Goal: Answer question/provide support: Share knowledge or assist other users

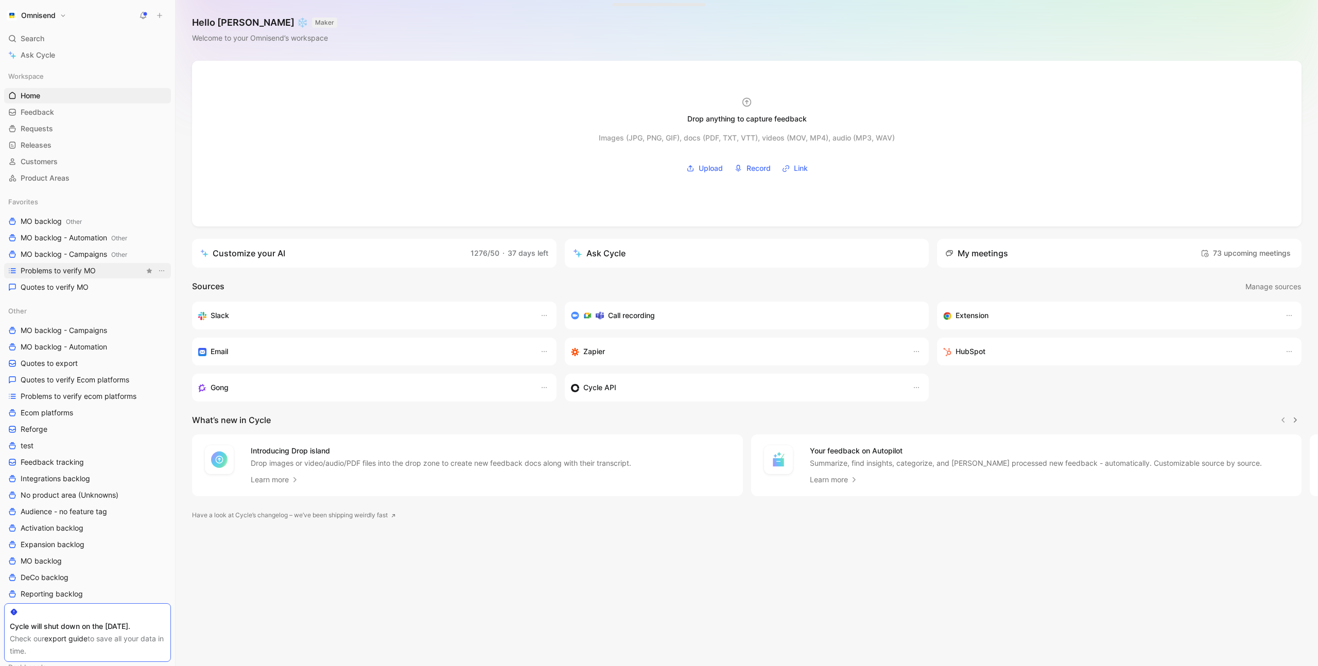
click at [89, 266] on span "Problems to verify MO" at bounding box center [58, 271] width 75 height 10
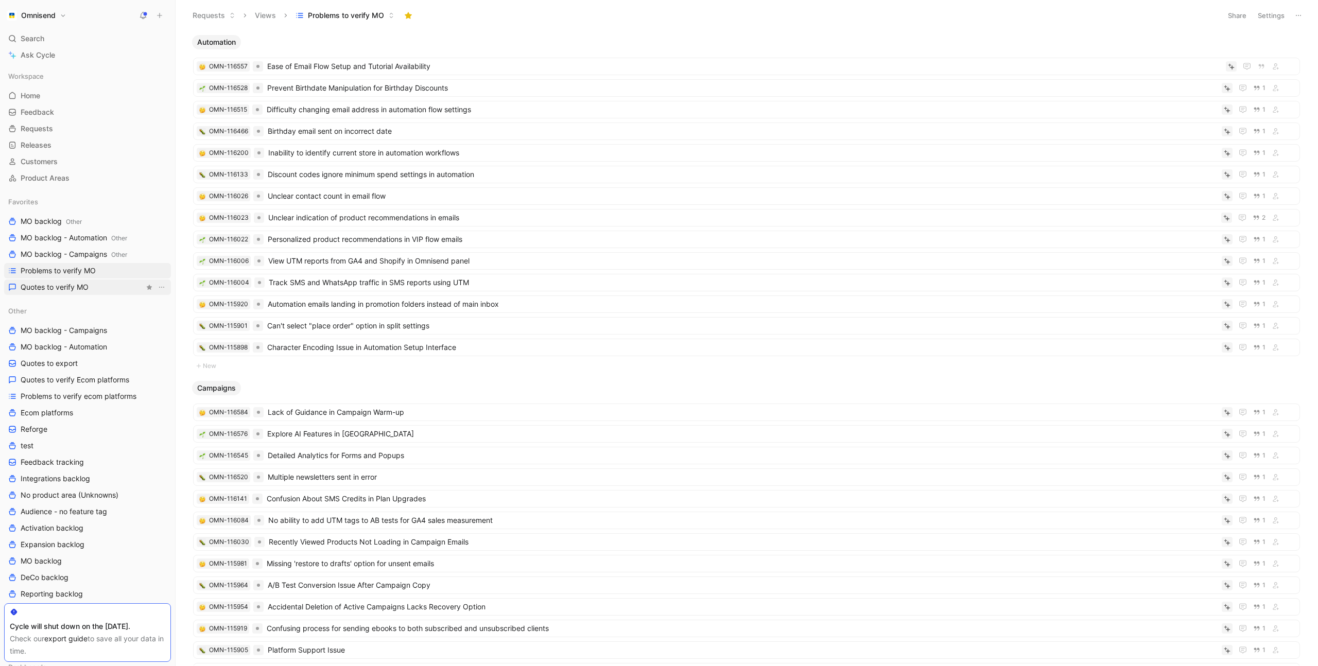
click at [73, 286] on span "Quotes to verify MO" at bounding box center [55, 287] width 68 height 10
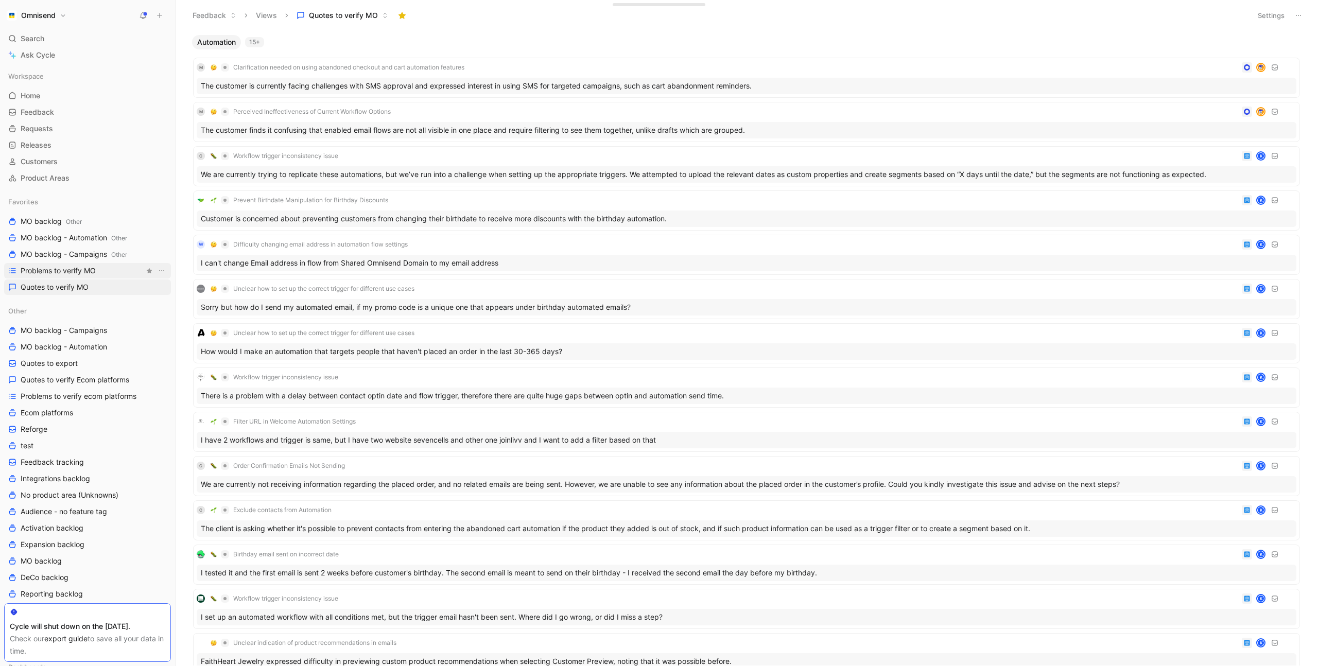
click at [69, 269] on span "Problems to verify MO" at bounding box center [58, 271] width 75 height 10
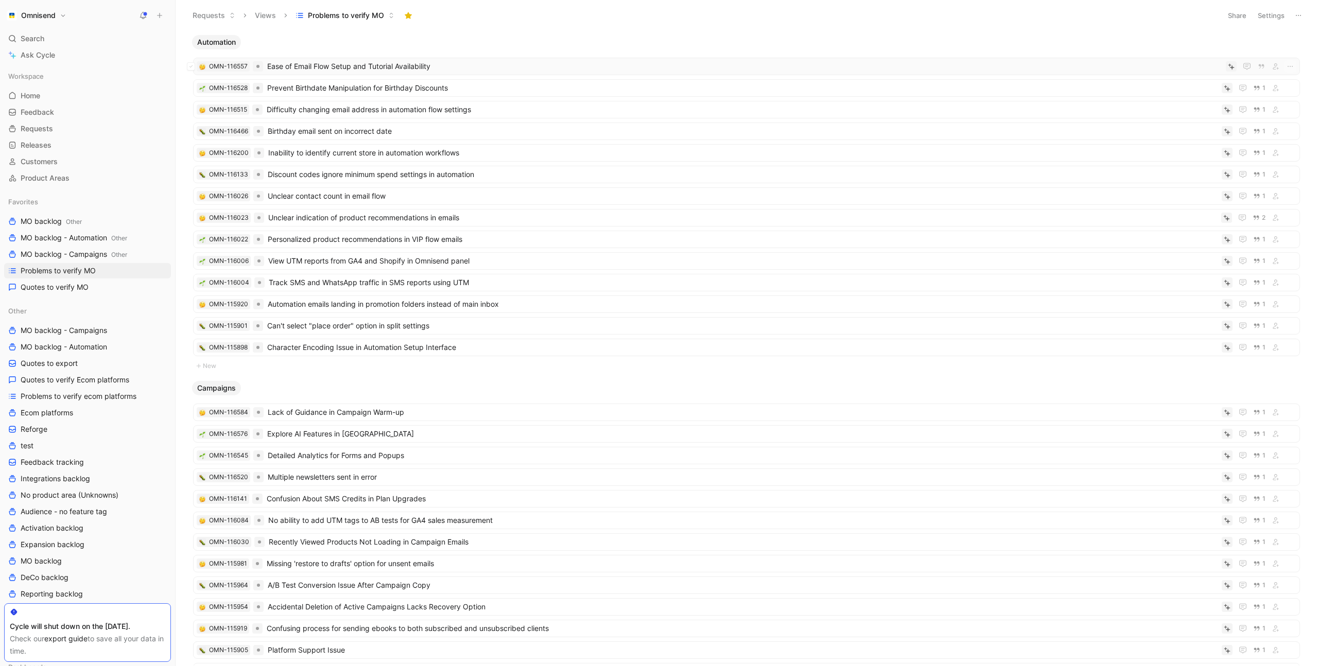
click at [475, 64] on span "Ease of Email Flow Setup and Tutorial Availability" at bounding box center [744, 66] width 955 height 12
click at [74, 286] on span "Quotes to verify MO" at bounding box center [55, 287] width 68 height 10
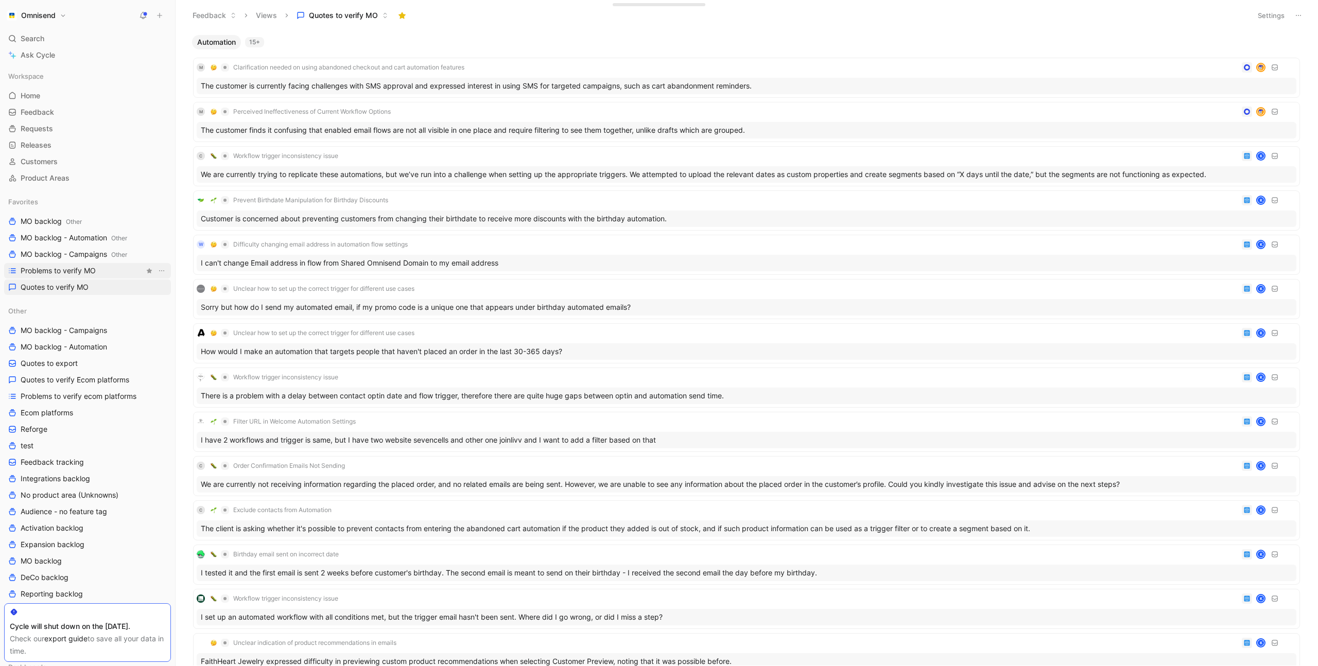
click at [76, 273] on span "Problems to verify MO" at bounding box center [58, 271] width 75 height 10
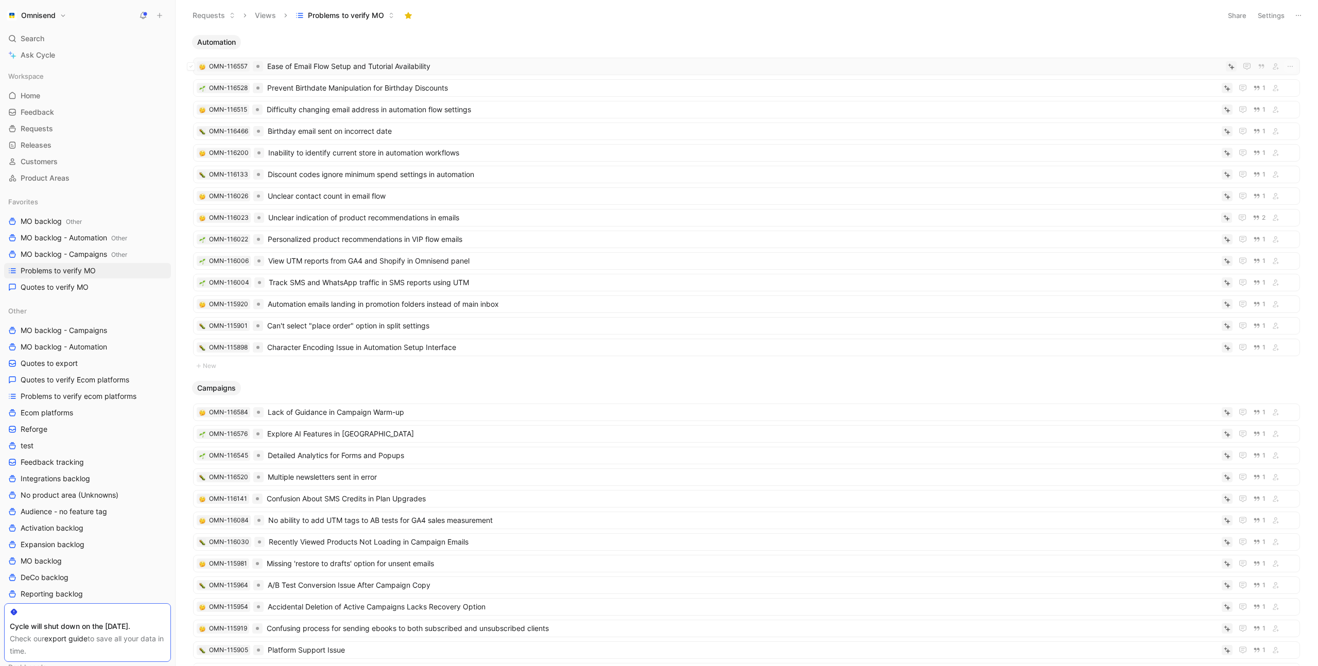
click at [511, 65] on span "Ease of Email Flow Setup and Tutorial Availability" at bounding box center [744, 66] width 955 height 12
click at [367, 88] on span "Prevent Birthdate Manipulation for Birthday Discounts" at bounding box center [742, 88] width 951 height 12
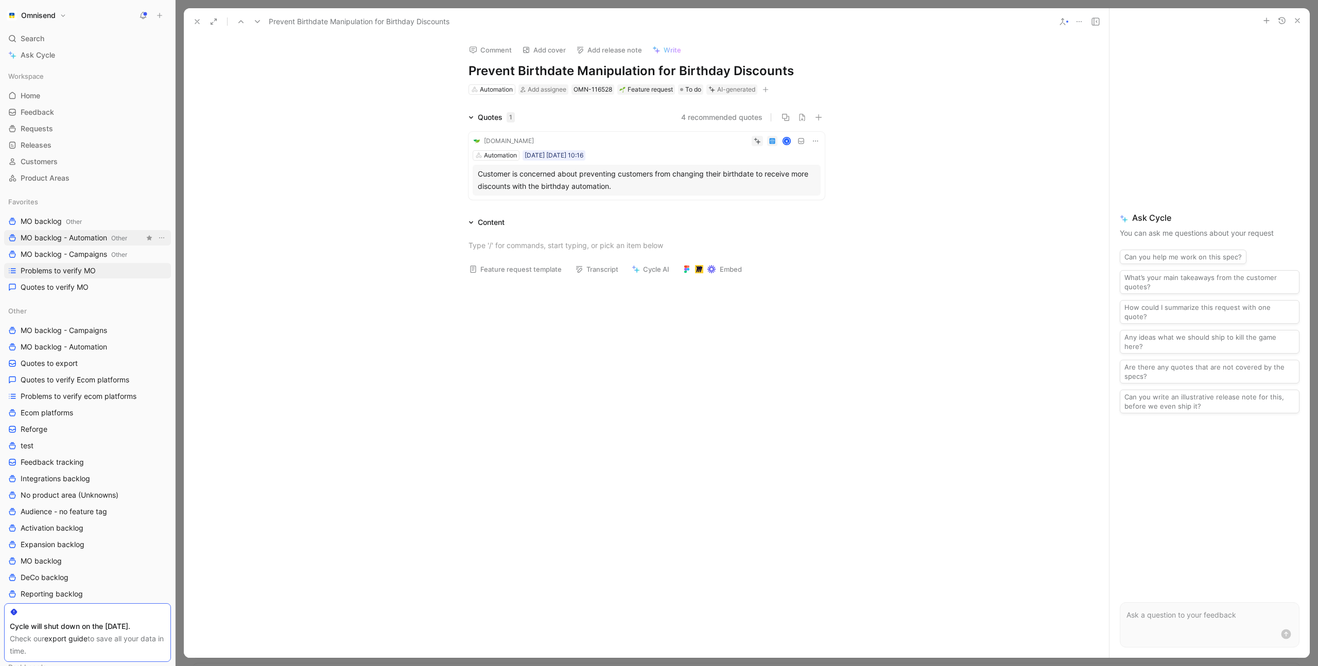
click at [82, 234] on span "MO backlog - Automation Other" at bounding box center [74, 238] width 107 height 11
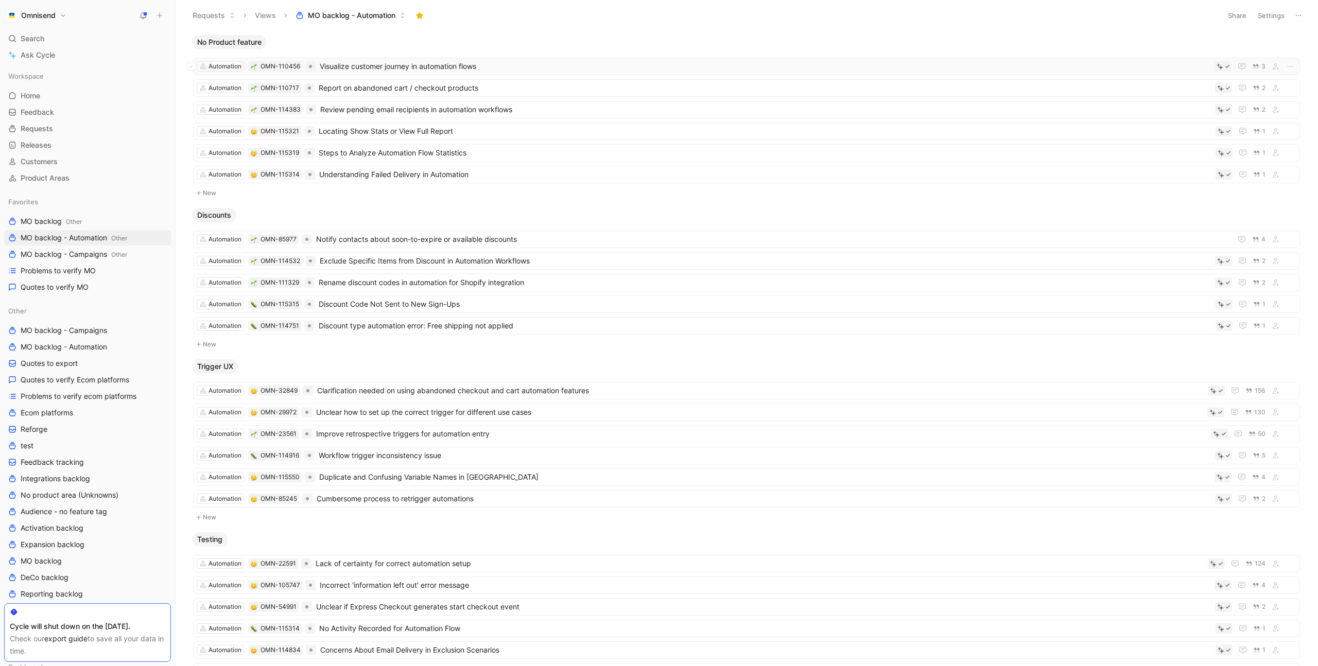
click at [521, 69] on span "Visualize customer journey in automation flows" at bounding box center [765, 66] width 891 height 12
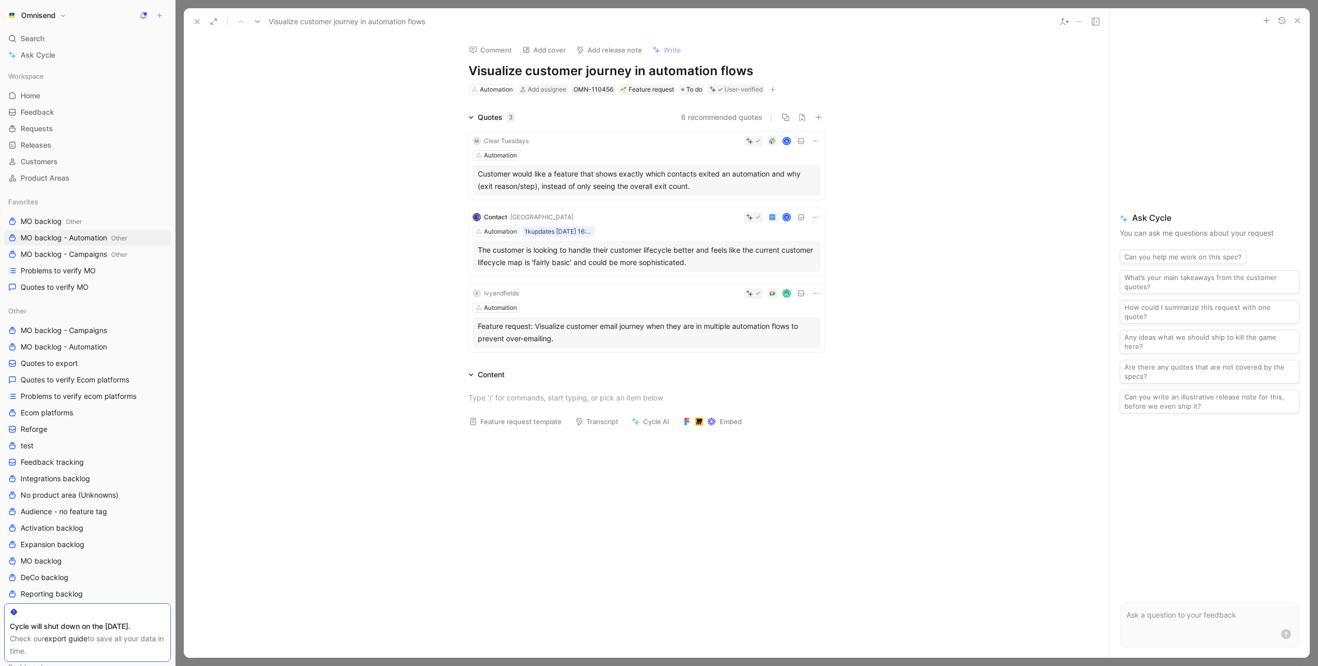
click at [683, 304] on div "Automation" at bounding box center [647, 308] width 348 height 10
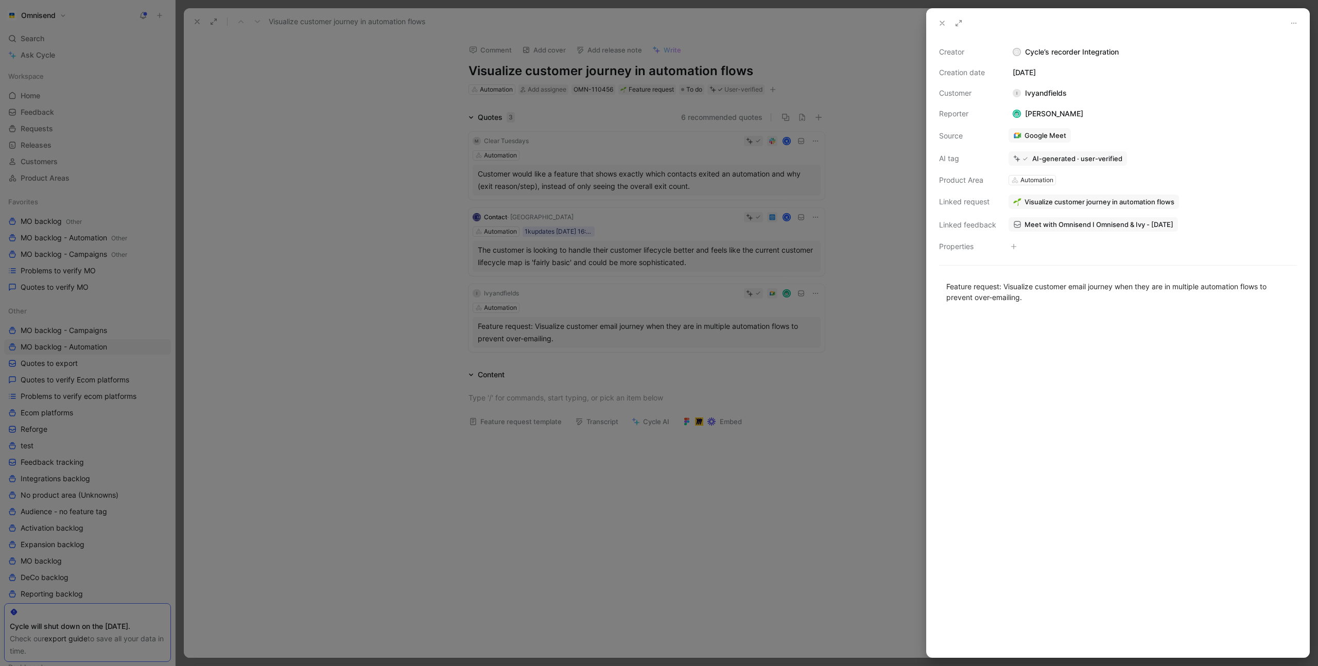
click at [1076, 202] on span "Visualize customer journey in automation flows" at bounding box center [1100, 201] width 150 height 9
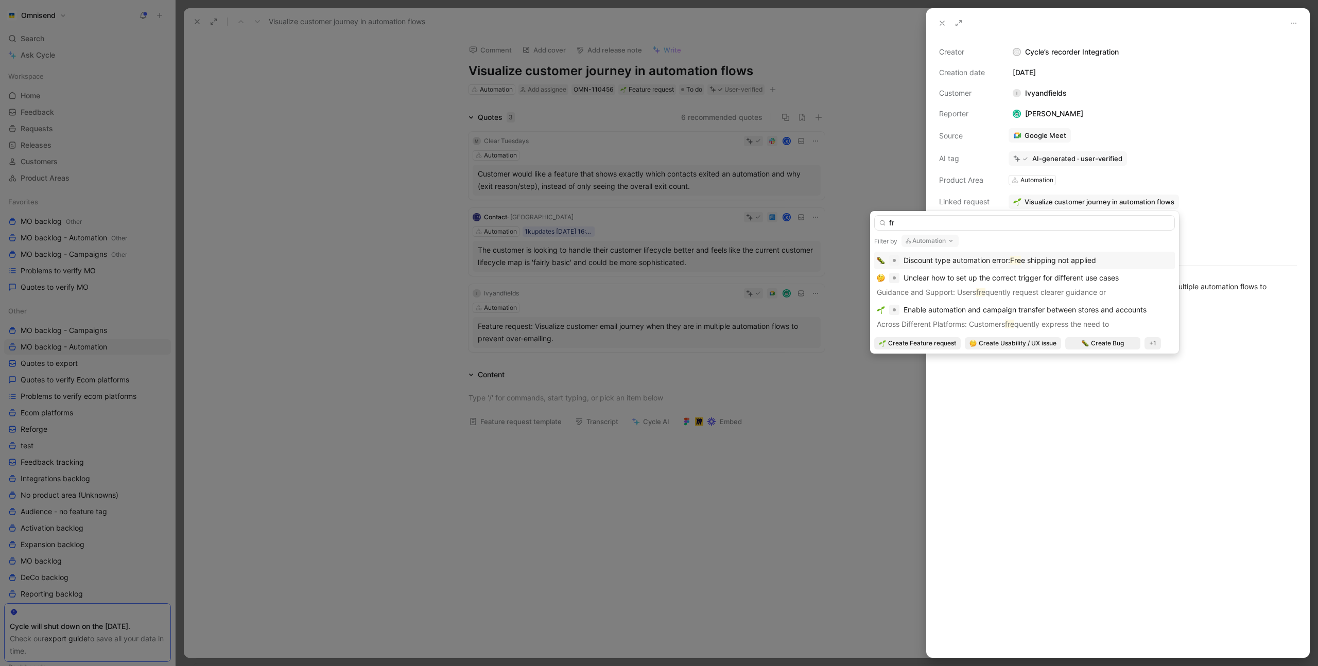
type input "f"
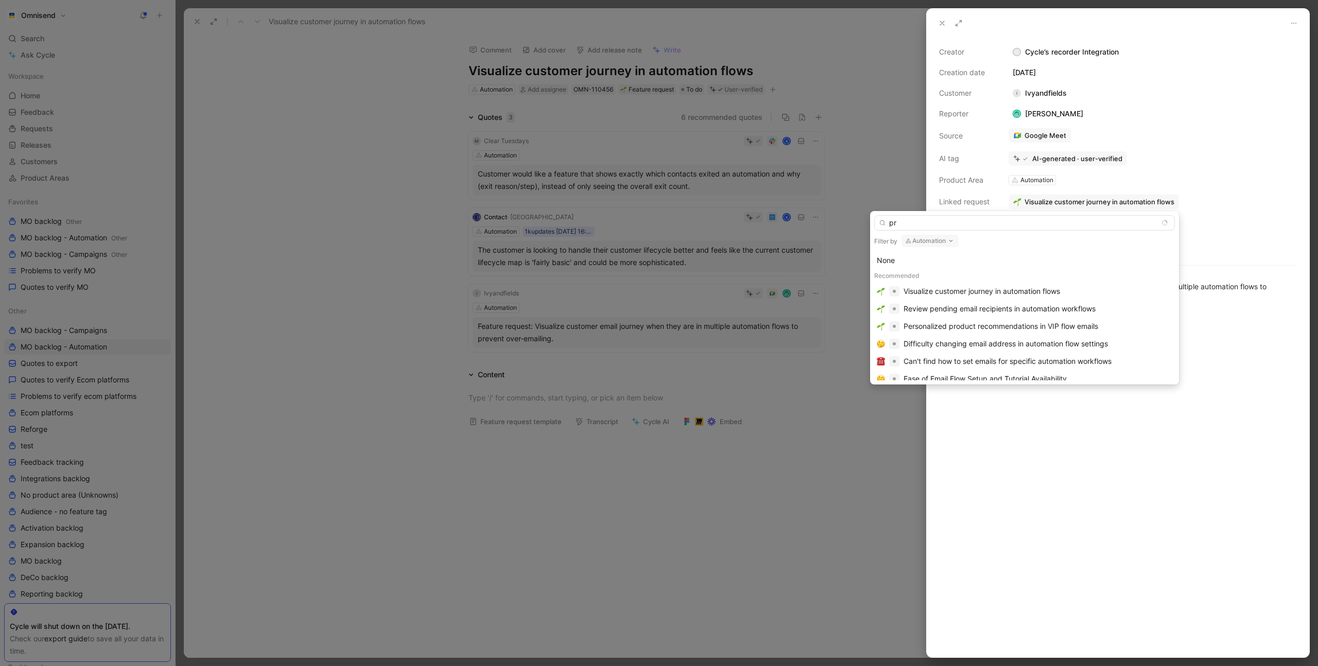
type input "pre"
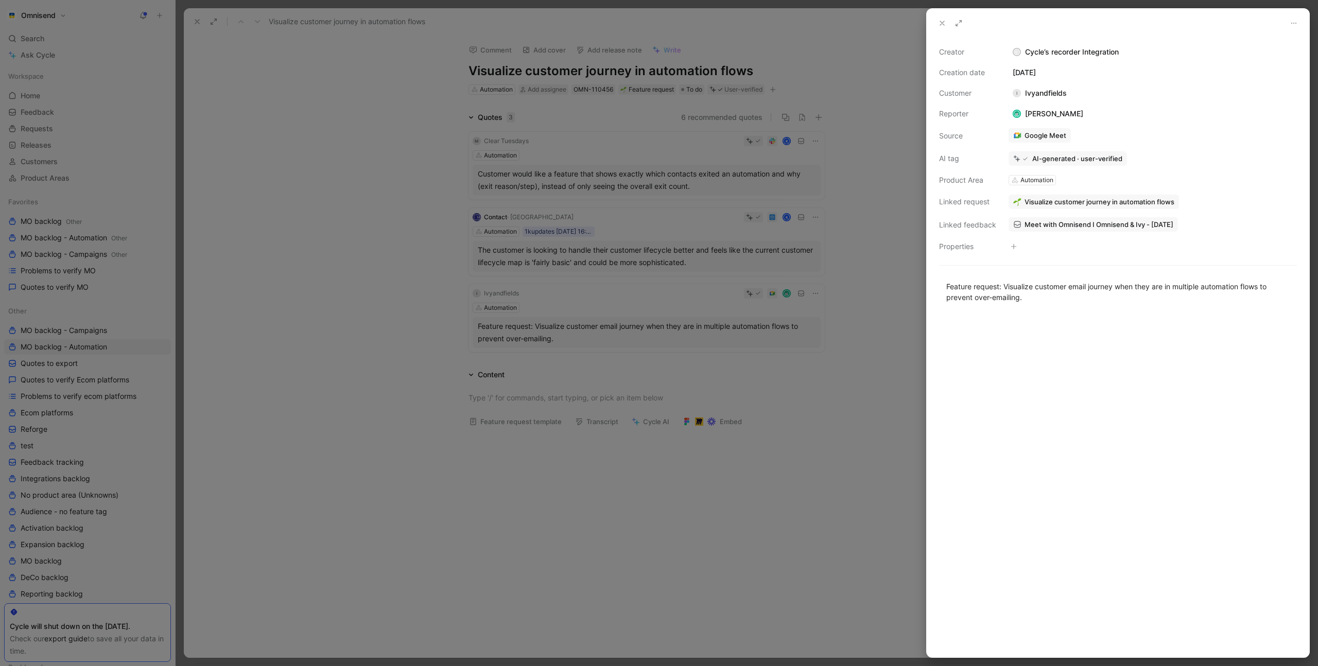
click at [1063, 201] on span "Visualize customer journey in automation flows" at bounding box center [1100, 201] width 150 height 9
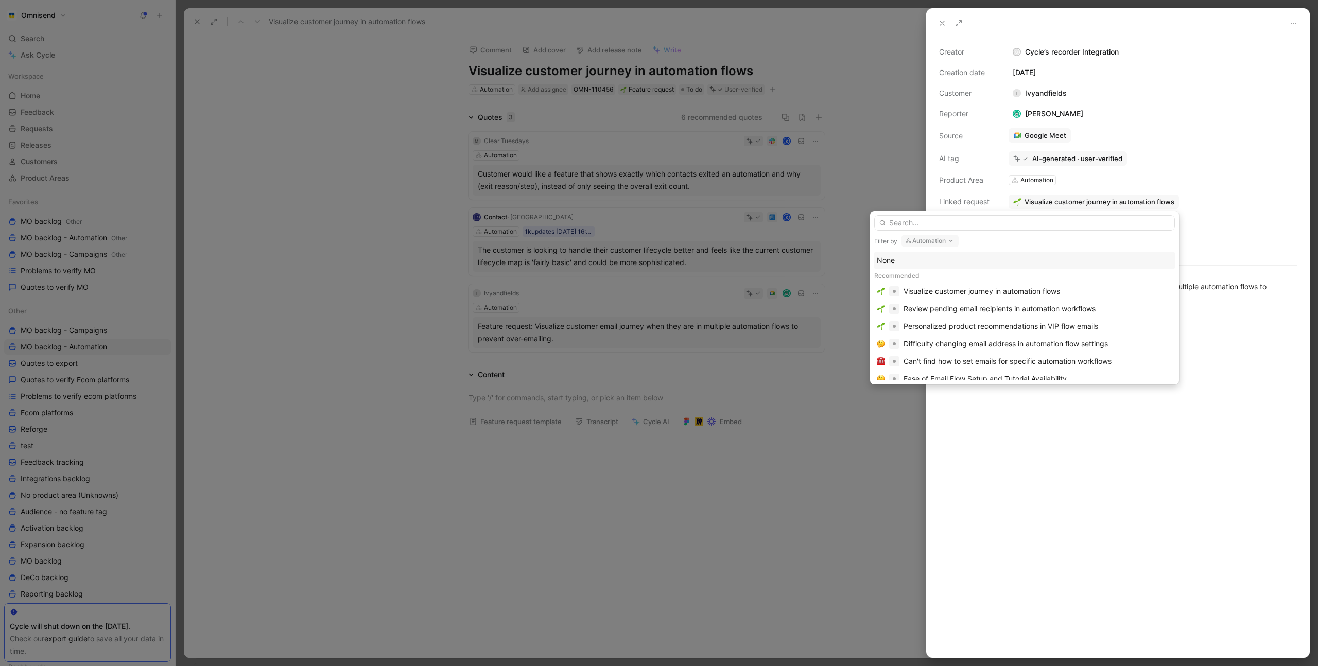
click at [932, 245] on button "Automation" at bounding box center [930, 241] width 57 height 12
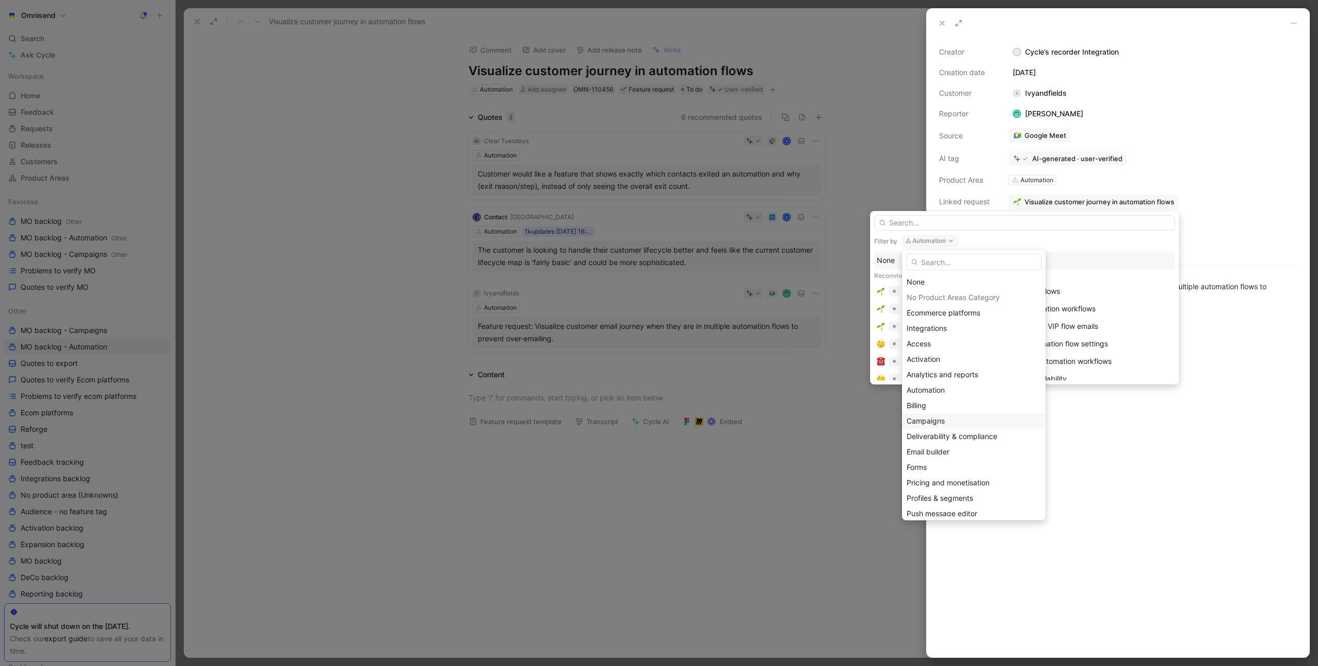
click at [952, 417] on div "Campaigns" at bounding box center [974, 421] width 134 height 12
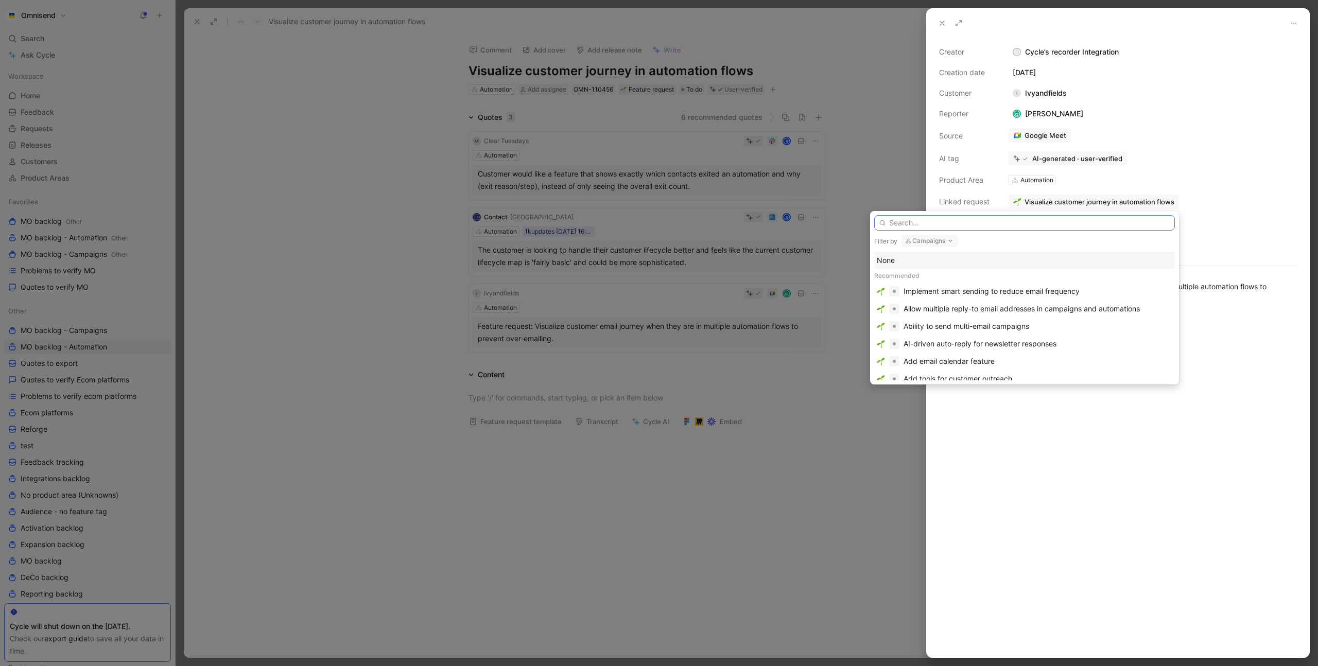
click at [952, 222] on input "text" at bounding box center [1024, 222] width 301 height 15
click at [977, 292] on div "Implement smart sending to reduce email frequency" at bounding box center [992, 291] width 176 height 12
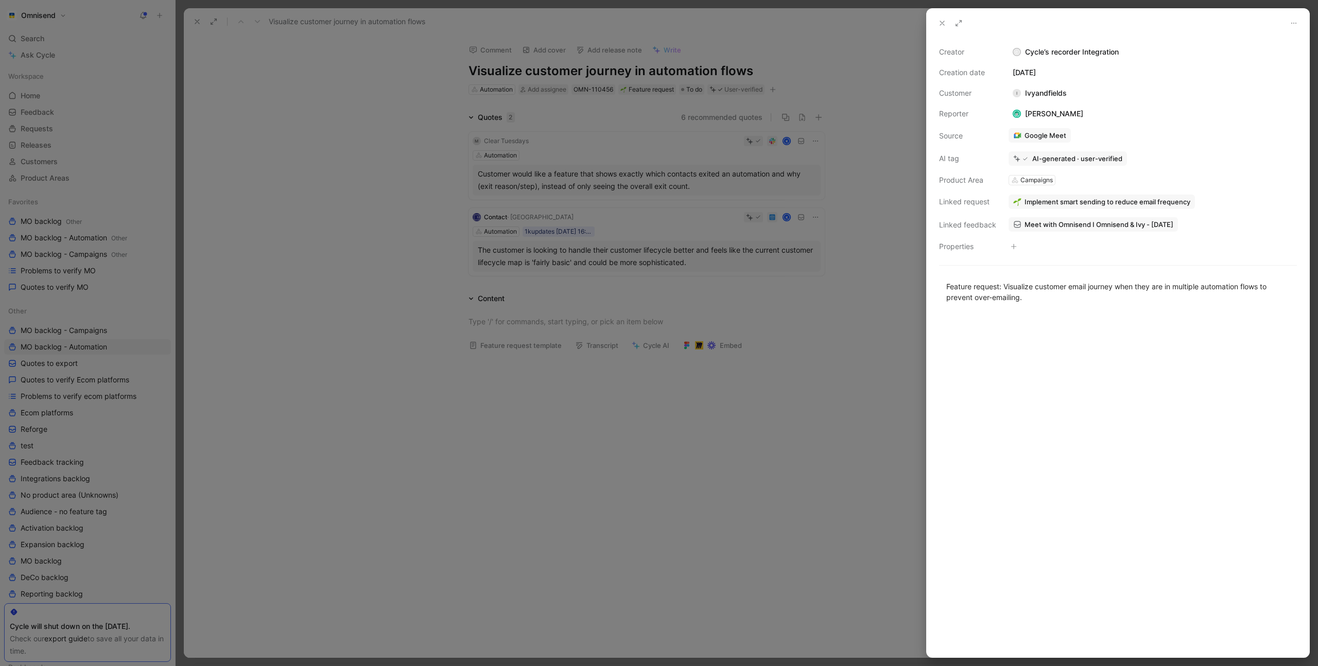
click at [648, 230] on div at bounding box center [659, 333] width 1318 height 666
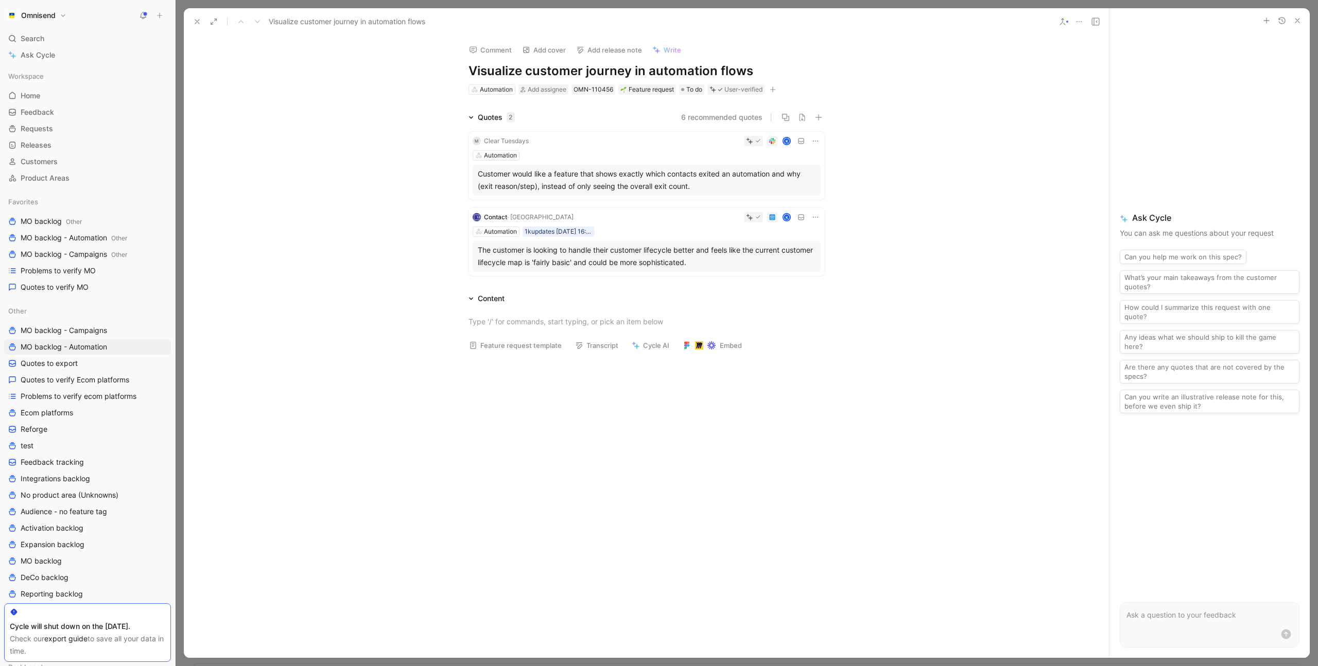
click at [649, 228] on div "Automation 1kupdates 26-08-2025 16:40" at bounding box center [647, 232] width 348 height 10
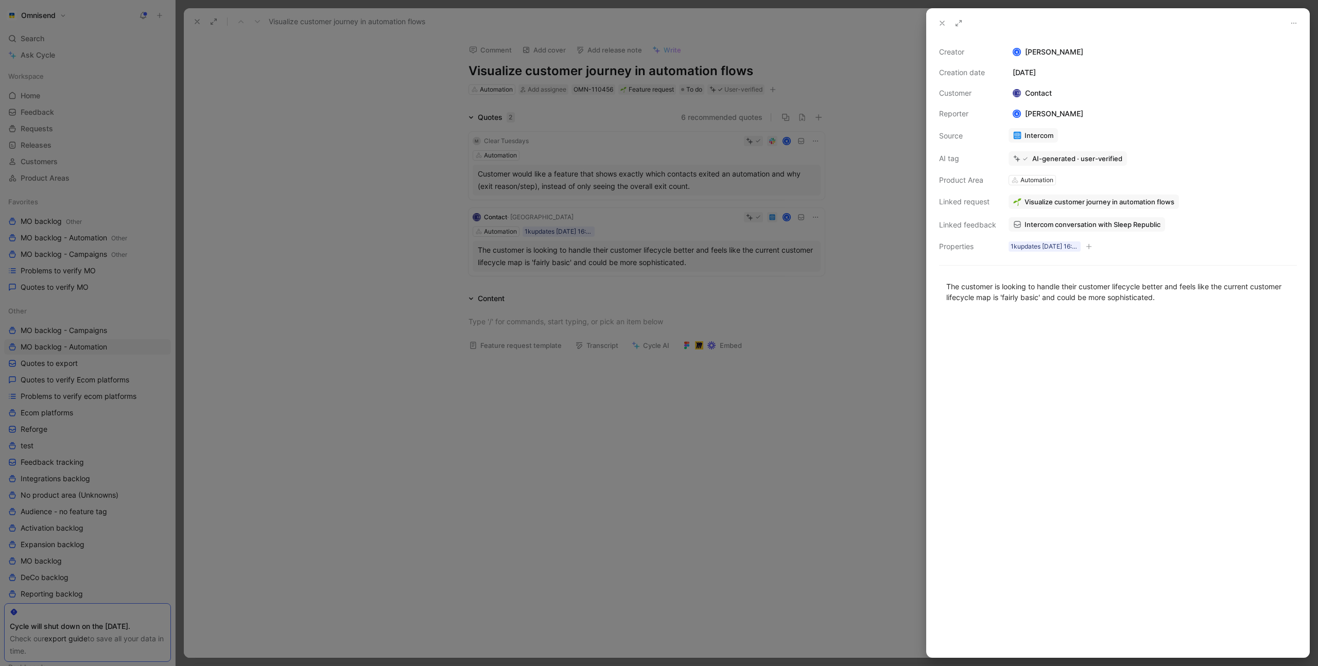
click at [1072, 203] on span "Visualize customer journey in automation flows" at bounding box center [1100, 201] width 150 height 9
click at [1034, 184] on div "Automation" at bounding box center [1037, 180] width 33 height 10
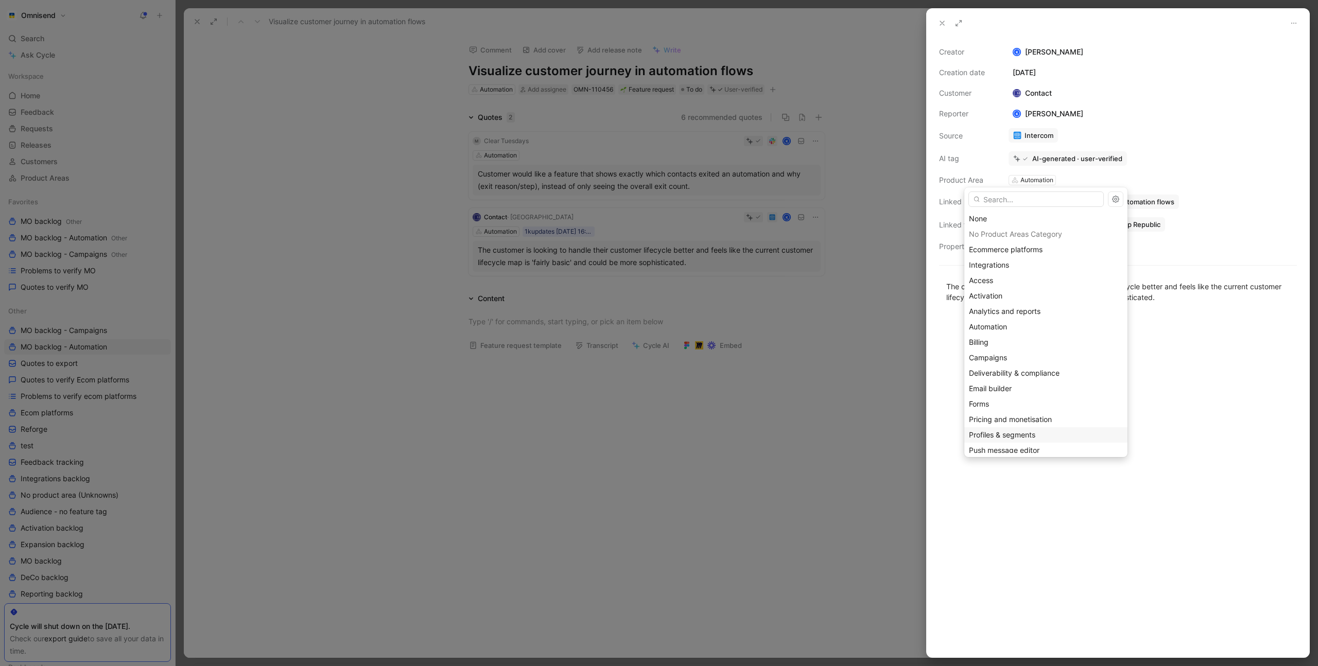
click at [1046, 434] on div "Profiles & segments" at bounding box center [1046, 435] width 154 height 12
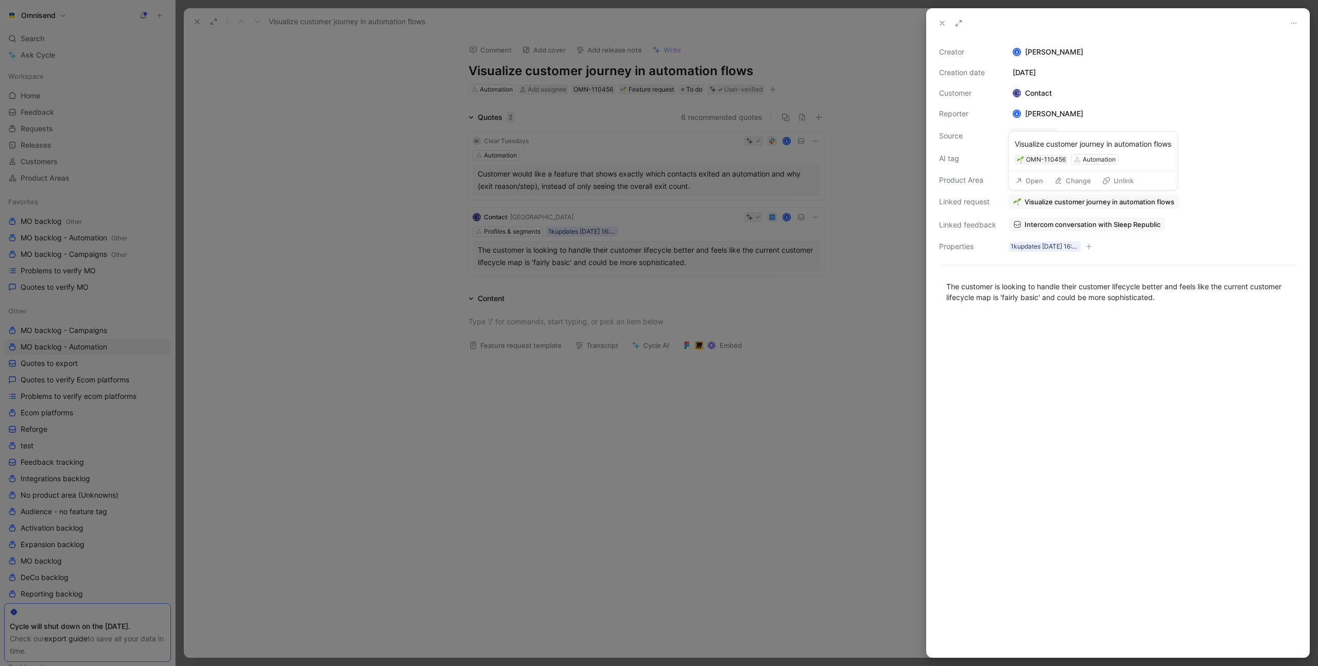
click at [1109, 198] on span "Visualize customer journey in automation flows" at bounding box center [1100, 201] width 150 height 9
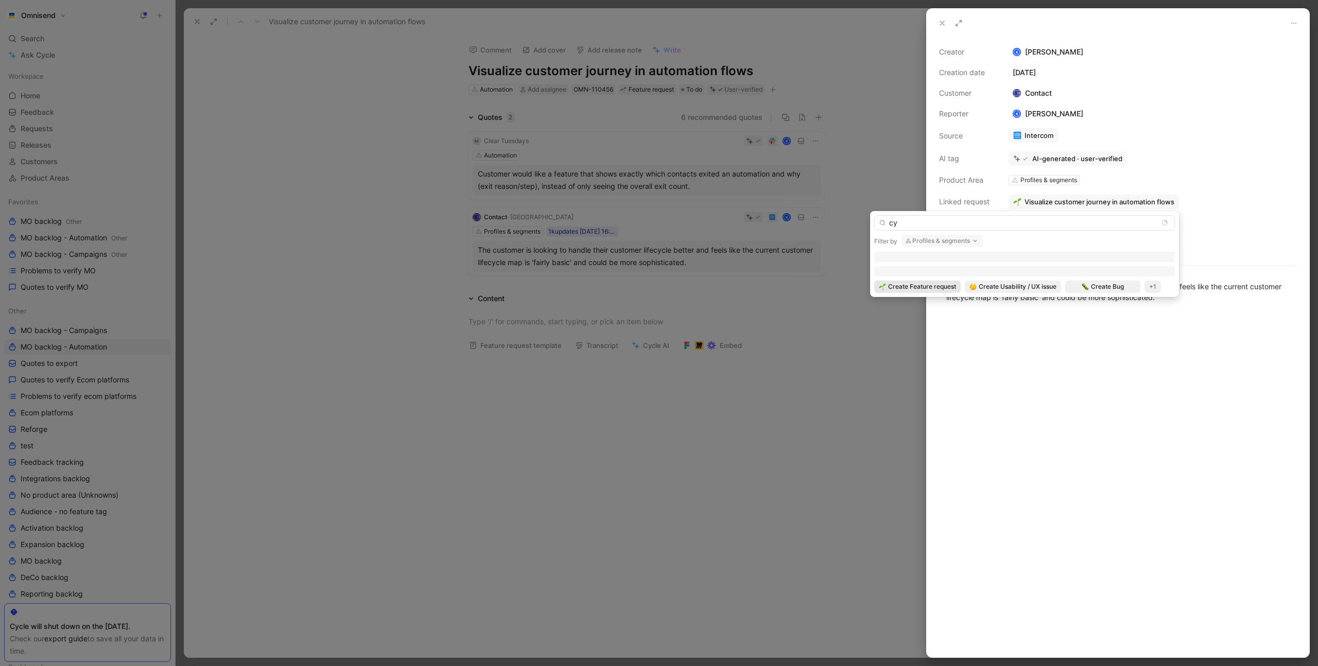
type input "c"
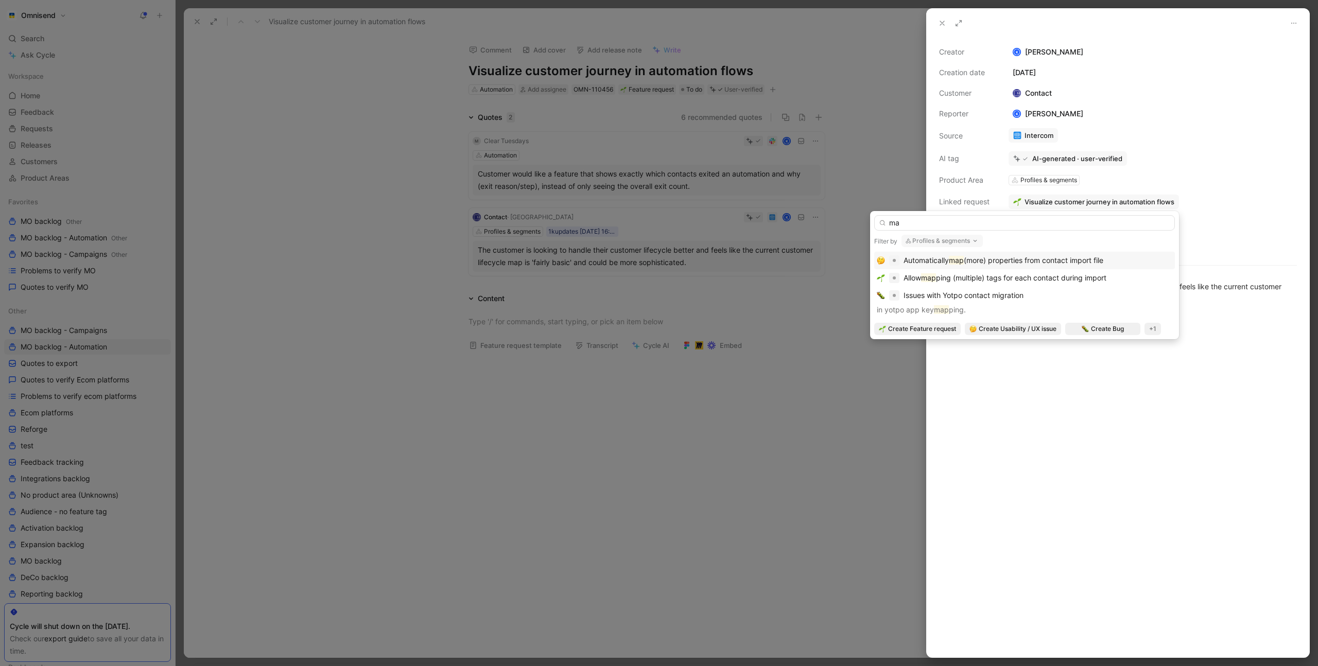
type input "m"
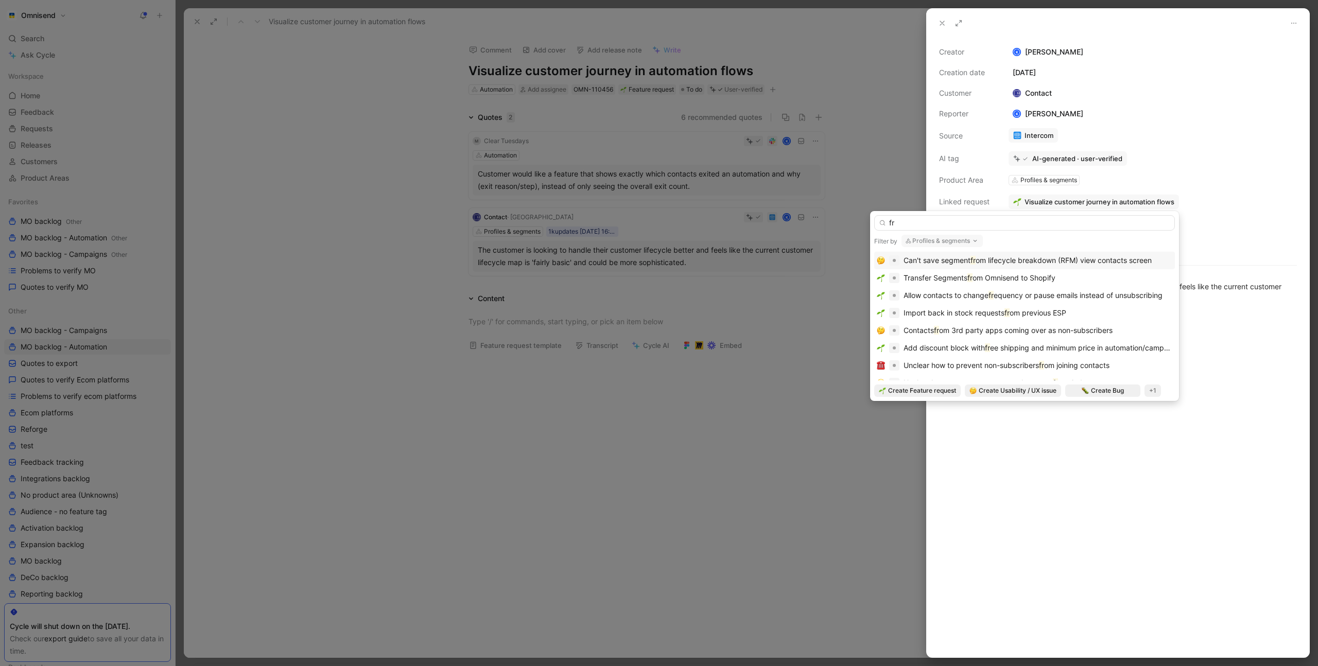
type input "f"
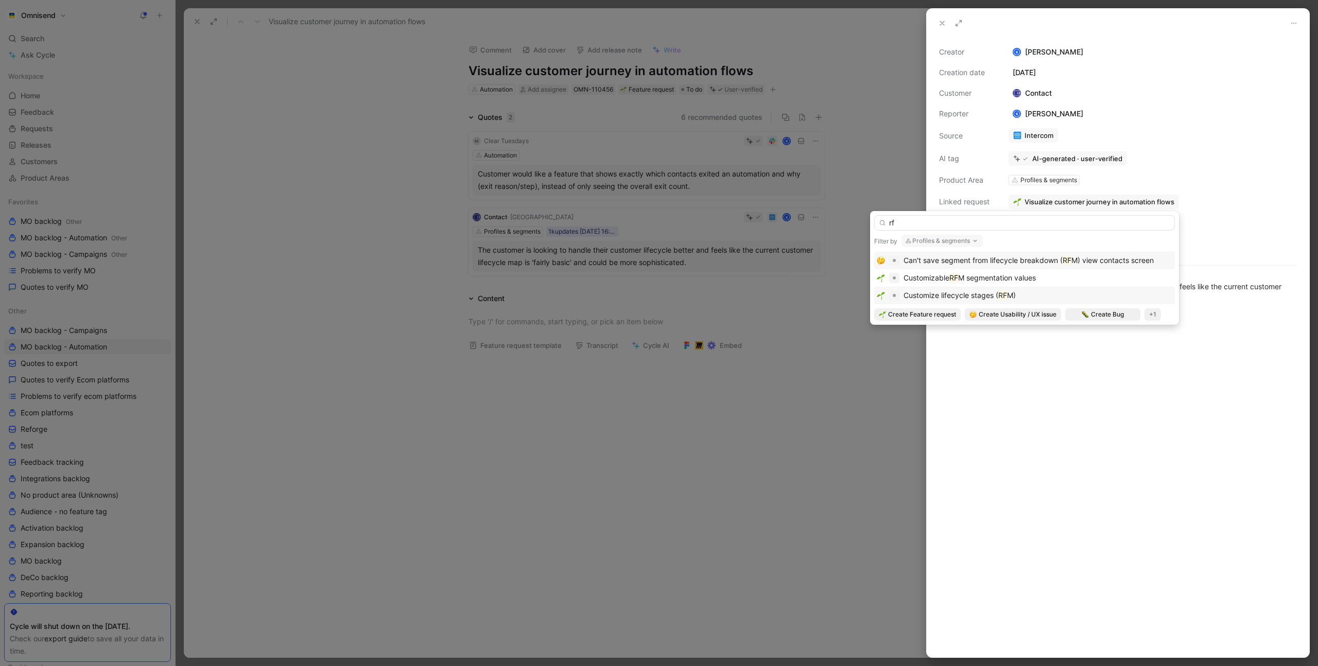
type input "rf"
click at [1037, 299] on div "Customize lifecycle stages ( RF M)" at bounding box center [1025, 295] width 296 height 12
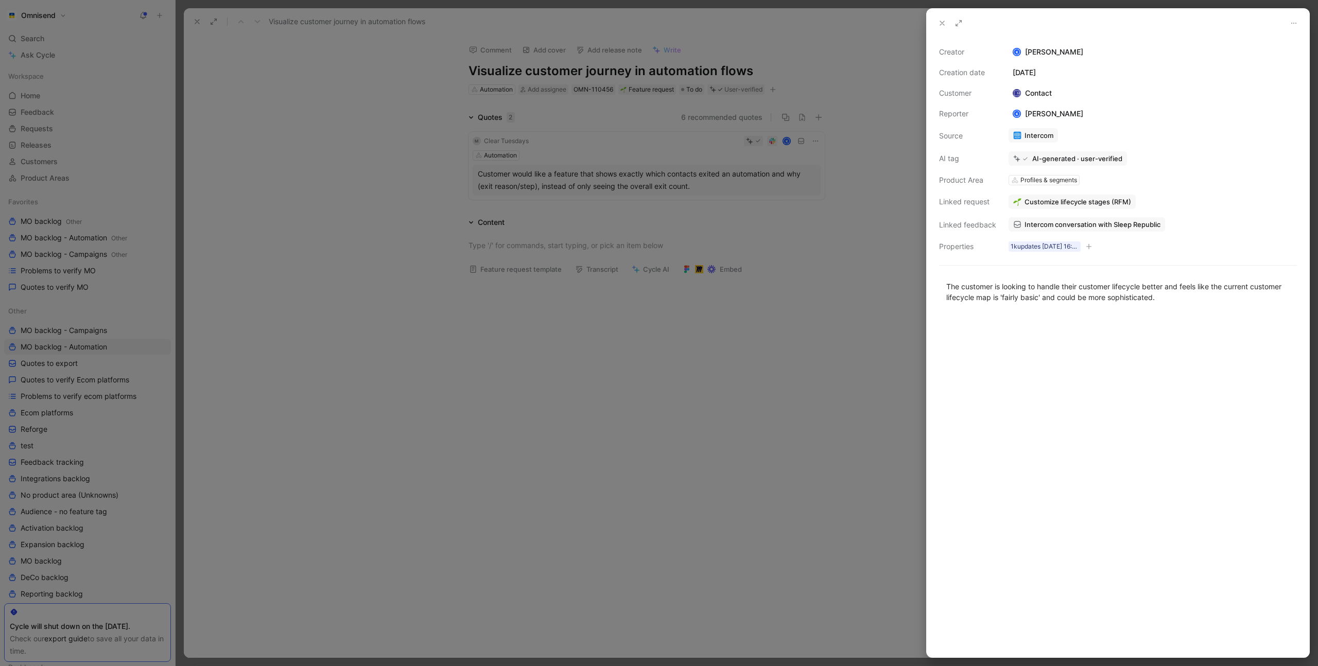
click at [355, 225] on div at bounding box center [659, 333] width 1318 height 666
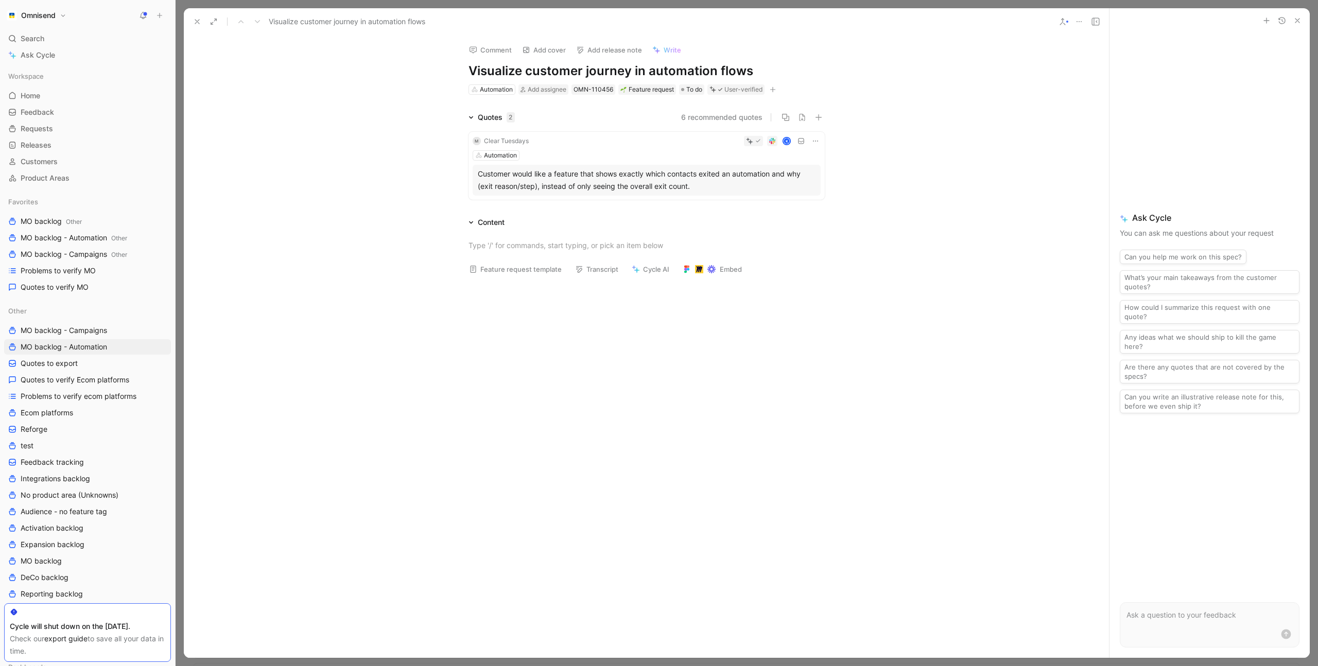
click at [688, 185] on div "Customer would like a feature that shows exactly which contacts exited an autom…" at bounding box center [647, 180] width 338 height 25
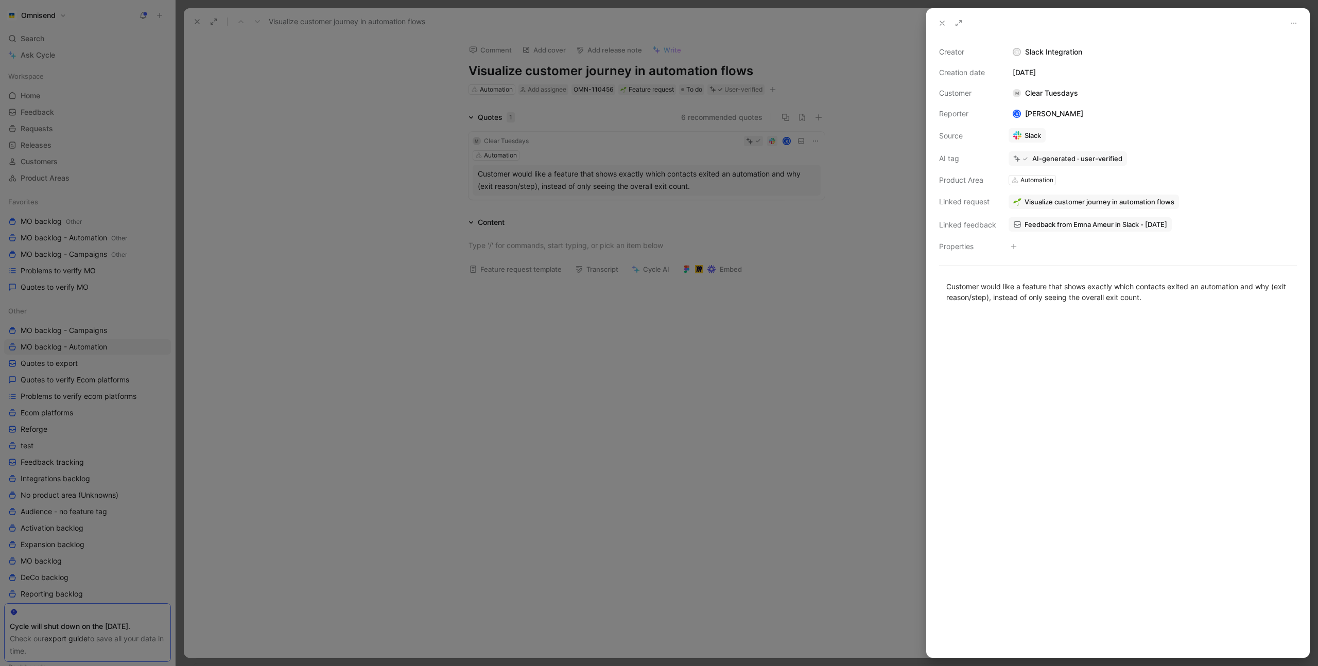
click at [1037, 203] on span "Visualize customer journey in automation flows" at bounding box center [1100, 201] width 150 height 9
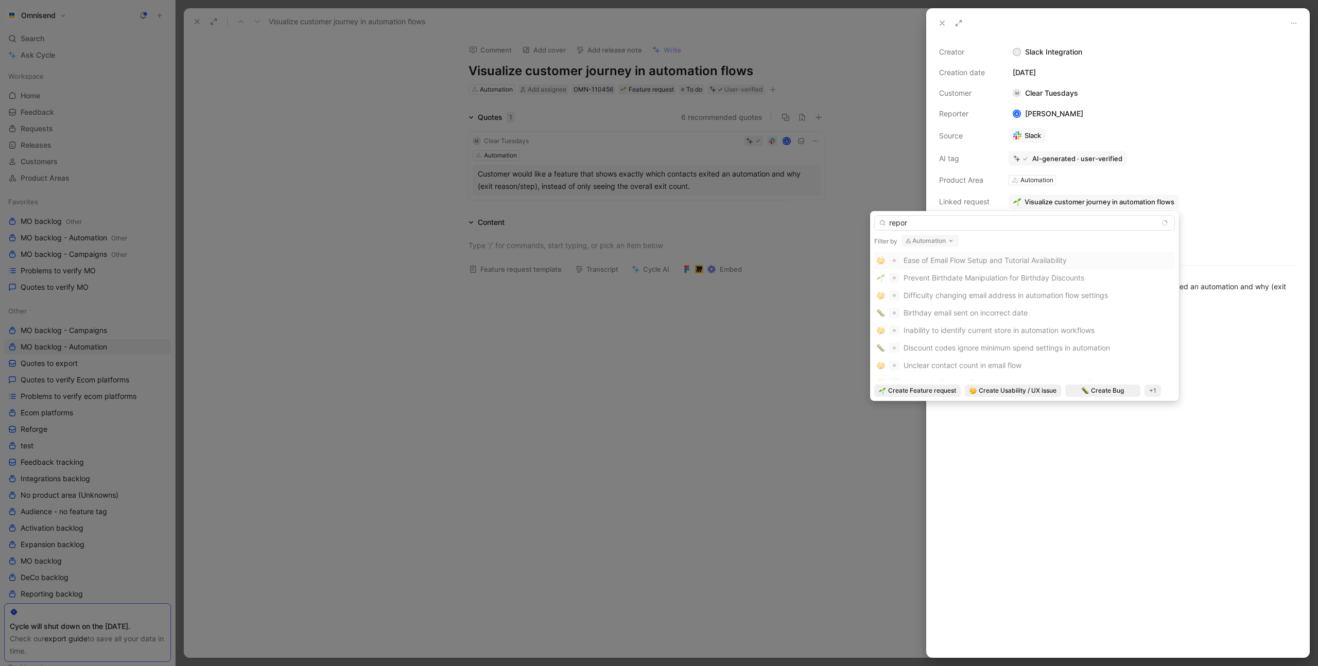
type input "repo"
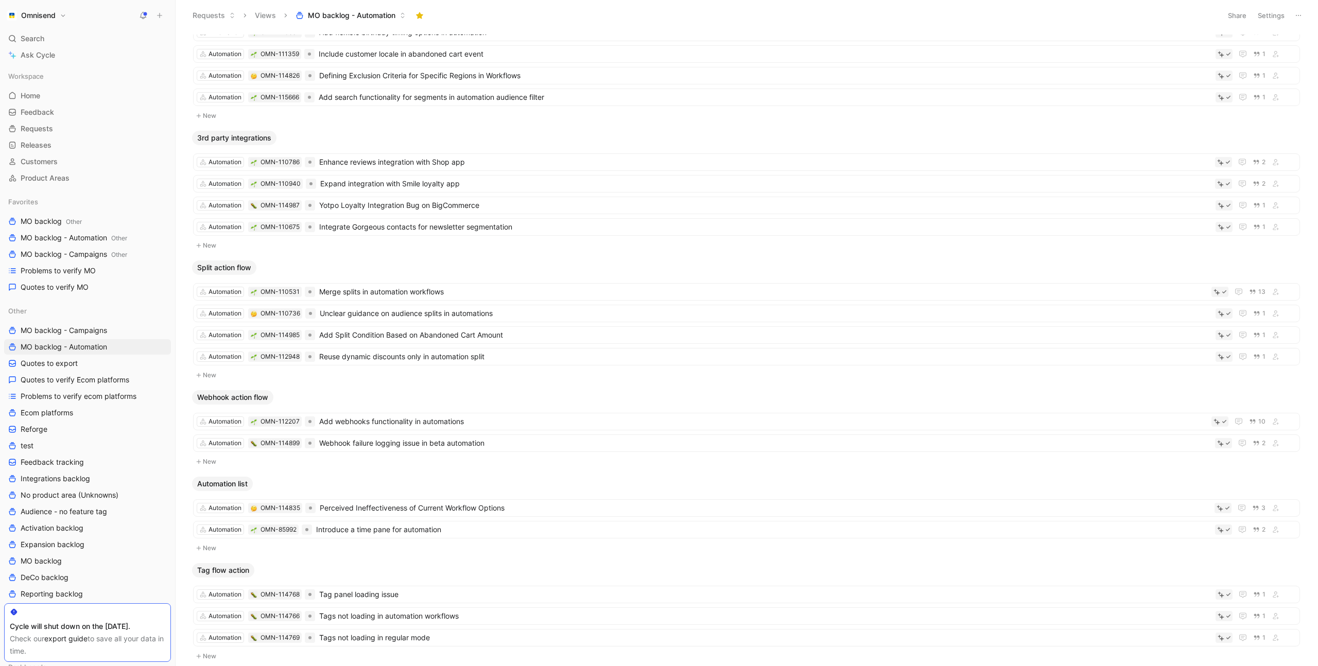
scroll to position [947, 0]
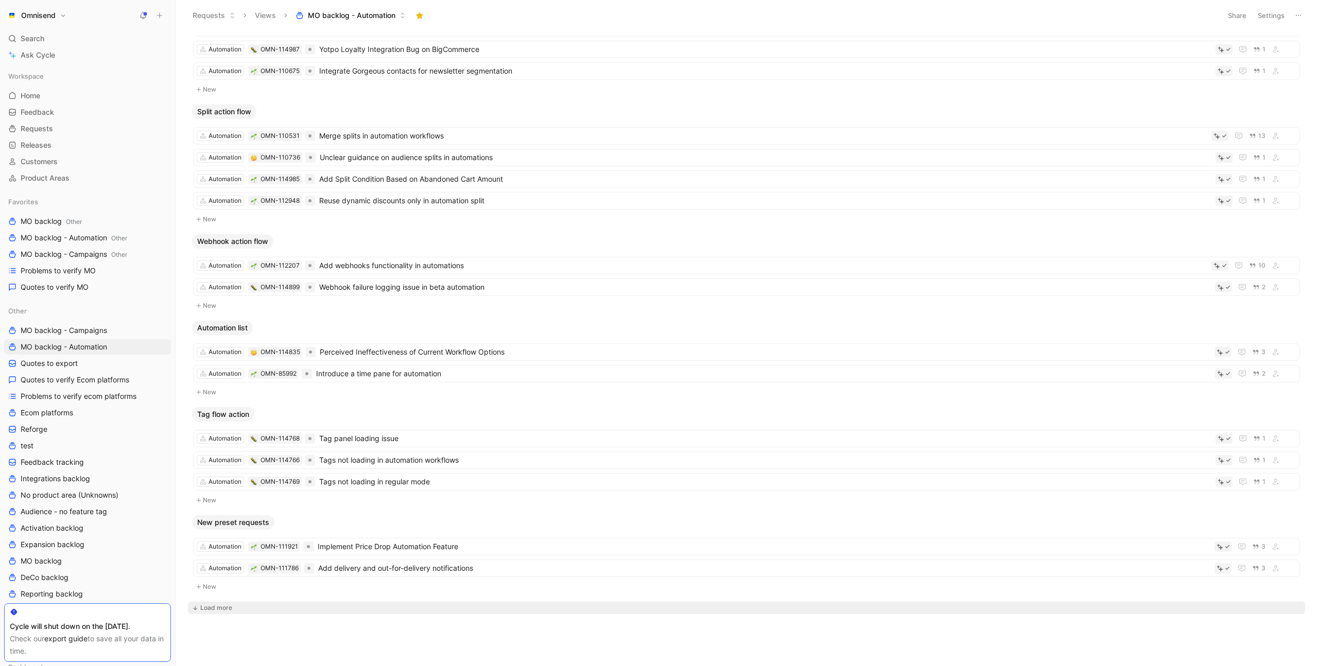
click at [232, 603] on button "Load more" at bounding box center [747, 608] width 1118 height 12
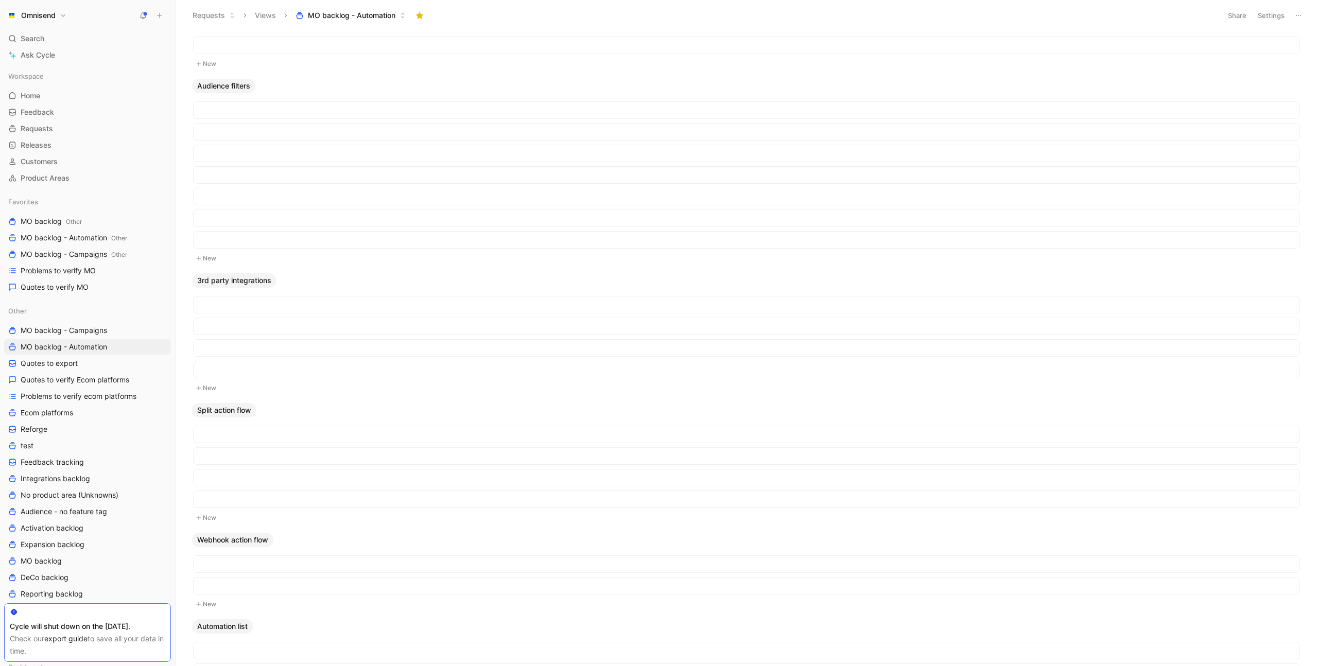
scroll to position [1835, 0]
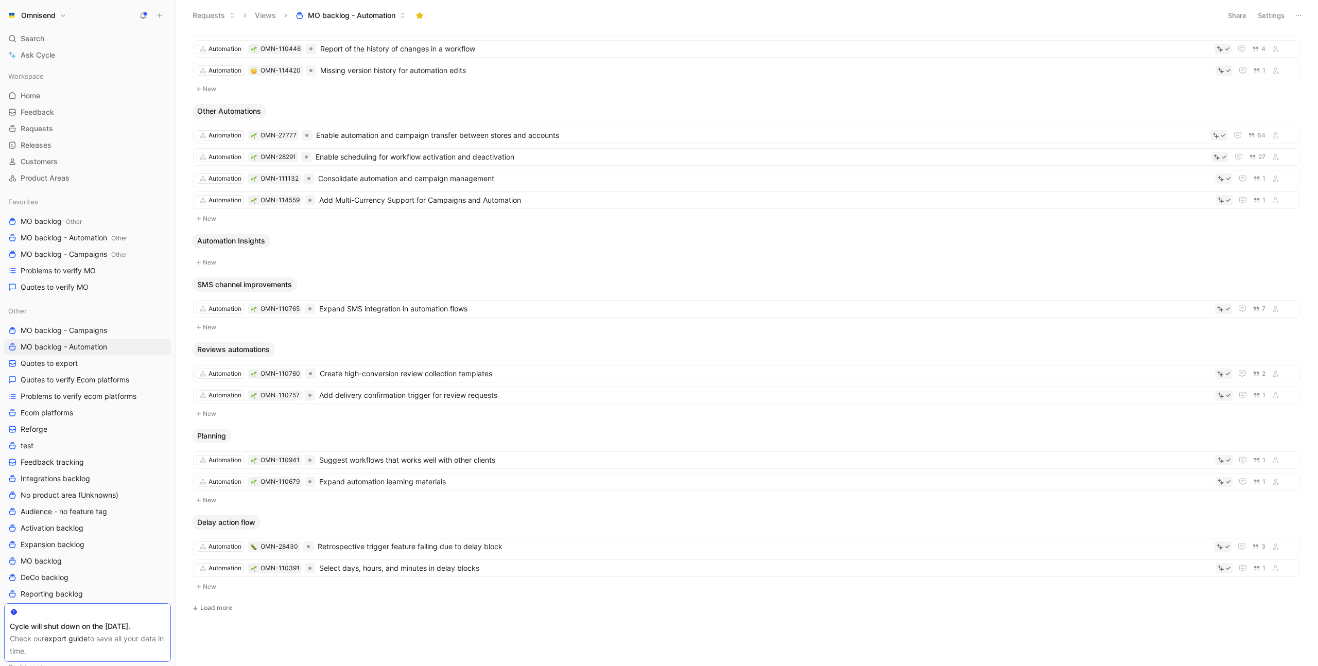
click at [218, 604] on div "Load more" at bounding box center [216, 608] width 32 height 10
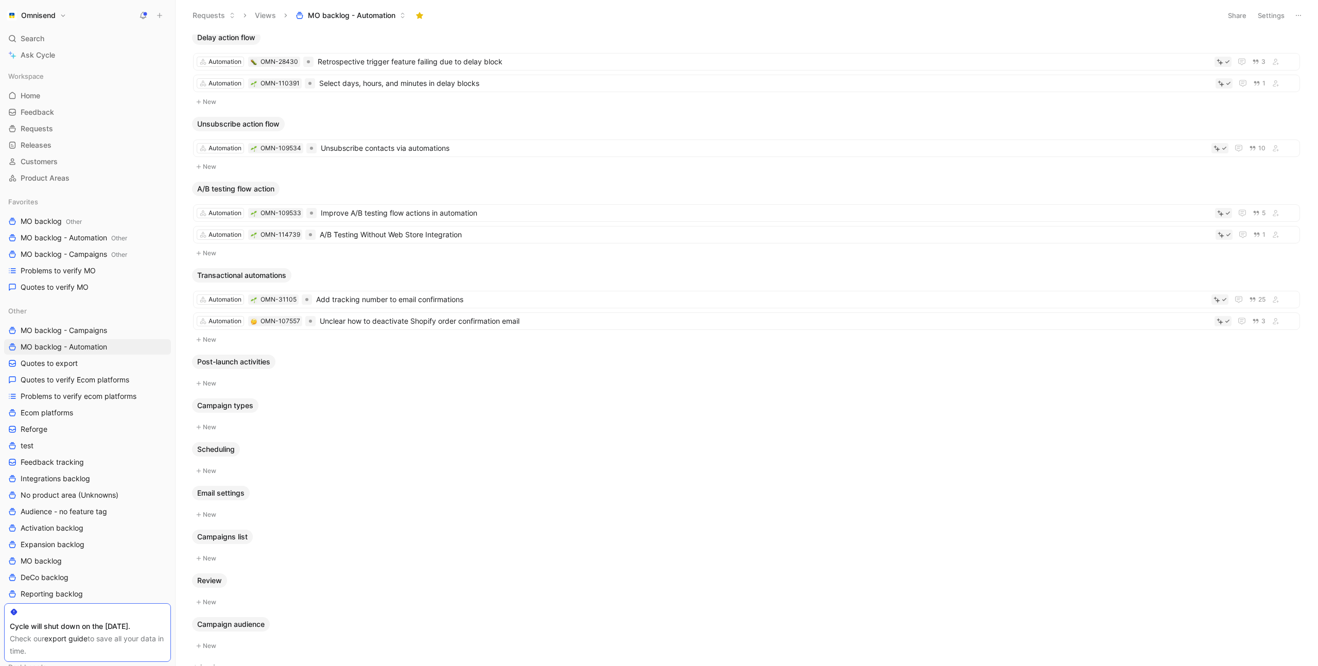
scroll to position [2379, 0]
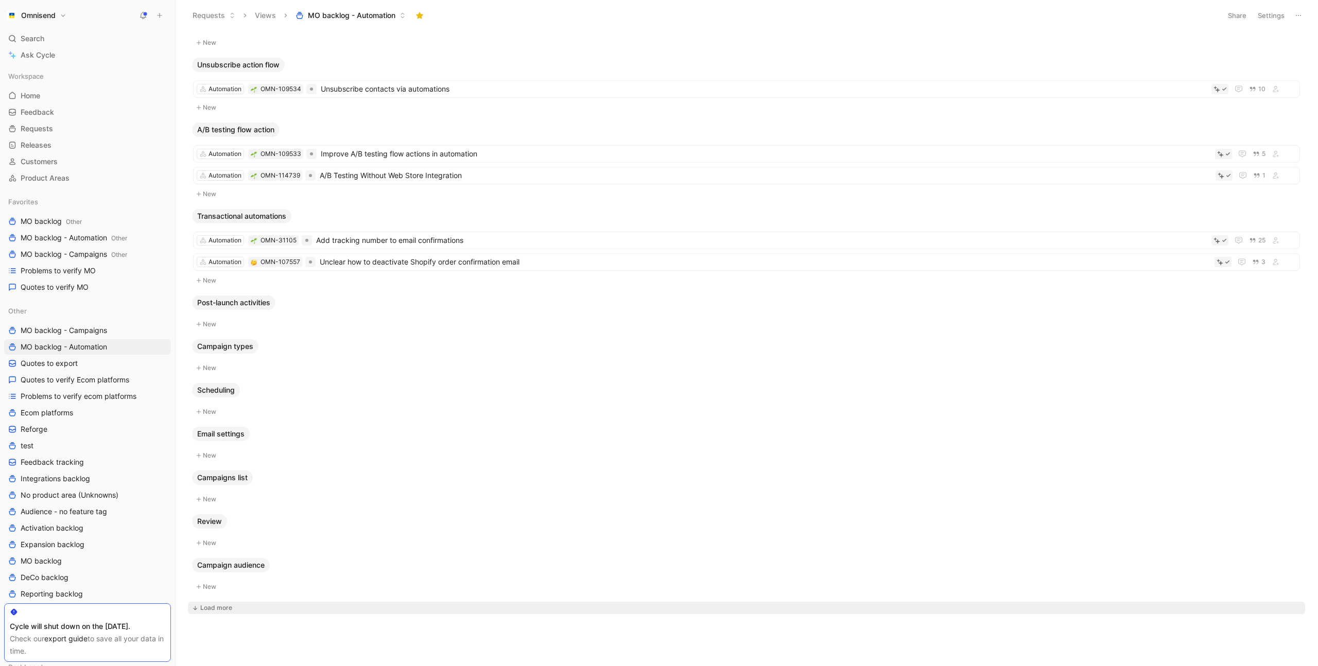
click at [226, 610] on div "Load more" at bounding box center [216, 608] width 32 height 10
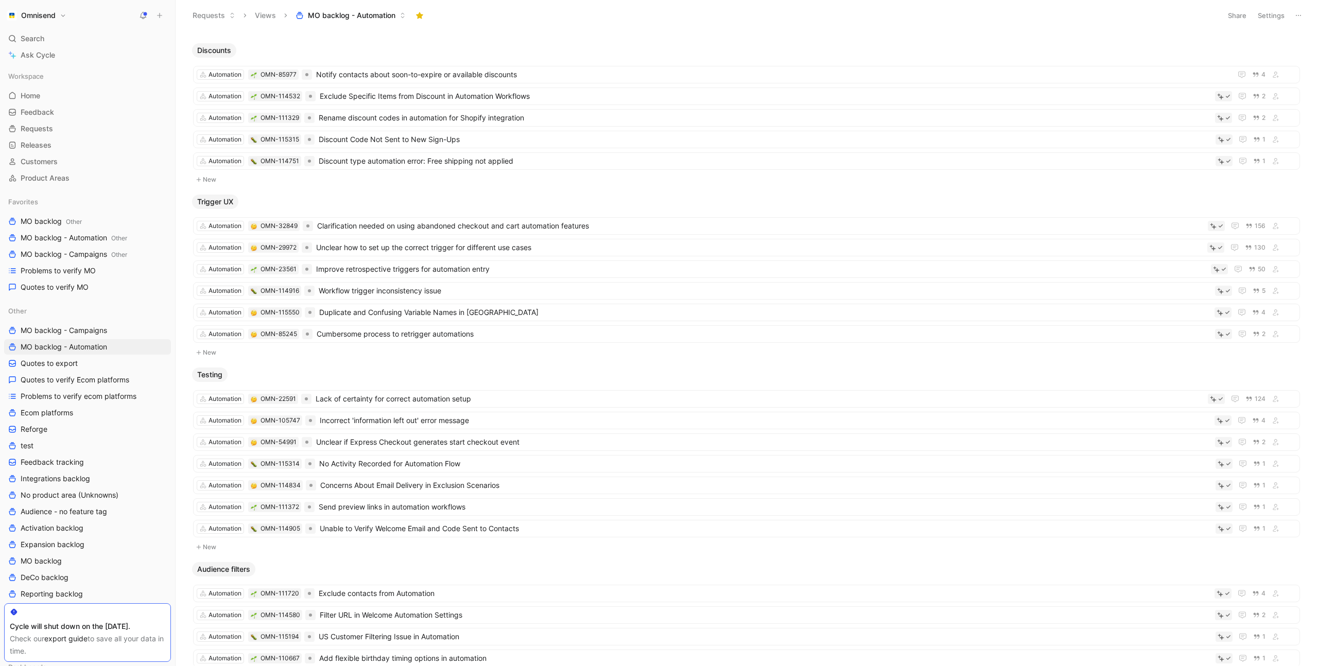
scroll to position [0, 0]
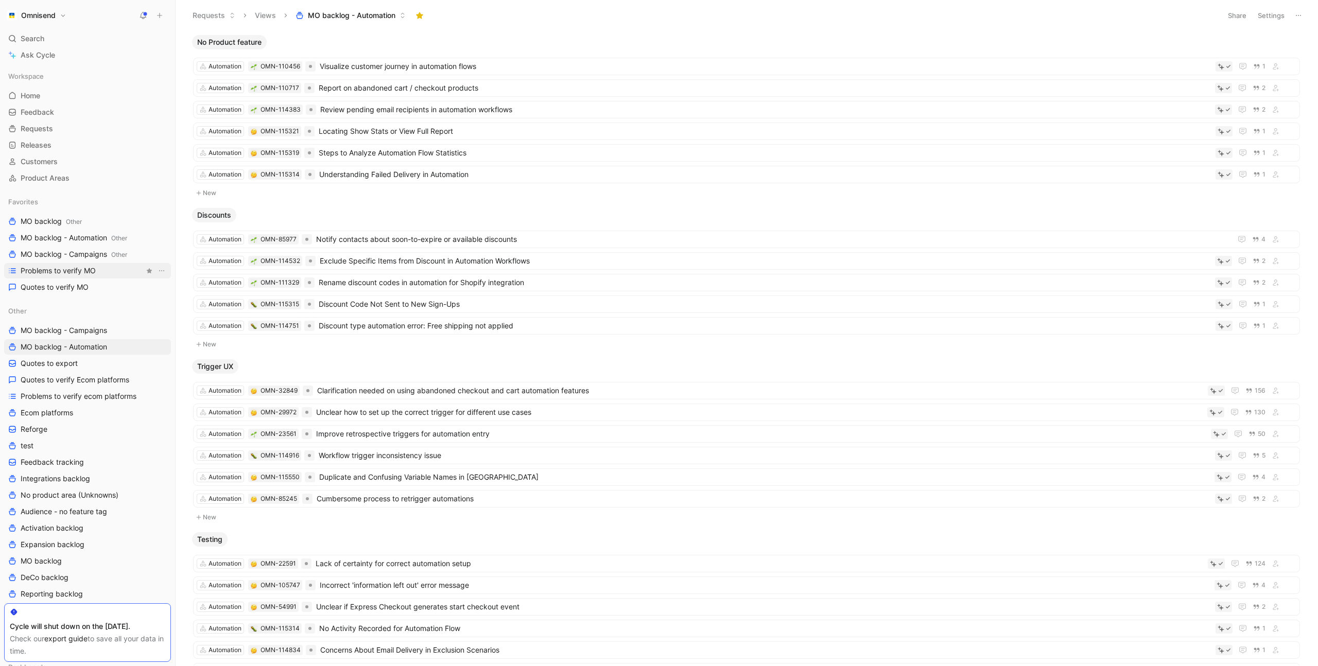
click at [96, 272] on link "Problems to verify MO" at bounding box center [87, 270] width 167 height 15
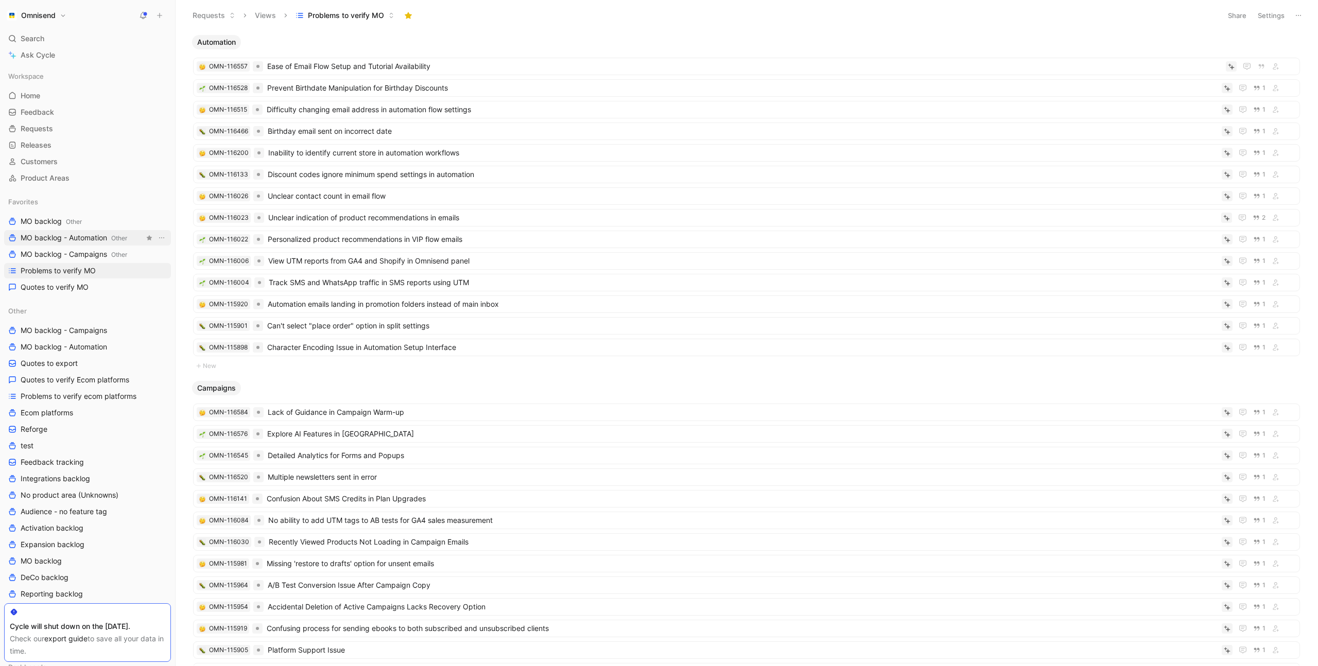
click at [92, 241] on span "MO backlog - Automation Other" at bounding box center [74, 238] width 107 height 11
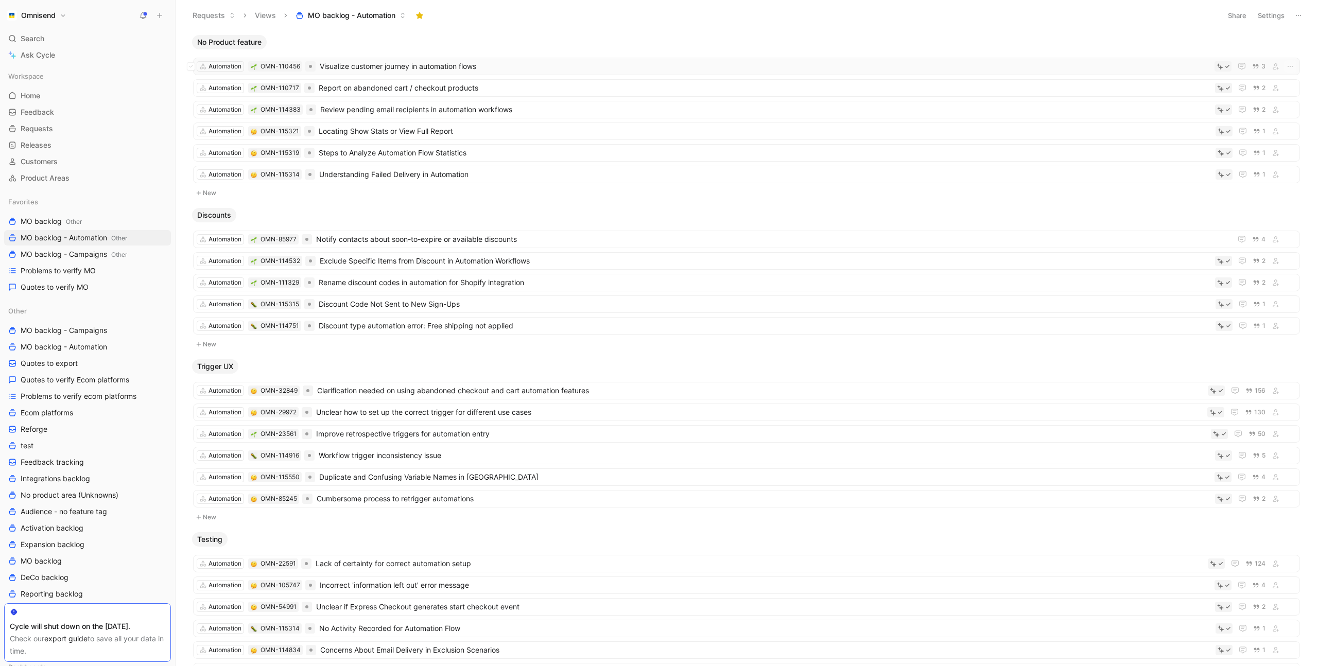
click at [423, 70] on span "Visualize customer journey in automation flows" at bounding box center [765, 66] width 891 height 12
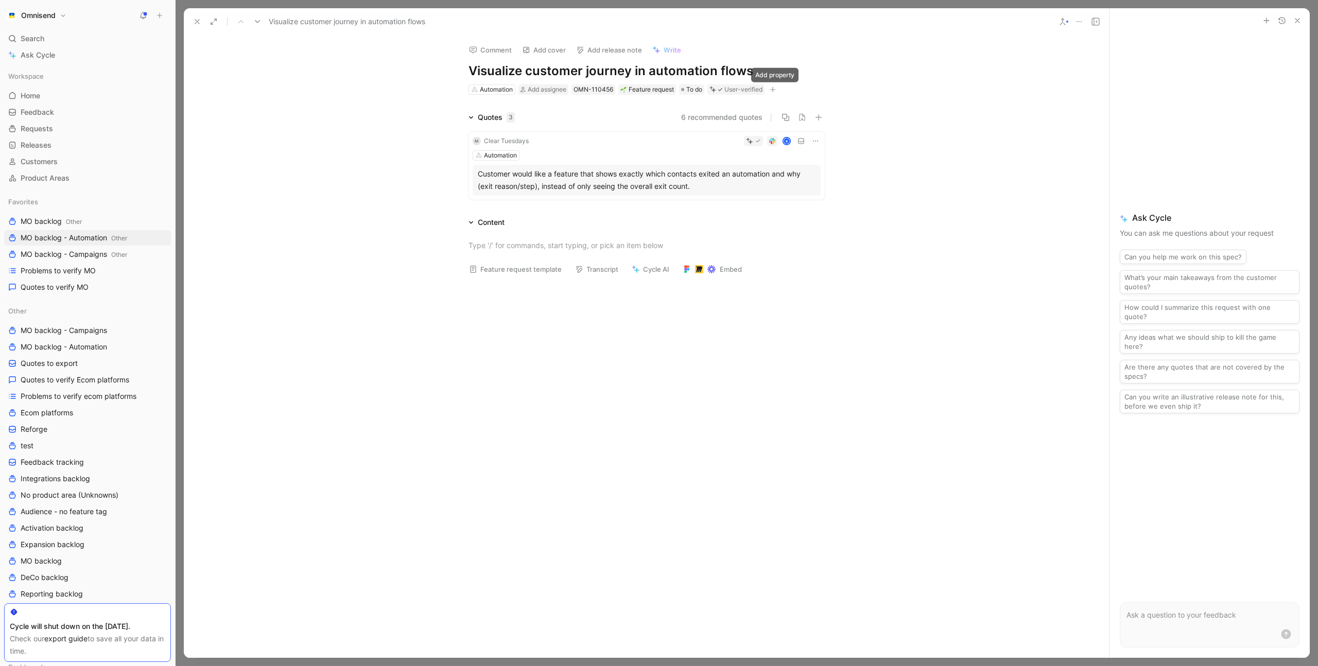
click at [776, 91] on icon "button" at bounding box center [773, 90] width 6 height 6
click at [707, 144] on span "Product feature" at bounding box center [680, 145] width 53 height 9
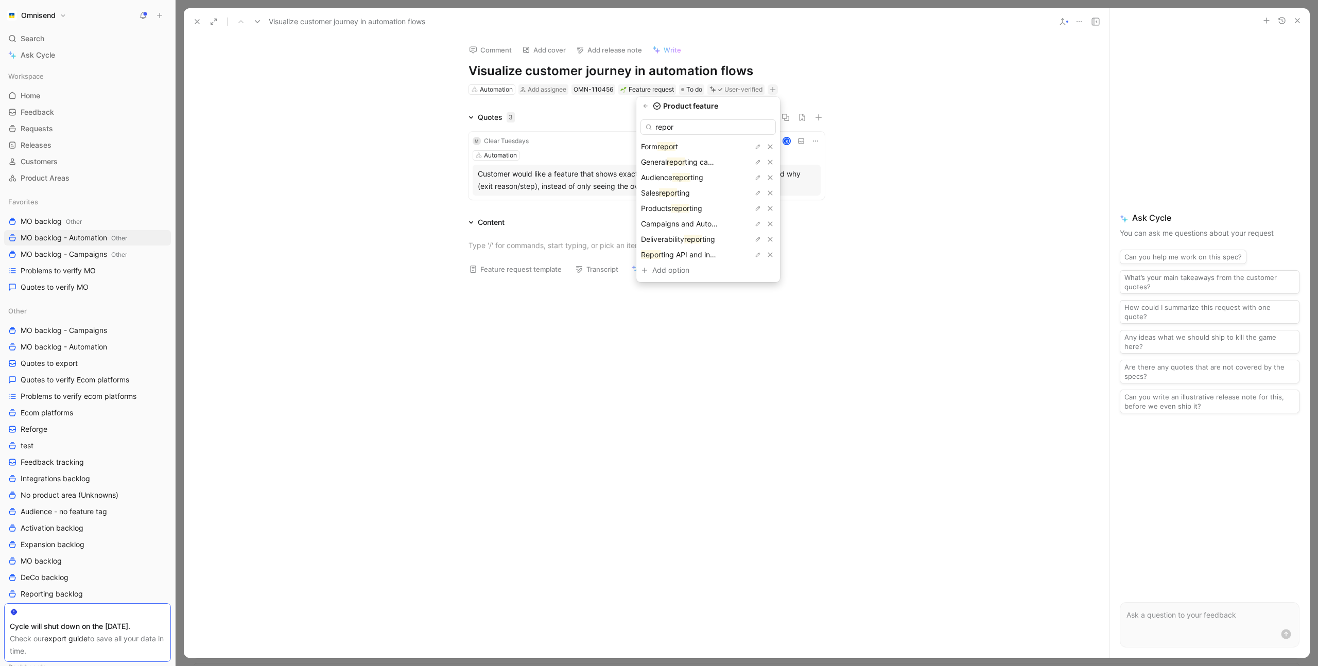
click at [698, 126] on input "repor" at bounding box center [708, 126] width 135 height 15
type input "Automation reporting"
click at [694, 164] on div "Add option" at bounding box center [691, 162] width 77 height 12
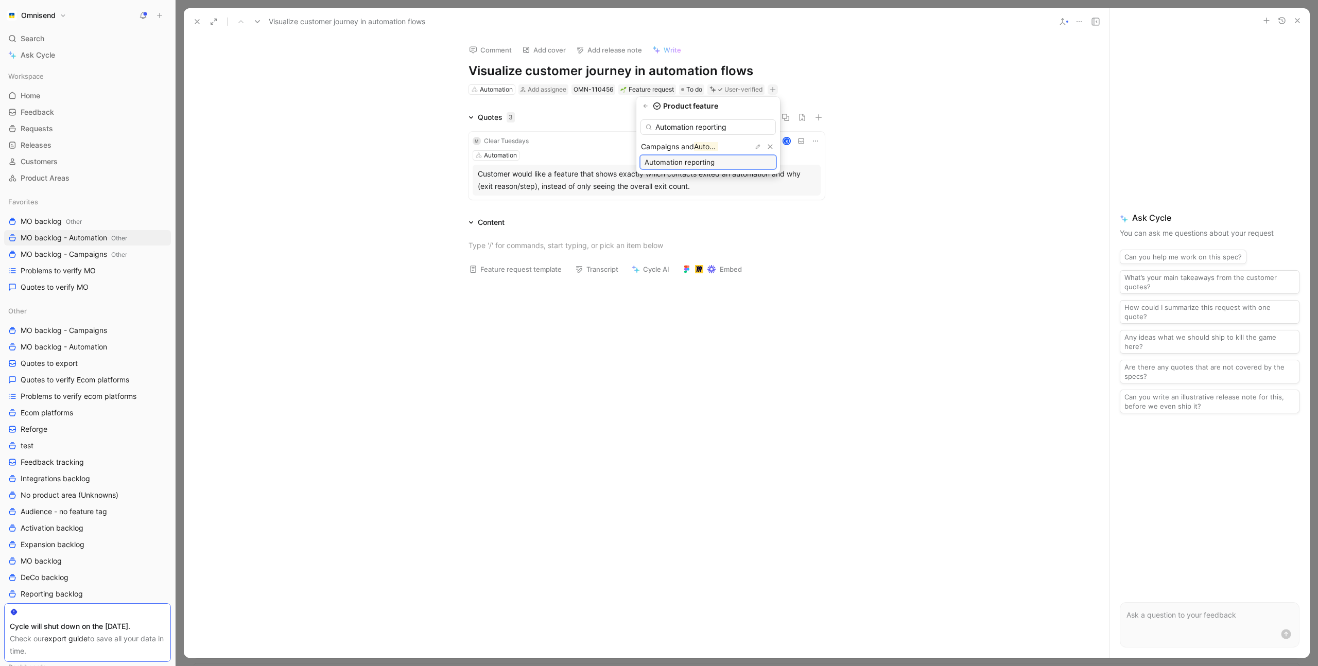
type input "Automation reporting"
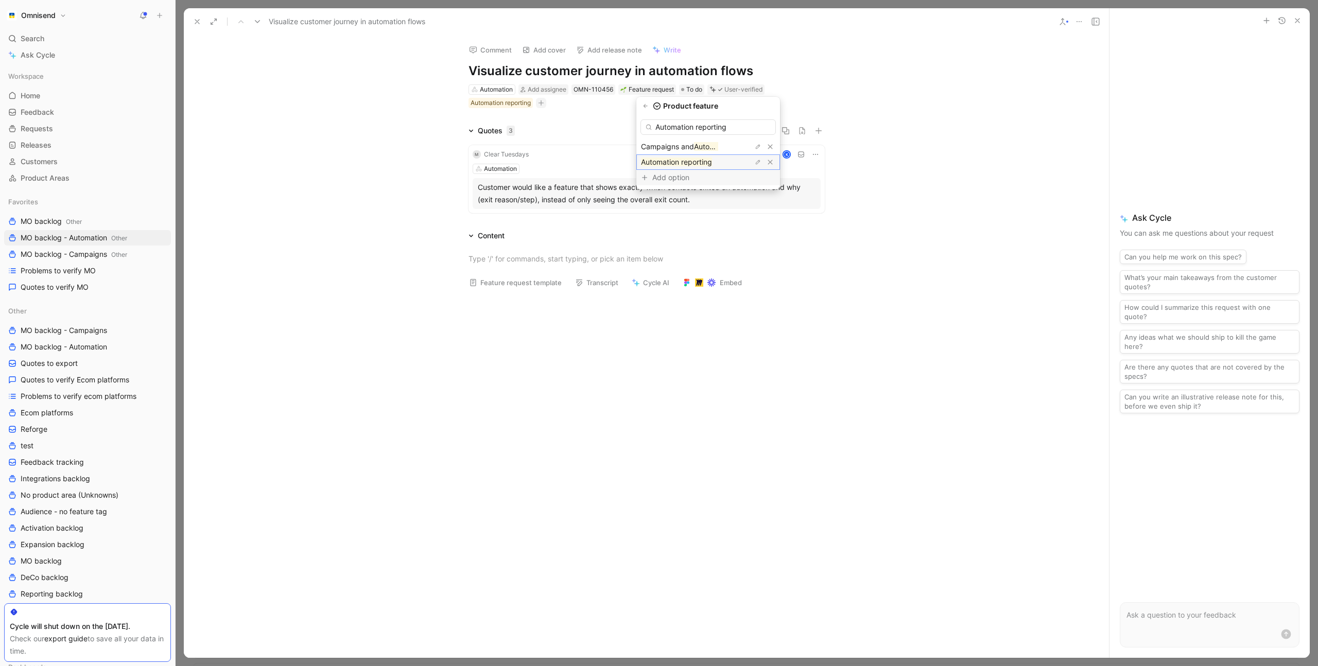
click at [711, 162] on mark "Automation reporting" at bounding box center [676, 162] width 71 height 9
click at [598, 71] on h1 "Visualize customer journey in automation flows" at bounding box center [647, 71] width 356 height 16
click at [437, 105] on div "Comment Add cover Add release note Write Report on automation exit reasons Auto…" at bounding box center [646, 347] width 925 height 623
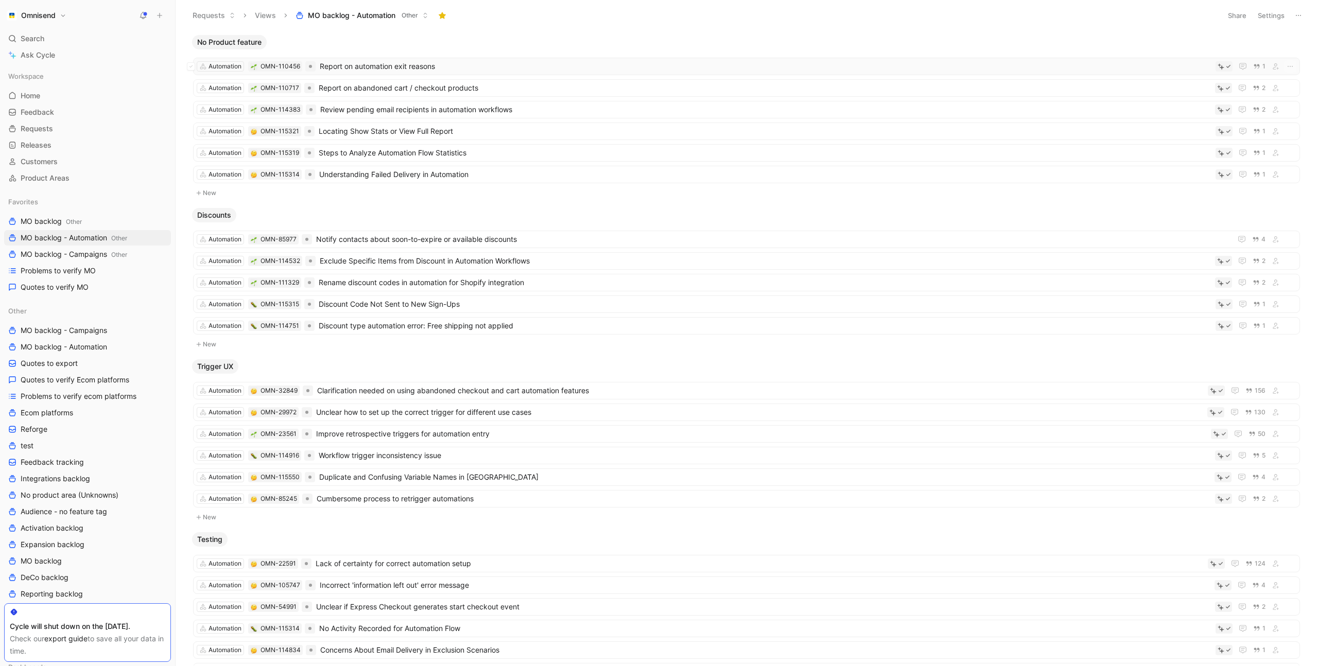
click at [454, 68] on span "Report on automation exit reasons" at bounding box center [766, 66] width 892 height 12
click at [439, 86] on span "Report on abandoned cart / checkout products" at bounding box center [765, 88] width 892 height 12
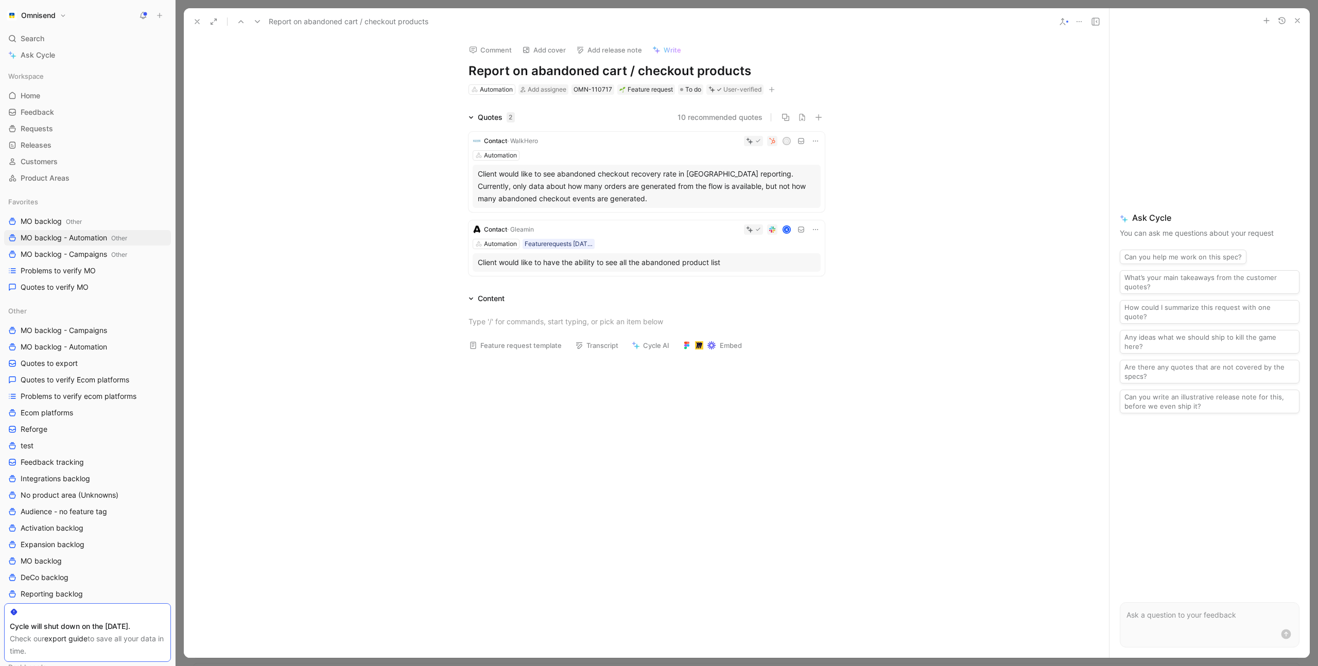
click at [640, 229] on div "K" at bounding box center [679, 230] width 283 height 10
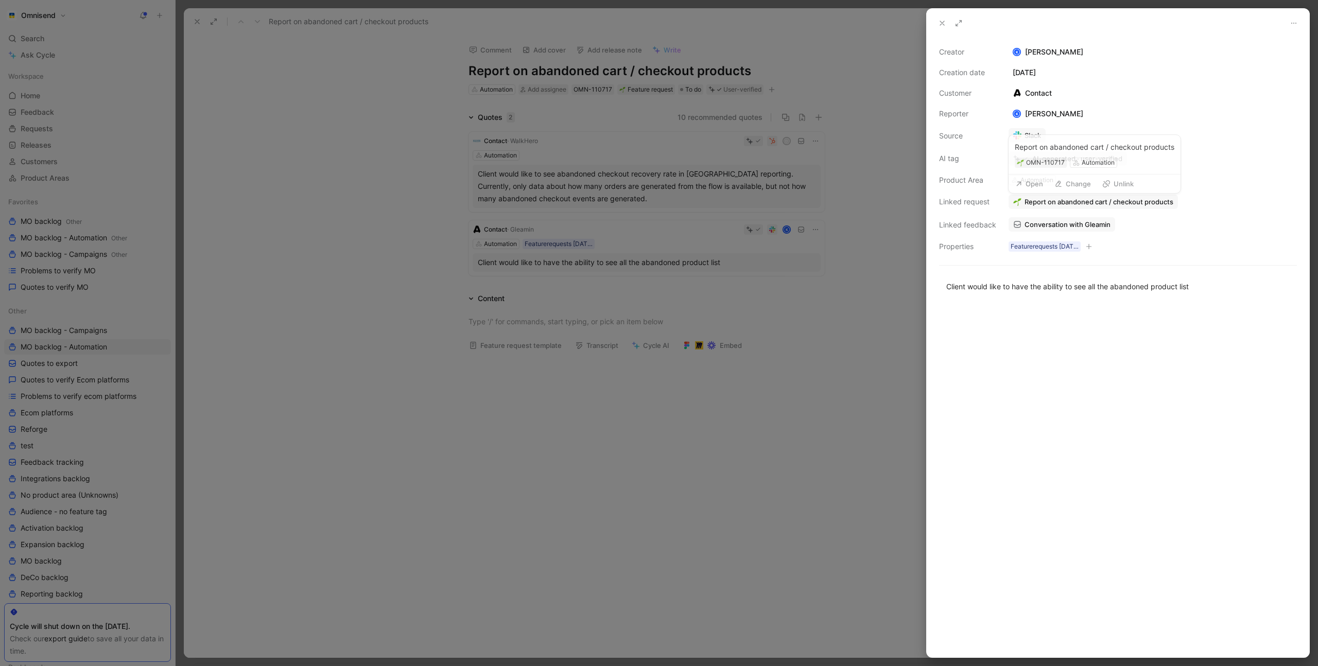
click at [1077, 203] on span "Report on abandoned cart / checkout products" at bounding box center [1099, 201] width 149 height 9
click at [1100, 203] on span "Report on abandoned cart / checkout products" at bounding box center [1099, 201] width 149 height 9
click at [1054, 204] on span "Report on abandoned cart / checkout products" at bounding box center [1099, 201] width 149 height 9
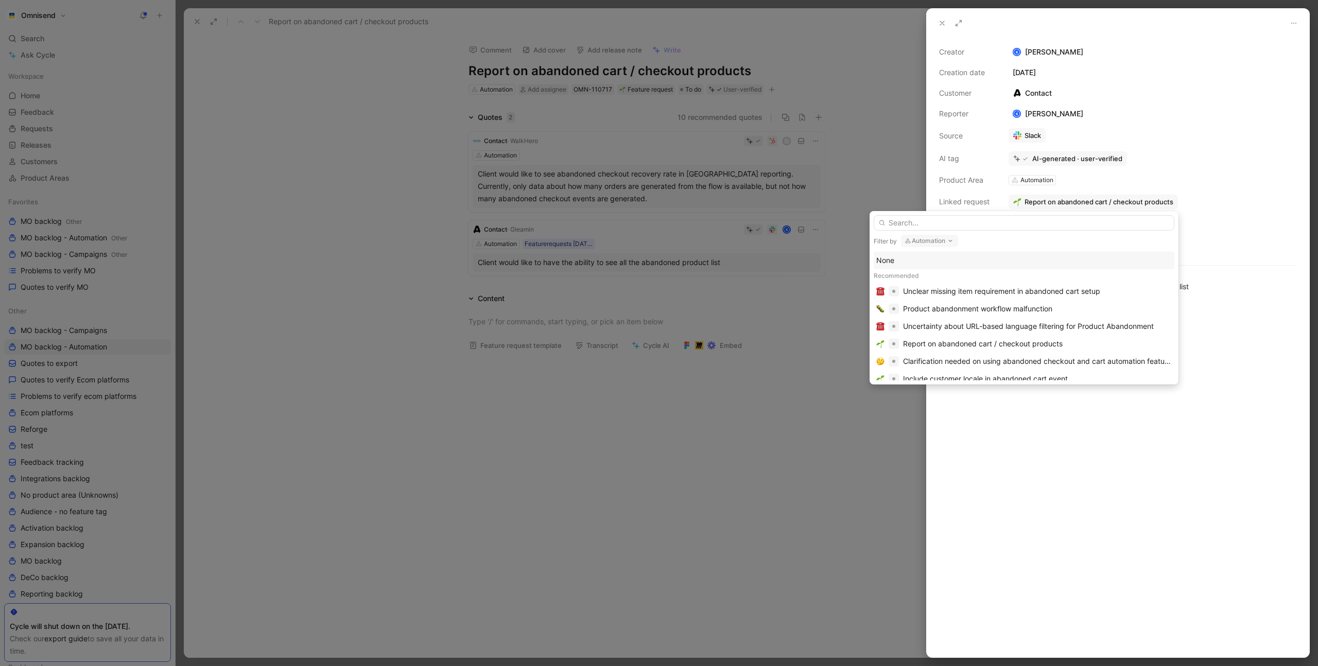
click at [942, 242] on button "Automation" at bounding box center [929, 241] width 57 height 12
type input "repo"
click at [946, 283] on span "Analytics and" at bounding box center [928, 282] width 45 height 9
click at [958, 223] on input "text" at bounding box center [1024, 222] width 301 height 15
type input "aba"
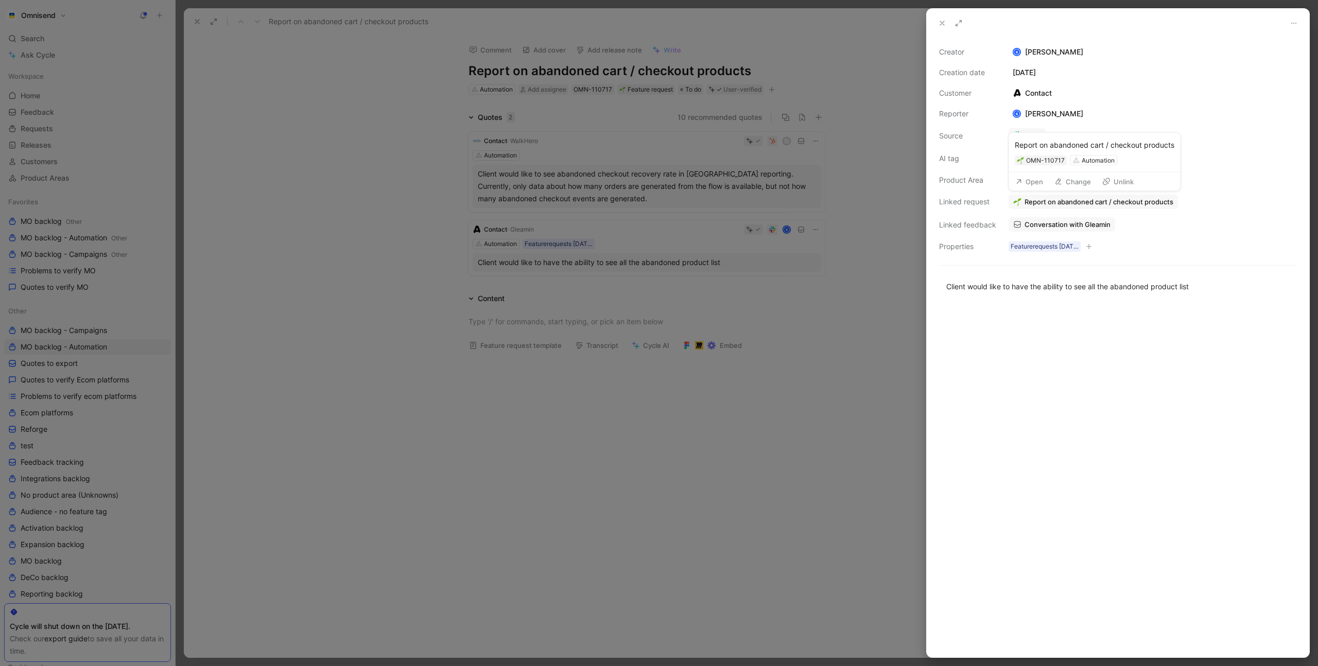
click at [1061, 202] on span "Report on abandoned cart / checkout products" at bounding box center [1099, 201] width 149 height 9
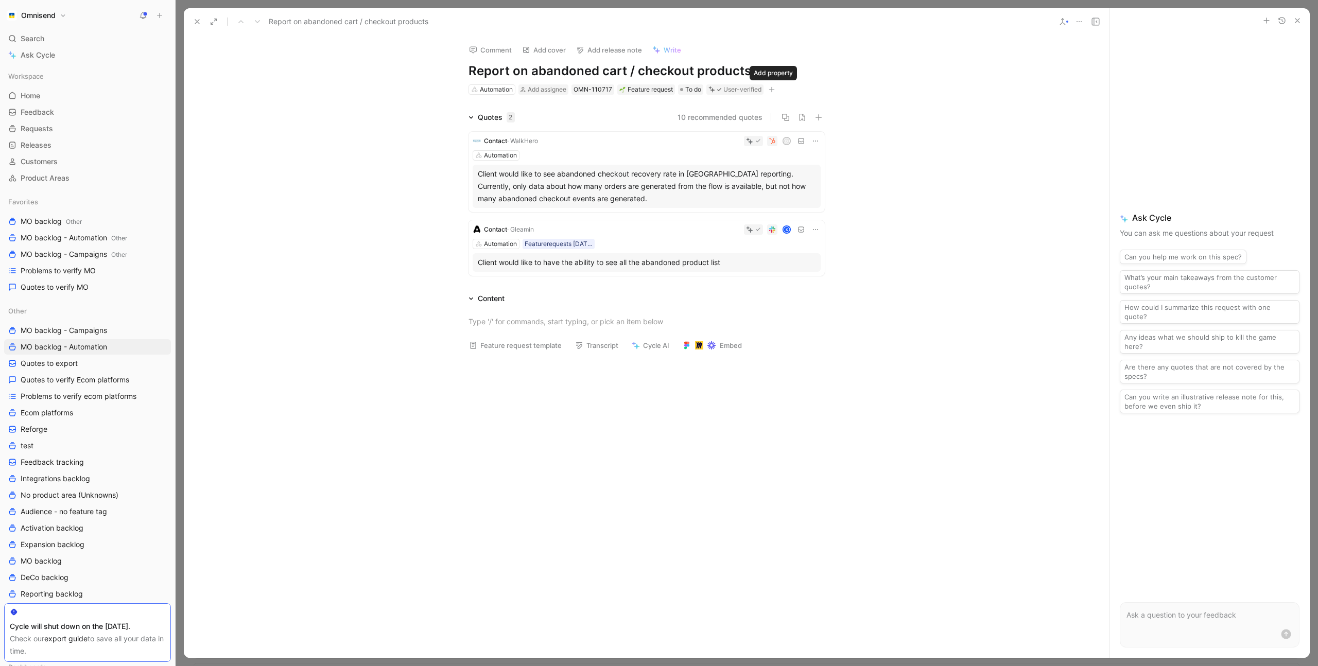
click at [774, 89] on icon "button" at bounding box center [772, 90] width 6 height 6
click at [705, 146] on span "Product feature" at bounding box center [678, 145] width 53 height 9
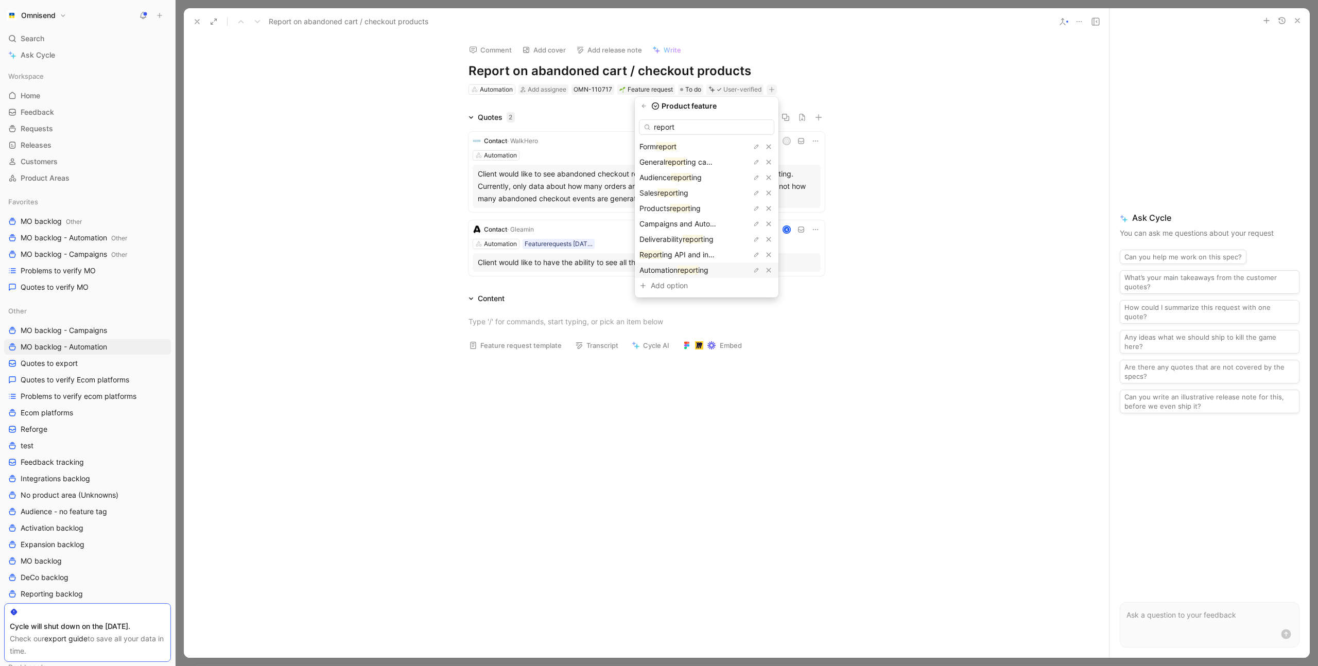
type input "report"
click at [697, 268] on mark "report" at bounding box center [688, 270] width 21 height 9
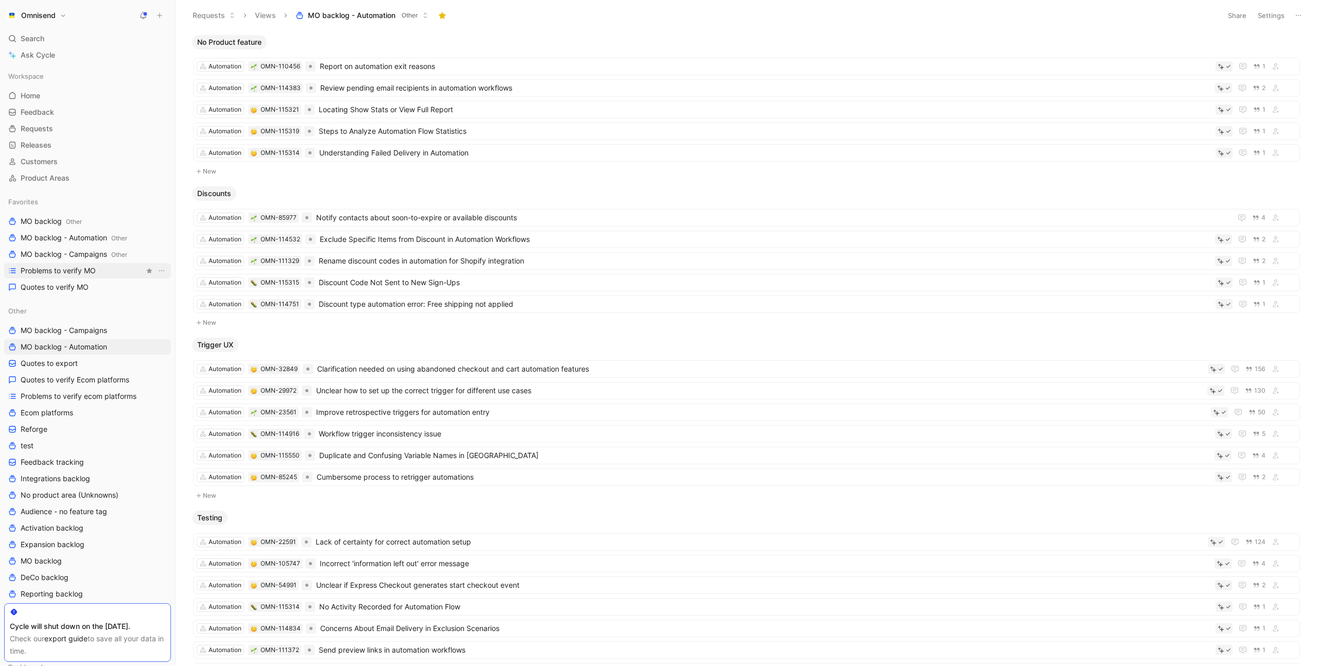
click at [72, 266] on span "Problems to verify MO" at bounding box center [58, 271] width 75 height 10
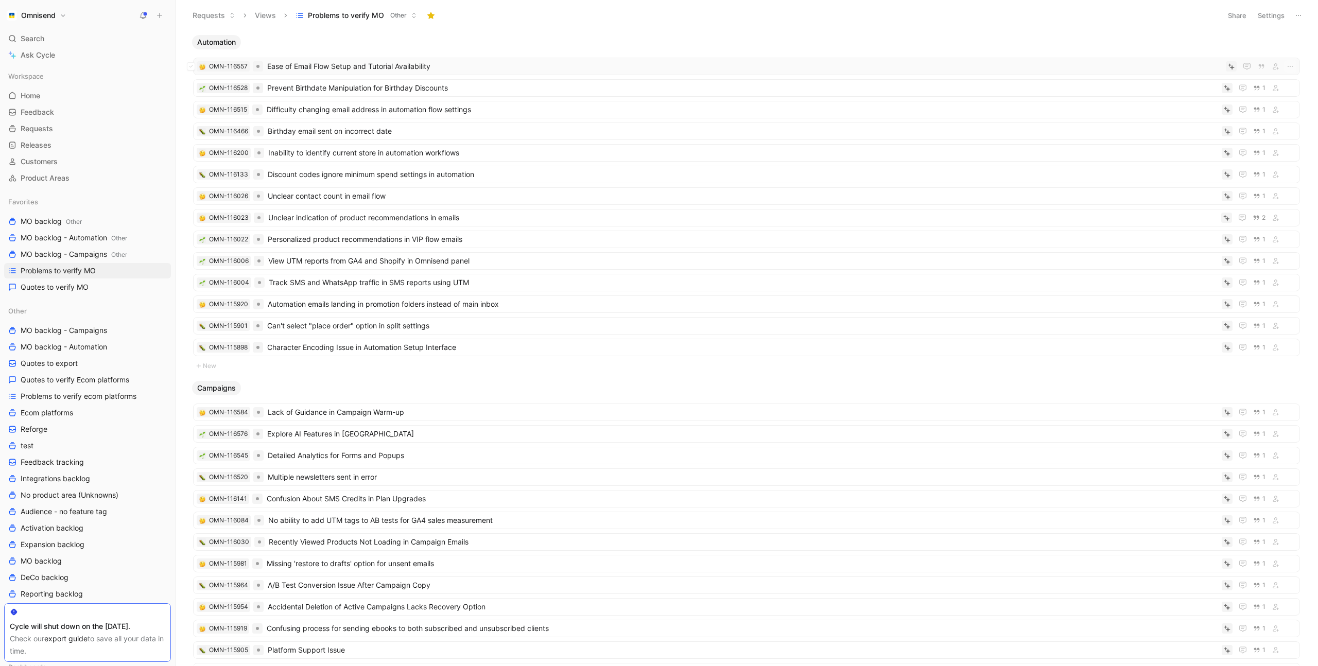
click at [463, 70] on span "Ease of Email Flow Setup and Tutorial Availability" at bounding box center [744, 66] width 955 height 12
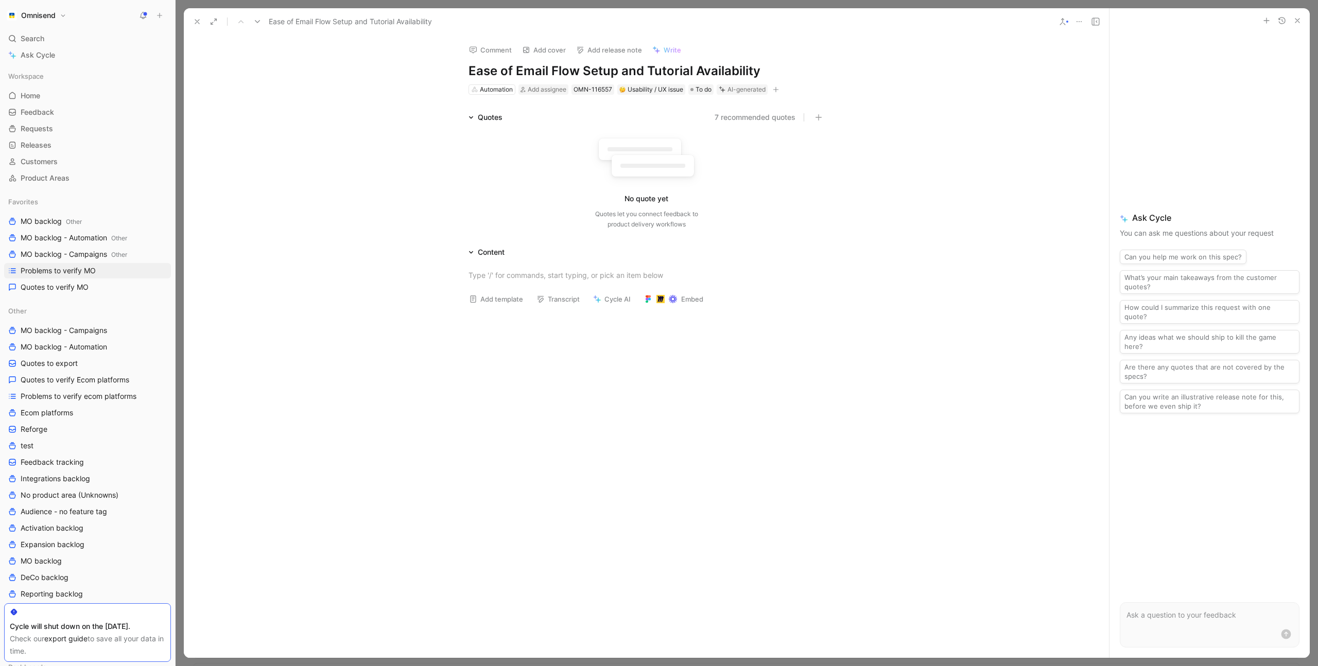
click at [1079, 21] on use at bounding box center [1079, 21] width 5 height 1
click at [1101, 90] on div "Delete" at bounding box center [1120, 89] width 59 height 12
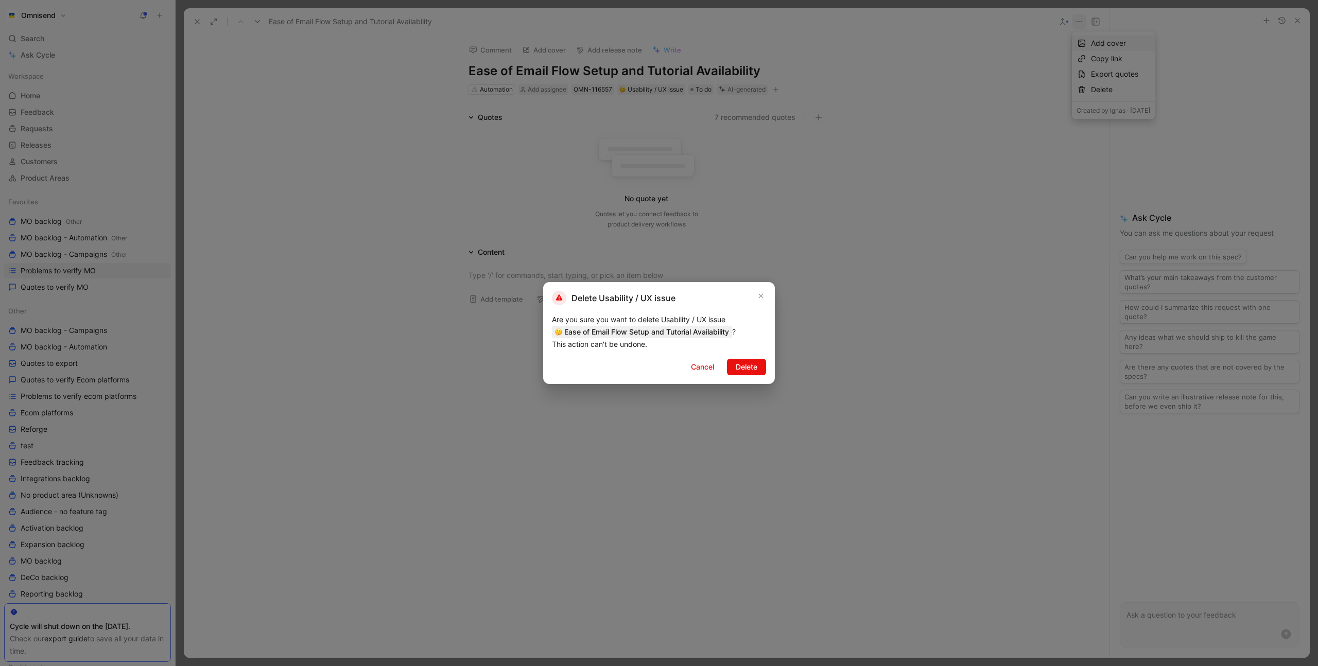
click at [755, 372] on span "Delete" at bounding box center [747, 367] width 22 height 12
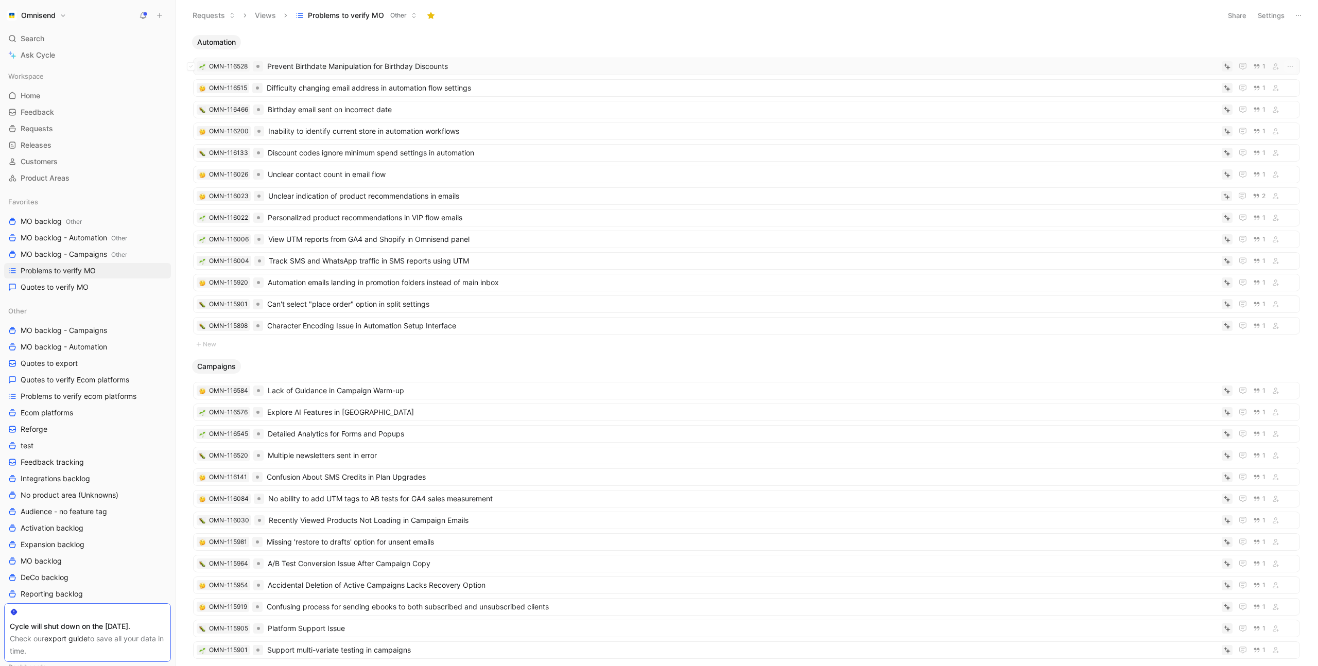
click at [484, 61] on span "Prevent Birthdate Manipulation for Birthday Discounts" at bounding box center [742, 66] width 951 height 12
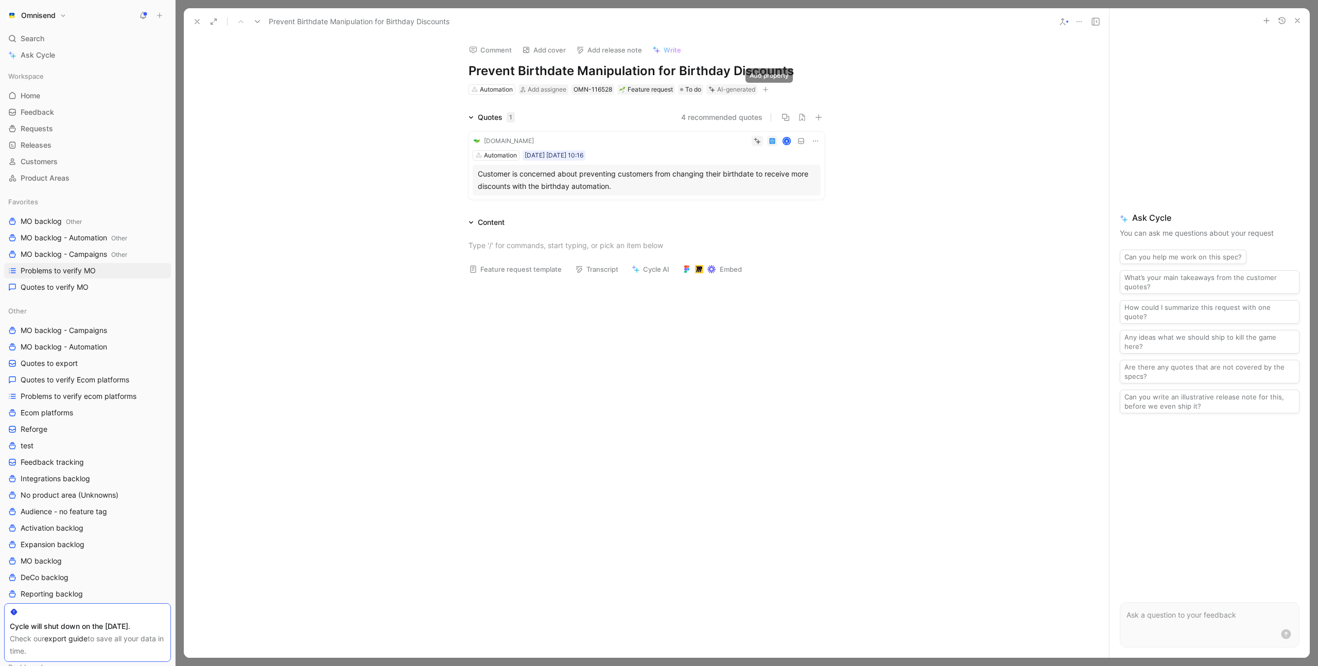
click at [769, 89] on icon "button" at bounding box center [766, 90] width 6 height 6
click at [701, 148] on span "Product feature" at bounding box center [674, 145] width 53 height 9
type input "b"
type input "other"
click at [696, 162] on span "Automations" at bounding box center [675, 162] width 42 height 9
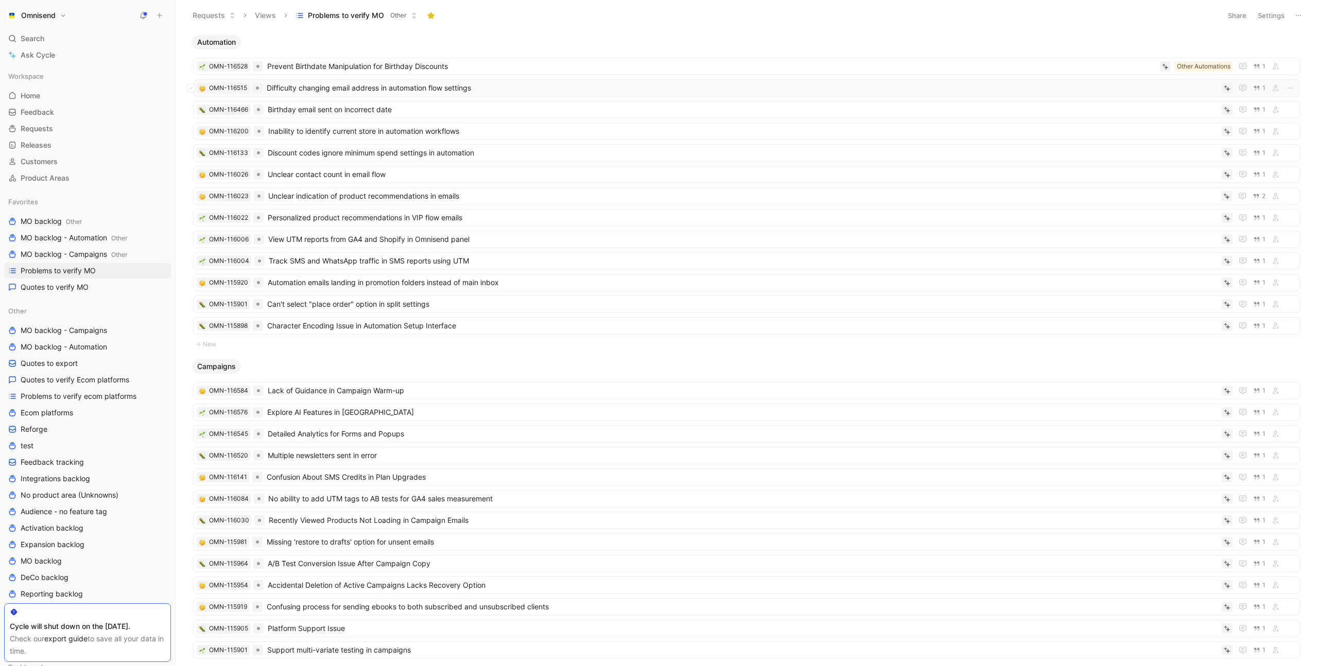
click at [520, 83] on span "Difficulty changing email address in automation flow settings" at bounding box center [742, 88] width 951 height 12
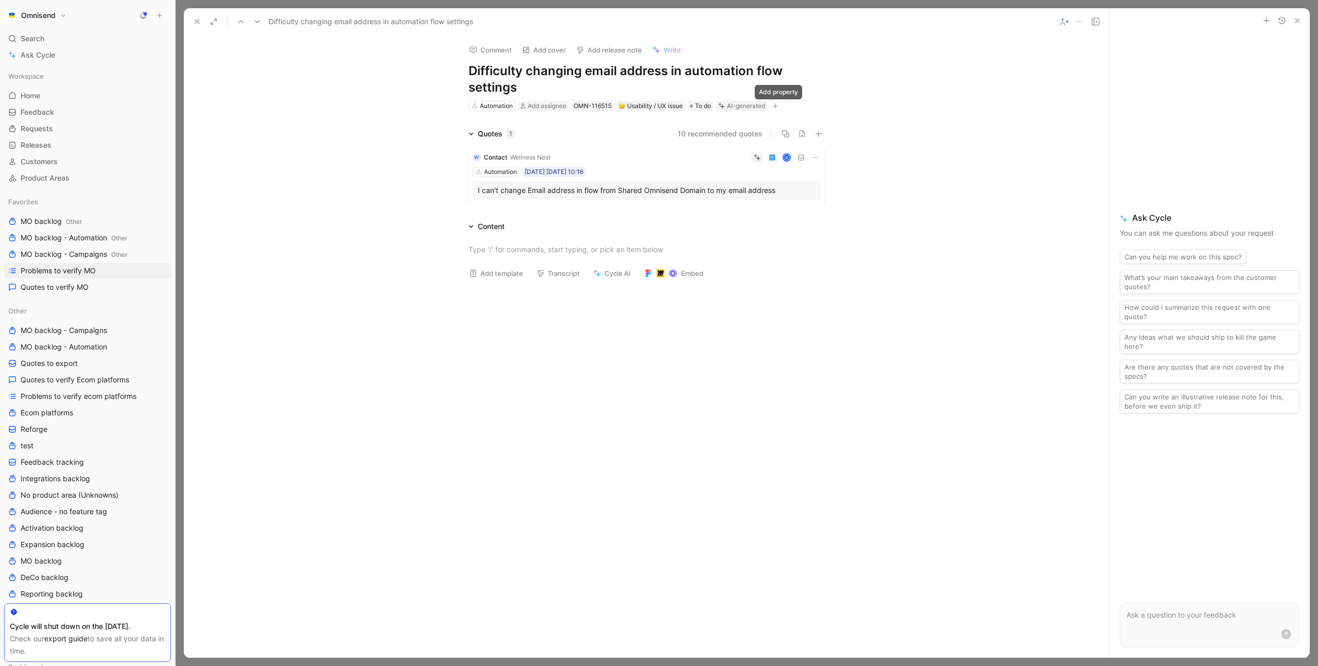
click at [777, 105] on icon "button" at bounding box center [775, 106] width 6 height 6
click at [703, 161] on span "Product feature" at bounding box center [683, 162] width 53 height 9
type input "emai"
click at [691, 176] on span "l settings" at bounding box center [676, 178] width 30 height 9
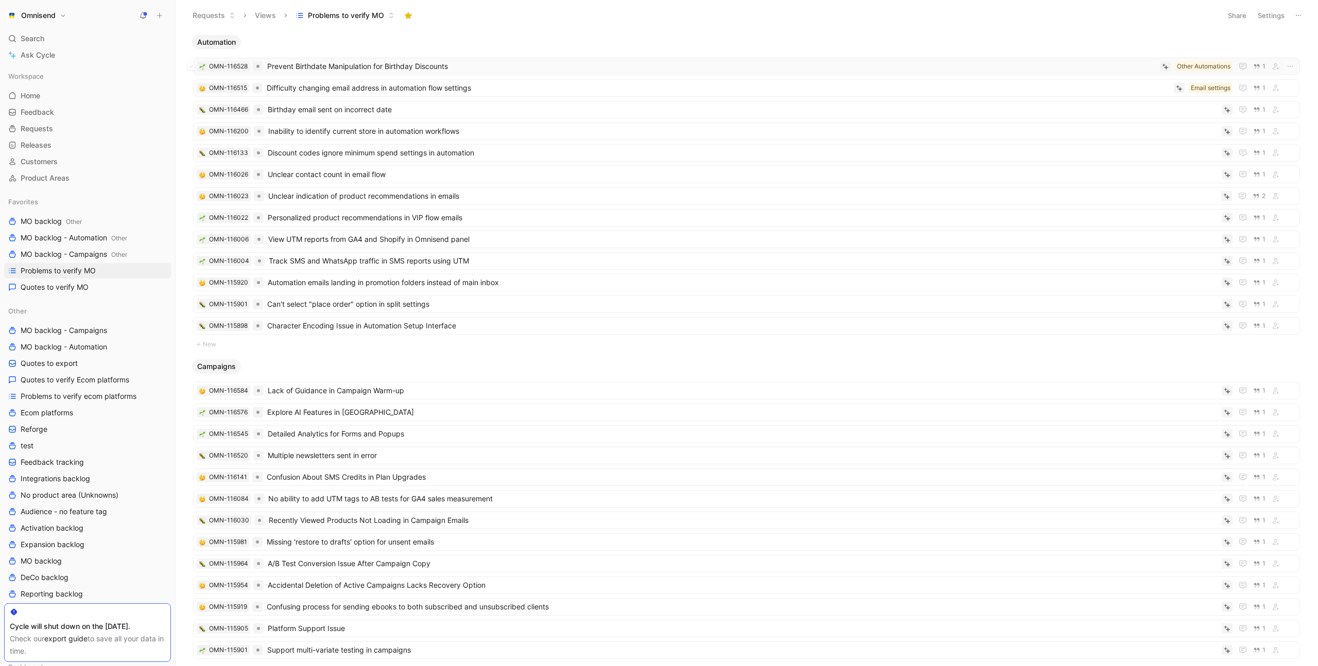
click at [482, 71] on span "Prevent Birthdate Manipulation for Birthday Discounts" at bounding box center [711, 66] width 889 height 12
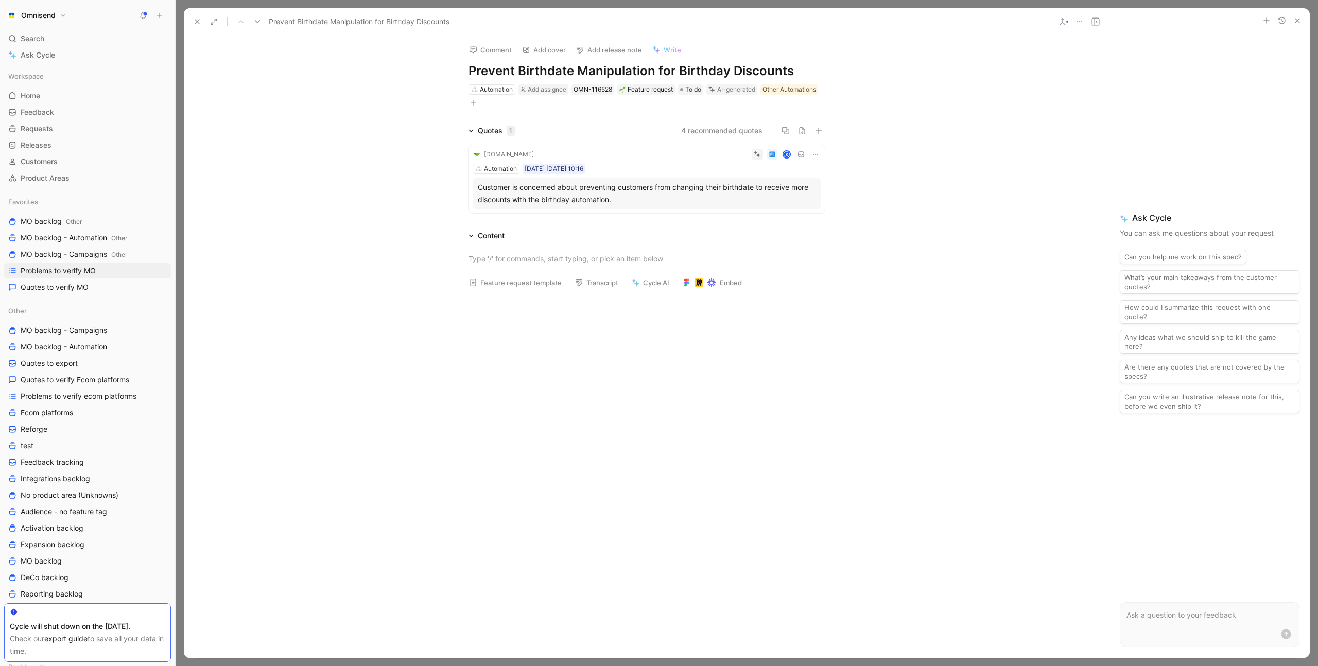
click at [408, 87] on div "Comment Add cover Add release note Write Prevent Birthdate Manipulation for Bir…" at bounding box center [646, 347] width 925 height 623
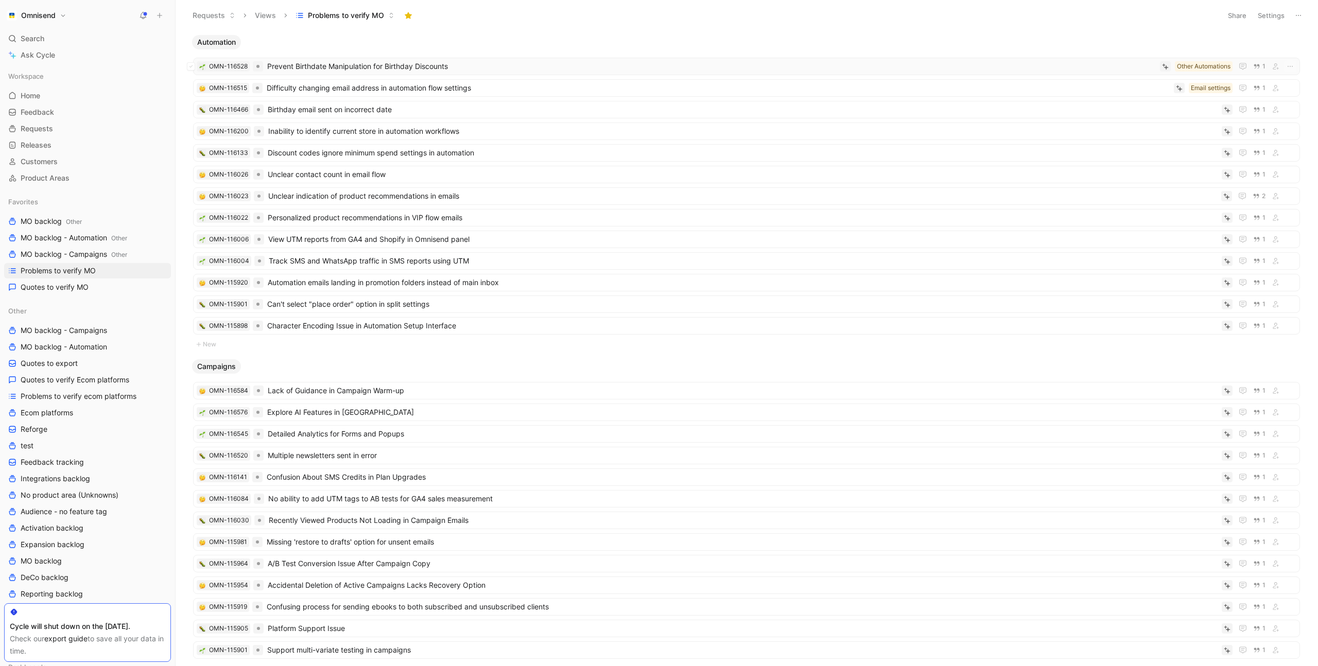
click at [391, 67] on span "Prevent Birthdate Manipulation for Birthday Discounts" at bounding box center [711, 66] width 889 height 12
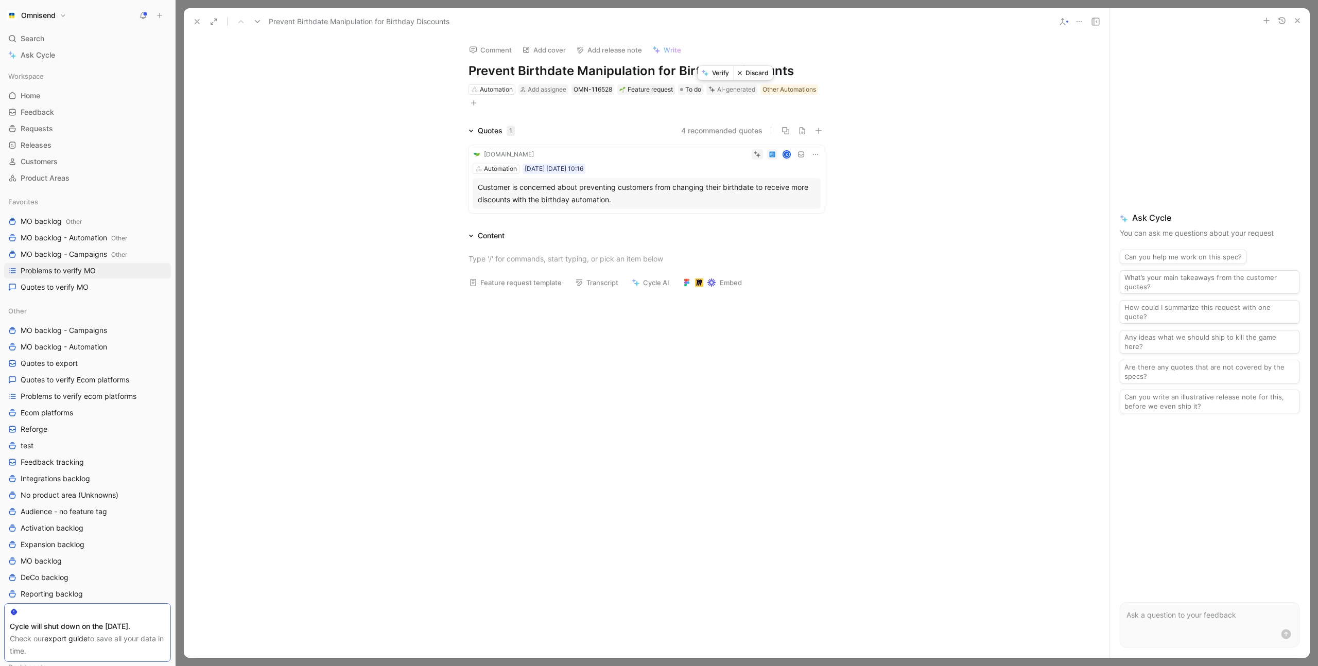
click at [718, 75] on button "Verify" at bounding box center [716, 73] width 36 height 14
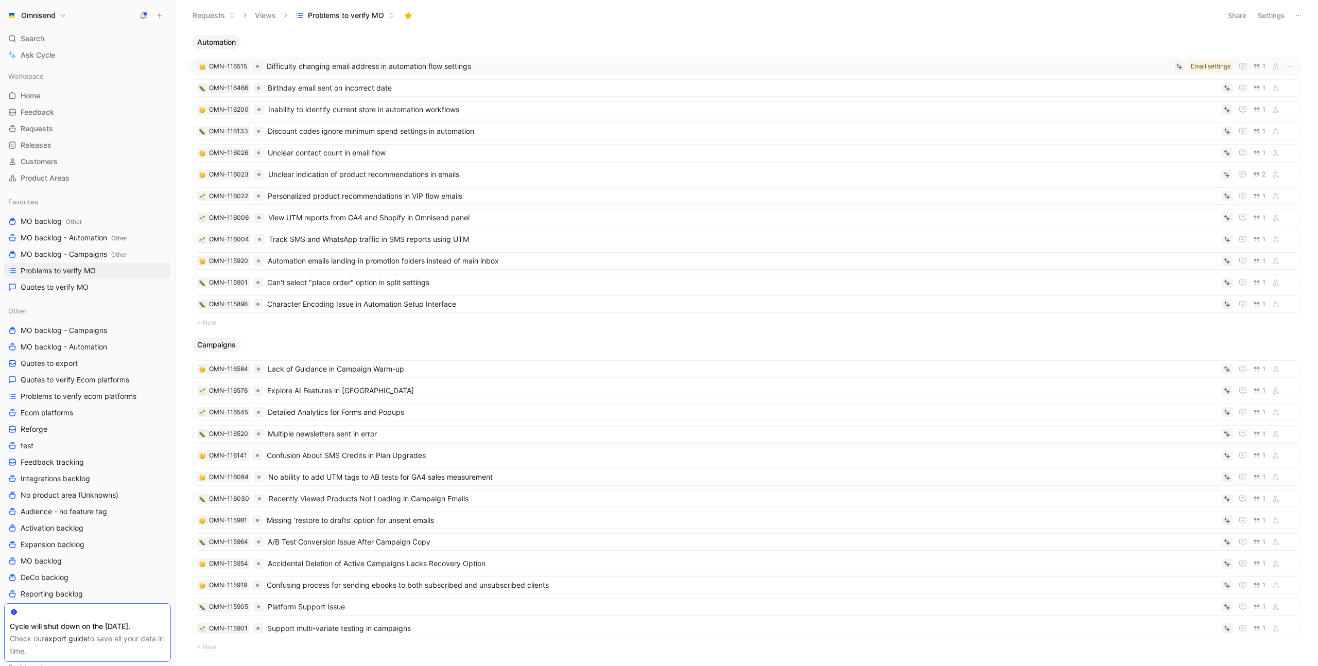
click at [389, 72] on span "Difficulty changing email address in automation flow settings" at bounding box center [718, 66] width 903 height 12
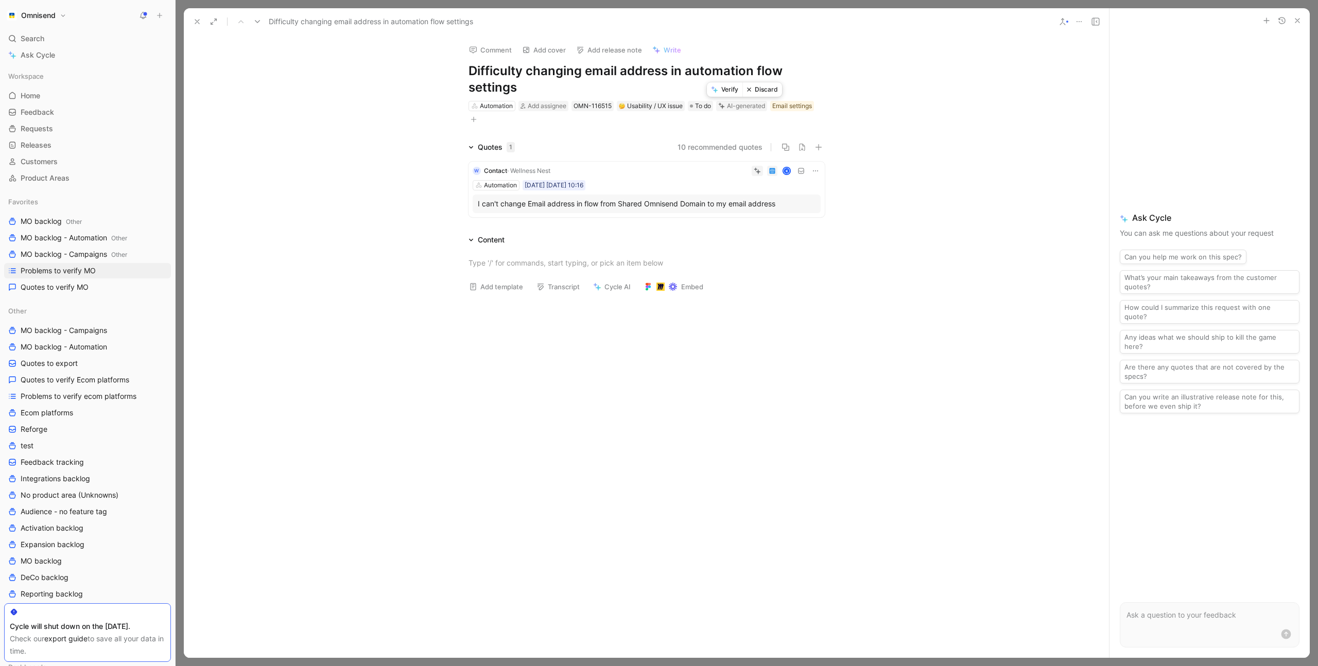
click at [731, 92] on button "Verify" at bounding box center [725, 89] width 36 height 14
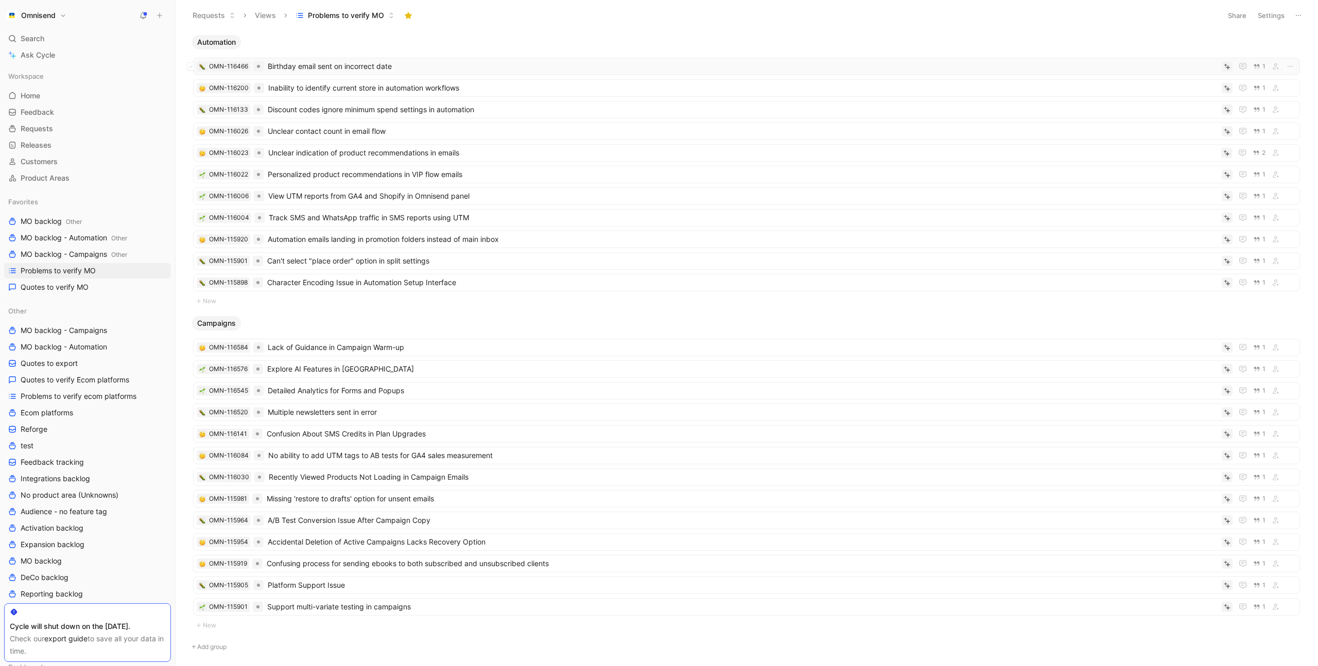
click at [419, 65] on span "Birthday email sent on incorrect date" at bounding box center [743, 66] width 950 height 12
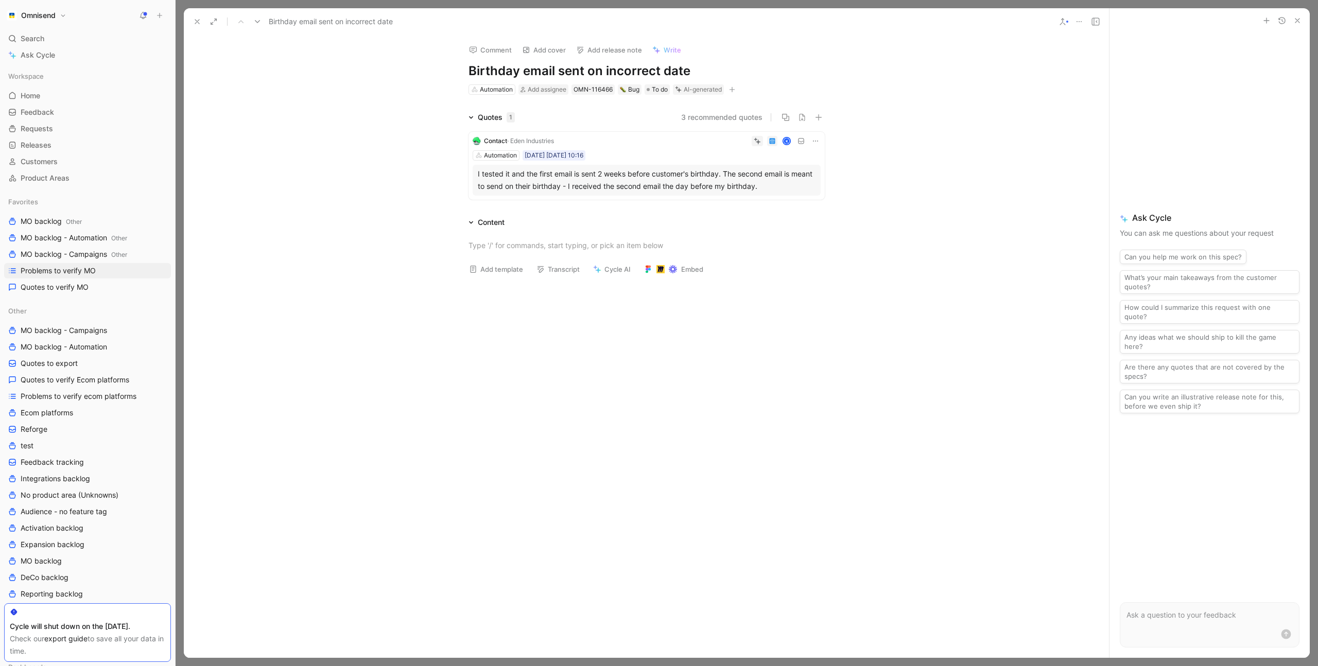
click at [735, 91] on icon "button" at bounding box center [732, 90] width 6 height 6
click at [683, 141] on div "Product feature" at bounding box center [674, 146] width 122 height 12
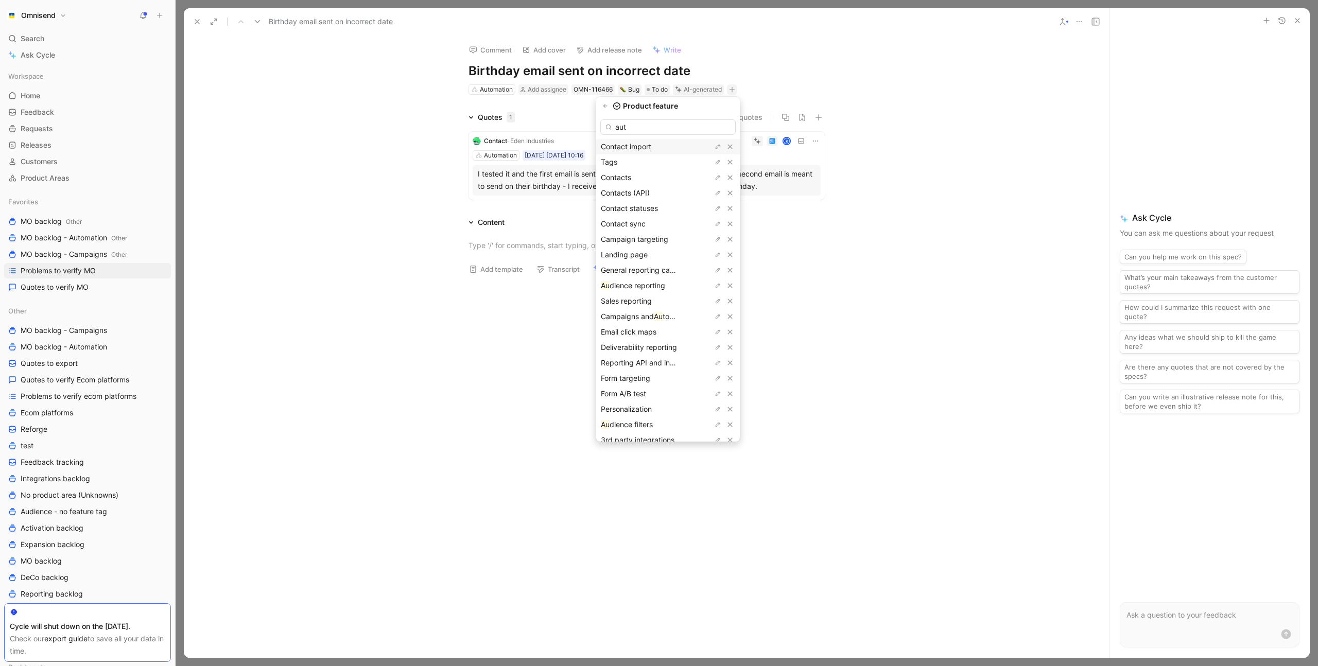
type input "auto"
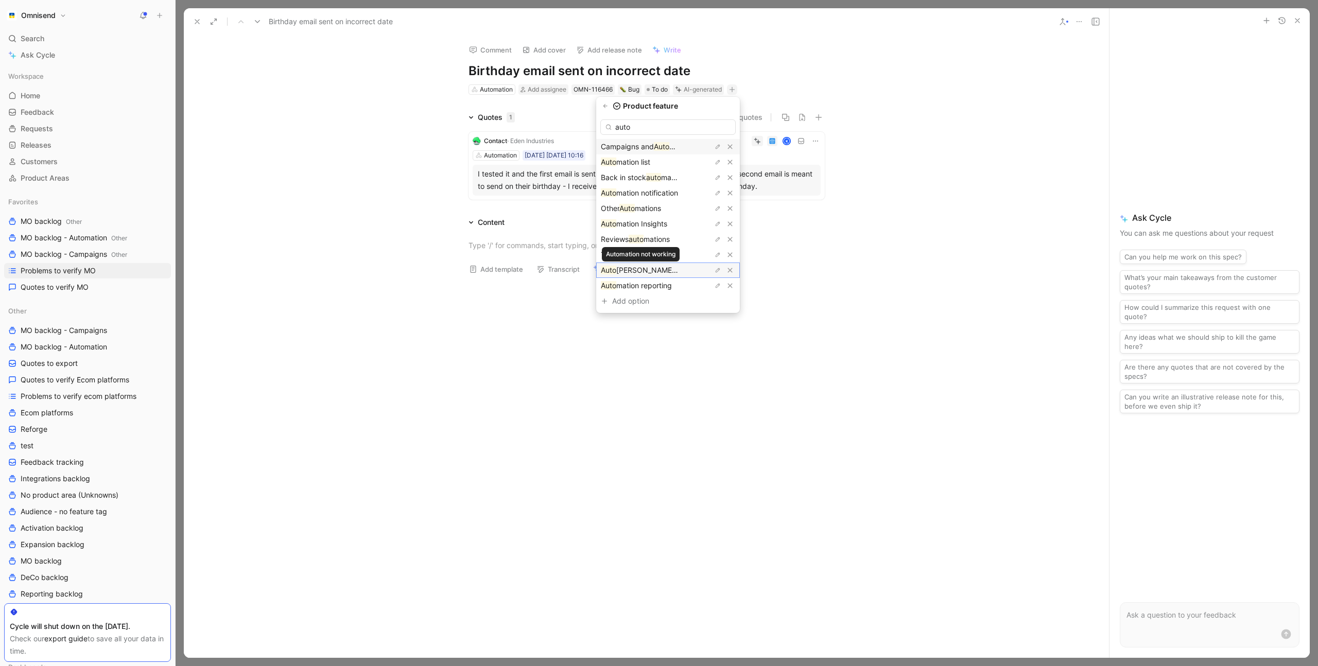
click at [663, 267] on span "mation not working" at bounding box center [666, 270] width 100 height 9
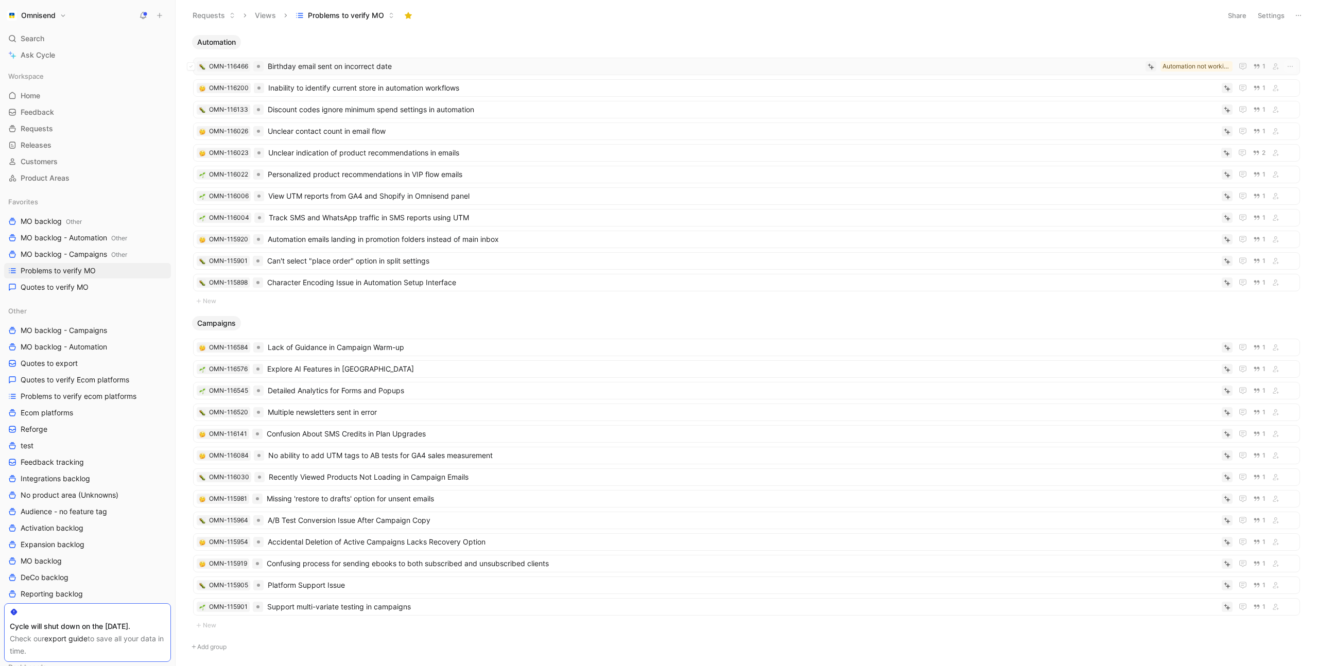
click at [405, 64] on span "Birthday email sent on incorrect date" at bounding box center [705, 66] width 874 height 12
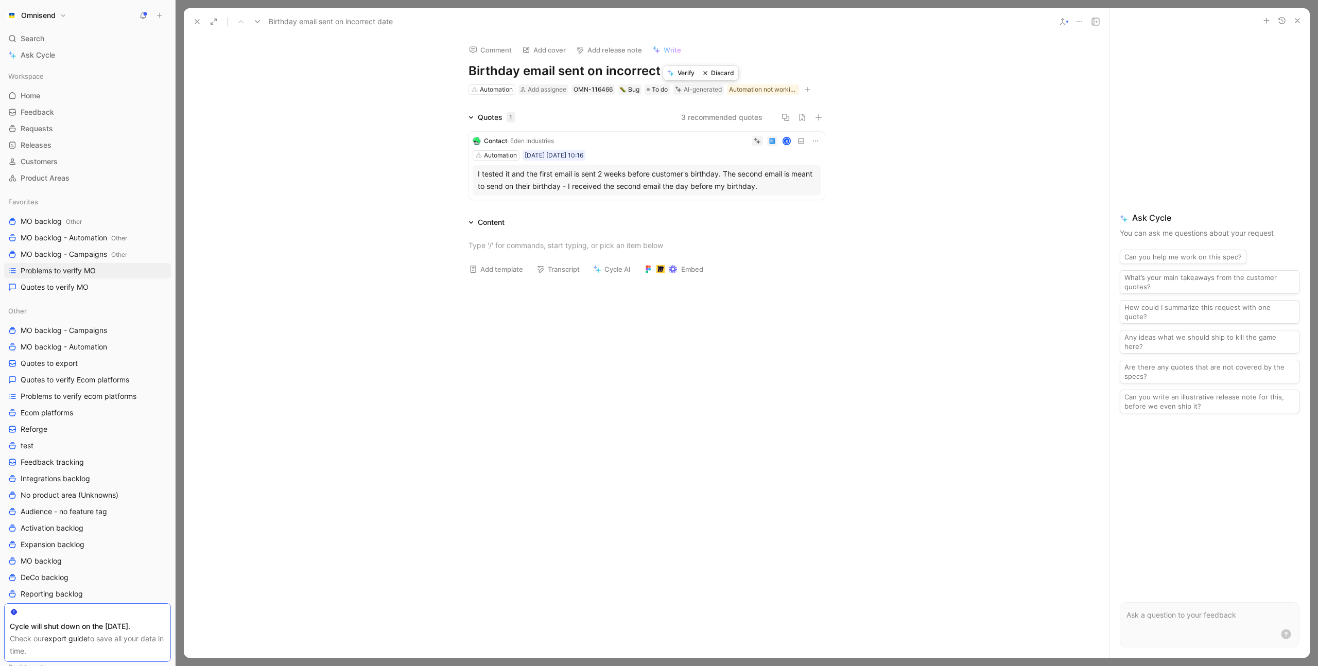
drag, startPoint x: 686, startPoint y: 73, endPoint x: 680, endPoint y: 75, distance: 5.9
click at [686, 73] on button "Verify" at bounding box center [681, 73] width 36 height 14
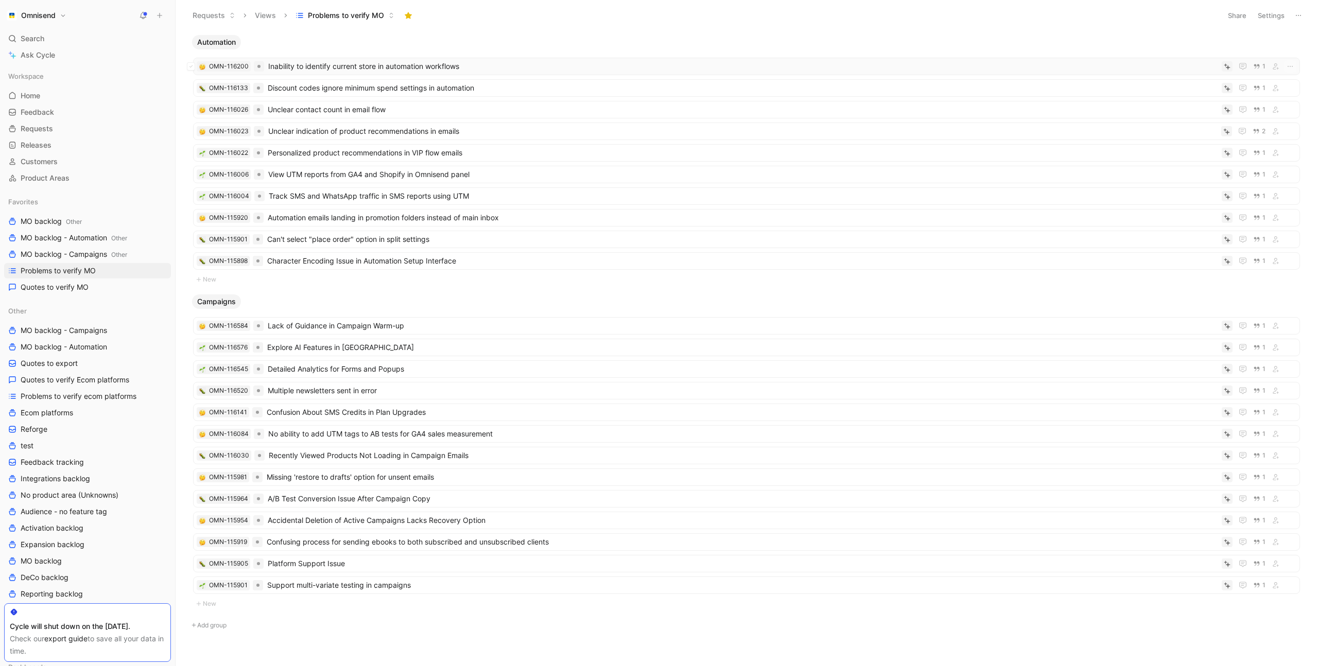
click at [355, 67] on span "Inability to identify current store in automation workflows" at bounding box center [743, 66] width 950 height 12
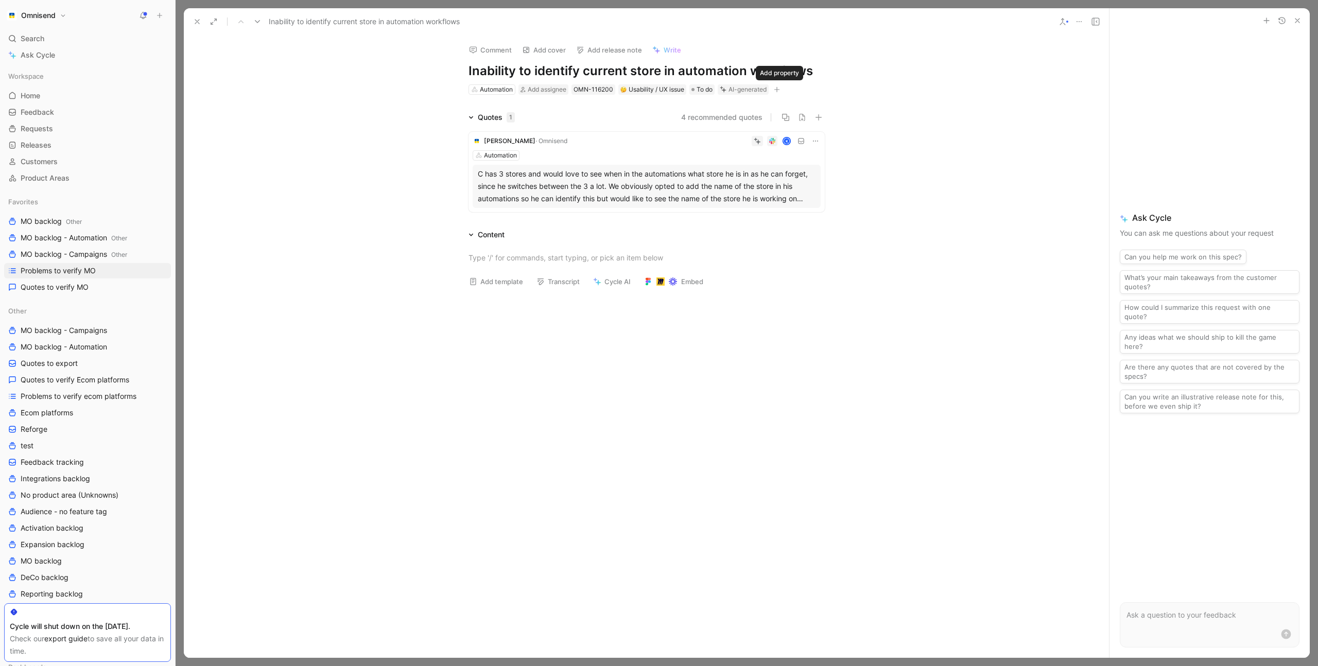
click at [780, 89] on icon "button" at bounding box center [777, 90] width 6 height 6
click at [711, 146] on span "Product feature" at bounding box center [684, 145] width 53 height 9
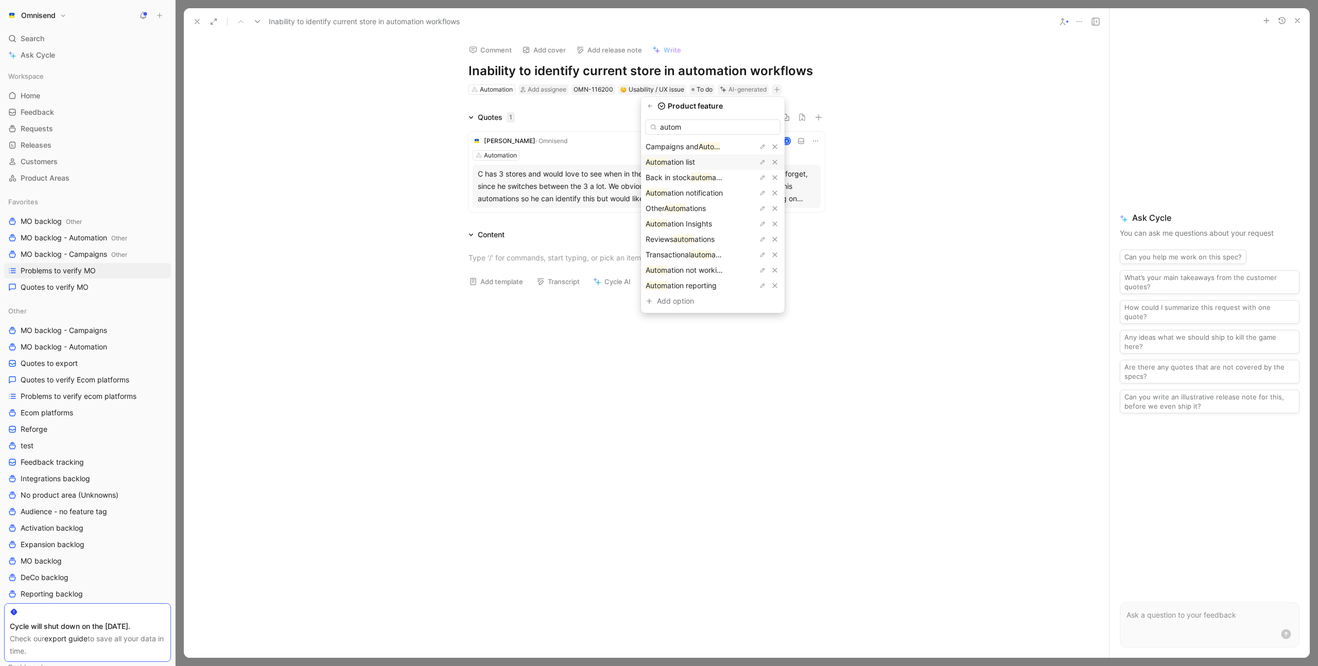
type input "autom"
click at [695, 161] on span "ation list" at bounding box center [681, 162] width 28 height 9
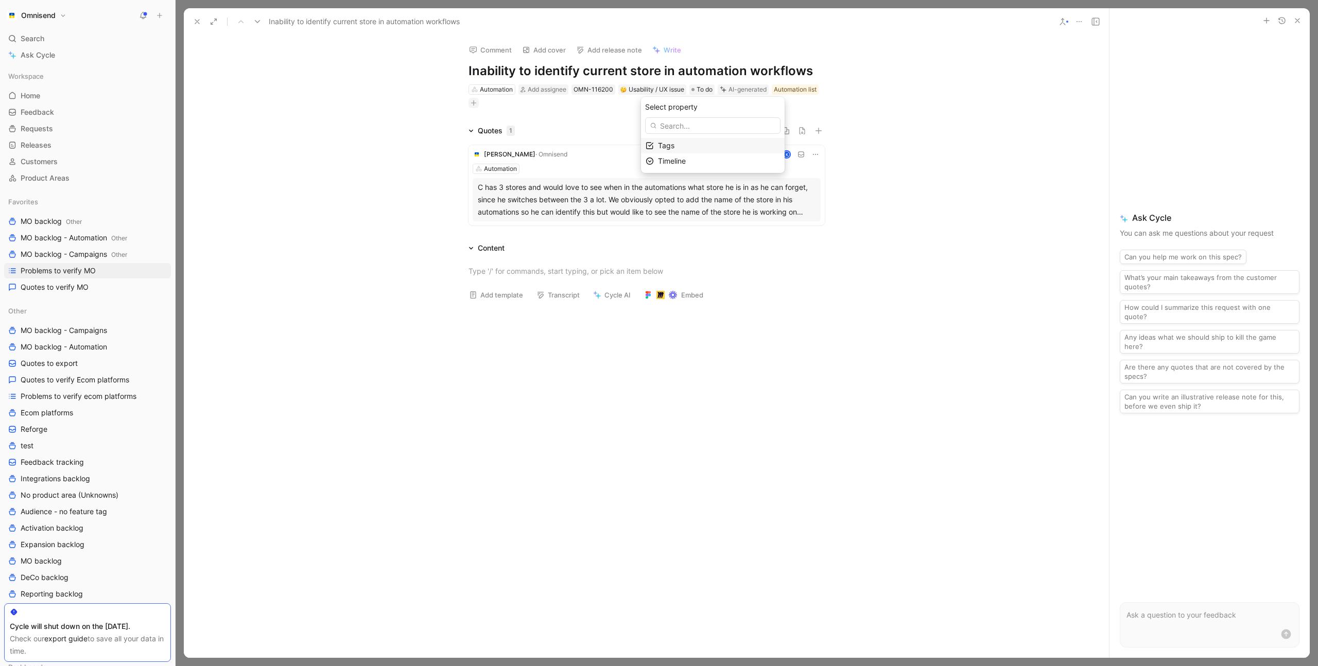
drag, startPoint x: 384, startPoint y: 108, endPoint x: 394, endPoint y: 109, distance: 10.9
click at [730, 73] on button "Verify" at bounding box center [726, 73] width 36 height 14
click at [303, 96] on div "Comment Add cover Add release note Write Inability to identify current store in…" at bounding box center [646, 347] width 925 height 623
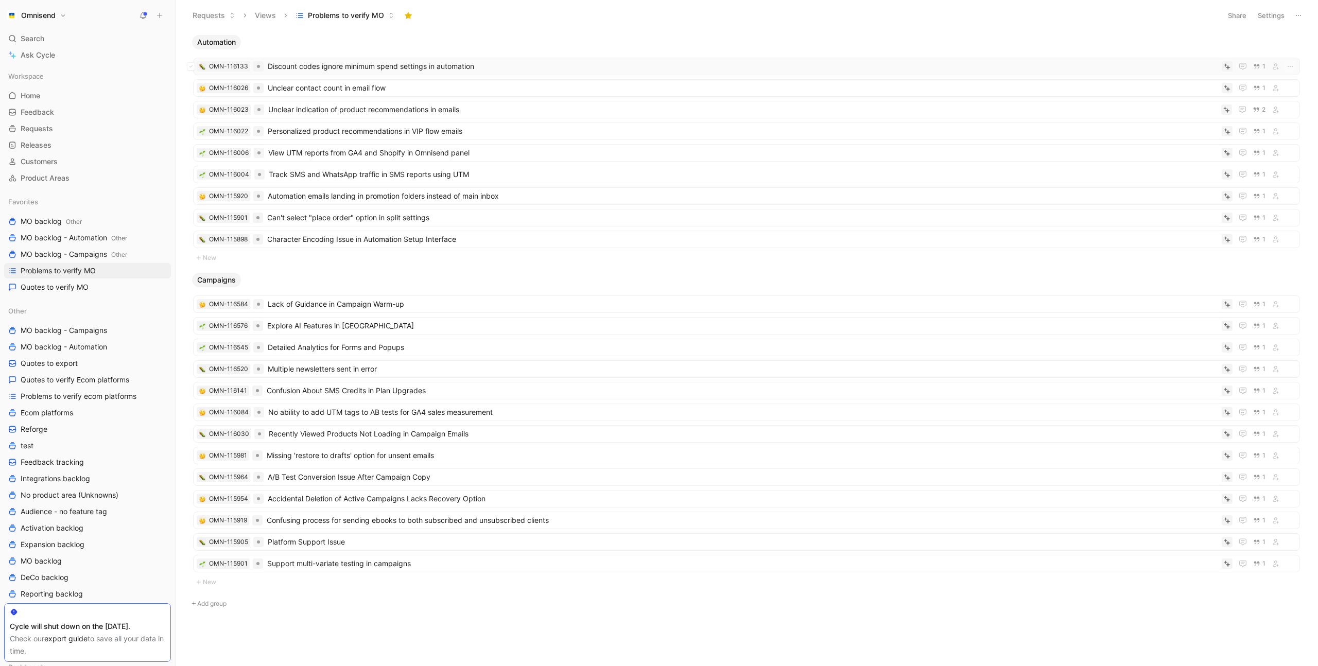
click at [351, 67] on span "Discount codes ignore minimum spend settings in automation" at bounding box center [743, 66] width 950 height 12
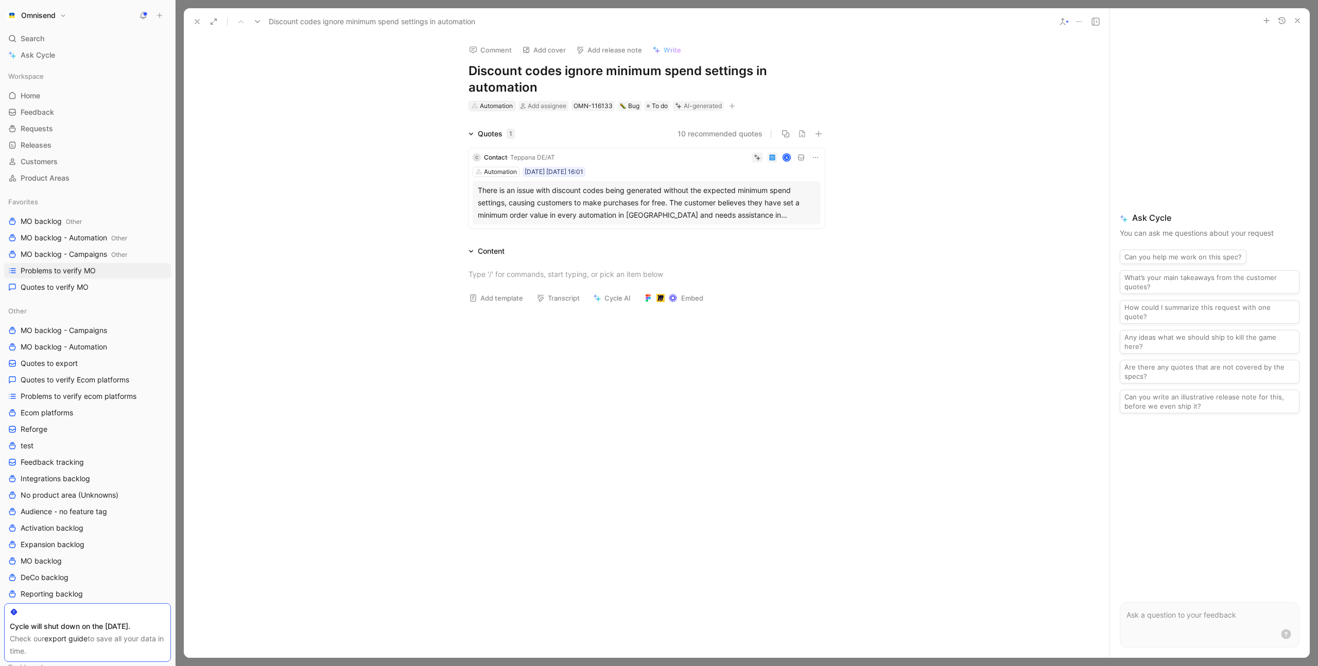
click at [488, 106] on div "Automation" at bounding box center [496, 106] width 33 height 10
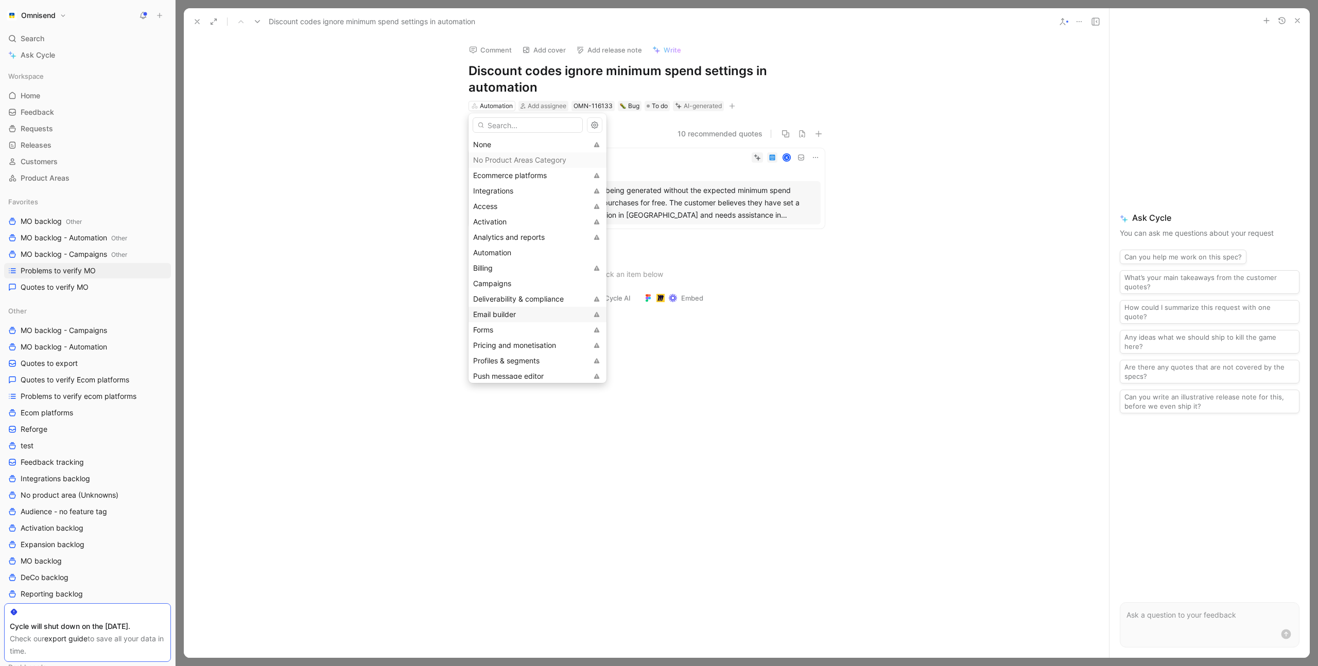
click at [534, 314] on div "Email builder" at bounding box center [530, 314] width 114 height 12
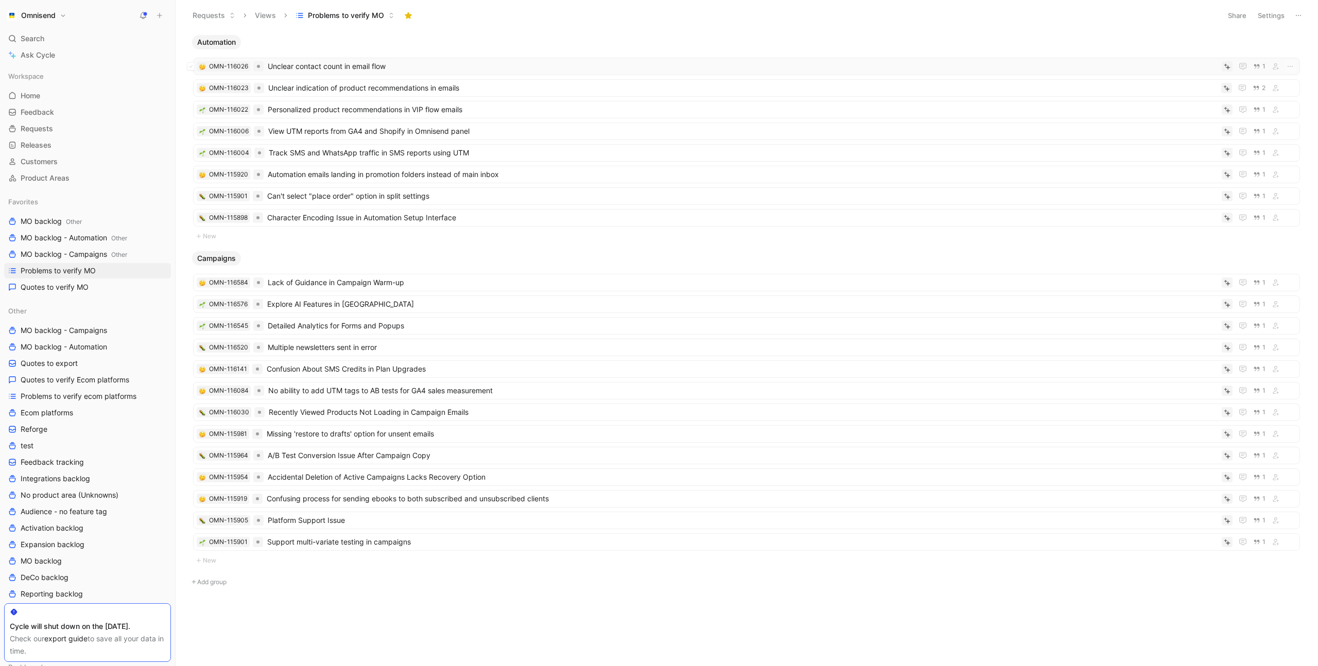
click at [418, 65] on span "Unclear contact count in email flow" at bounding box center [743, 66] width 950 height 12
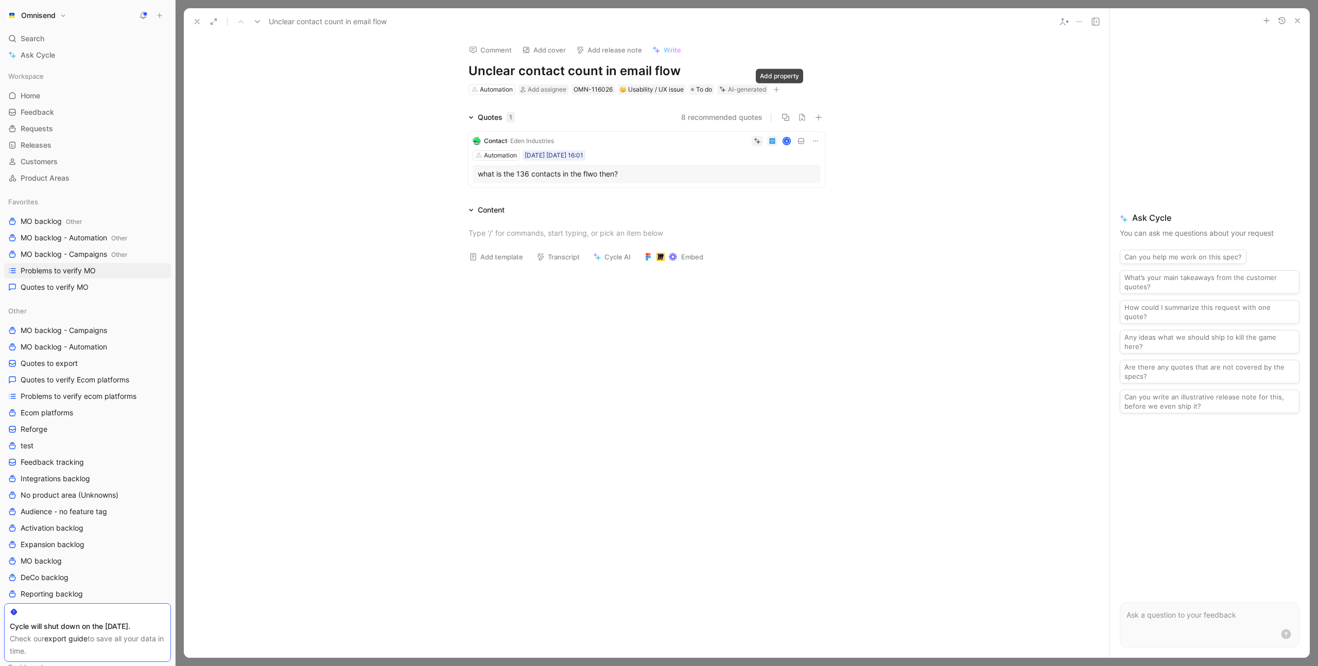
click at [780, 91] on icon "button" at bounding box center [777, 90] width 6 height 6
click at [711, 148] on span "Product feature" at bounding box center [684, 145] width 53 height 9
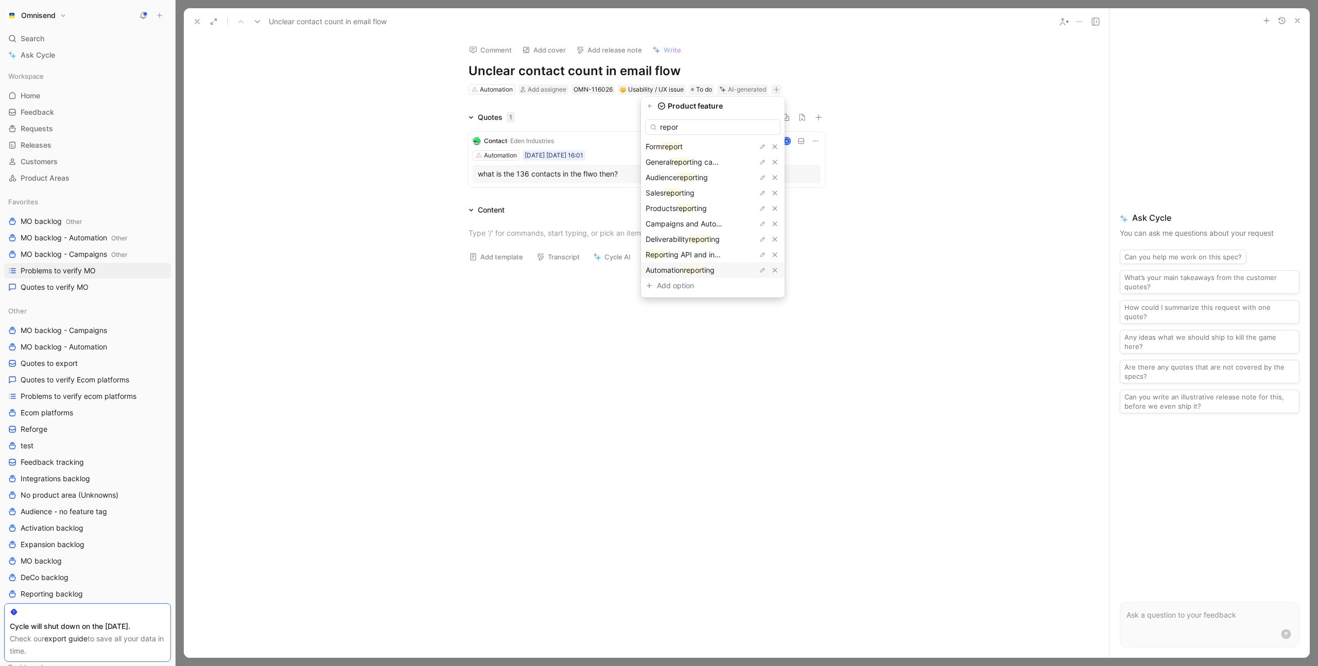
type input "repor"
click at [702, 270] on mark "repor" at bounding box center [693, 270] width 18 height 9
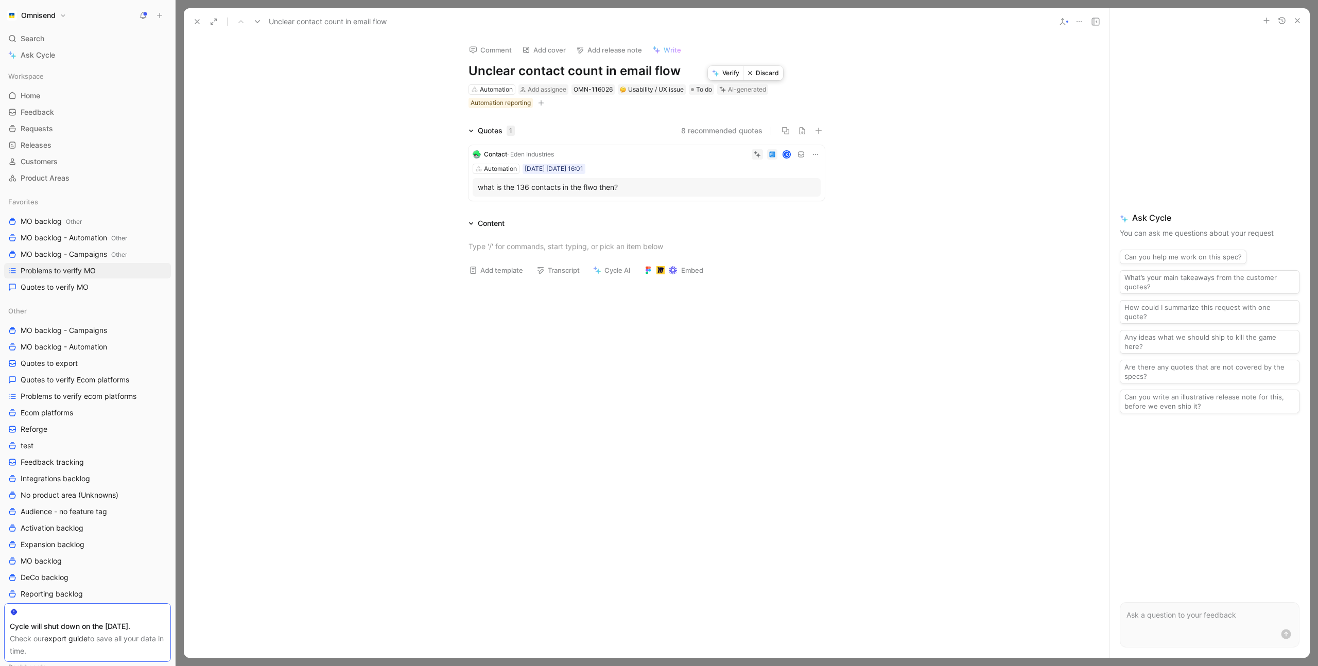
click at [735, 75] on button "Verify" at bounding box center [726, 73] width 36 height 14
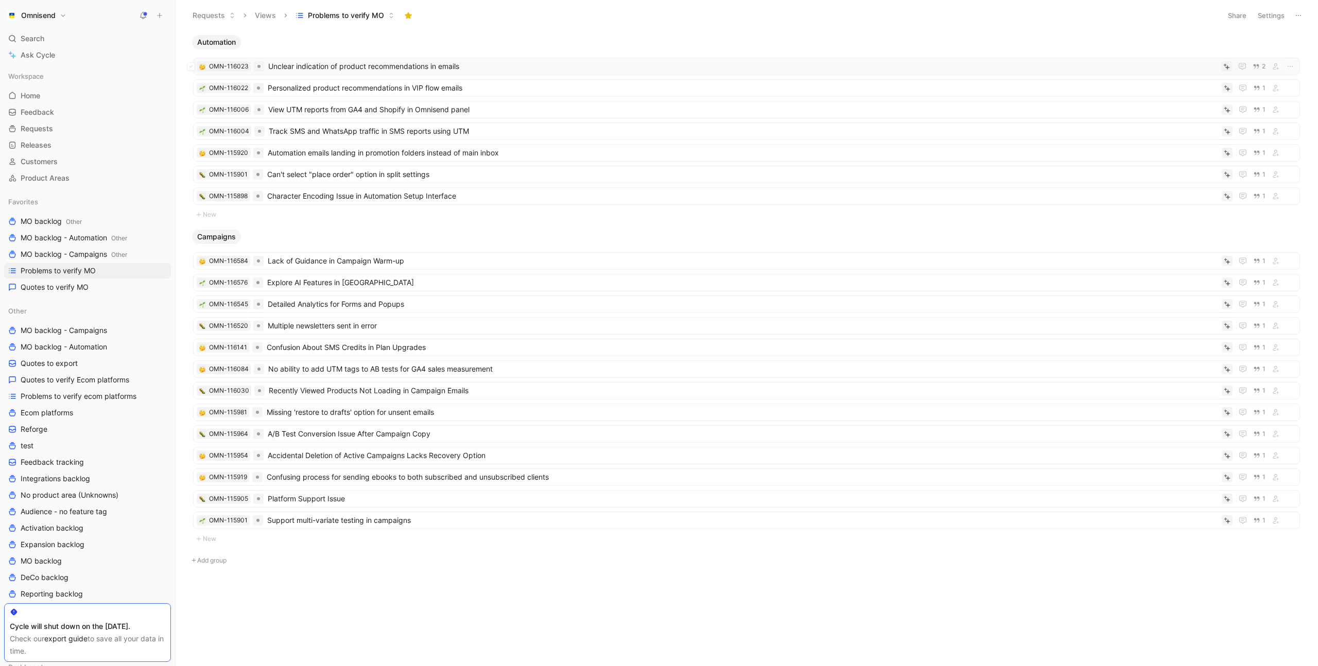
click at [397, 66] on span "Unclear indication of product recommendations in emails" at bounding box center [742, 66] width 949 height 12
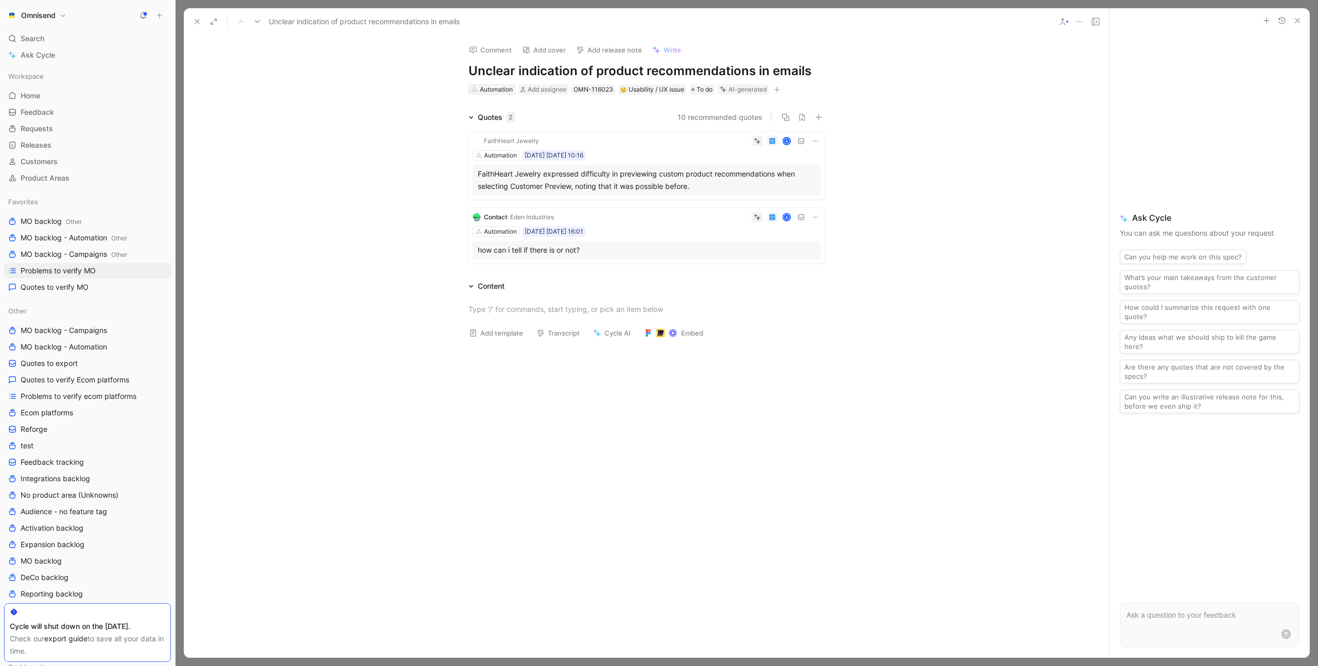
click at [490, 88] on div "Automation" at bounding box center [496, 89] width 33 height 10
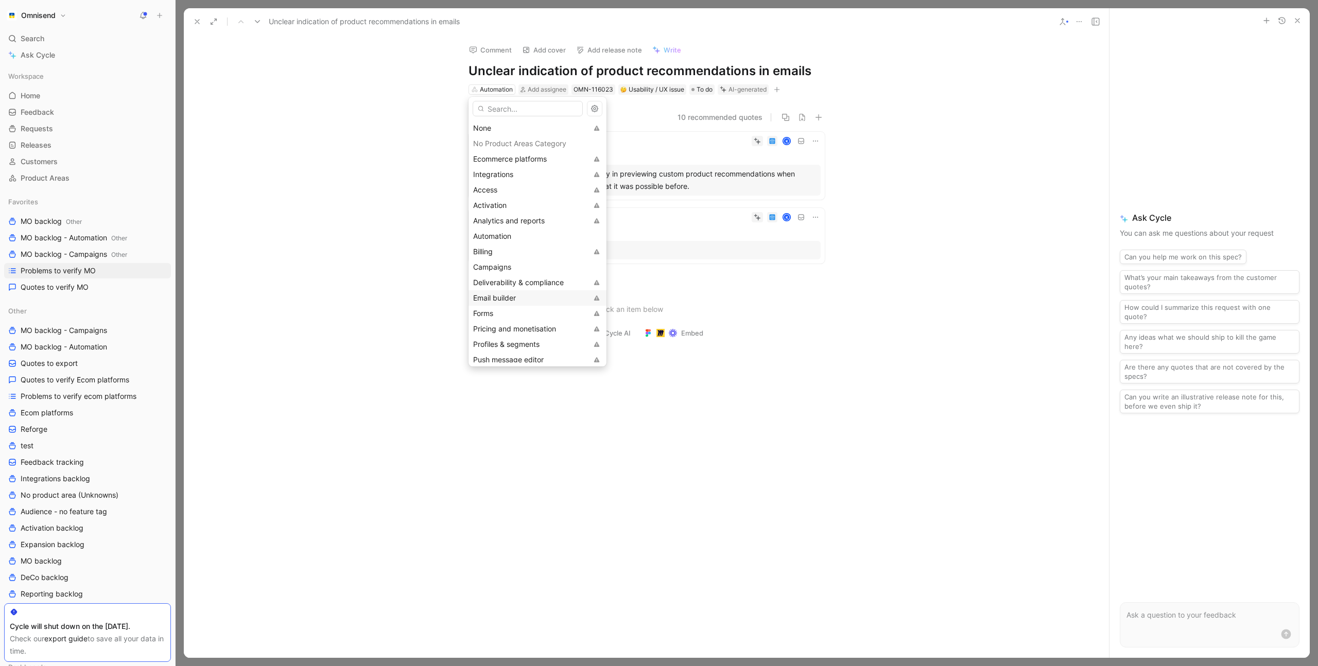
click at [528, 297] on div "Email builder" at bounding box center [530, 298] width 114 height 12
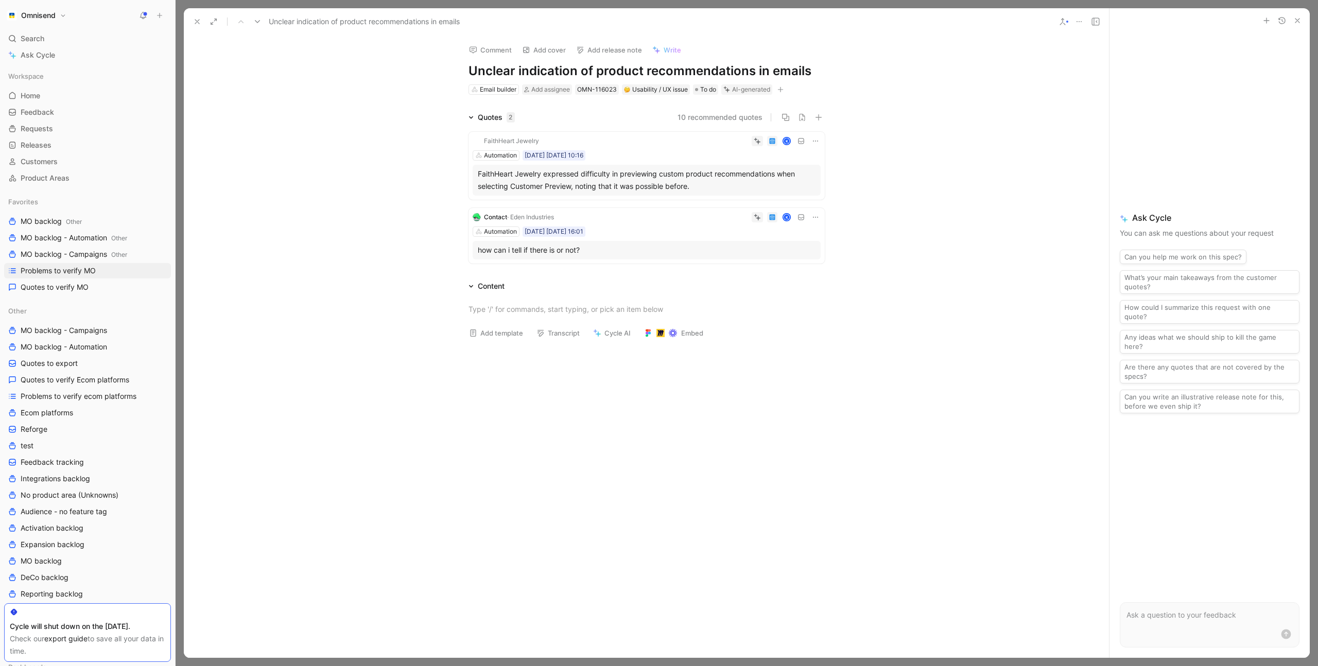
click at [361, 118] on div "Quotes 2 10 recommended quotes FaithHeart Jewelry K Automation oct6 06-10-2025 …" at bounding box center [646, 189] width 925 height 157
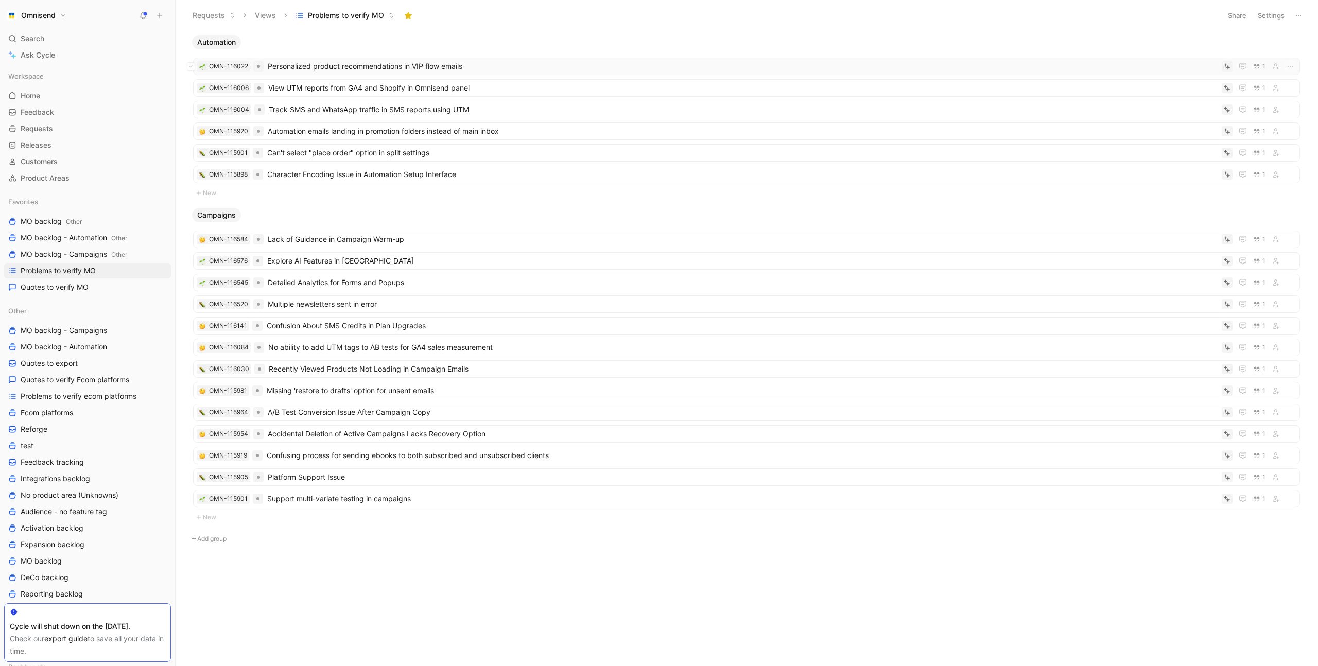
click at [484, 61] on span "Personalized product recommendations in VIP flow emails" at bounding box center [743, 66] width 950 height 12
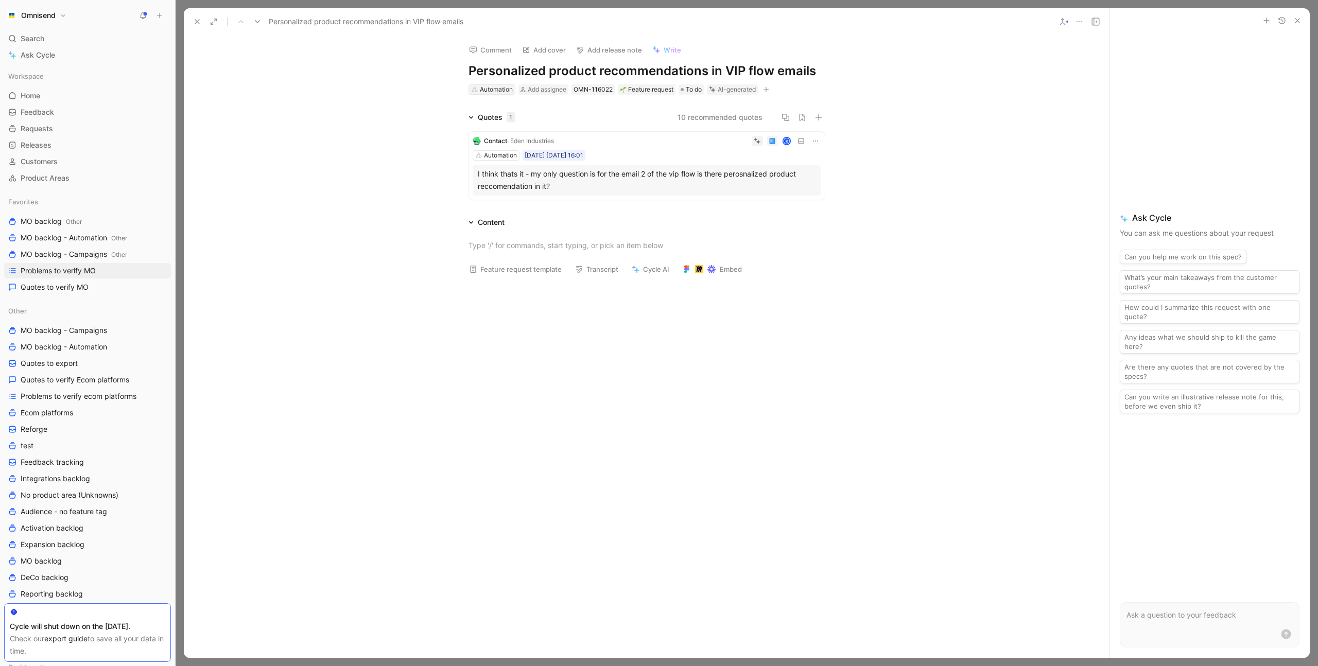
click at [495, 92] on div "Automation" at bounding box center [496, 89] width 33 height 10
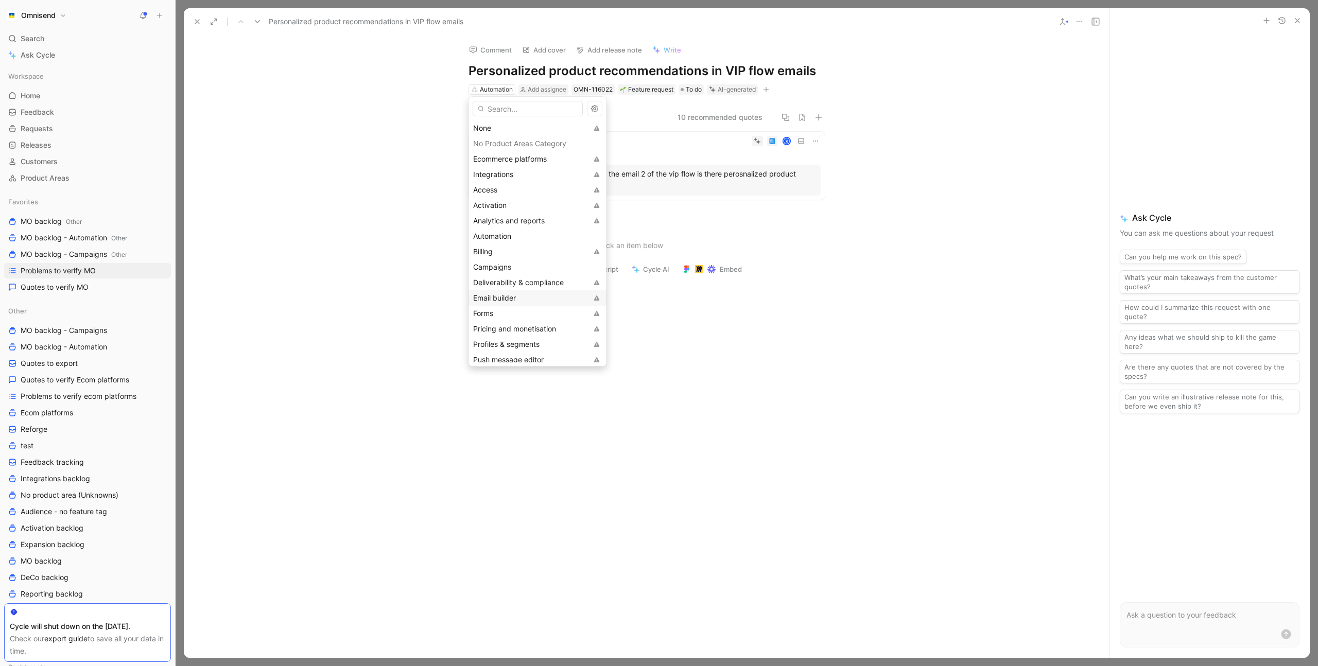
click at [527, 299] on div "Email builder" at bounding box center [530, 298] width 114 height 12
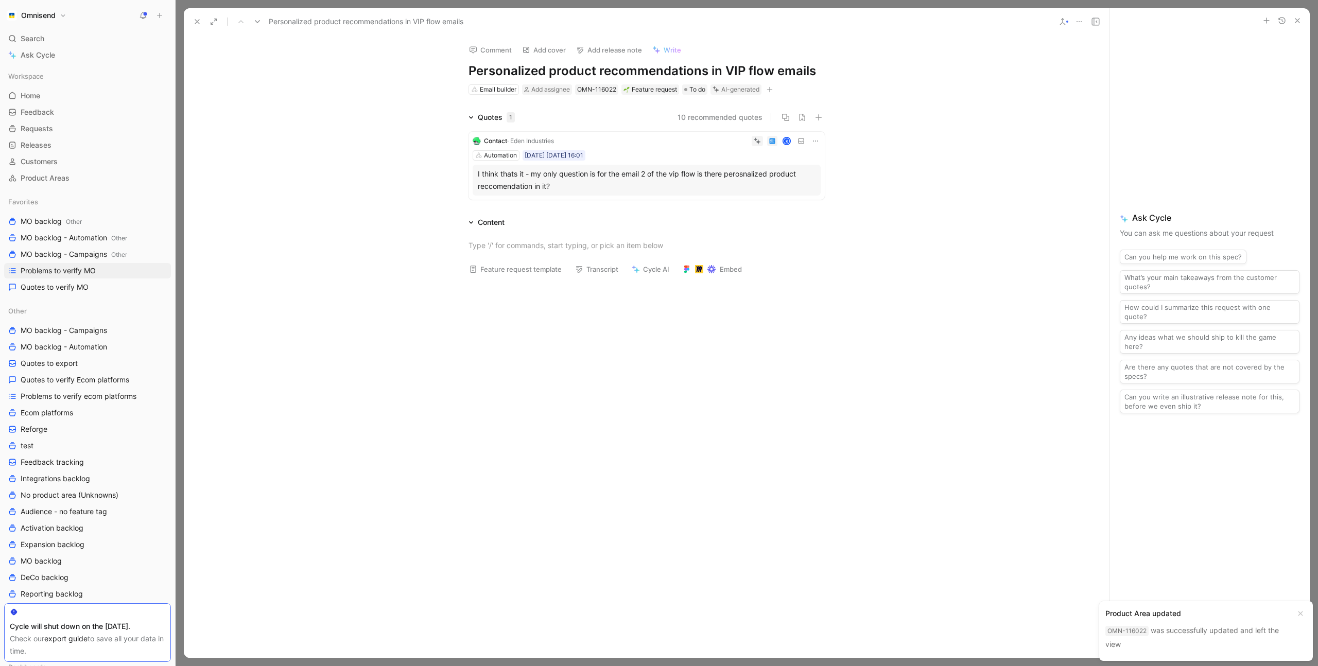
click at [402, 179] on div "Quotes 1 10 recommended quotes Contact · Eden Industries K Automation SEP29 30-…" at bounding box center [646, 157] width 925 height 93
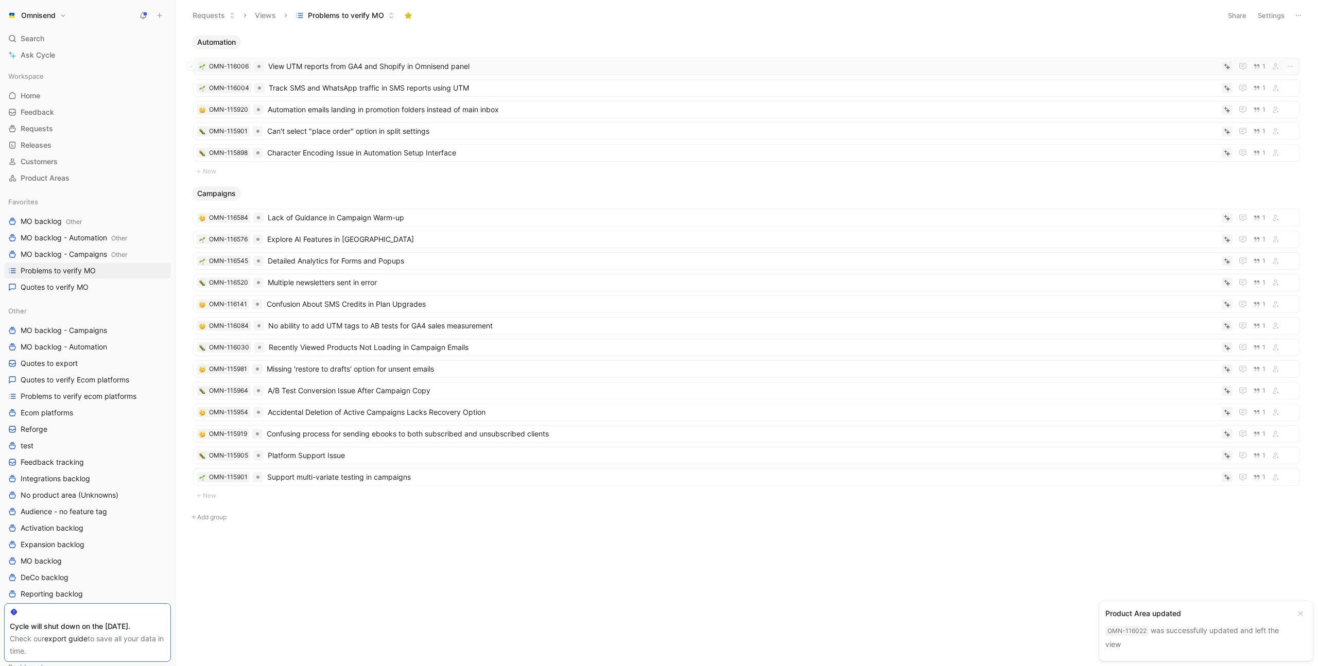
click at [348, 67] on span "View UTM reports from GA4 and Shopify in Omnisend panel" at bounding box center [743, 66] width 950 height 12
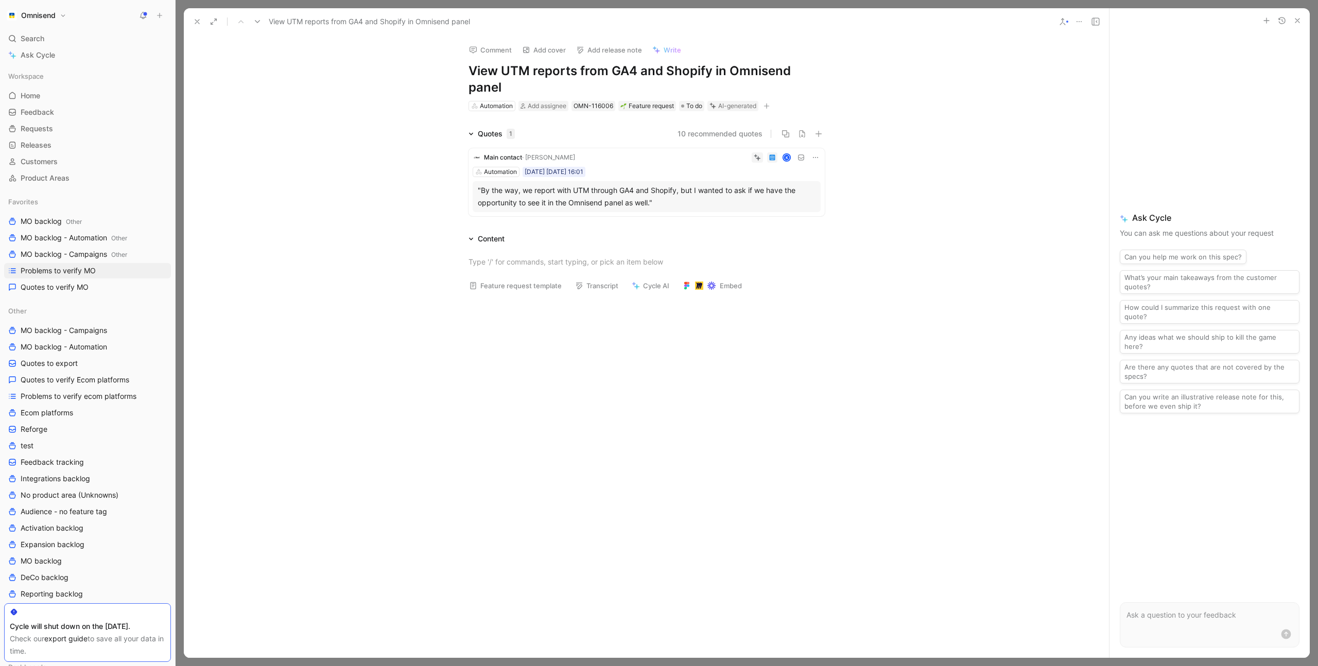
click at [770, 107] on icon "button" at bounding box center [767, 106] width 6 height 6
click at [701, 162] on span "Product feature" at bounding box center [674, 162] width 53 height 9
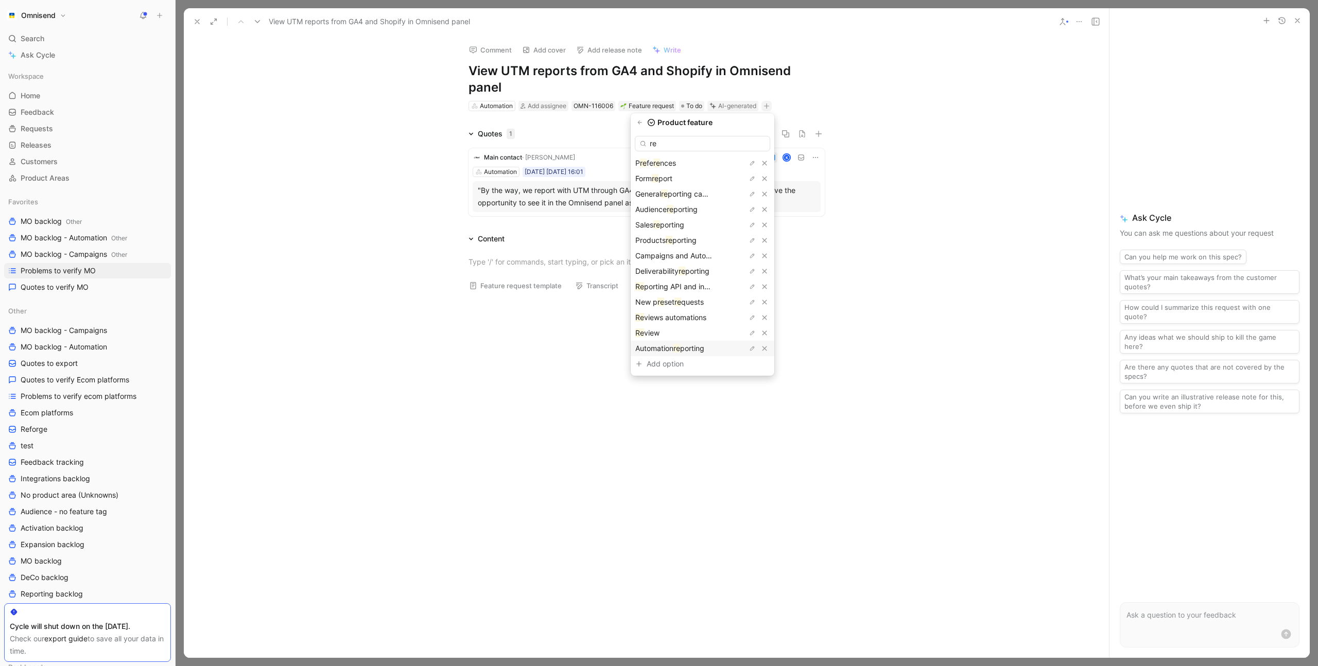
type input "re"
click at [700, 351] on span "porting" at bounding box center [692, 348] width 24 height 9
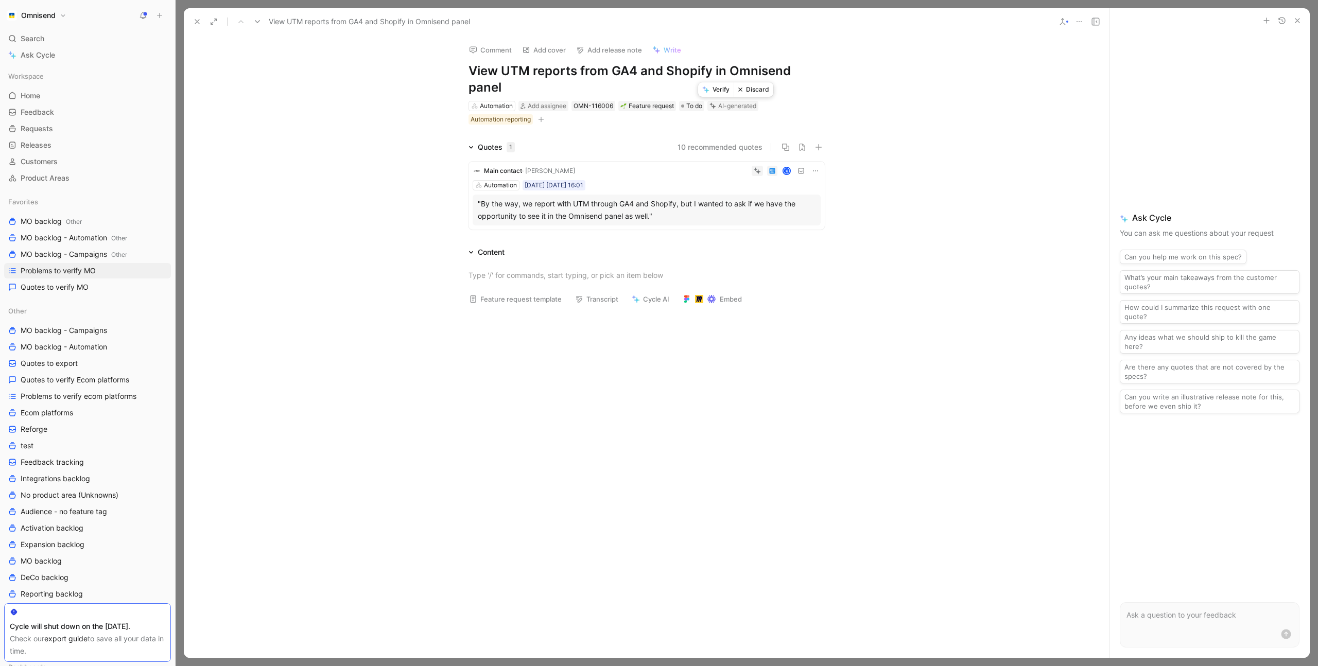
click at [716, 88] on button "Verify" at bounding box center [716, 89] width 36 height 14
click at [317, 108] on div "Comment Add cover Add release note Write View UTM reports from GA4 and Shopify …" at bounding box center [646, 347] width 925 height 623
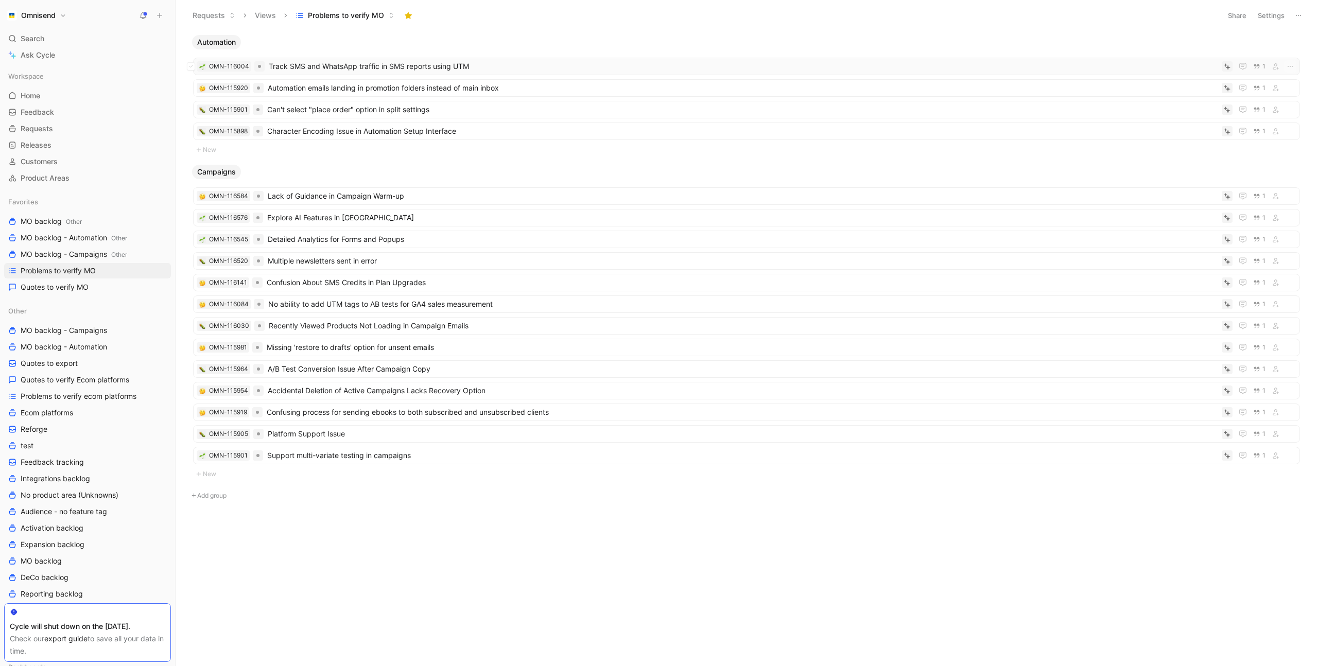
click at [371, 67] on span "Track SMS and WhatsApp traffic in SMS reports using UTM" at bounding box center [743, 66] width 949 height 12
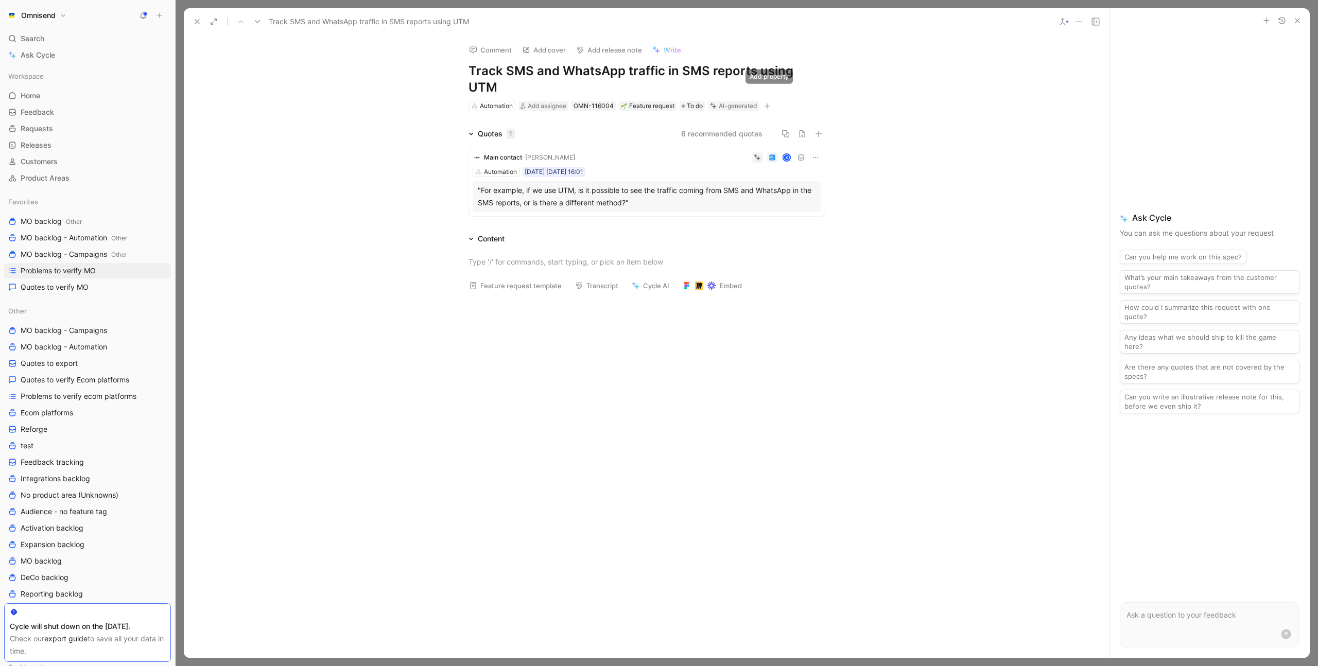
click at [770, 103] on icon "button" at bounding box center [767, 106] width 6 height 6
click at [701, 145] on span "Product feature" at bounding box center [674, 145] width 53 height 9
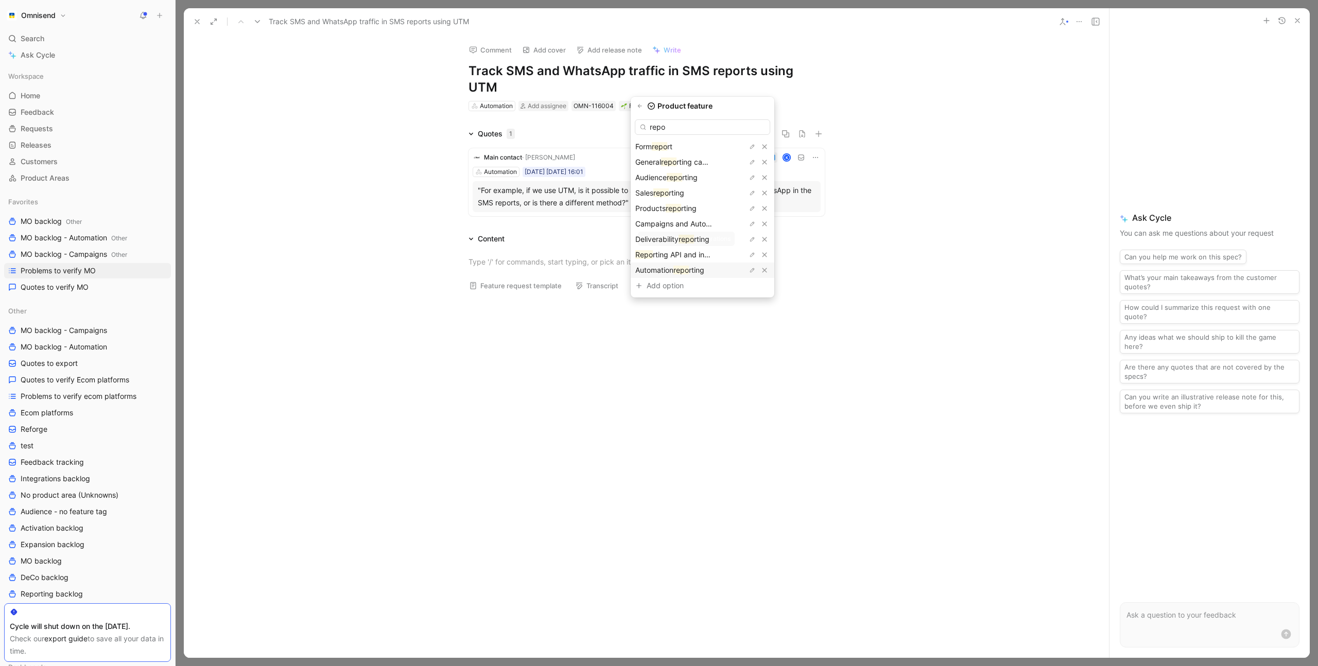
type input "repo"
drag, startPoint x: 707, startPoint y: 267, endPoint x: 699, endPoint y: 265, distance: 7.5
click at [705, 267] on span "rting" at bounding box center [696, 270] width 15 height 9
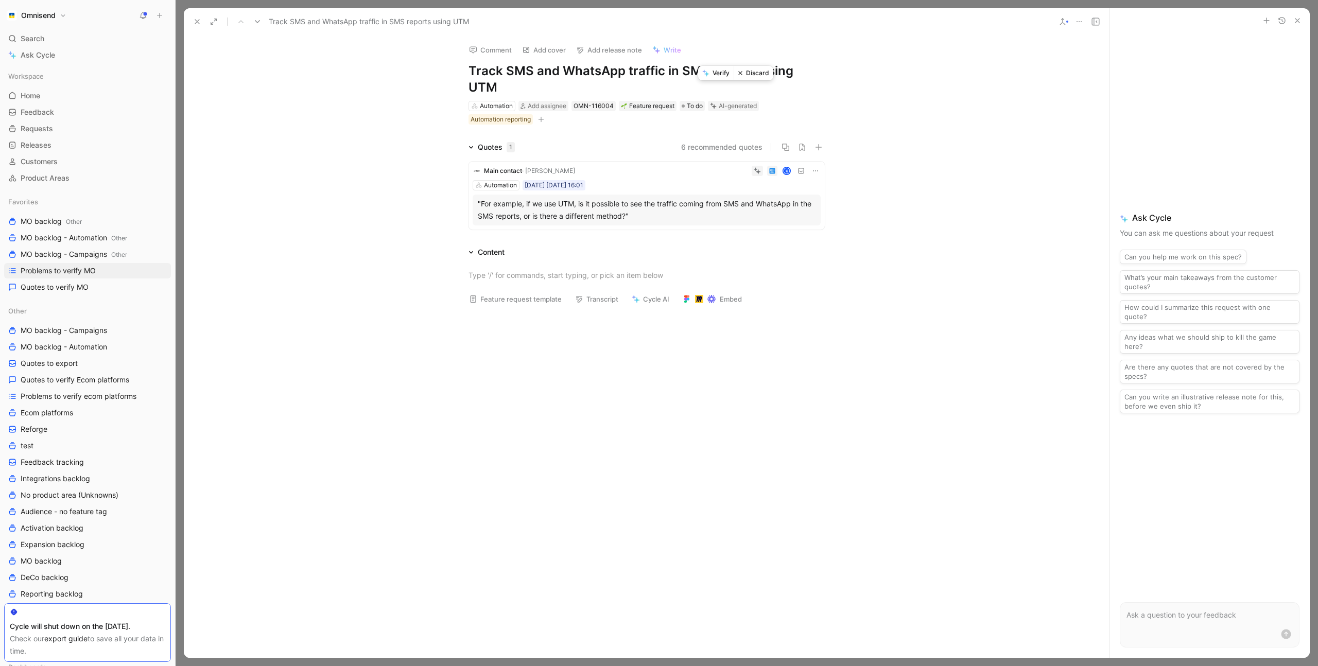
drag, startPoint x: 719, startPoint y: 73, endPoint x: 621, endPoint y: 80, distance: 98.1
click at [721, 73] on button "Verify" at bounding box center [716, 73] width 36 height 14
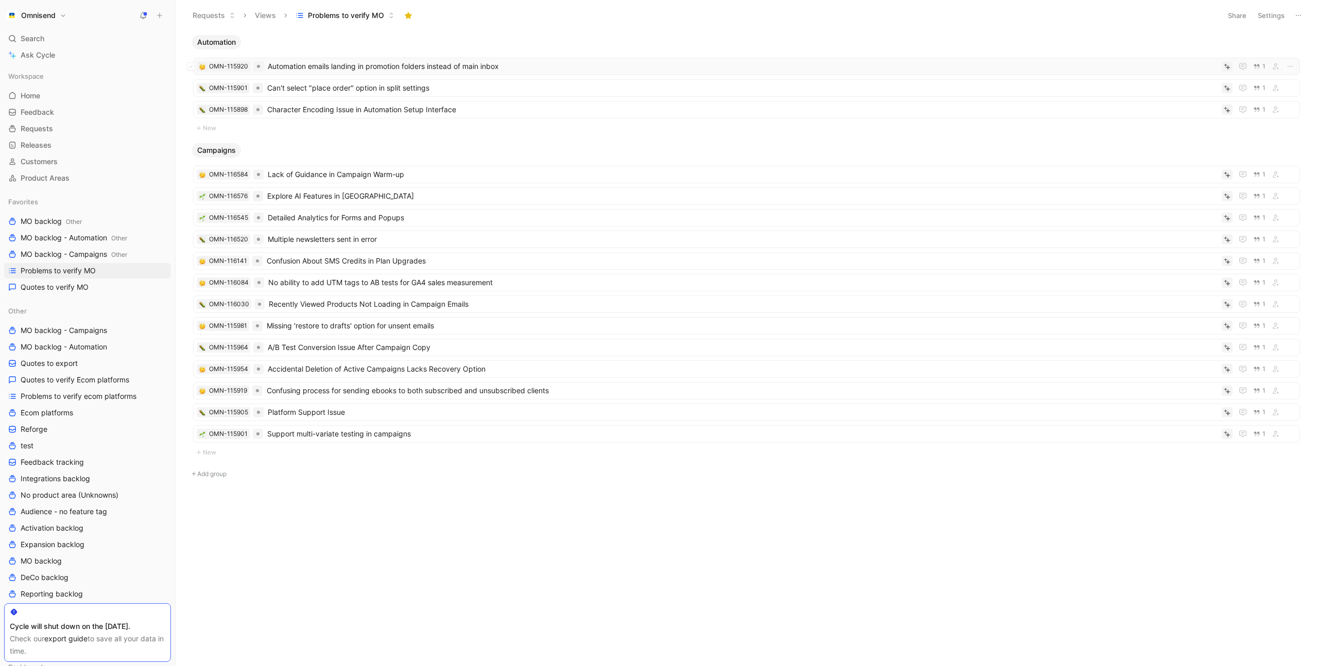
click at [379, 66] on span "Automation emails landing in promotion folders instead of main inbox" at bounding box center [743, 66] width 950 height 12
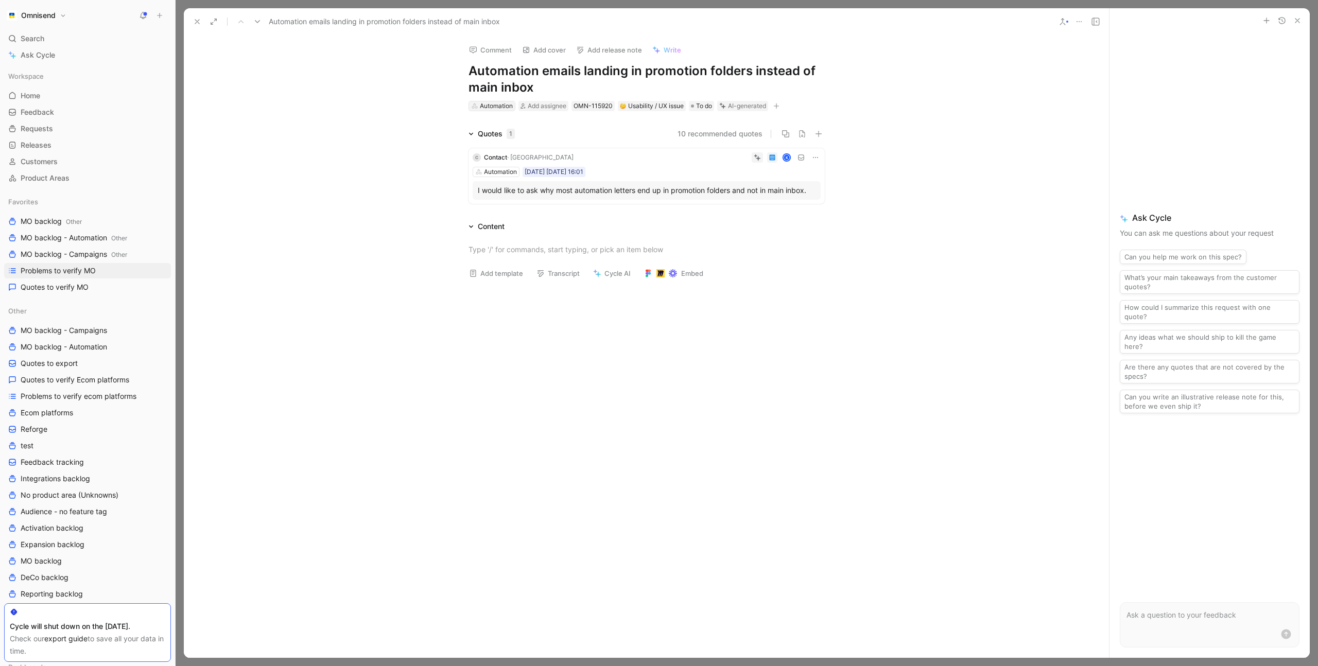
click at [494, 106] on div "Automation" at bounding box center [496, 106] width 33 height 10
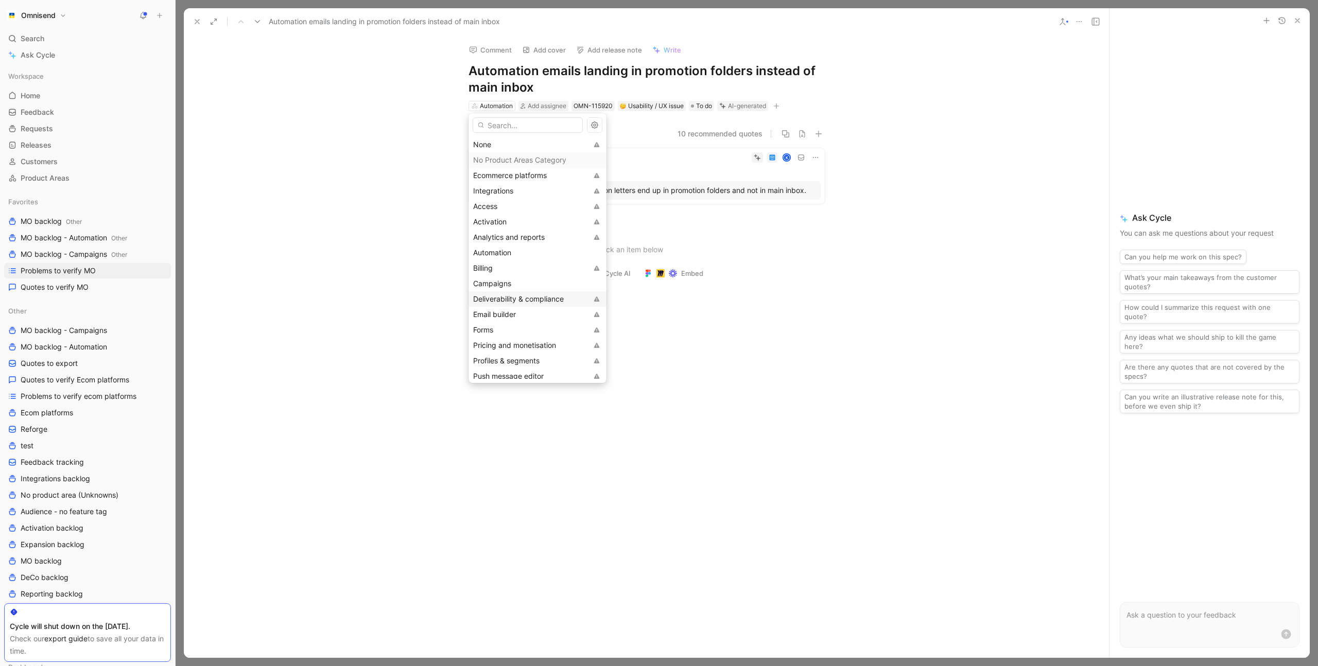
click at [545, 297] on span "Deliverability & compliance" at bounding box center [518, 299] width 91 height 9
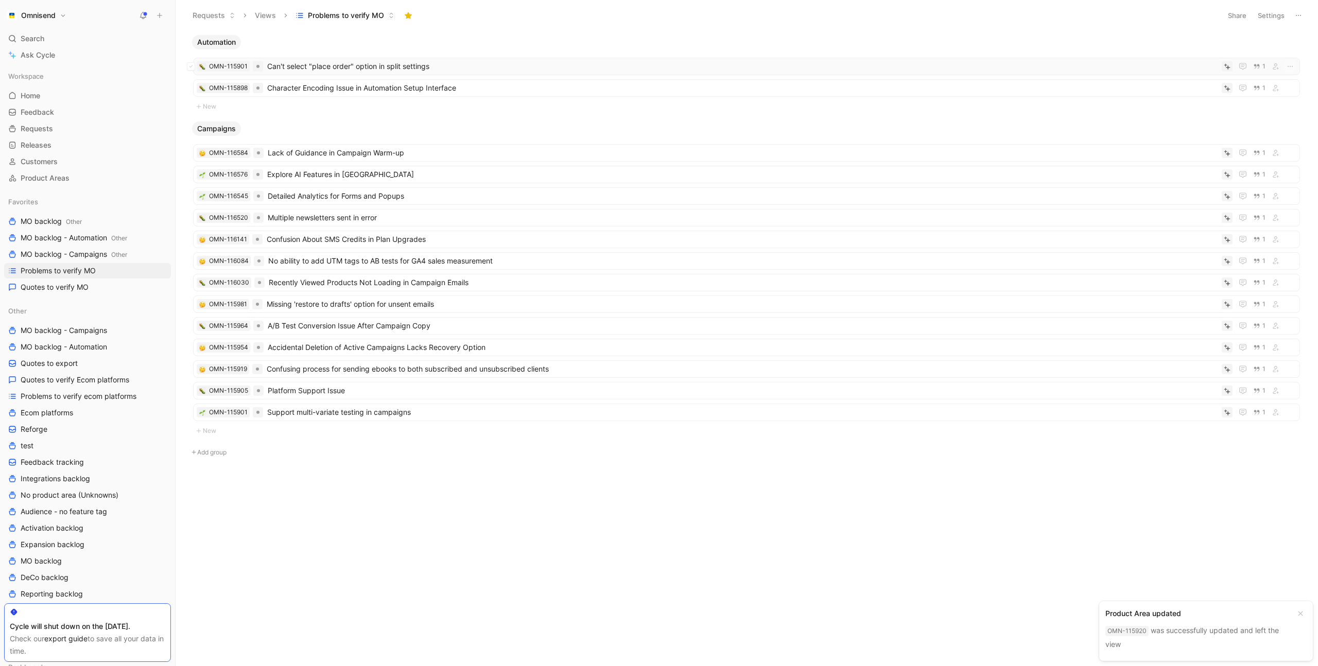
click at [373, 65] on span "Can't select "place order" option in split settings" at bounding box center [742, 66] width 951 height 12
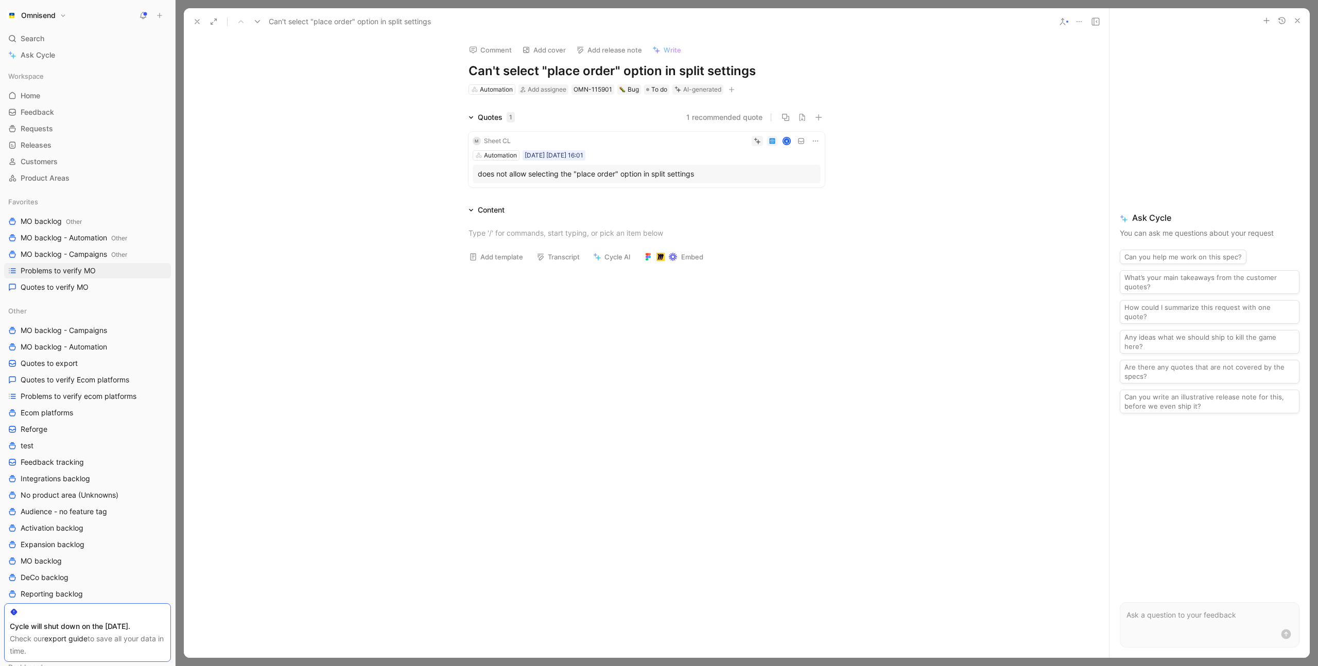
click at [735, 89] on icon "button" at bounding box center [732, 90] width 6 height 6
click at [665, 143] on span "Product feature" at bounding box center [638, 145] width 53 height 9
type input "spli"
click at [654, 144] on span "t action flow" at bounding box center [632, 146] width 41 height 9
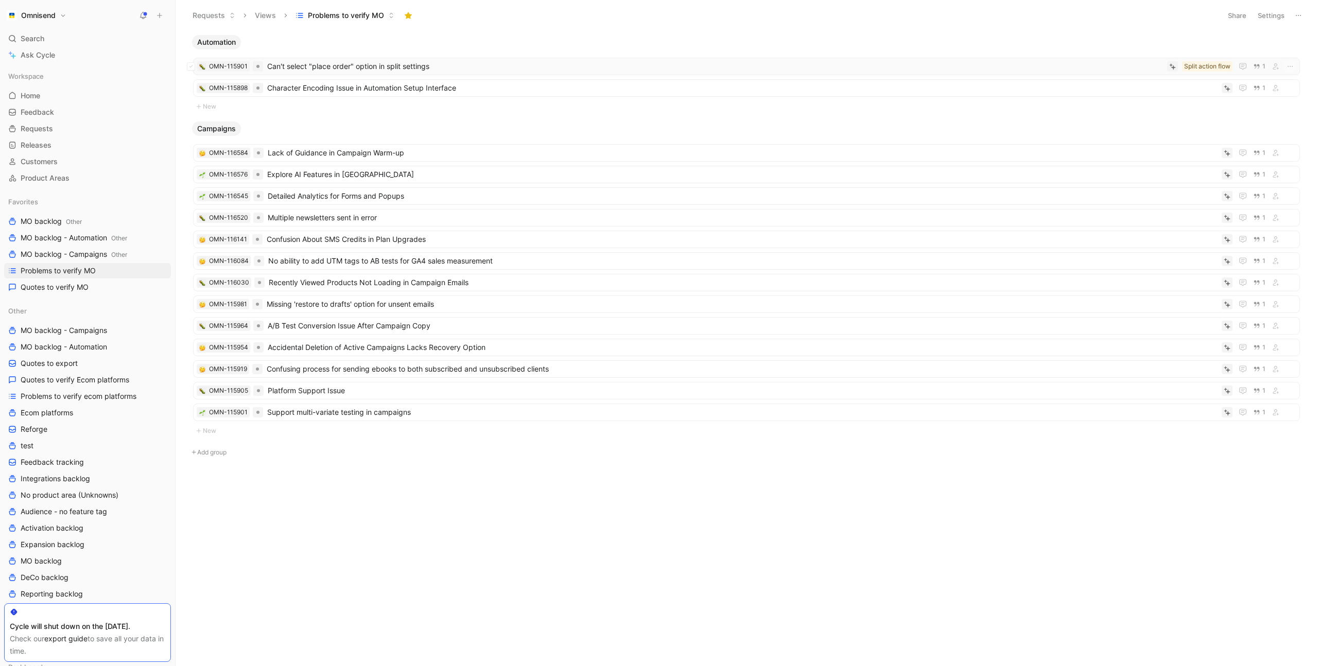
click at [362, 67] on span "Can't select "place order" option in split settings" at bounding box center [715, 66] width 896 height 12
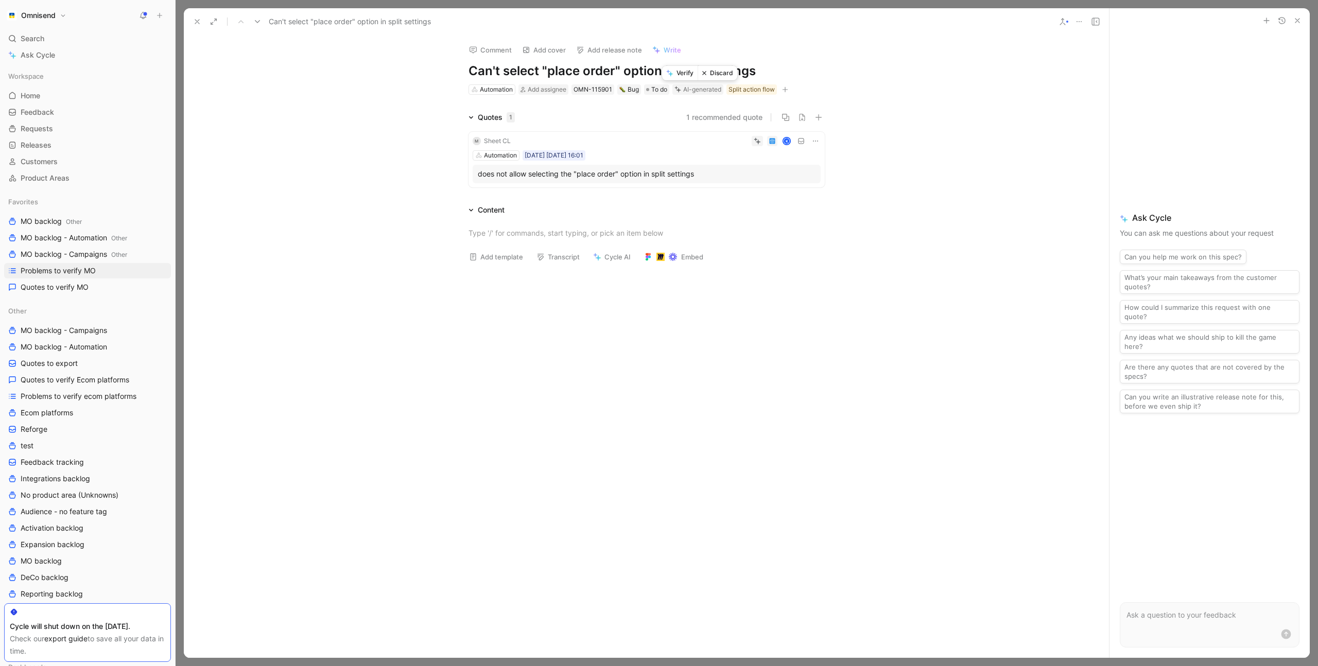
click at [686, 74] on button "Verify" at bounding box center [680, 73] width 36 height 14
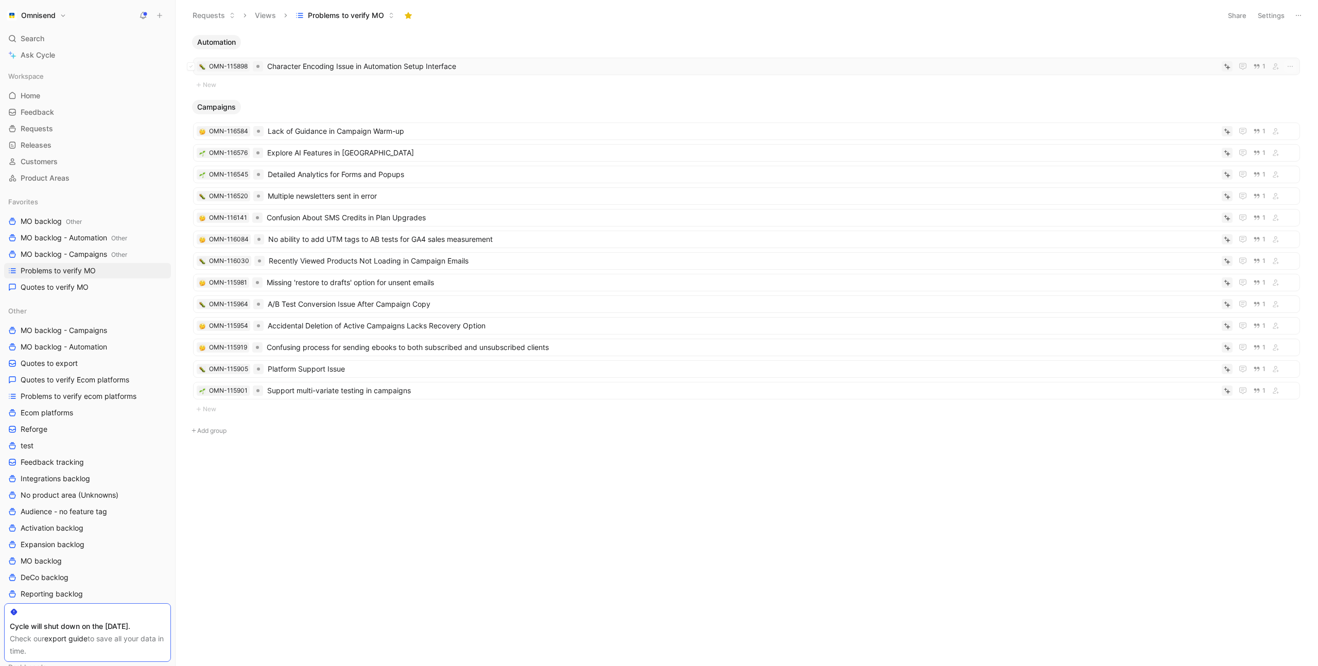
click at [420, 71] on span "Character Encoding Issue in Automation Setup Interface" at bounding box center [742, 66] width 951 height 12
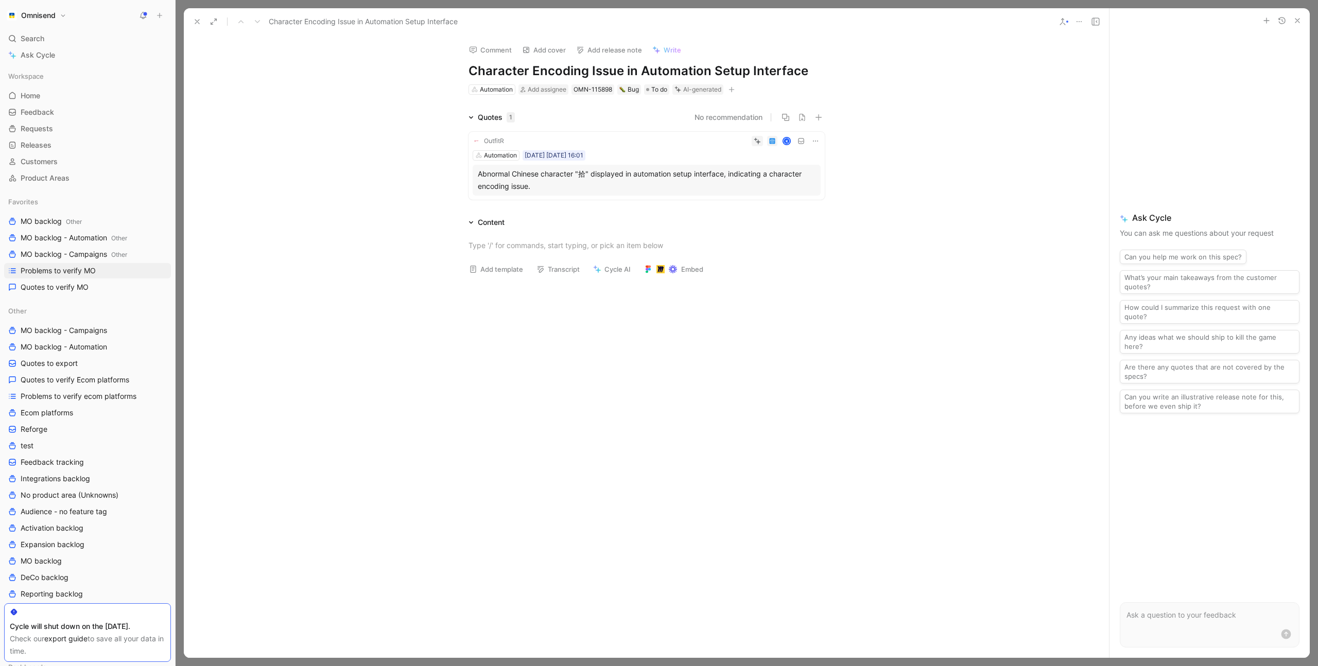
click at [733, 91] on icon "button" at bounding box center [732, 90] width 6 height 6
click at [659, 146] on span "Product feature" at bounding box center [639, 145] width 53 height 9
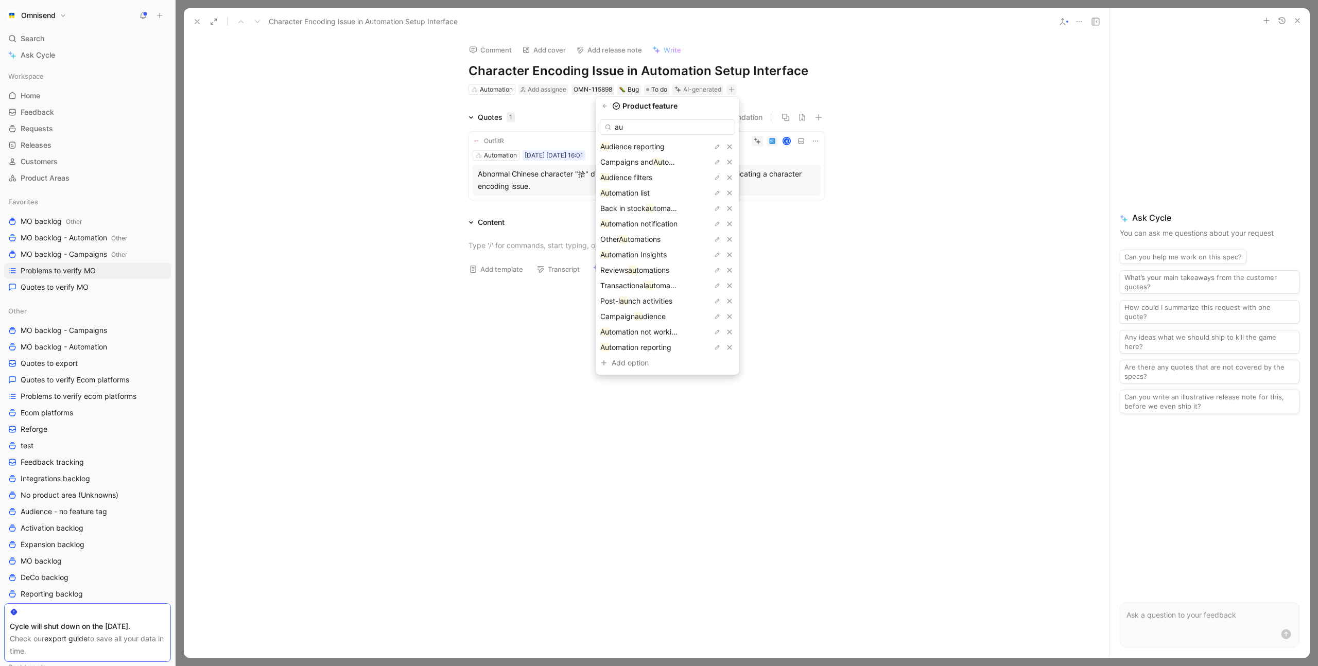
type input "a"
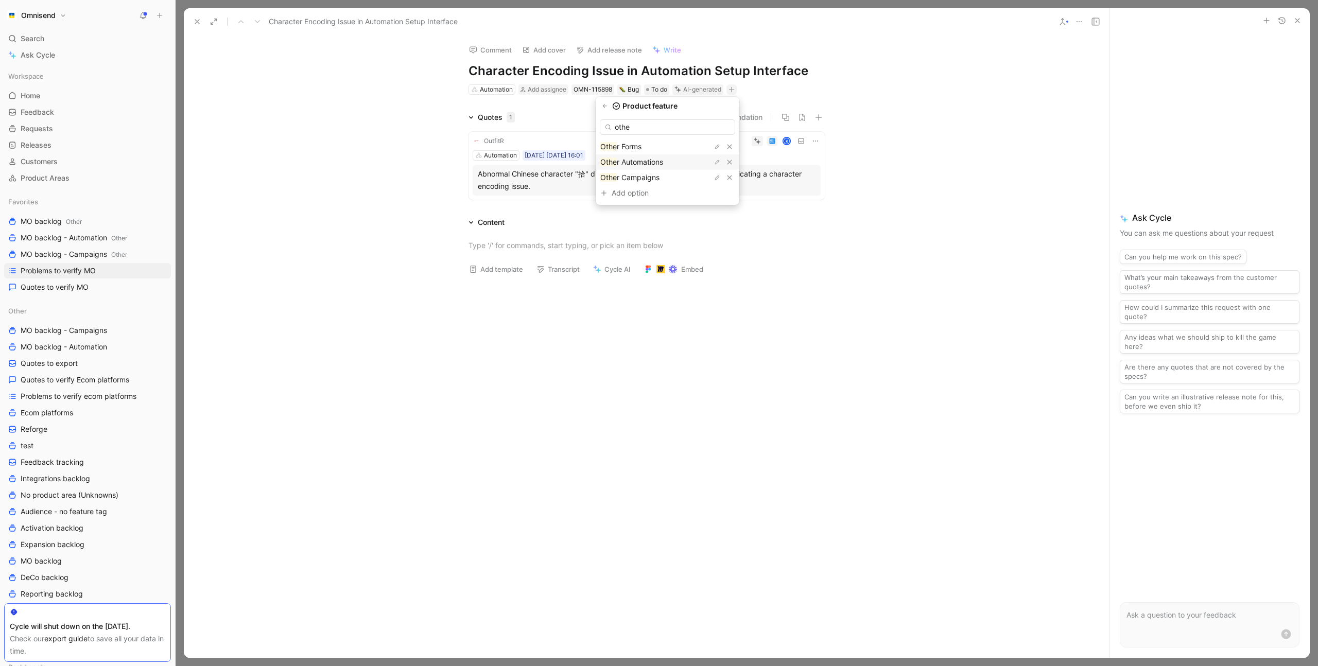
type input "othe"
click at [660, 162] on span "r Automations" at bounding box center [640, 162] width 46 height 9
click at [682, 73] on button "Verify" at bounding box center [681, 73] width 36 height 14
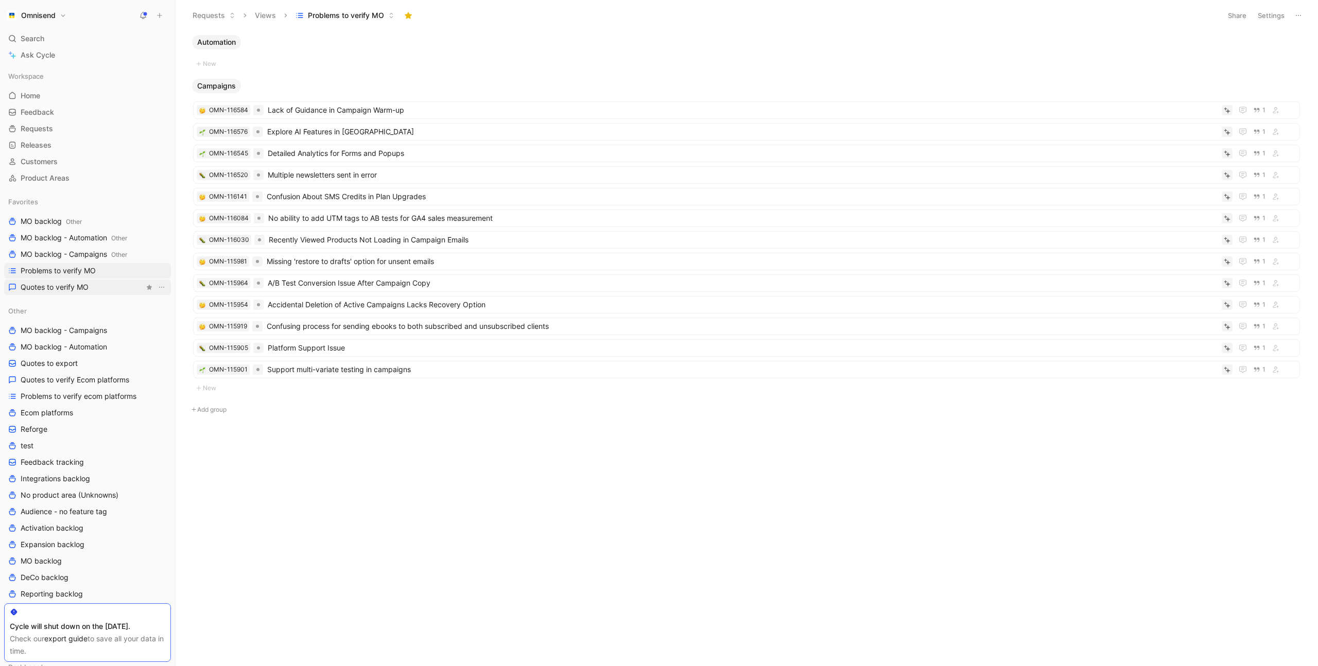
click at [92, 285] on link "Quotes to verify MO" at bounding box center [87, 287] width 167 height 15
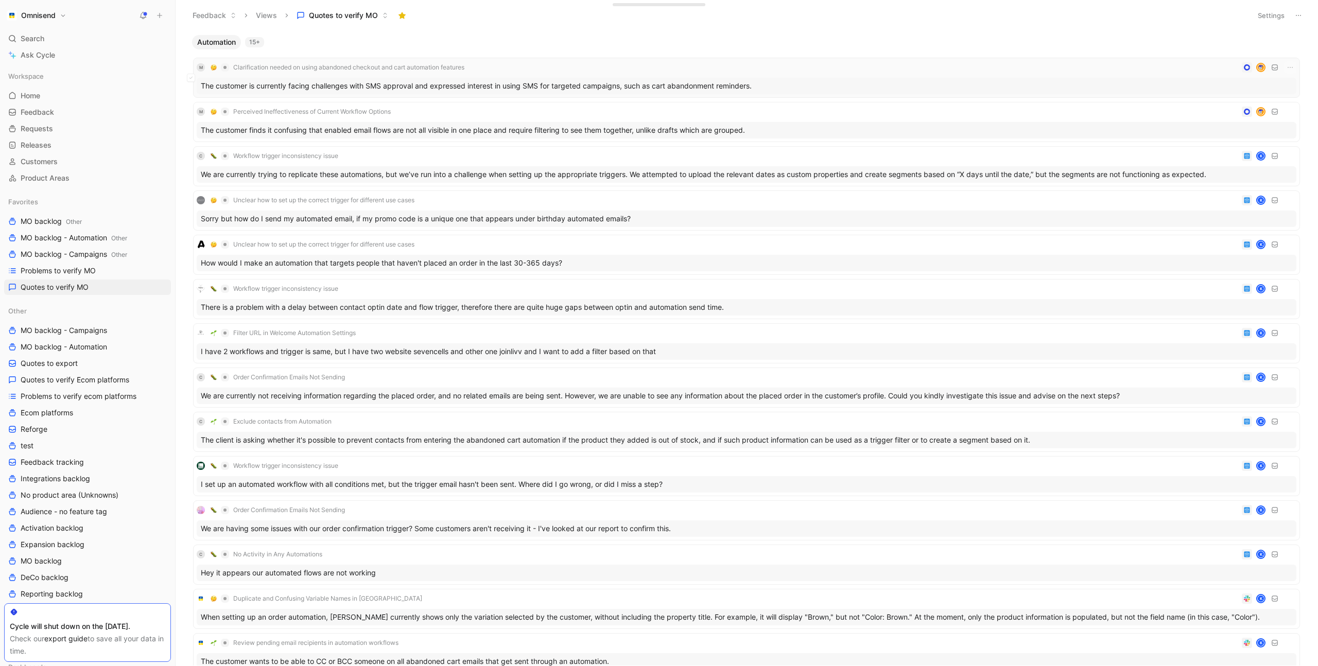
click at [527, 66] on div "M Clarification needed on using abandoned checkout and cart automation features" at bounding box center [747, 67] width 1100 height 12
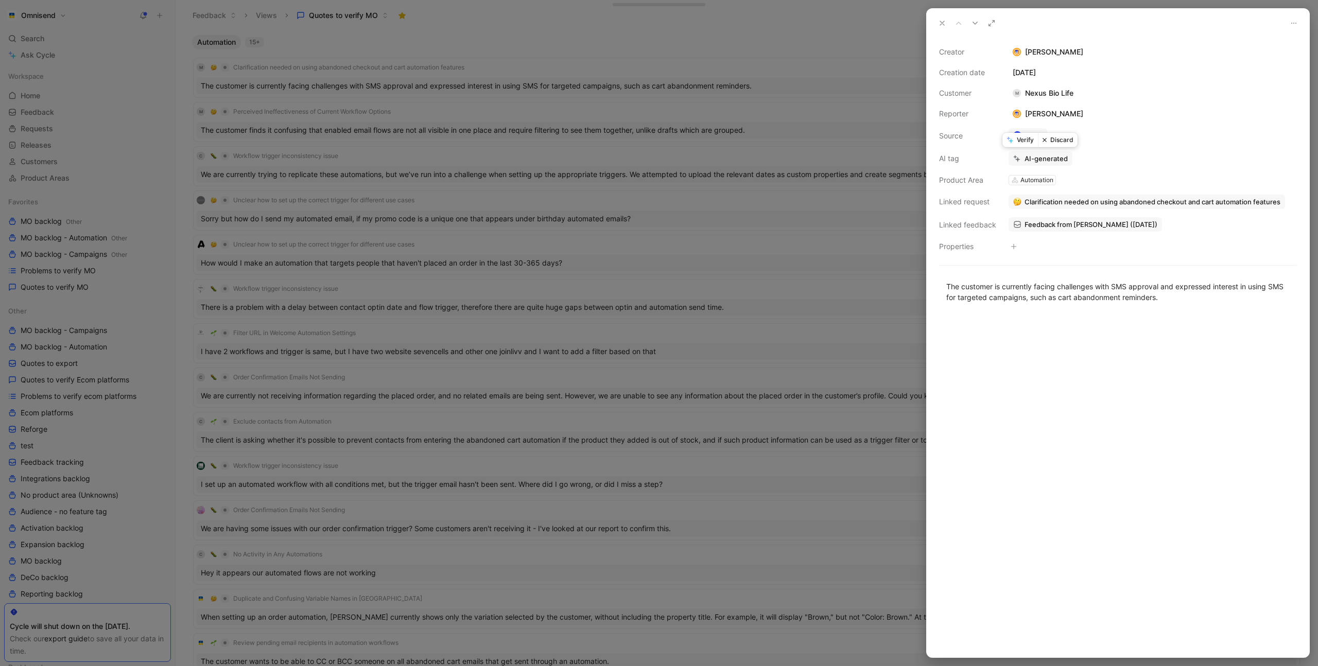
drag, startPoint x: 1020, startPoint y: 142, endPoint x: 1001, endPoint y: 140, distance: 19.2
click at [1020, 142] on button "Verify" at bounding box center [1021, 140] width 36 height 14
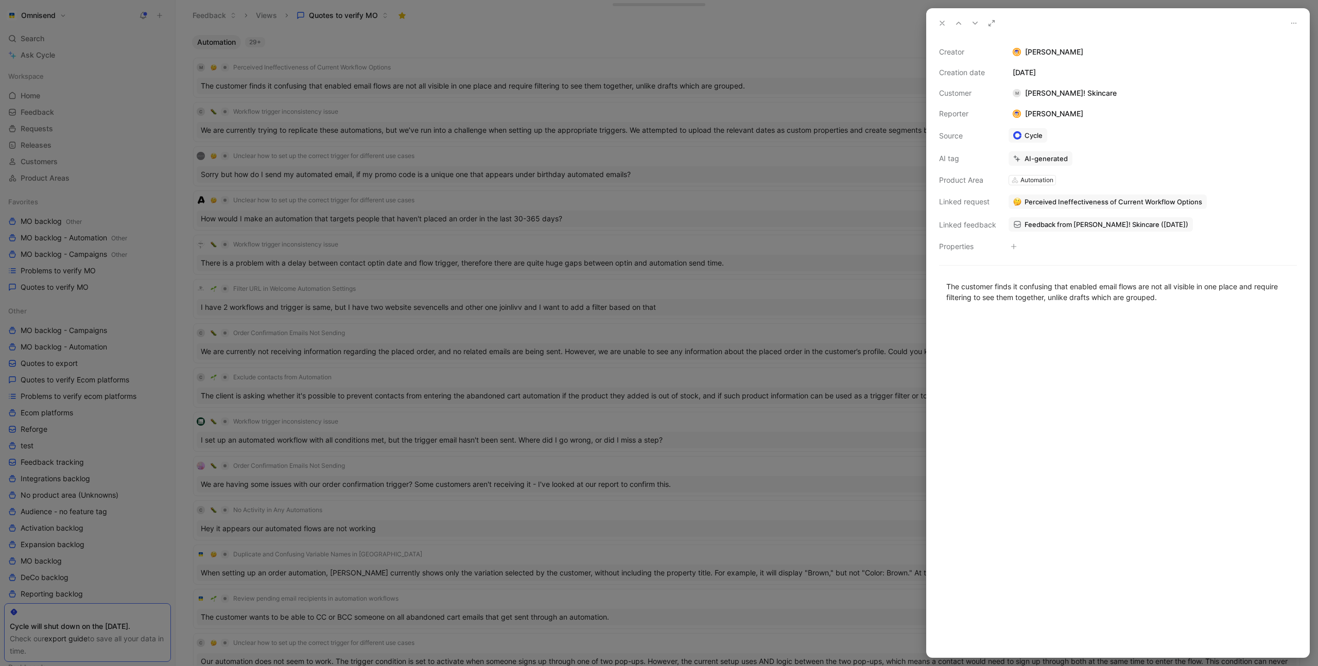
click at [526, 57] on div at bounding box center [659, 333] width 1318 height 666
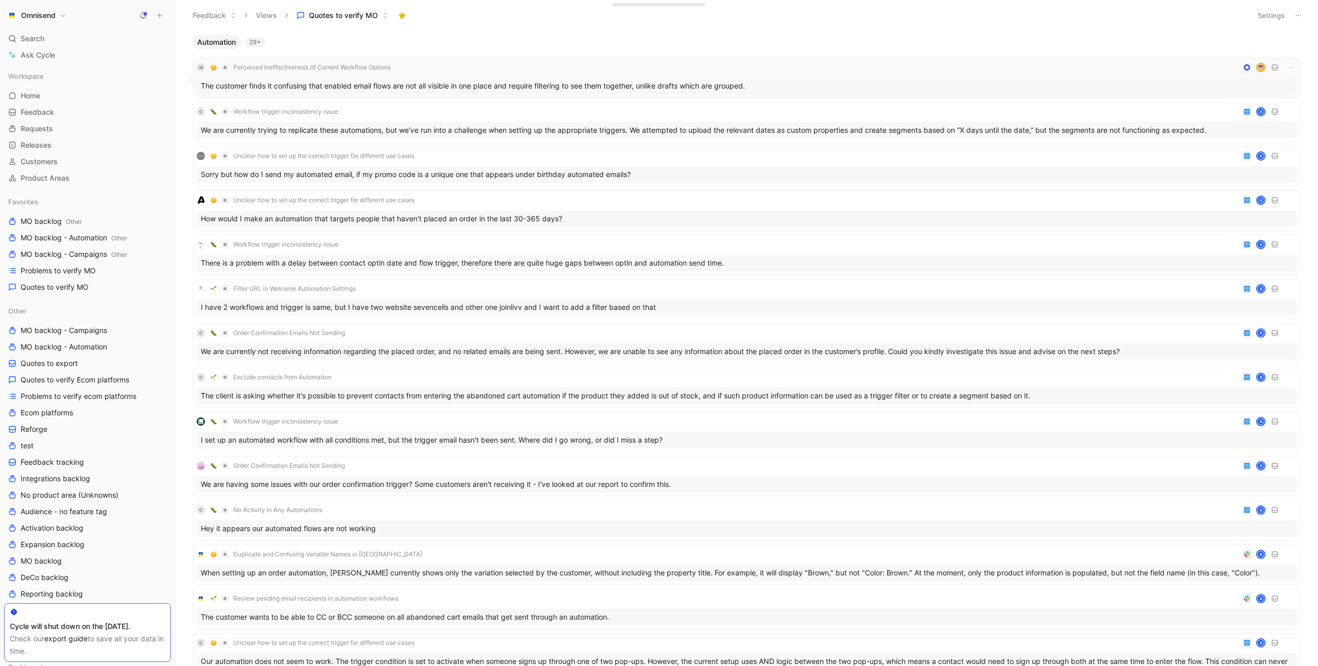
click at [483, 63] on div "M Perceived Ineffectiveness of Current Workflow Options" at bounding box center [747, 67] width 1100 height 12
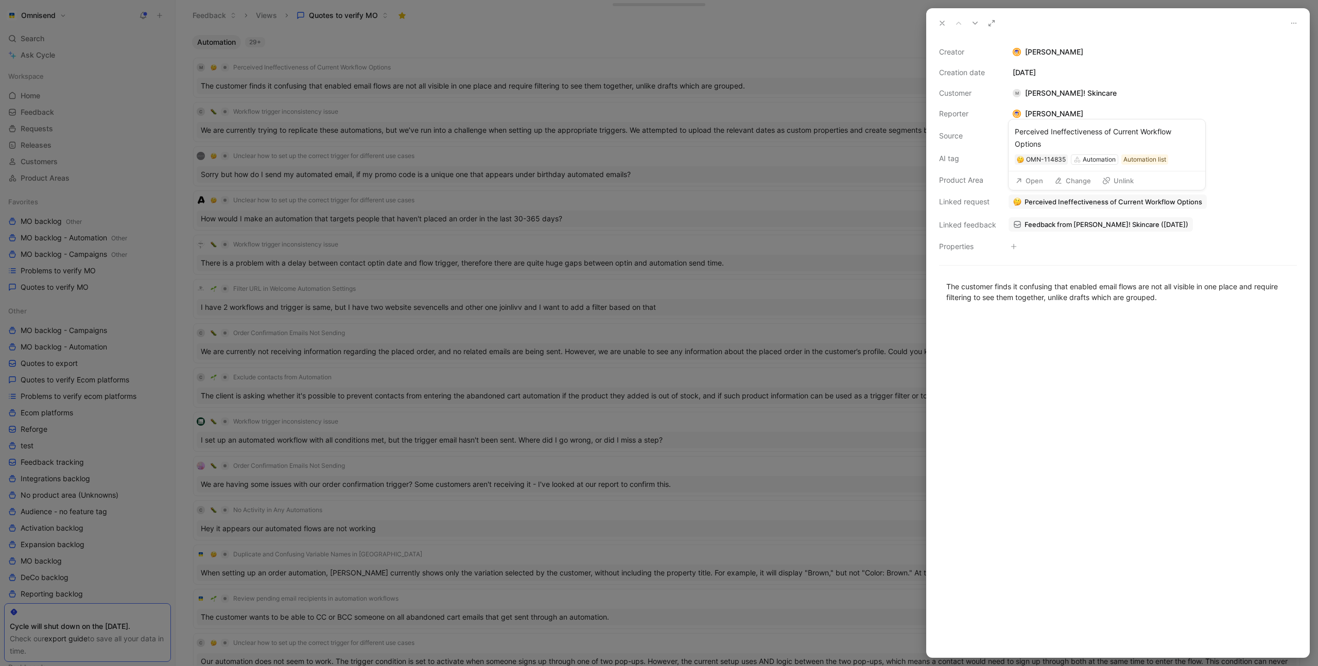
click at [1036, 180] on button "Open" at bounding box center [1029, 181] width 37 height 14
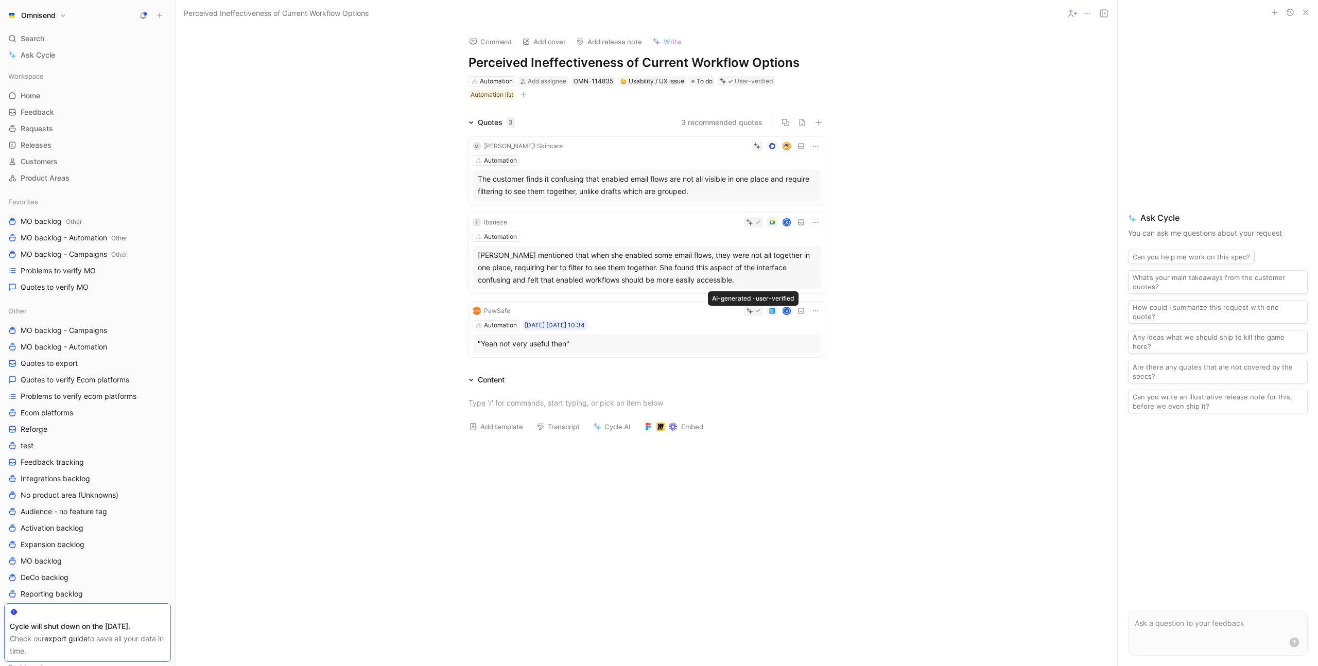
click at [753, 312] on icon at bounding box center [749, 310] width 7 height 7
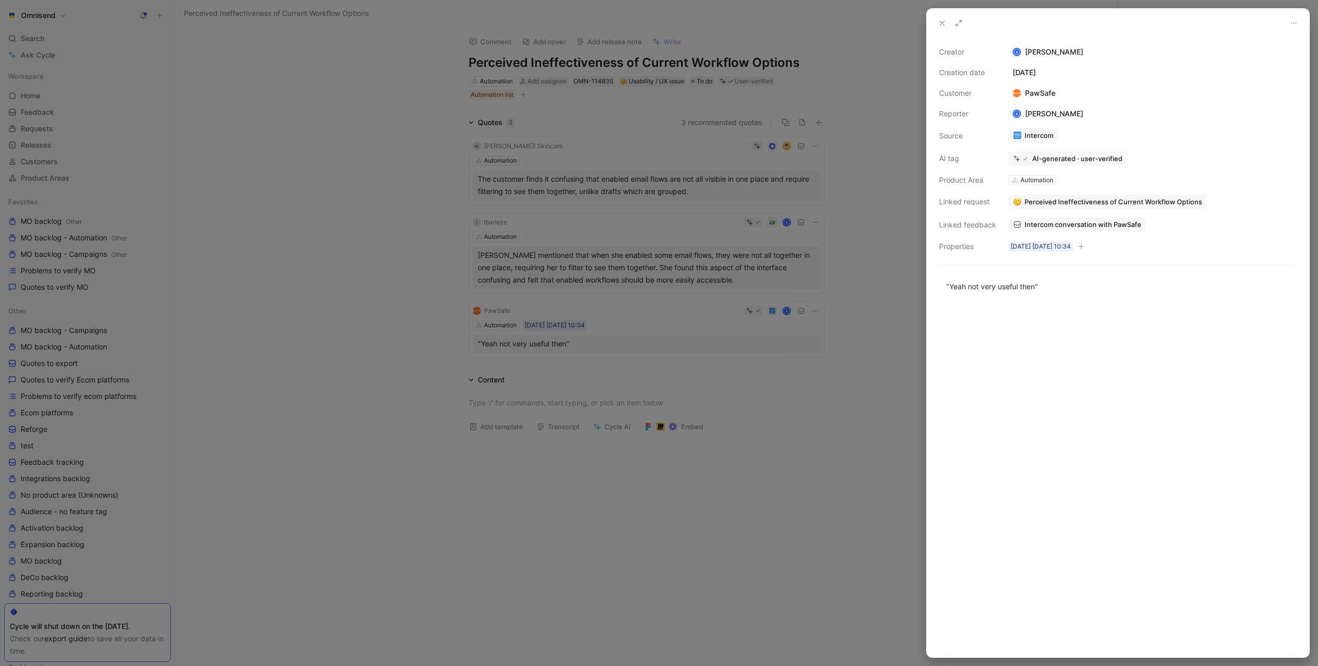
click at [1076, 166] on div "Creator K Kasparas Toliušis Creation date September 8, 2025 Customer PawSafe Re…" at bounding box center [1118, 149] width 358 height 207
click at [1023, 160] on icon at bounding box center [1026, 159] width 6 height 6
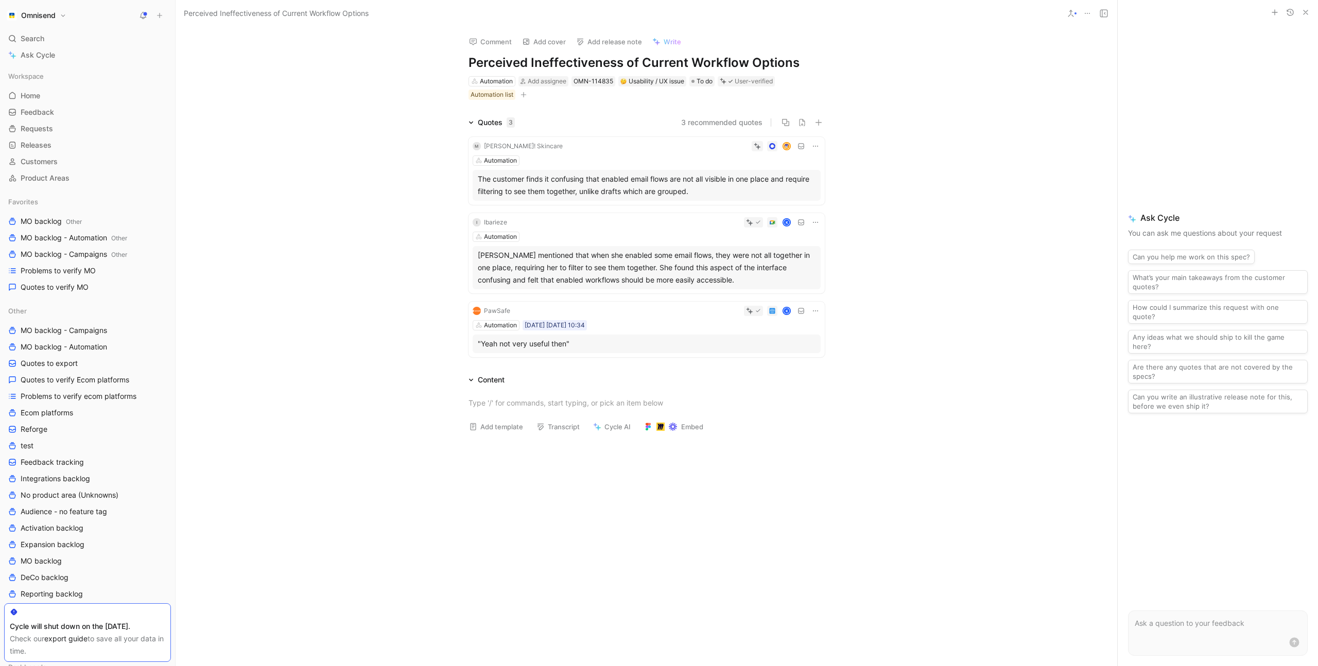
click at [817, 313] on icon at bounding box center [816, 311] width 8 height 8
click at [786, 376] on span "Delete quote" at bounding box center [783, 376] width 43 height 9
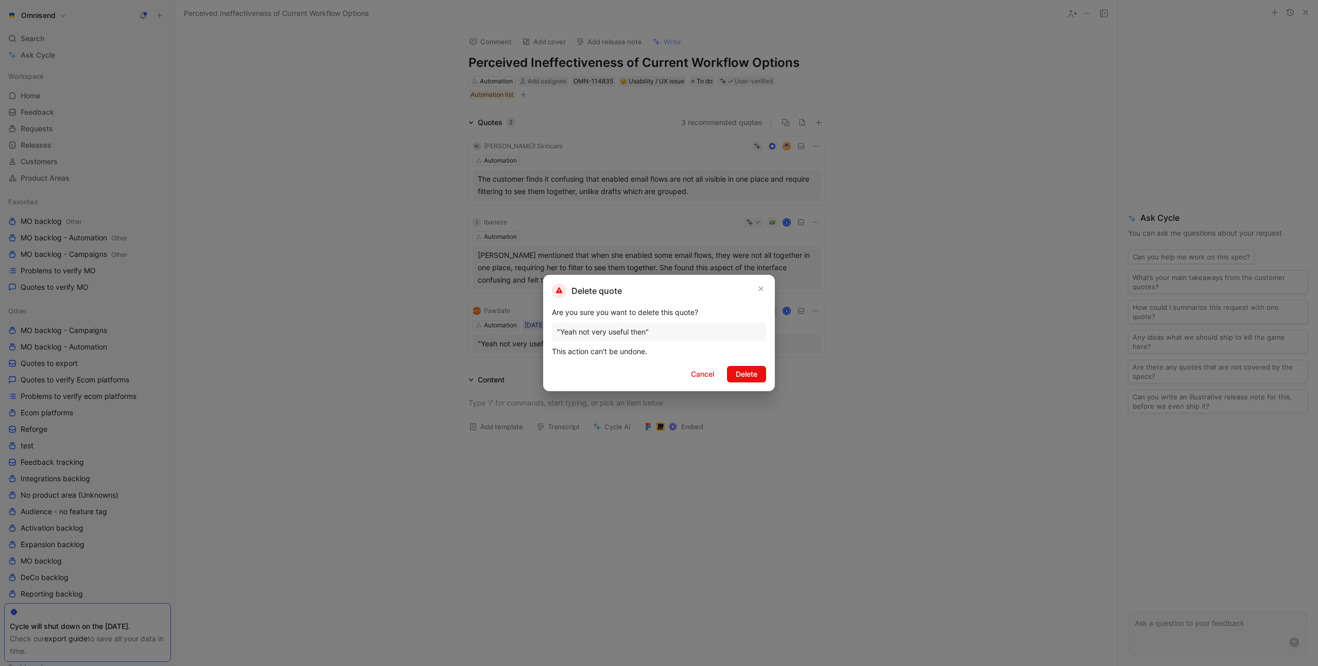
drag, startPoint x: 747, startPoint y: 373, endPoint x: 757, endPoint y: 373, distance: 9.8
click at [747, 373] on span "Delete" at bounding box center [747, 374] width 22 height 12
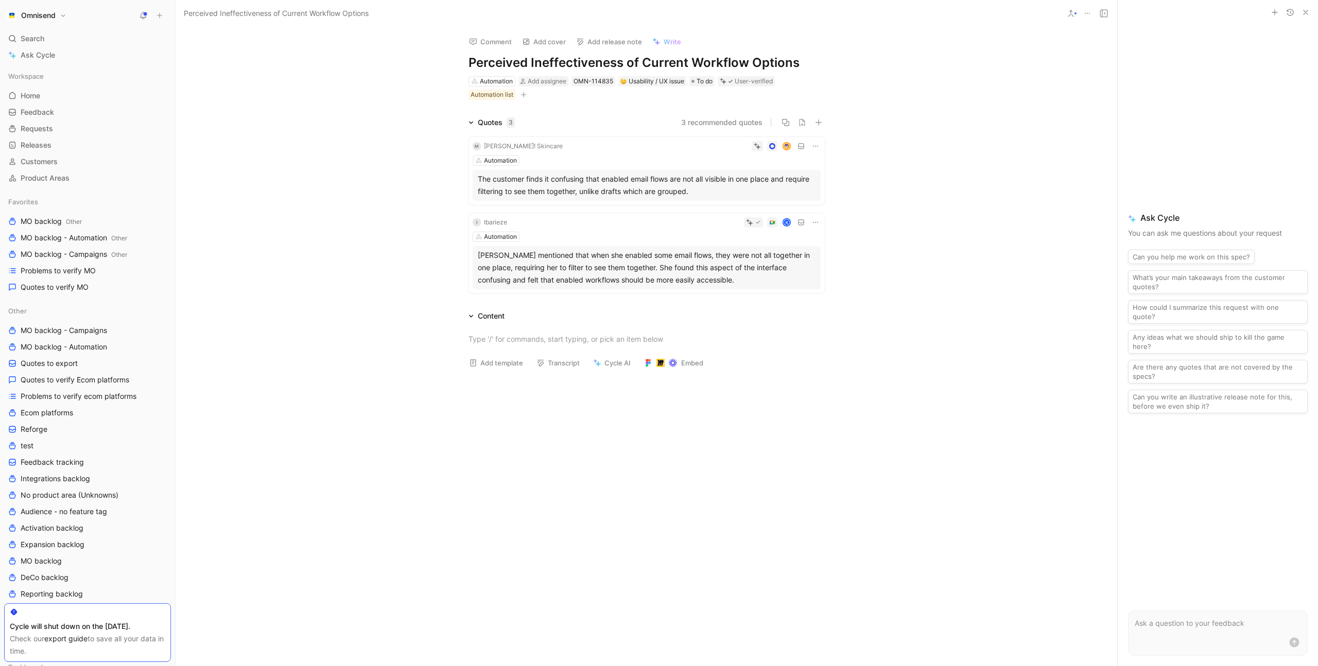
click at [357, 96] on div "Comment Add cover Add release note Write Perceived Ineffectiveness of Current W…" at bounding box center [647, 346] width 942 height 639
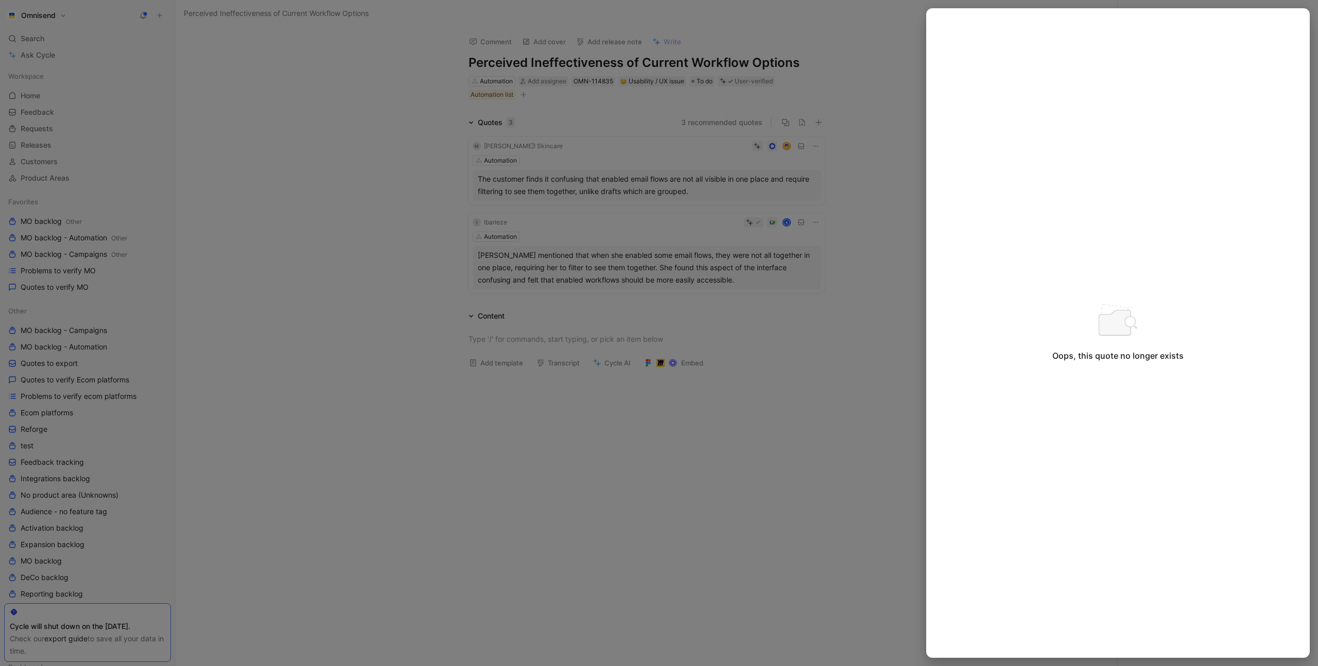
click at [358, 96] on div at bounding box center [659, 333] width 1318 height 666
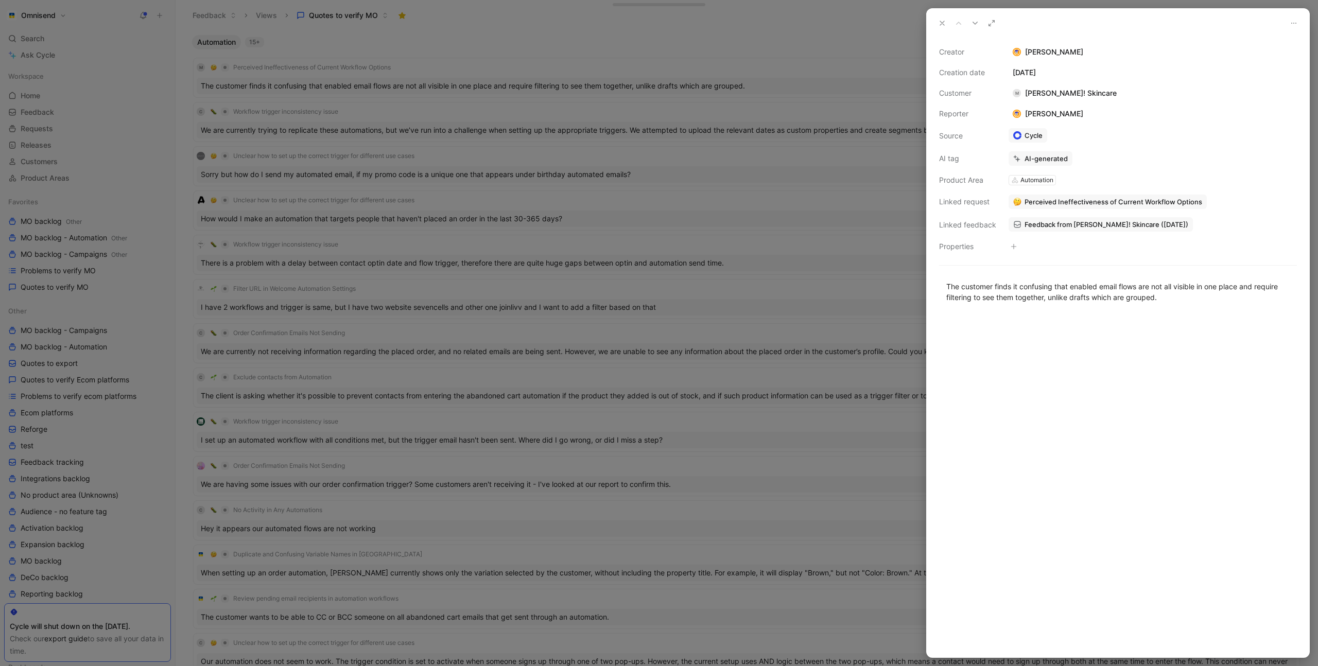
click at [487, 46] on div at bounding box center [659, 333] width 1318 height 666
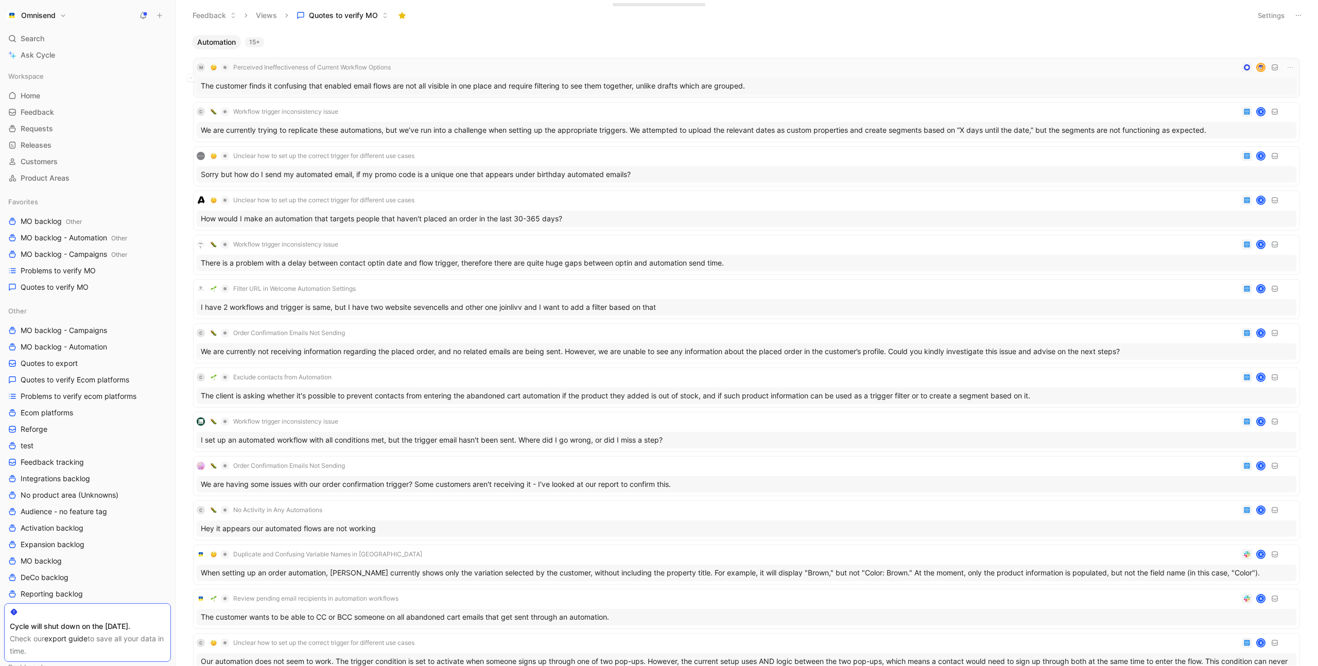
click at [441, 75] on div "M Perceived Ineffectiveness of Current Workflow Options The customer finds it c…" at bounding box center [747, 77] width 1100 height 33
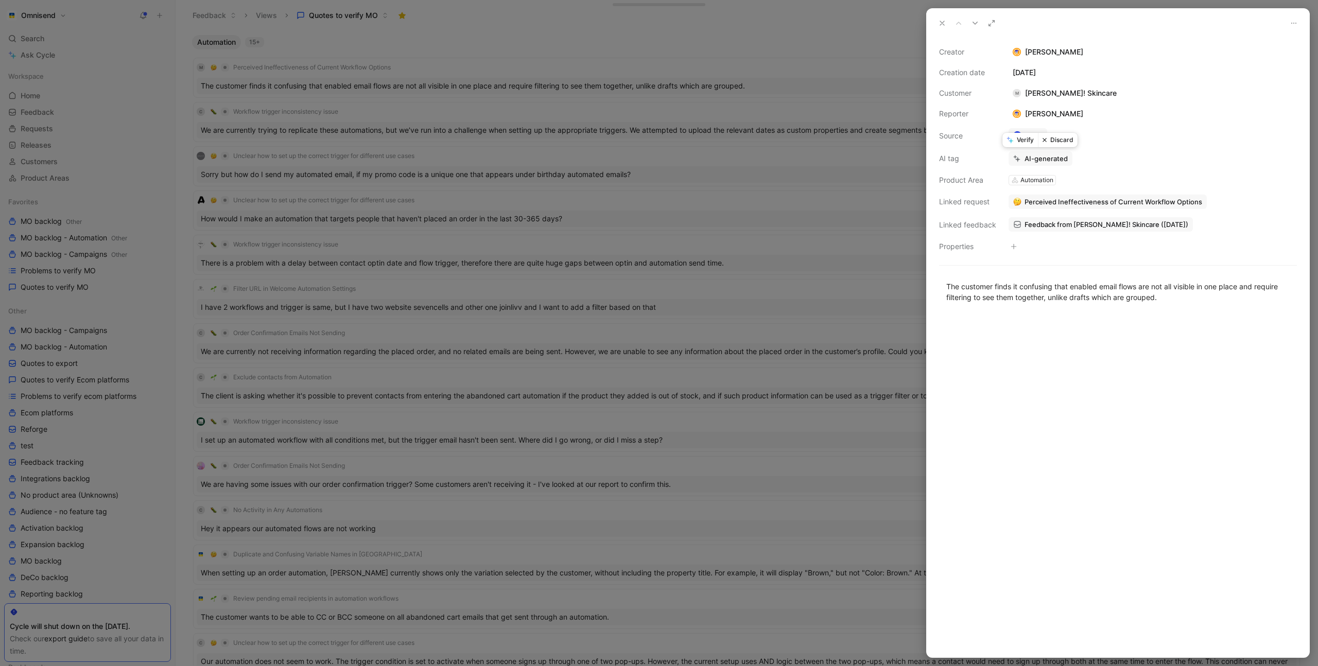
drag, startPoint x: 1022, startPoint y: 142, endPoint x: 877, endPoint y: 122, distance: 147.1
click at [1022, 142] on button "Verify" at bounding box center [1021, 140] width 36 height 14
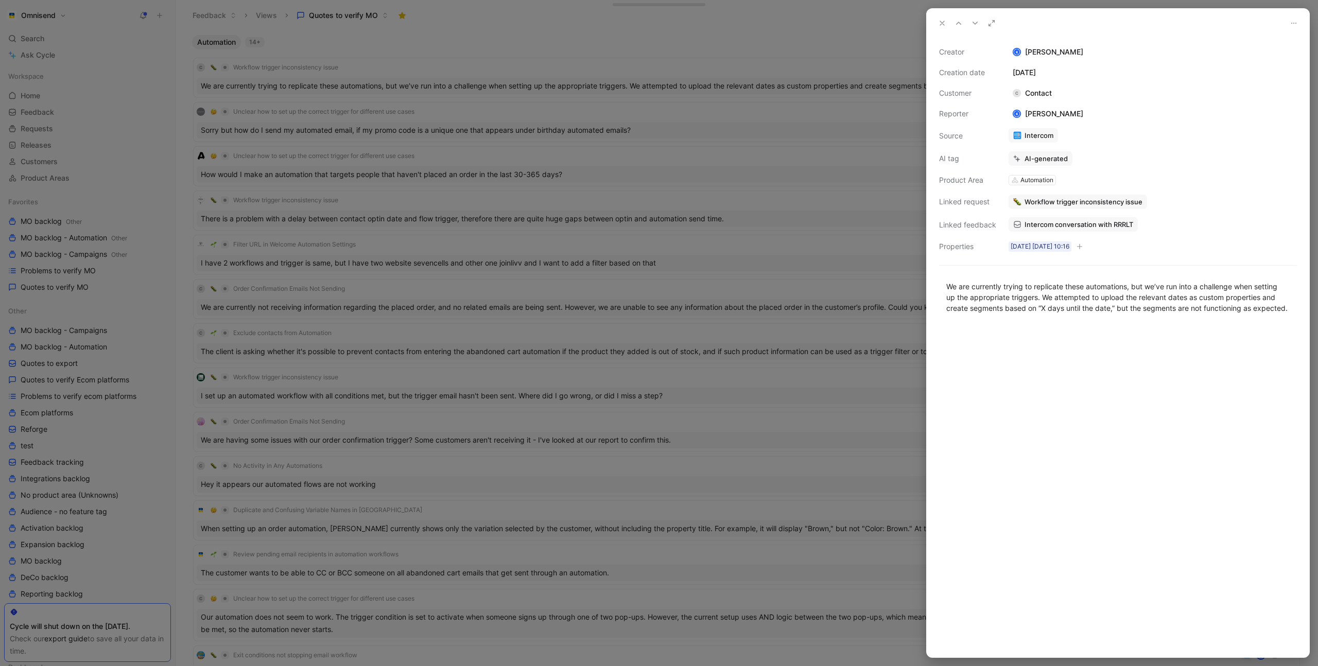
click at [621, 57] on div at bounding box center [659, 333] width 1318 height 666
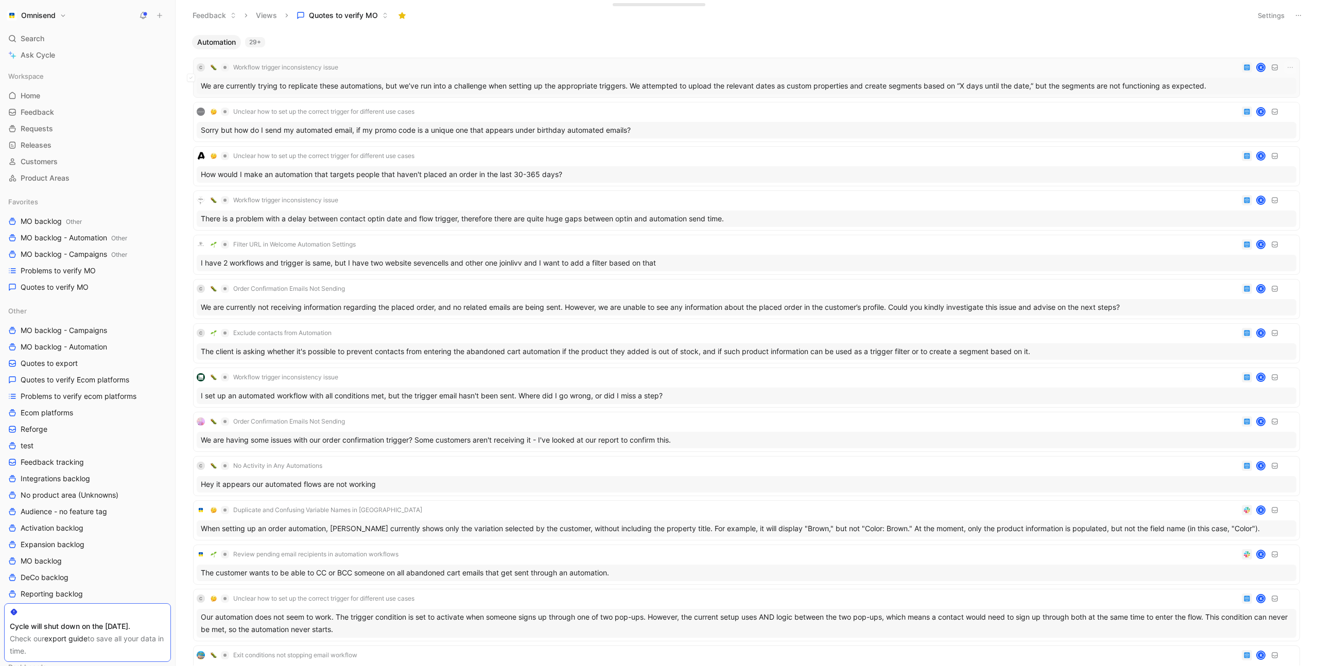
click at [526, 73] on div "C Workflow trigger inconsistency issue K" at bounding box center [747, 67] width 1100 height 12
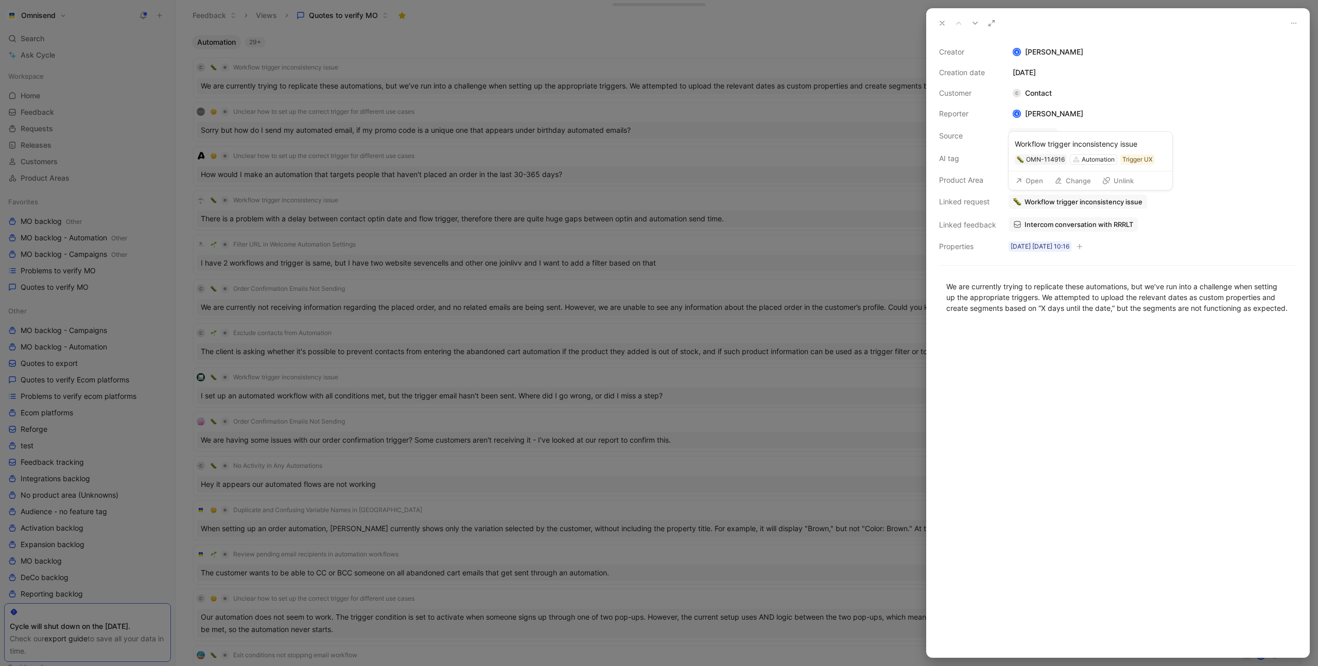
click at [1037, 183] on button "Open" at bounding box center [1029, 181] width 37 height 14
click at [1022, 134] on button "Verify" at bounding box center [1021, 140] width 36 height 14
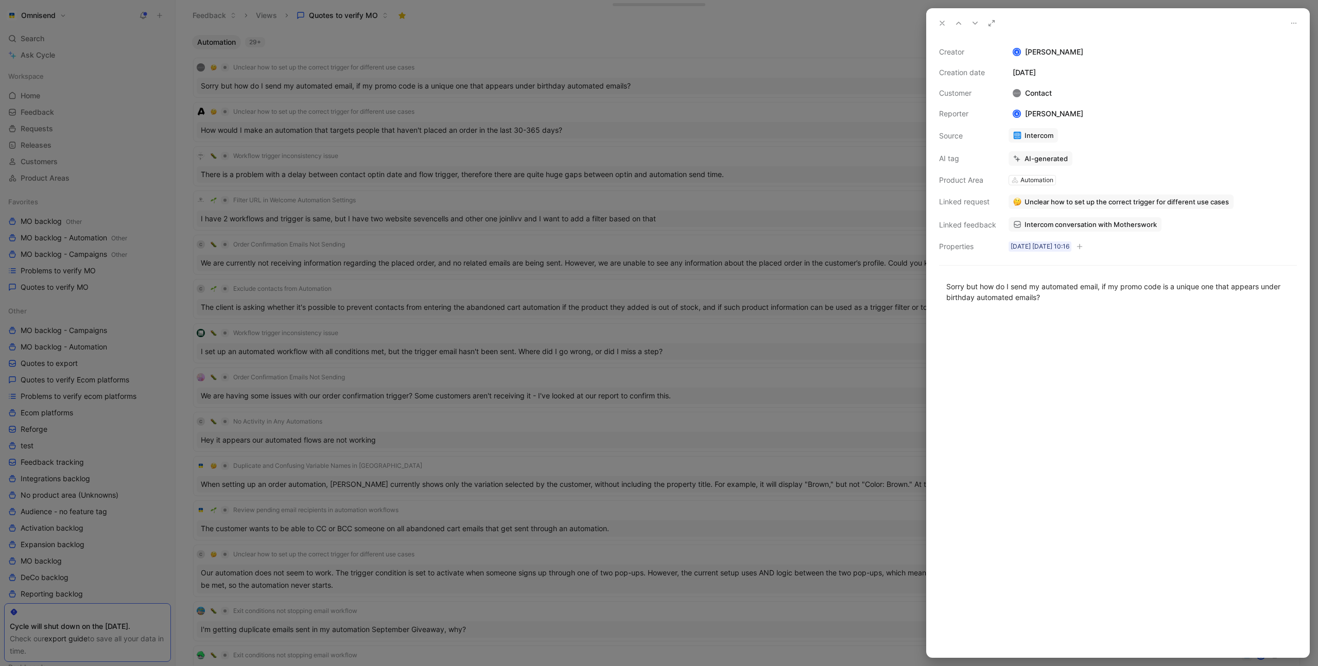
click at [554, 61] on div at bounding box center [659, 333] width 1318 height 666
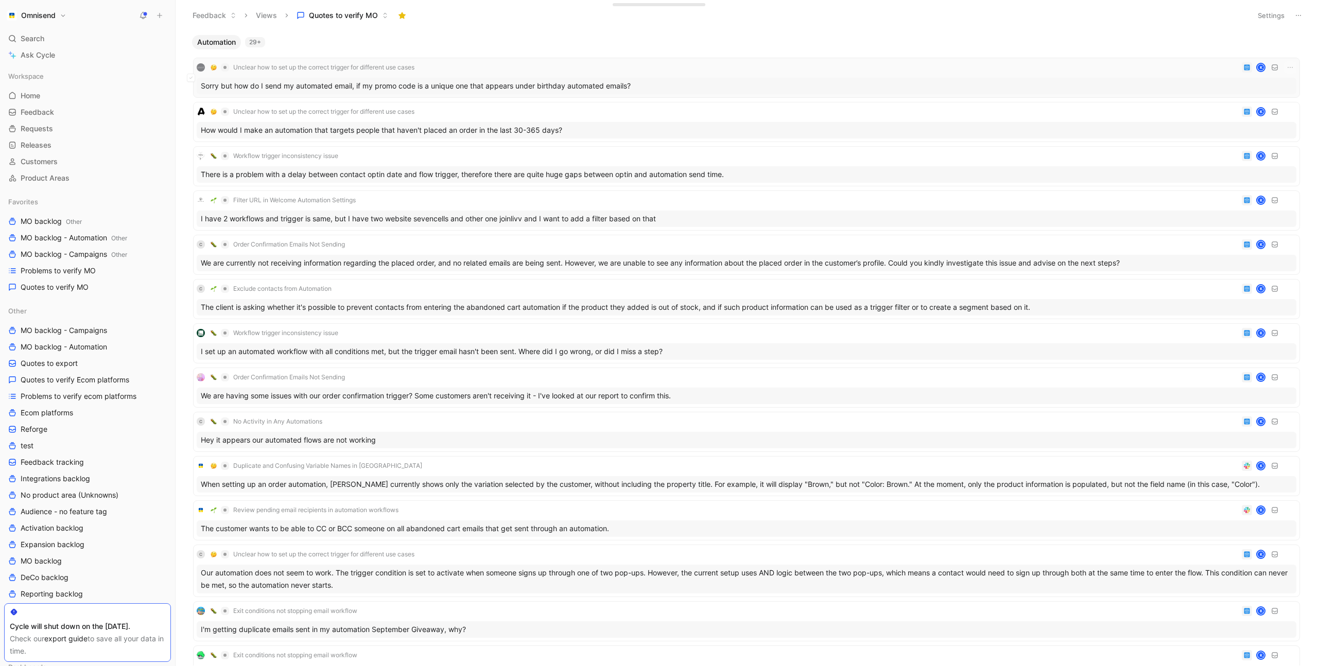
click at [551, 65] on div "Unclear how to set up the correct trigger for different use cases K" at bounding box center [747, 67] width 1100 height 12
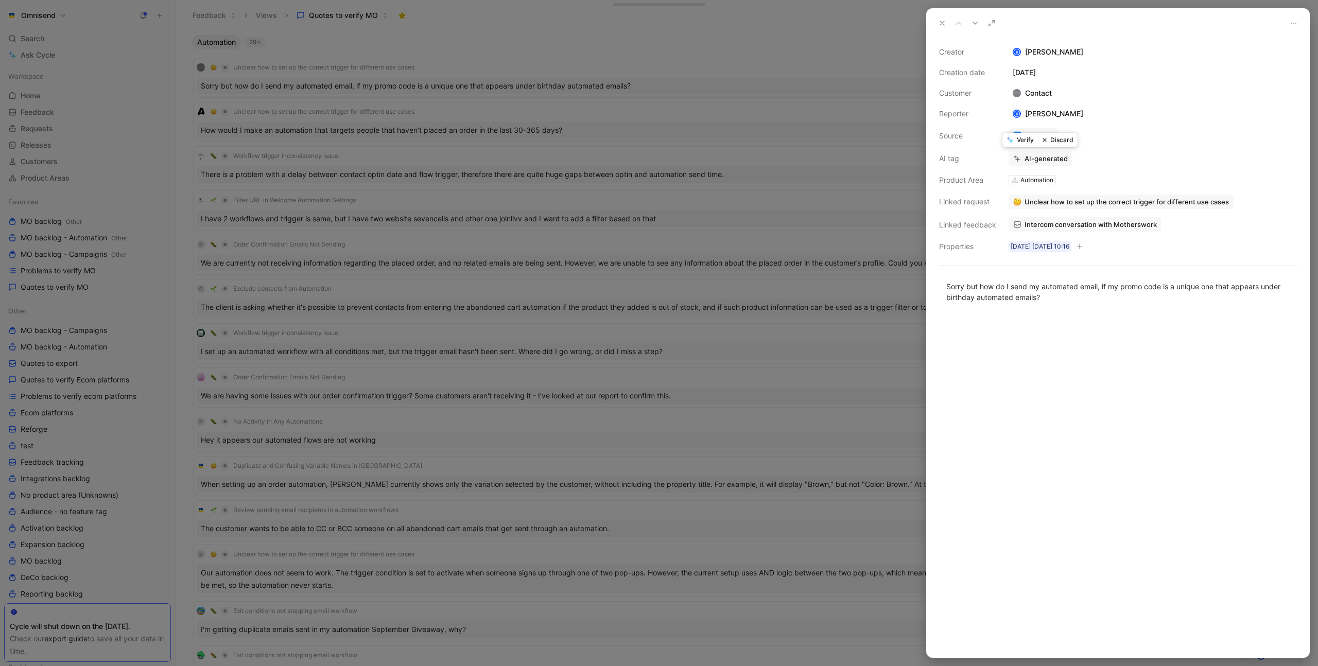
click at [1022, 143] on button "Verify" at bounding box center [1021, 140] width 36 height 14
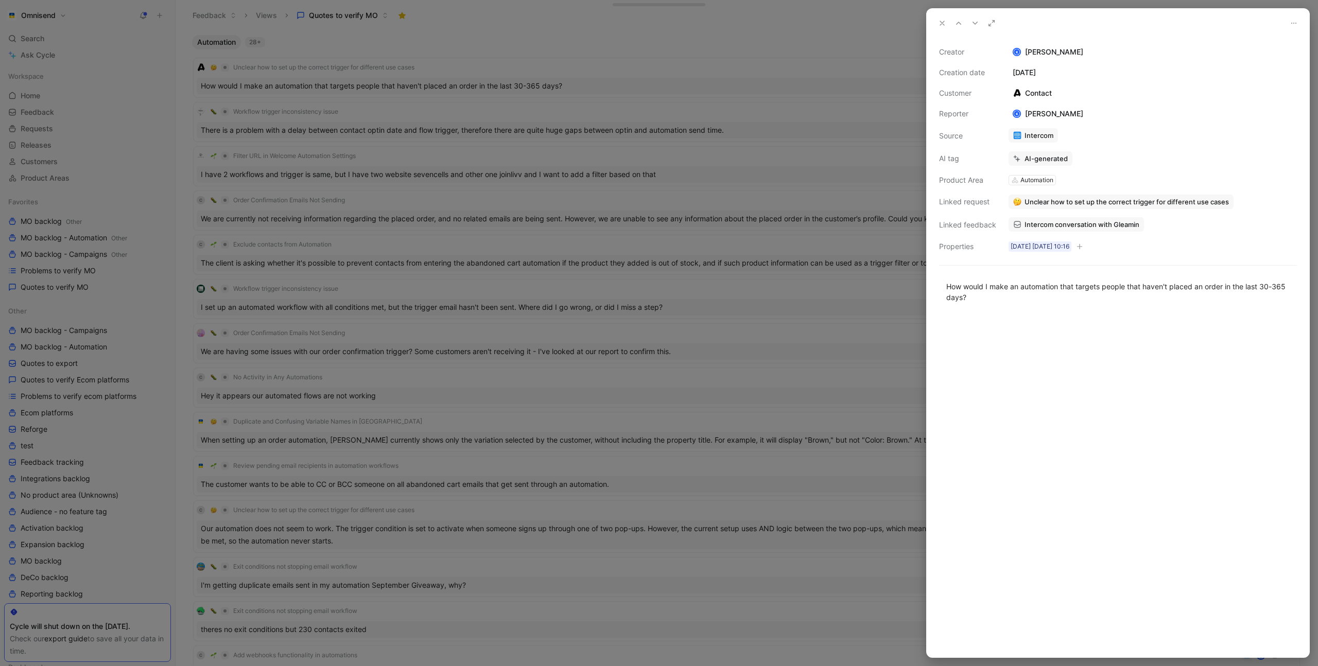
click at [657, 102] on div at bounding box center [659, 333] width 1318 height 666
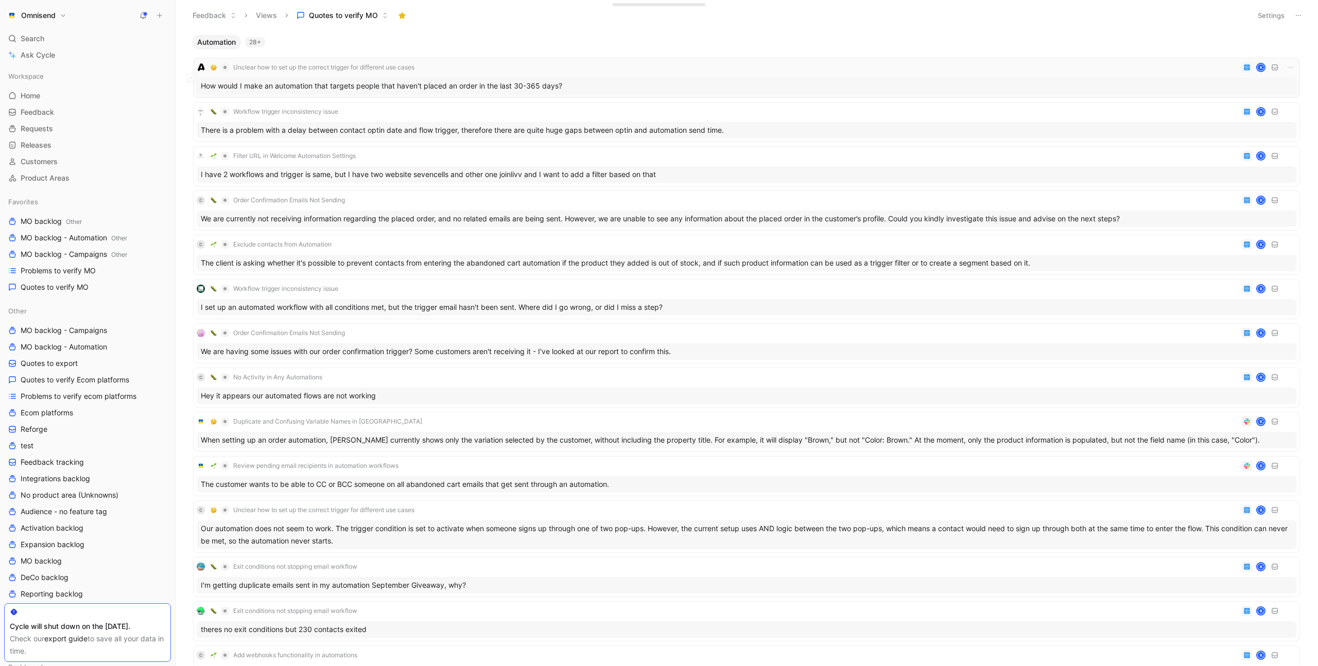
click at [625, 70] on div "Unclear how to set up the correct trigger for different use cases K" at bounding box center [747, 67] width 1100 height 12
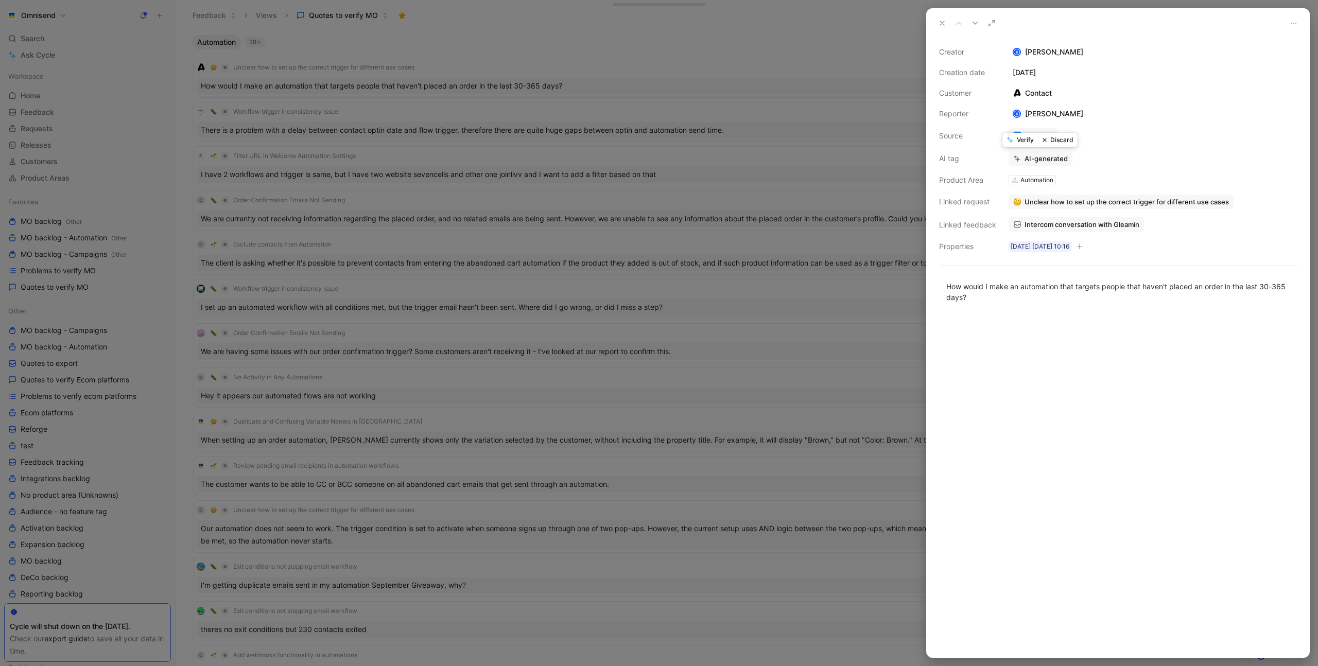
click at [1024, 142] on button "Verify" at bounding box center [1021, 140] width 36 height 14
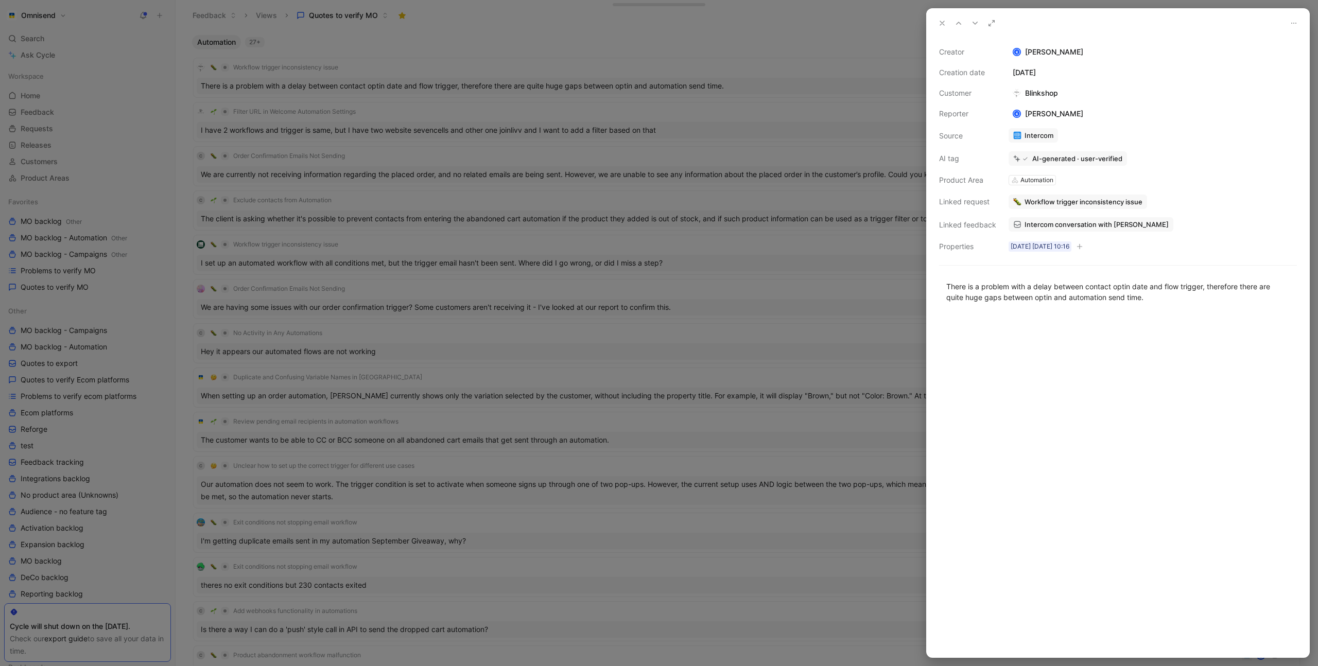
drag, startPoint x: 475, startPoint y: 61, endPoint x: 469, endPoint y: 65, distance: 8.1
click at [475, 61] on div at bounding box center [659, 333] width 1318 height 666
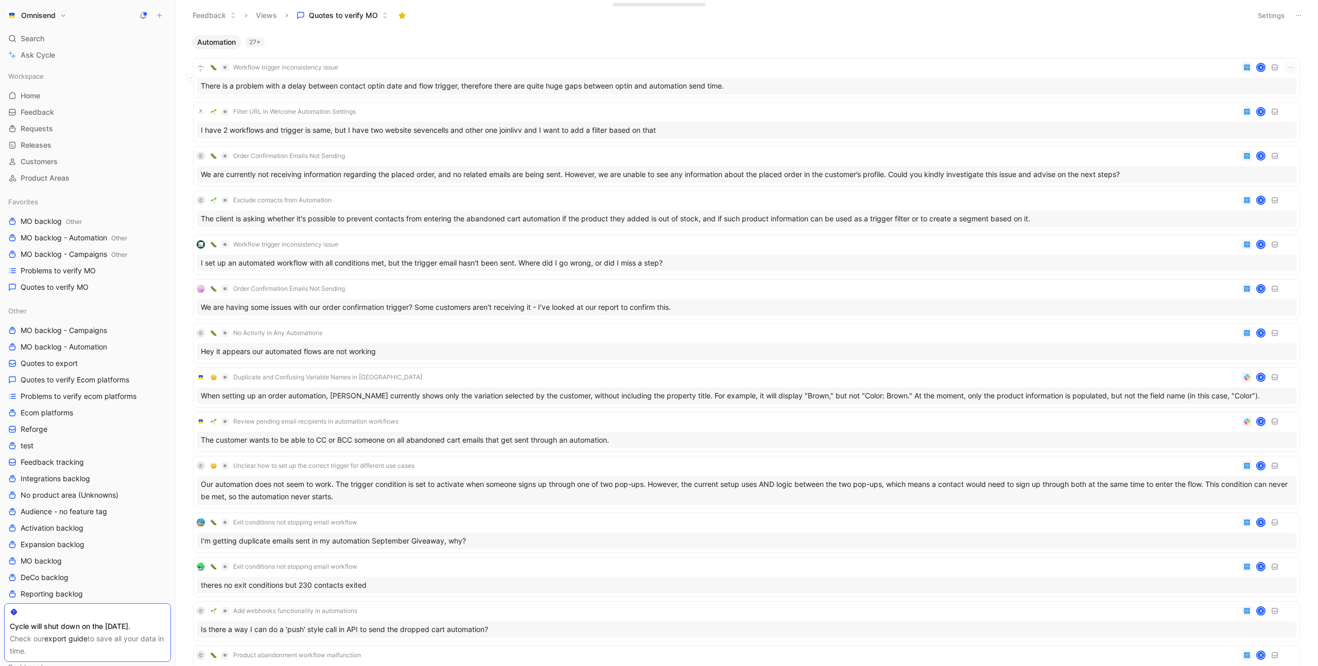
click at [468, 66] on div "Workflow trigger inconsistency issue K" at bounding box center [747, 67] width 1100 height 12
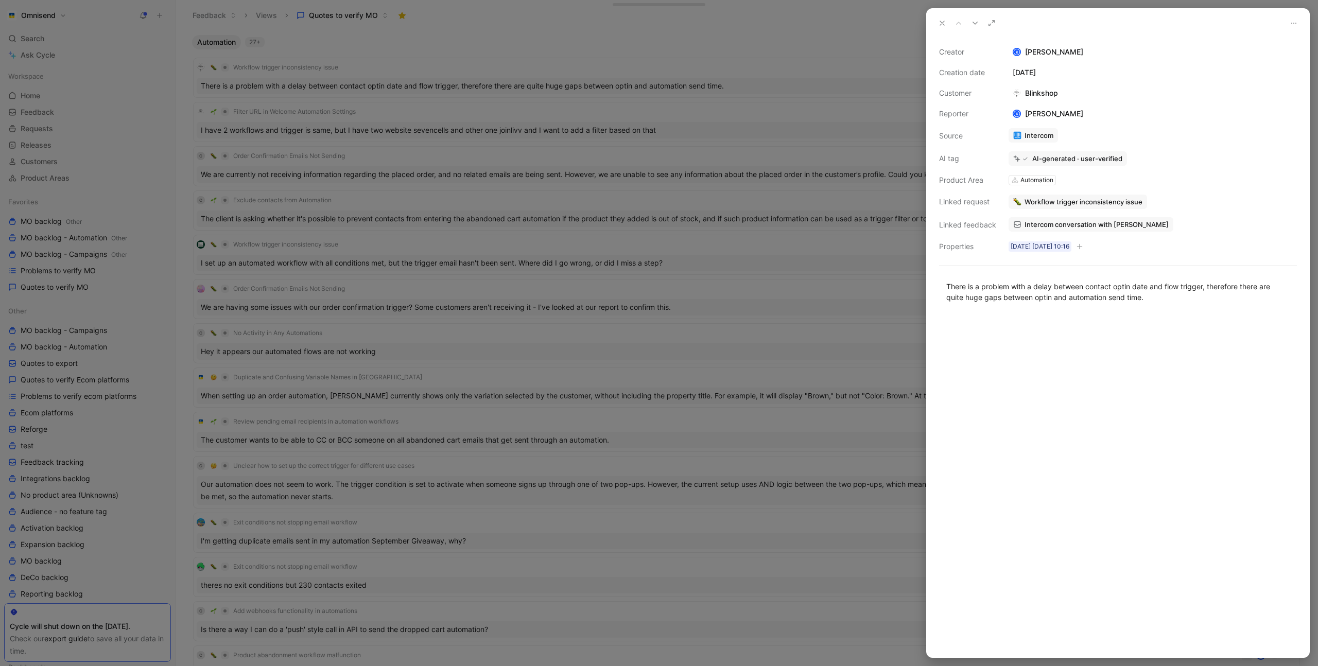
click at [1077, 177] on div "Creator K Kasparas Toliušis Creation date October 6, 2025 Customer Blinkshop Re…" at bounding box center [1118, 149] width 358 height 207
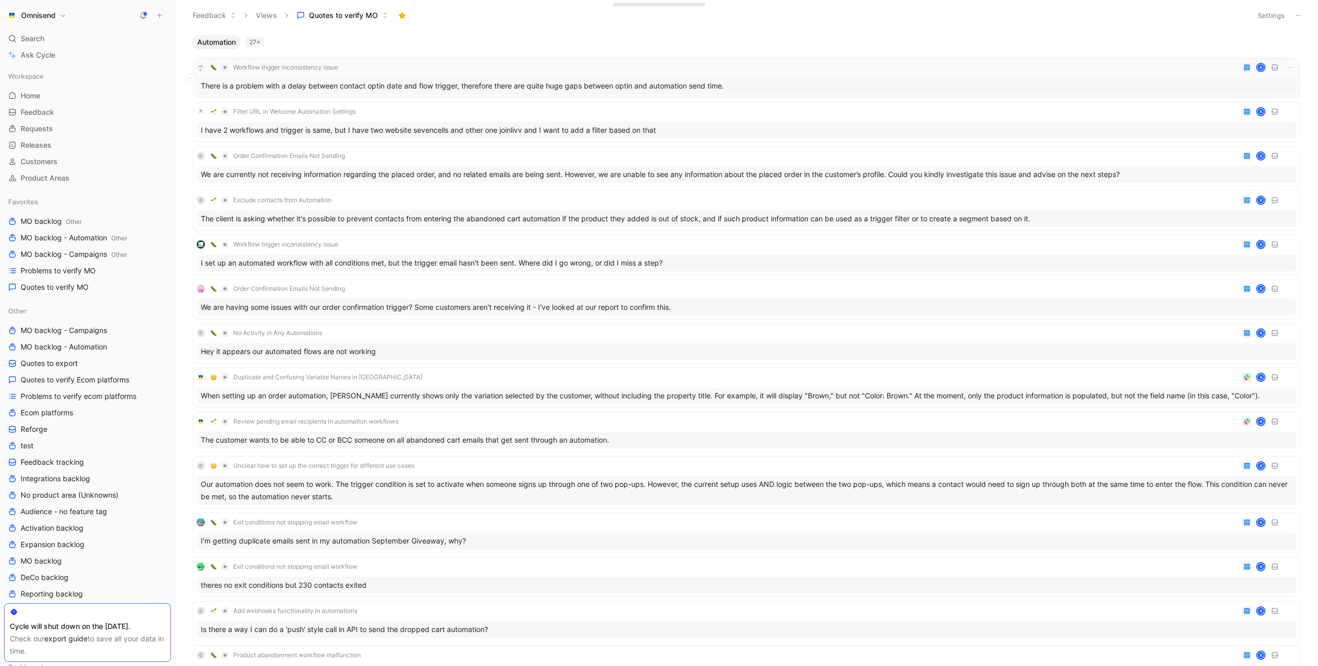
click at [416, 63] on div "Workflow trigger inconsistency issue K" at bounding box center [747, 67] width 1100 height 12
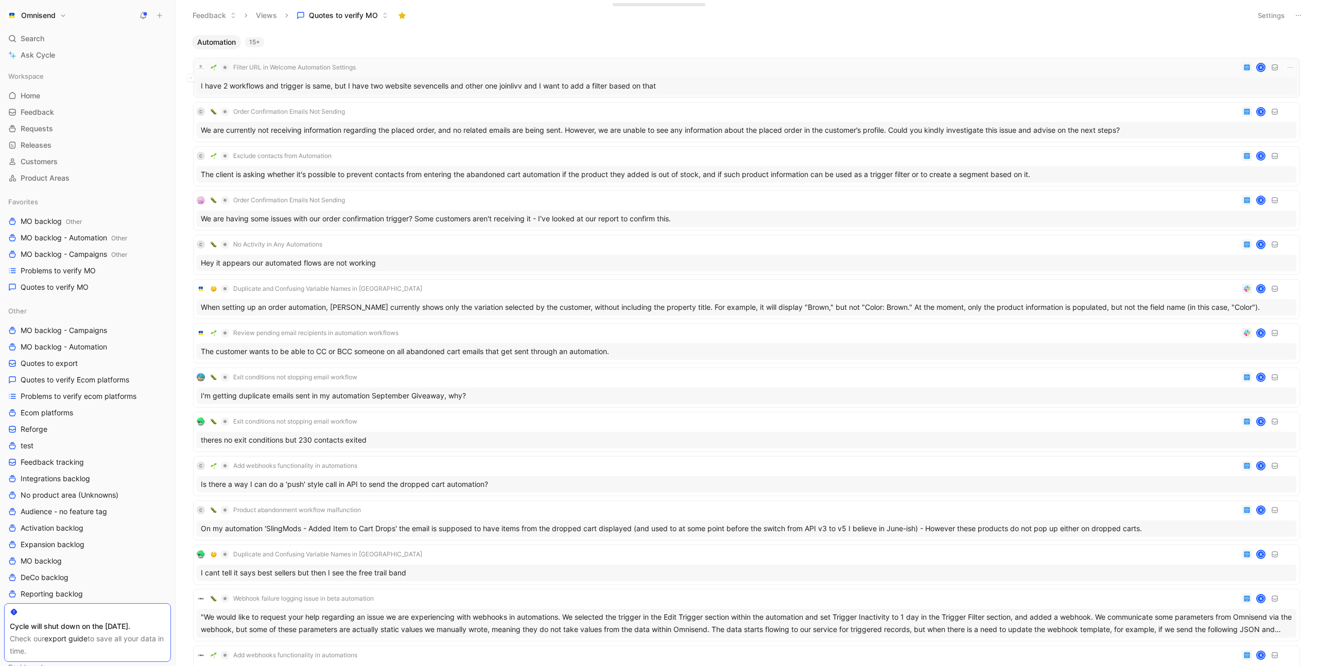
click at [434, 64] on div "Filter URL in Welcome Automation Settings K" at bounding box center [747, 67] width 1100 height 12
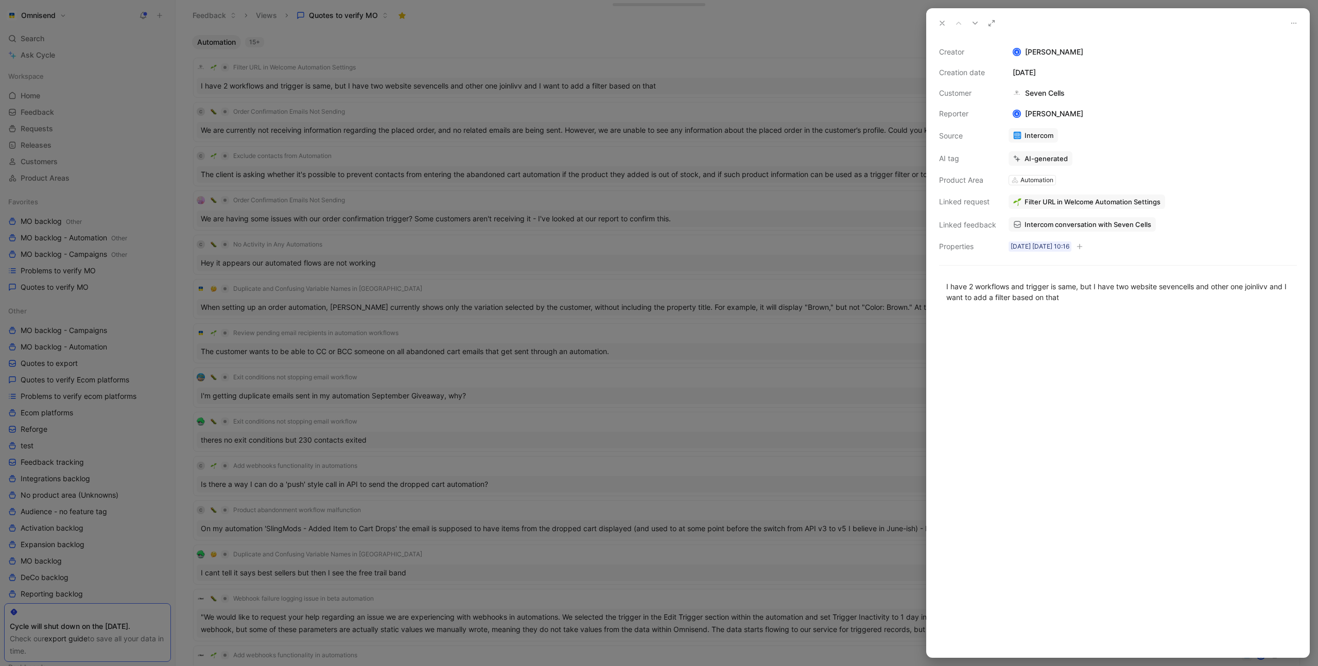
drag, startPoint x: 1105, startPoint y: 171, endPoint x: 1060, endPoint y: 165, distance: 44.8
click at [1093, 171] on div "Creator K Kasparas Toliušis Creation date October 6, 2025 Customer Seven Cells …" at bounding box center [1118, 149] width 358 height 207
click at [1020, 143] on button "Verify" at bounding box center [1021, 140] width 36 height 14
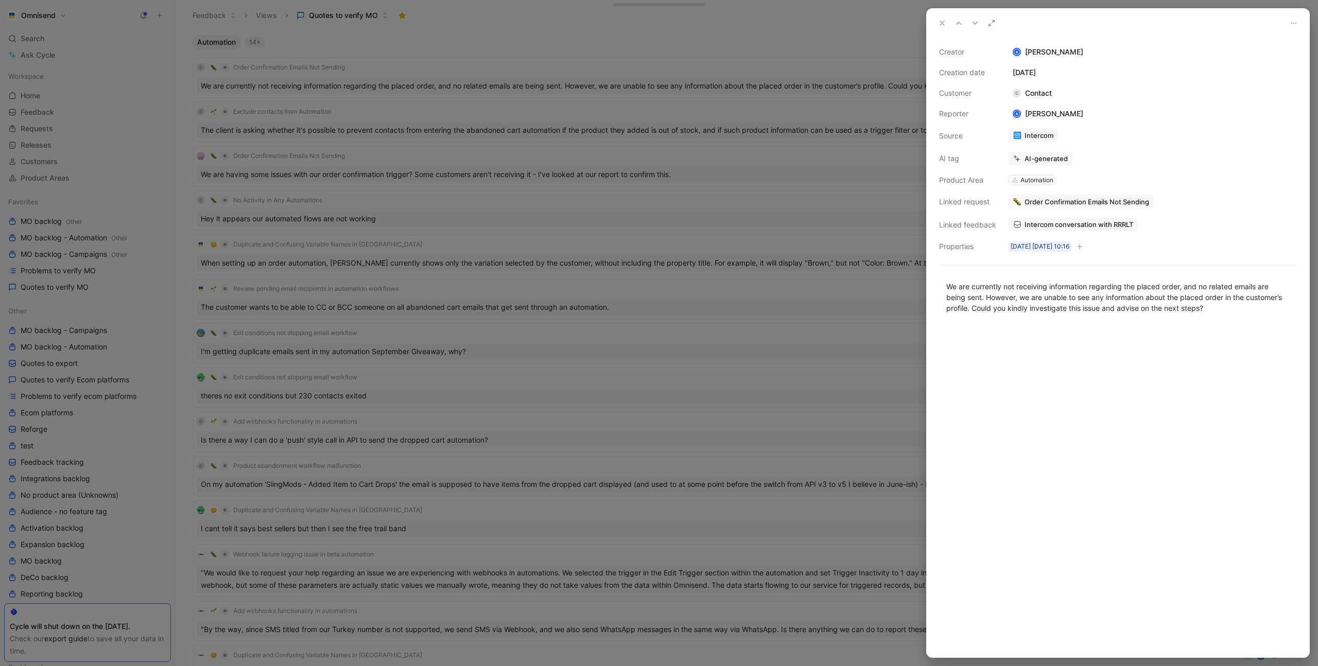
click at [435, 51] on div at bounding box center [659, 333] width 1318 height 666
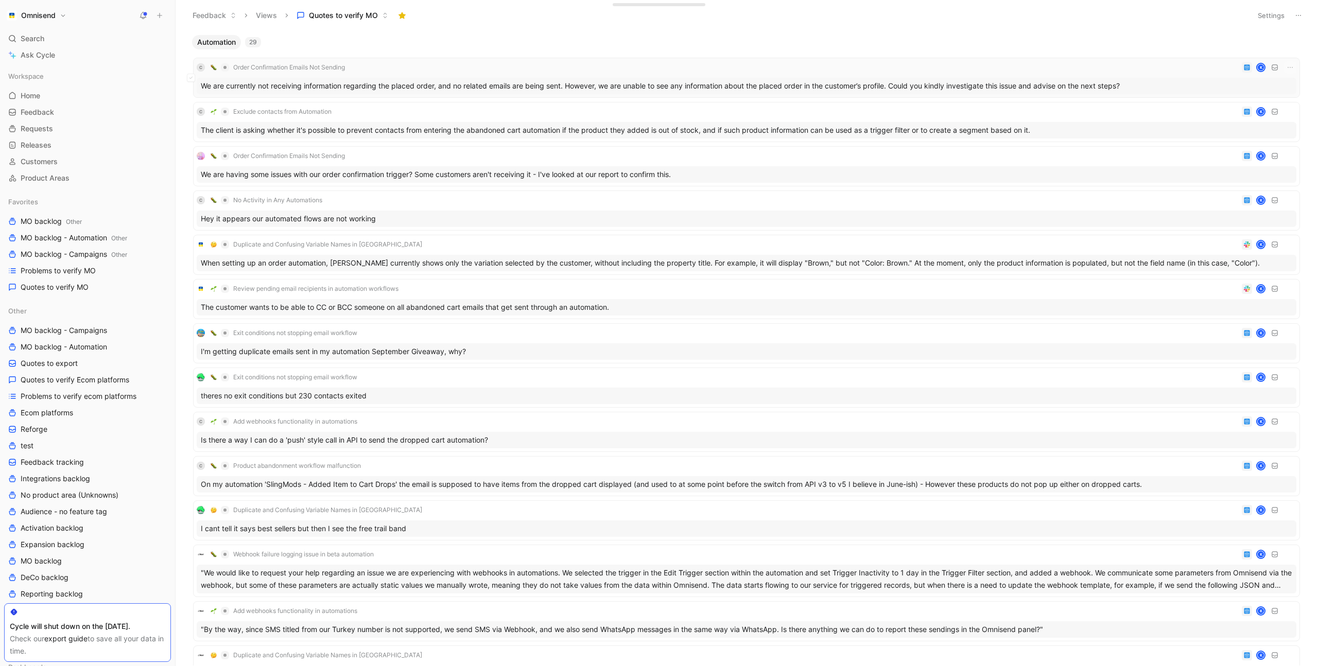
click at [416, 66] on div "C Order Confirmation Emails Not Sending K" at bounding box center [747, 67] width 1100 height 12
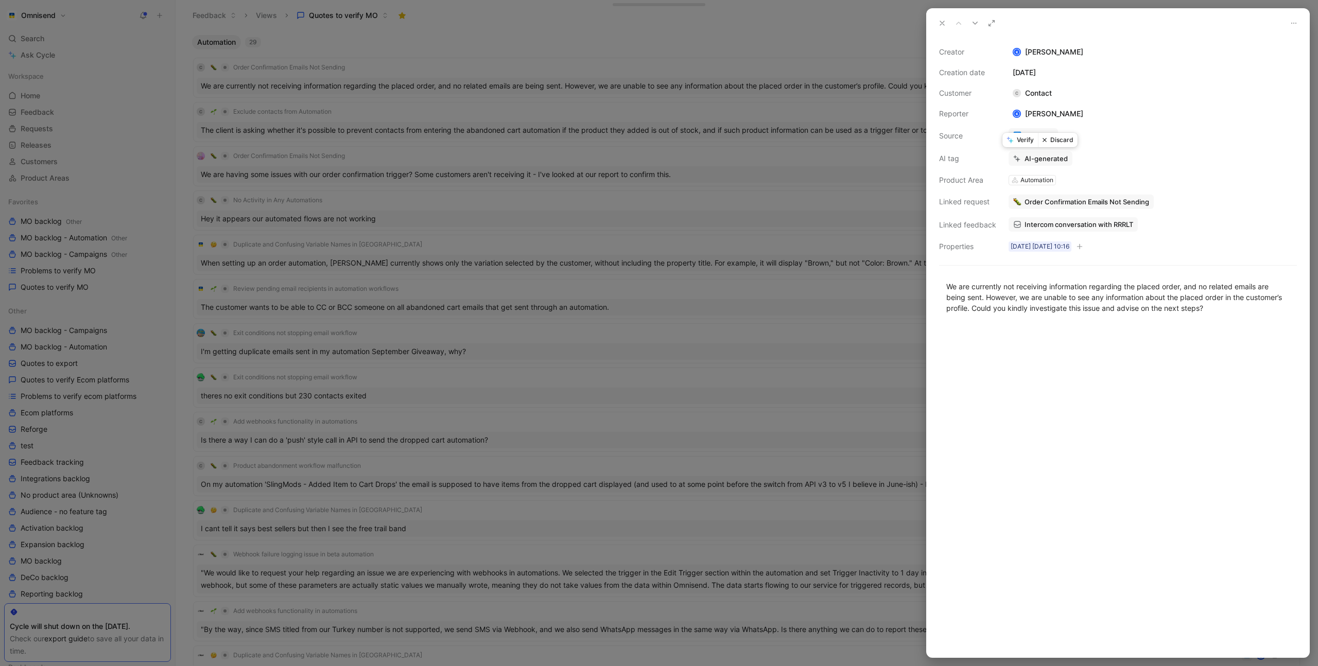
click at [1024, 145] on button "Verify" at bounding box center [1021, 140] width 36 height 14
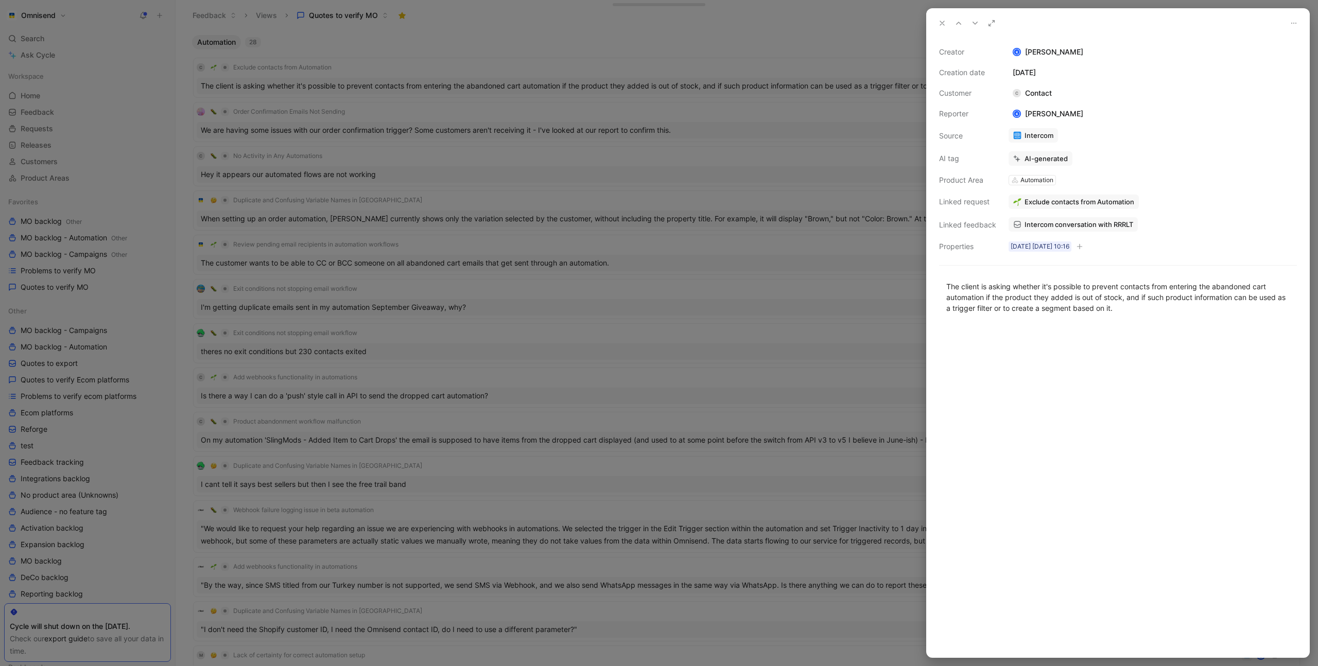
click at [469, 52] on div at bounding box center [659, 333] width 1318 height 666
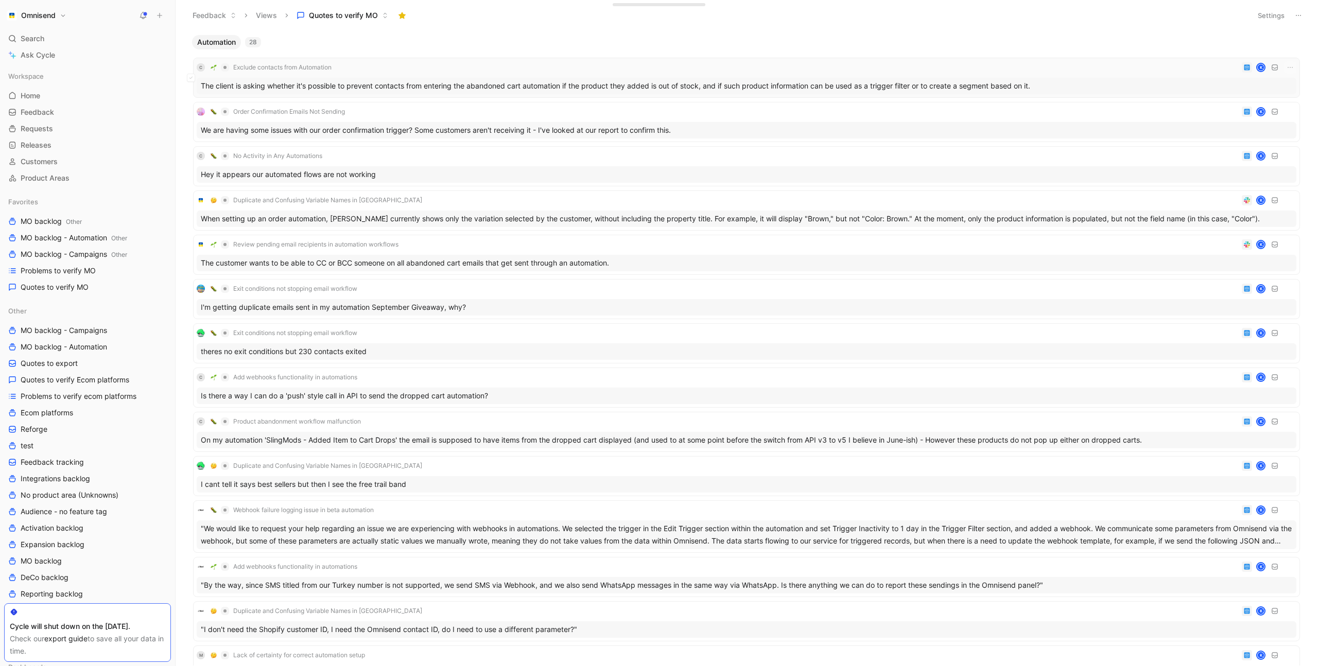
click at [456, 64] on div "C Exclude contacts from Automation K" at bounding box center [747, 67] width 1100 height 12
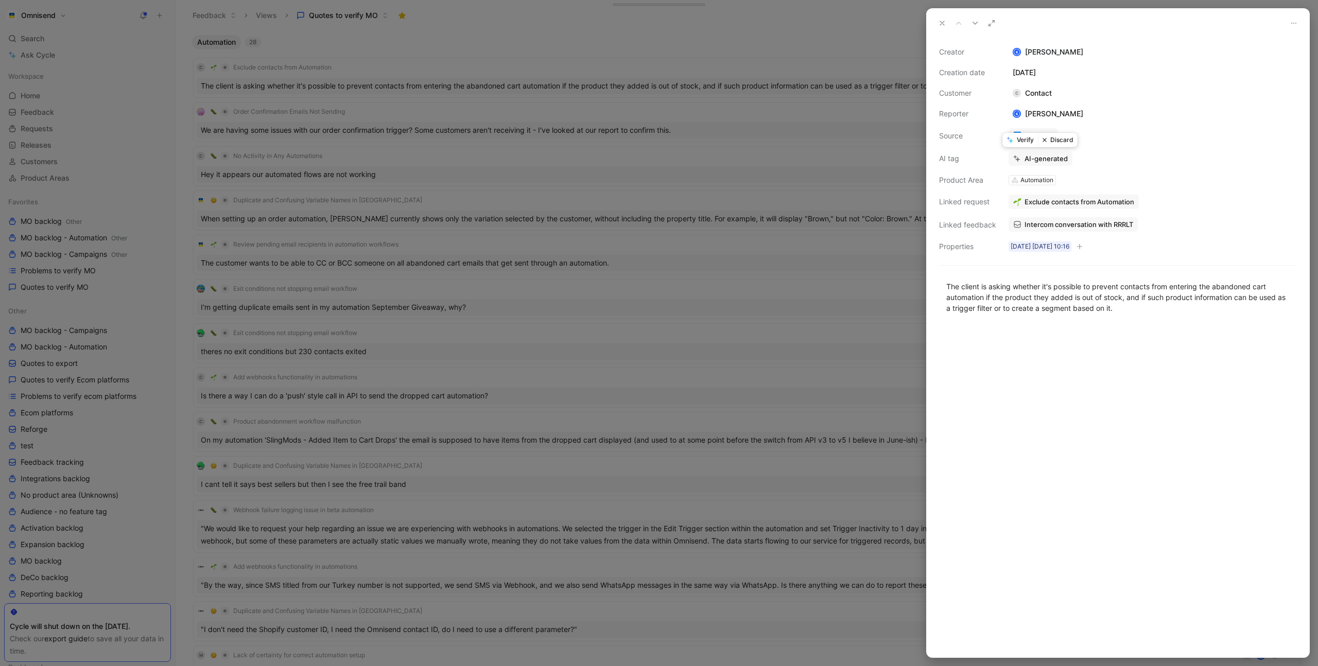
click at [1022, 142] on button "Verify" at bounding box center [1021, 140] width 36 height 14
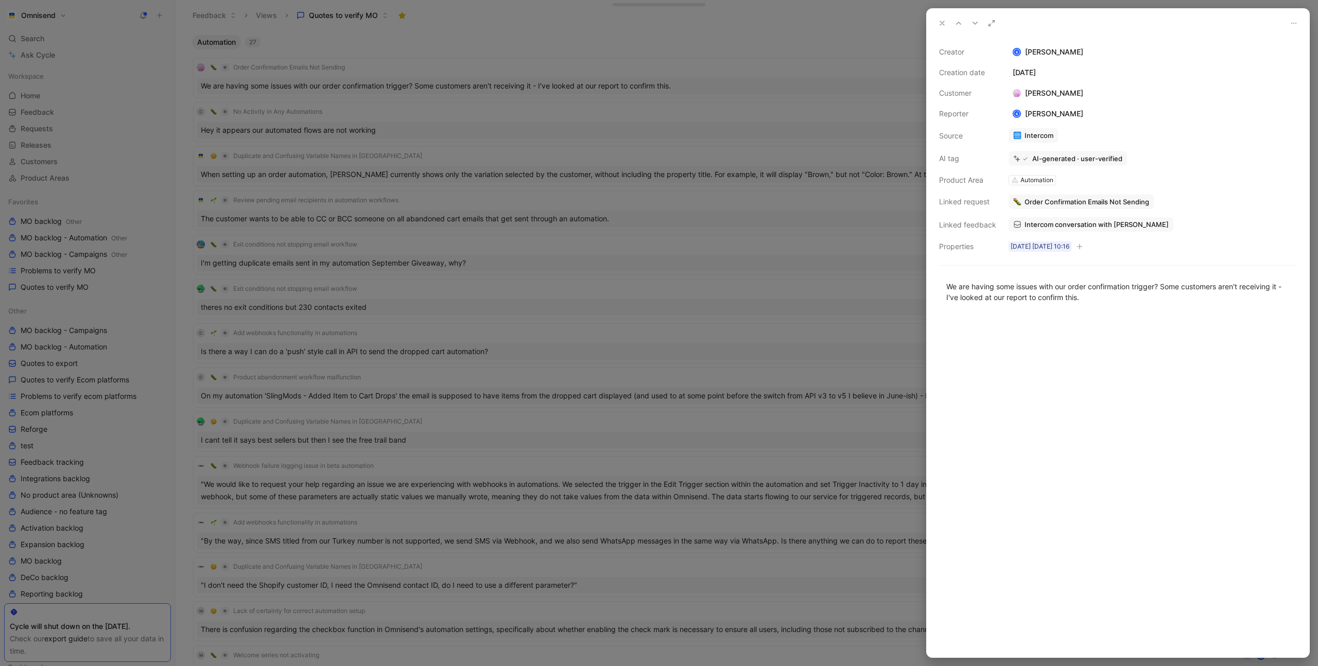
click at [544, 55] on div at bounding box center [659, 333] width 1318 height 666
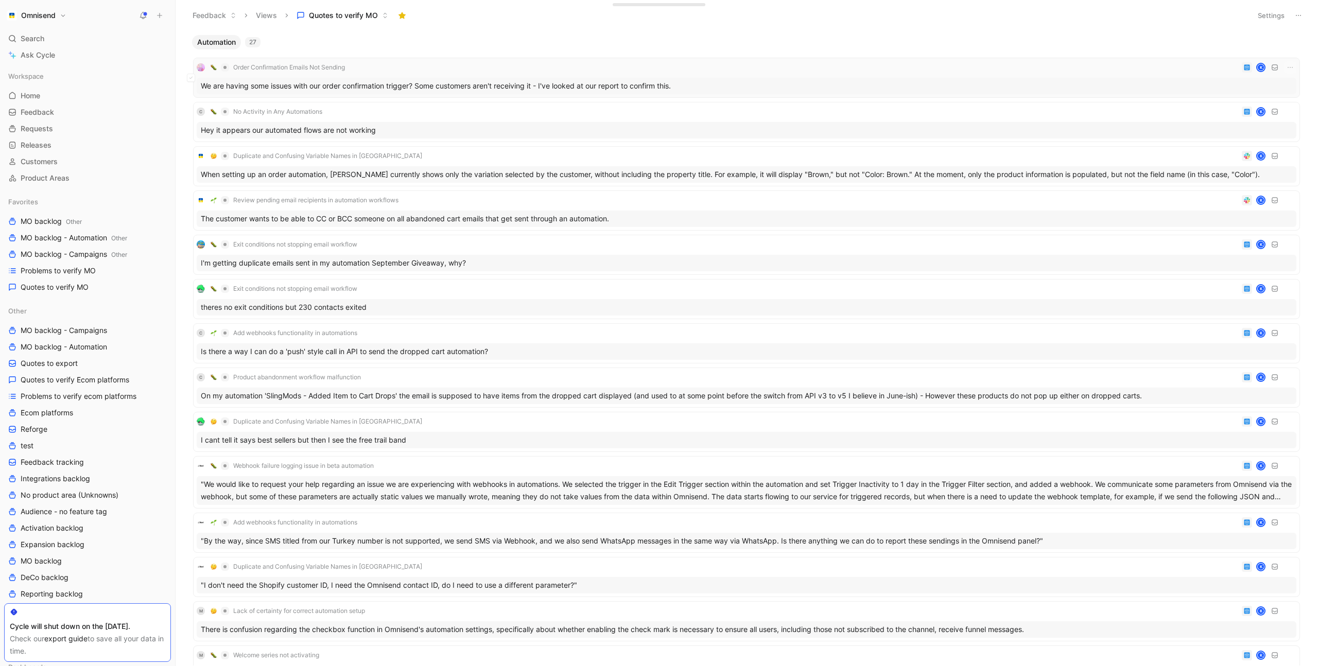
click at [533, 67] on div "Order Confirmation Emails Not Sending K" at bounding box center [747, 67] width 1100 height 12
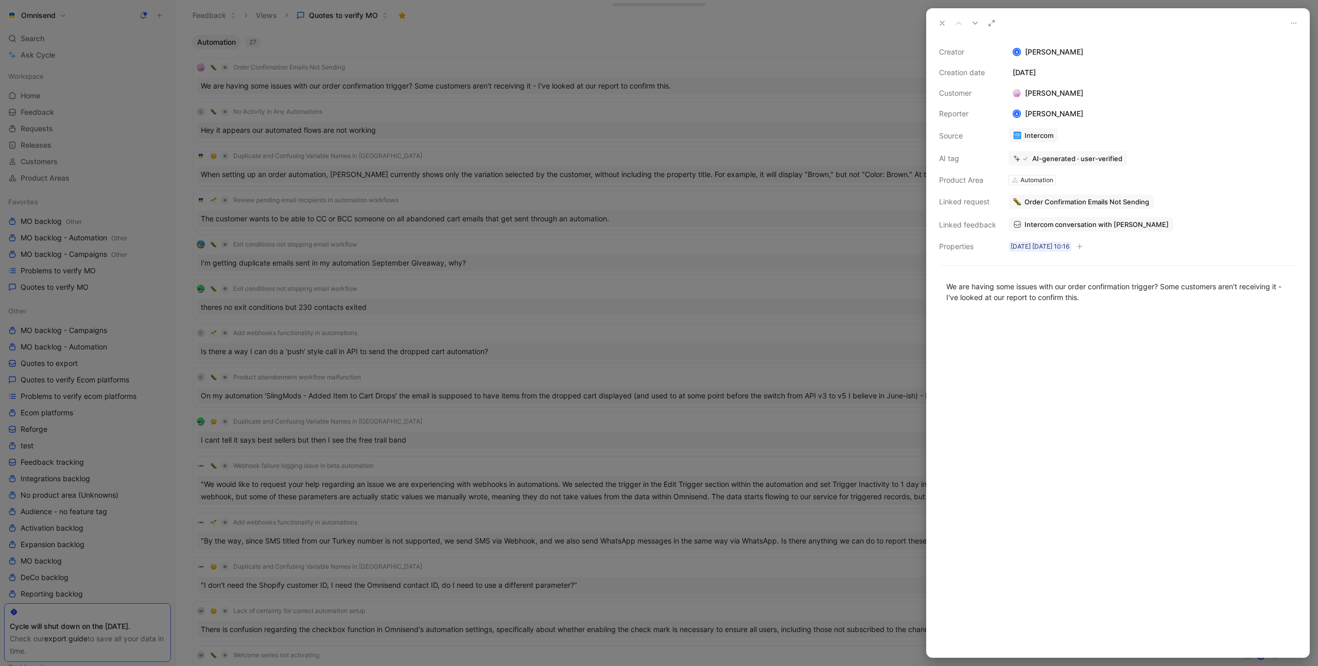
drag, startPoint x: 735, startPoint y: 108, endPoint x: 681, endPoint y: 117, distance: 54.4
click at [735, 108] on div at bounding box center [659, 333] width 1318 height 666
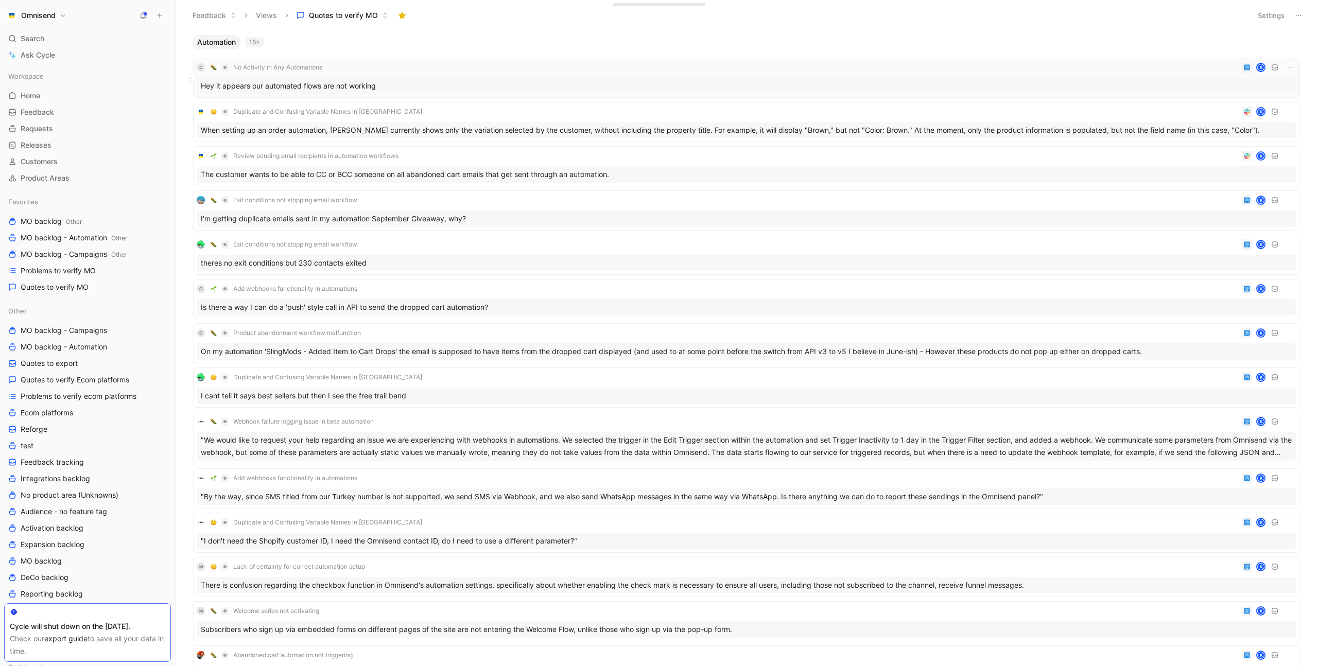
click at [447, 66] on div "C No Activity in Any Automations K" at bounding box center [747, 67] width 1100 height 12
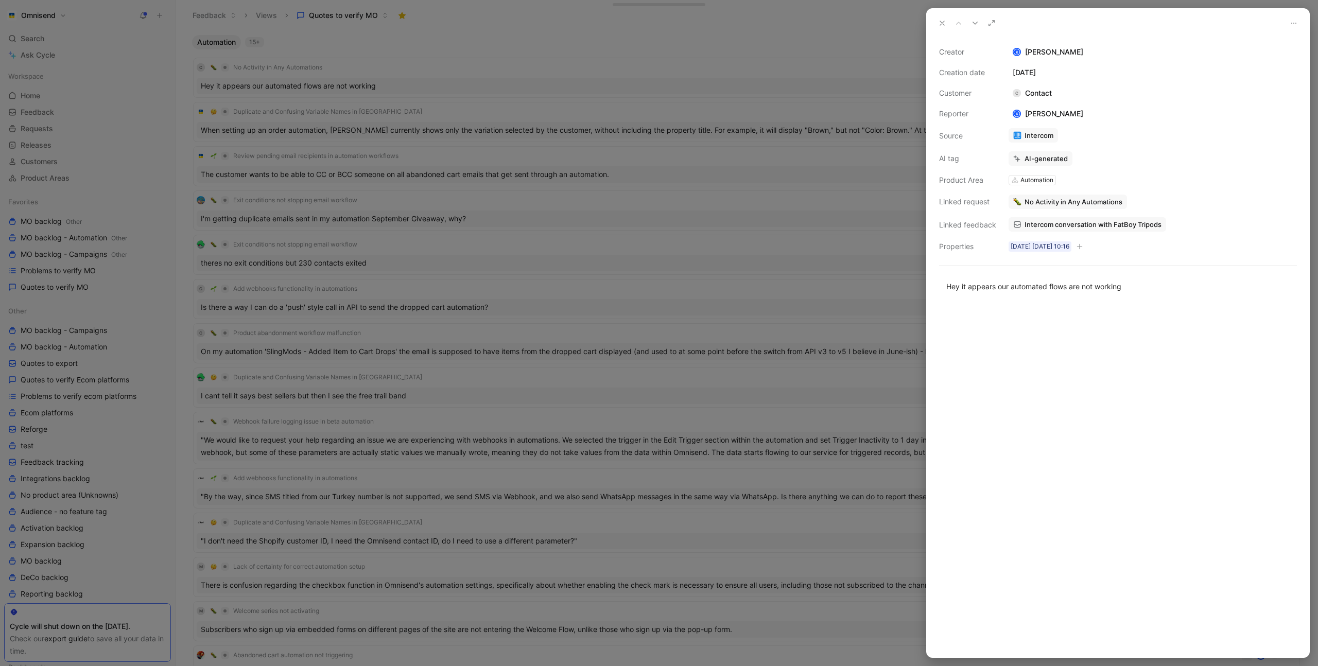
drag, startPoint x: 1100, startPoint y: 178, endPoint x: 1068, endPoint y: 170, distance: 32.5
click at [1099, 178] on div "Creator K Kasparas Toliušis Creation date October 6, 2025 Customer C Contact Re…" at bounding box center [1118, 149] width 358 height 207
click at [1024, 139] on button "Verify" at bounding box center [1021, 140] width 36 height 14
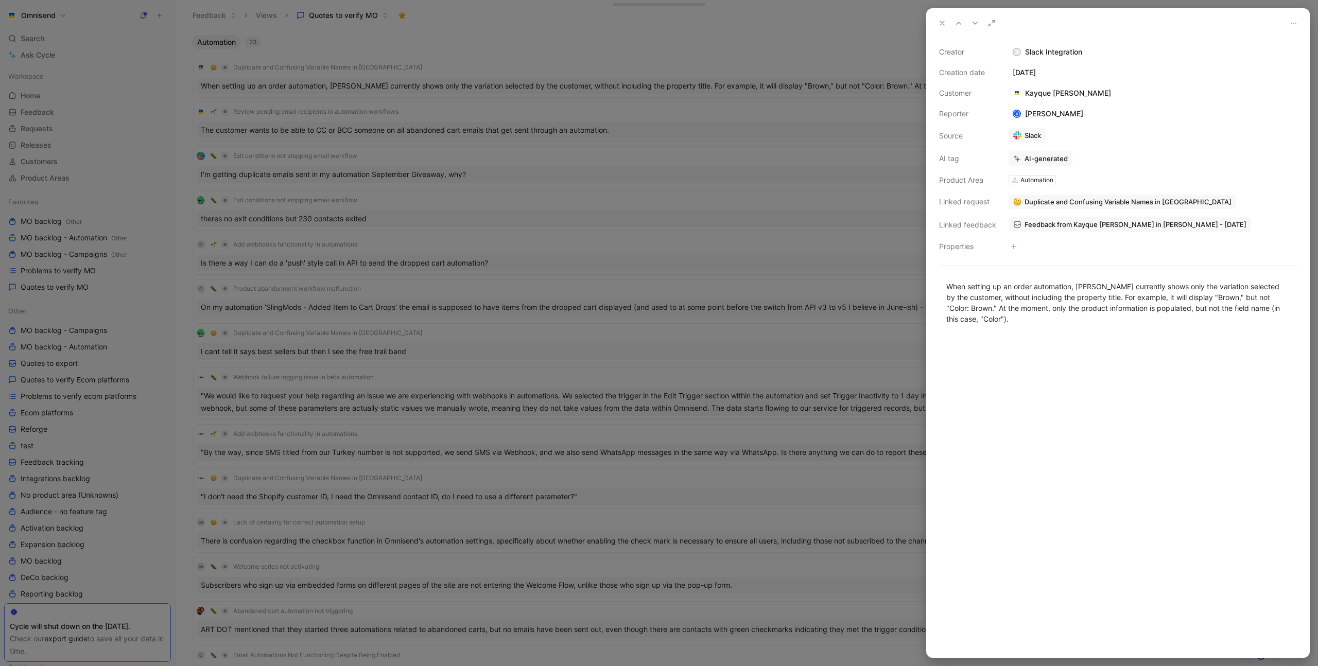
click at [515, 71] on div at bounding box center [659, 333] width 1318 height 666
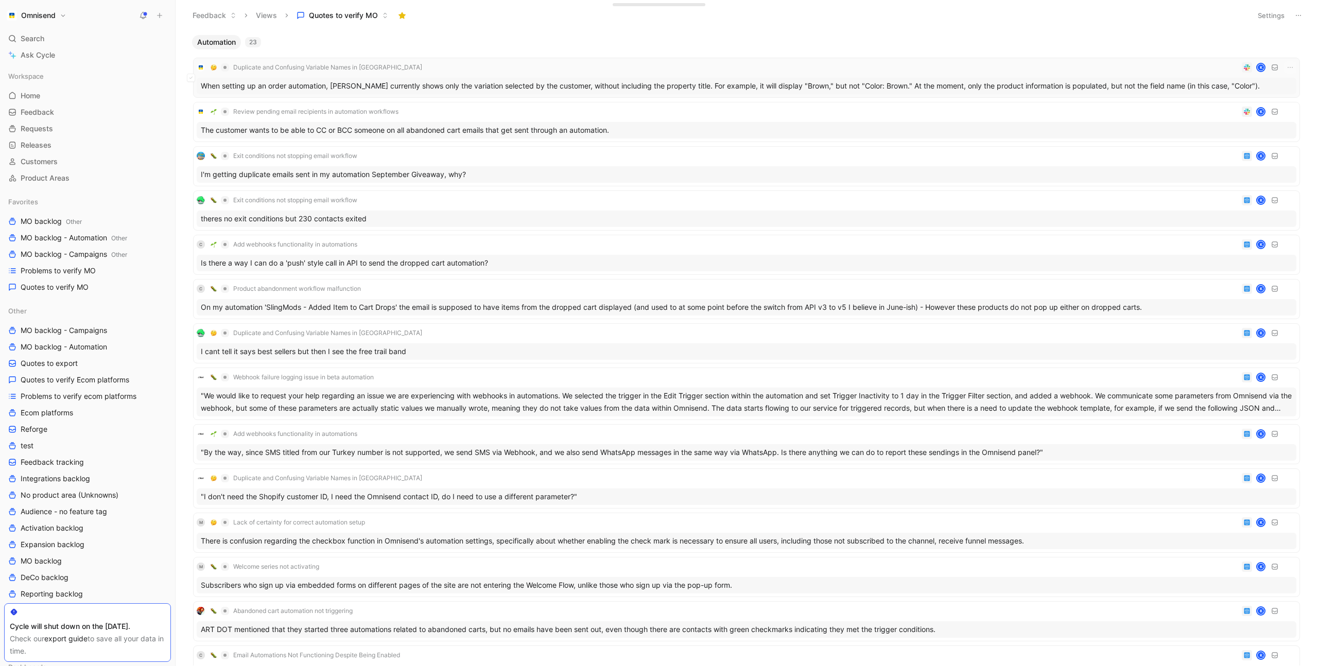
click at [498, 66] on div "Duplicate and Confusing Variable Names in Omnisend K" at bounding box center [747, 67] width 1100 height 12
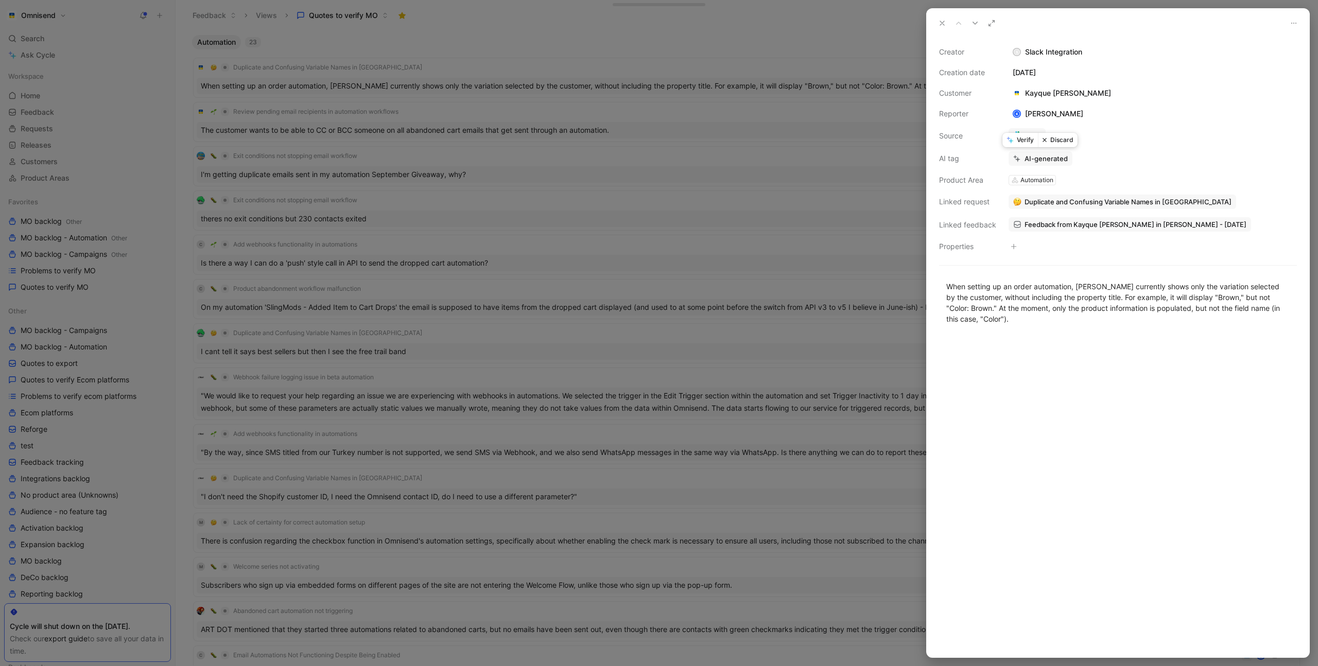
click at [1020, 141] on button "Verify" at bounding box center [1021, 140] width 36 height 14
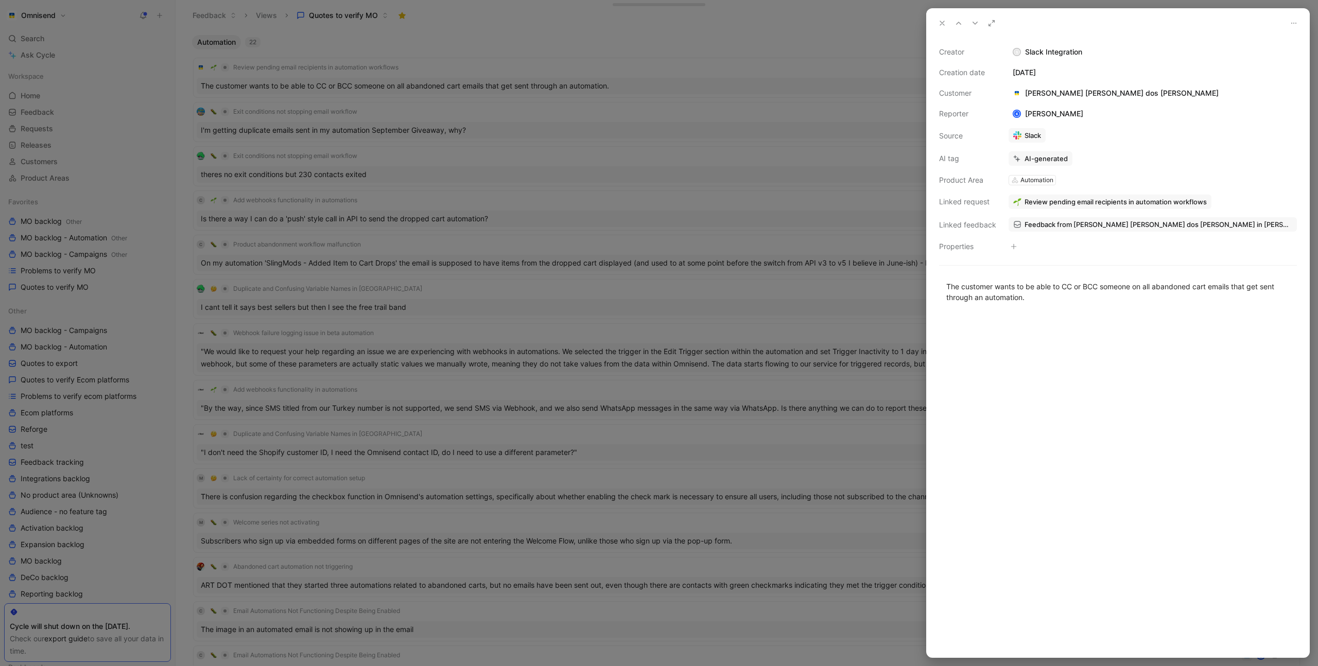
click at [515, 65] on div at bounding box center [659, 333] width 1318 height 666
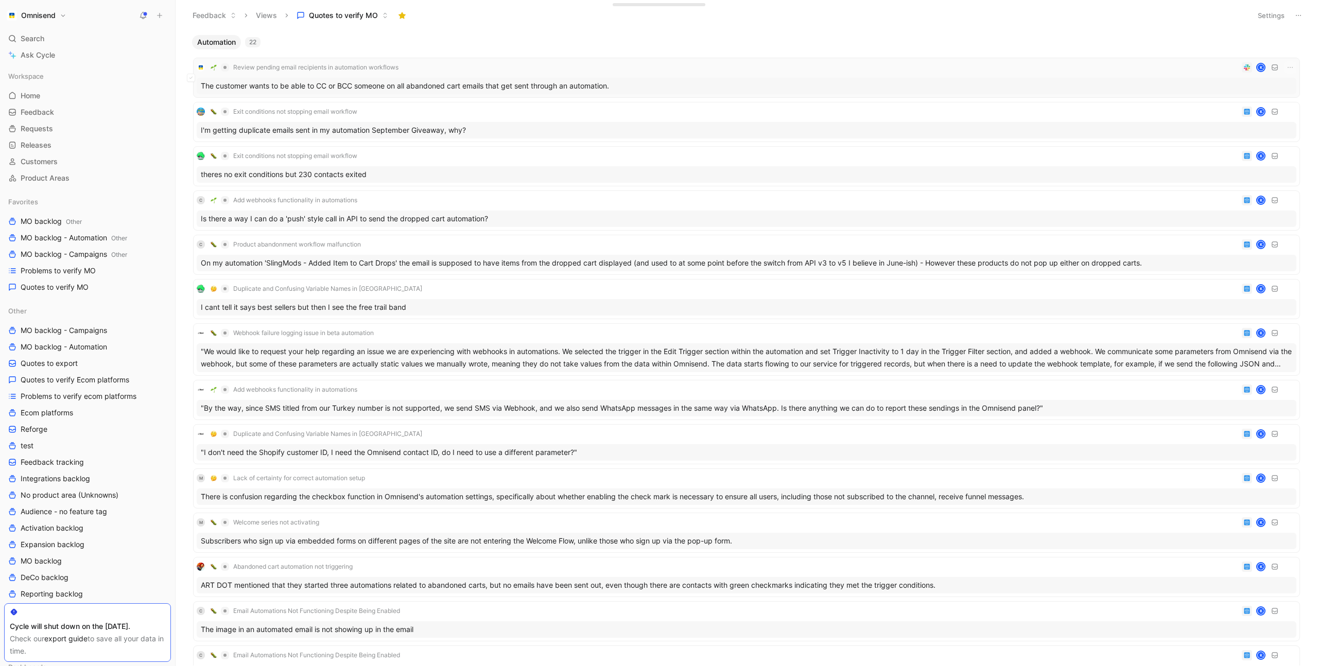
click at [488, 66] on div "Review pending email recipients in automation workflows K" at bounding box center [747, 67] width 1100 height 12
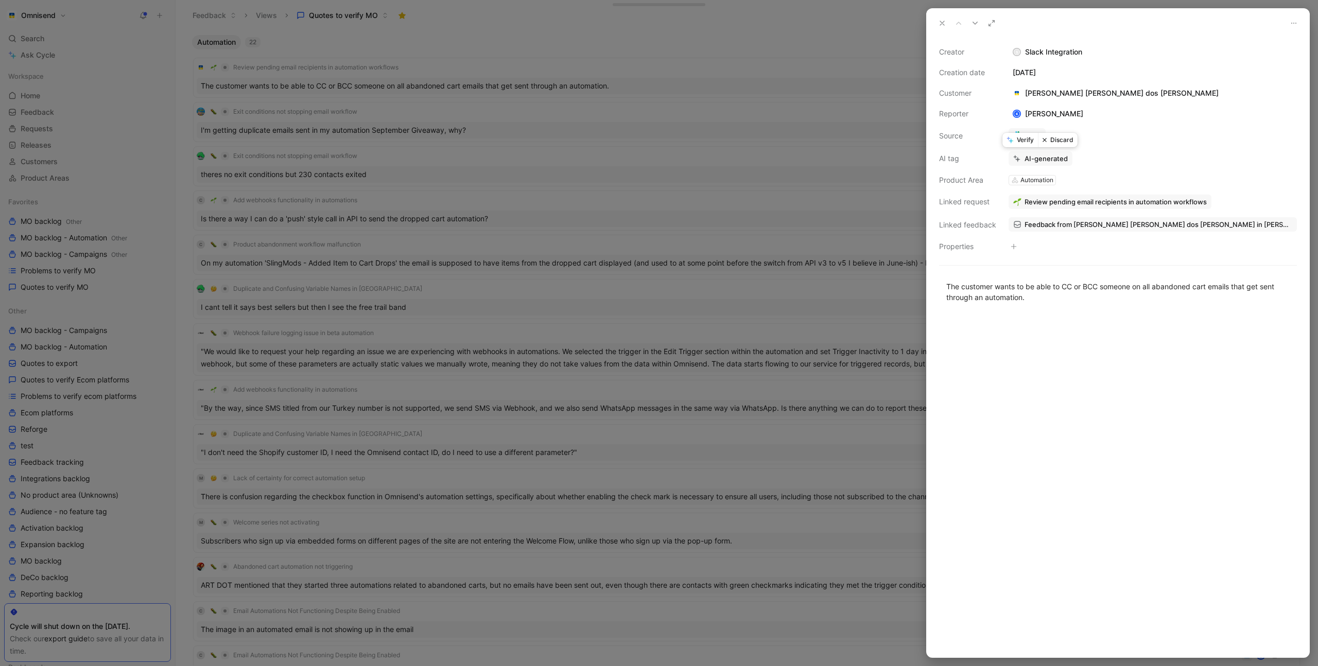
click at [1021, 138] on button "Verify" at bounding box center [1021, 140] width 36 height 14
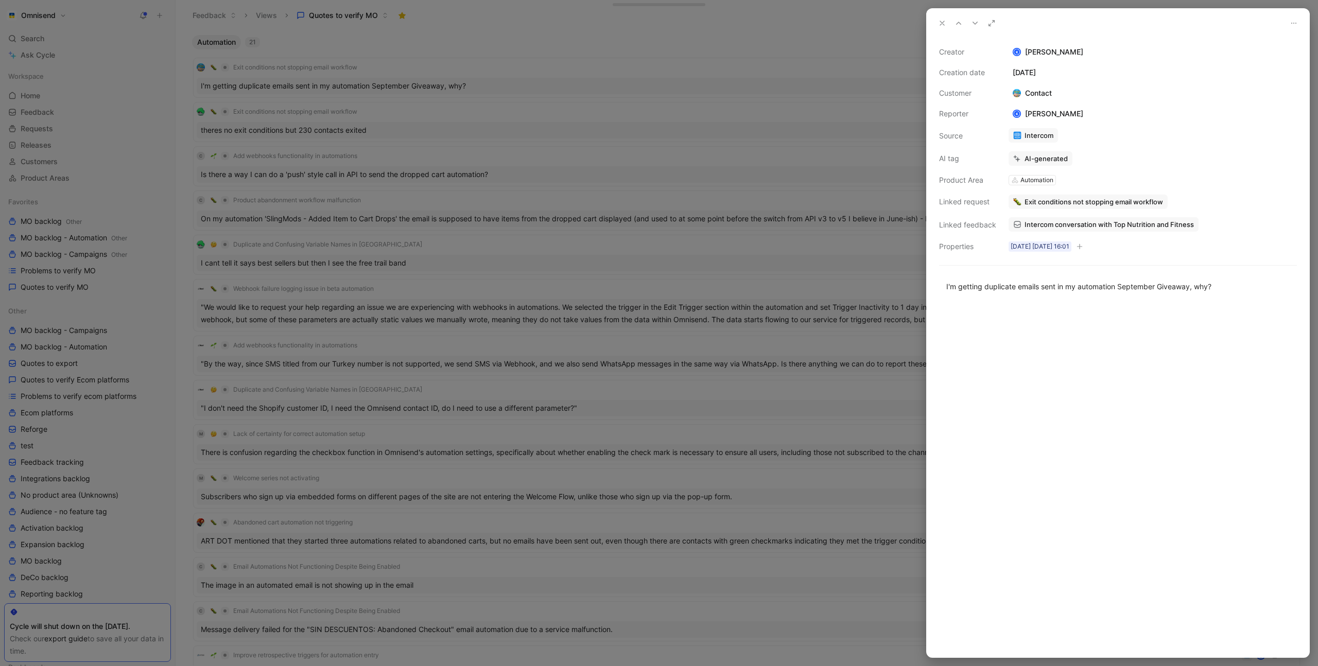
click at [588, 74] on div at bounding box center [659, 333] width 1318 height 666
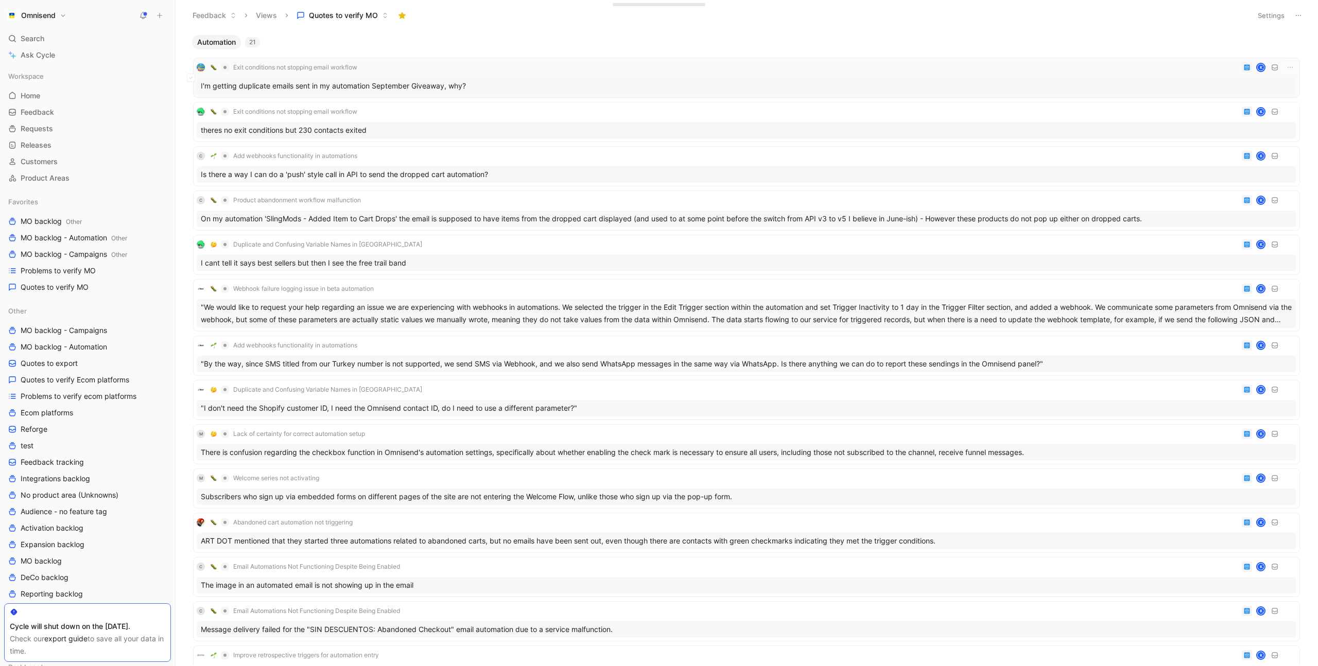
click at [487, 68] on div "Exit conditions not stopping email workflow K" at bounding box center [747, 67] width 1100 height 12
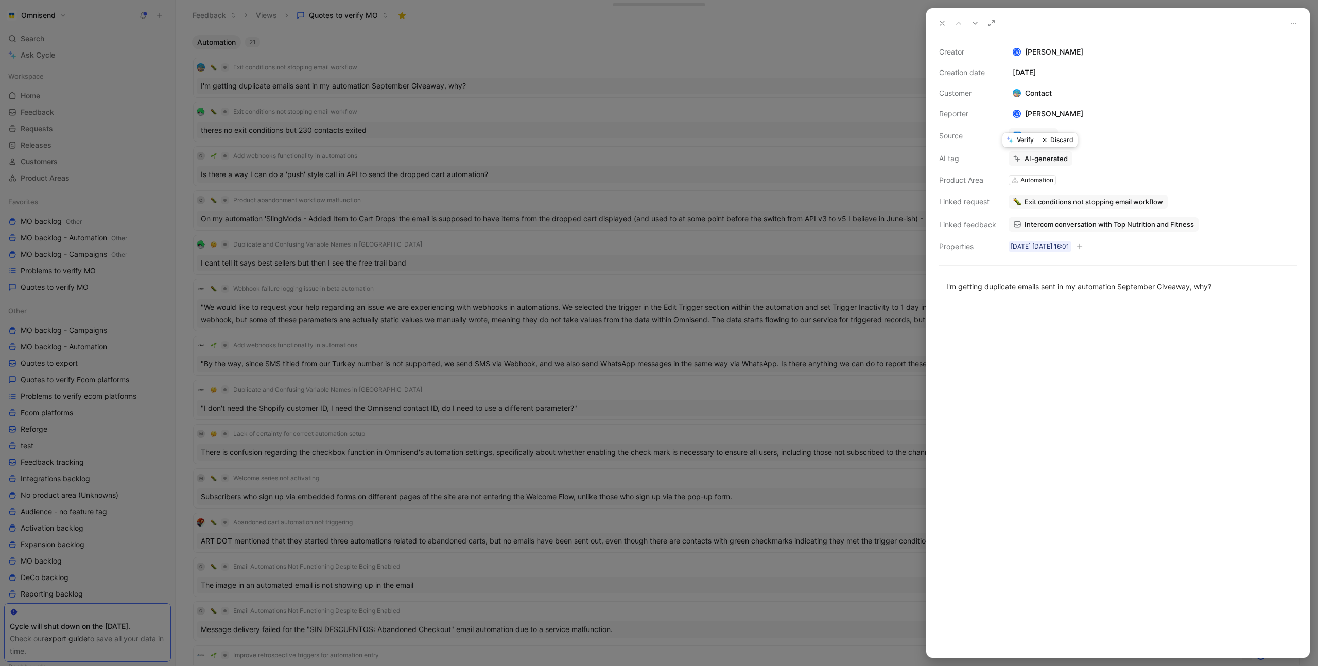
click at [1023, 140] on button "Verify" at bounding box center [1021, 140] width 36 height 14
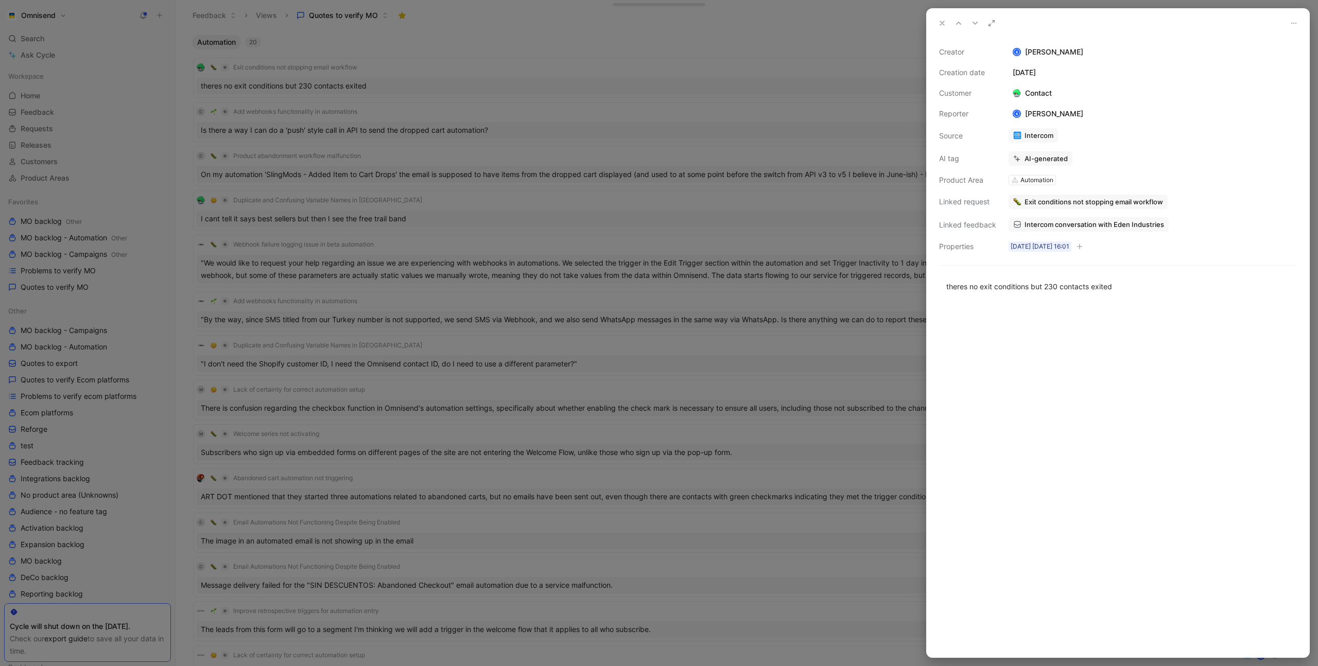
click at [475, 75] on div at bounding box center [659, 333] width 1318 height 666
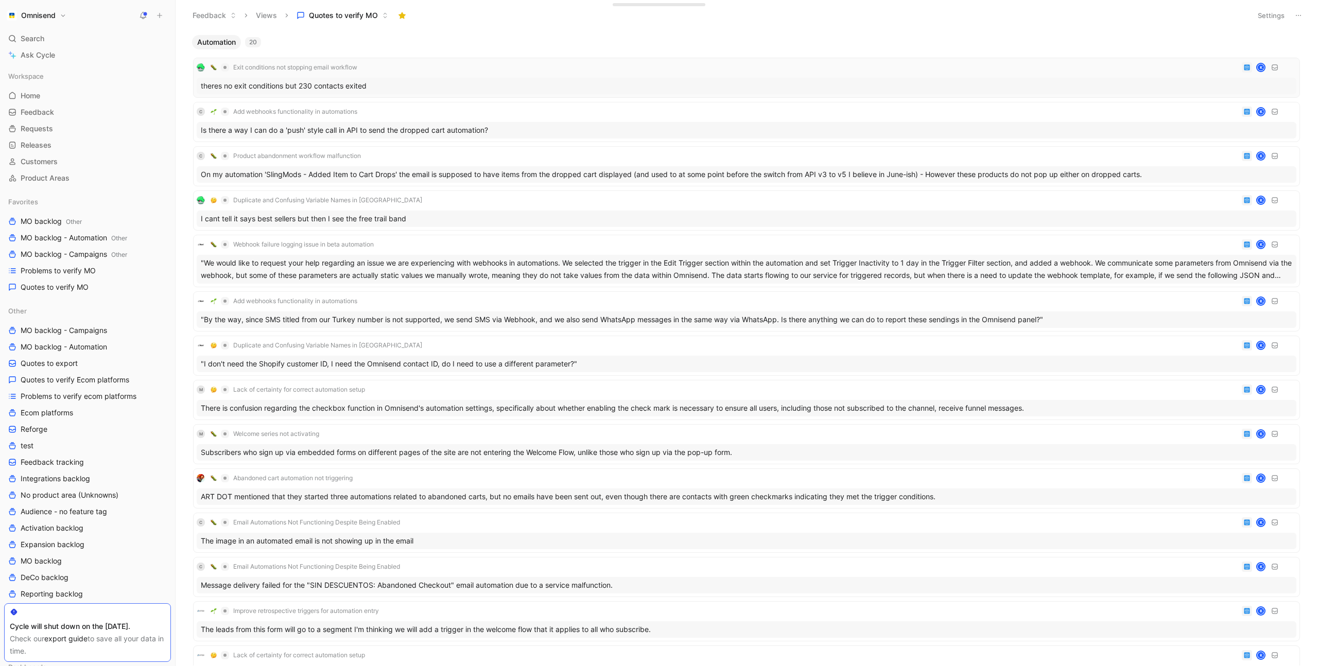
click at [453, 68] on div "Exit conditions not stopping email workflow K" at bounding box center [747, 67] width 1100 height 12
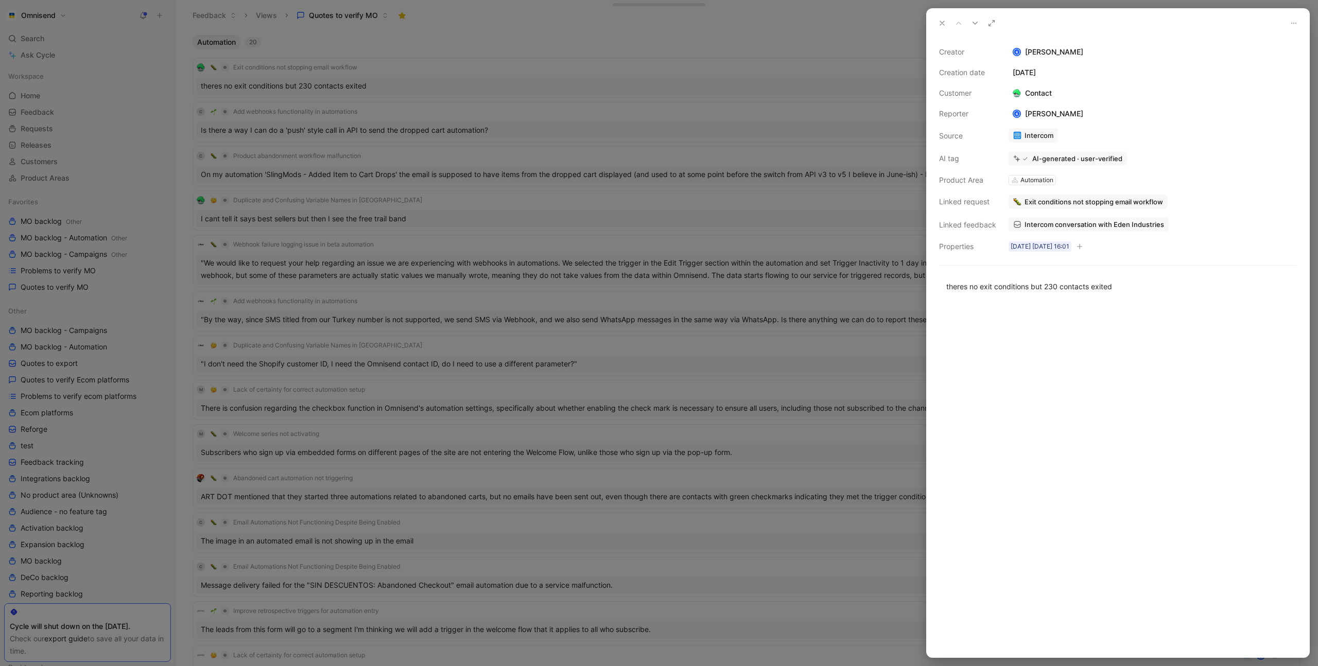
drag, startPoint x: 586, startPoint y: 26, endPoint x: 547, endPoint y: 41, distance: 41.4
click at [585, 27] on div at bounding box center [659, 333] width 1318 height 666
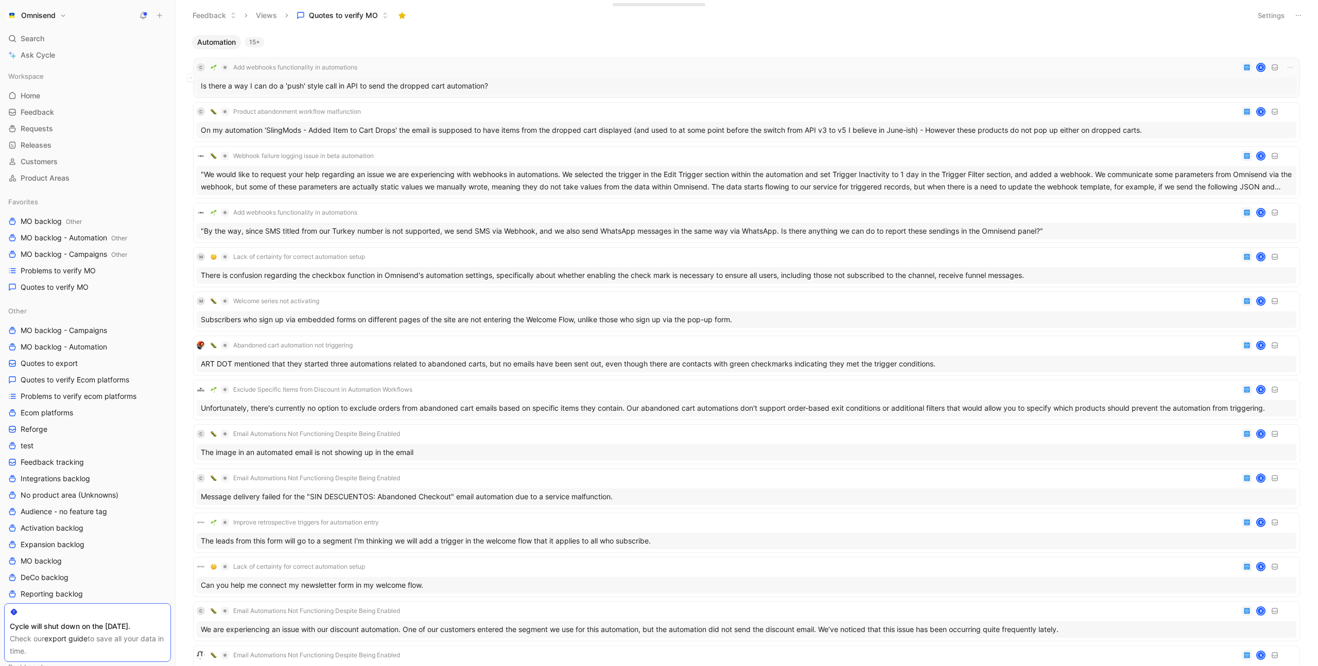
click at [516, 68] on div "C Add webhooks functionality in automations K" at bounding box center [747, 67] width 1100 height 12
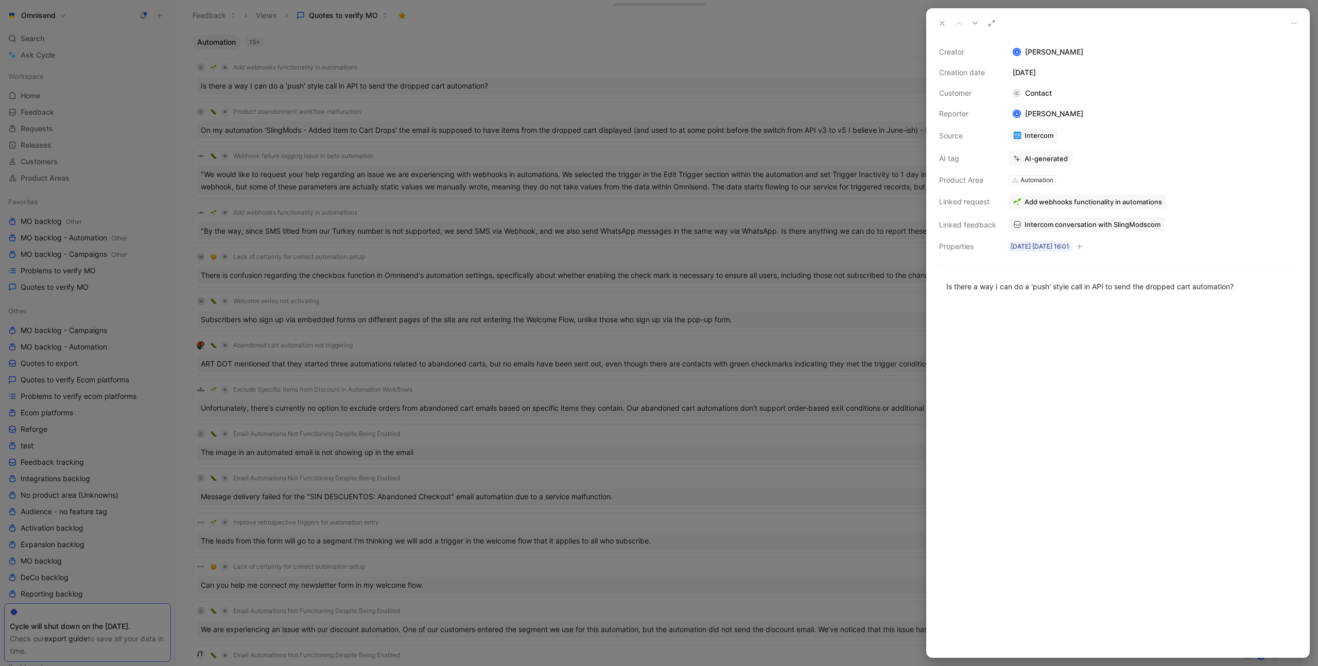
click at [106, 273] on div at bounding box center [659, 333] width 1318 height 666
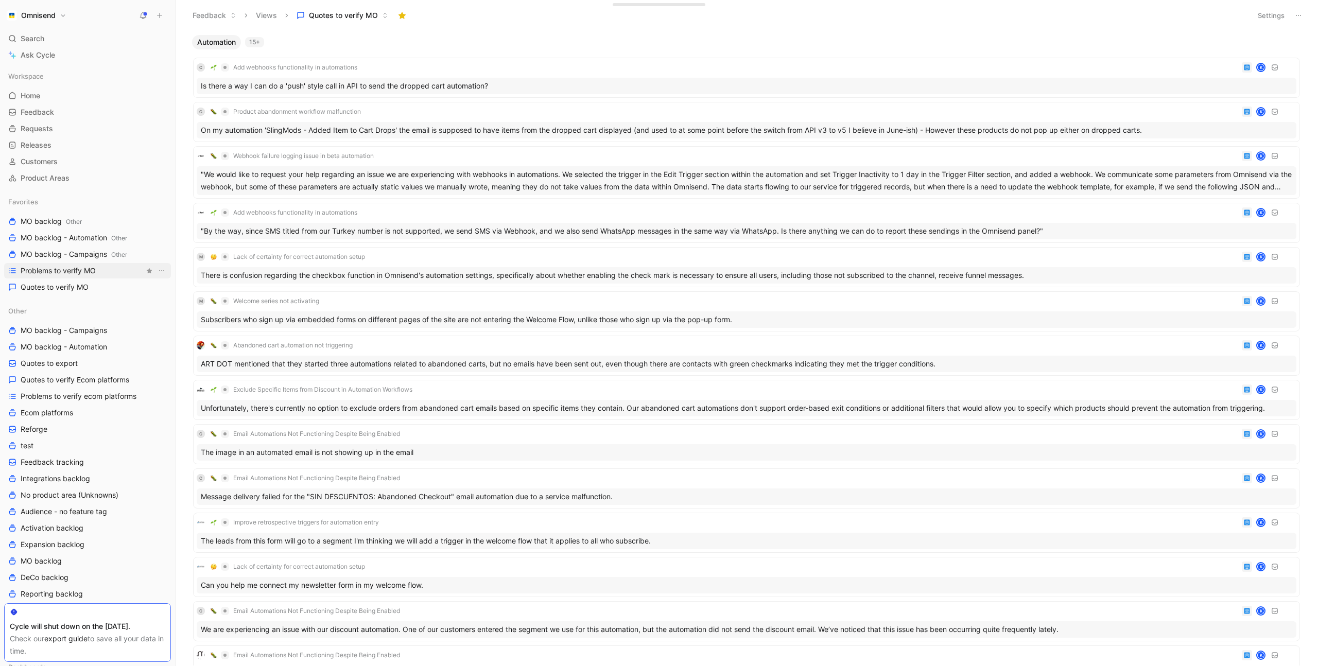
click at [83, 272] on span "Problems to verify MO" at bounding box center [58, 271] width 75 height 10
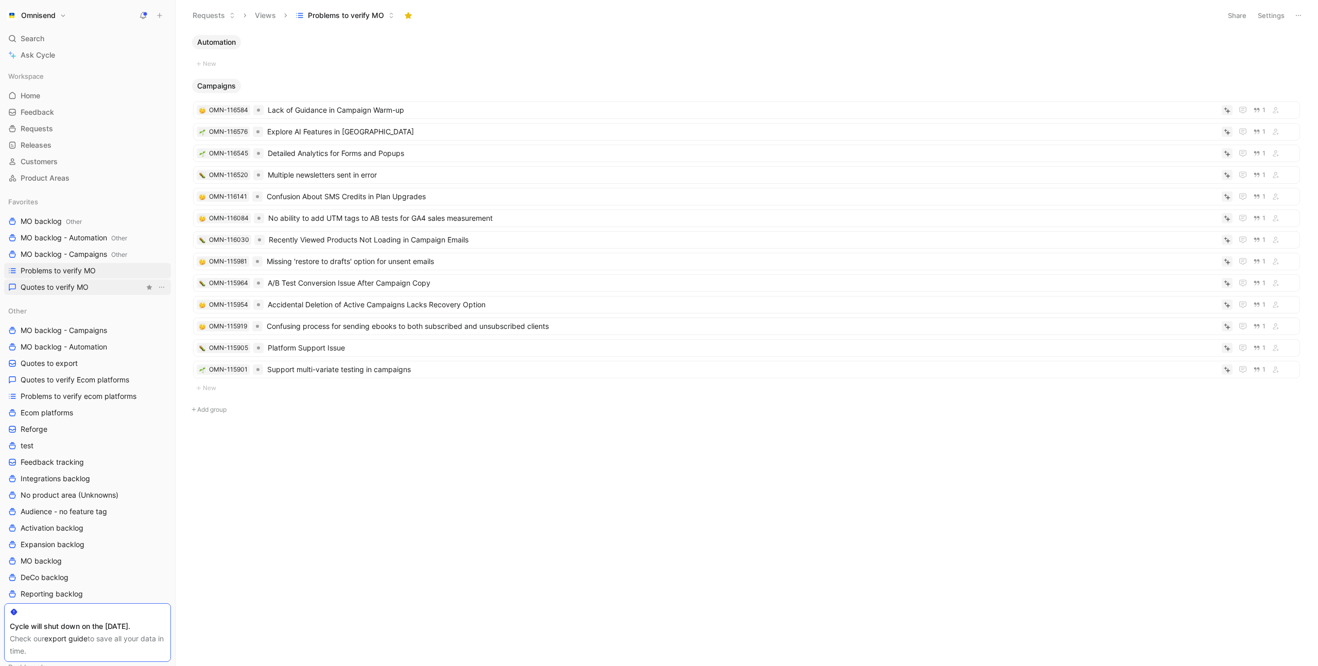
click at [104, 287] on link "Quotes to verify MO" at bounding box center [87, 287] width 167 height 15
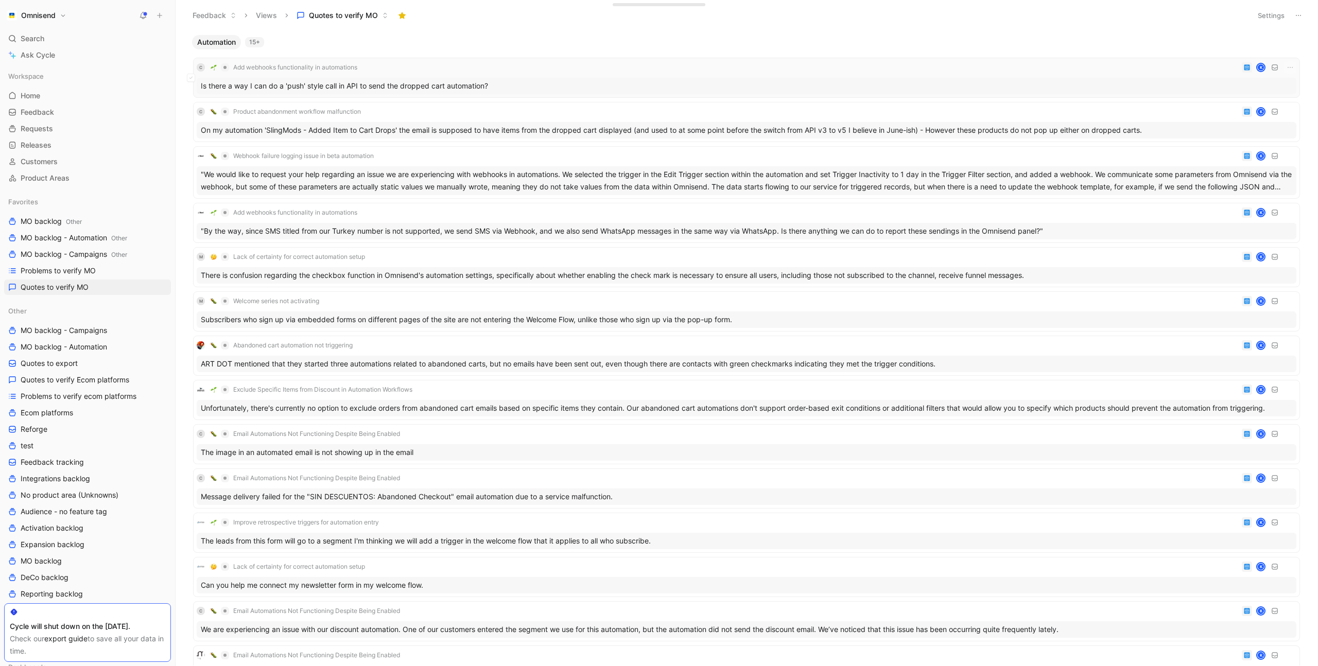
click at [554, 67] on div "C Add webhooks functionality in automations K" at bounding box center [747, 67] width 1100 height 12
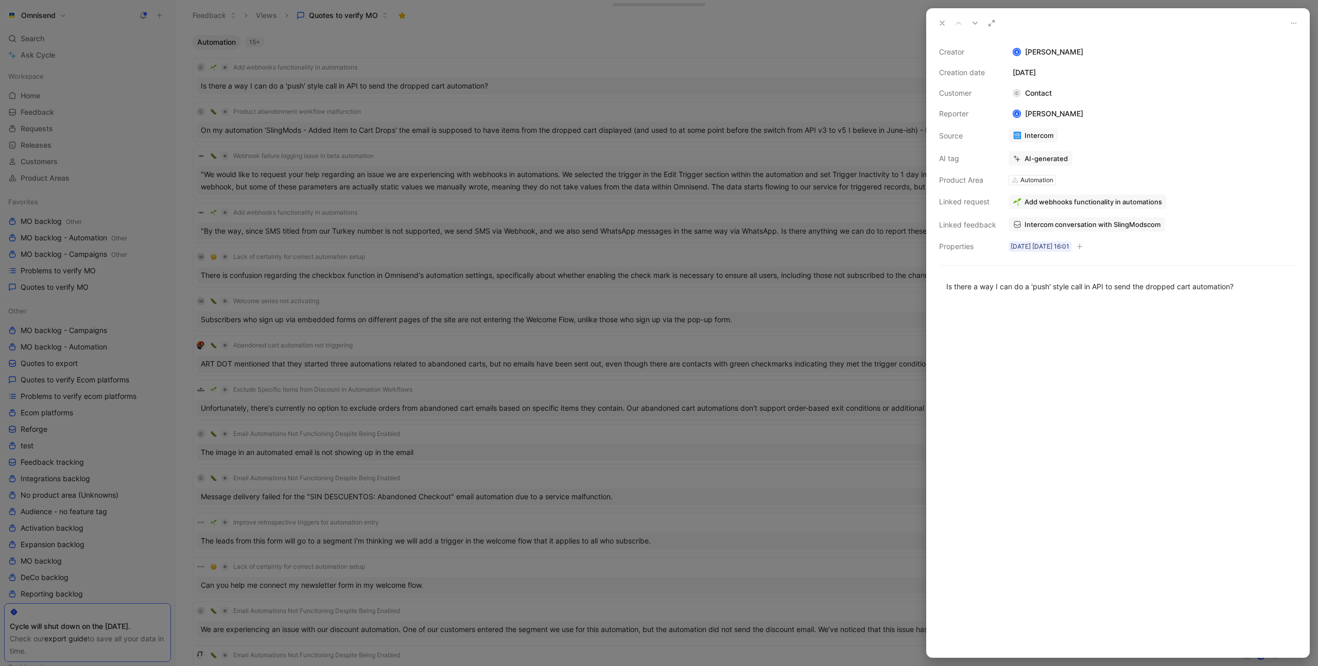
click at [1064, 170] on div "Creator K [PERSON_NAME] Creation date [DATE] Customer C Contact Reporter K [PER…" at bounding box center [1118, 149] width 358 height 207
click at [1026, 139] on button "Verify" at bounding box center [1021, 140] width 36 height 14
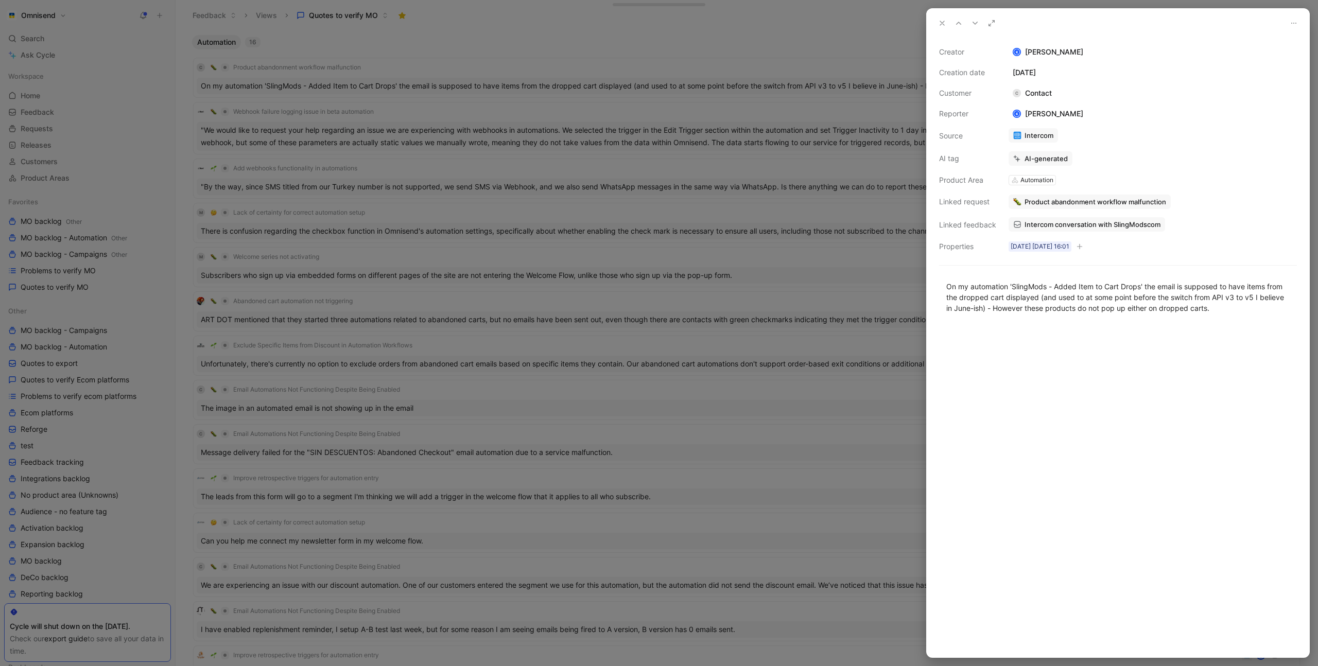
drag, startPoint x: 454, startPoint y: 50, endPoint x: 448, endPoint y: 60, distance: 11.9
click at [453, 54] on div at bounding box center [659, 333] width 1318 height 666
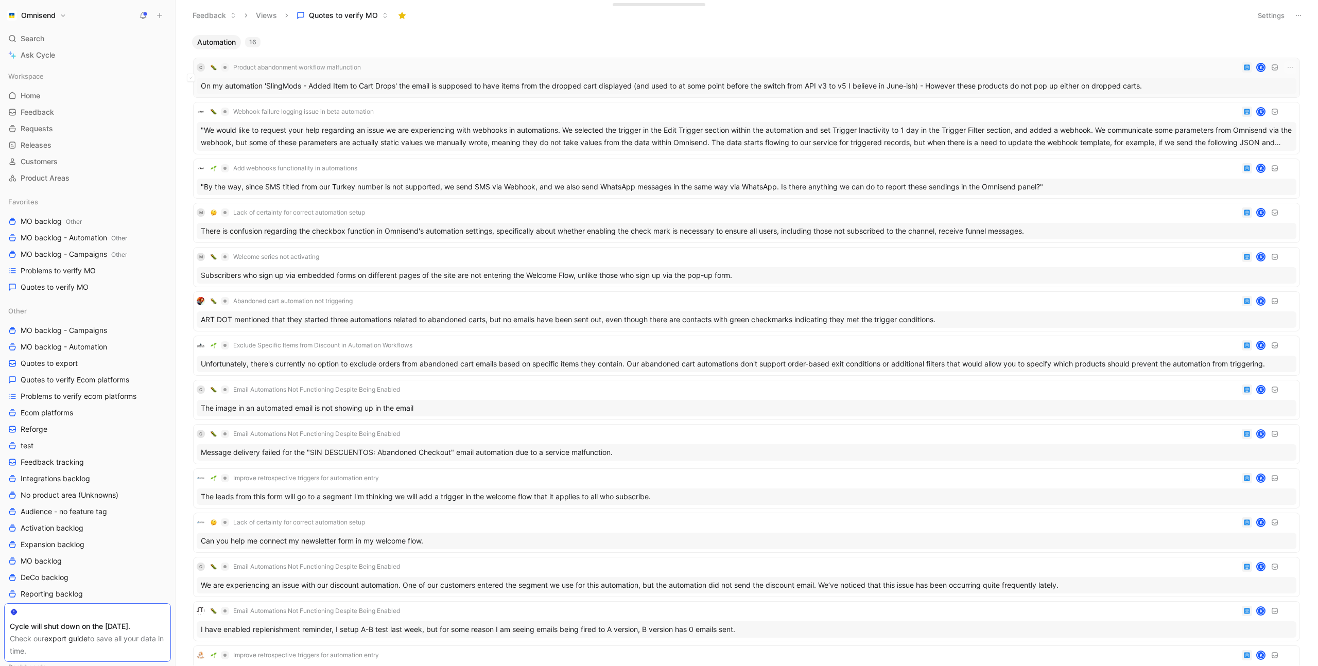
click at [443, 66] on div "C Product abandonment workflow malfunction K" at bounding box center [747, 67] width 1100 height 12
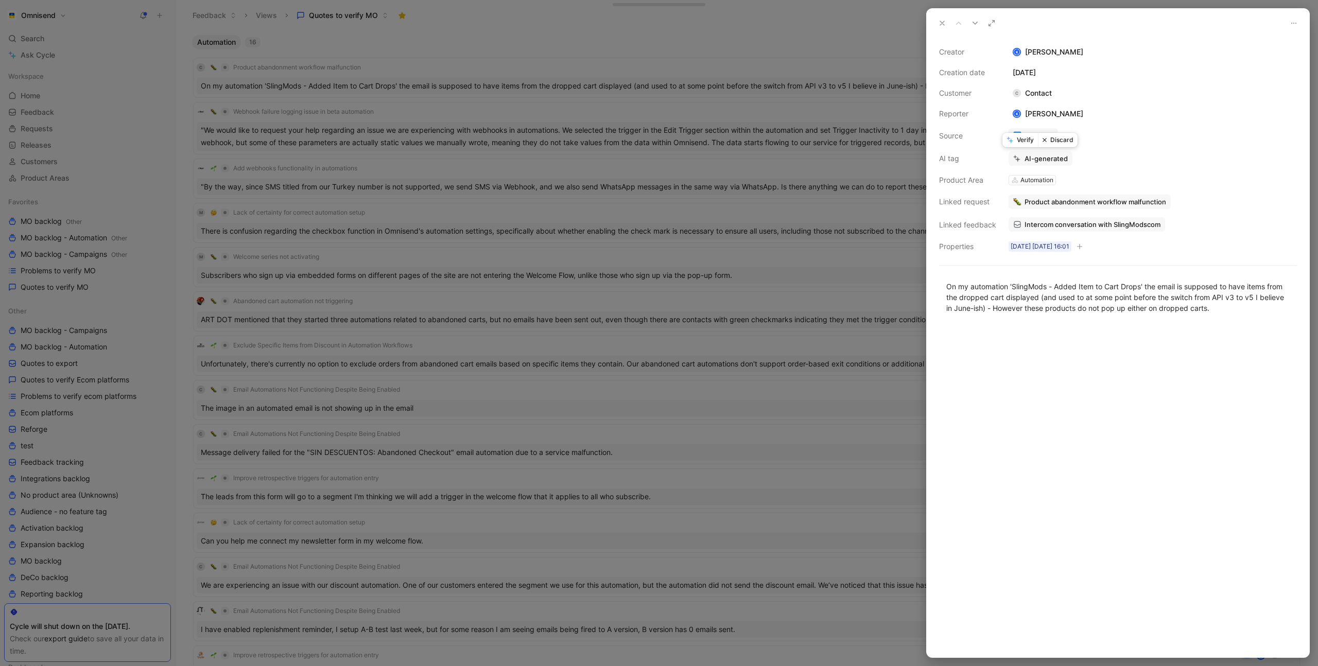
click at [1025, 139] on button "Verify" at bounding box center [1021, 140] width 36 height 14
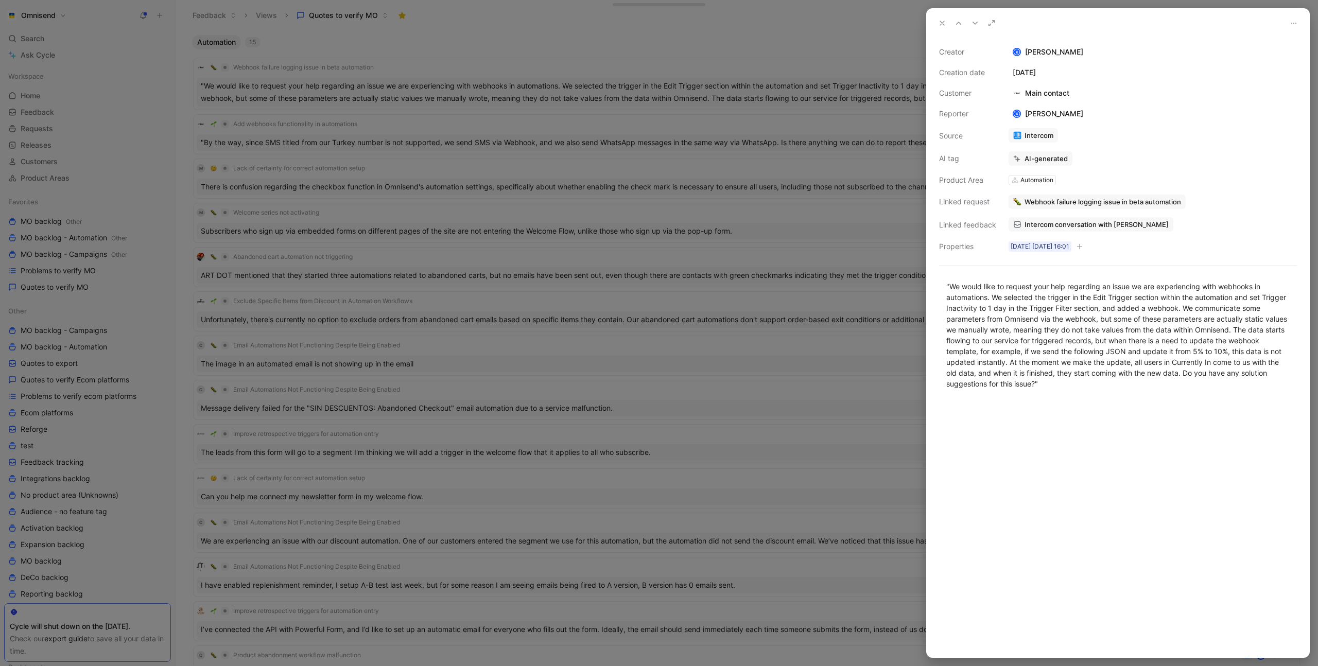
click at [451, 70] on div at bounding box center [659, 333] width 1318 height 666
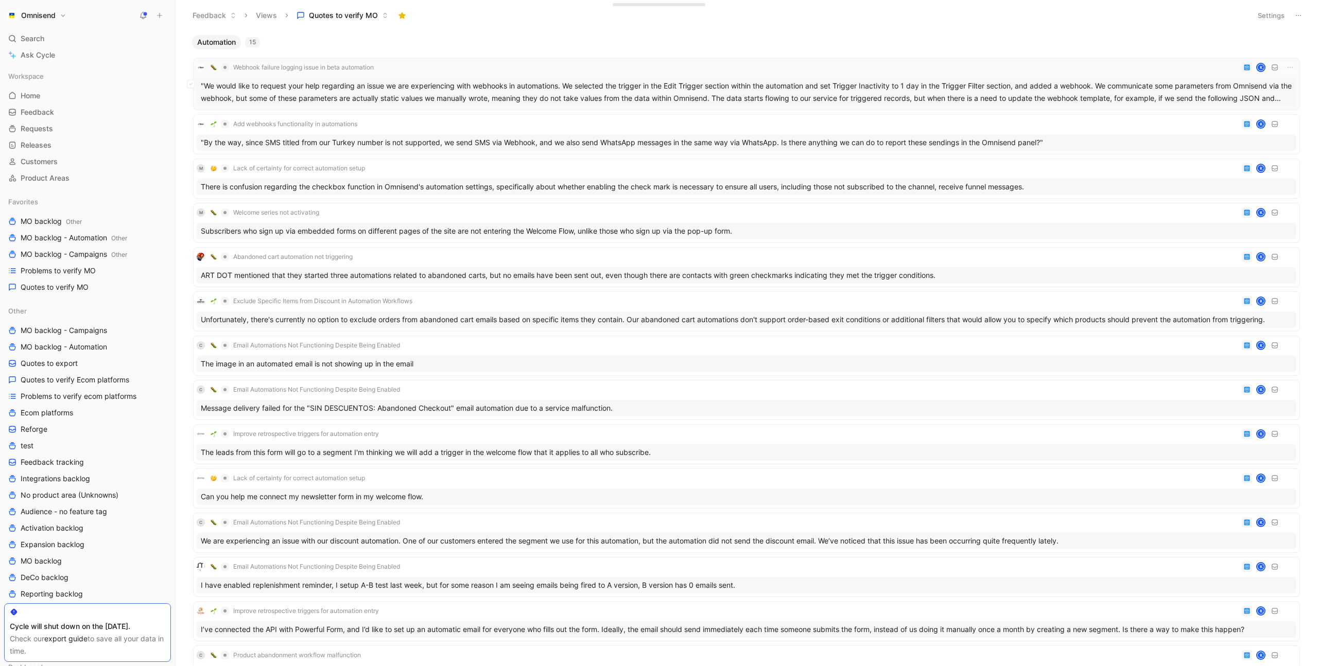
click at [455, 67] on div "Webhook failure logging issue in beta automation K" at bounding box center [747, 67] width 1100 height 12
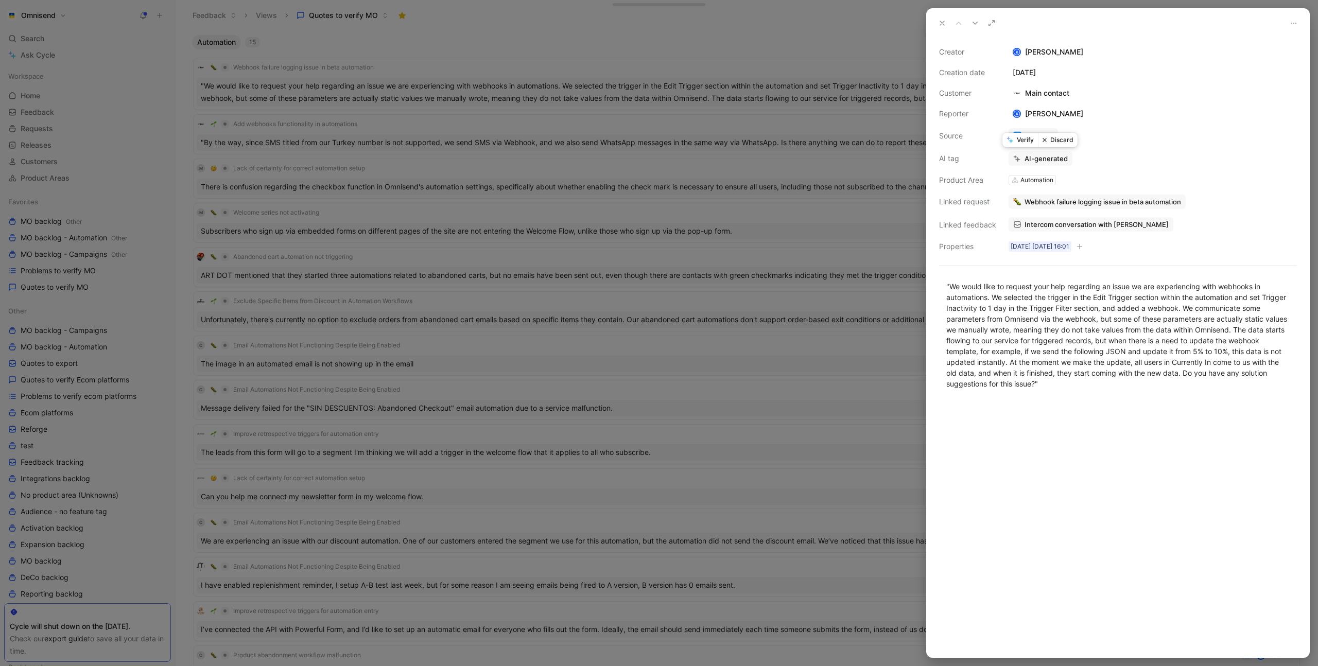
click at [1026, 139] on button "Verify" at bounding box center [1021, 140] width 36 height 14
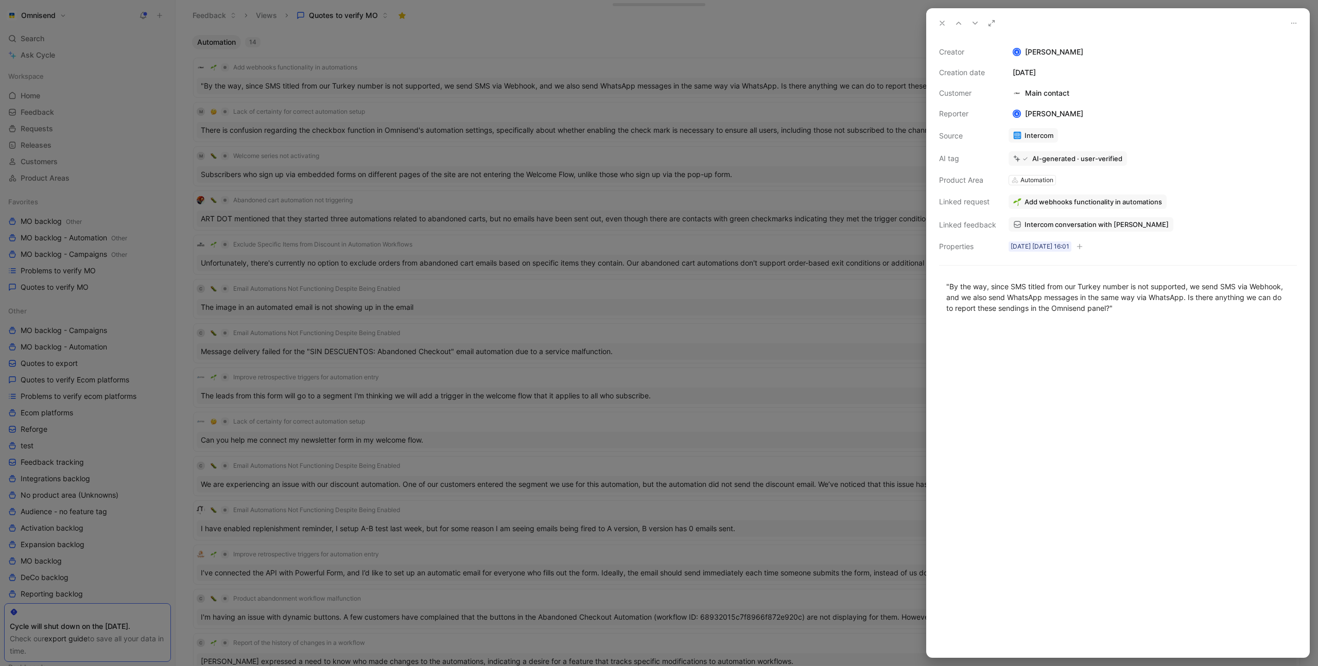
drag, startPoint x: 449, startPoint y: 73, endPoint x: 399, endPoint y: 65, distance: 51.0
click at [440, 73] on div at bounding box center [659, 333] width 1318 height 666
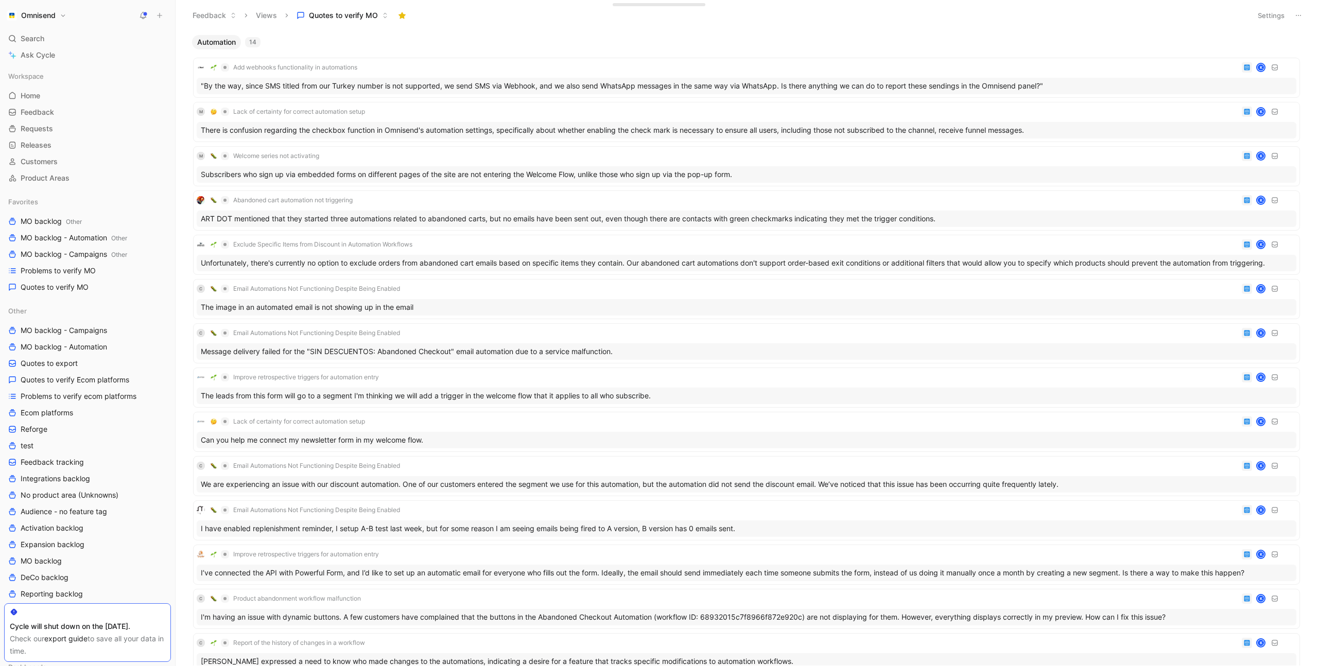
click at [399, 65] on div at bounding box center [659, 333] width 1318 height 666
click at [399, 65] on div "Add webhooks functionality in automations K" at bounding box center [747, 67] width 1100 height 12
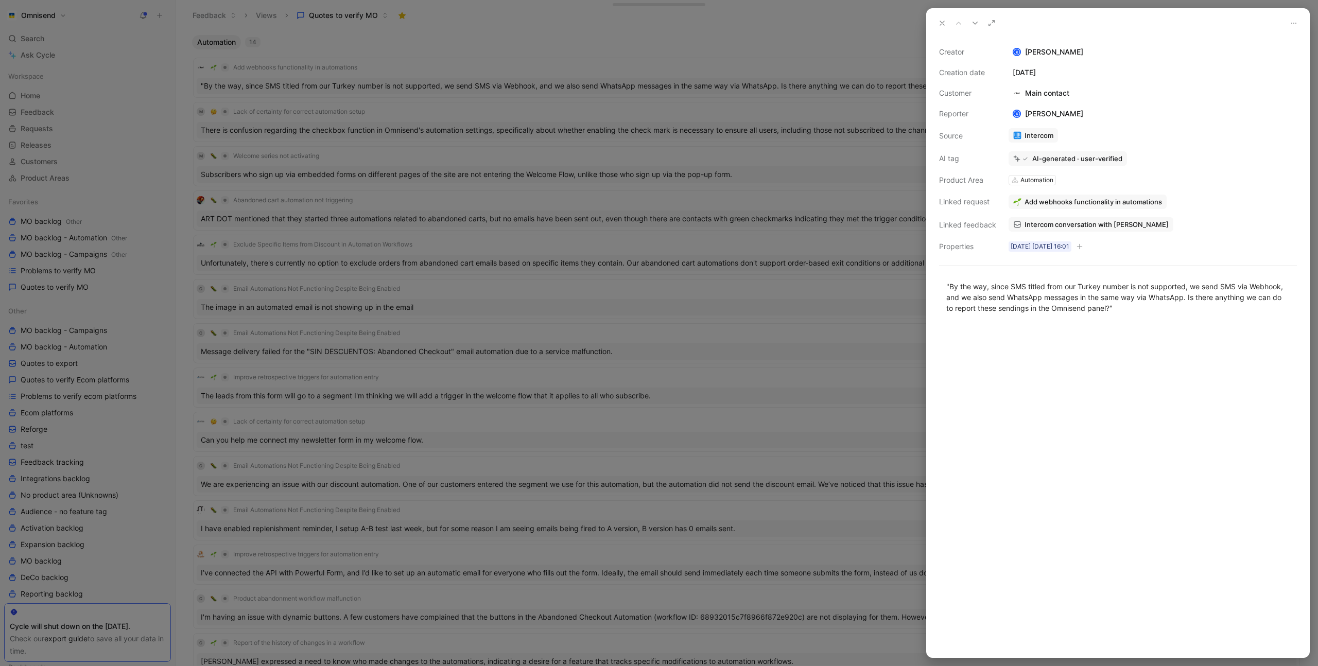
click at [798, 65] on div at bounding box center [659, 333] width 1318 height 666
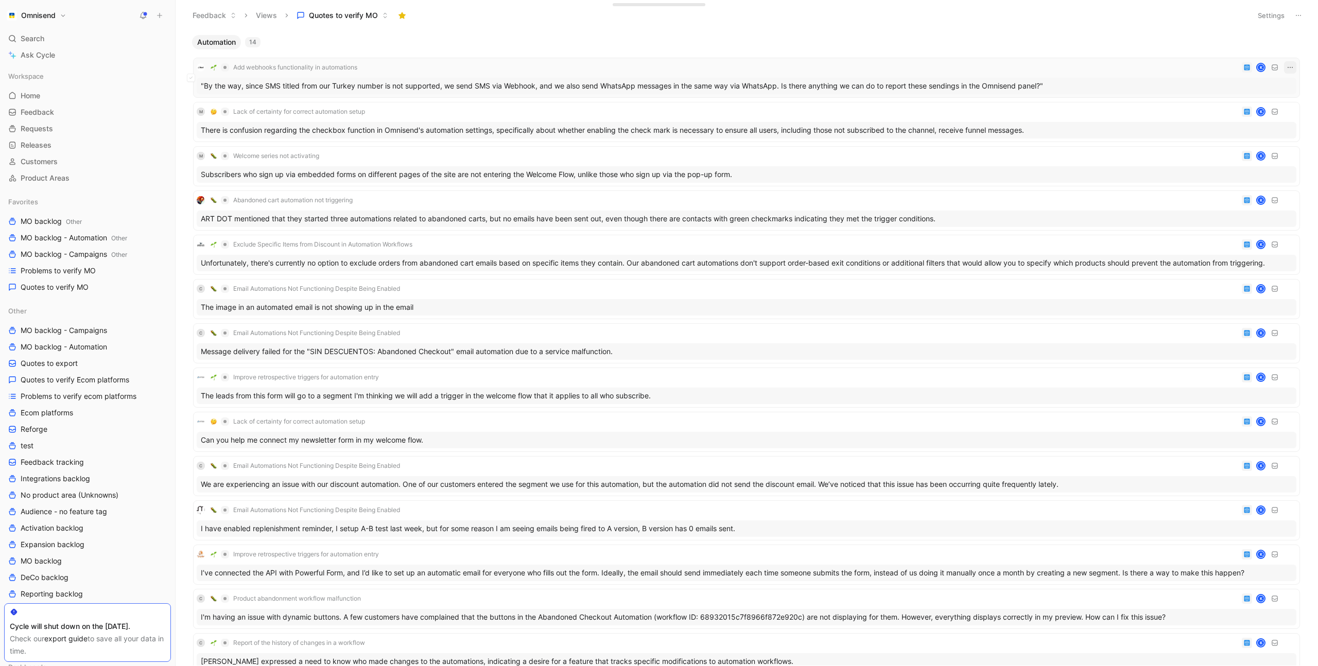
click at [1290, 68] on icon "button" at bounding box center [1290, 67] width 8 height 8
click at [1201, 117] on div "Delete" at bounding box center [1245, 118] width 94 height 12
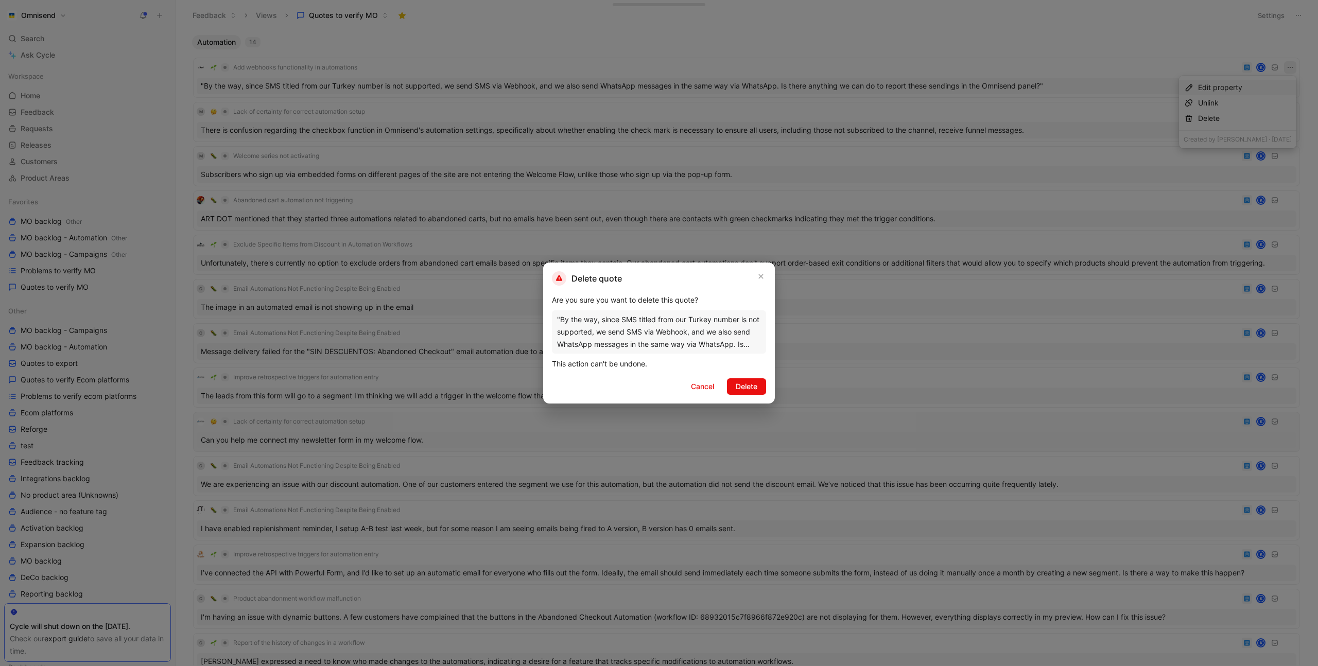
drag, startPoint x: 751, startPoint y: 386, endPoint x: 737, endPoint y: 375, distance: 17.6
click at [751, 385] on span "Delete" at bounding box center [747, 387] width 22 height 12
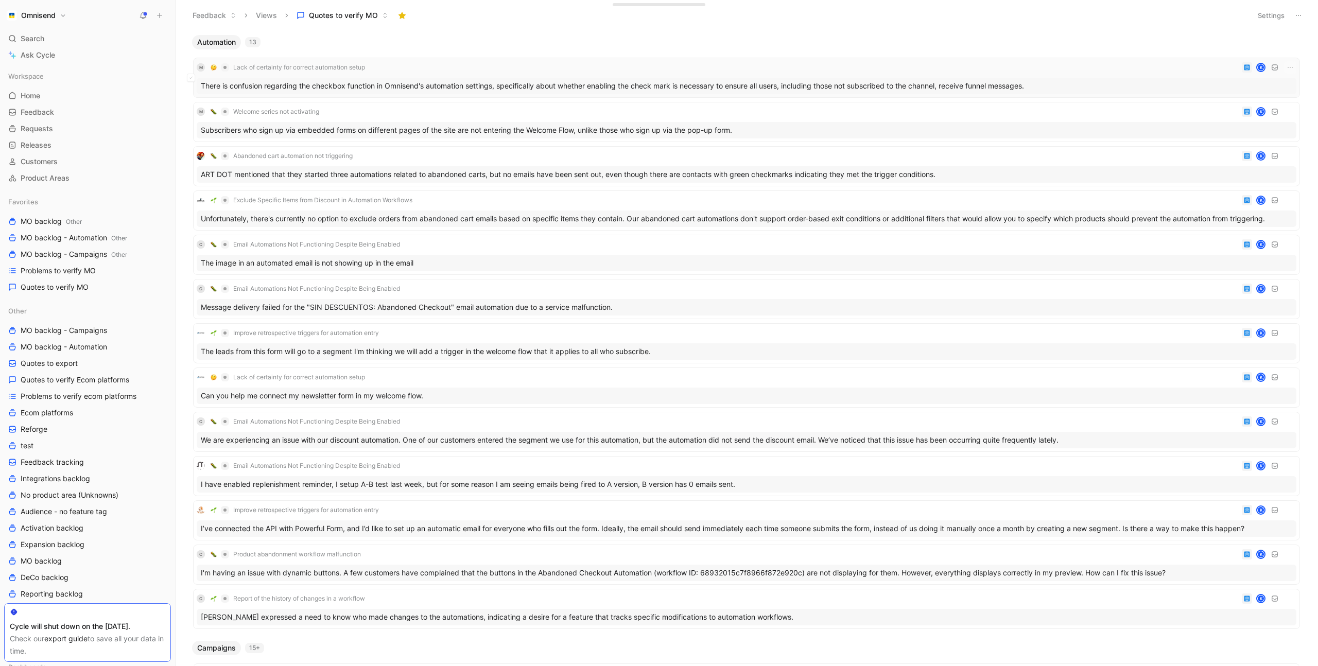
click at [445, 67] on div "M Lack of certainty for correct automation setup K" at bounding box center [747, 67] width 1100 height 12
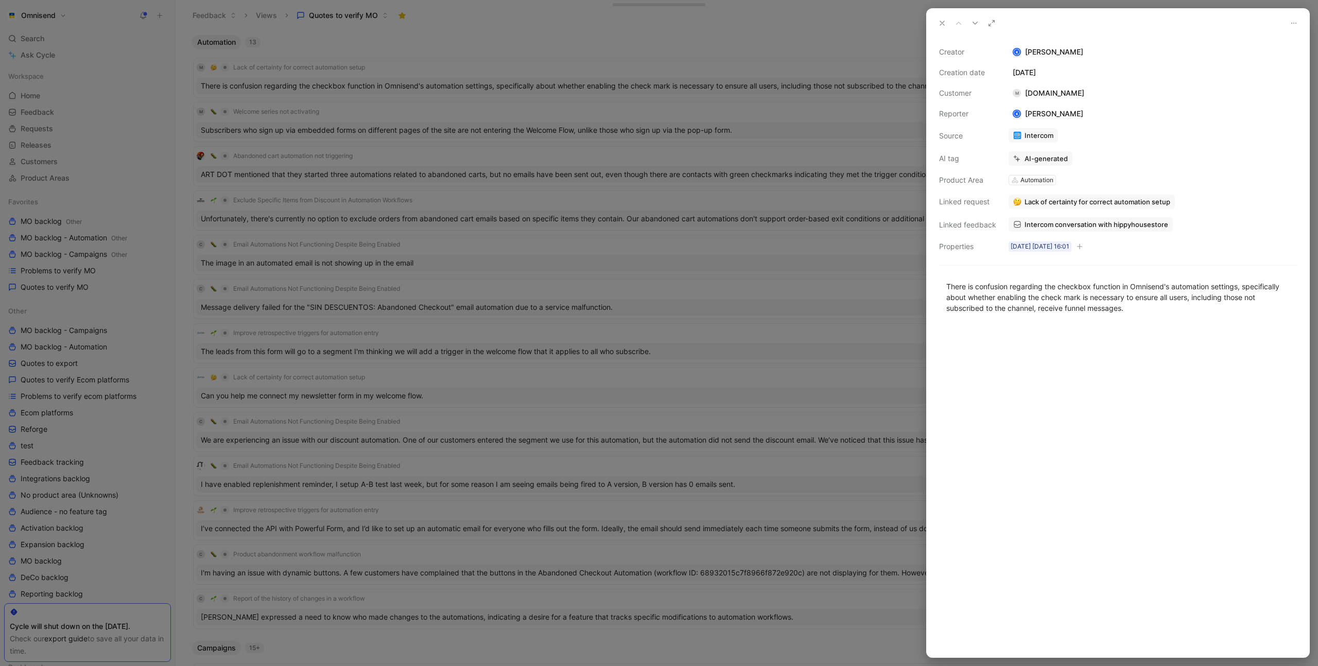
drag, startPoint x: 1128, startPoint y: 154, endPoint x: 1041, endPoint y: 158, distance: 87.1
click at [1128, 154] on div "AI-generated" at bounding box center [1153, 158] width 288 height 14
click at [1024, 142] on button "Verify" at bounding box center [1021, 140] width 36 height 14
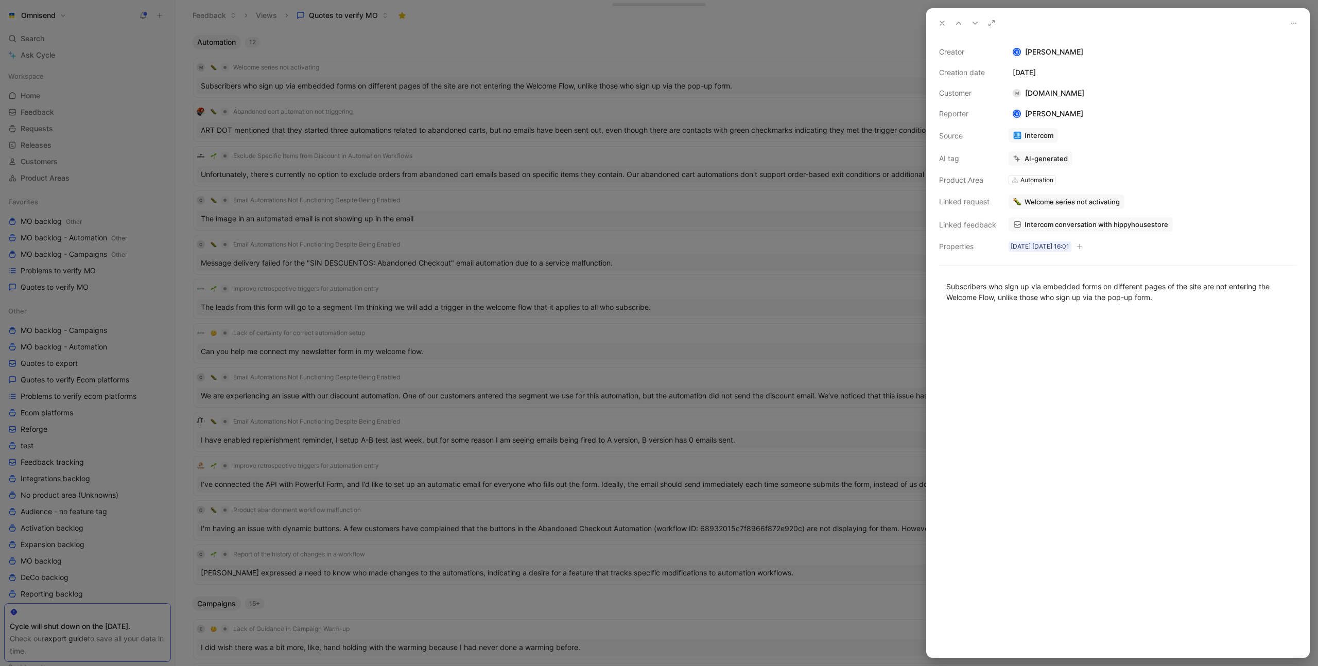
click at [762, 46] on div at bounding box center [659, 333] width 1318 height 666
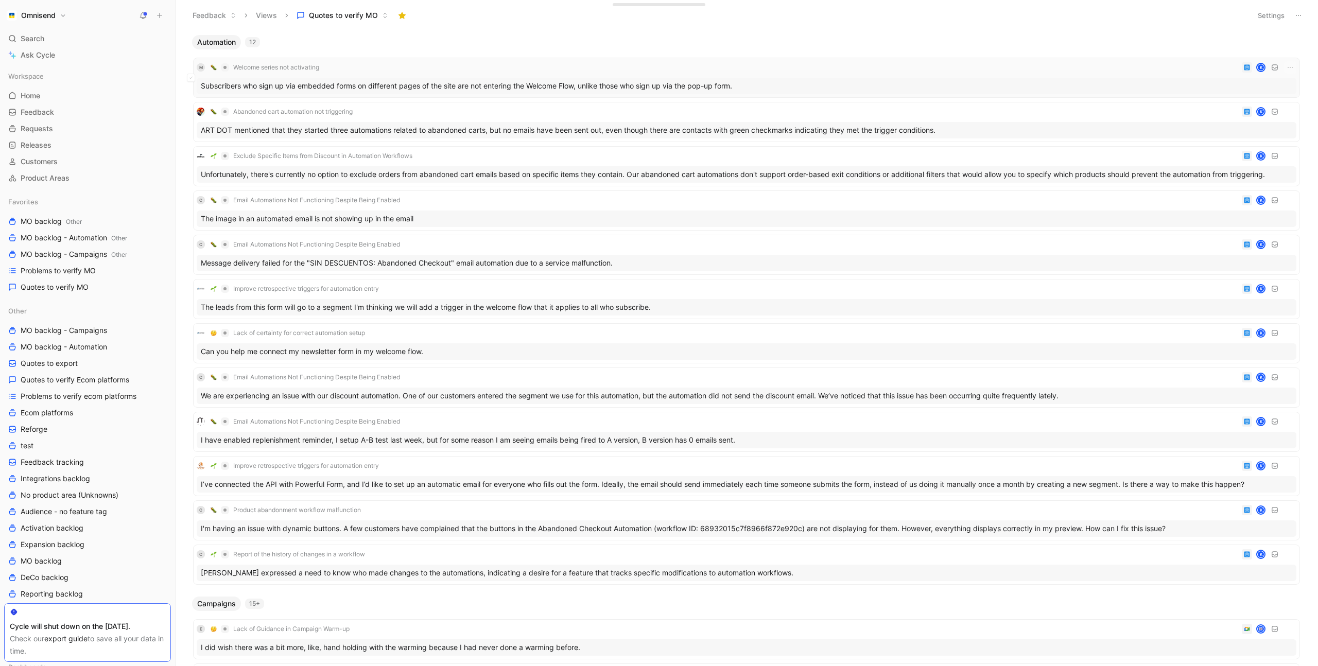
click at [499, 61] on div "M Welcome series not activating K" at bounding box center [747, 67] width 1100 height 12
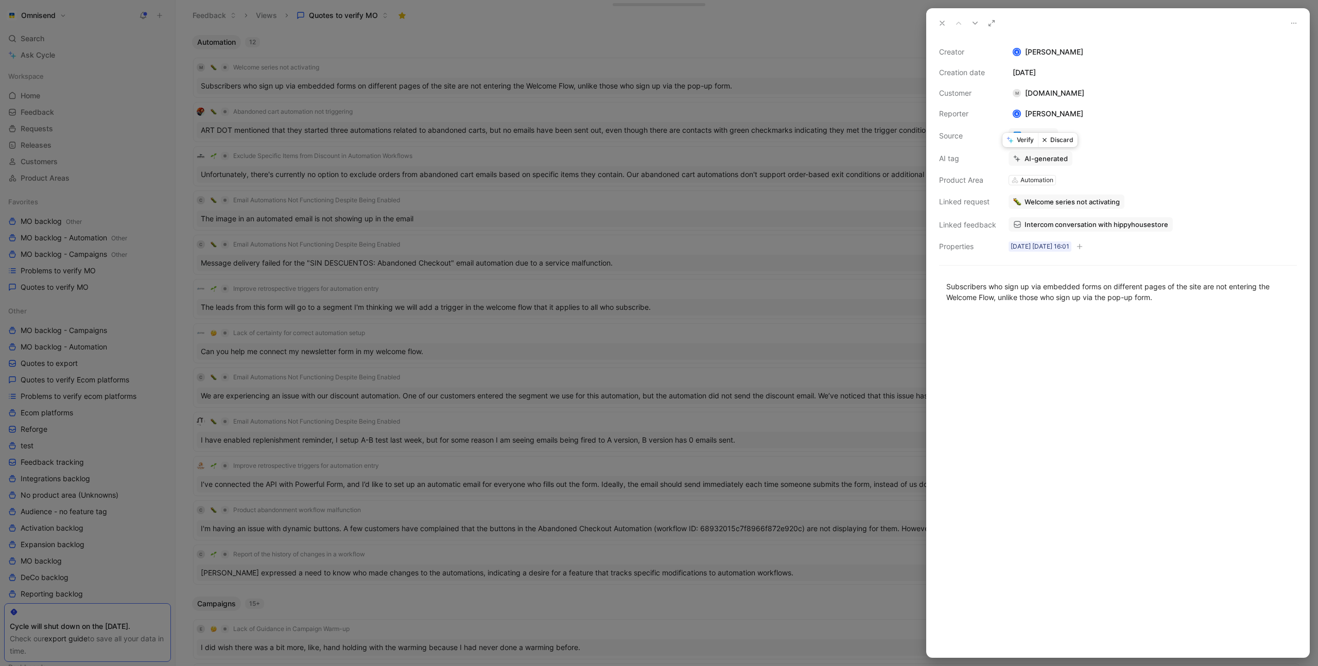
click at [1025, 141] on button "Verify" at bounding box center [1021, 140] width 36 height 14
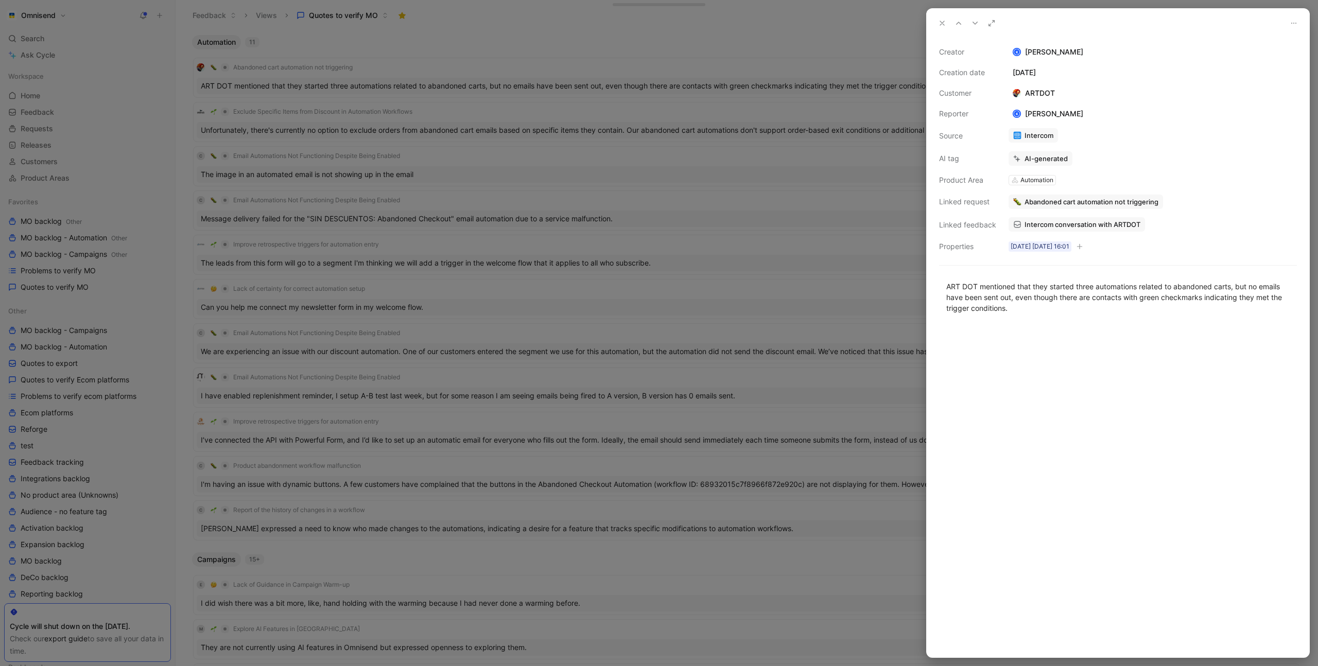
click at [433, 66] on div at bounding box center [659, 333] width 1318 height 666
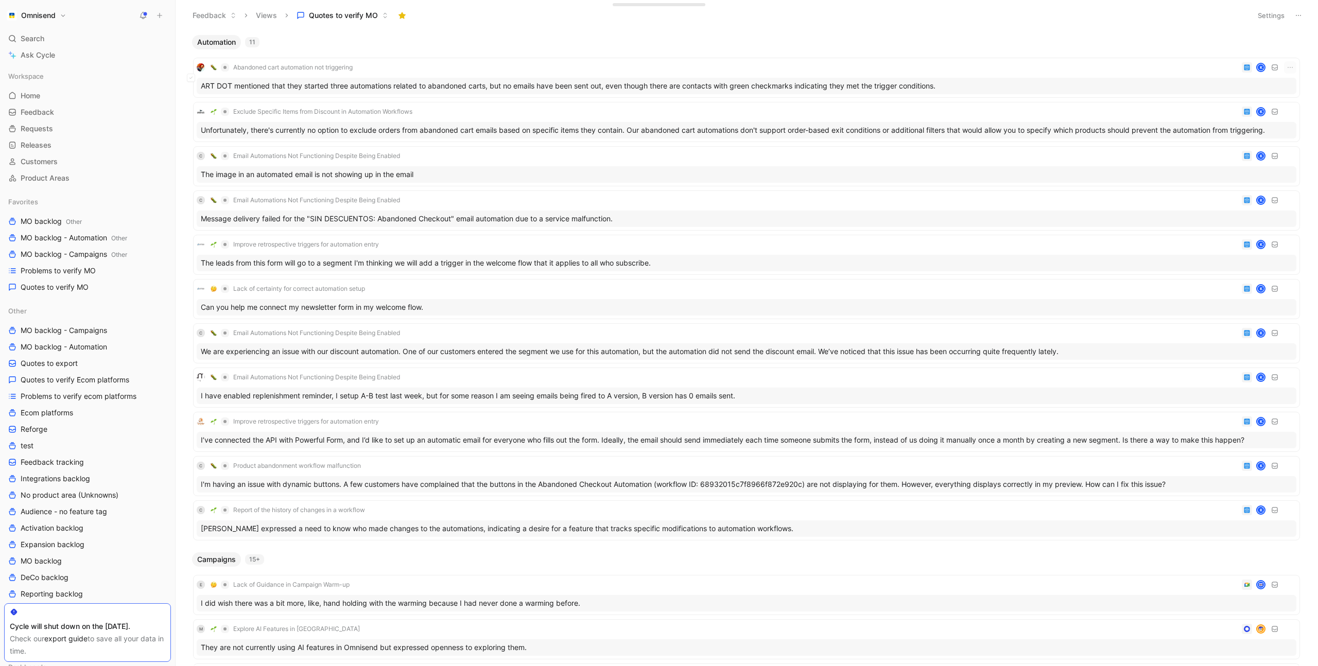
click at [428, 62] on div "Abandoned cart automation not triggering K" at bounding box center [747, 67] width 1100 height 12
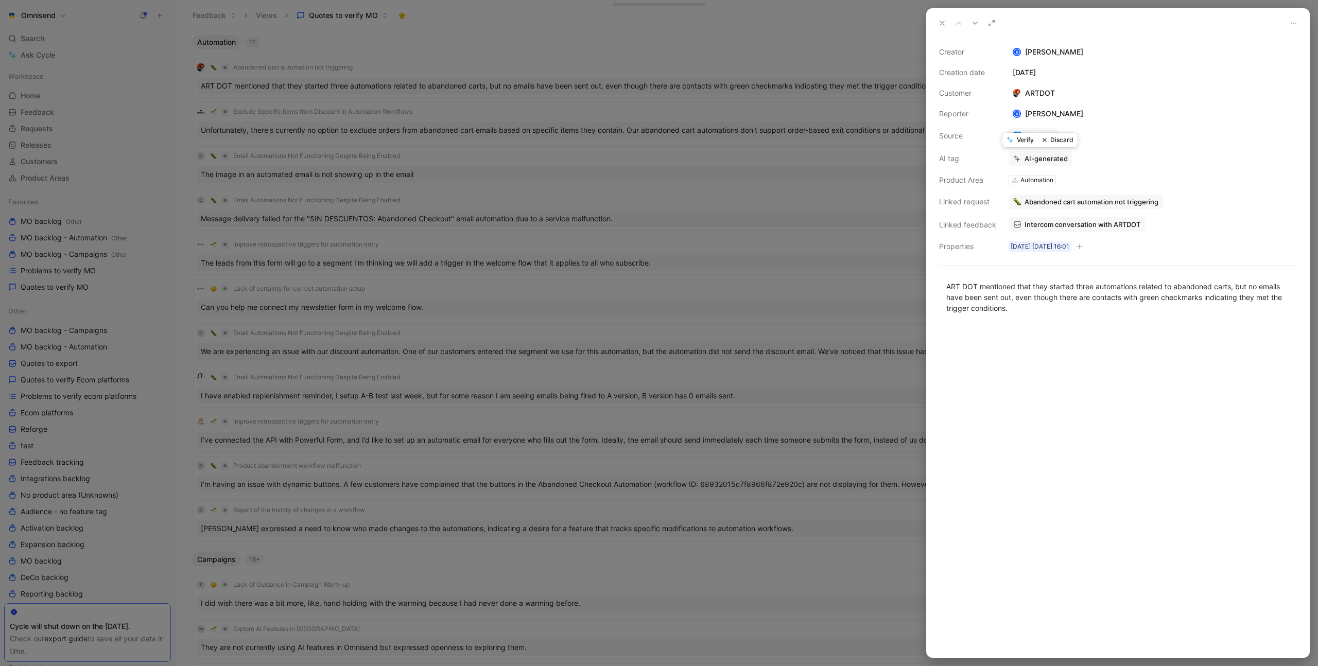
drag, startPoint x: 1022, startPoint y: 139, endPoint x: 991, endPoint y: 140, distance: 31.4
click at [1023, 139] on button "Verify" at bounding box center [1021, 140] width 36 height 14
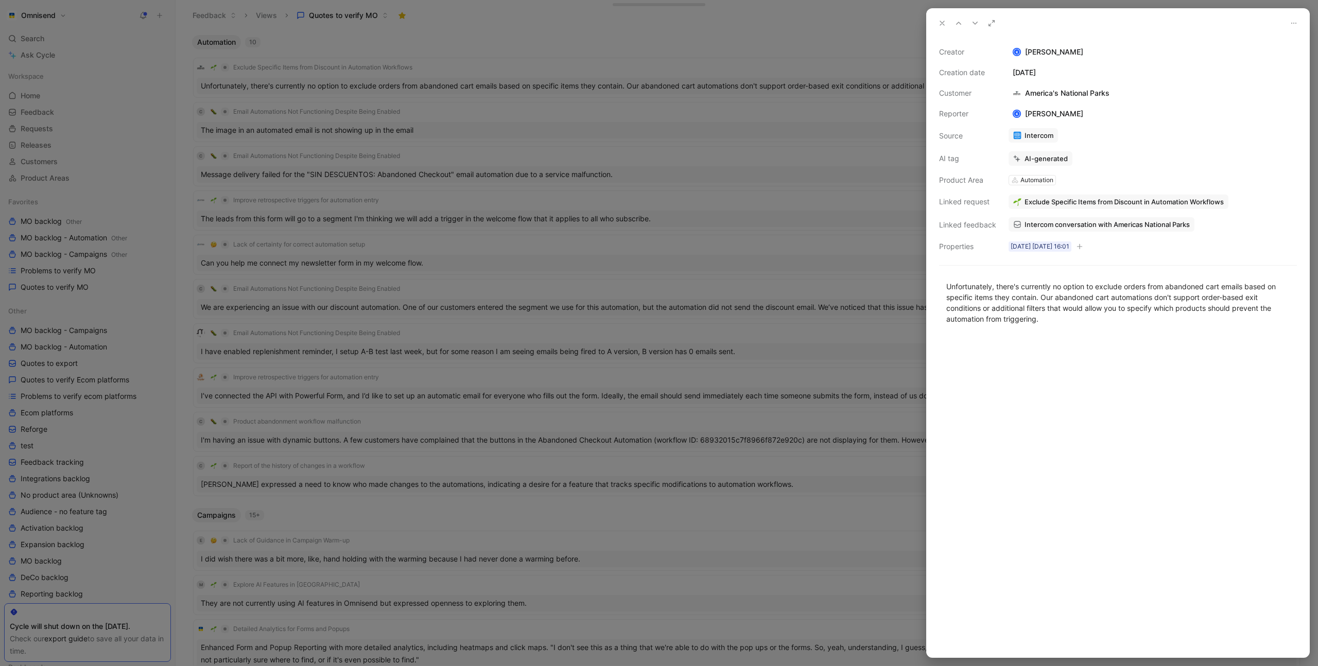
drag, startPoint x: 463, startPoint y: 65, endPoint x: 489, endPoint y: 76, distance: 27.9
click at [463, 66] on div at bounding box center [659, 333] width 1318 height 666
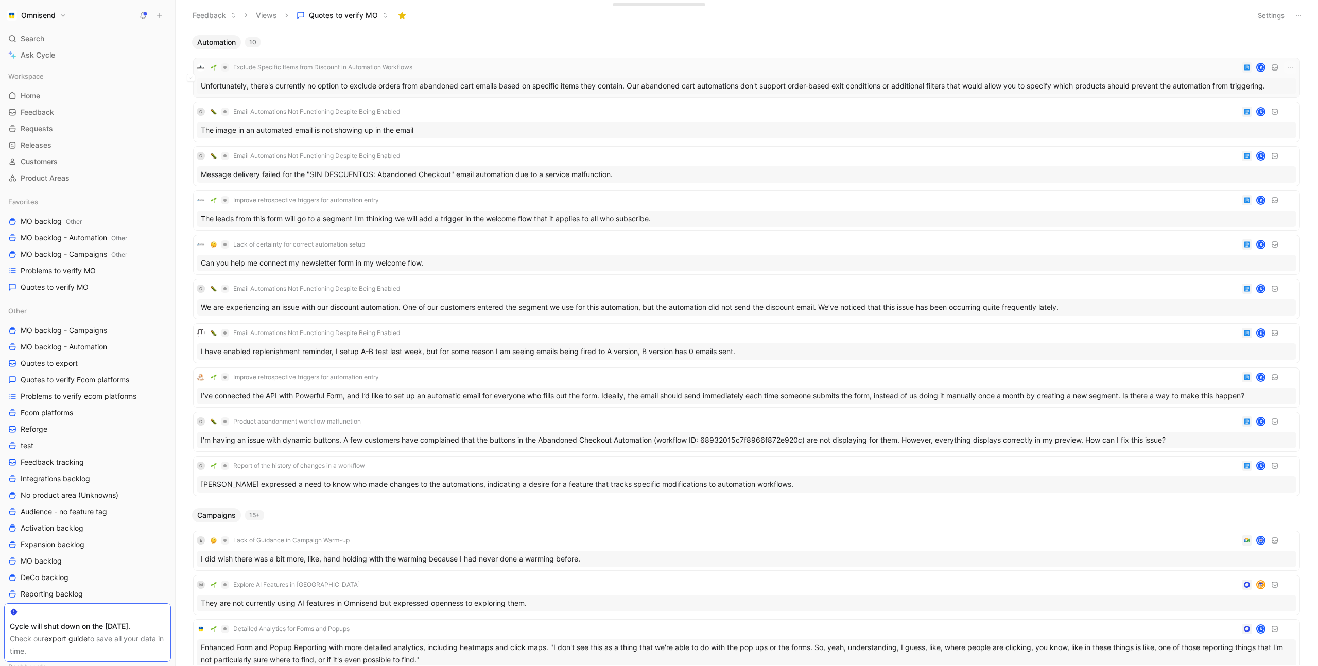
click at [495, 71] on div "Exclude Specific Items from Discount in Automation Workflows K" at bounding box center [747, 67] width 1100 height 12
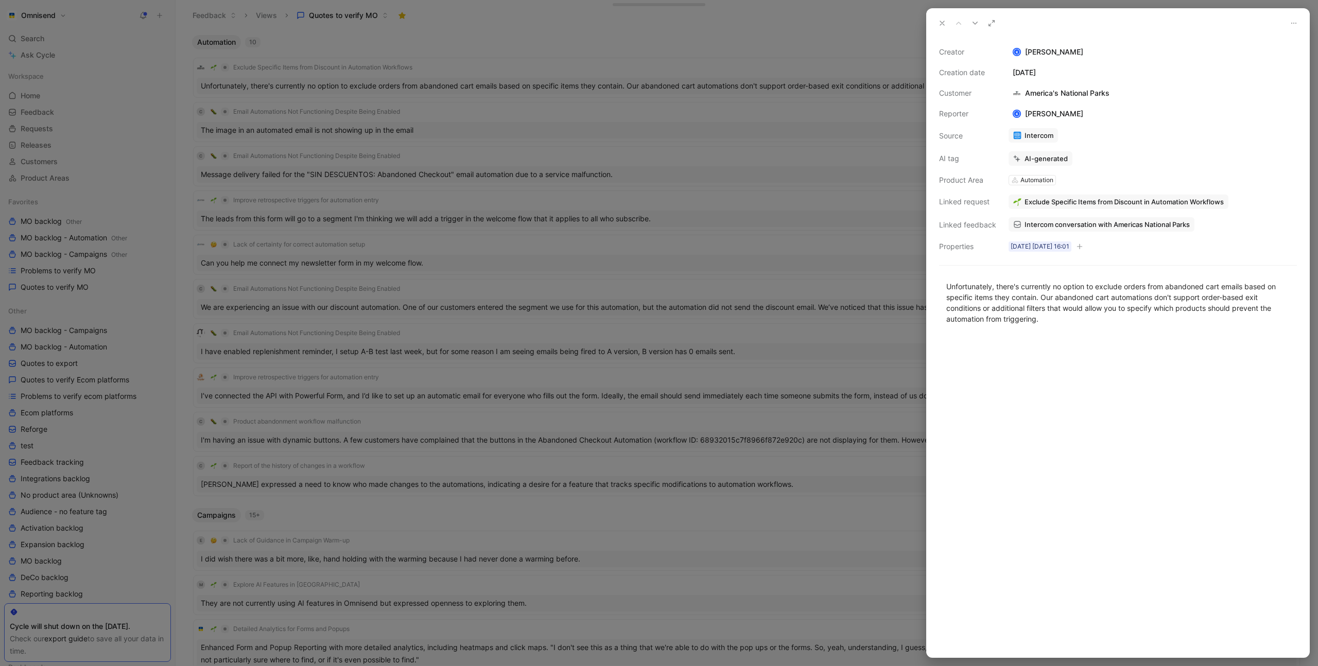
click at [1114, 165] on div "AI-generated" at bounding box center [1153, 158] width 288 height 14
click at [1020, 136] on button "Verify" at bounding box center [1021, 140] width 36 height 14
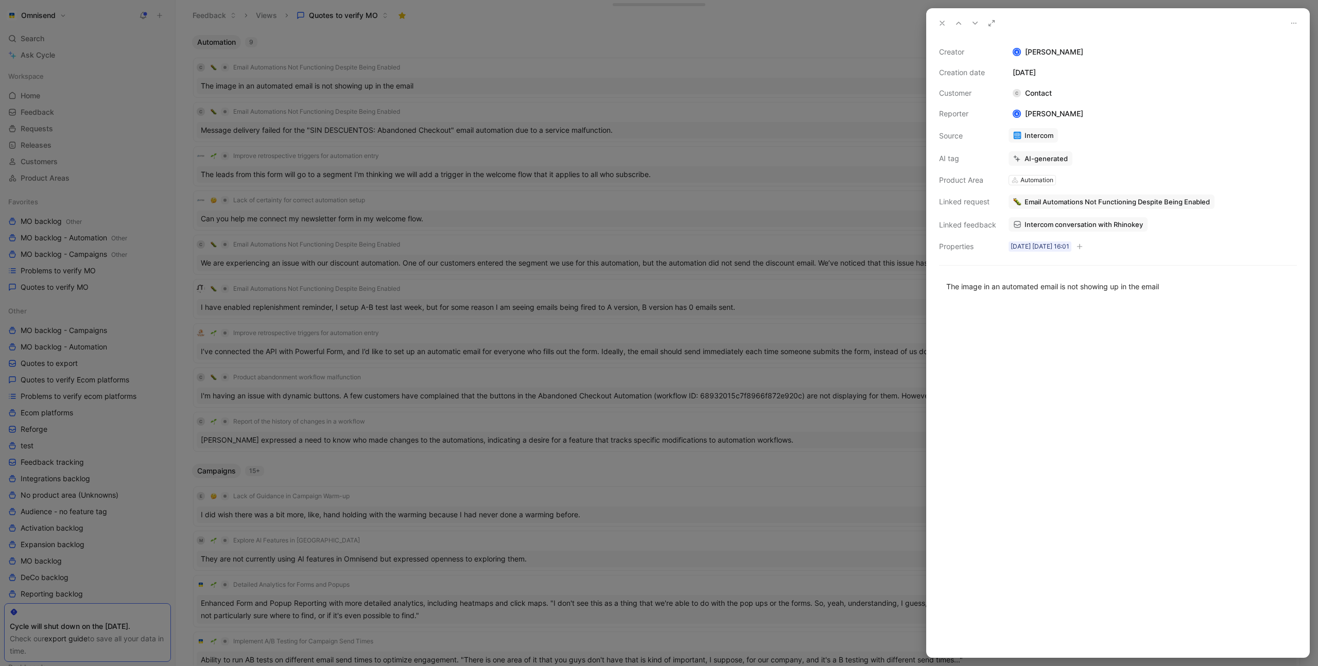
drag, startPoint x: 524, startPoint y: 68, endPoint x: 518, endPoint y: 70, distance: 6.3
click at [524, 68] on div at bounding box center [659, 333] width 1318 height 666
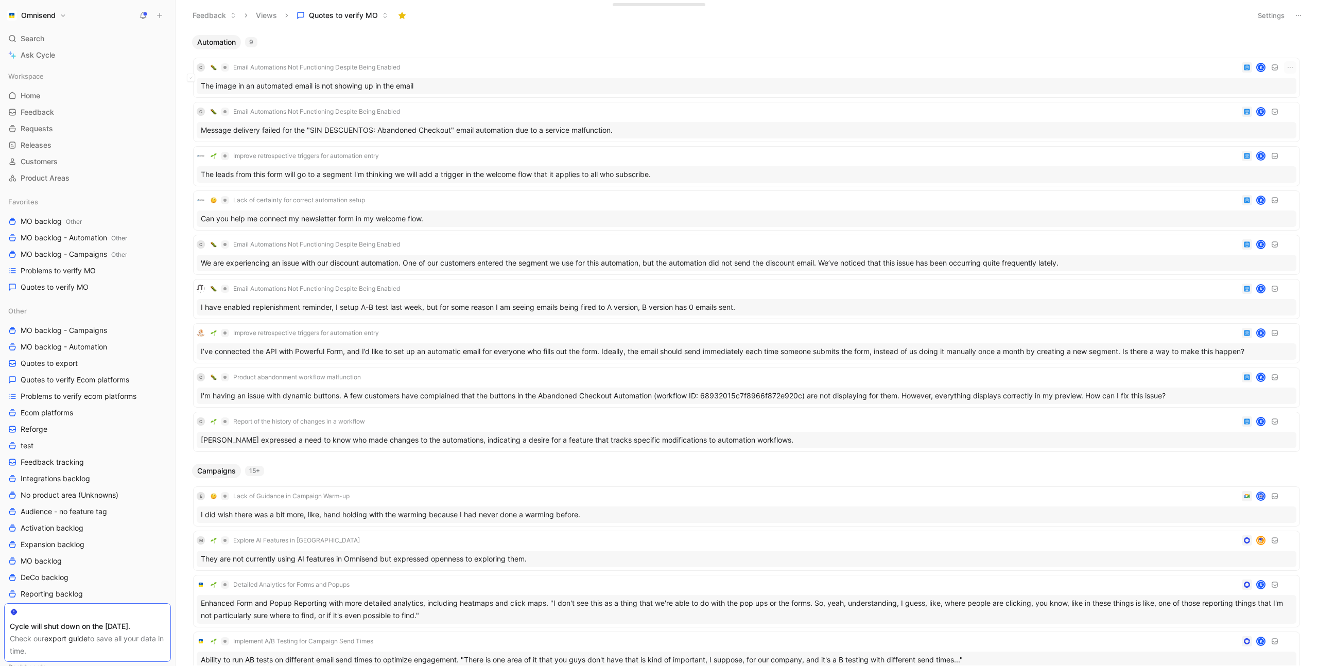
click at [493, 70] on div "C Email Automations Not Functioning Despite Being Enabled K" at bounding box center [747, 67] width 1100 height 12
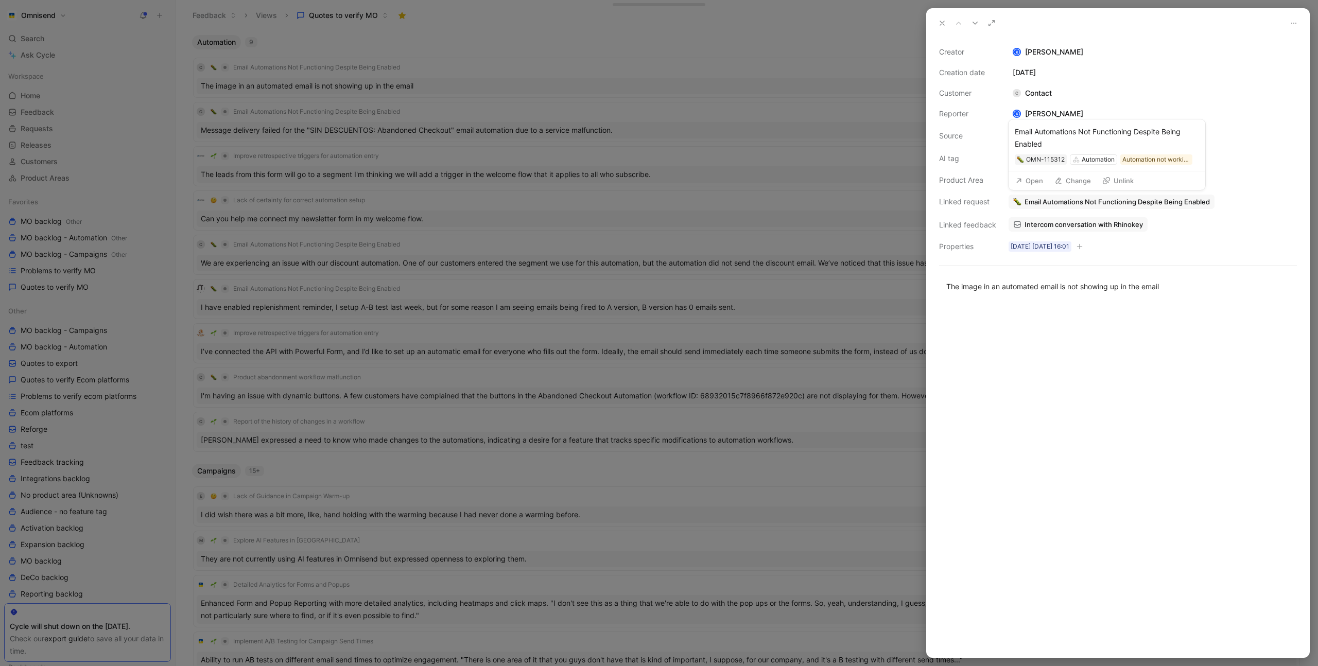
click at [1036, 180] on button "Open" at bounding box center [1029, 181] width 37 height 14
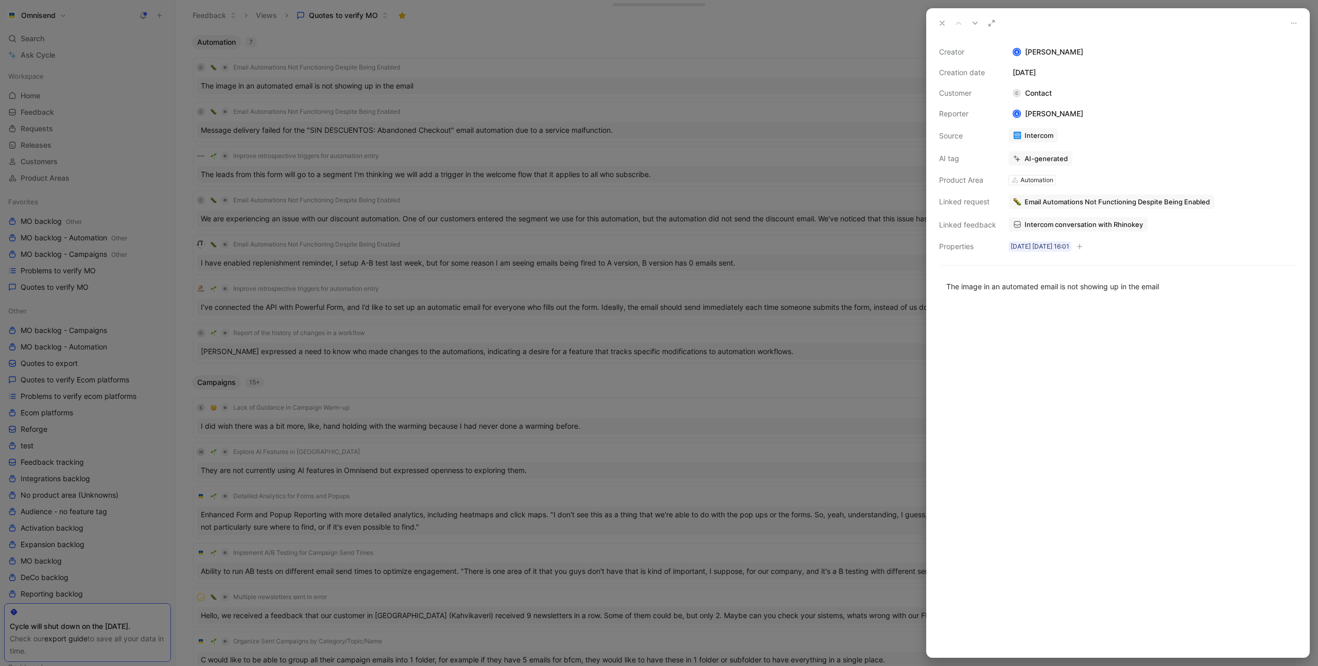
click at [1104, 203] on span "Email Automations Not Functioning Despite Being Enabled" at bounding box center [1117, 201] width 185 height 9
click at [1037, 184] on button "Open" at bounding box center [1029, 181] width 37 height 14
click at [1032, 183] on div "Automation" at bounding box center [1037, 180] width 33 height 10
click at [1040, 177] on div "Automation" at bounding box center [1037, 180] width 33 height 10
click at [988, 180] on div "Product Area" at bounding box center [967, 180] width 57 height 12
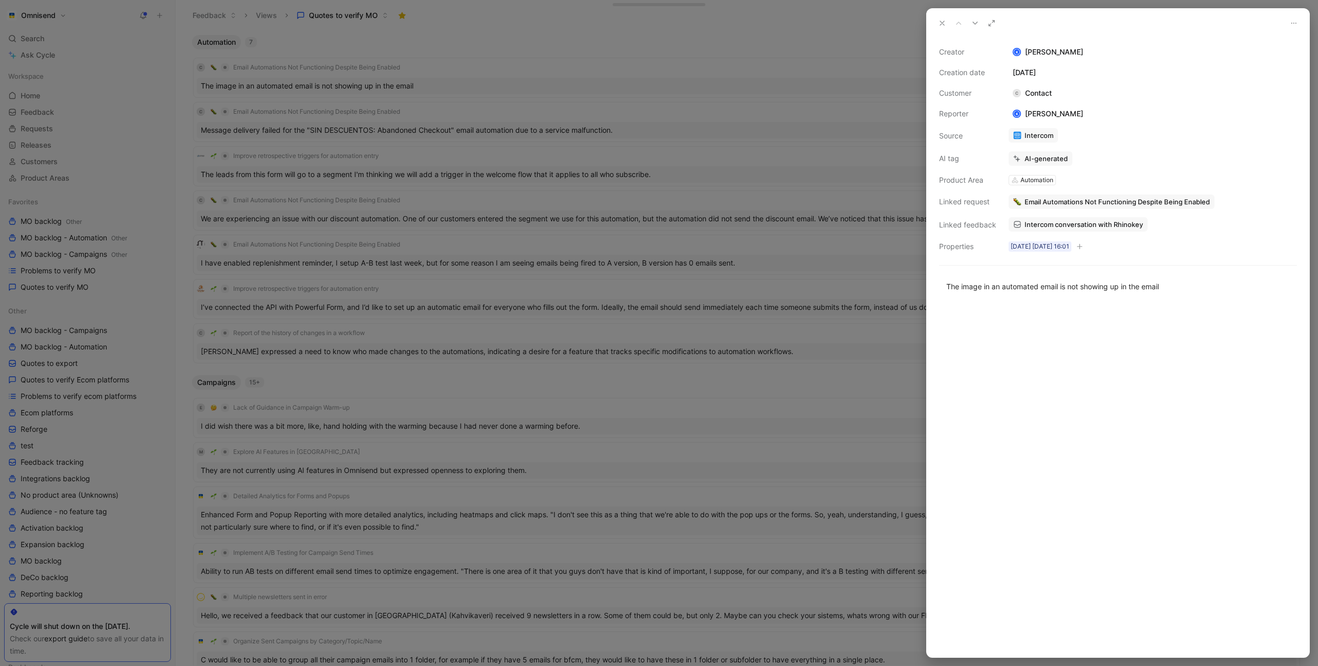
click at [1041, 181] on div "Automation" at bounding box center [1037, 180] width 33 height 10
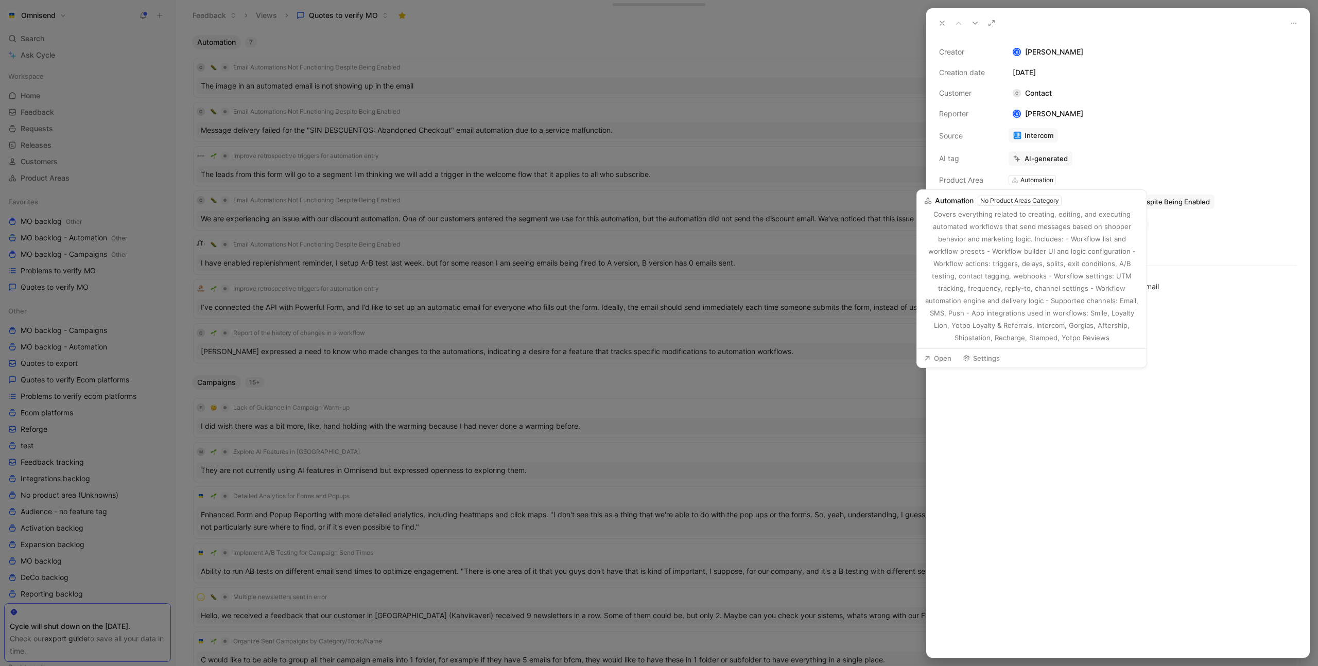
click at [1050, 203] on div "No Product Areas Category" at bounding box center [1020, 201] width 79 height 10
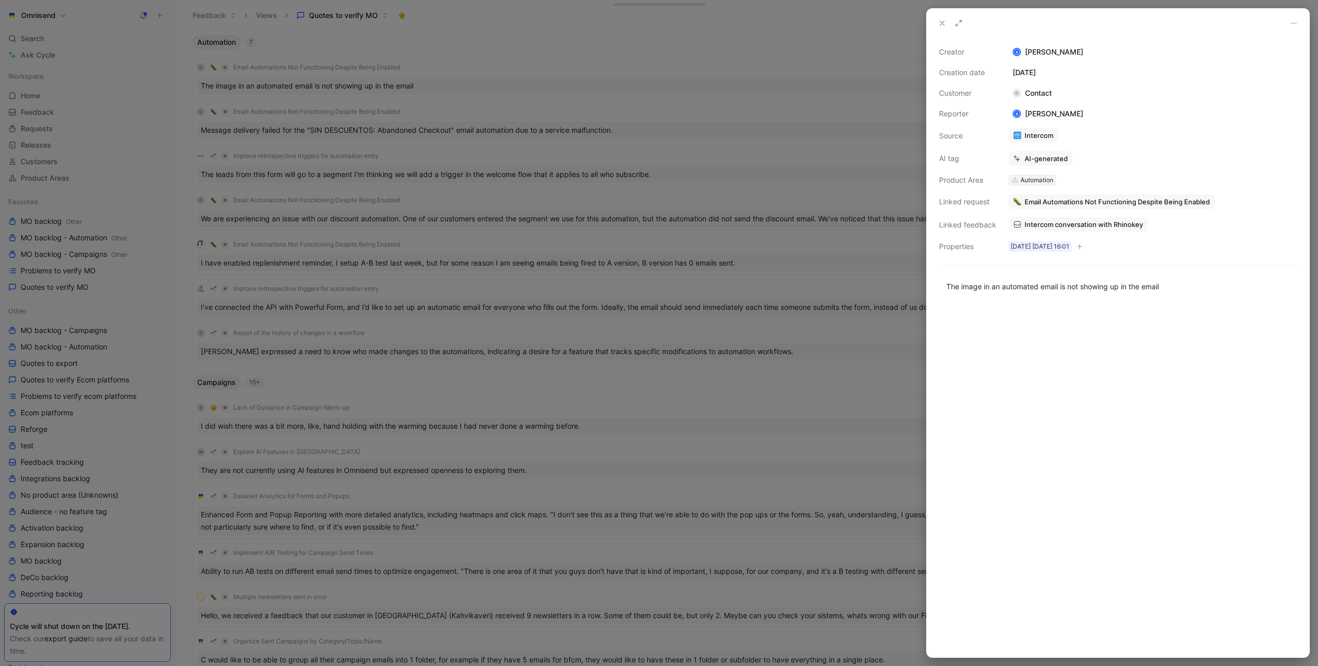
click at [1028, 181] on div "Automation" at bounding box center [1037, 180] width 33 height 10
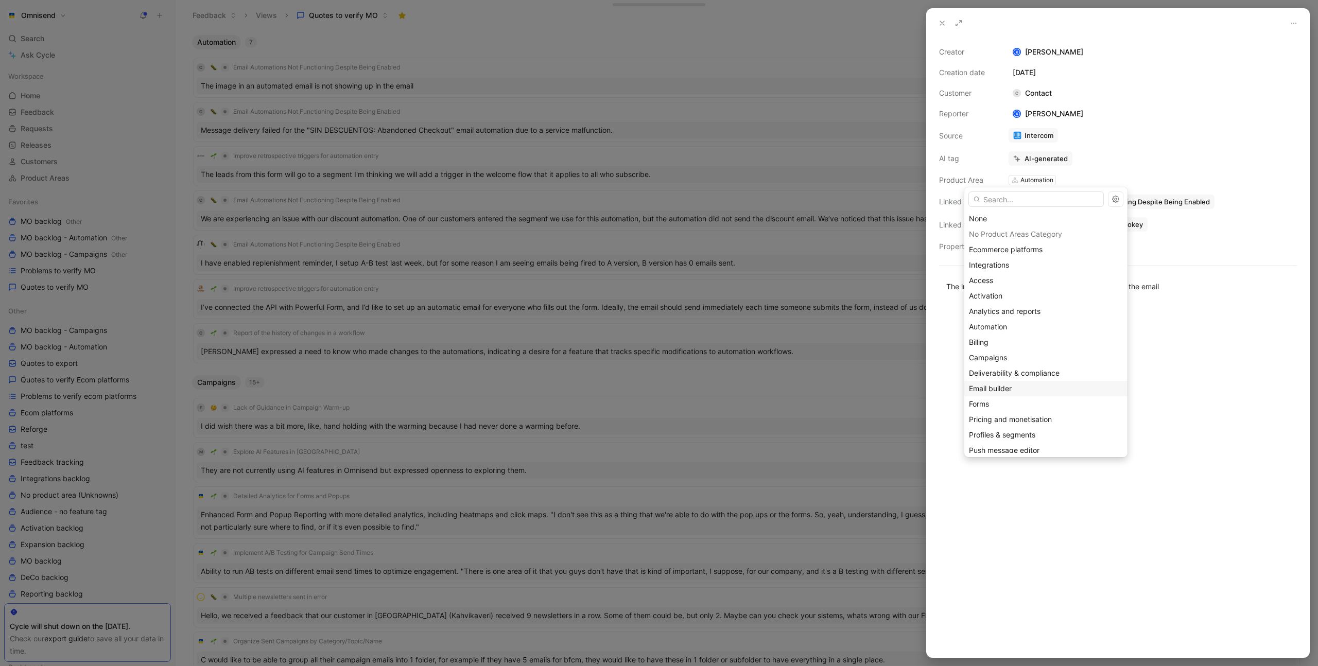
click at [1026, 386] on div "Email builder" at bounding box center [1046, 389] width 154 height 12
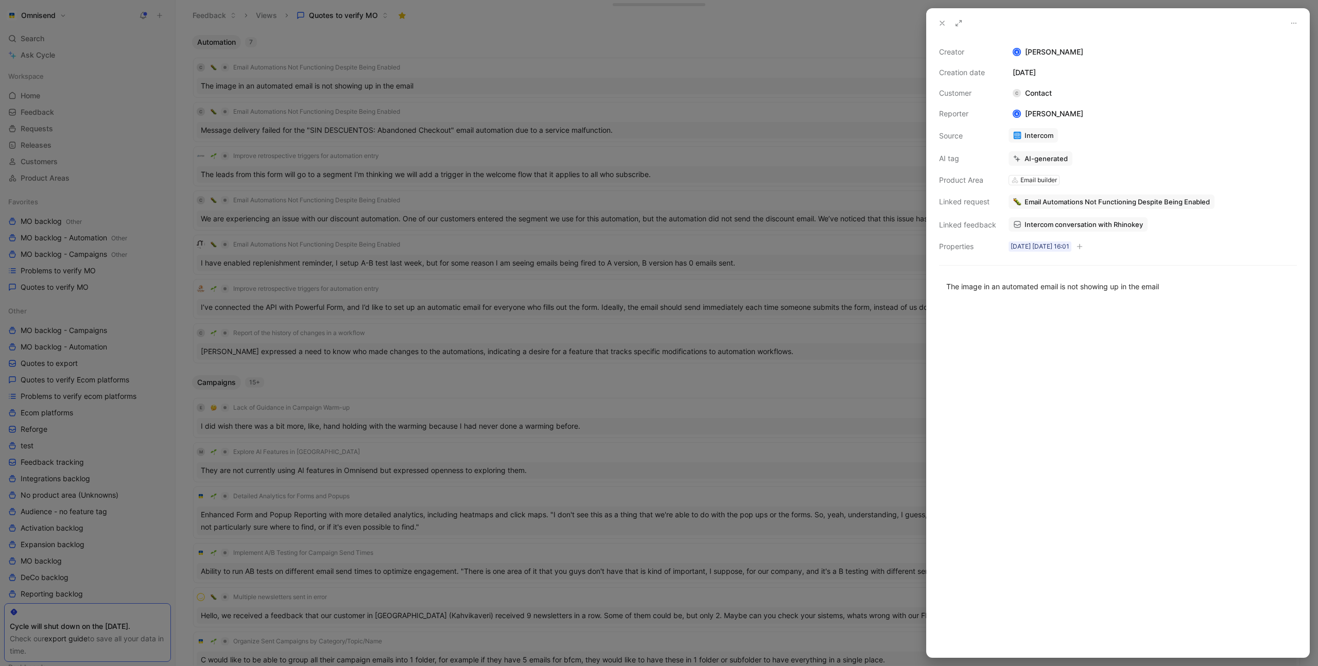
click at [1141, 202] on span "Email Automations Not Functioning Despite Being Enabled" at bounding box center [1117, 201] width 185 height 9
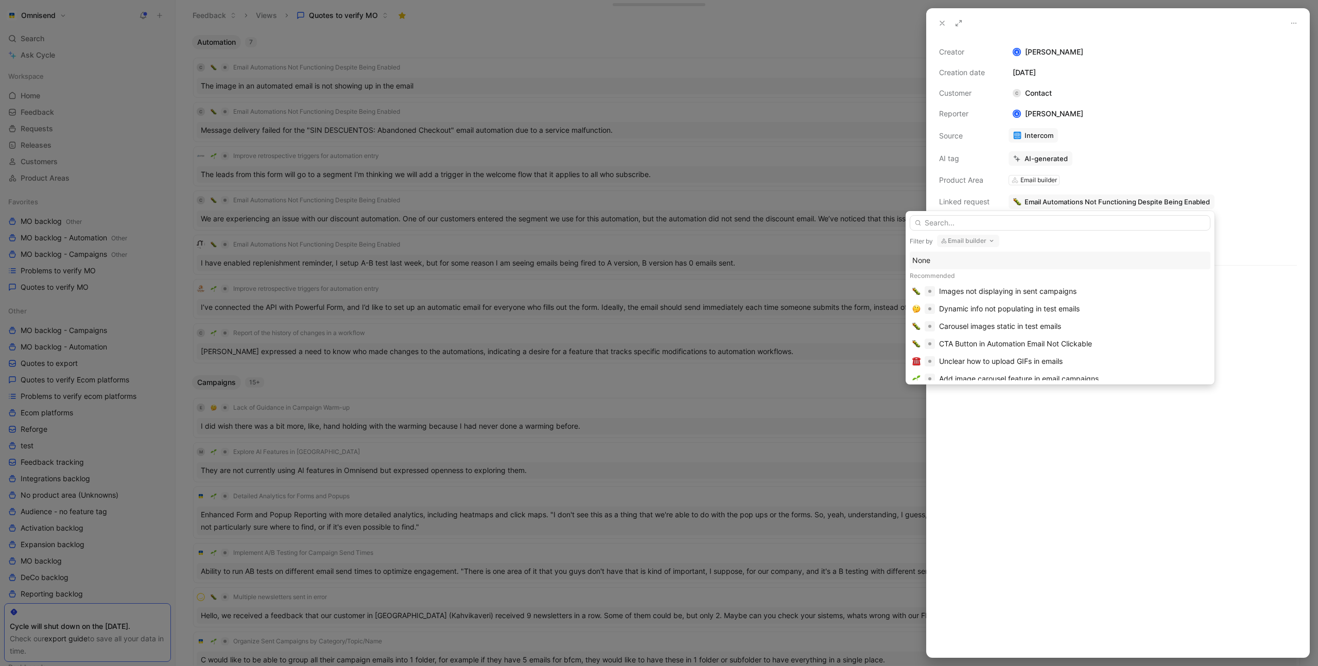
click at [1058, 224] on input "text" at bounding box center [1060, 222] width 301 height 15
type input "images"
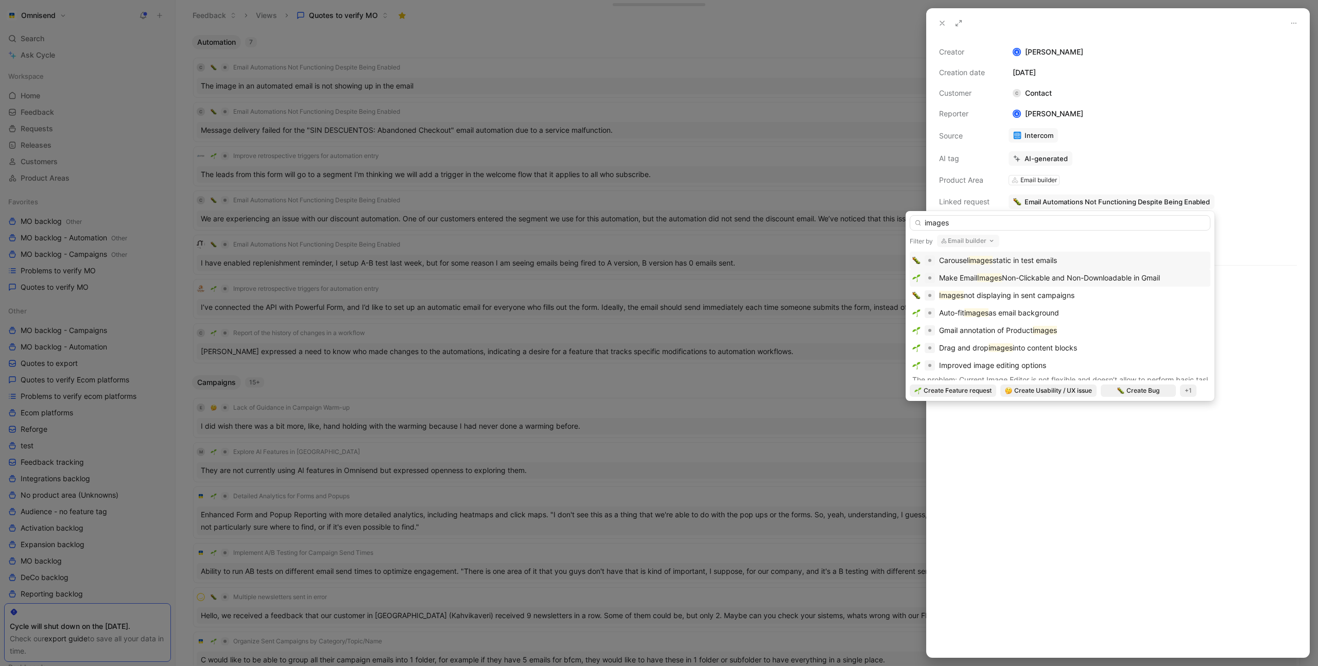
scroll to position [8, 0]
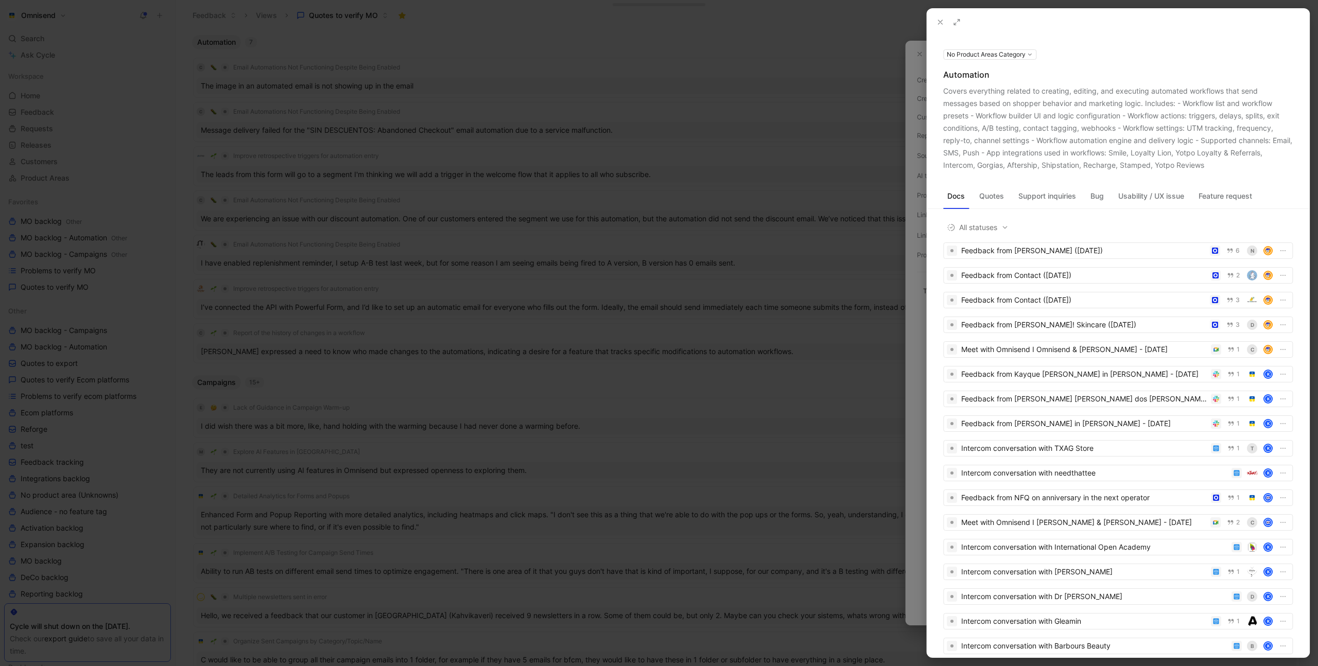
click at [898, 180] on div at bounding box center [659, 333] width 1318 height 666
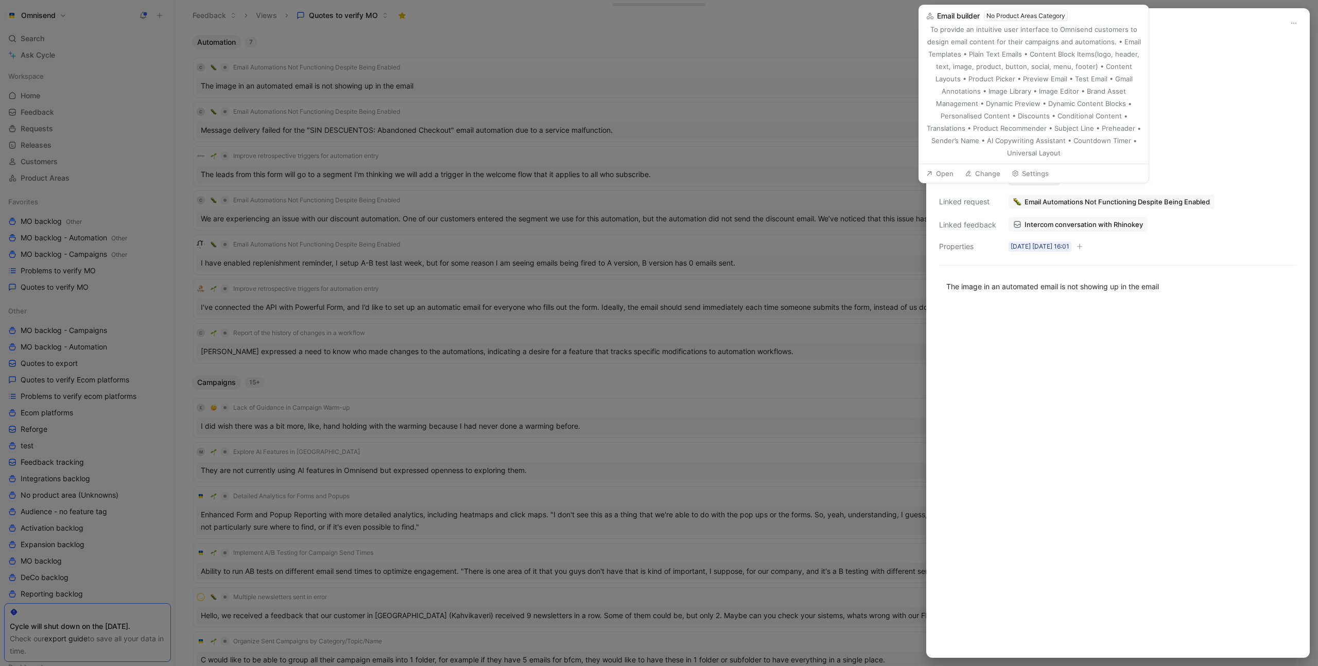
click at [1039, 179] on div "Email builder" at bounding box center [1039, 180] width 37 height 10
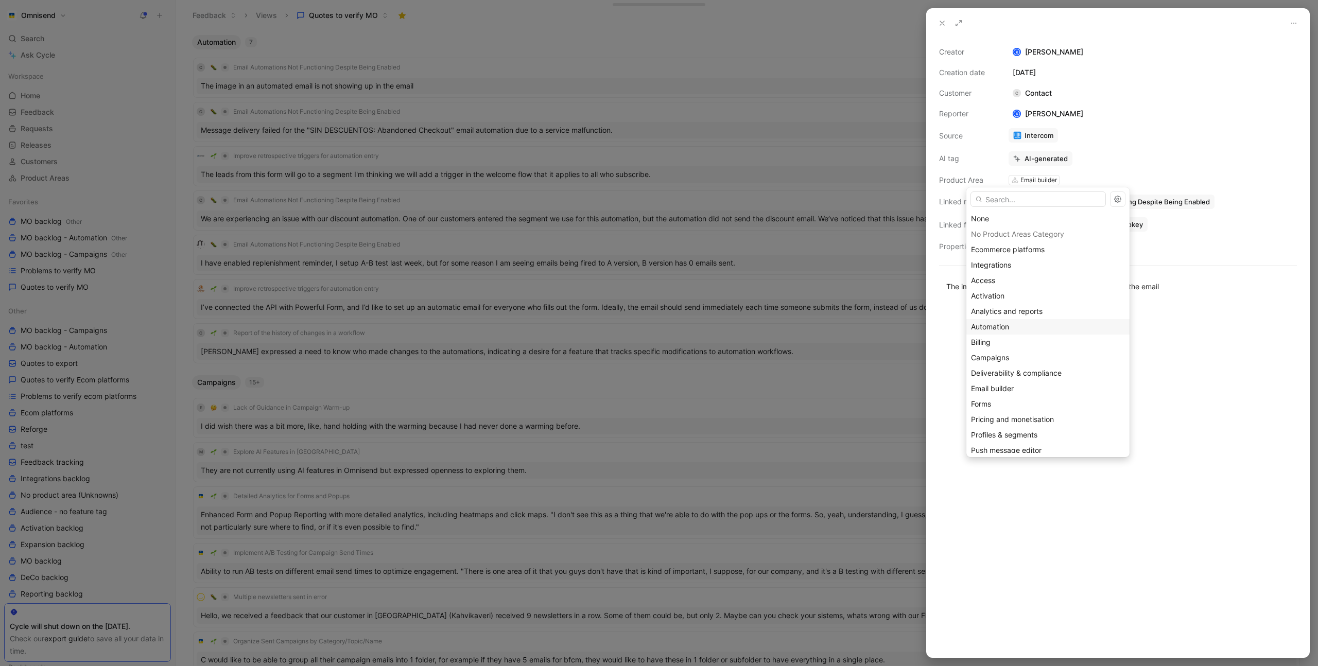
click at [1020, 328] on div "Automation" at bounding box center [1048, 327] width 154 height 12
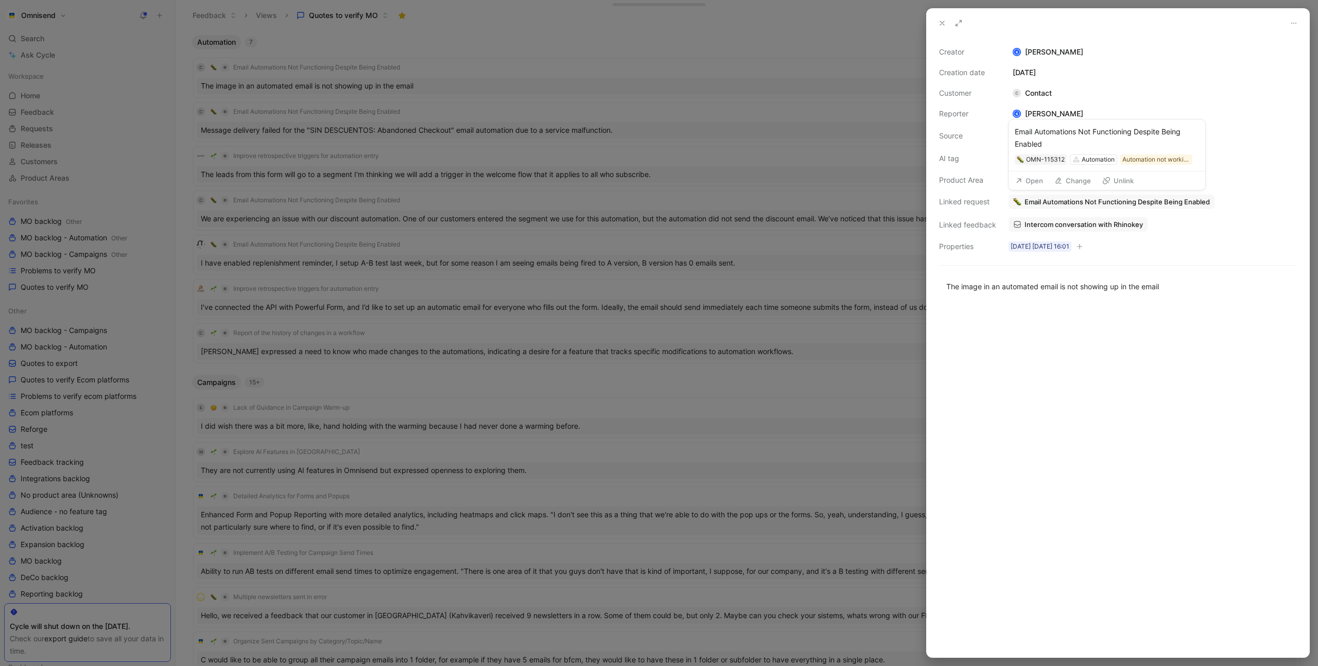
click at [1079, 202] on span "Email Automations Not Functioning Despite Being Enabled" at bounding box center [1117, 201] width 185 height 9
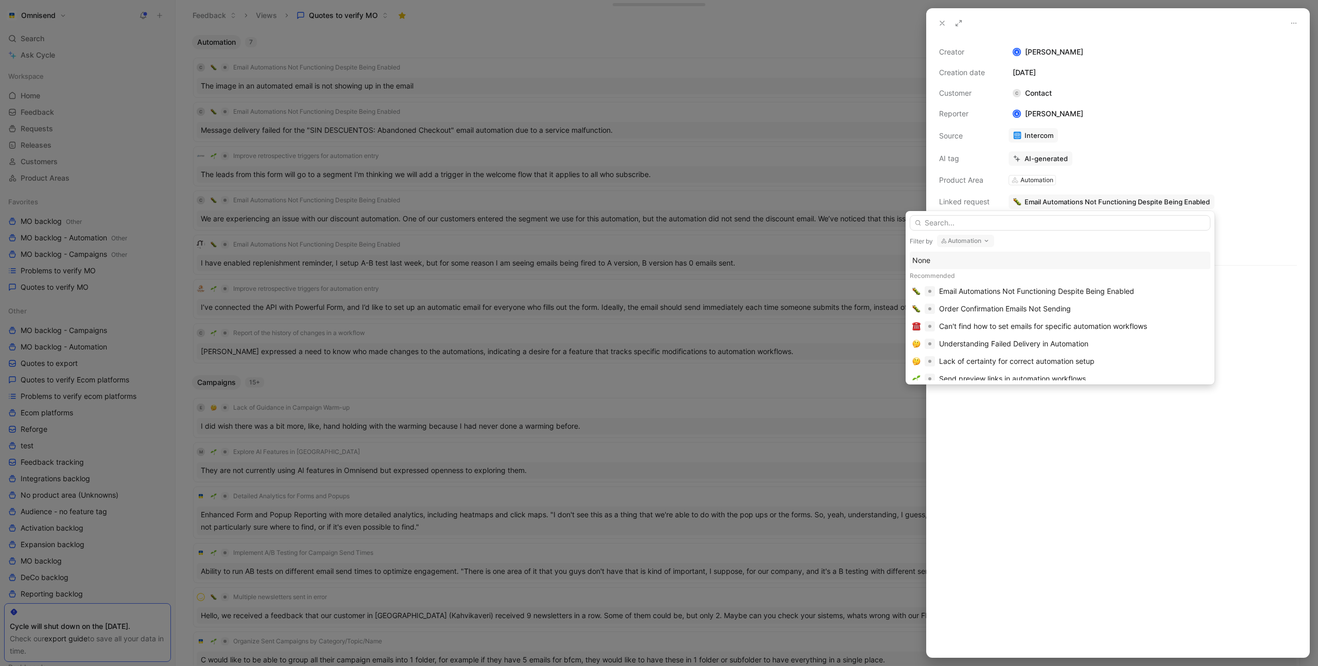
click at [969, 243] on button "Automation" at bounding box center [965, 241] width 57 height 12
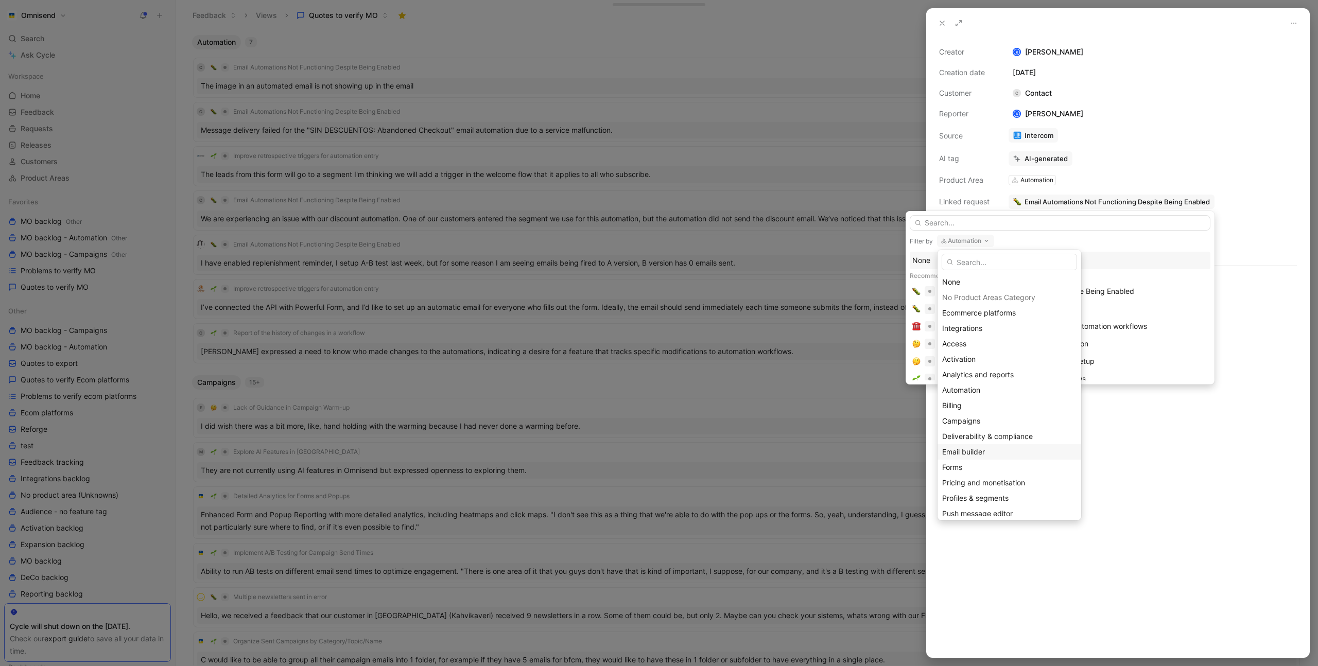
click at [987, 450] on div "Email builder" at bounding box center [1009, 452] width 134 height 12
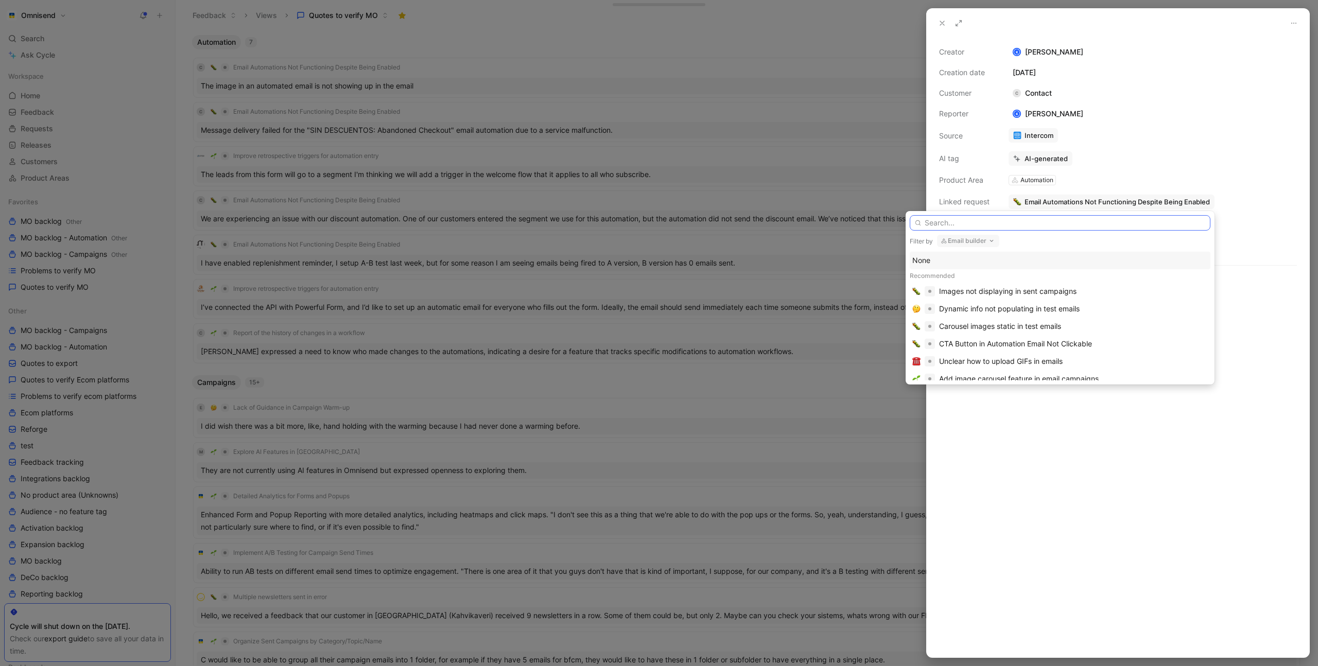
click at [1012, 225] on input "text" at bounding box center [1060, 222] width 301 height 15
type input "image"
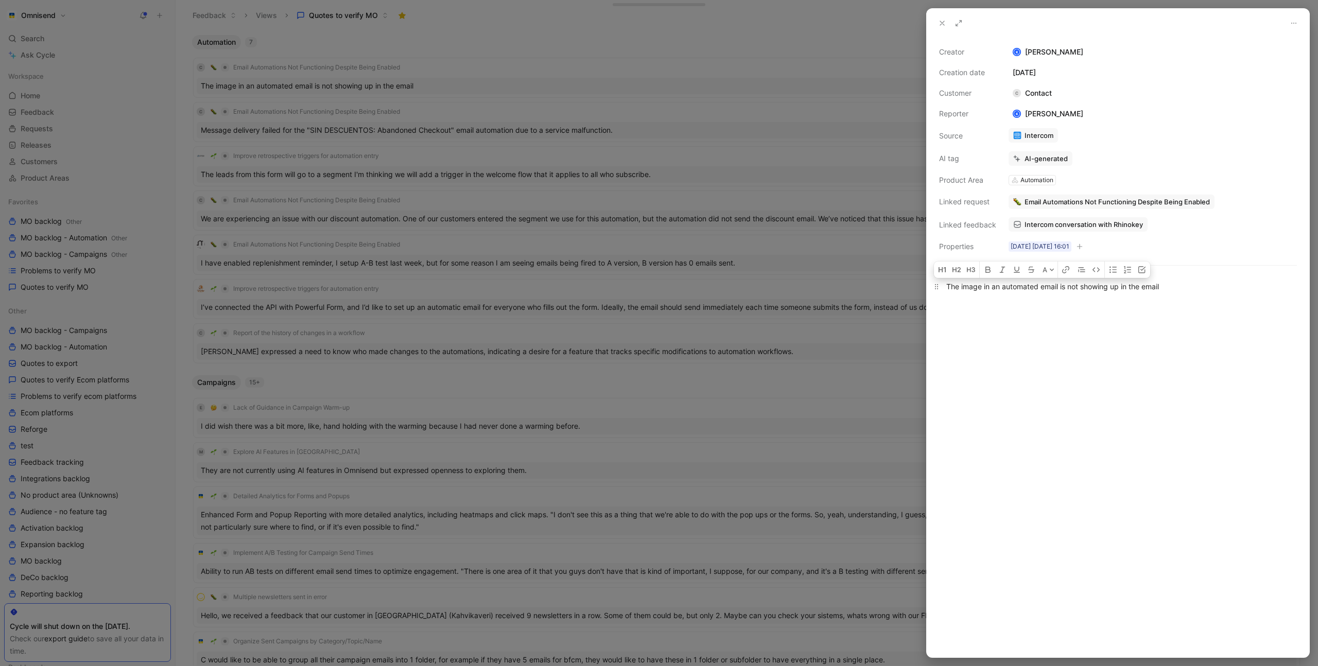
drag, startPoint x: 963, startPoint y: 287, endPoint x: 1120, endPoint y: 291, distance: 157.1
click at [1120, 291] on div "The image in an automated email is not showing up in the email" at bounding box center [1119, 286] width 344 height 11
copy div "mage in an automated email is not showing up"
click at [1147, 203] on span "Email Automations Not Functioning Despite Being Enabled" at bounding box center [1117, 201] width 185 height 9
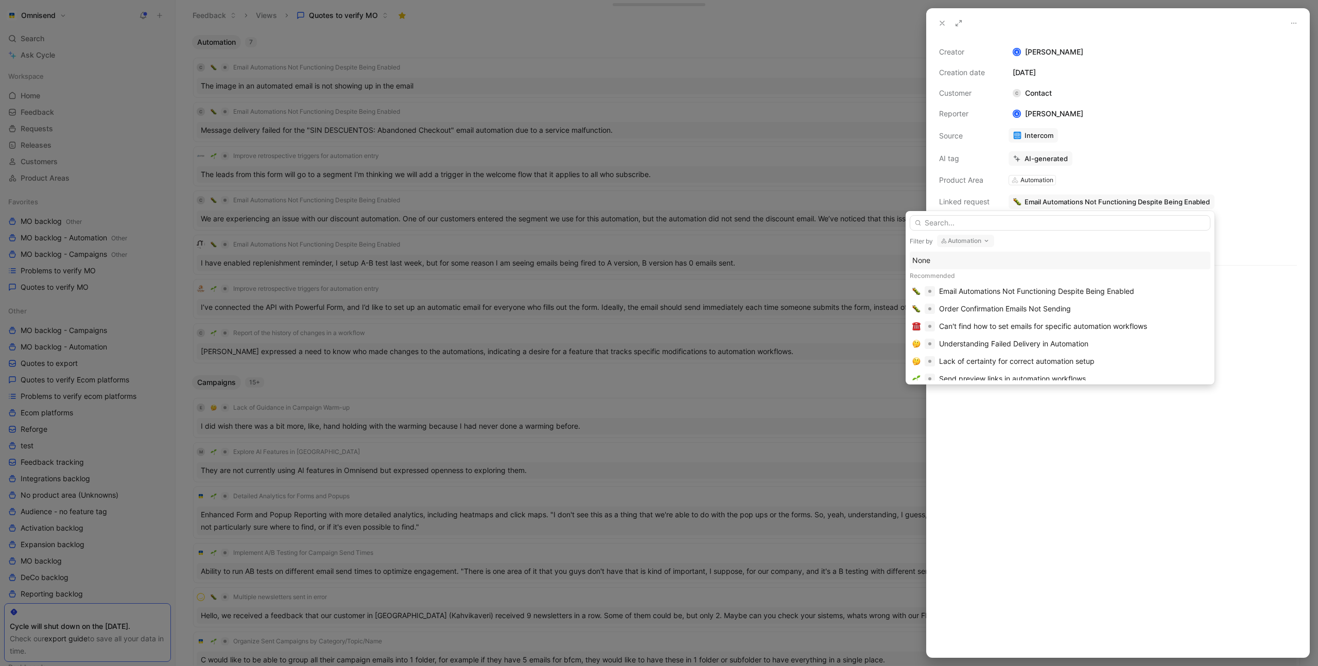
click at [979, 239] on button "Automation" at bounding box center [965, 241] width 57 height 12
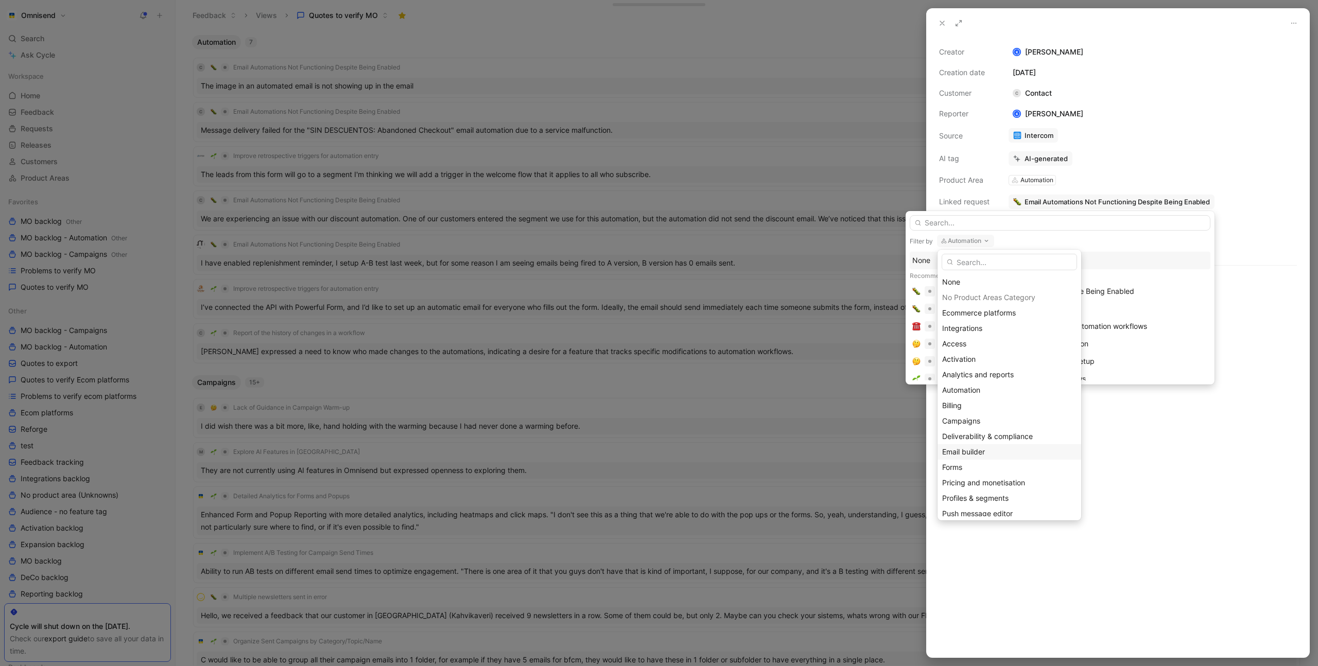
click at [995, 448] on div "Email builder" at bounding box center [1009, 452] width 134 height 12
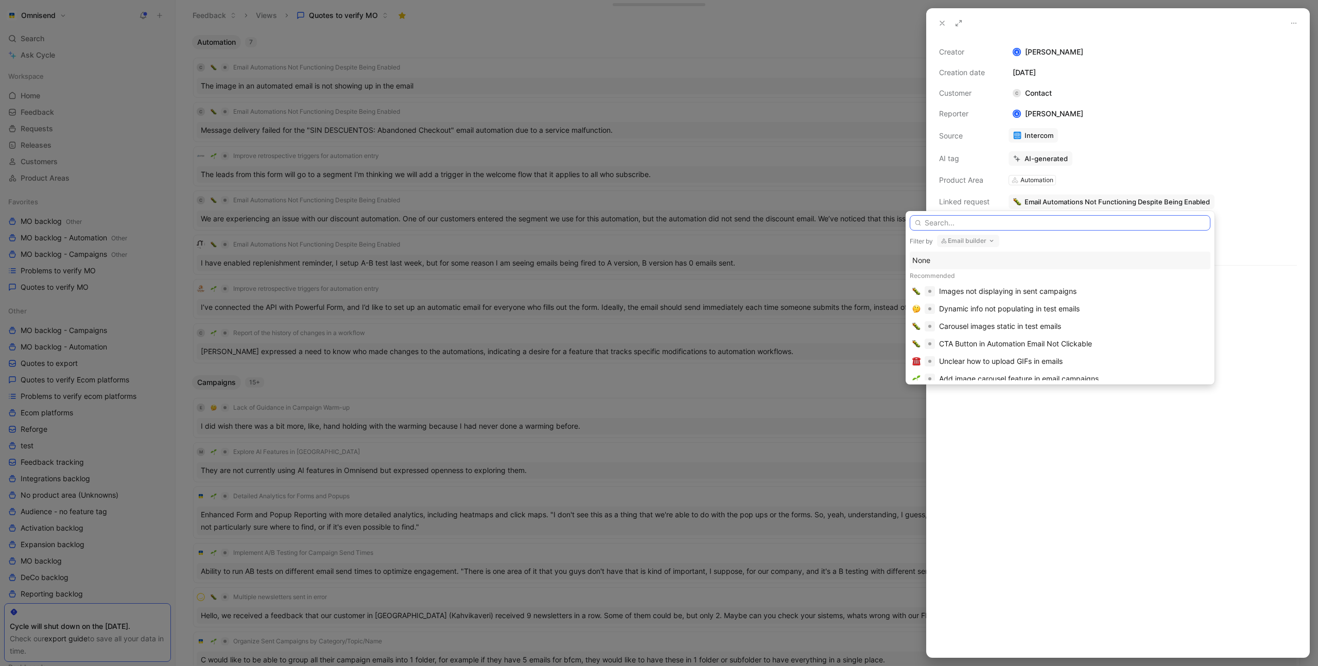
click at [976, 226] on input "text" at bounding box center [1060, 222] width 301 height 15
paste input "mage in an automated email is not showing up"
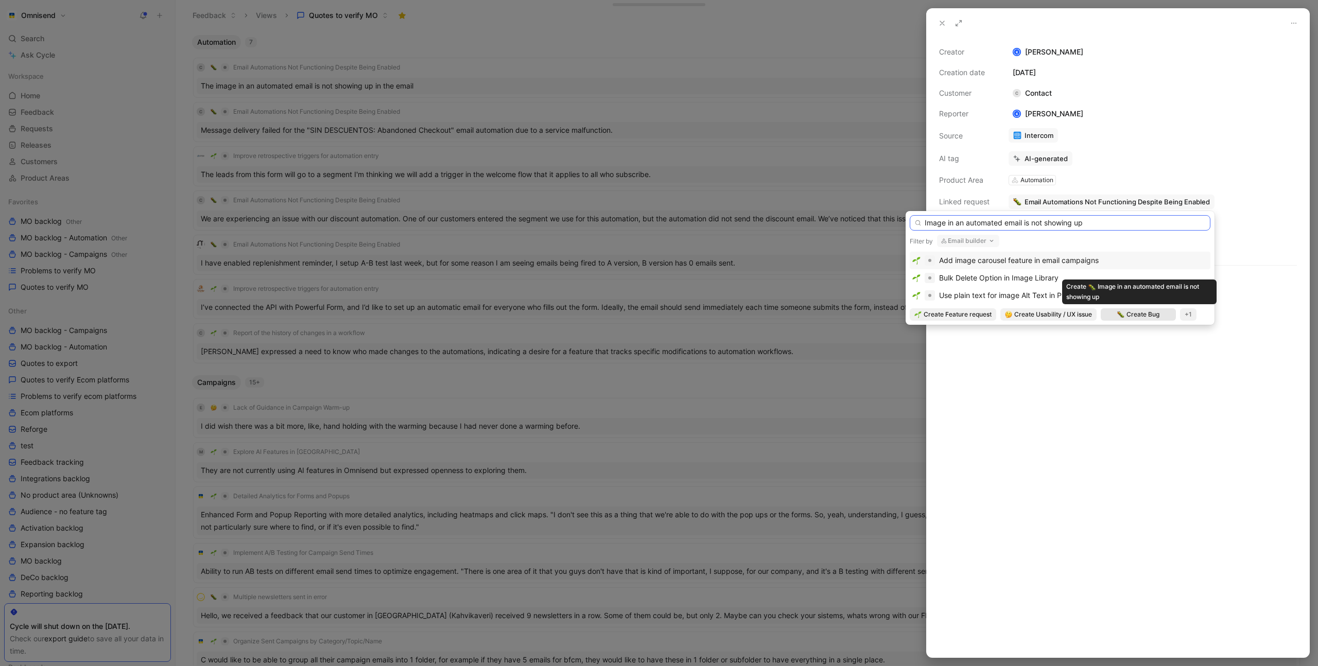
type input "Image in an automated email is not showing up"
click at [1147, 315] on span "Create Bug" at bounding box center [1143, 315] width 33 height 10
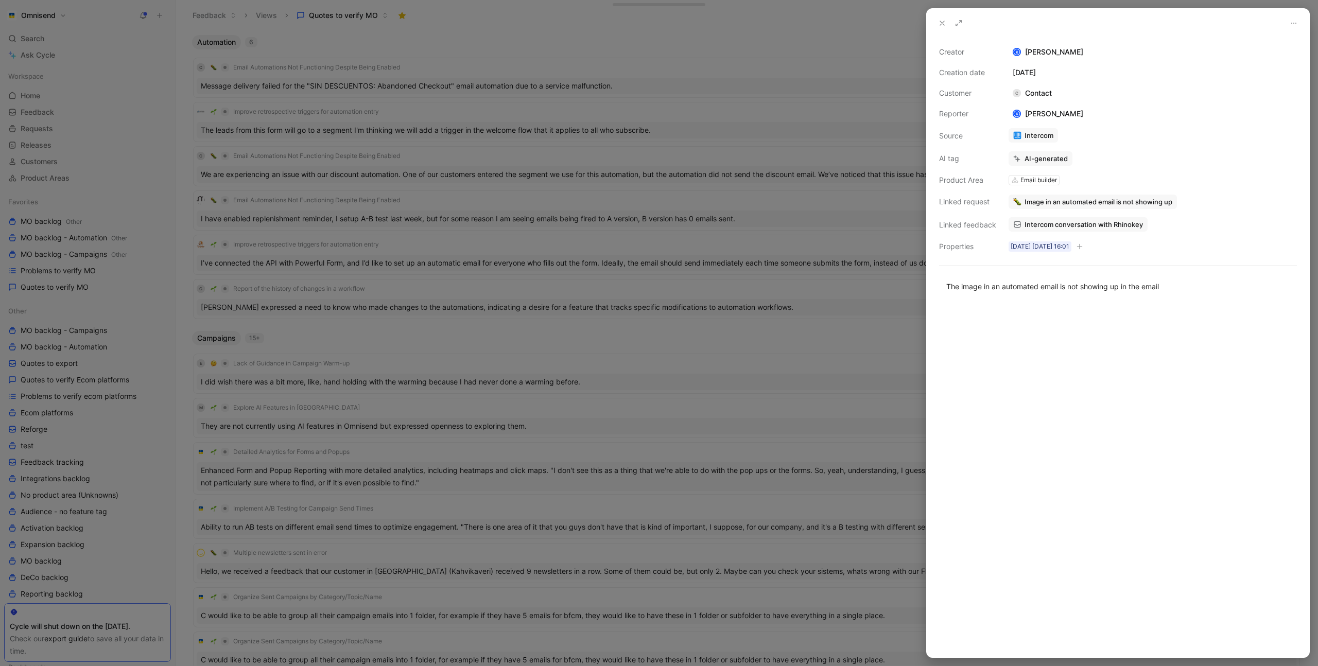
click at [881, 334] on div at bounding box center [659, 333] width 1318 height 666
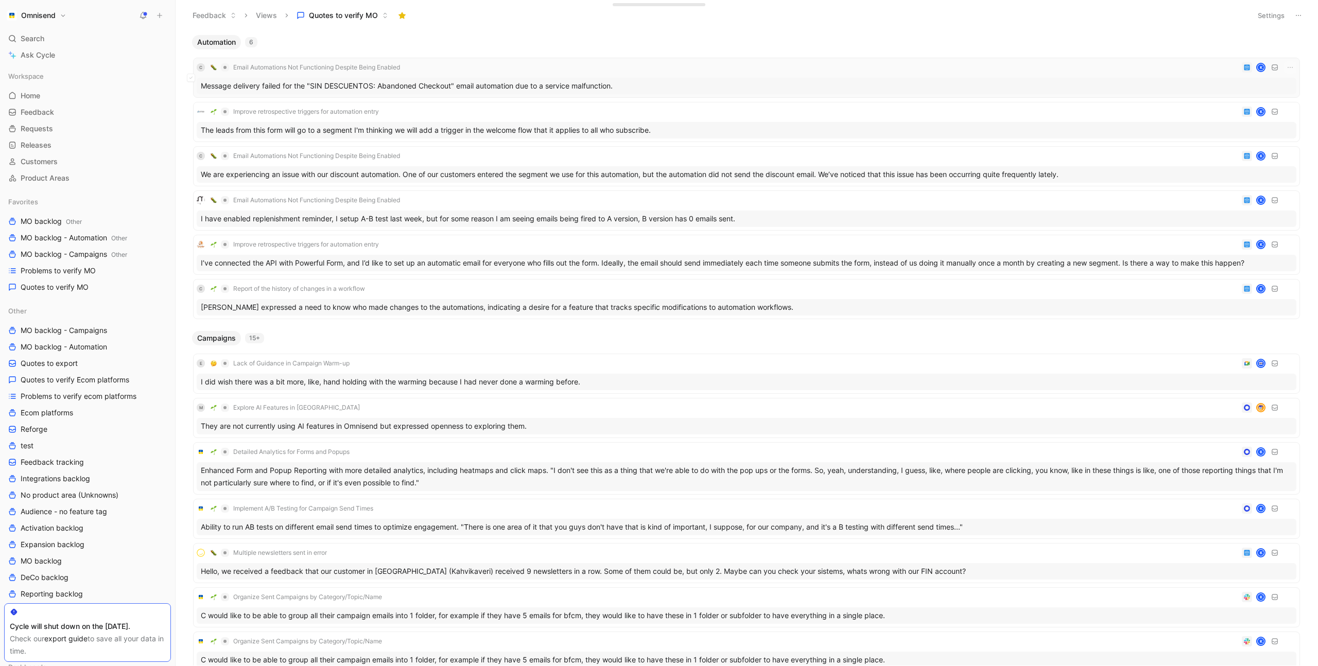
click at [488, 74] on div "C Email Automations Not Functioning Despite Being Enabled K Message delivery fa…" at bounding box center [747, 77] width 1100 height 33
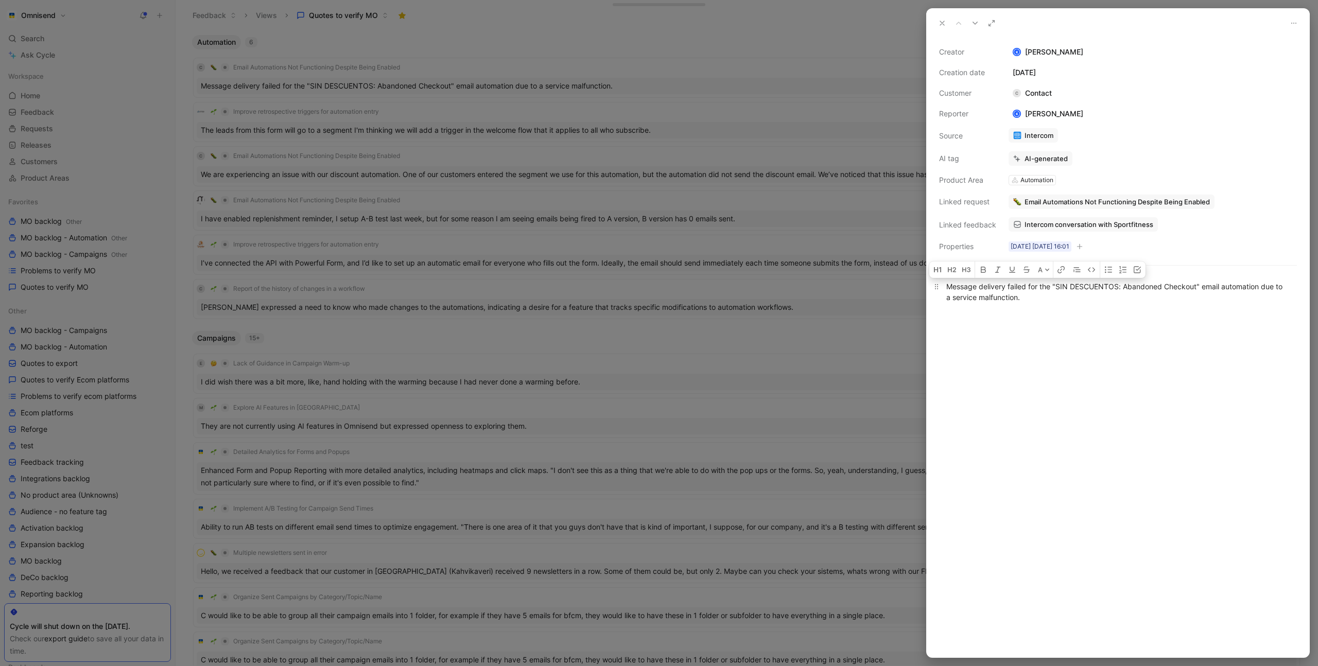
drag, startPoint x: 947, startPoint y: 288, endPoint x: 1027, endPoint y: 288, distance: 80.3
click at [1027, 288] on div "Message delivery failed for the "SIN DESCUENTOS: Abandoned Checkout" email auto…" at bounding box center [1119, 292] width 344 height 22
copy div "Message delivery failed"
drag, startPoint x: 1068, startPoint y: 196, endPoint x: 1060, endPoint y: 195, distance: 7.3
click at [1060, 195] on div "Email Automations Not Functioning Despite Being Enabled Email Automations Not F…" at bounding box center [1153, 202] width 288 height 14
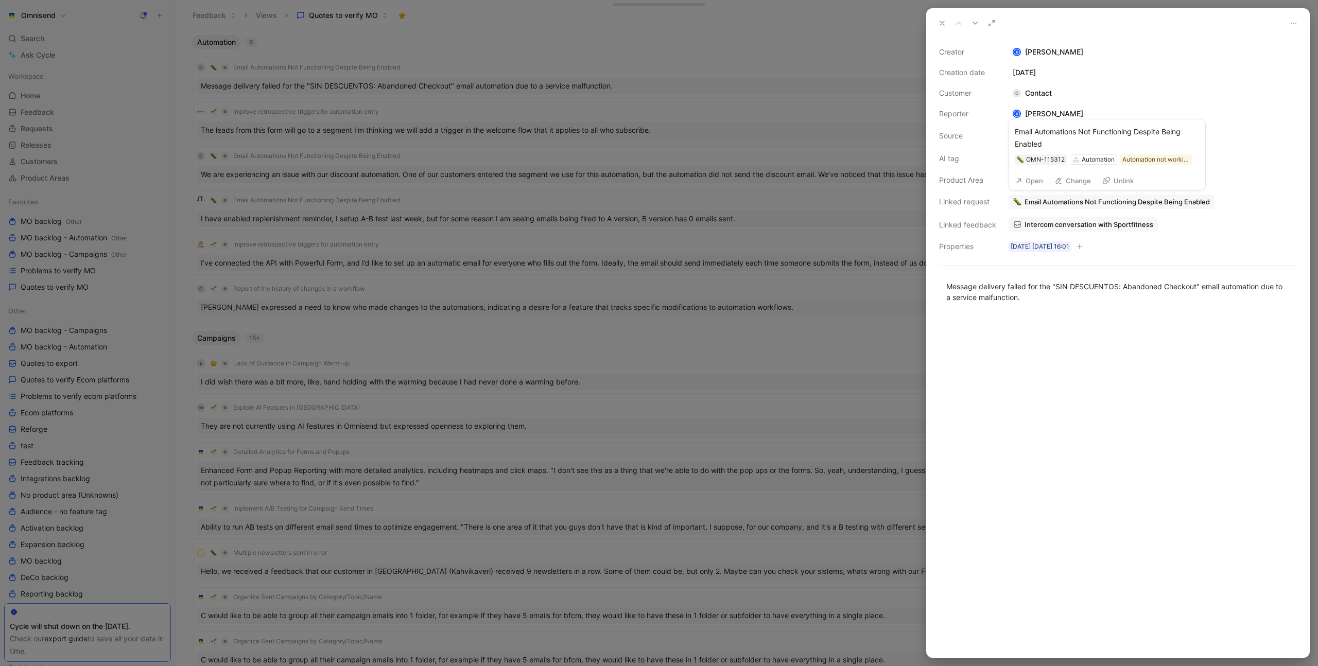
click at [1057, 201] on span "Email Automations Not Functioning Despite Being Enabled" at bounding box center [1117, 201] width 185 height 9
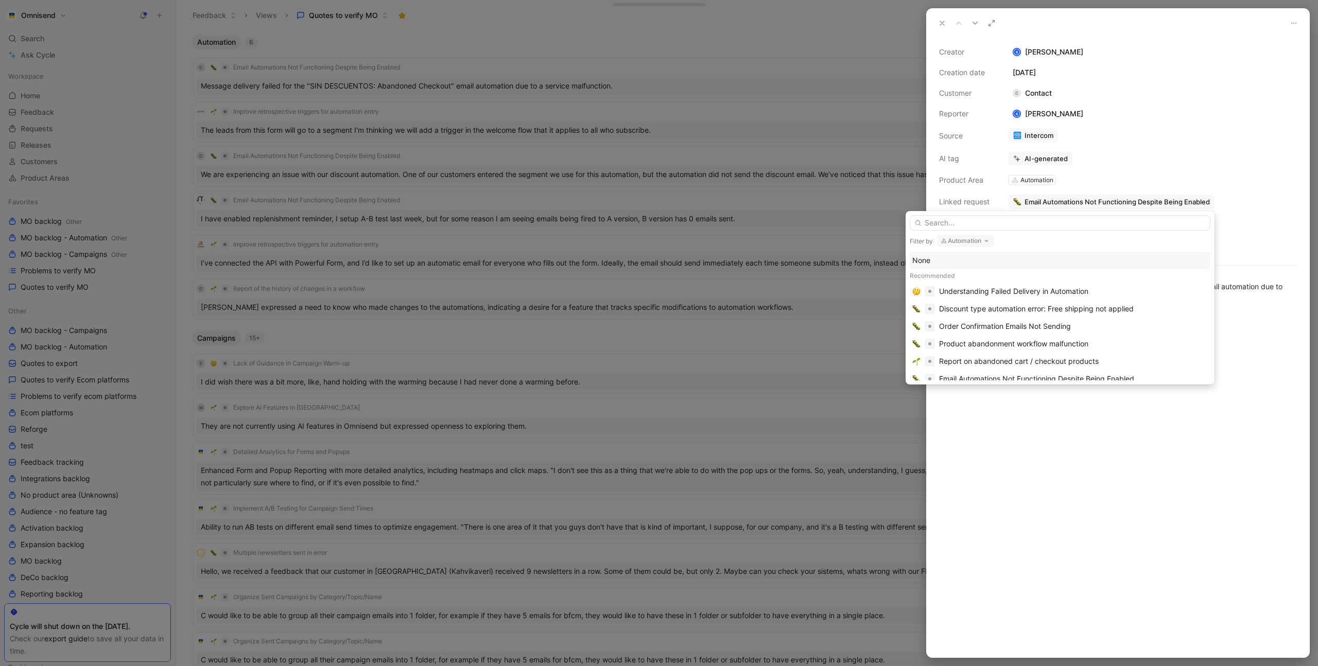
click at [970, 240] on button "Automation" at bounding box center [965, 241] width 57 height 12
type input "de"
click at [1003, 286] on span "liverability & compliance" at bounding box center [992, 282] width 81 height 9
click at [983, 222] on input "text" at bounding box center [1060, 222] width 301 height 15
paste input "Message delivery failed"
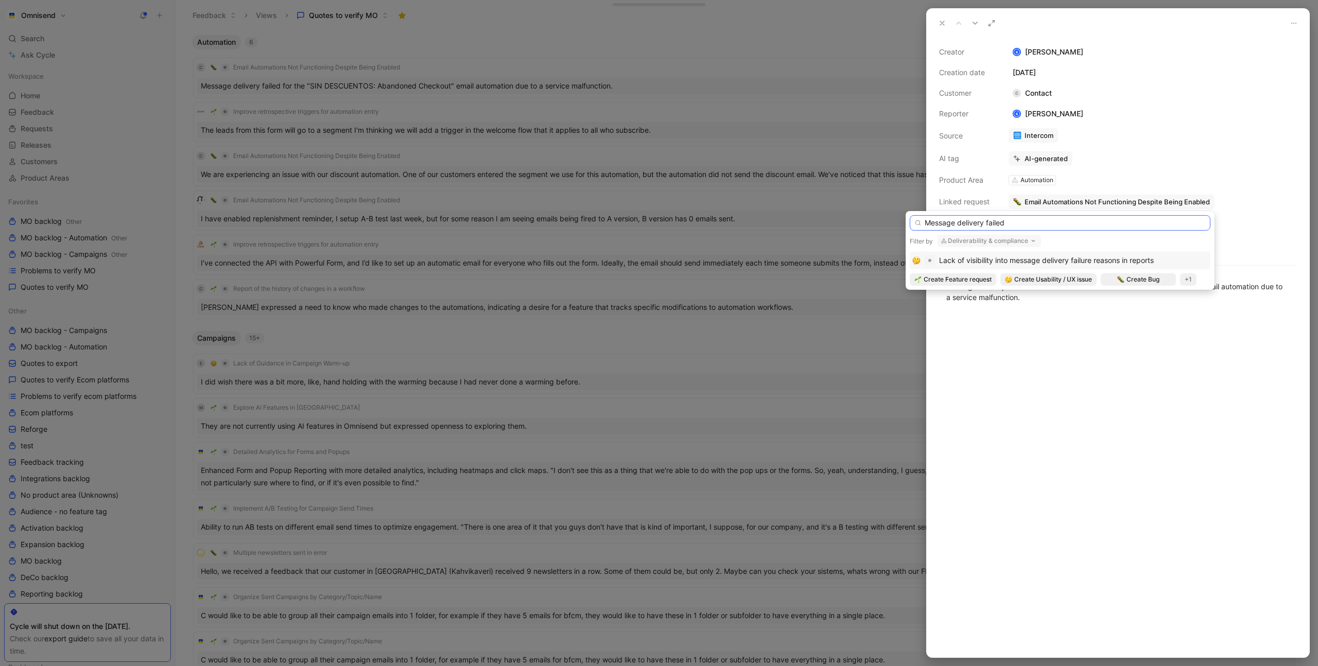
type input "Message delivery failed"
click at [1077, 261] on span "Lack of visibility into message delivery failure reasons in reports" at bounding box center [1046, 260] width 215 height 9
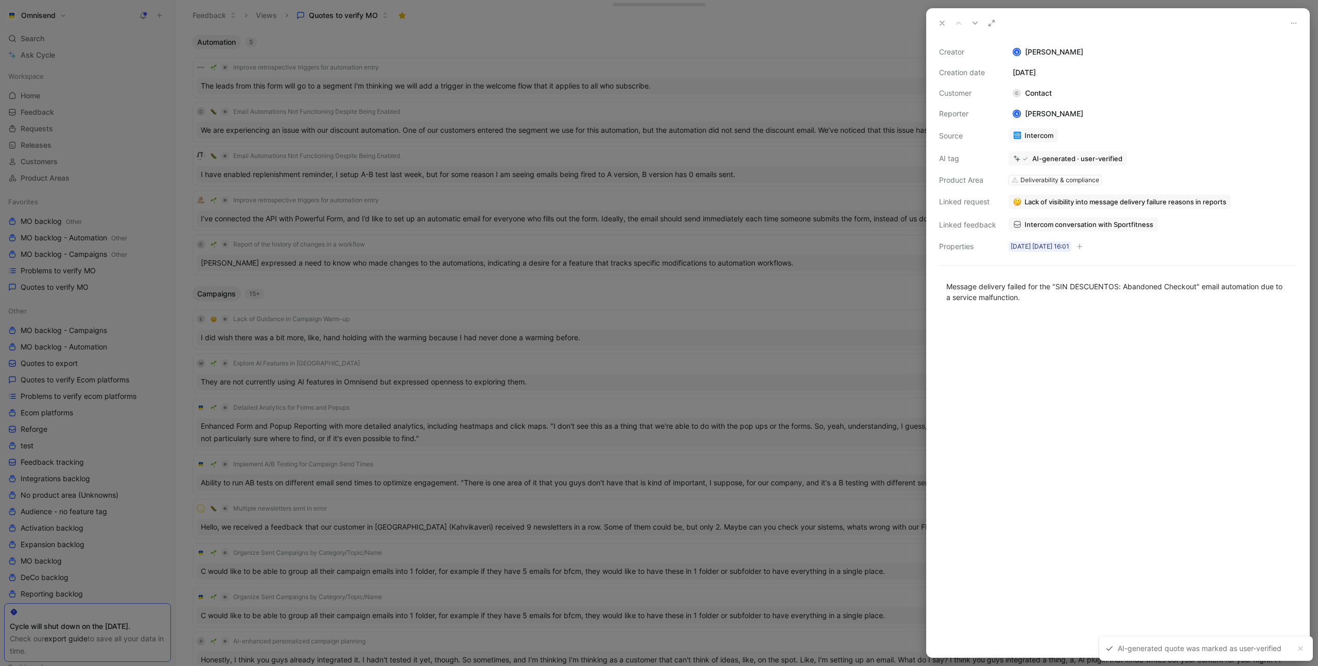
click at [525, 60] on div at bounding box center [659, 333] width 1318 height 666
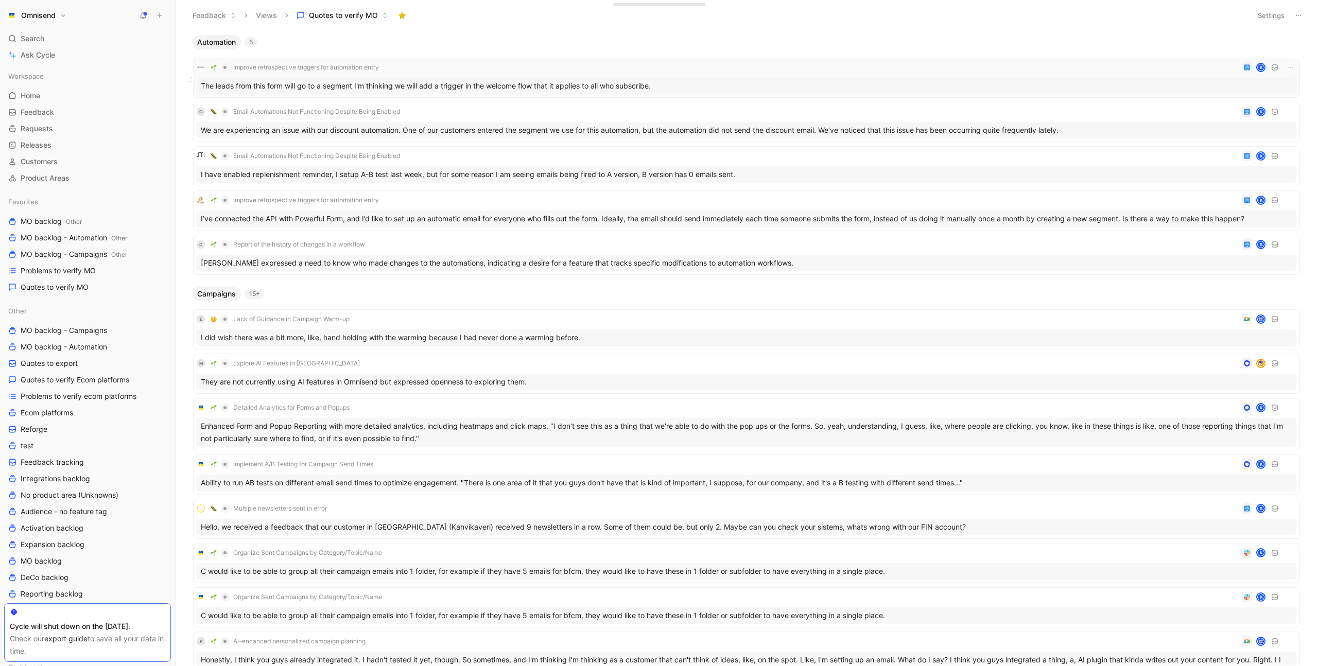
click at [521, 67] on div "Improve retrospective triggers for automation entry K" at bounding box center [747, 67] width 1100 height 12
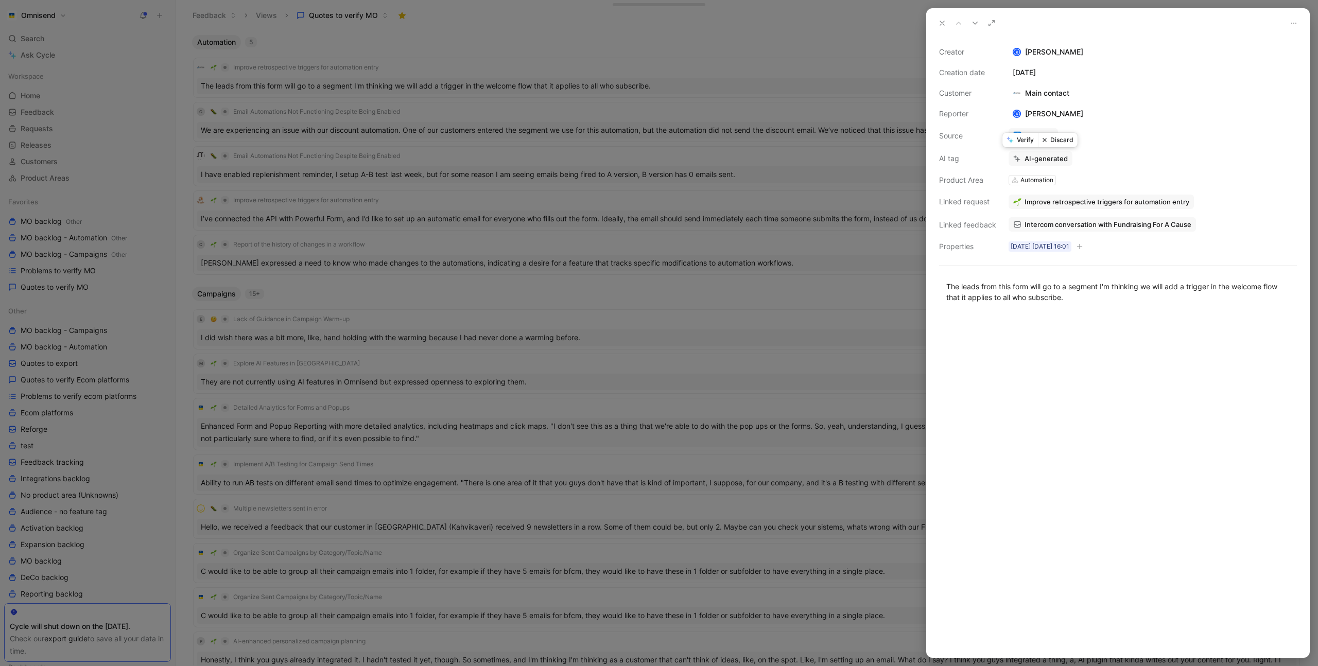
click at [1025, 141] on button "Verify" at bounding box center [1021, 140] width 36 height 14
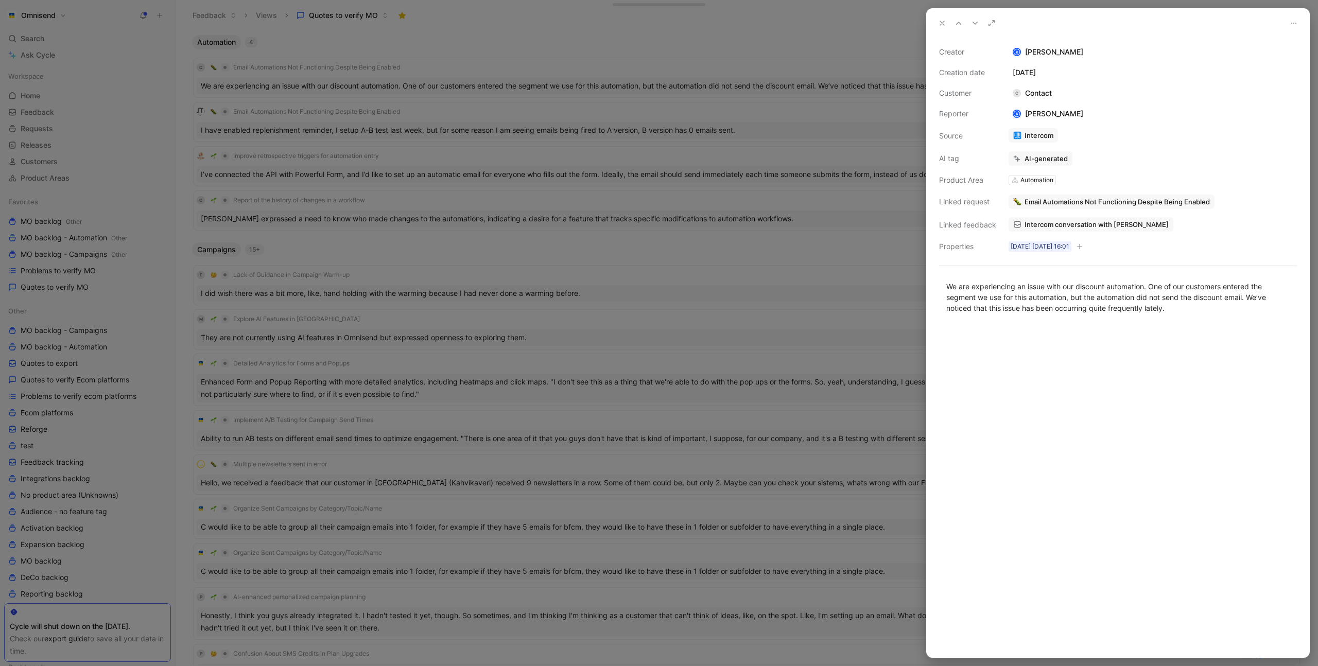
click at [458, 62] on div at bounding box center [659, 333] width 1318 height 666
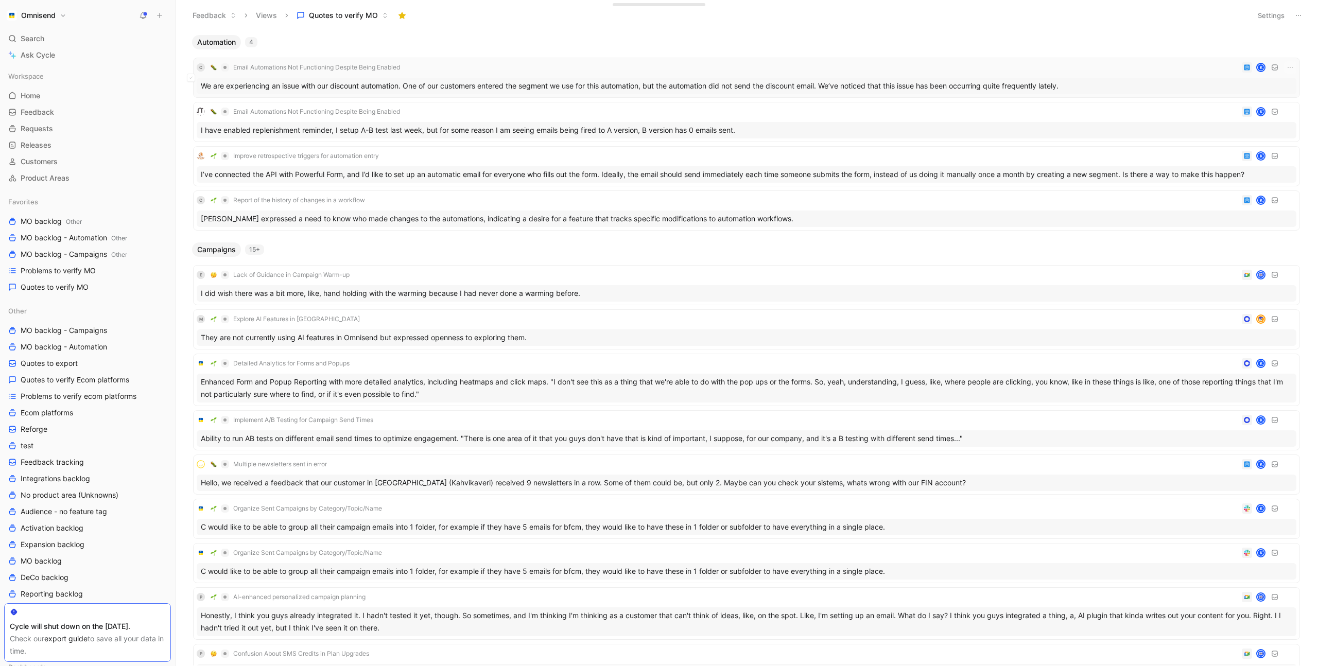
click at [452, 69] on div "C Email Automations Not Functioning Despite Being Enabled K" at bounding box center [747, 67] width 1100 height 12
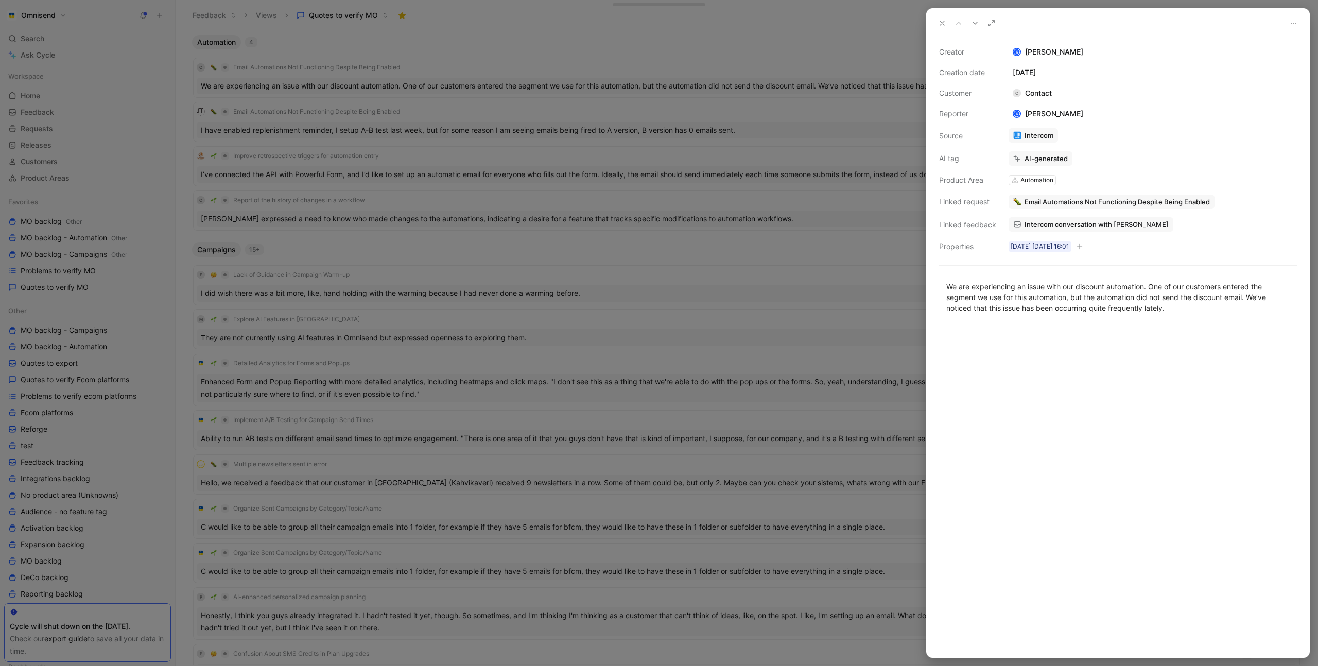
drag, startPoint x: 1088, startPoint y: 169, endPoint x: 1015, endPoint y: 152, distance: 75.5
click at [1087, 169] on div "Creator K Kasparas Toliušis Creation date September 30, 2025 Customer C Contact…" at bounding box center [1118, 149] width 358 height 207
drag, startPoint x: 1022, startPoint y: 140, endPoint x: 1016, endPoint y: 140, distance: 6.2
click at [1022, 140] on button "Verify" at bounding box center [1021, 140] width 36 height 14
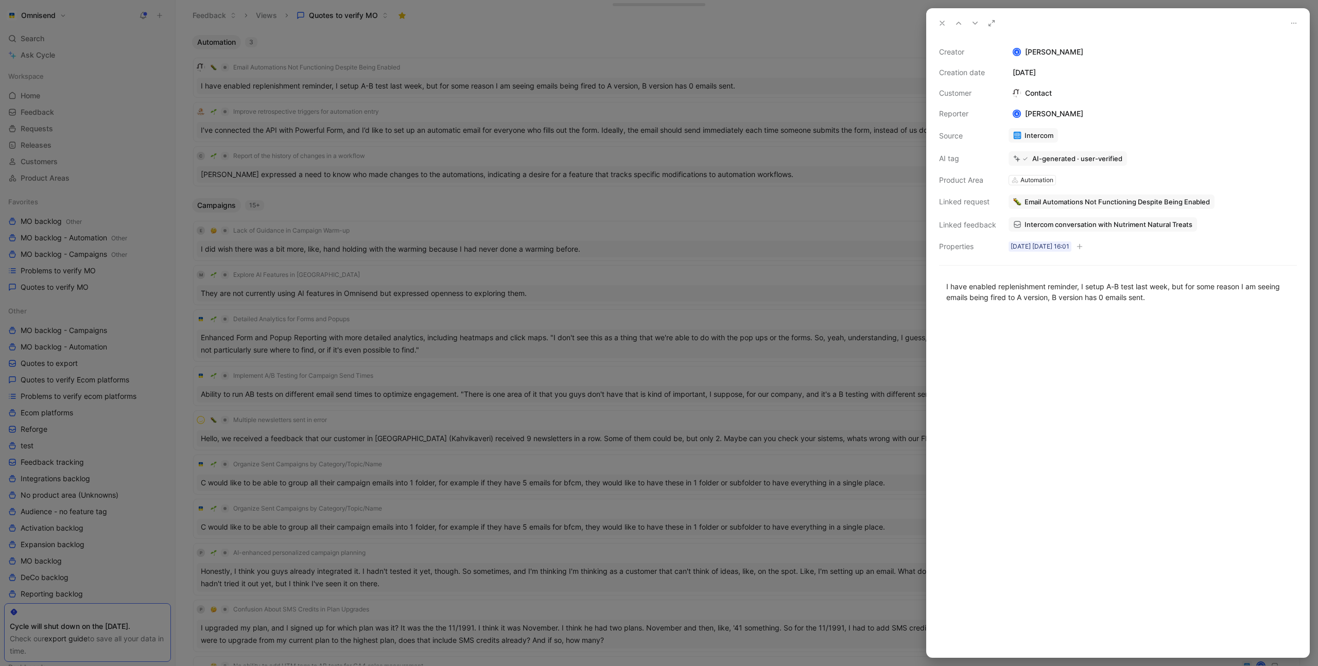
click at [487, 66] on div at bounding box center [659, 333] width 1318 height 666
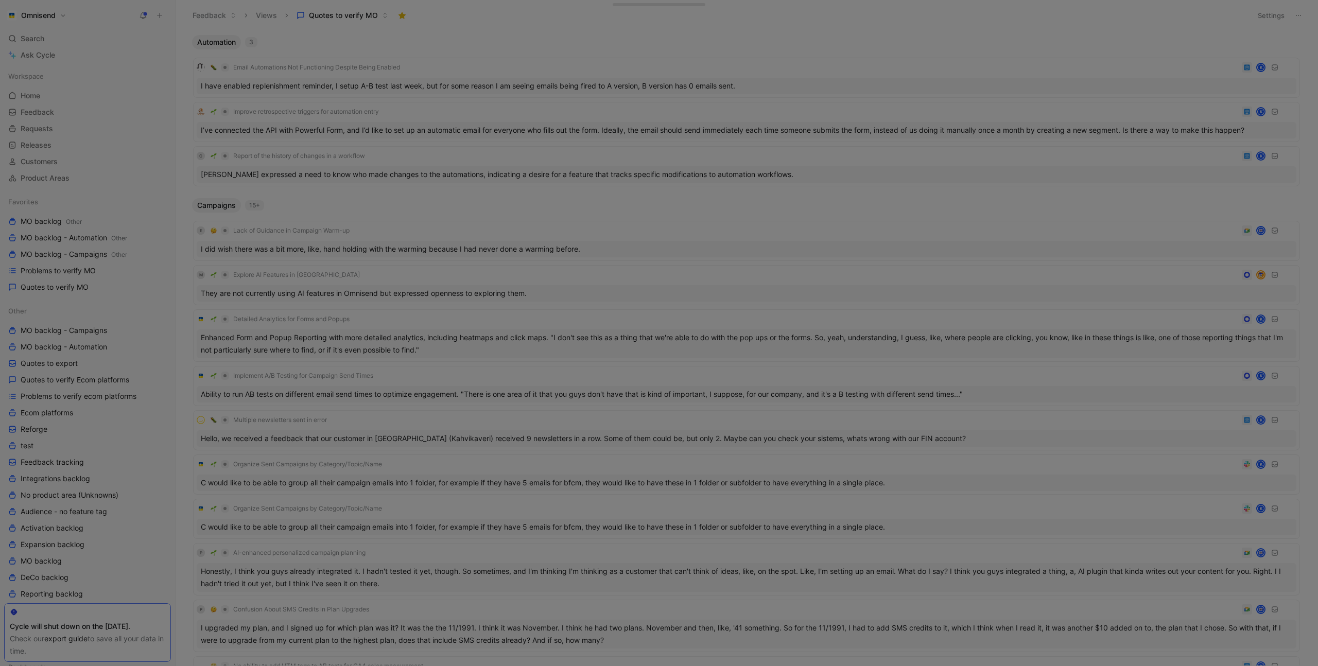
click at [472, 67] on div "Email Automations Not Functioning Despite Being Enabled K" at bounding box center [747, 67] width 1100 height 12
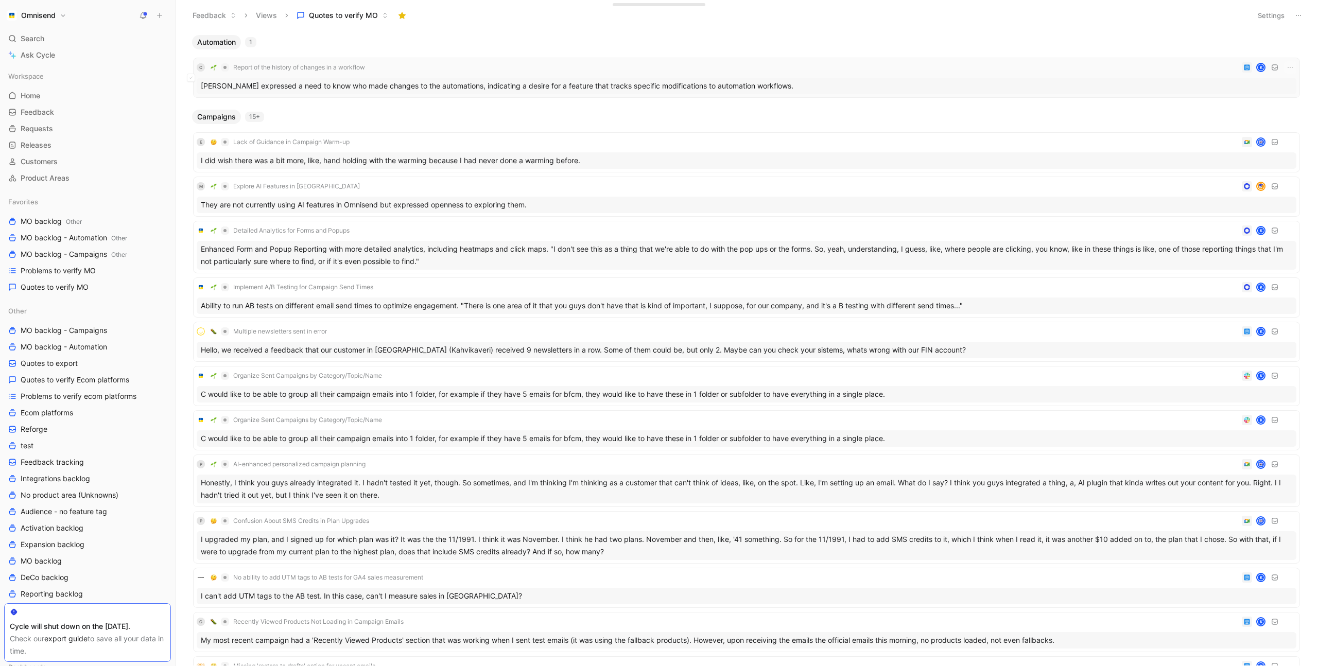
click at [466, 67] on div "C Report of the history of changes in a workflow K" at bounding box center [747, 67] width 1100 height 12
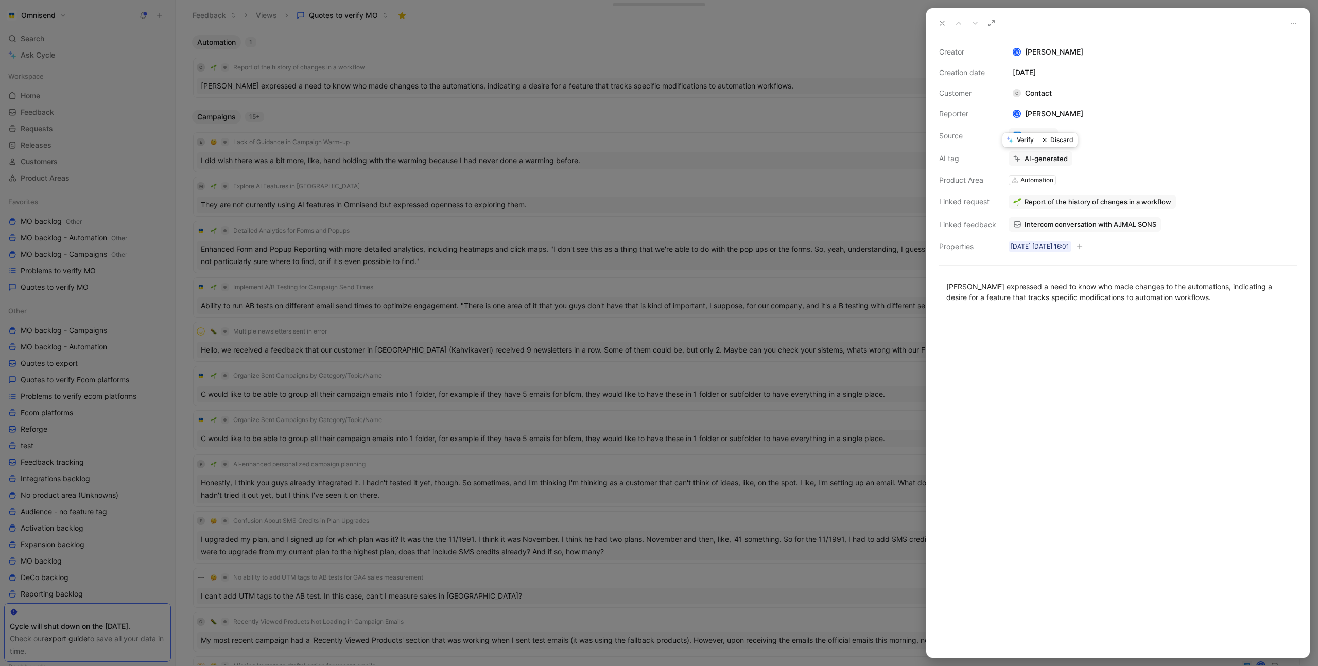
click at [1024, 140] on button "Verify" at bounding box center [1021, 140] width 36 height 14
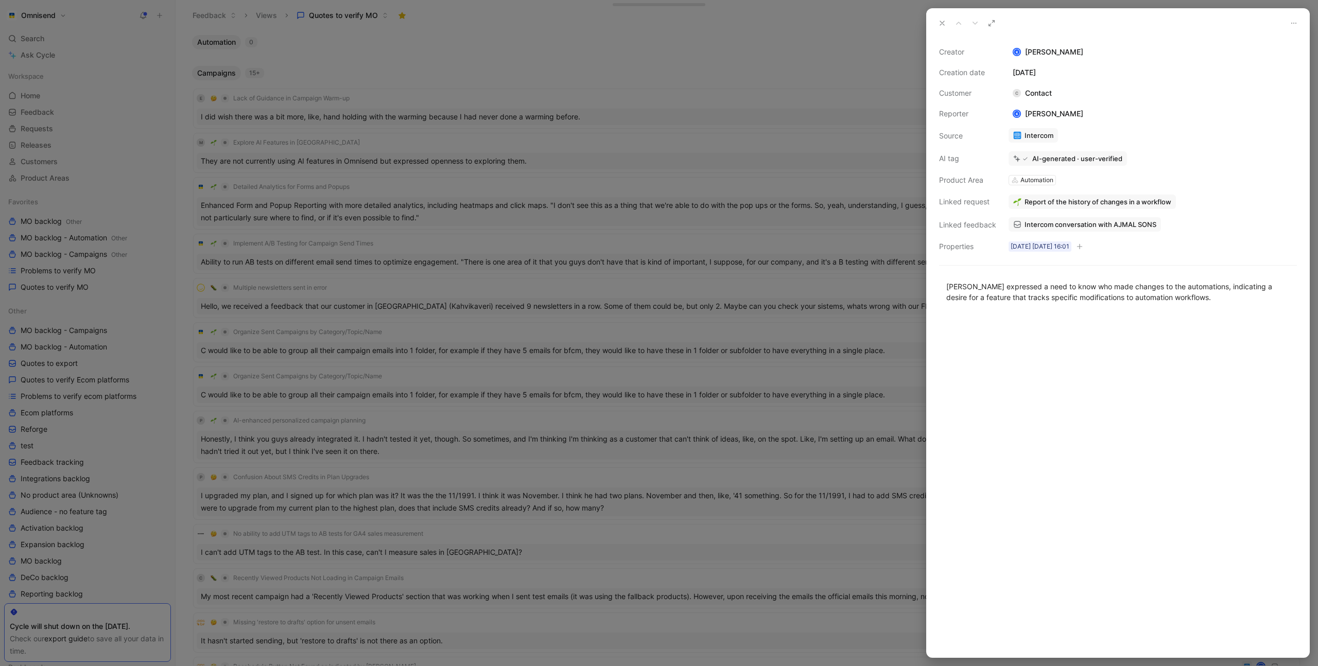
click at [491, 61] on div at bounding box center [659, 333] width 1318 height 666
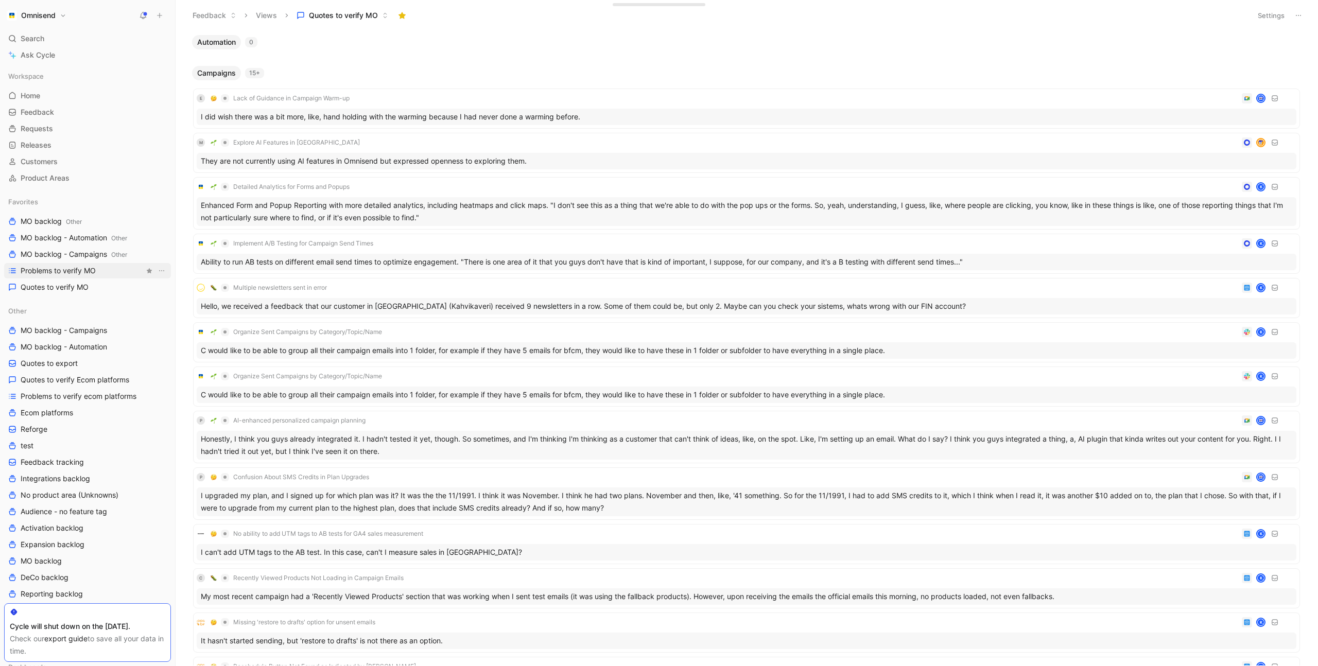
click at [104, 270] on link "Problems to verify MO" at bounding box center [87, 270] width 167 height 15
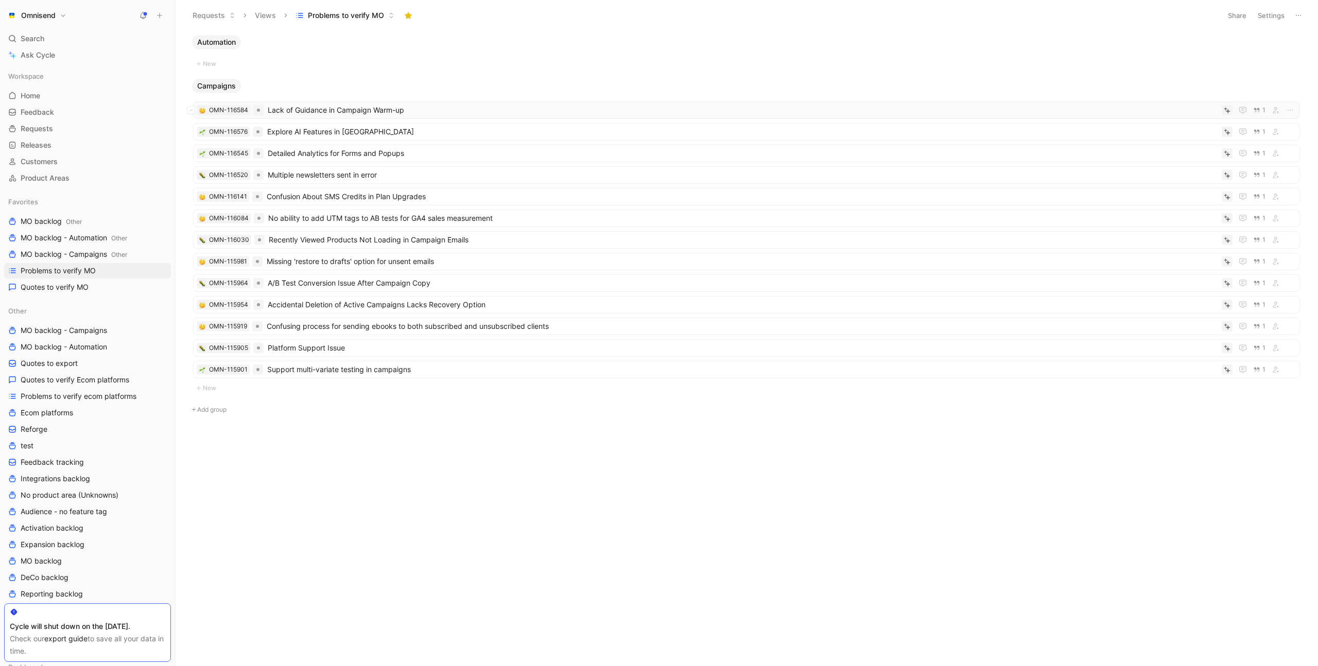
click at [488, 110] on span "Lack of Guidance in Campaign Warm-up" at bounding box center [743, 110] width 950 height 12
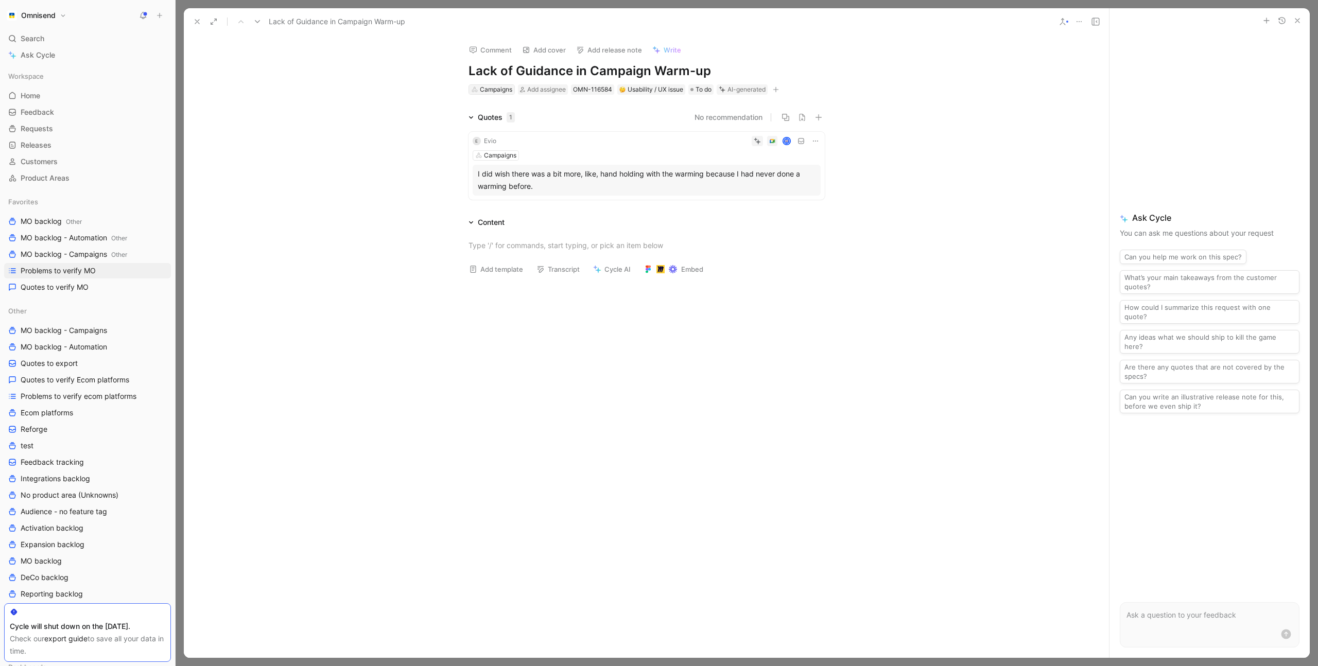
click at [496, 90] on div "Campaigns" at bounding box center [496, 89] width 32 height 10
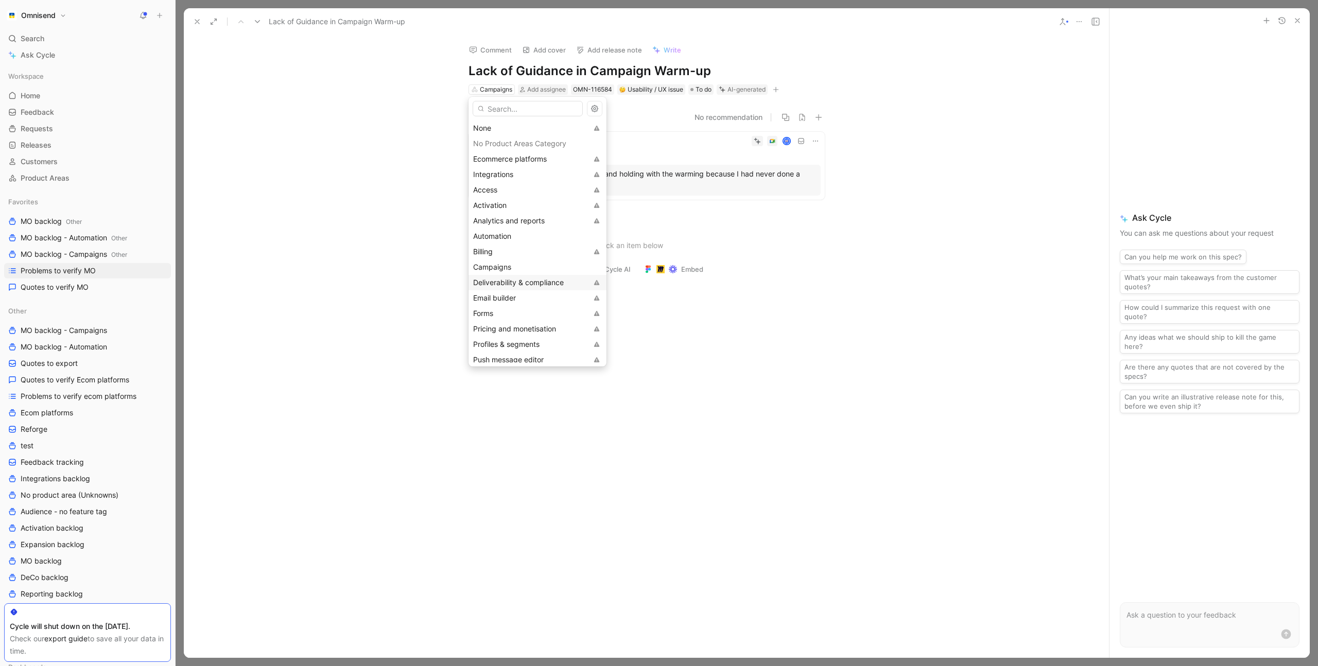
scroll to position [21, 0]
click at [539, 264] on span "Deliverability & compliance" at bounding box center [518, 261] width 91 height 9
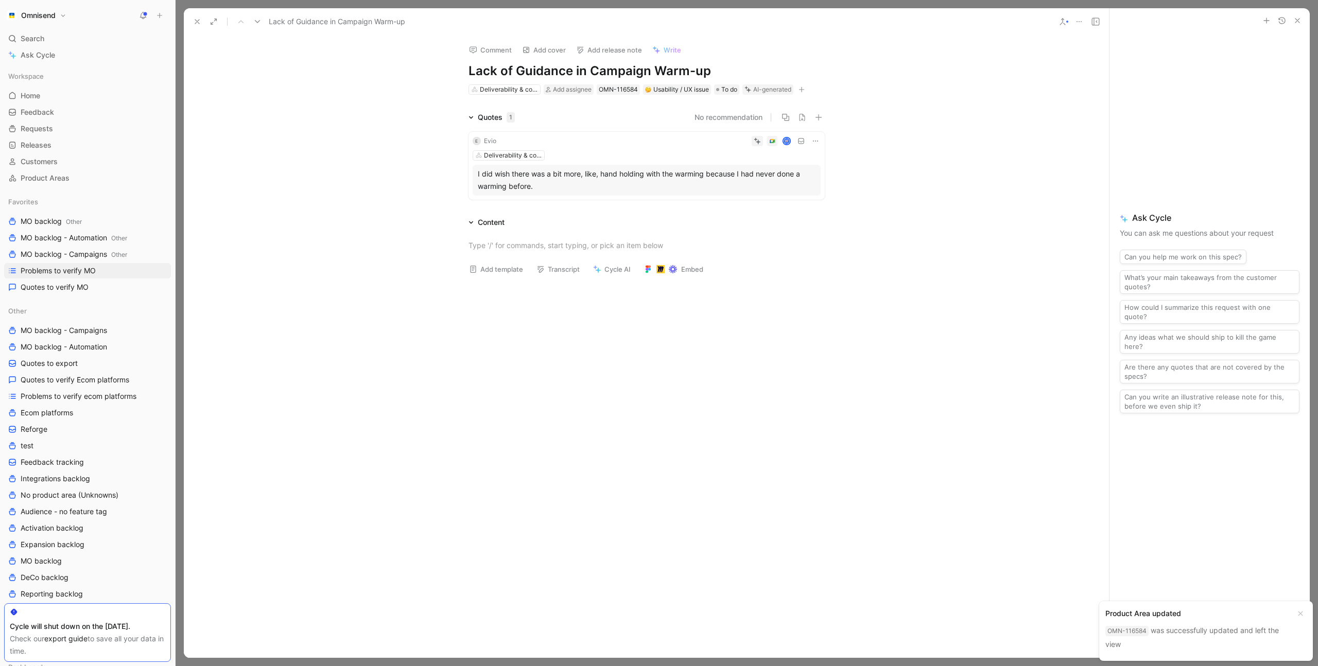
click at [406, 179] on div "Quotes 1 No recommendation E Evio Deliverability & compliance I did wish there …" at bounding box center [646, 157] width 925 height 93
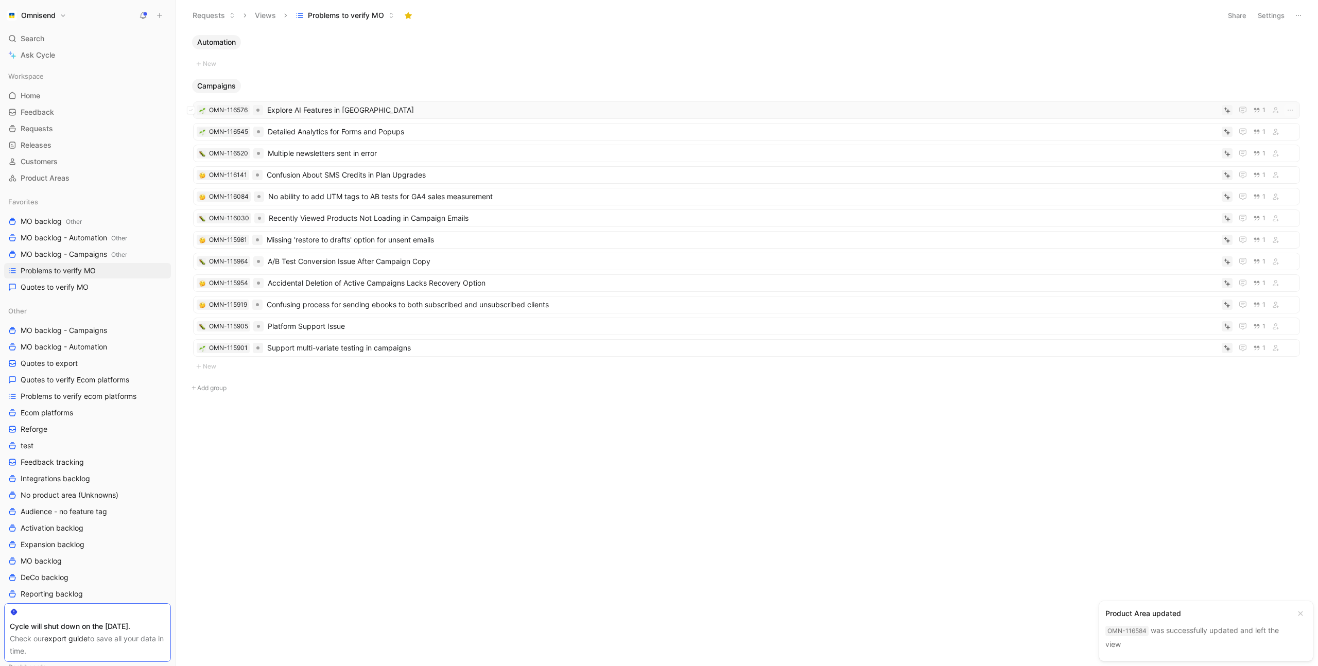
click at [414, 110] on span "Explore AI Features in [GEOGRAPHIC_DATA]" at bounding box center [742, 110] width 951 height 12
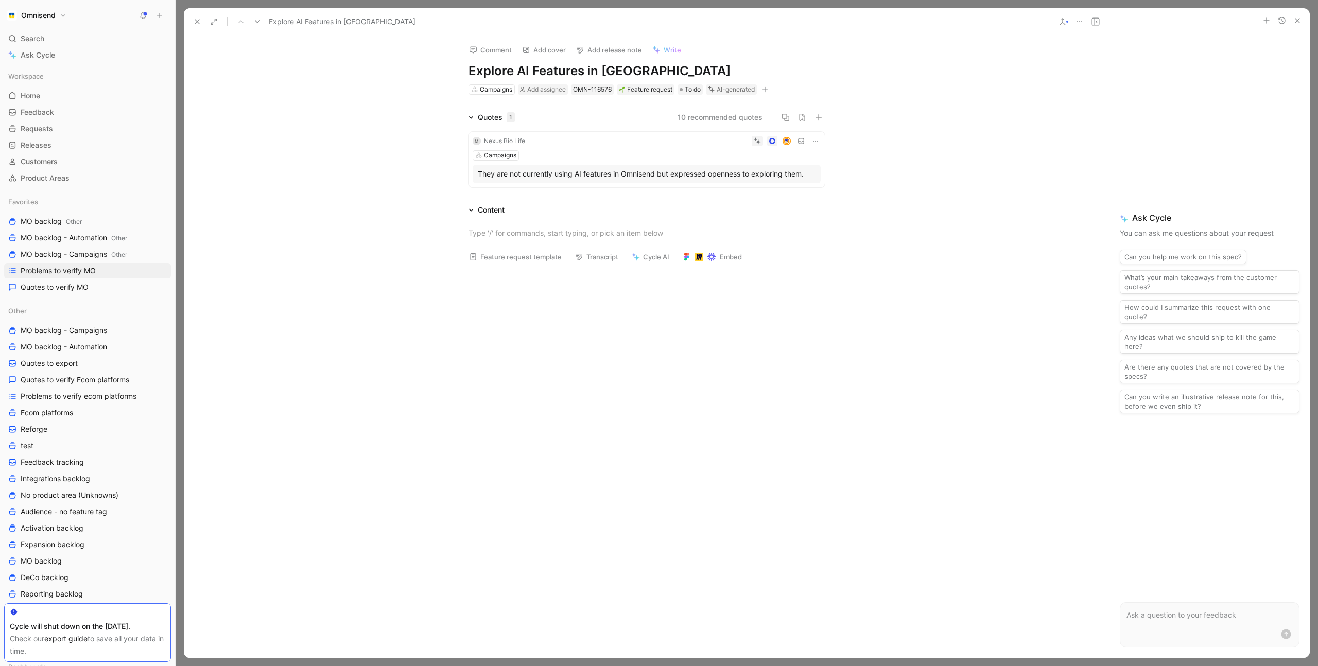
click at [1077, 24] on icon at bounding box center [1079, 22] width 8 height 8
click at [1107, 89] on div "Delete" at bounding box center [1120, 89] width 59 height 12
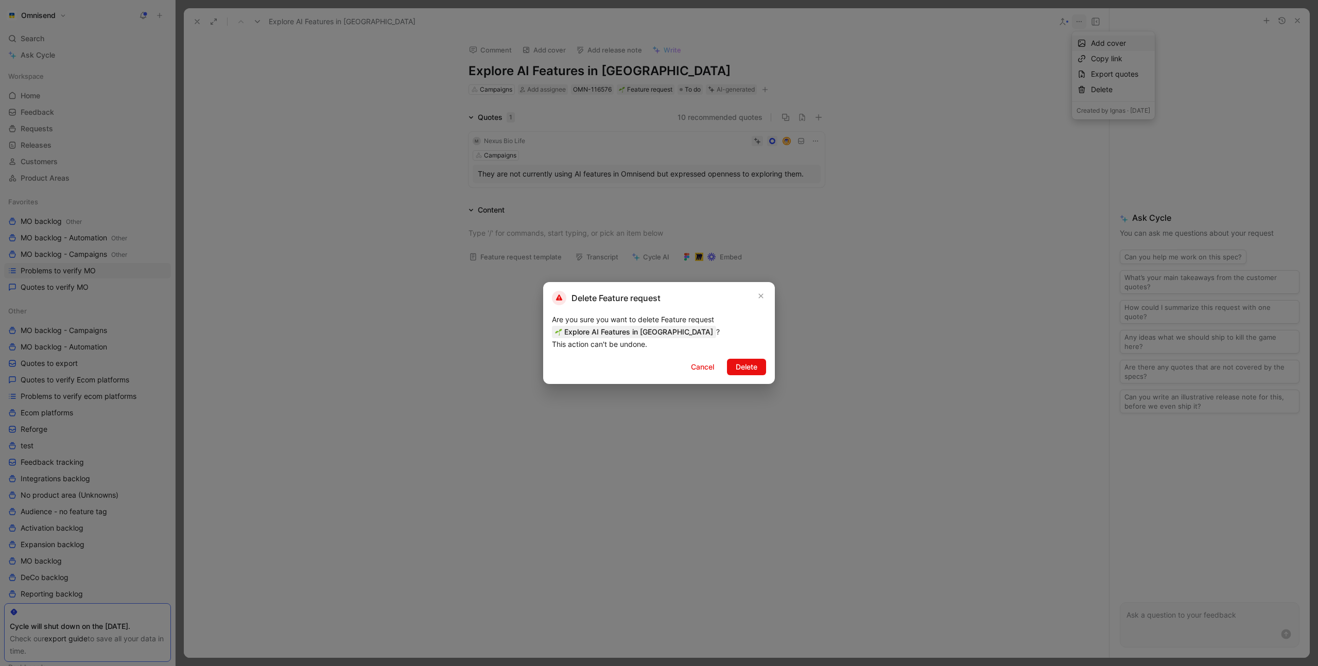
drag, startPoint x: 752, startPoint y: 368, endPoint x: 757, endPoint y: 364, distance: 6.2
click at [752, 368] on span "Delete" at bounding box center [747, 367] width 22 height 12
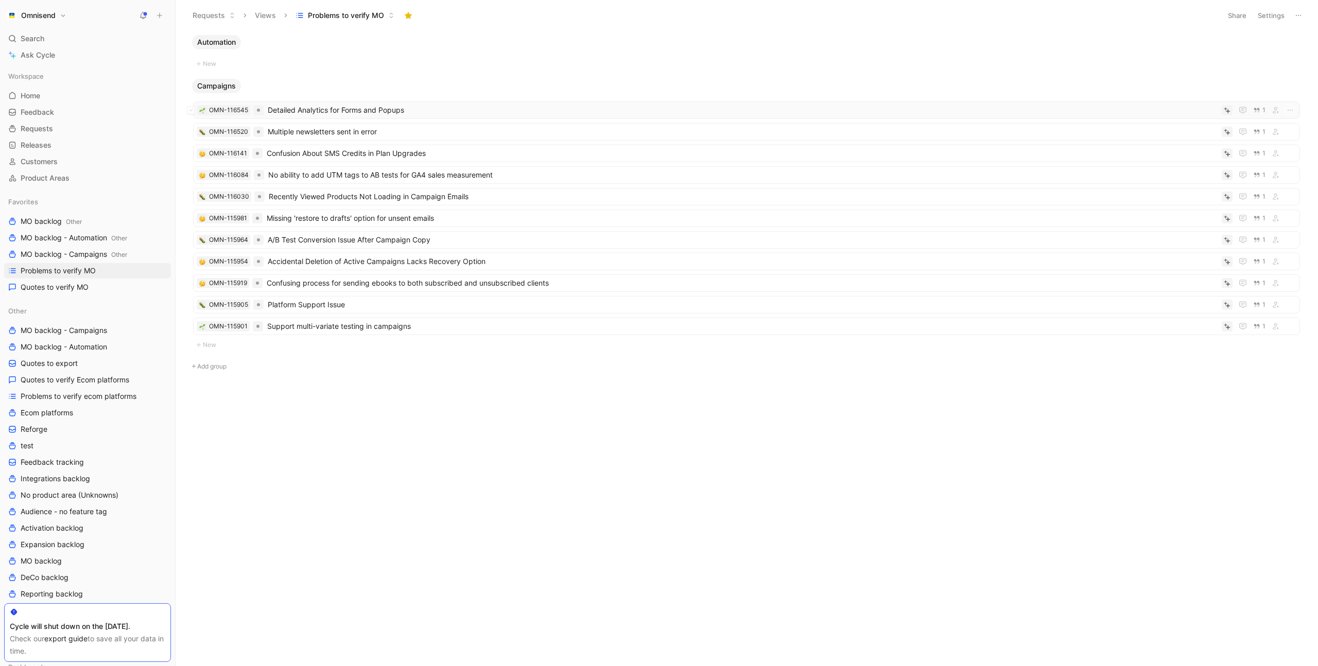
click at [455, 109] on span "Detailed Analytics for Forms and Popups" at bounding box center [743, 110] width 950 height 12
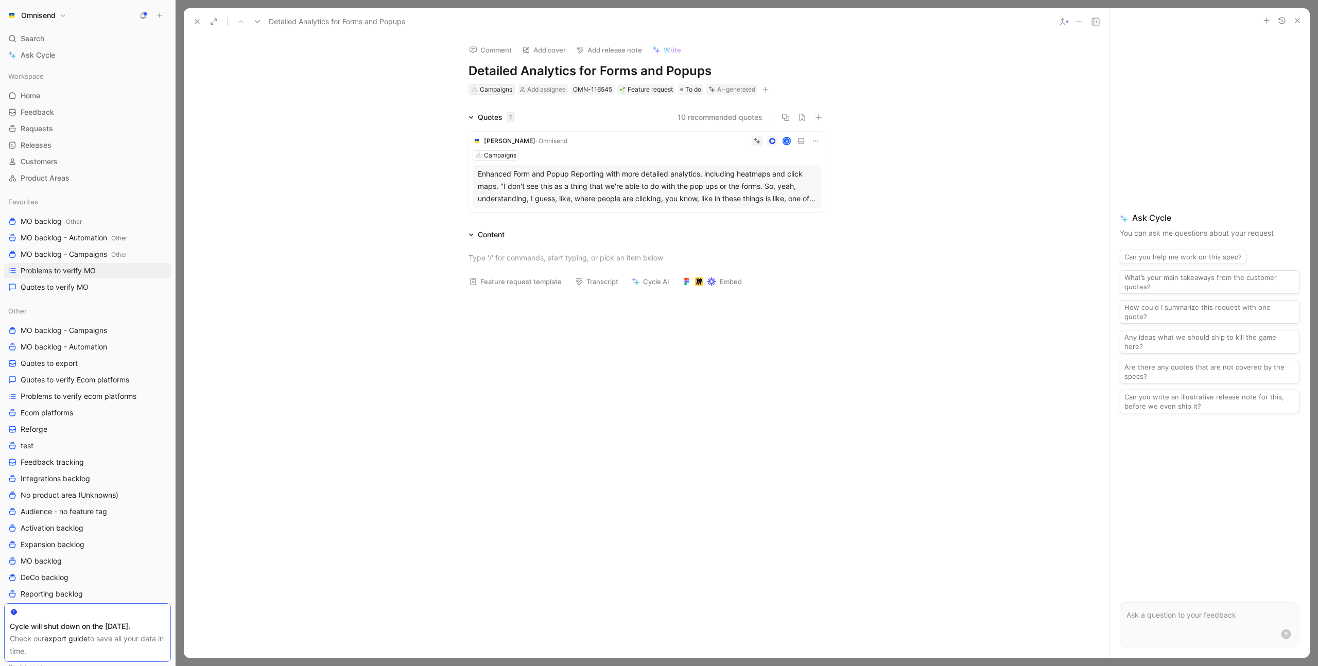
click at [497, 89] on div "Campaigns" at bounding box center [496, 89] width 32 height 10
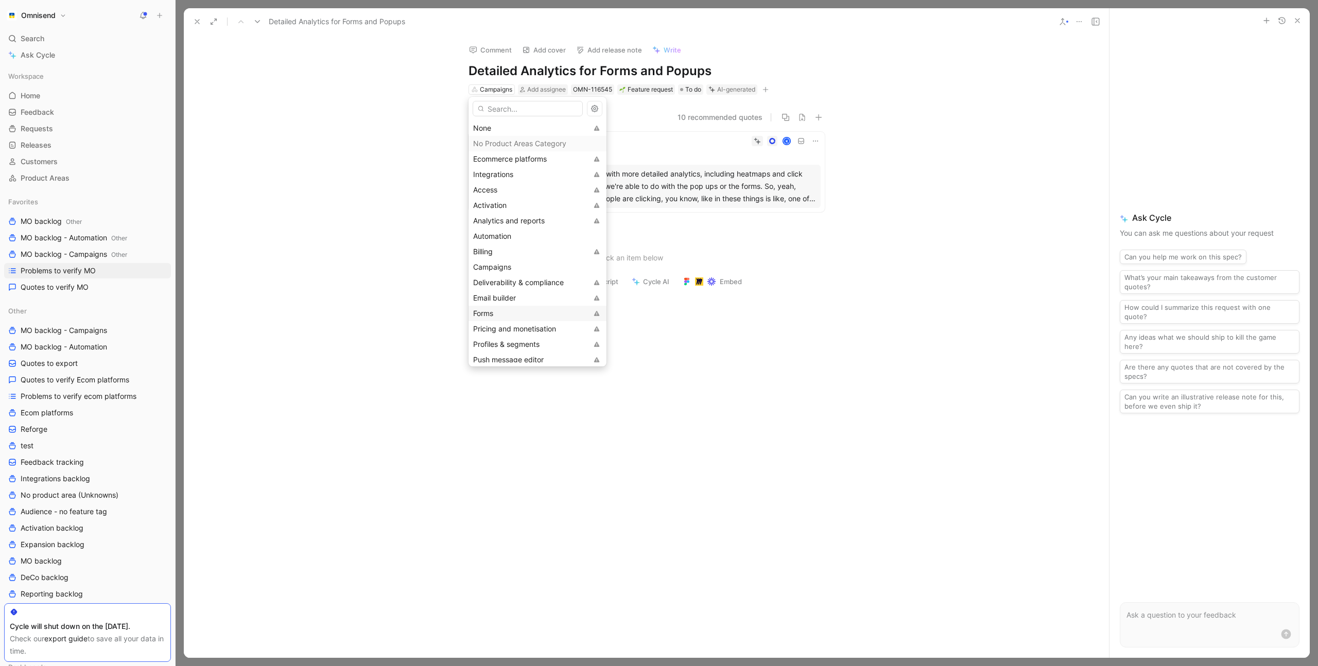
click at [503, 312] on div "Forms" at bounding box center [530, 313] width 114 height 12
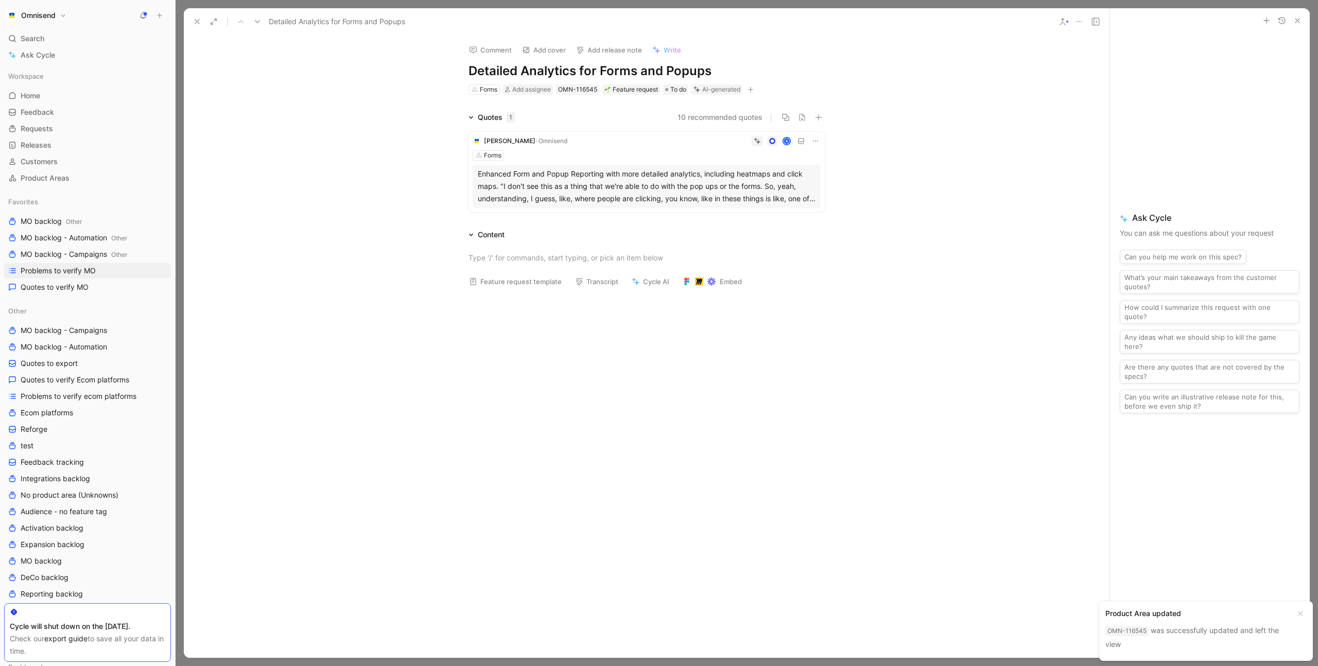
click at [395, 214] on div "Quotes 1 10 recommended quotes [PERSON_NAME] · Omnisend K Forms Enhanced Form a…" at bounding box center [646, 163] width 925 height 105
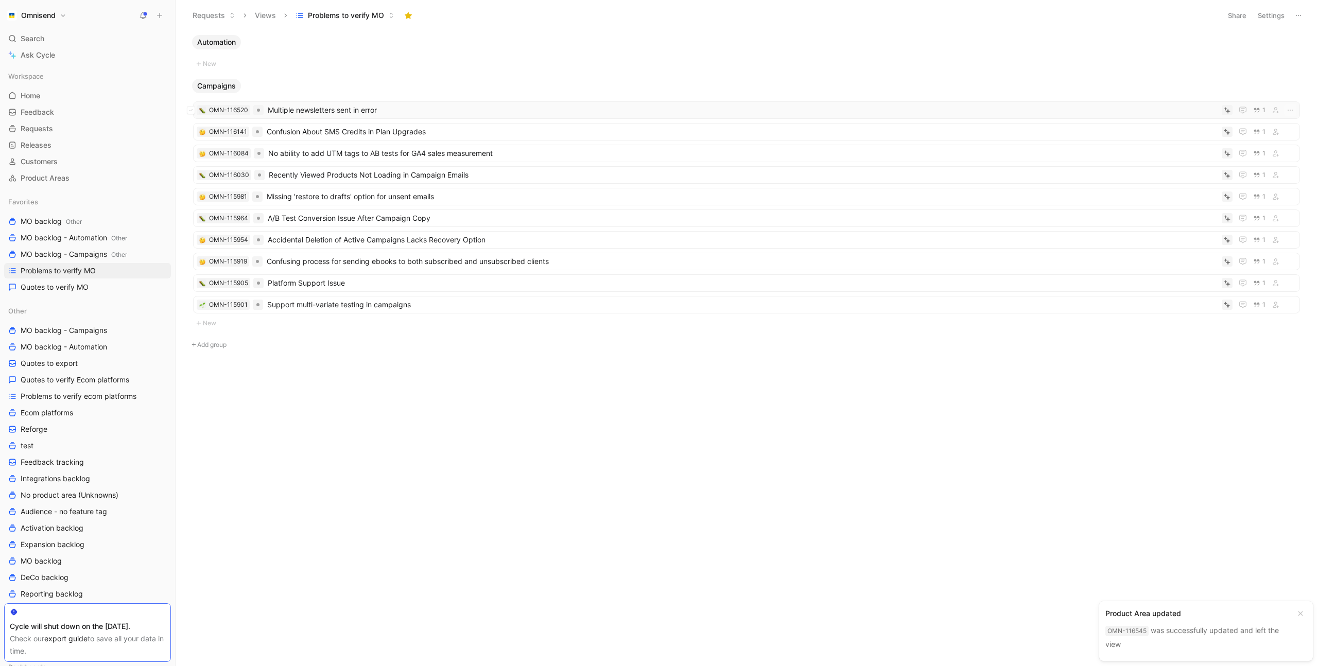
click at [415, 109] on span "Multiple newsletters sent in error" at bounding box center [743, 110] width 950 height 12
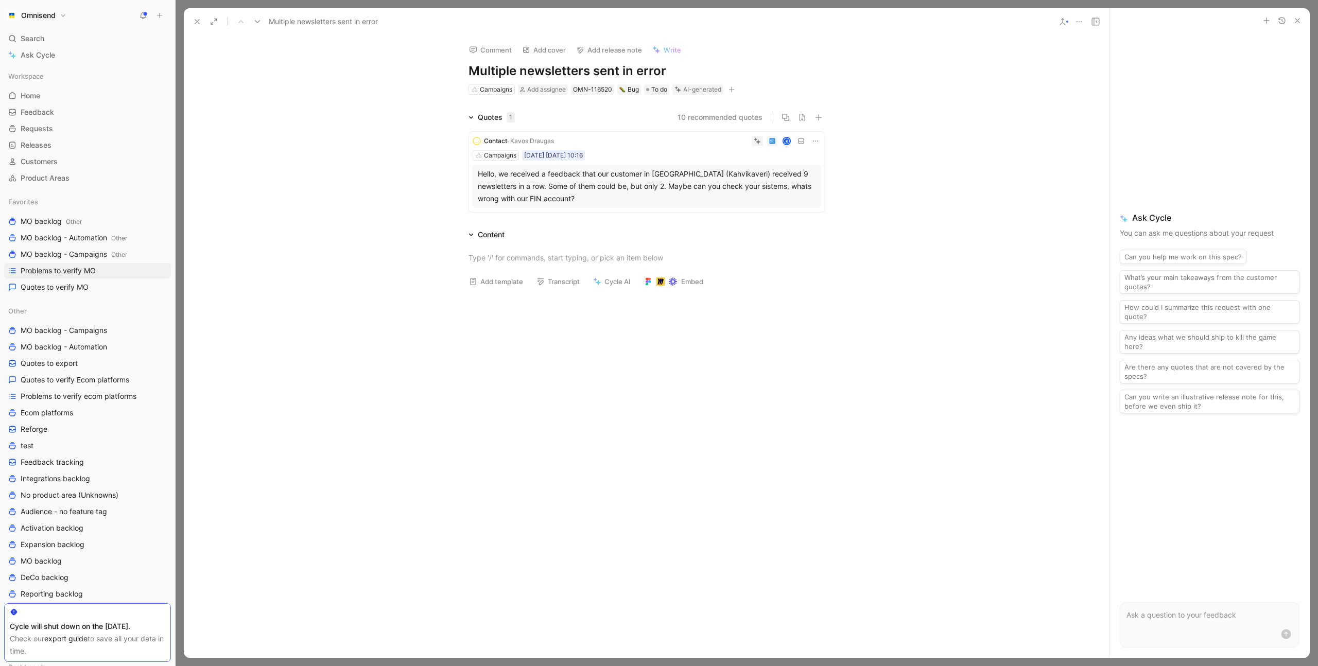
click at [734, 90] on icon "button" at bounding box center [732, 90] width 6 height 6
click at [665, 146] on span "Product feature" at bounding box center [638, 145] width 53 height 9
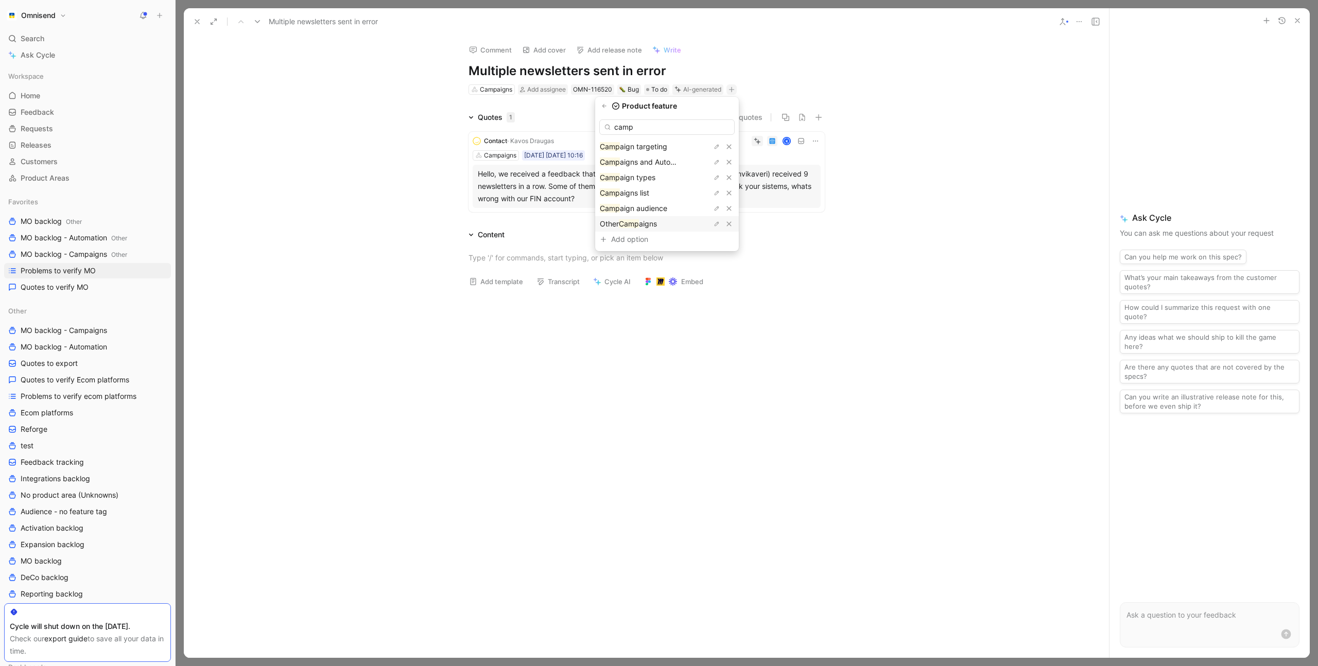
type input "camp"
click at [639, 224] on mark "Camp" at bounding box center [629, 223] width 20 height 9
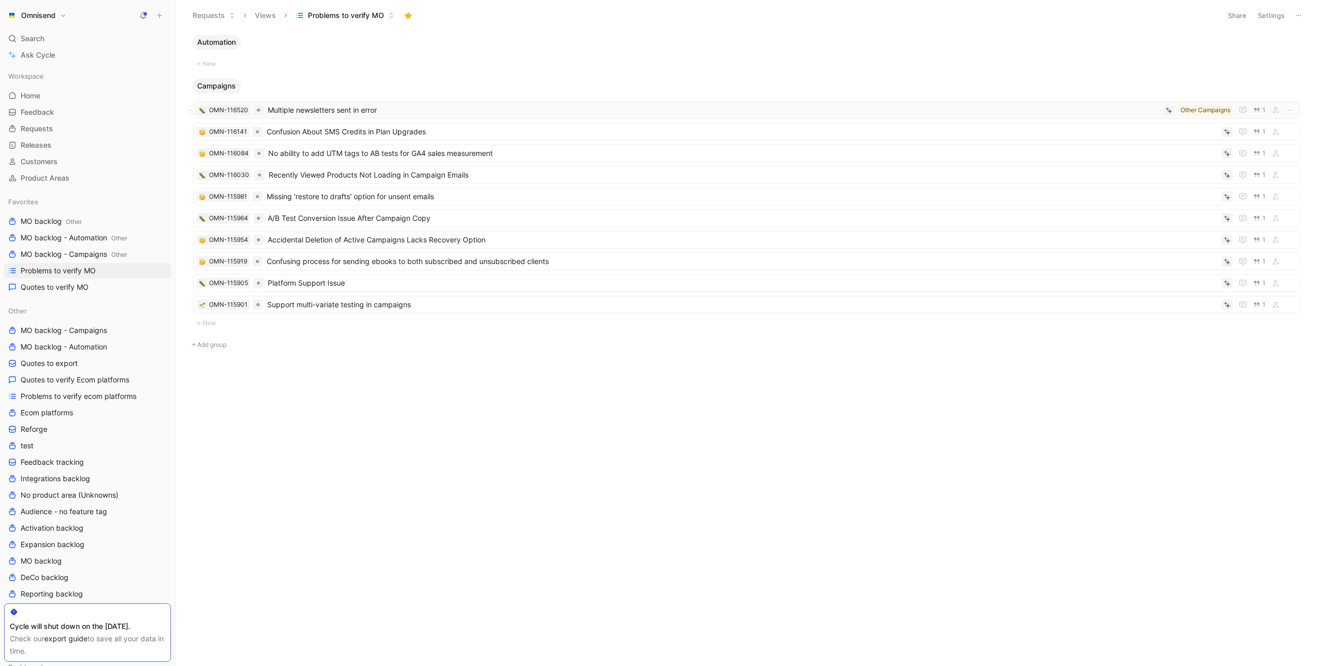
click at [329, 113] on span "Multiple newsletters sent in error" at bounding box center [714, 110] width 892 height 12
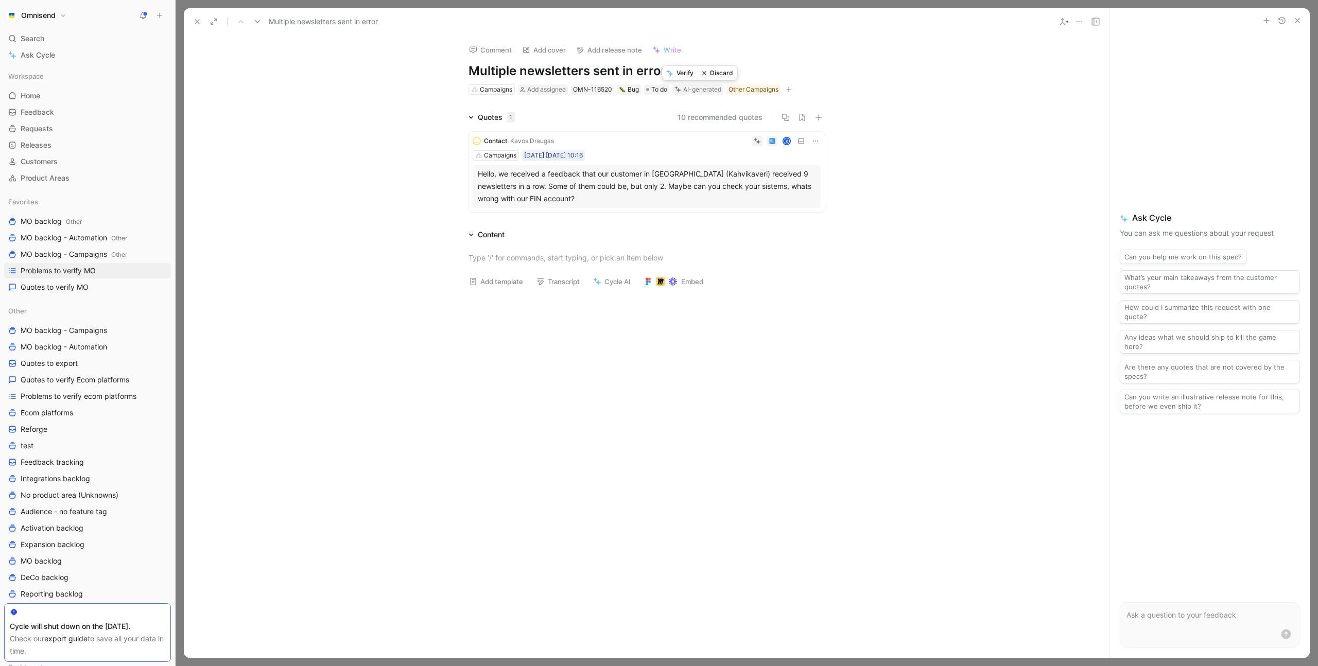
click at [682, 74] on button "Verify" at bounding box center [680, 73] width 36 height 14
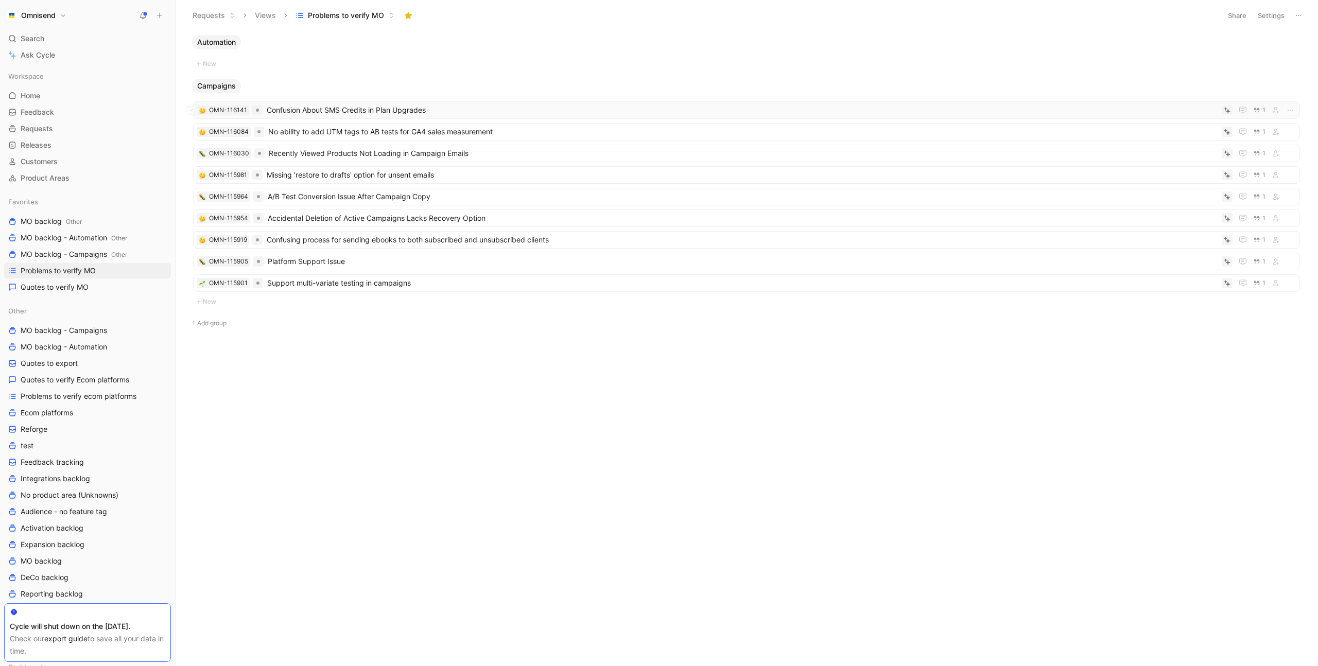
click at [306, 108] on span "Confusion About SMS Credits in Plan Upgrades" at bounding box center [742, 110] width 951 height 12
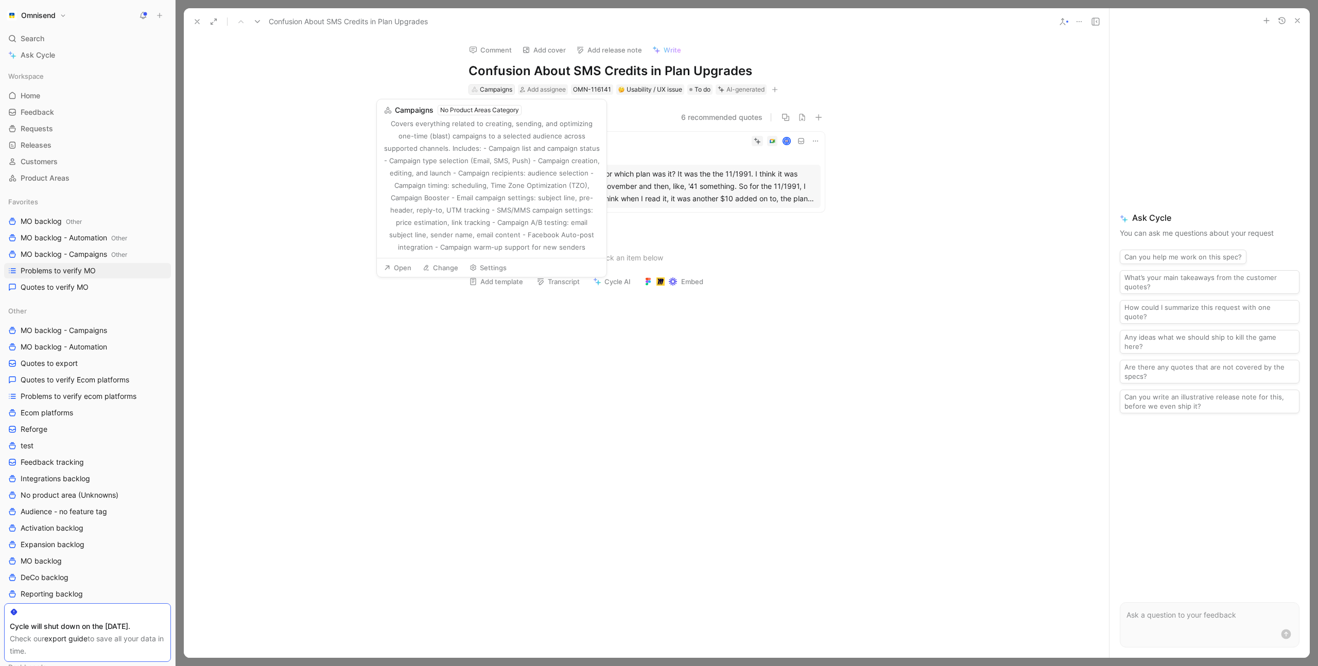
click at [488, 91] on div "Campaigns" at bounding box center [496, 89] width 32 height 10
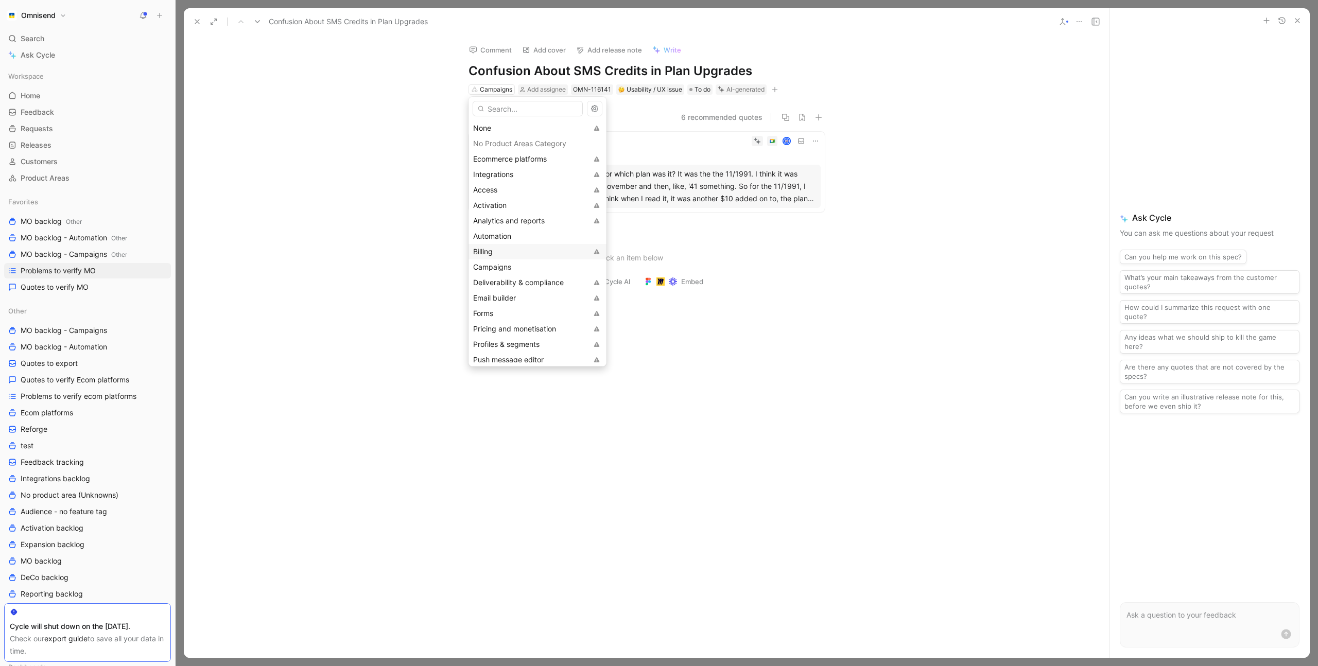
click at [509, 251] on div "Billing" at bounding box center [530, 252] width 114 height 12
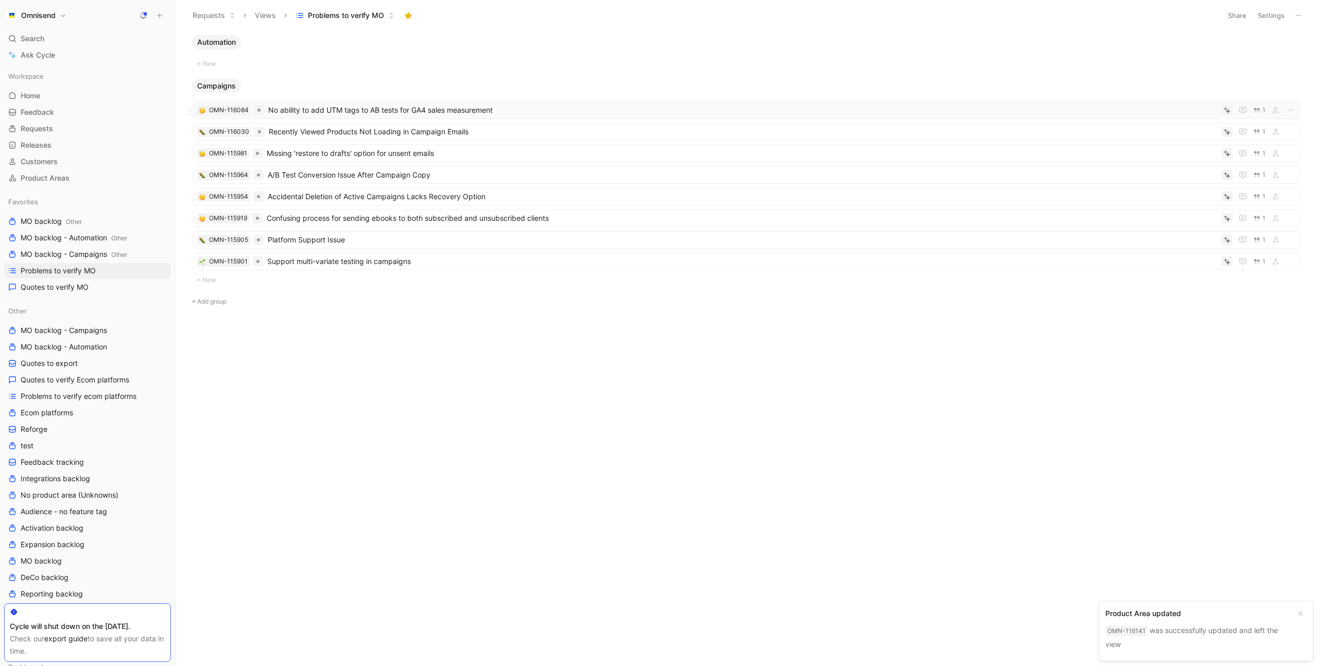
click at [356, 111] on span "No ability to add UTM tags to AB tests for GA4 sales measurement" at bounding box center [743, 110] width 950 height 12
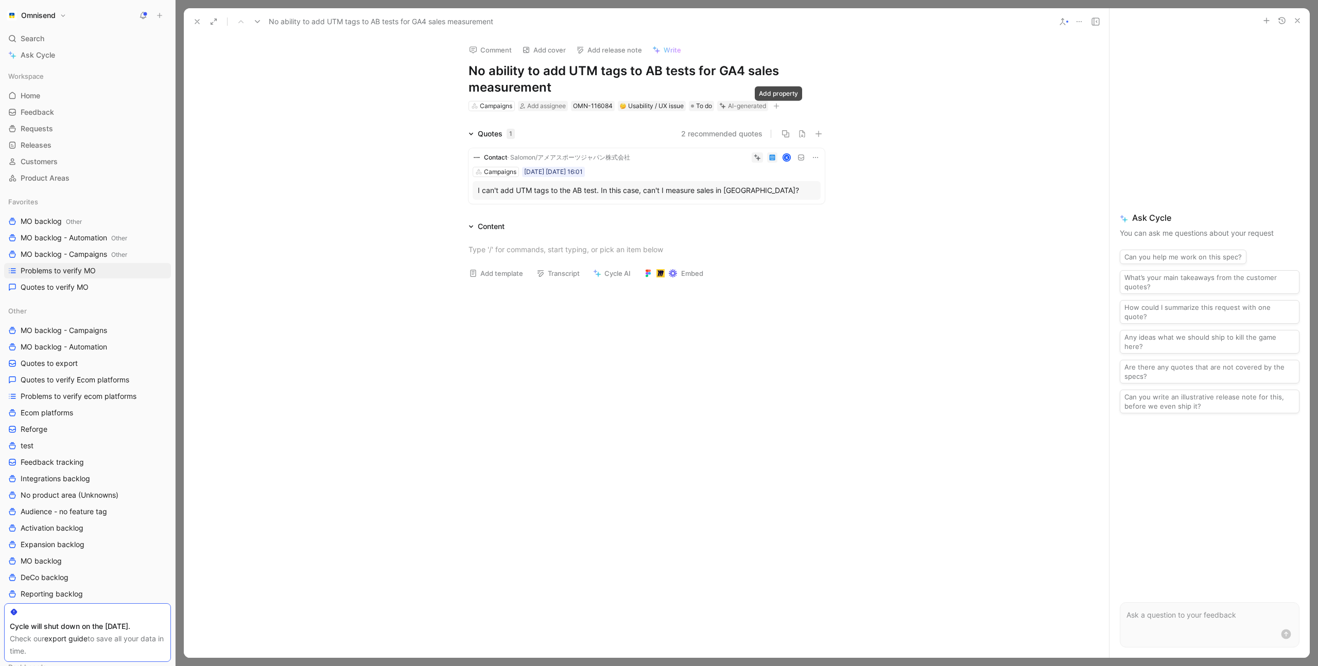
click at [780, 106] on icon "button" at bounding box center [777, 106] width 6 height 1
click at [710, 162] on span "Product feature" at bounding box center [684, 162] width 53 height 9
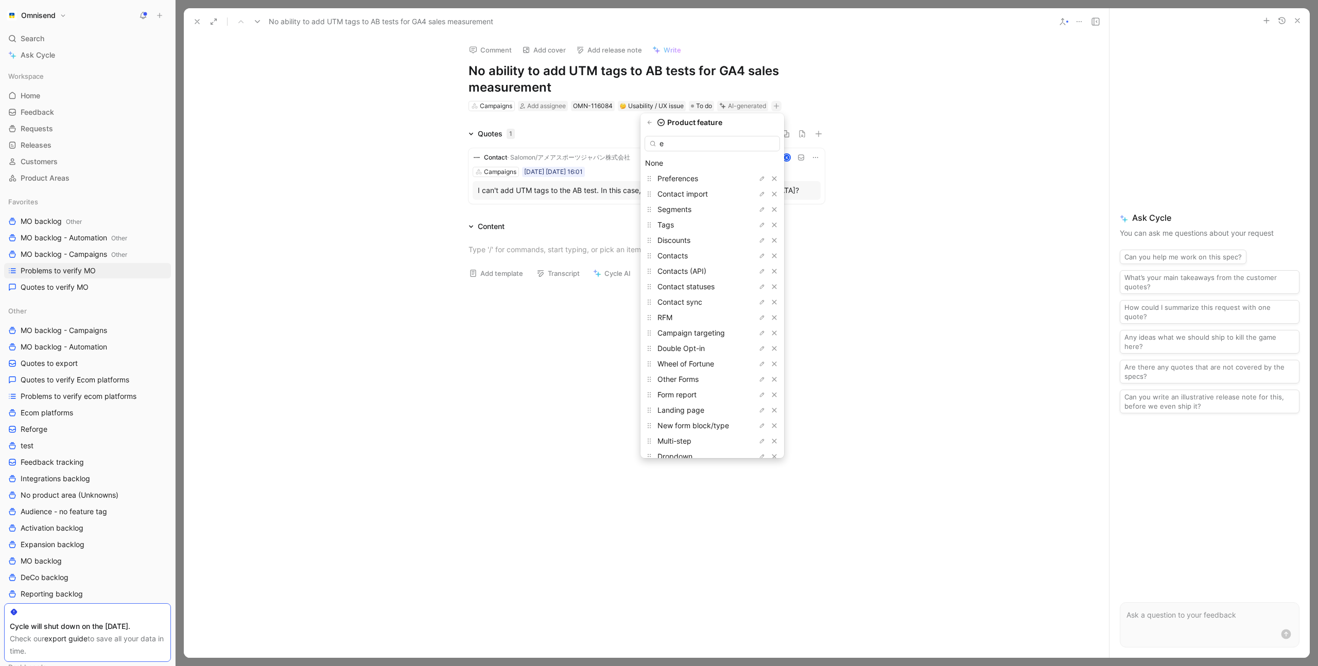
type input "em"
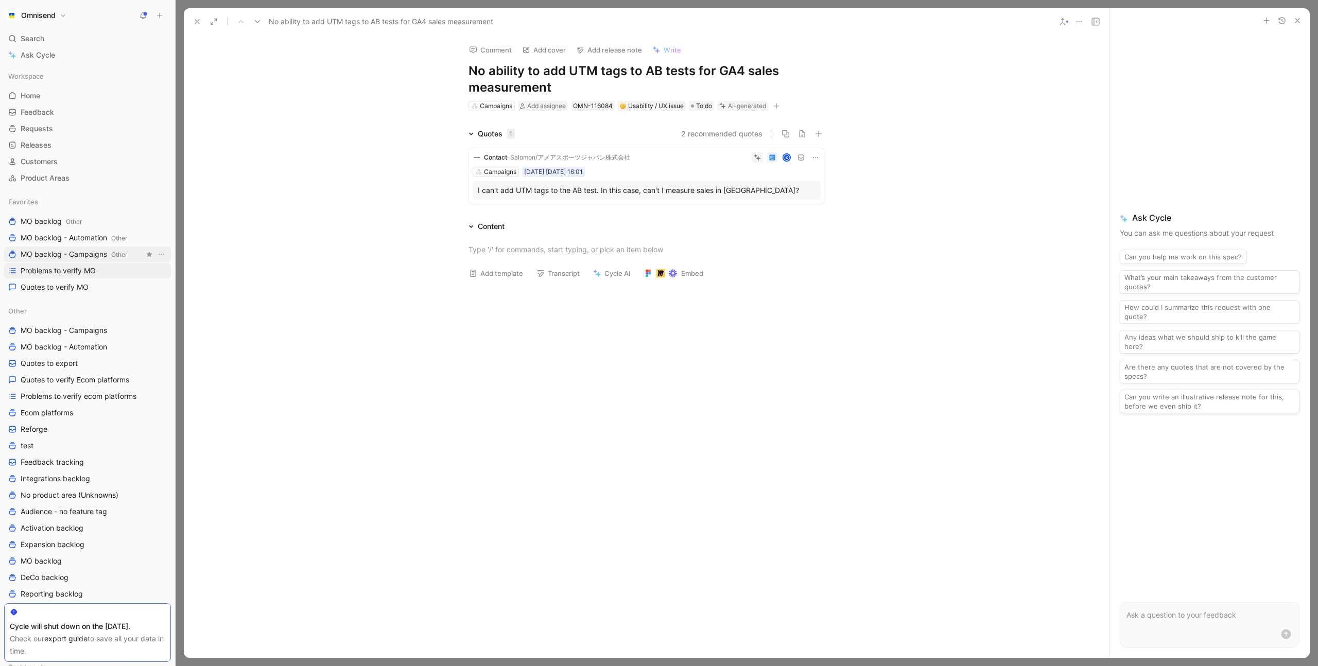
click at [80, 256] on span "MO backlog - Campaigns Other" at bounding box center [74, 254] width 107 height 11
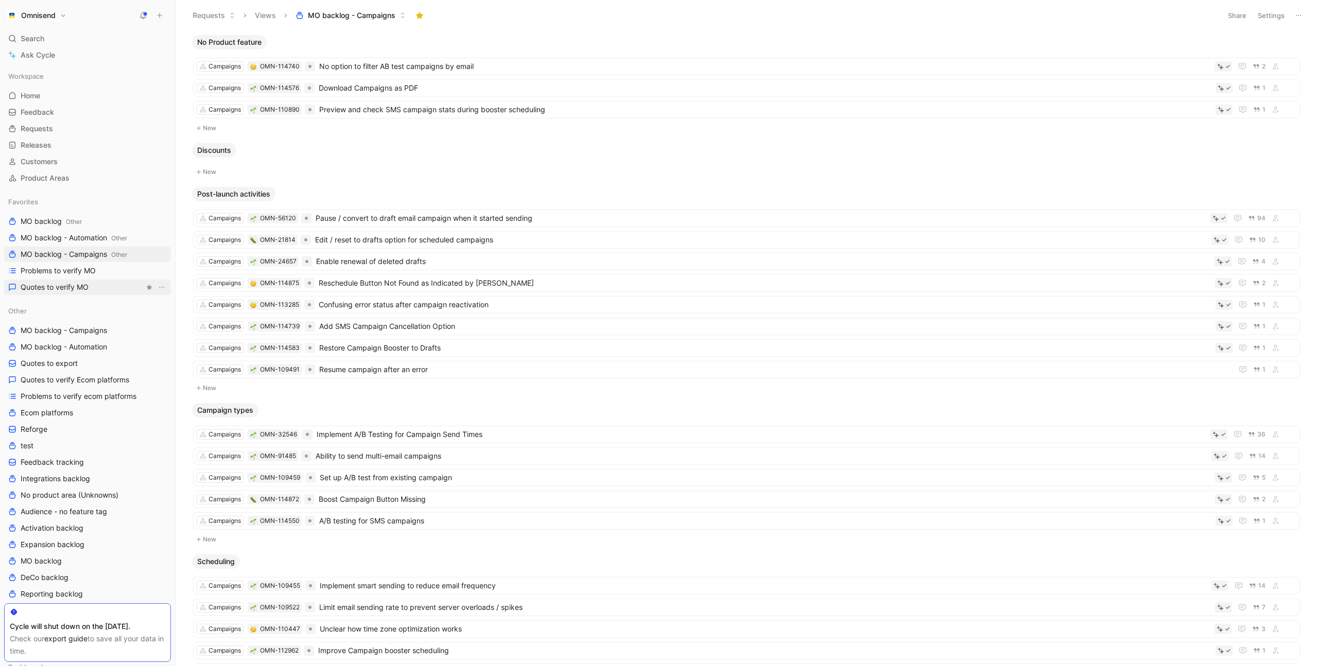
click at [91, 287] on link "Quotes to verify MO" at bounding box center [87, 287] width 167 height 15
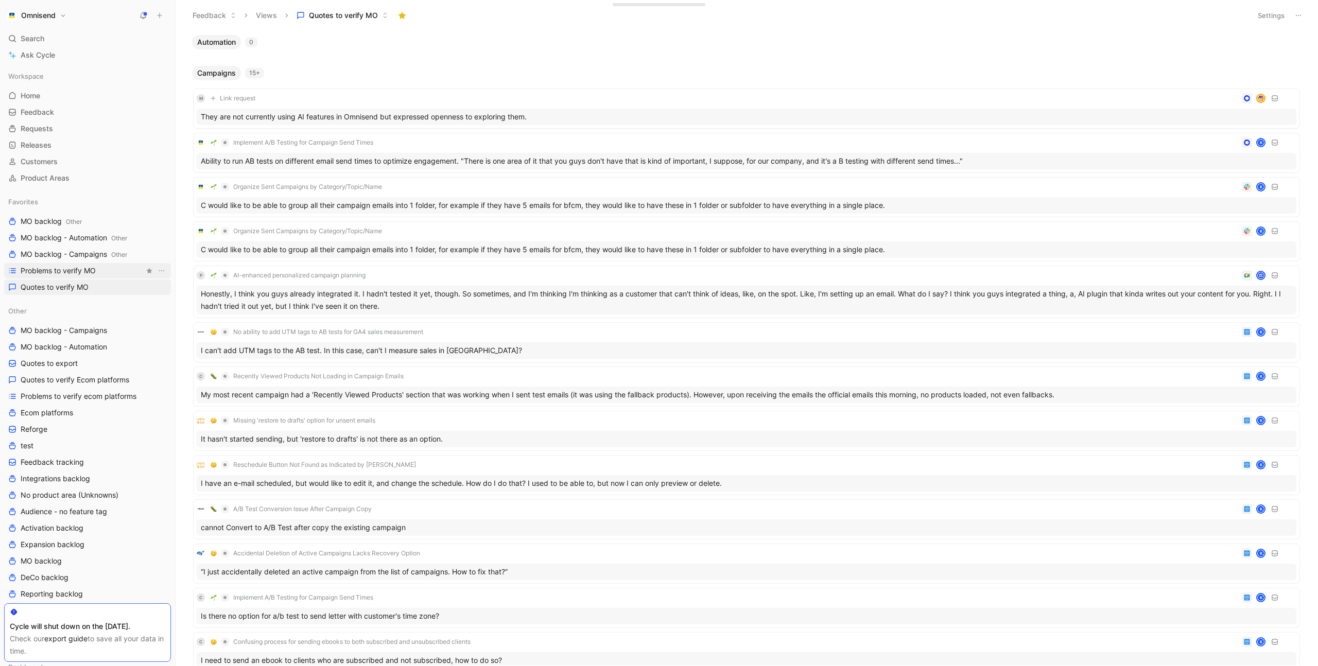
click at [97, 271] on link "Problems to verify MO" at bounding box center [87, 270] width 167 height 15
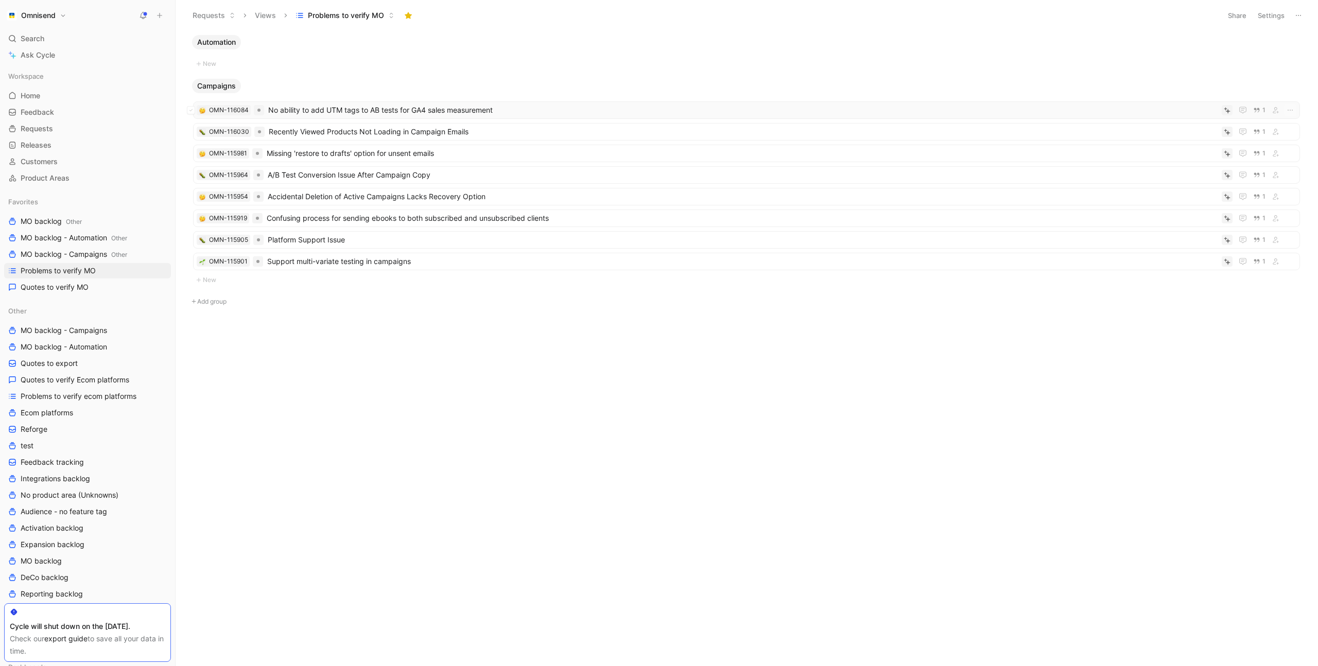
click at [508, 110] on span "No ability to add UTM tags to AB tests for GA4 sales measurement" at bounding box center [743, 110] width 950 height 12
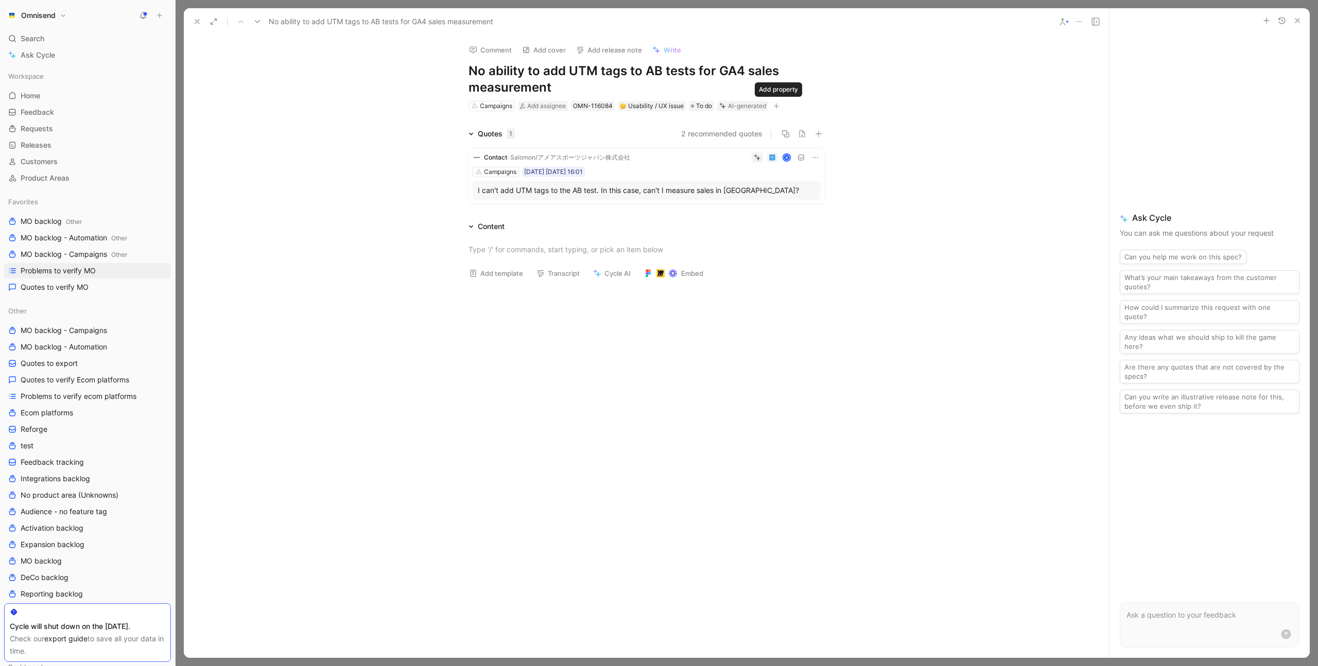
click at [777, 108] on icon "button" at bounding box center [777, 107] width 1 height 6
click at [721, 158] on div "Product feature" at bounding box center [719, 162] width 122 height 12
type input "emai"
click at [703, 178] on div "Emai l settings" at bounding box center [683, 179] width 77 height 12
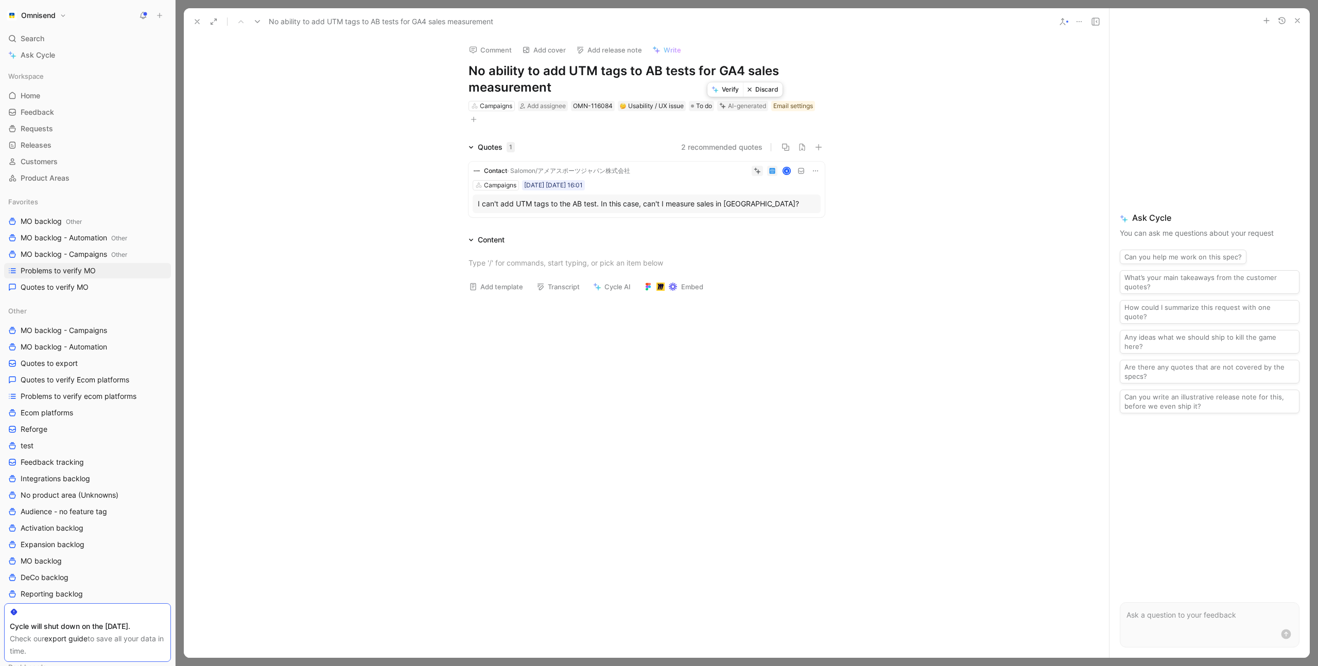
click at [729, 86] on button "Verify" at bounding box center [726, 89] width 36 height 14
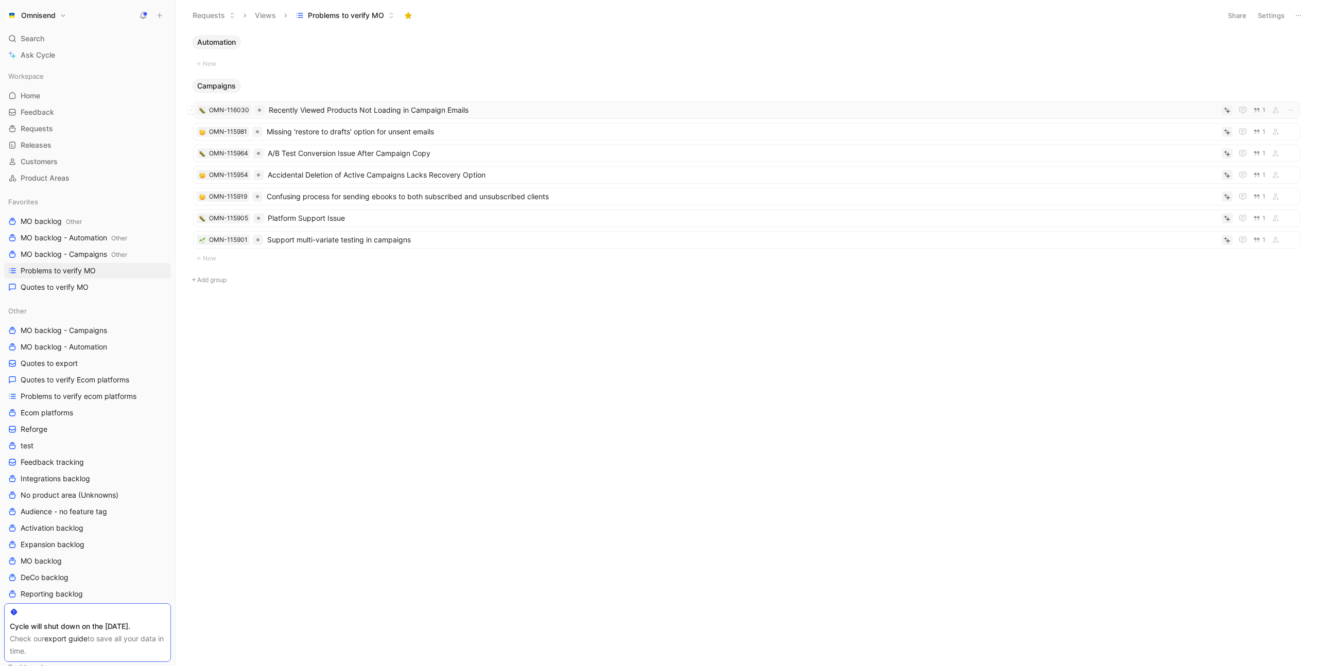
click at [540, 112] on span "Recently Viewed Products Not Loading in Campaign Emails" at bounding box center [743, 110] width 949 height 12
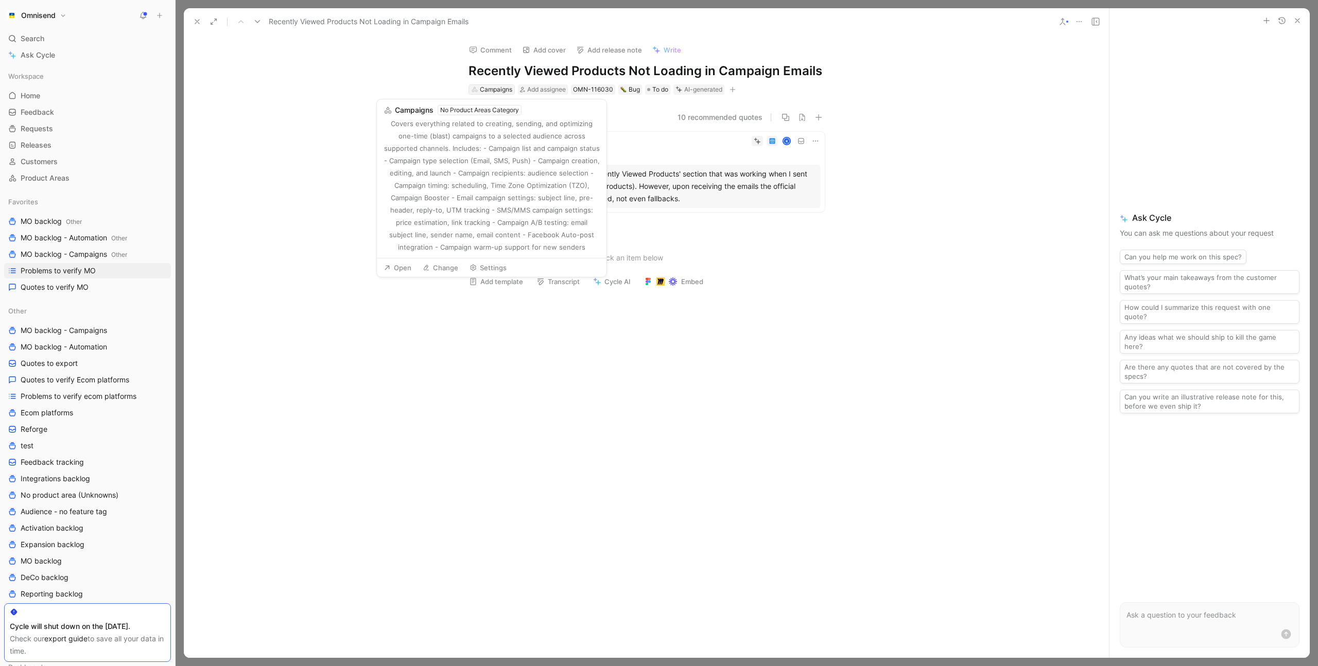
click at [495, 92] on div "Campaigns" at bounding box center [496, 89] width 32 height 10
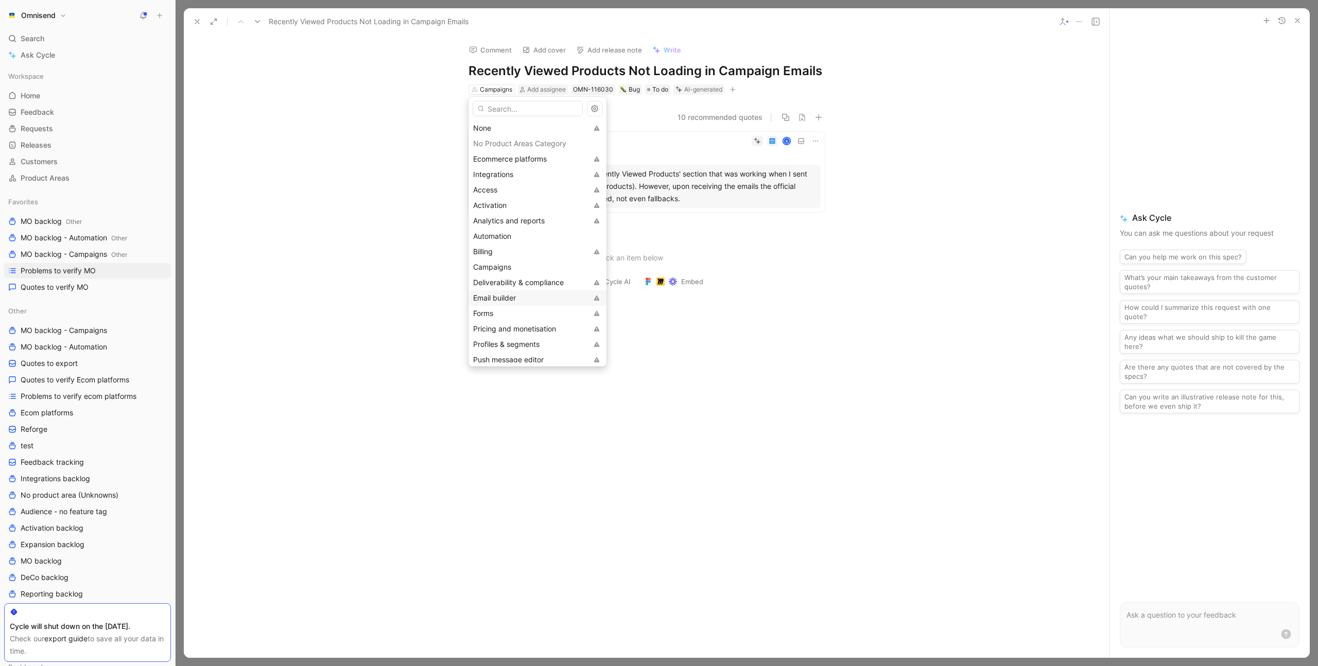
click at [540, 290] on div "Email builder" at bounding box center [538, 297] width 138 height 15
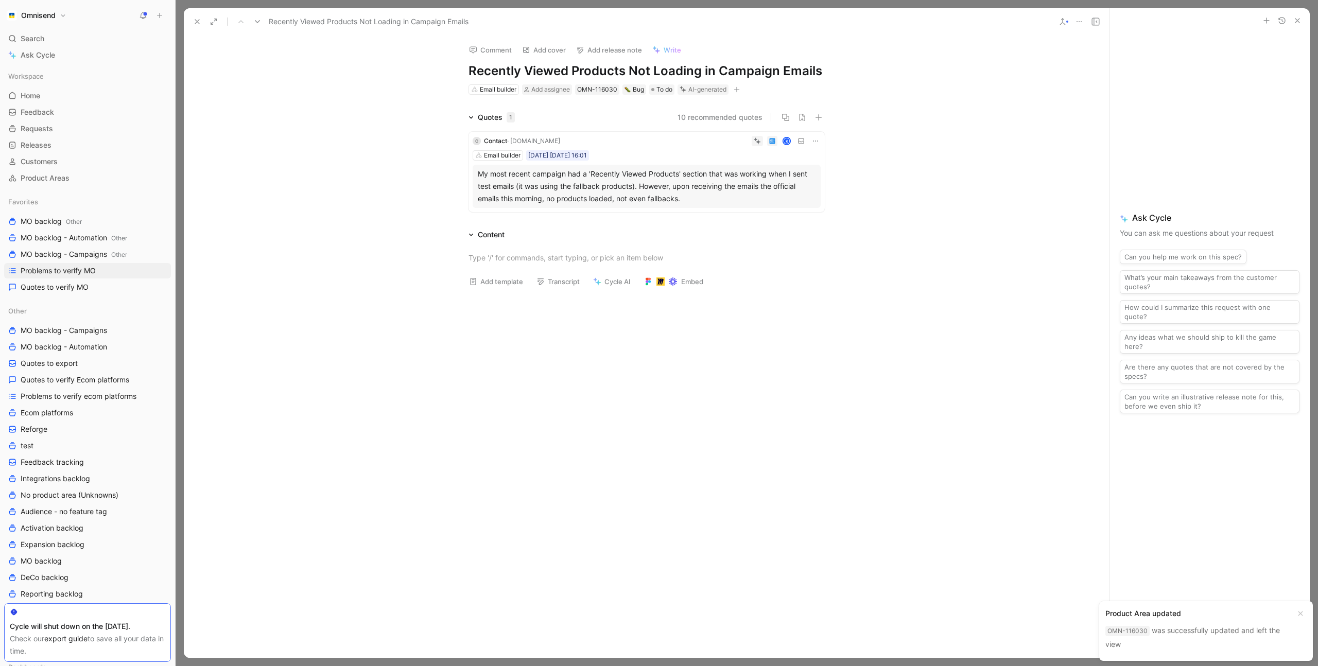
click at [360, 123] on div "Quotes 1 10 recommended quotes C Contact · [DOMAIN_NAME] K Email builder [DATE]…" at bounding box center [646, 163] width 925 height 105
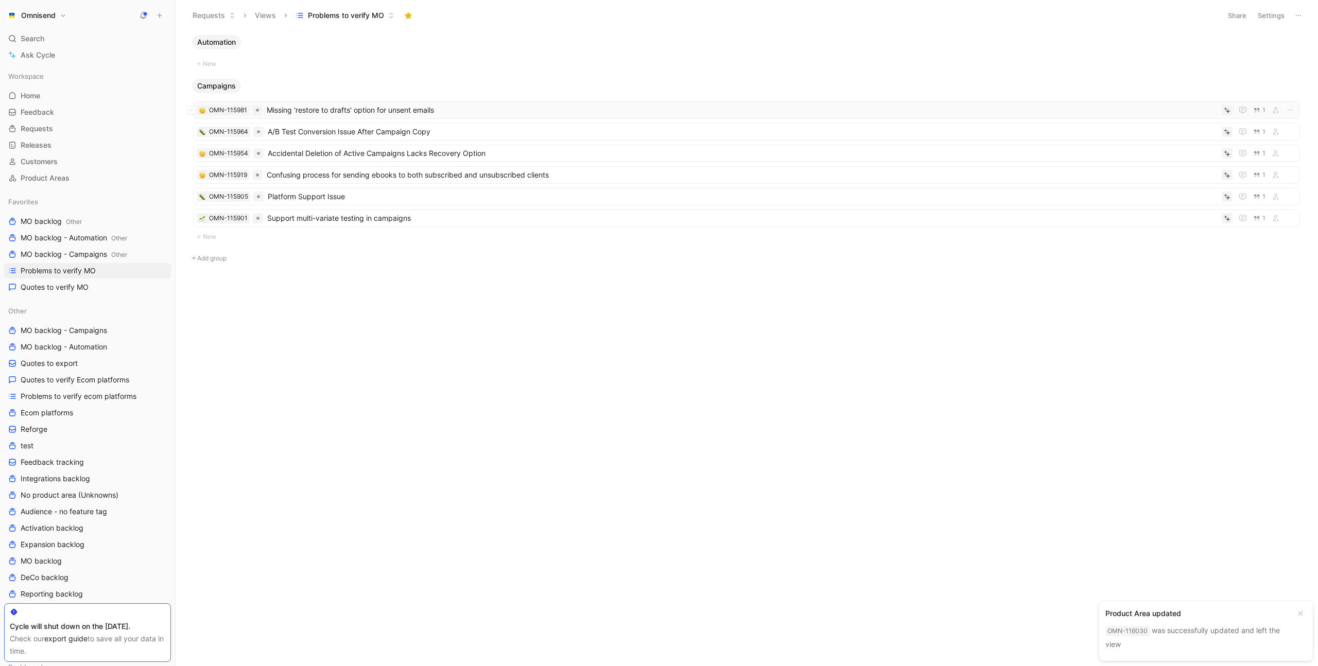
click at [488, 110] on span "Missing 'restore to drafts' option for unsent emails" at bounding box center [742, 110] width 951 height 12
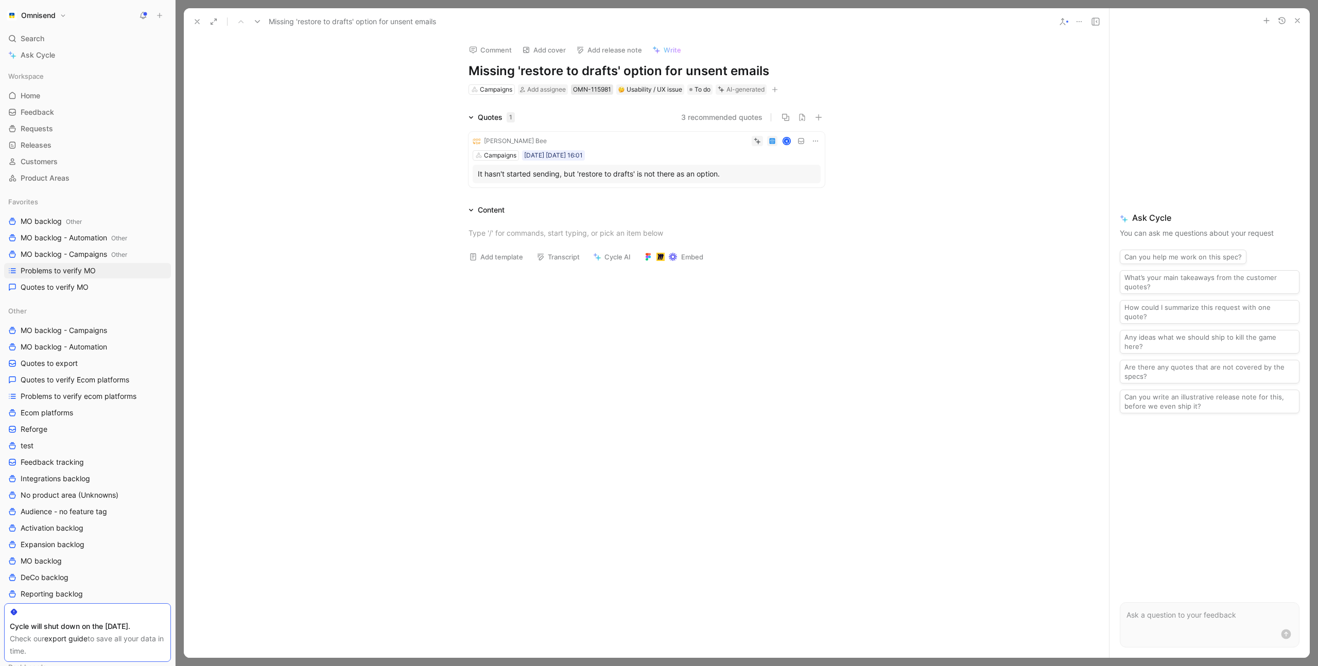
click at [593, 91] on div "OMN-115981" at bounding box center [592, 89] width 38 height 10
click at [814, 143] on icon at bounding box center [816, 141] width 8 height 8
click at [785, 174] on span "Change request" at bounding box center [789, 175] width 54 height 9
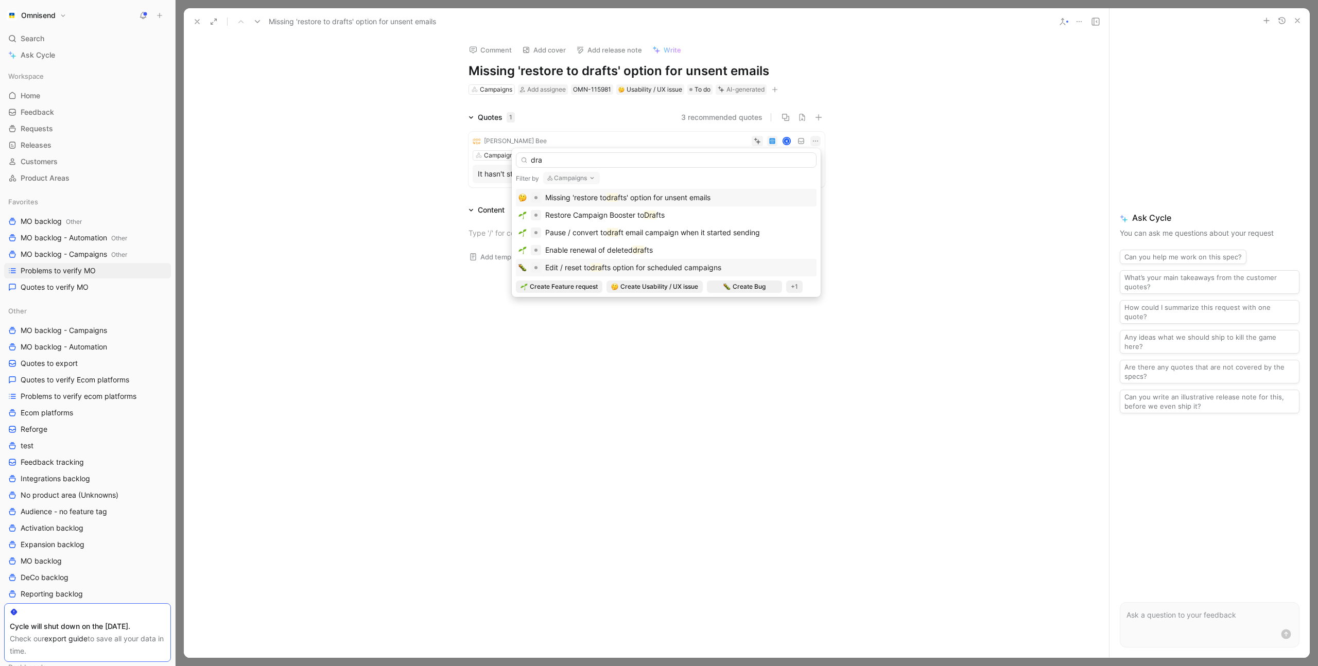
type input "dra"
click at [722, 266] on span "fts option for scheduled campaigns" at bounding box center [661, 267] width 119 height 9
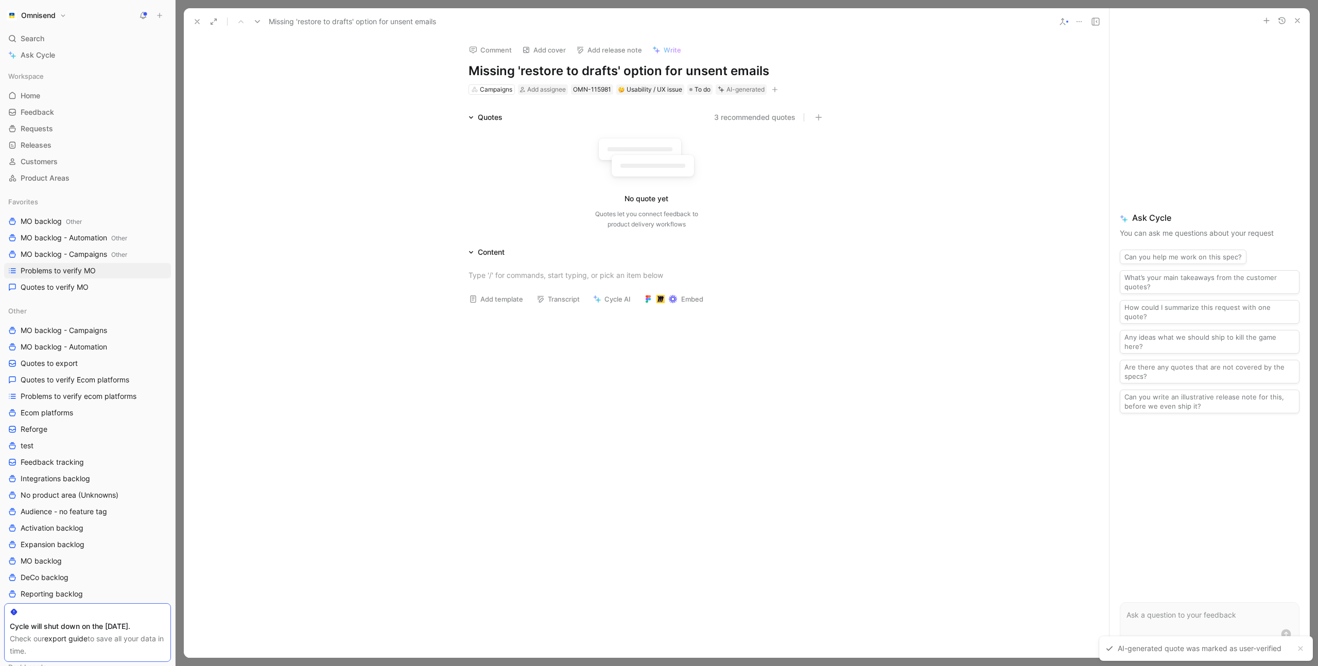
click at [1080, 23] on icon at bounding box center [1079, 22] width 8 height 8
click at [1107, 92] on div "Delete" at bounding box center [1138, 89] width 94 height 12
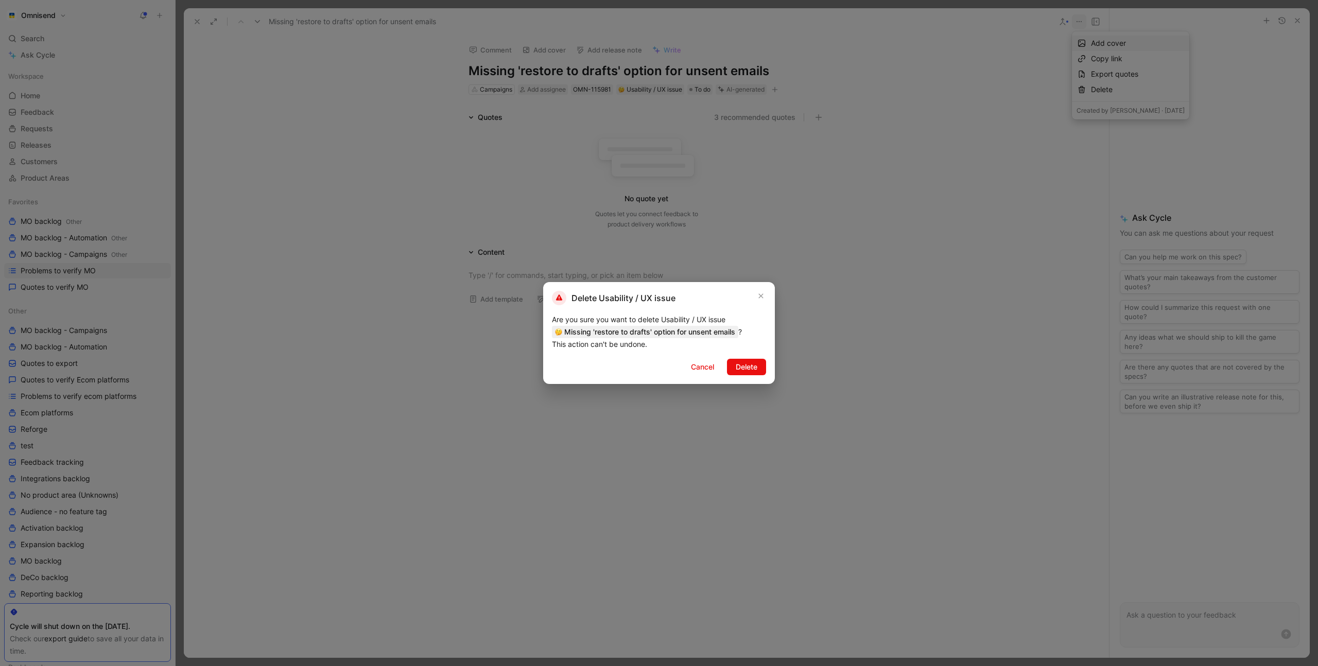
click at [751, 369] on span "Delete" at bounding box center [747, 367] width 22 height 12
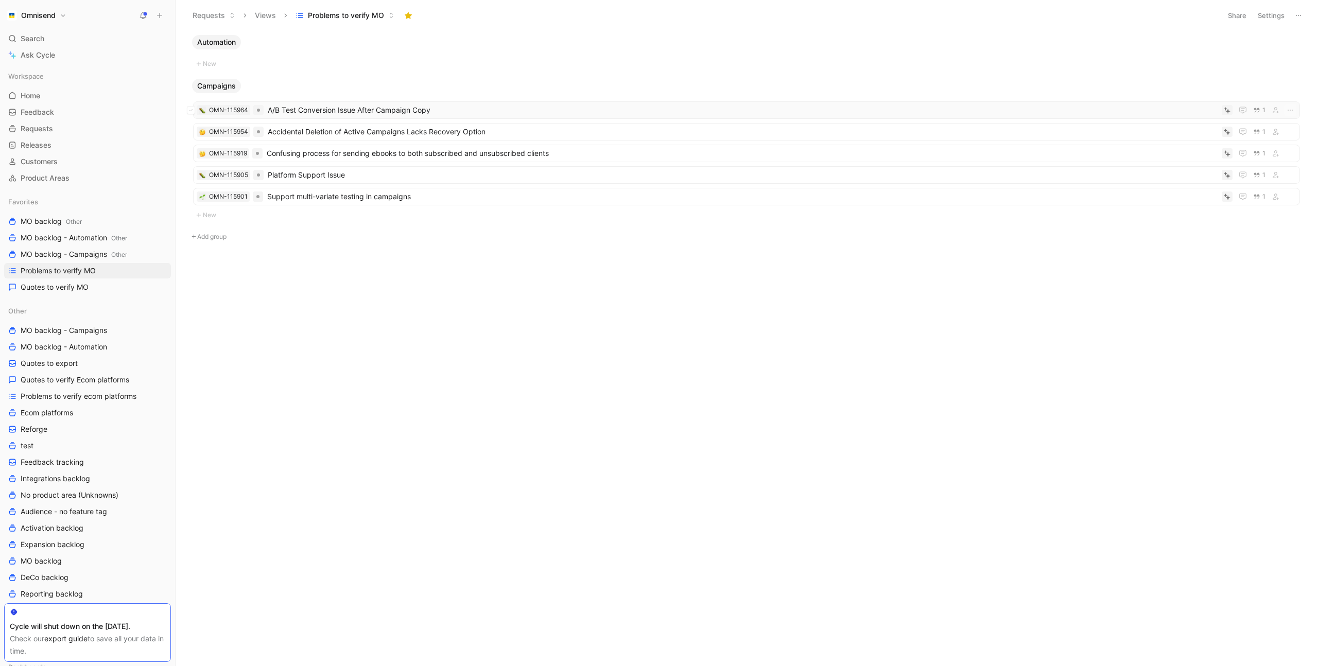
click at [495, 109] on span "A/B Test Conversion Issue After Campaign Copy" at bounding box center [743, 110] width 950 height 12
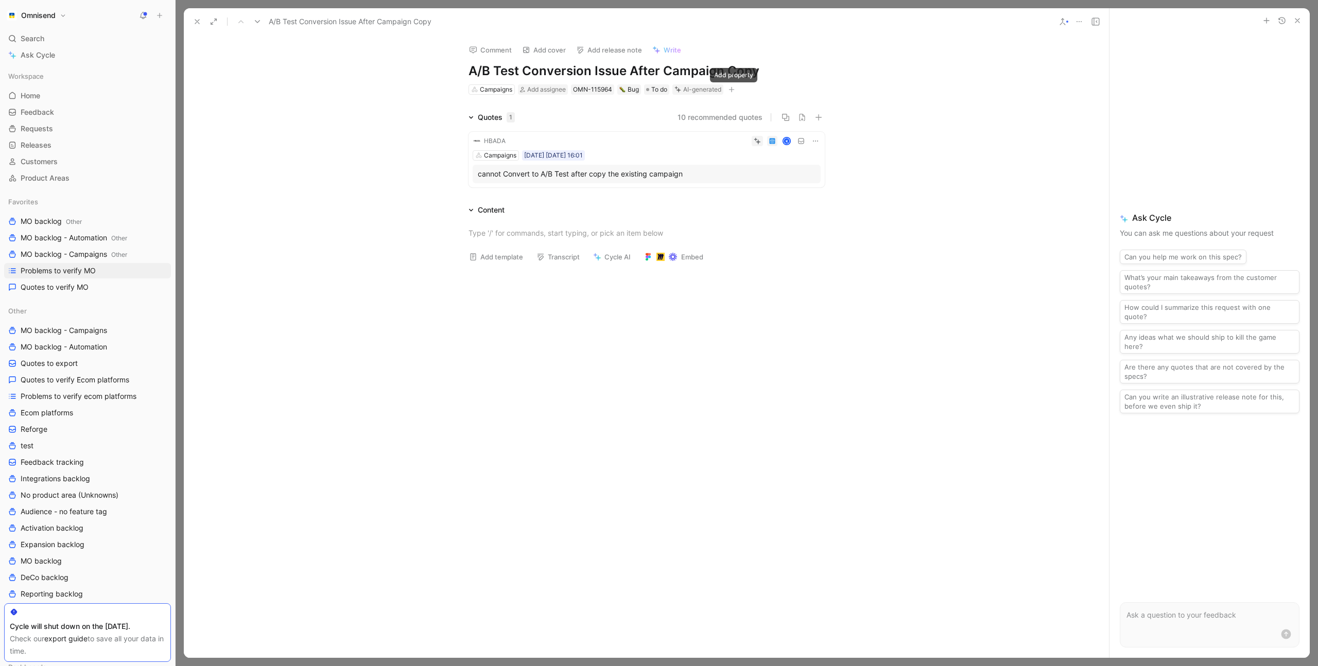
click at [735, 90] on icon "button" at bounding box center [732, 90] width 6 height 6
click at [665, 141] on span "Product feature" at bounding box center [638, 145] width 53 height 9
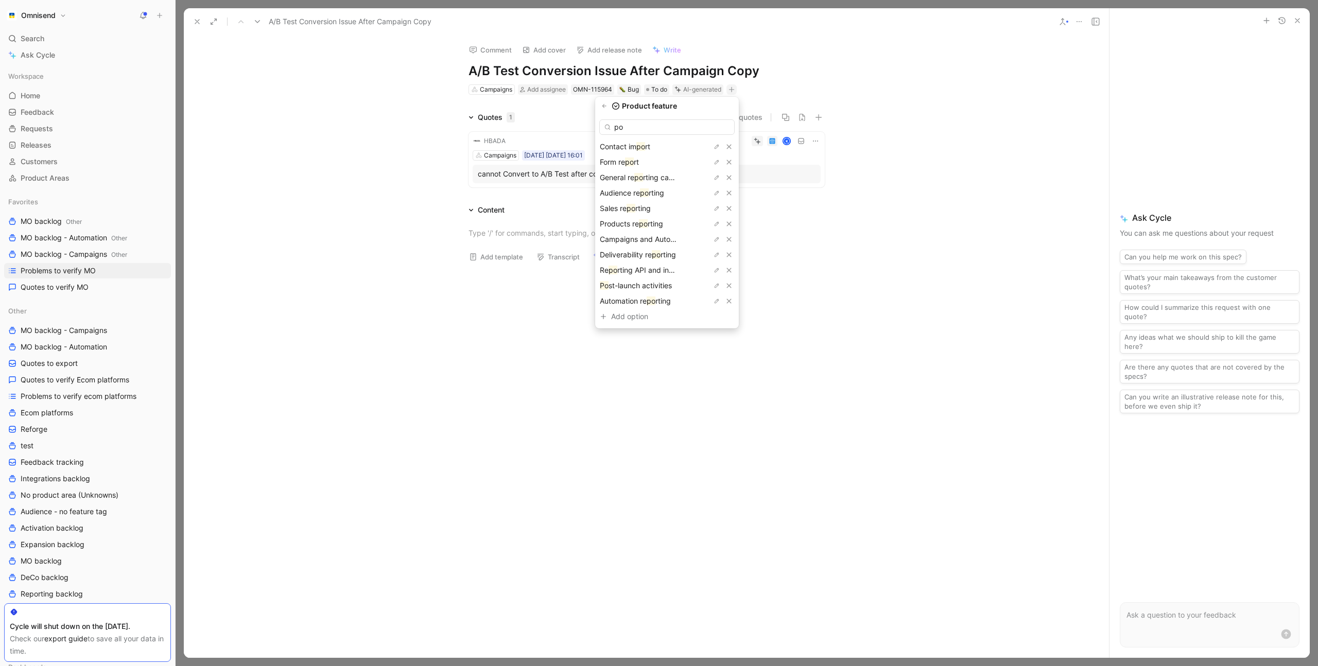
type input "pos"
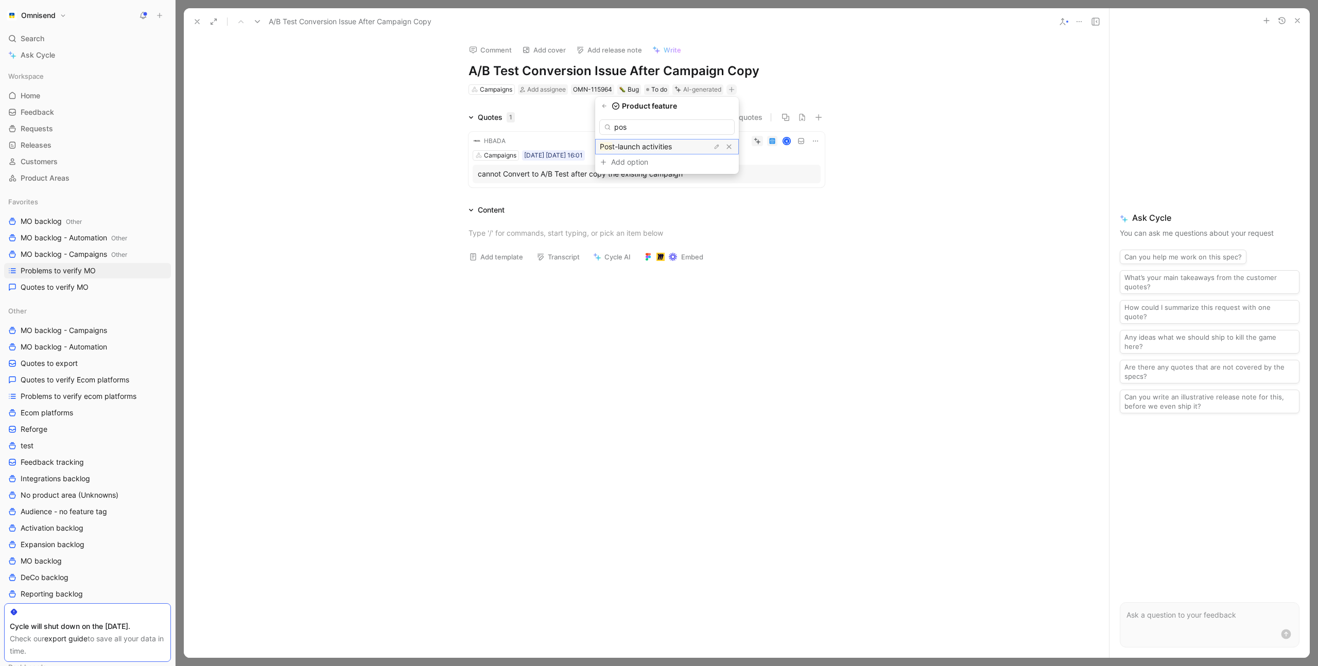
click at [659, 143] on span "t-launch activities" at bounding box center [642, 146] width 60 height 9
click at [680, 74] on button "Verify" at bounding box center [681, 73] width 36 height 14
click at [334, 110] on div "Comment Add cover Add release note Write A/B Test Conversion Issue After Campai…" at bounding box center [646, 347] width 925 height 623
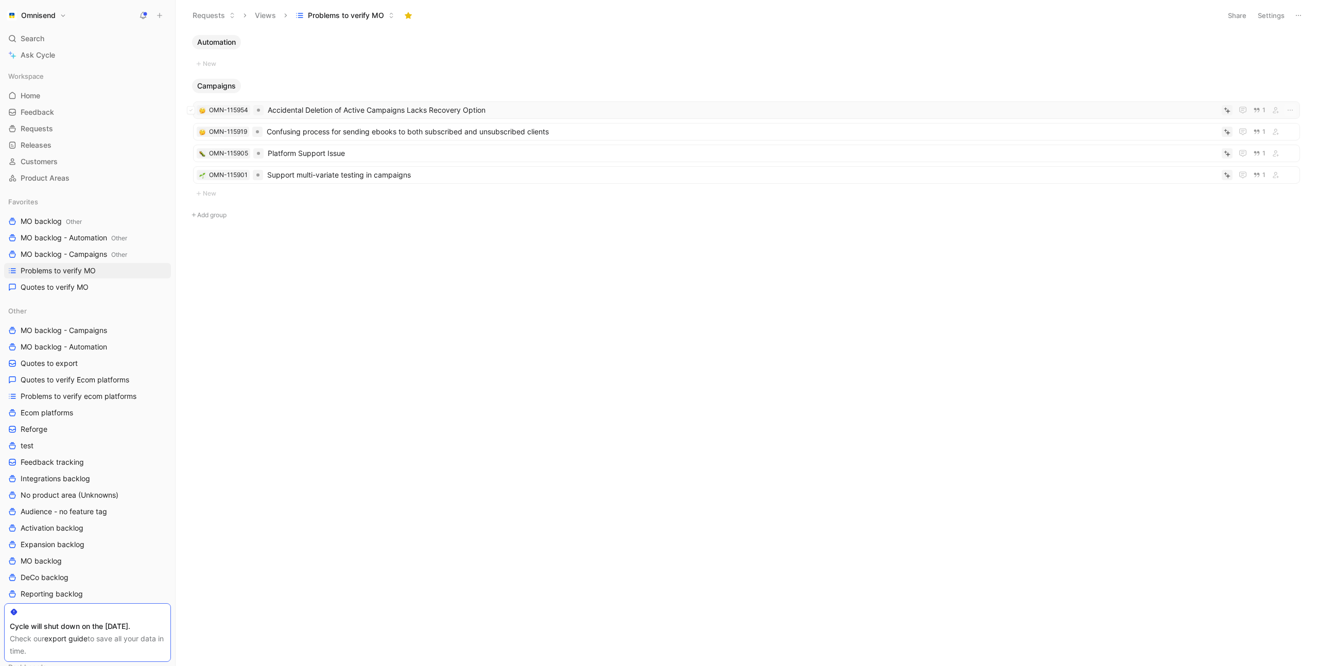
click at [358, 110] on span "Accidental Deletion of Active Campaigns Lacks Recovery Option" at bounding box center [743, 110] width 950 height 12
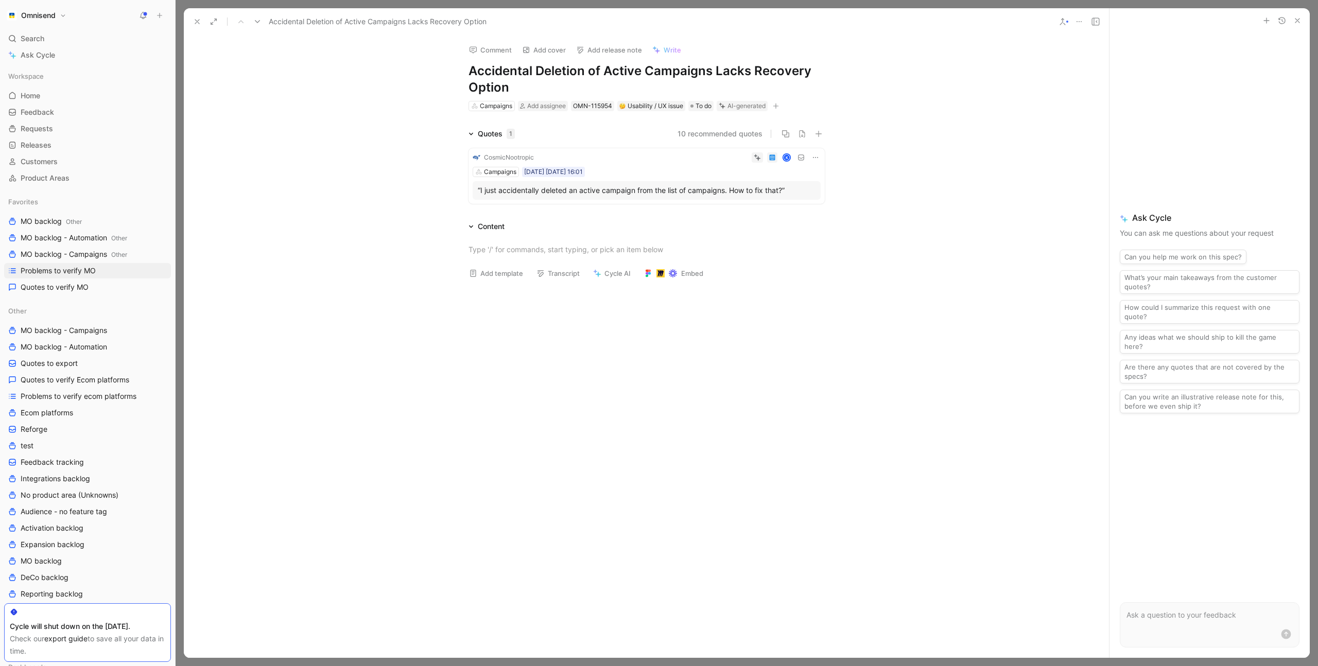
click at [779, 107] on icon "button" at bounding box center [776, 106] width 6 height 6
click at [710, 161] on span "Product feature" at bounding box center [683, 162] width 53 height 9
type input "list"
click at [692, 178] on mark "list" at bounding box center [687, 178] width 9 height 9
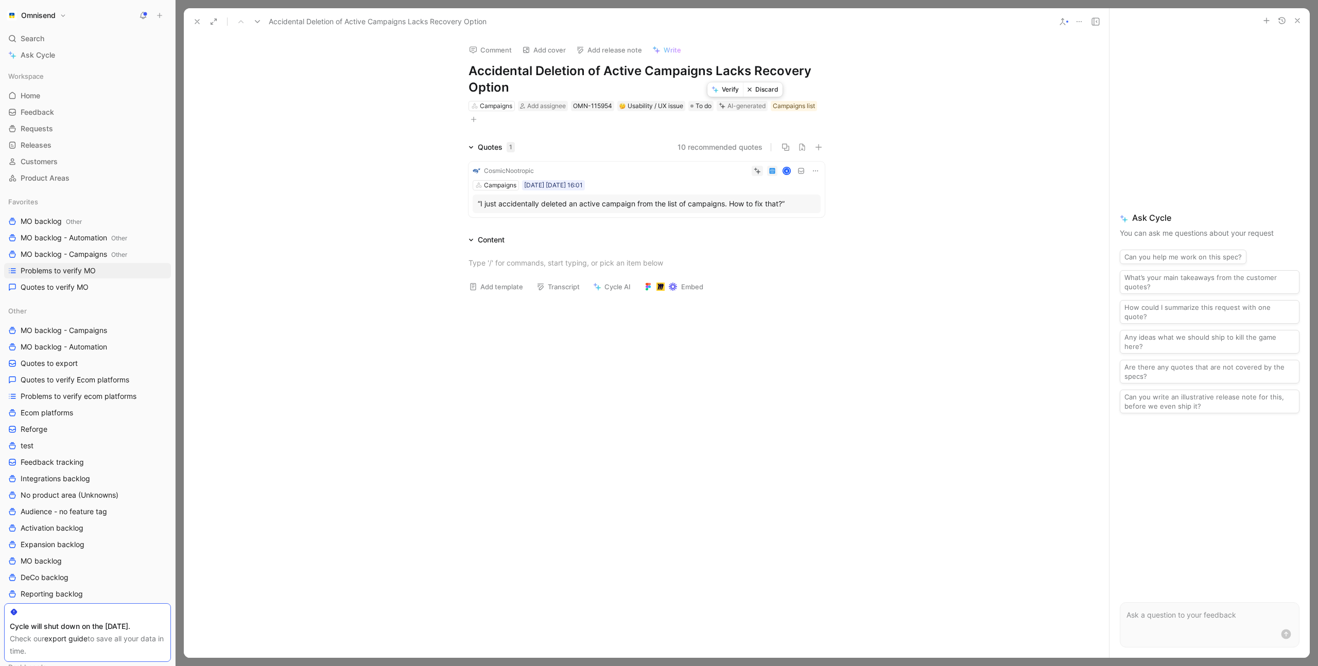
click at [731, 85] on button "Verify" at bounding box center [726, 89] width 36 height 14
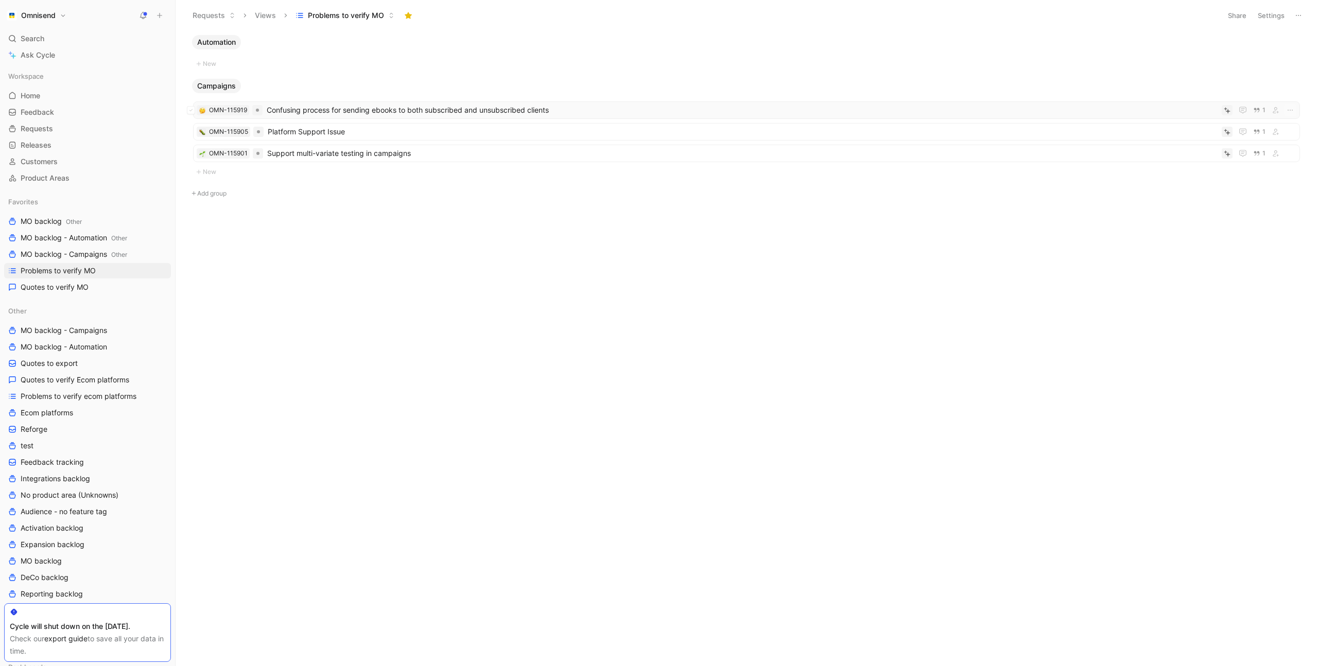
click at [415, 112] on span "Confusing process for sending ebooks to both subscribed and unsubscribed clients" at bounding box center [742, 110] width 951 height 12
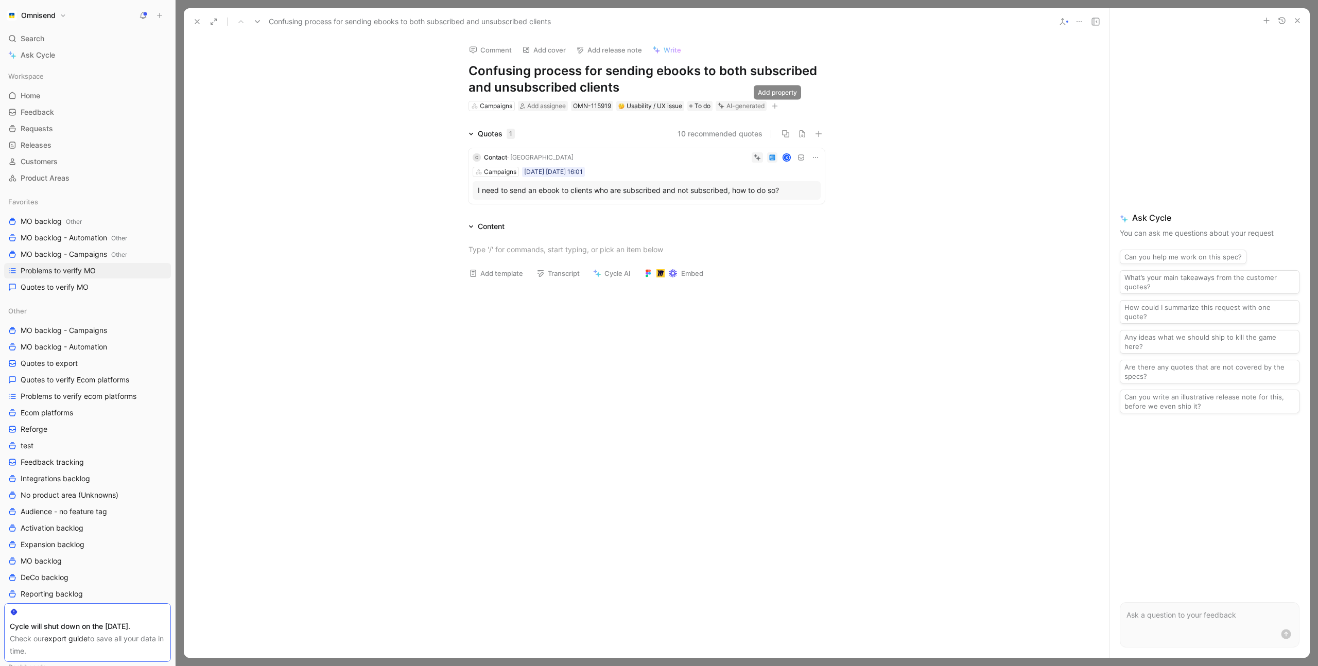
click at [778, 107] on icon "button" at bounding box center [775, 106] width 6 height 6
click at [707, 160] on span "Product feature" at bounding box center [682, 162] width 53 height 9
type input "aud"
click at [703, 194] on span "ience" at bounding box center [700, 194] width 18 height 9
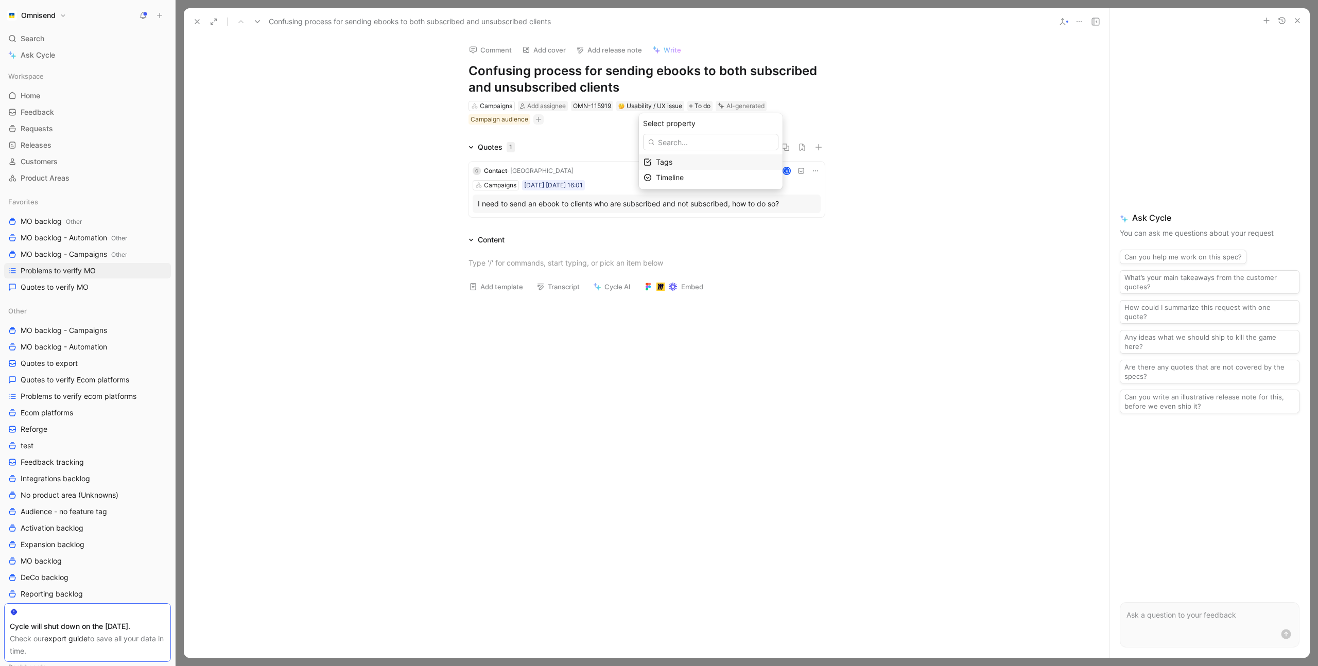
drag, startPoint x: 693, startPoint y: 87, endPoint x: 703, endPoint y: 92, distance: 12.0
click at [726, 90] on button "Verify" at bounding box center [725, 89] width 36 height 14
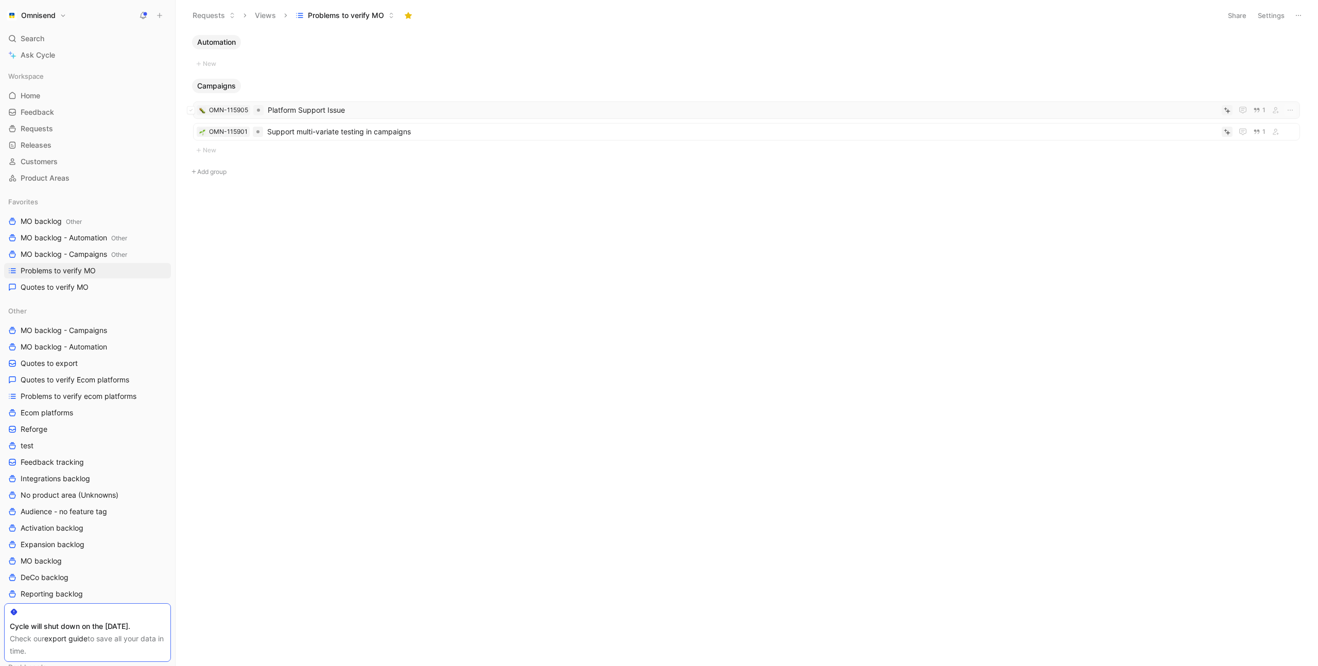
click at [394, 105] on span "Platform Support Issue" at bounding box center [743, 110] width 950 height 12
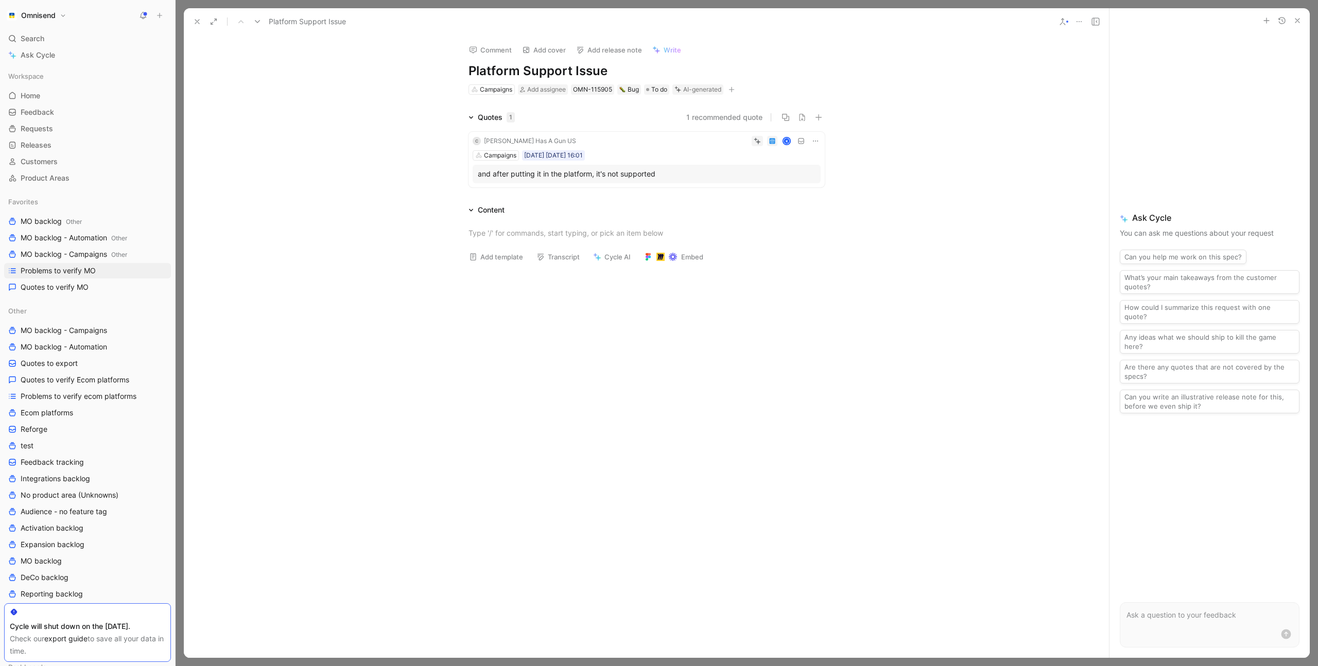
click at [1078, 22] on icon at bounding box center [1079, 22] width 8 height 8
click at [1111, 82] on div "Delete" at bounding box center [1130, 89] width 117 height 15
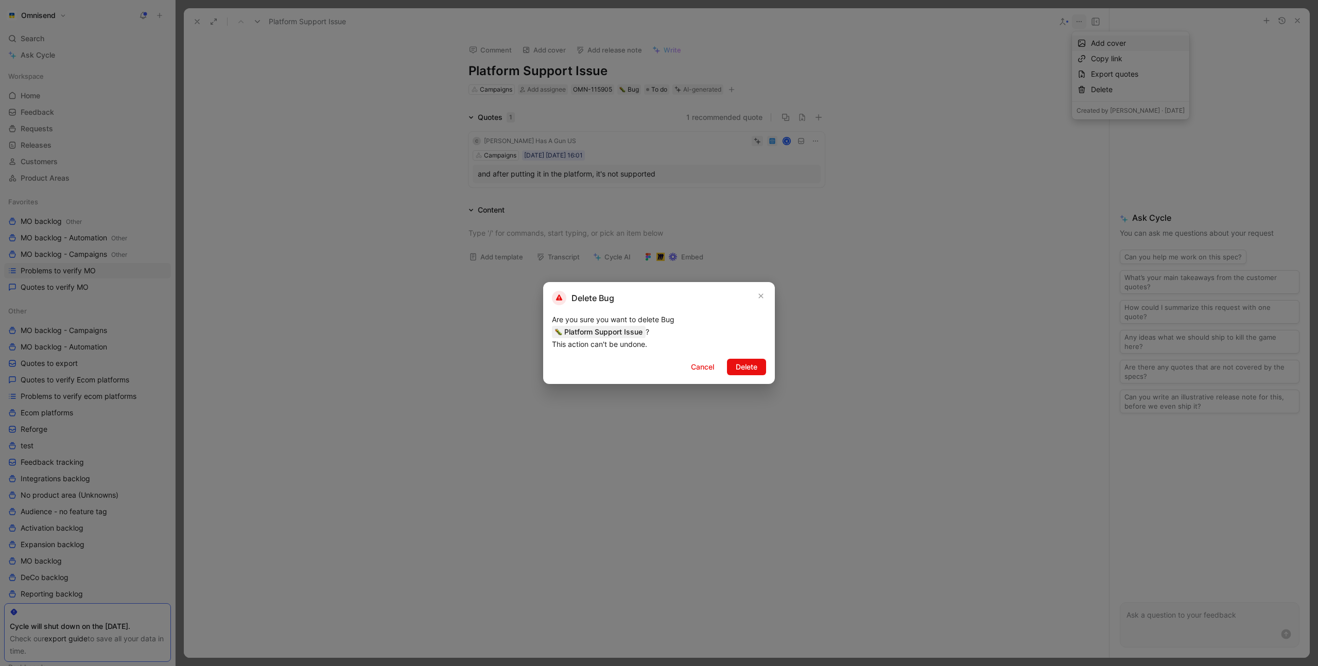
click at [749, 367] on span "Delete" at bounding box center [747, 367] width 22 height 12
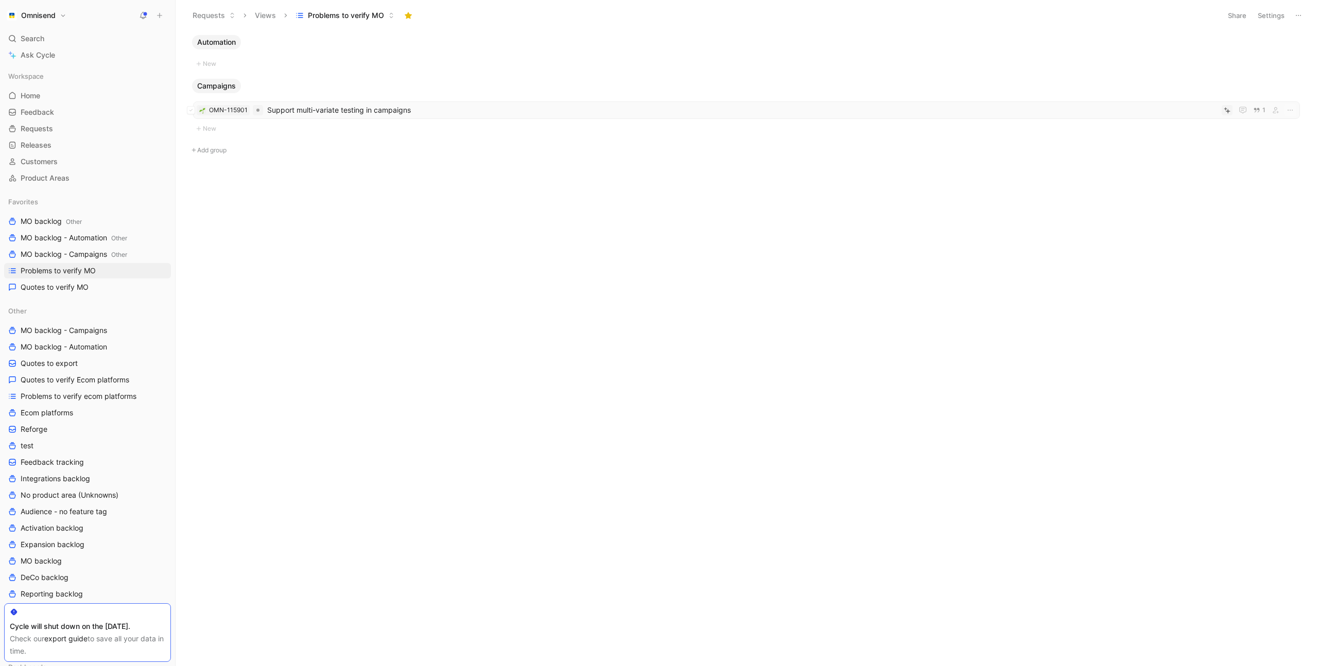
click at [462, 116] on span "Support multi-variate testing in campaigns" at bounding box center [742, 110] width 951 height 12
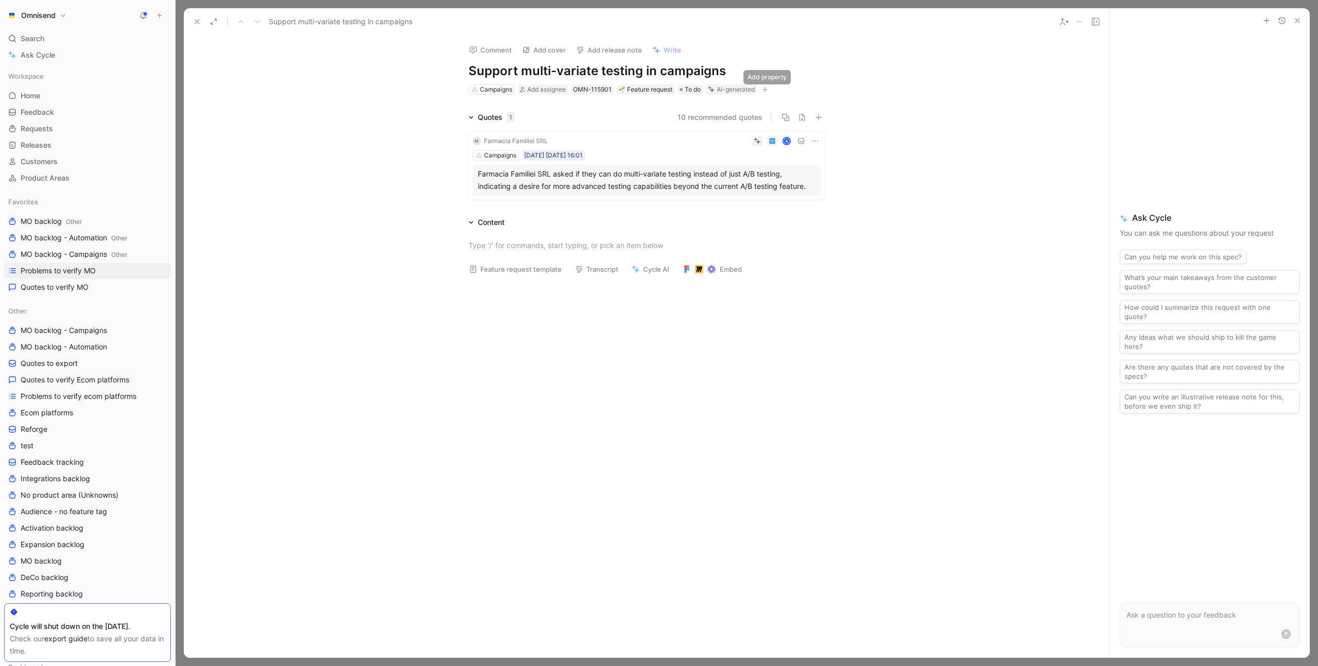
click at [768, 89] on icon "button" at bounding box center [766, 89] width 6 height 1
click at [695, 148] on span "Product feature" at bounding box center [672, 145] width 53 height 9
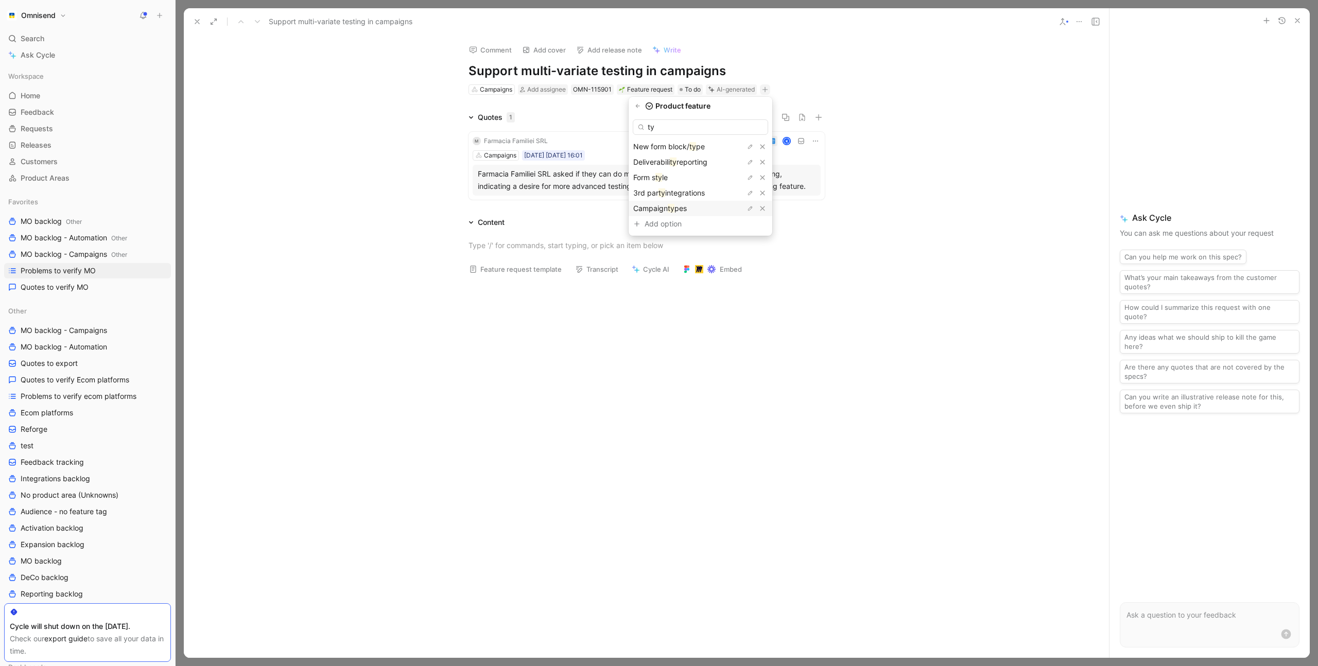
type input "ty"
click at [687, 210] on span "pes" at bounding box center [681, 208] width 12 height 9
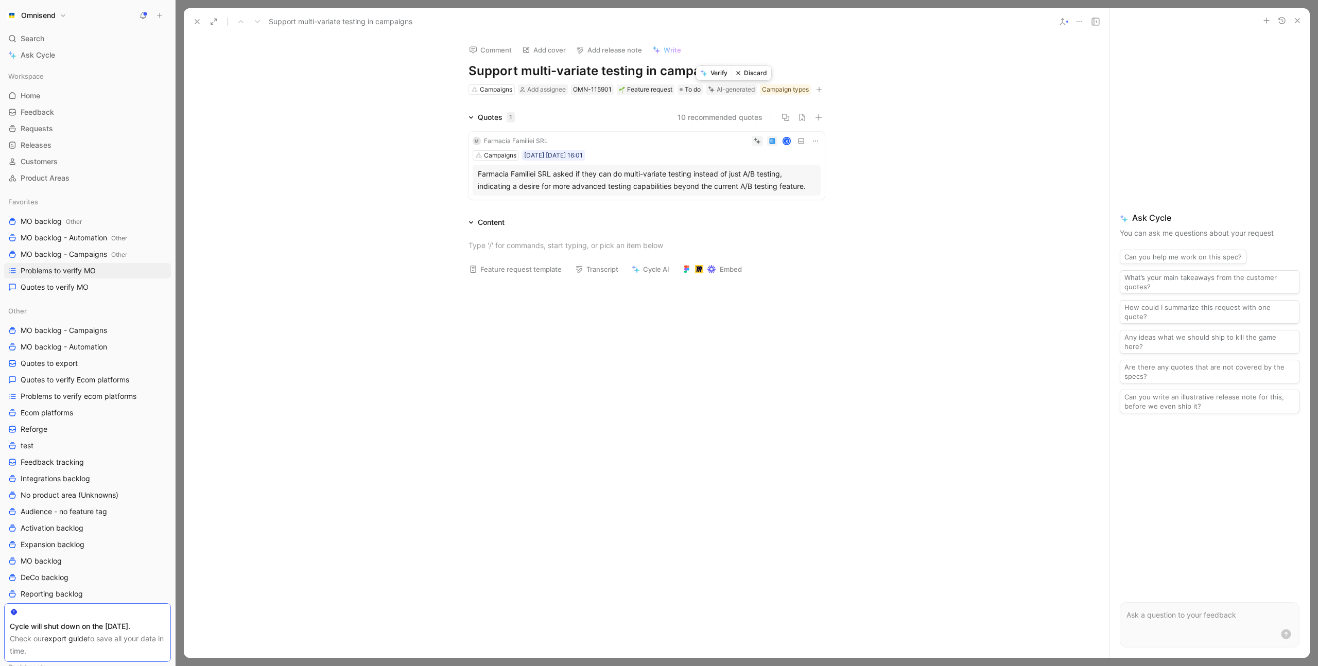
click at [717, 74] on button "Verify" at bounding box center [714, 73] width 36 height 14
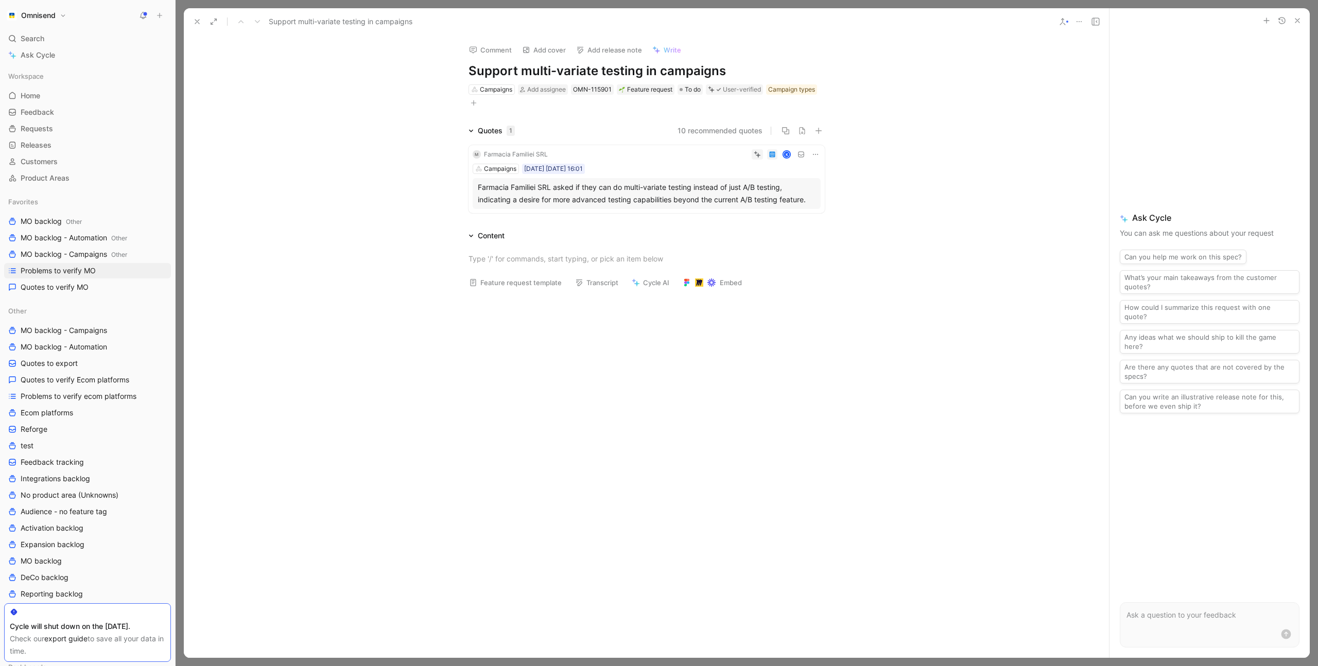
click at [295, 123] on div "Comment Add cover Add release note Write Support multi-variate testing in campa…" at bounding box center [646, 347] width 925 height 623
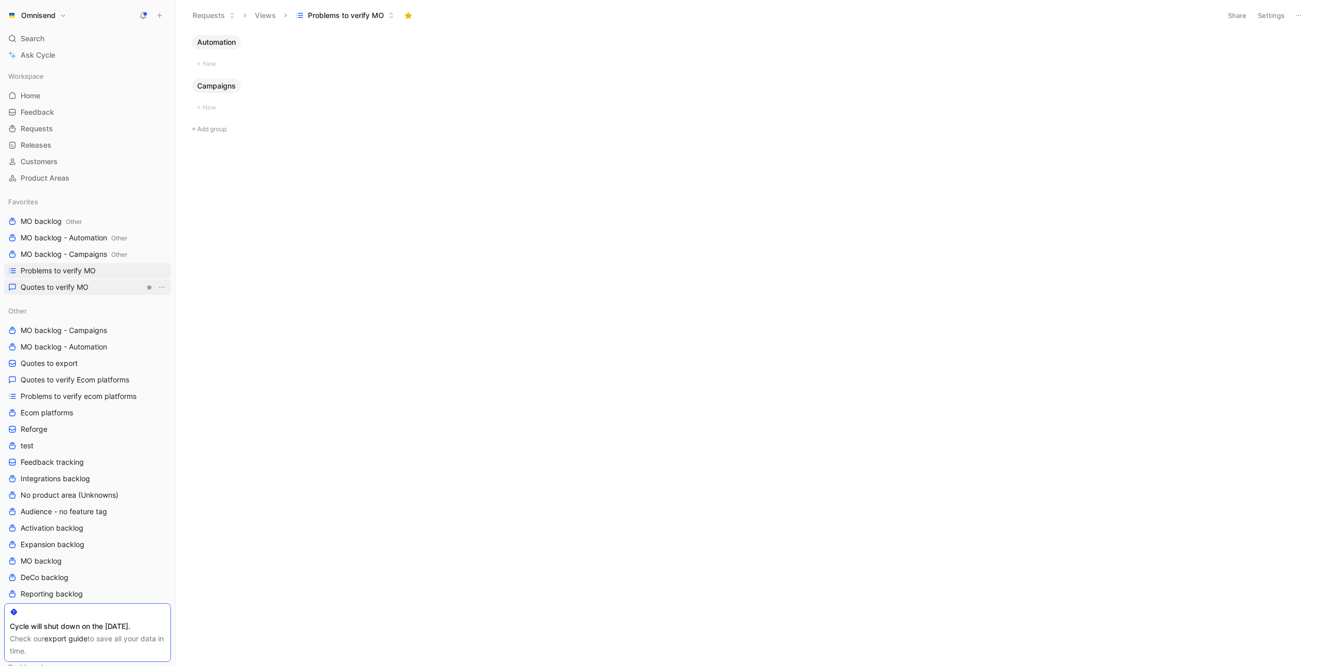
click at [88, 283] on span "Quotes to verify MO" at bounding box center [55, 287] width 68 height 10
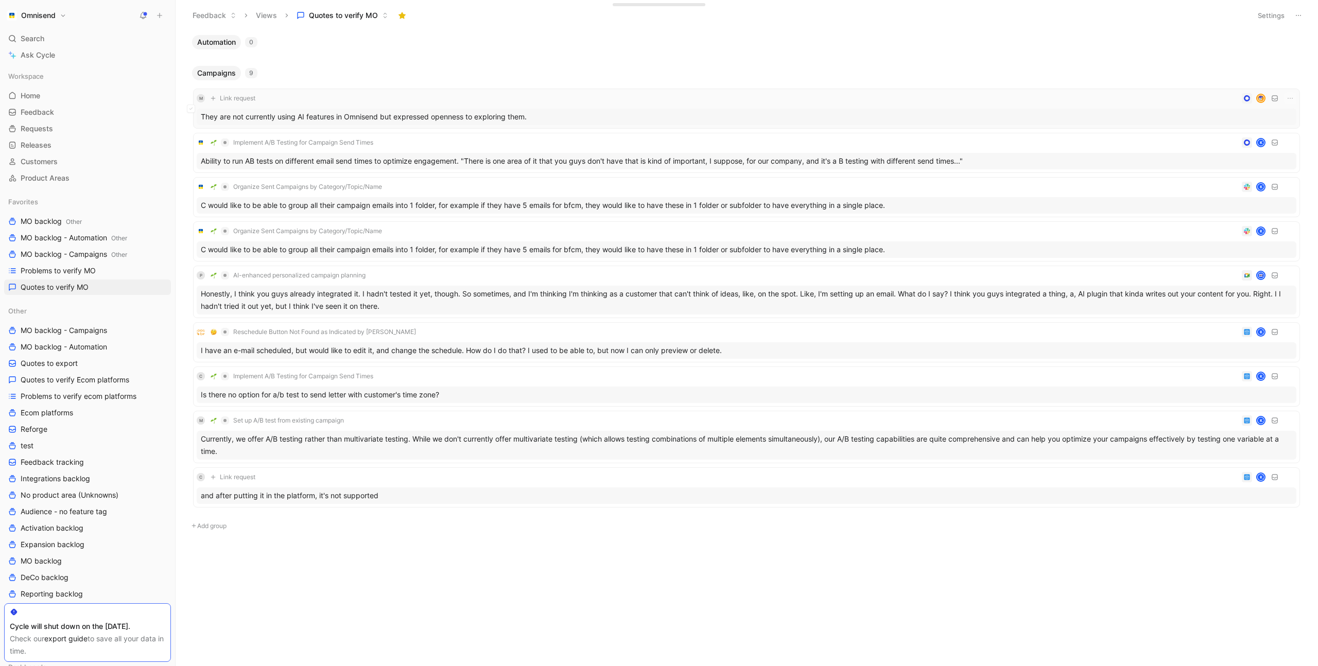
click at [342, 98] on div "M Link request" at bounding box center [747, 98] width 1100 height 12
click at [1290, 97] on icon "button" at bounding box center [1290, 98] width 8 height 8
click at [1250, 145] on div "Delete" at bounding box center [1262, 149] width 59 height 12
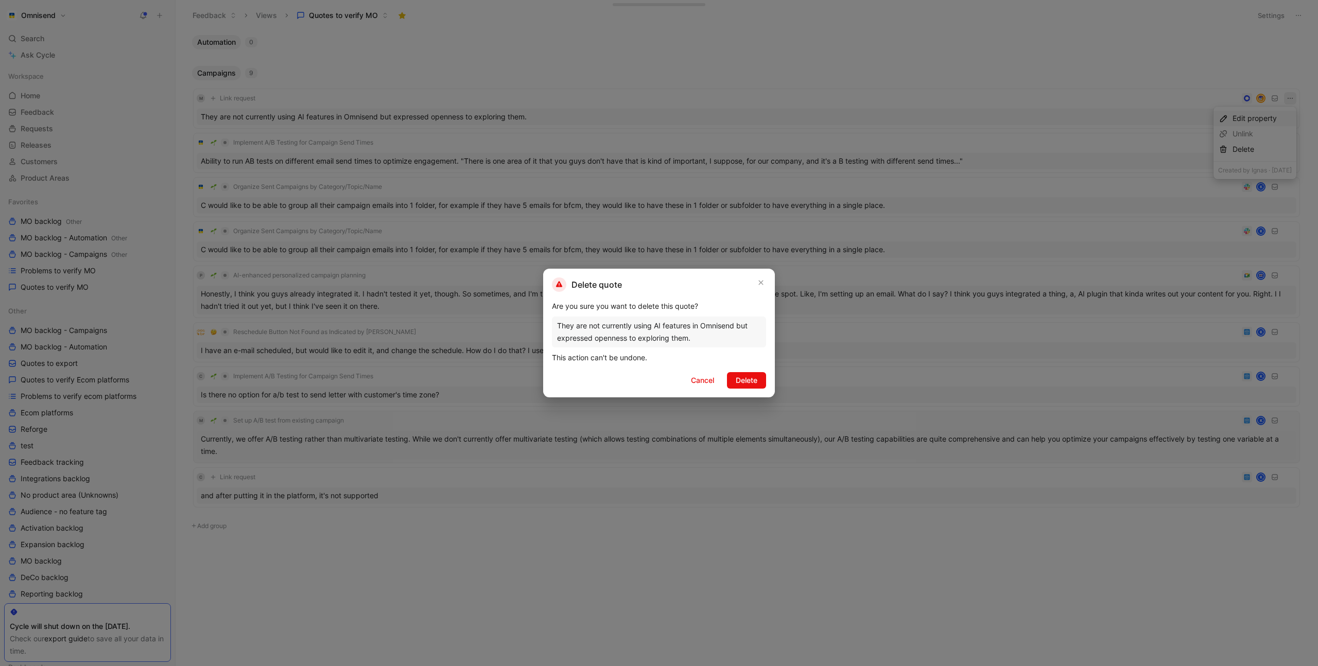
click at [757, 383] on span "Delete" at bounding box center [747, 380] width 22 height 12
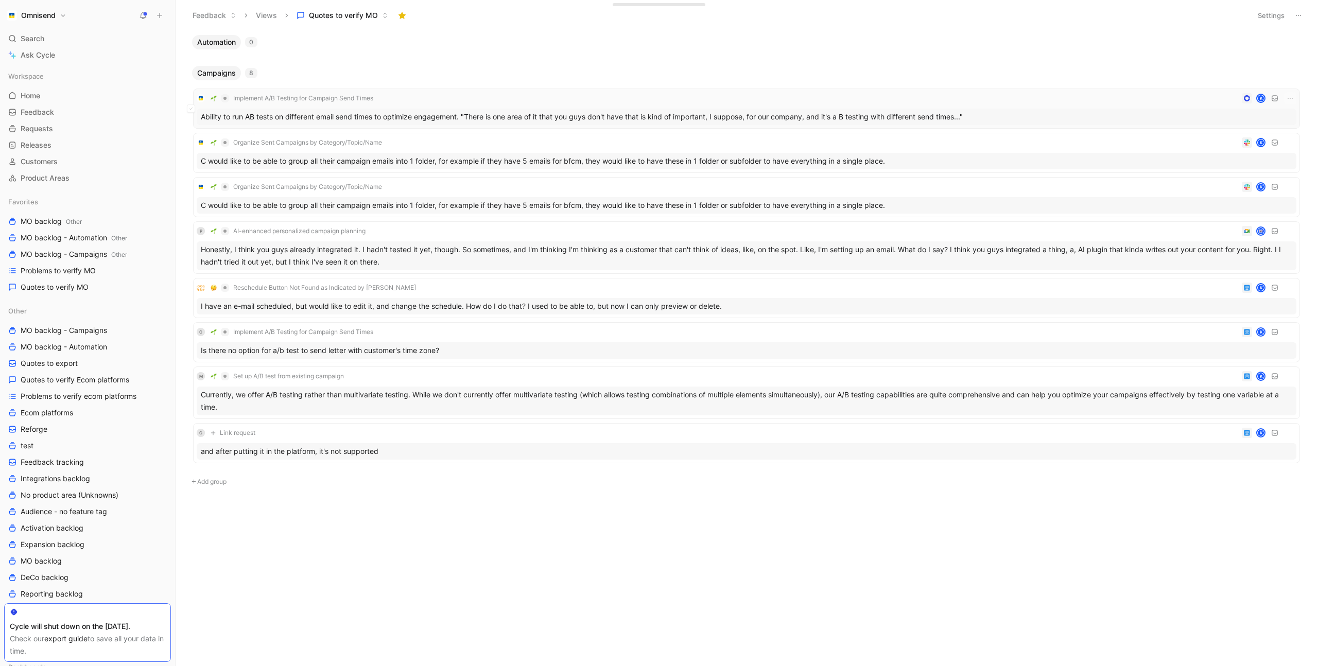
click at [536, 93] on div "Implement A/B Testing for Campaign Send Times K" at bounding box center [747, 98] width 1100 height 12
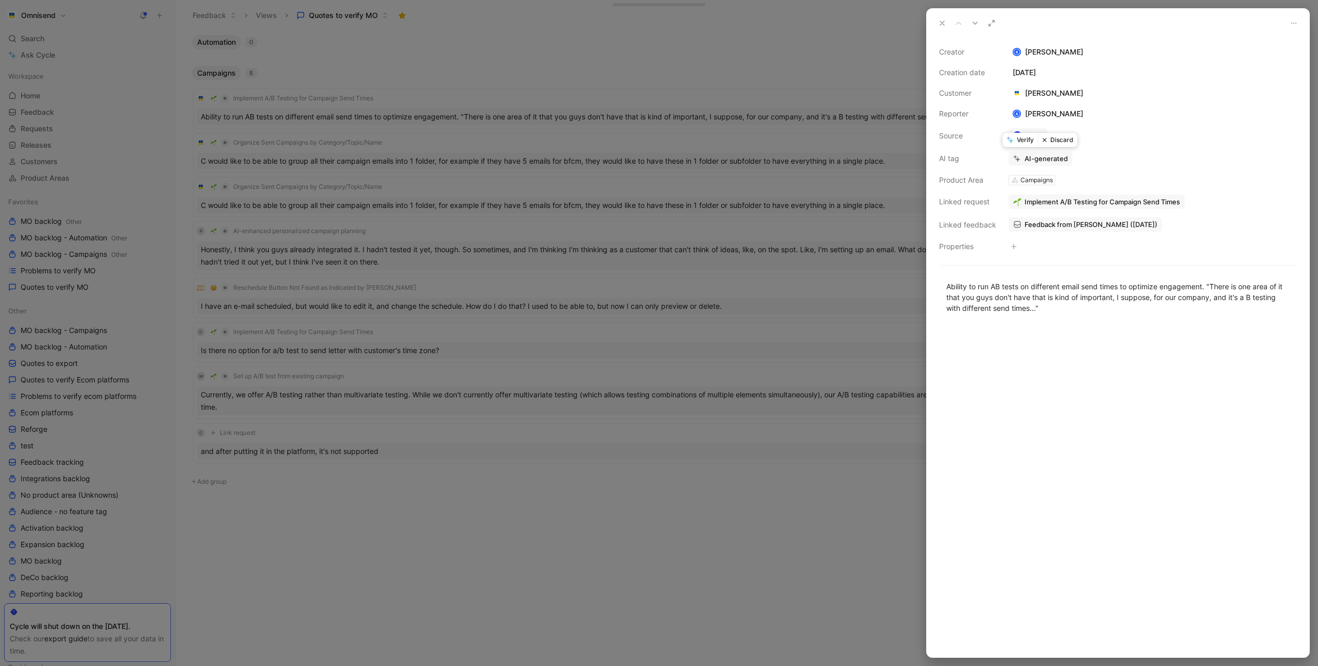
click at [1022, 138] on button "Verify" at bounding box center [1021, 140] width 36 height 14
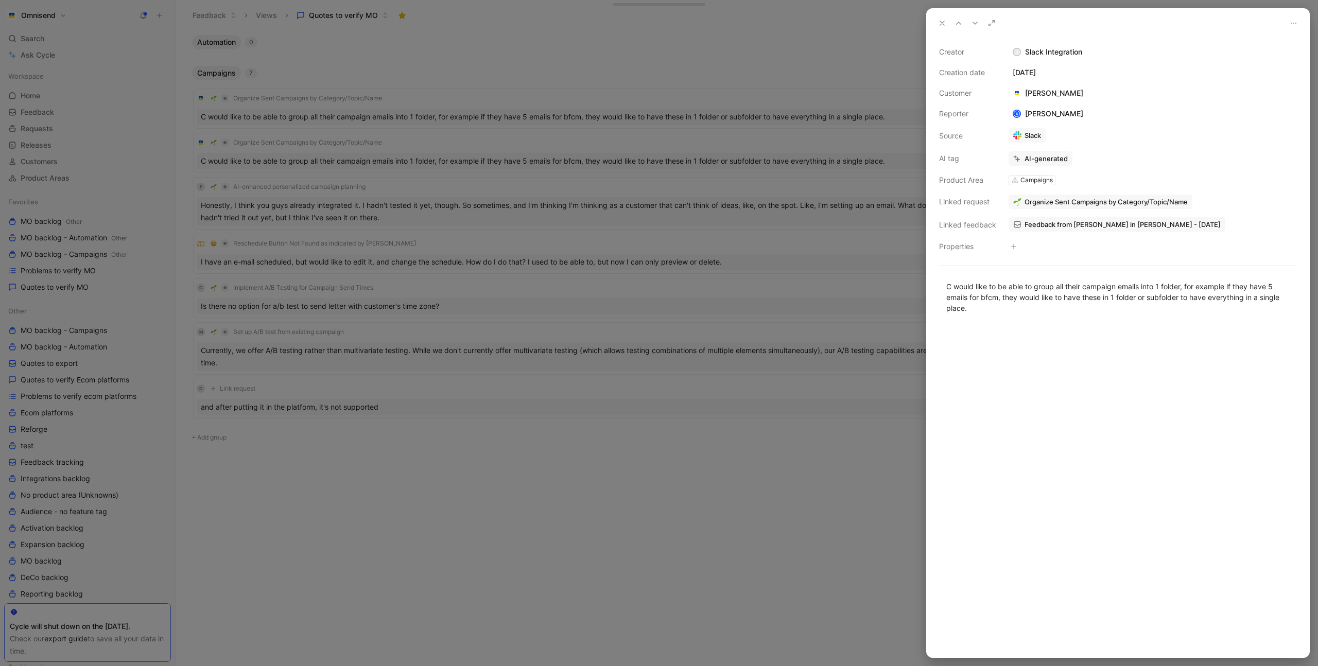
click at [457, 96] on div at bounding box center [659, 333] width 1318 height 666
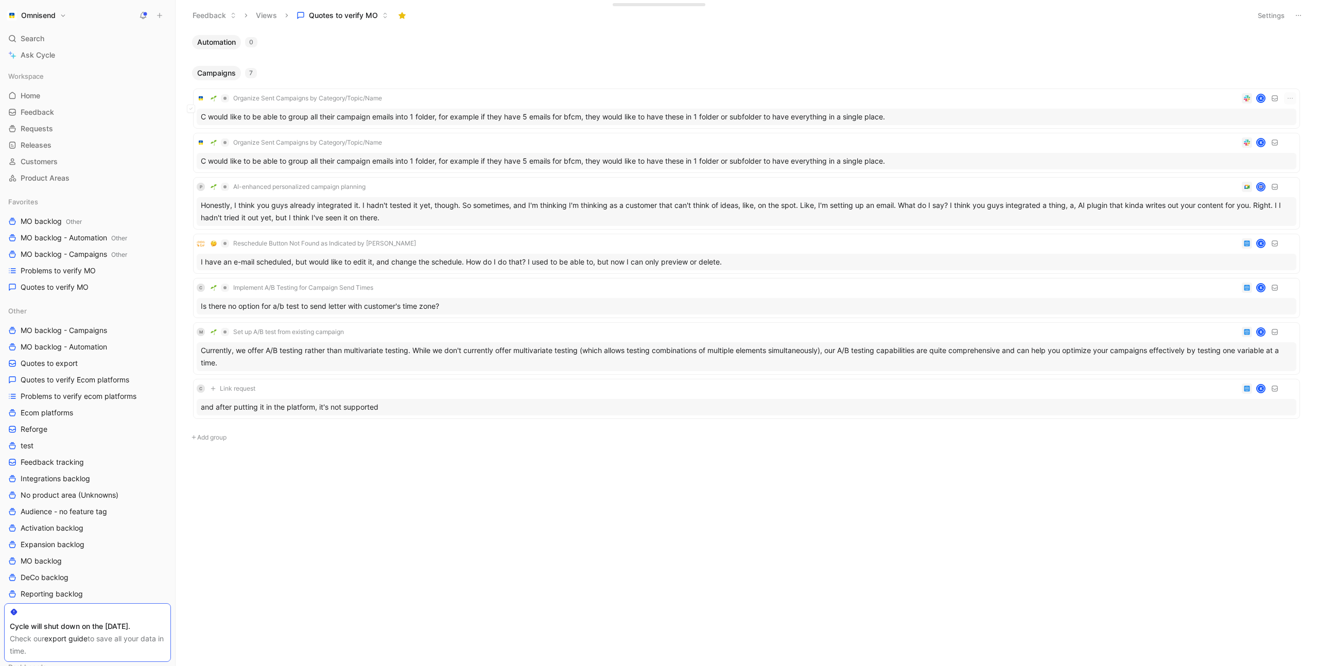
click at [461, 90] on div "Organize Sent Campaigns by Category/Topic/Name K C would like to be able to gro…" at bounding box center [746, 109] width 1107 height 40
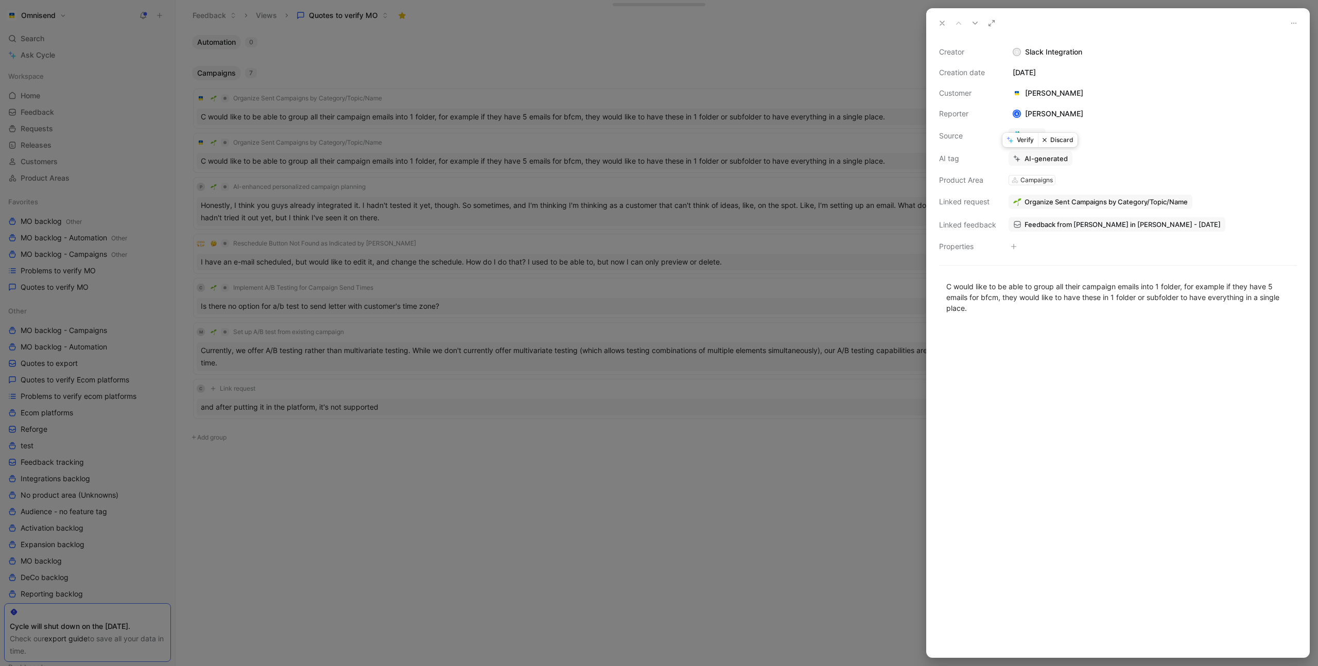
click at [1022, 141] on button "Verify" at bounding box center [1021, 140] width 36 height 14
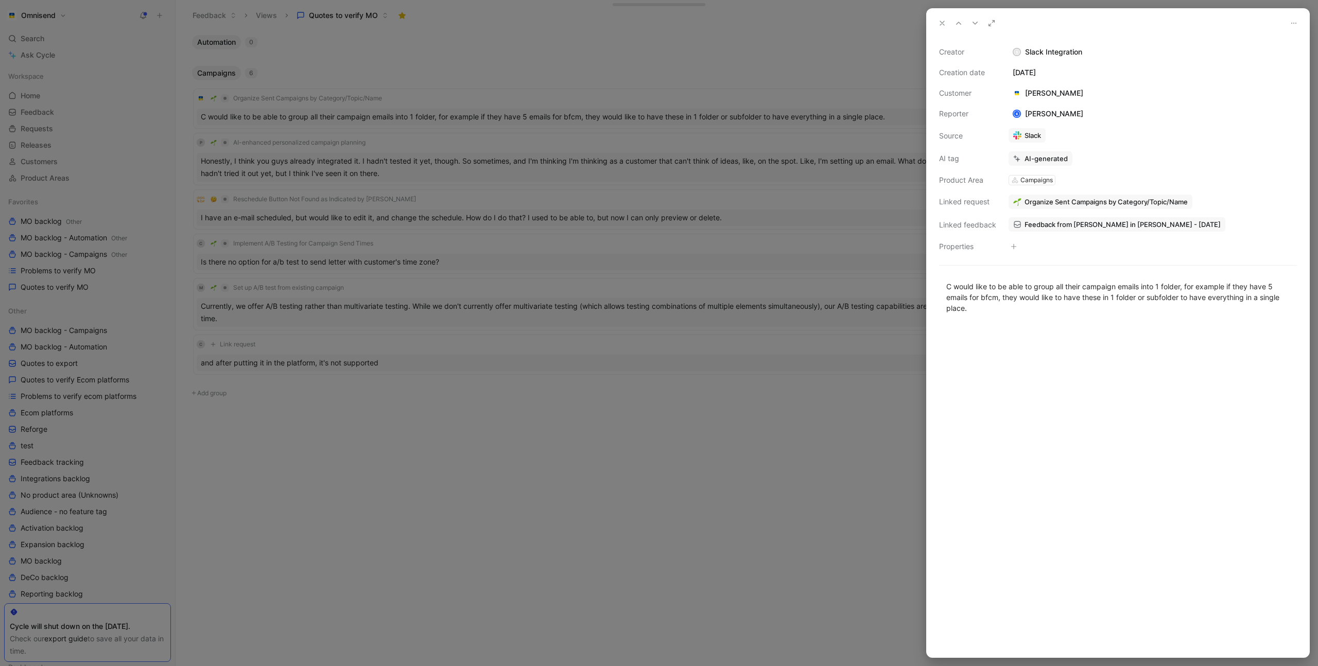
click at [460, 98] on div at bounding box center [659, 333] width 1318 height 666
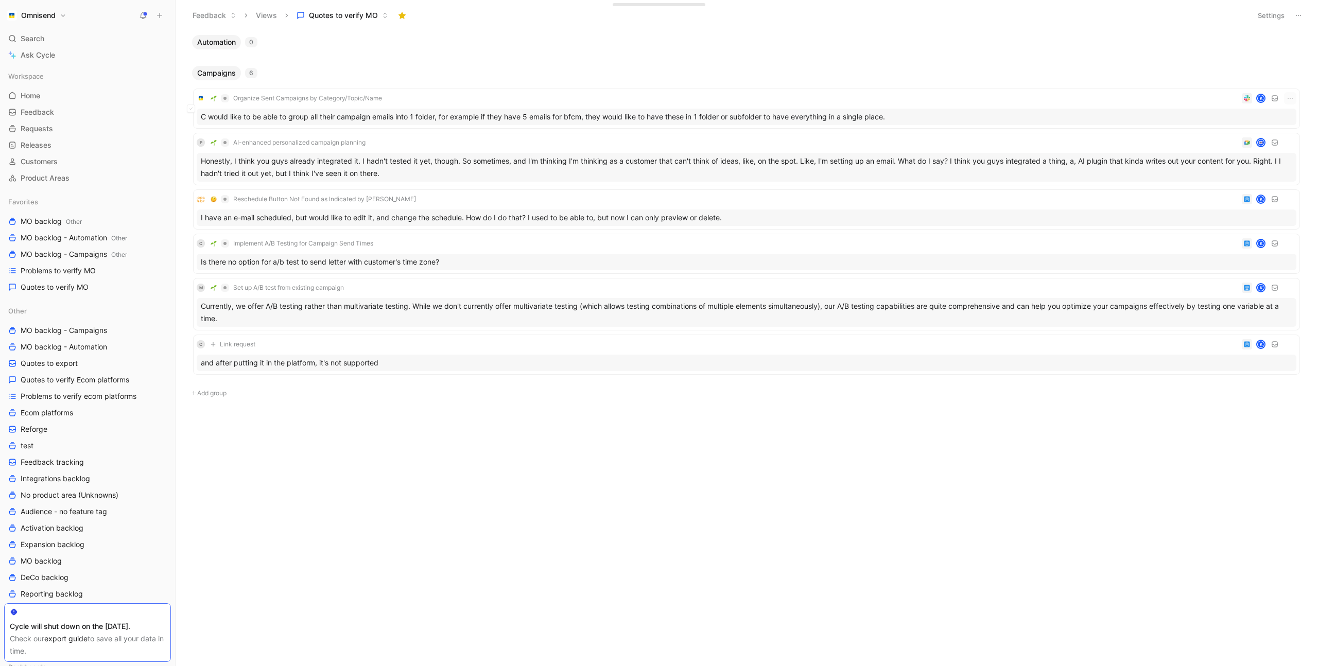
click at [440, 99] on div "Organize Sent Campaigns by Category/Topic/Name K" at bounding box center [747, 98] width 1100 height 12
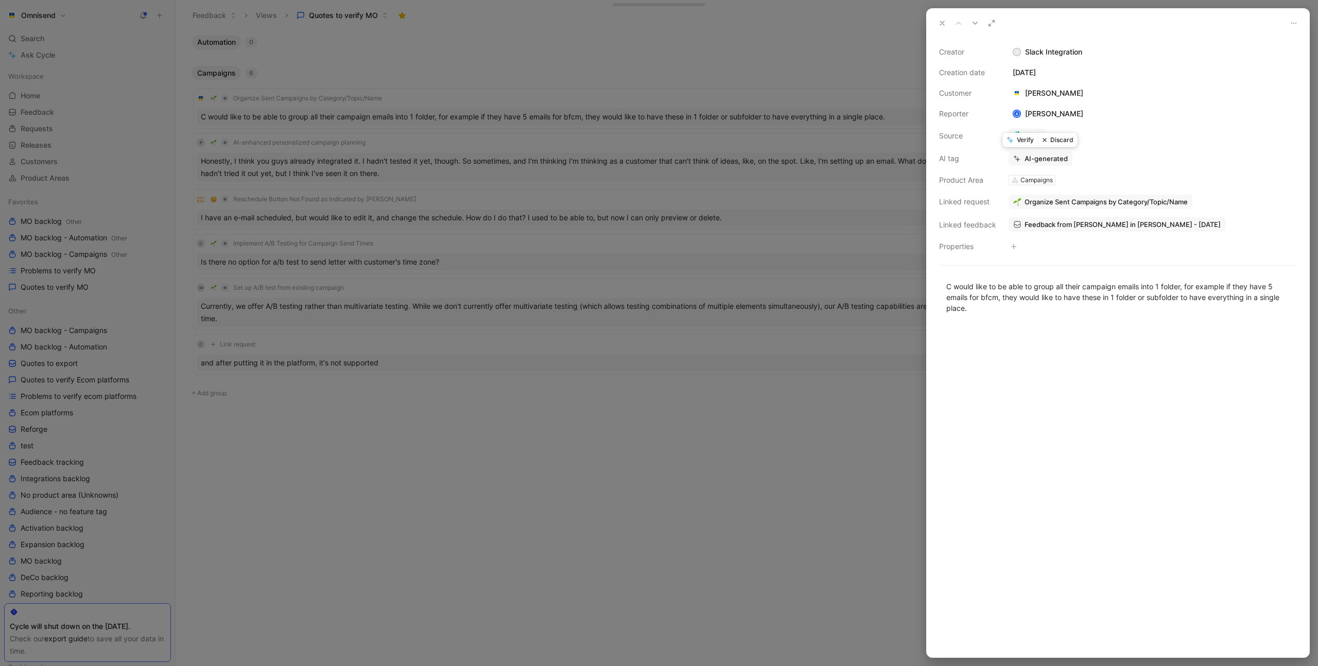
click at [1024, 143] on button "Verify" at bounding box center [1021, 140] width 36 height 14
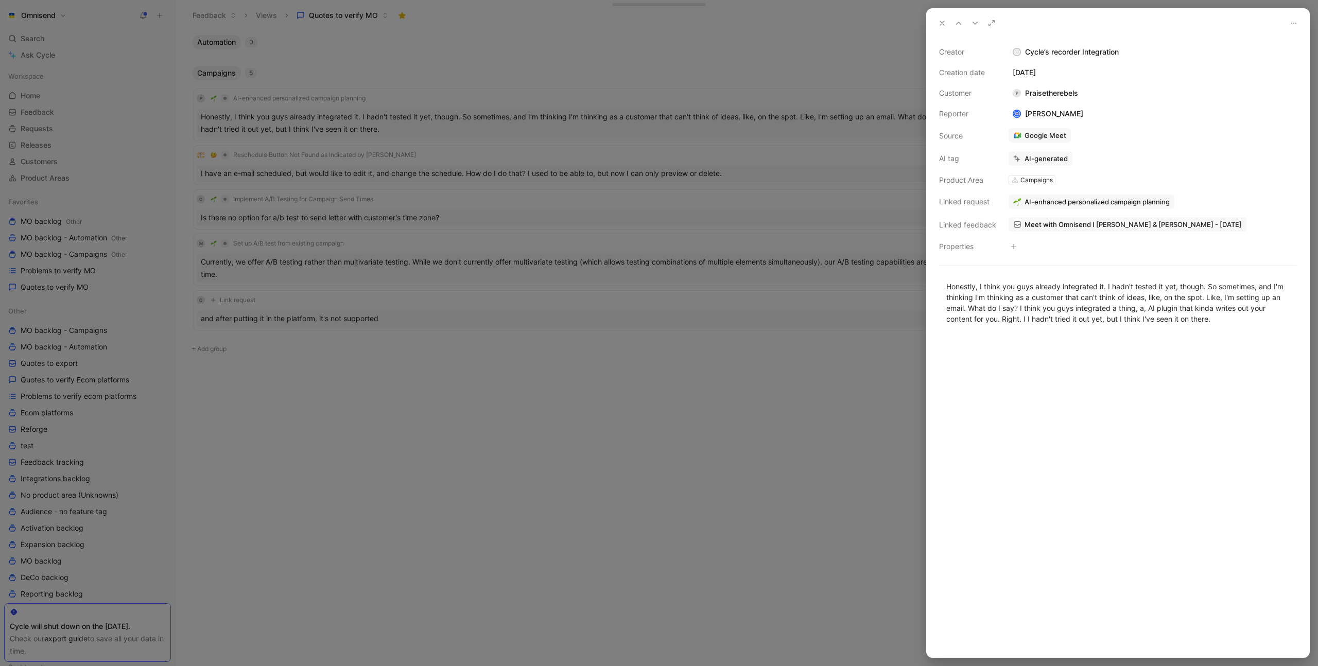
click at [476, 99] on div at bounding box center [659, 333] width 1318 height 666
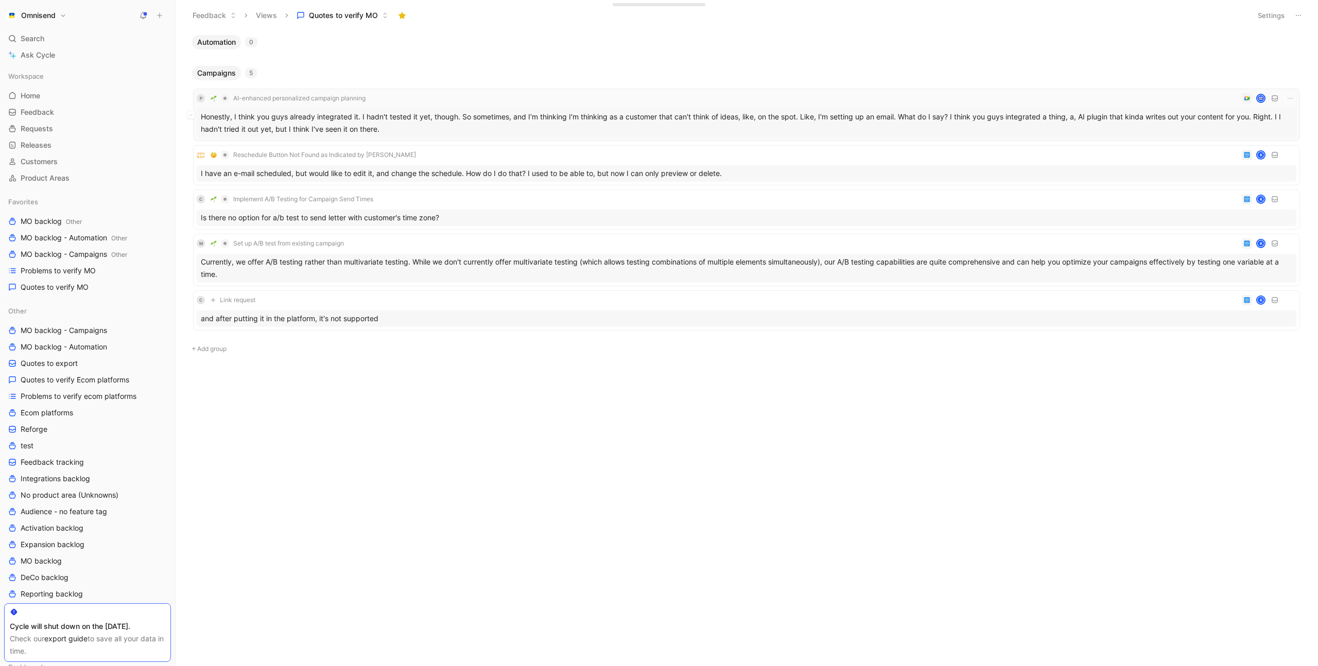
click at [438, 98] on div "P AI-enhanced personalized campaign planning" at bounding box center [747, 98] width 1100 height 12
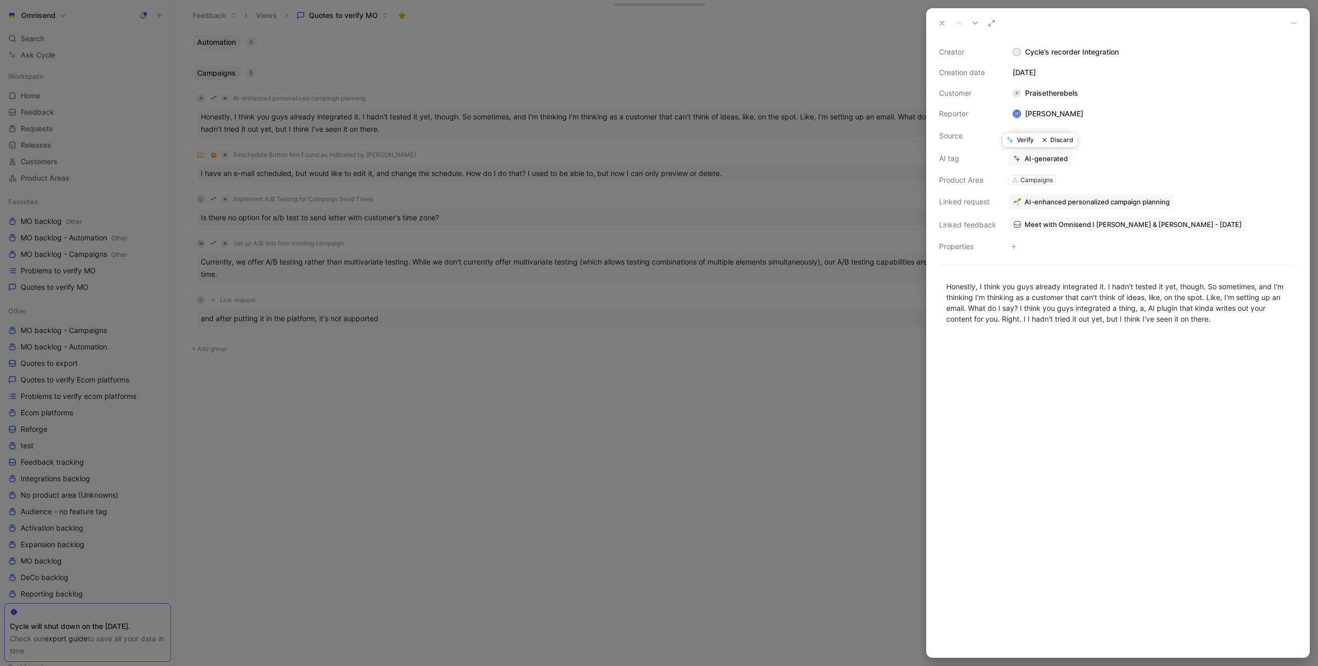
click at [1018, 138] on button "Verify" at bounding box center [1021, 140] width 36 height 14
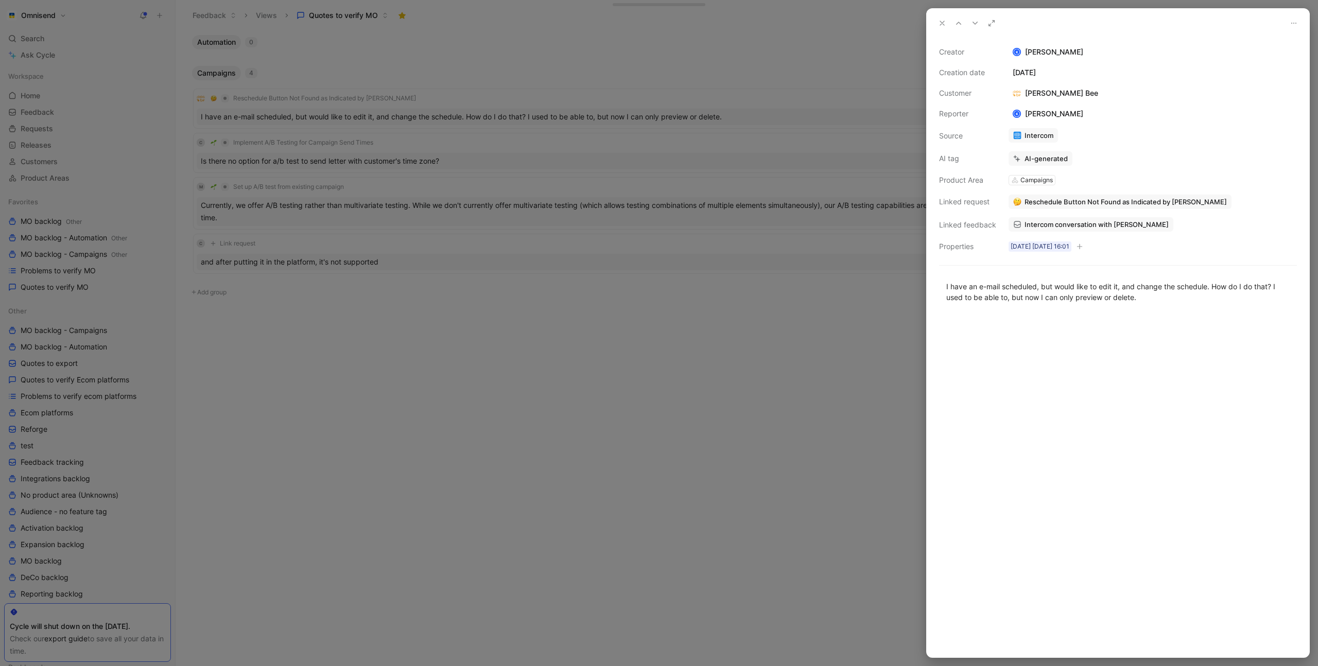
click at [547, 99] on div at bounding box center [659, 333] width 1318 height 666
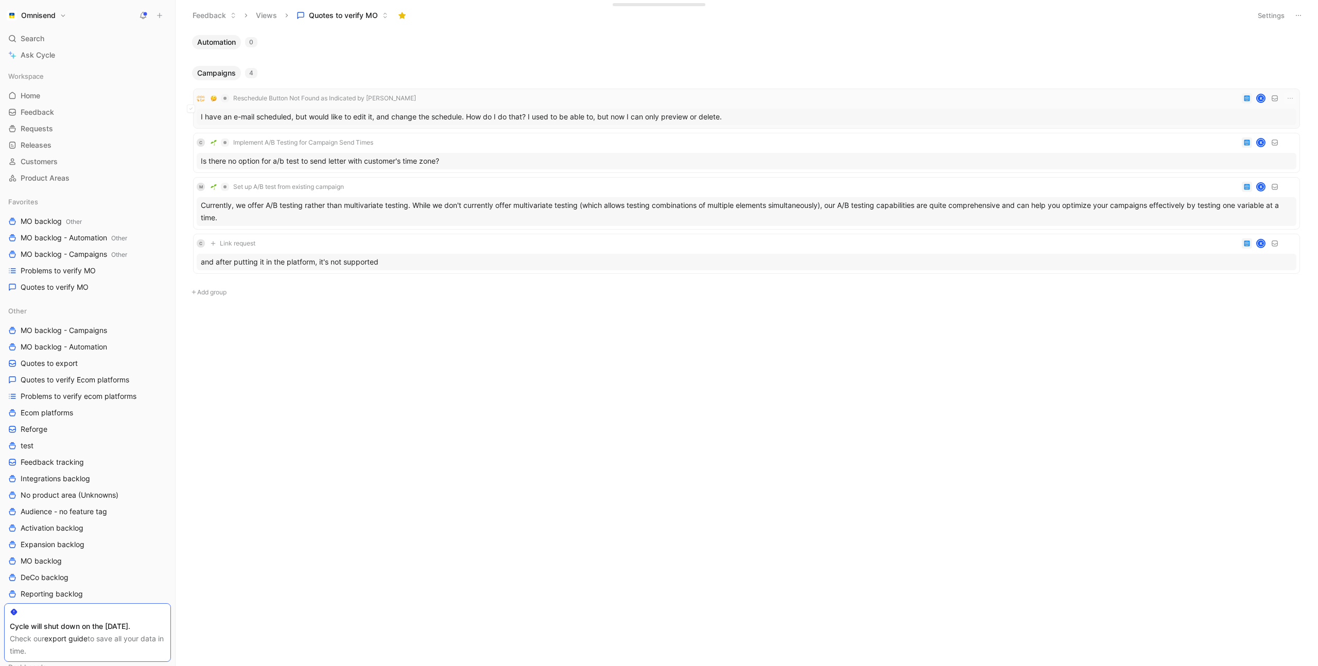
click at [547, 100] on div "Reschedule Button Not Found as Indicated by Omnibot K" at bounding box center [747, 98] width 1100 height 12
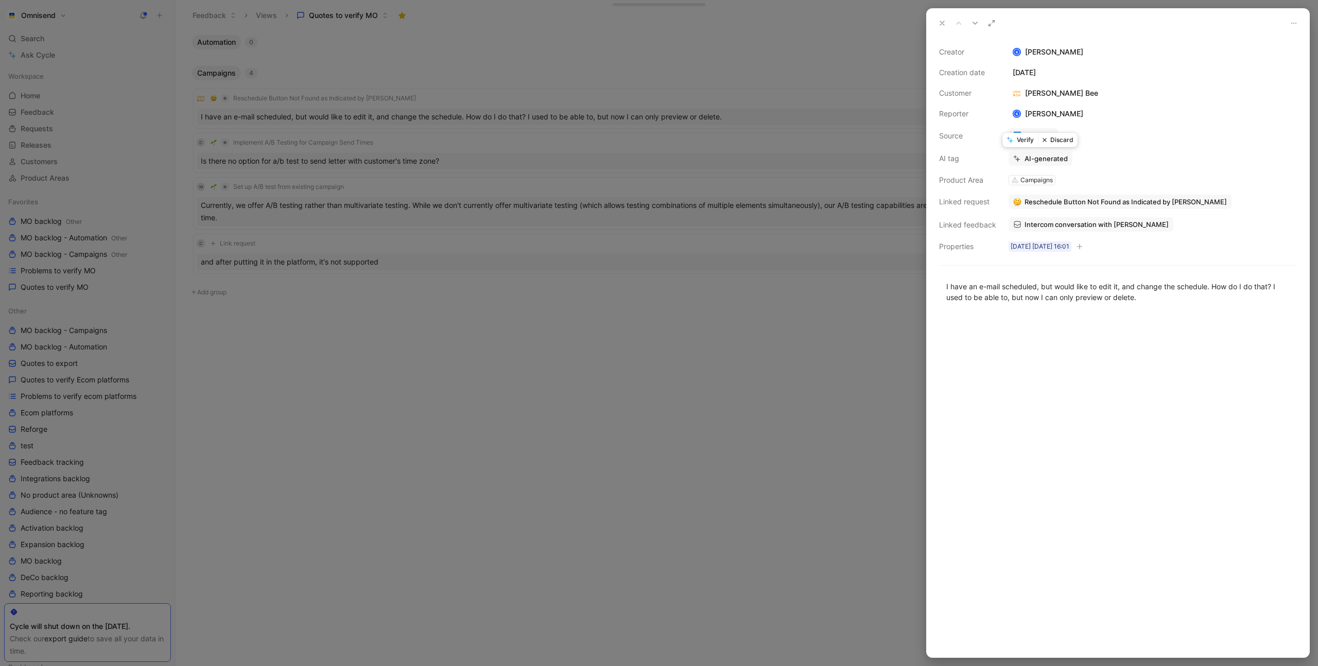
drag, startPoint x: 1023, startPoint y: 140, endPoint x: 950, endPoint y: 132, distance: 73.5
click at [1024, 140] on button "Verify" at bounding box center [1021, 140] width 36 height 14
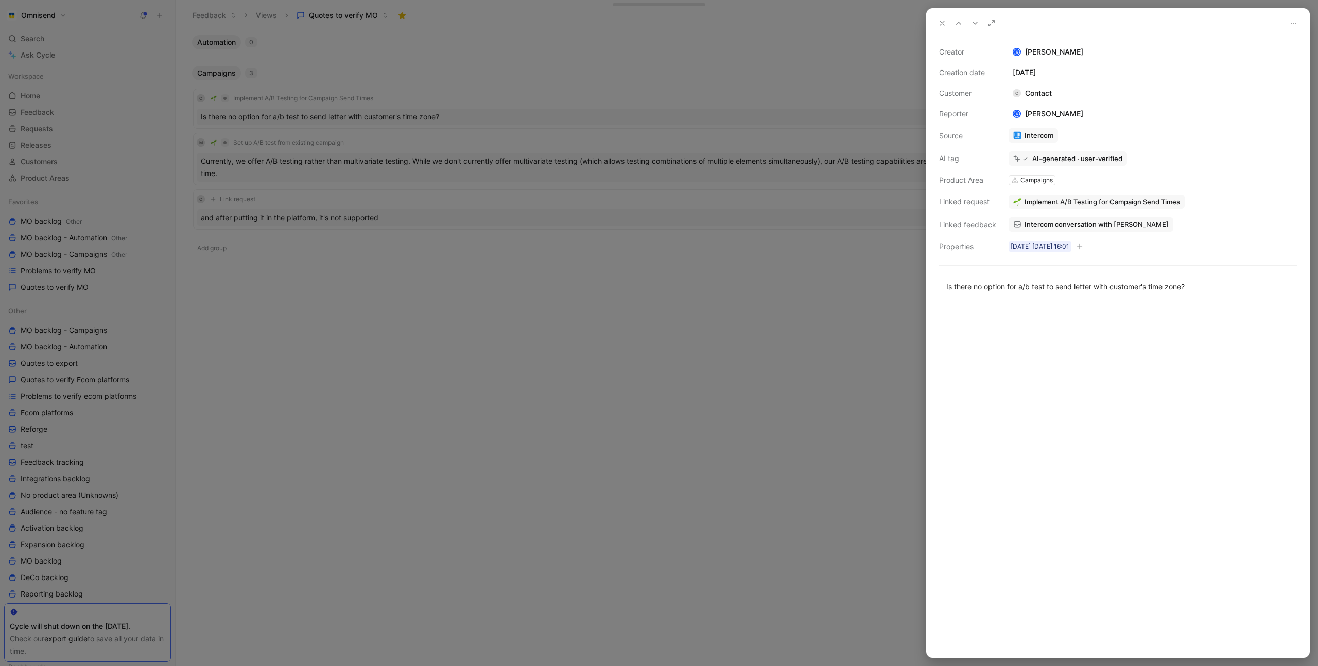
click at [504, 87] on div at bounding box center [659, 333] width 1318 height 666
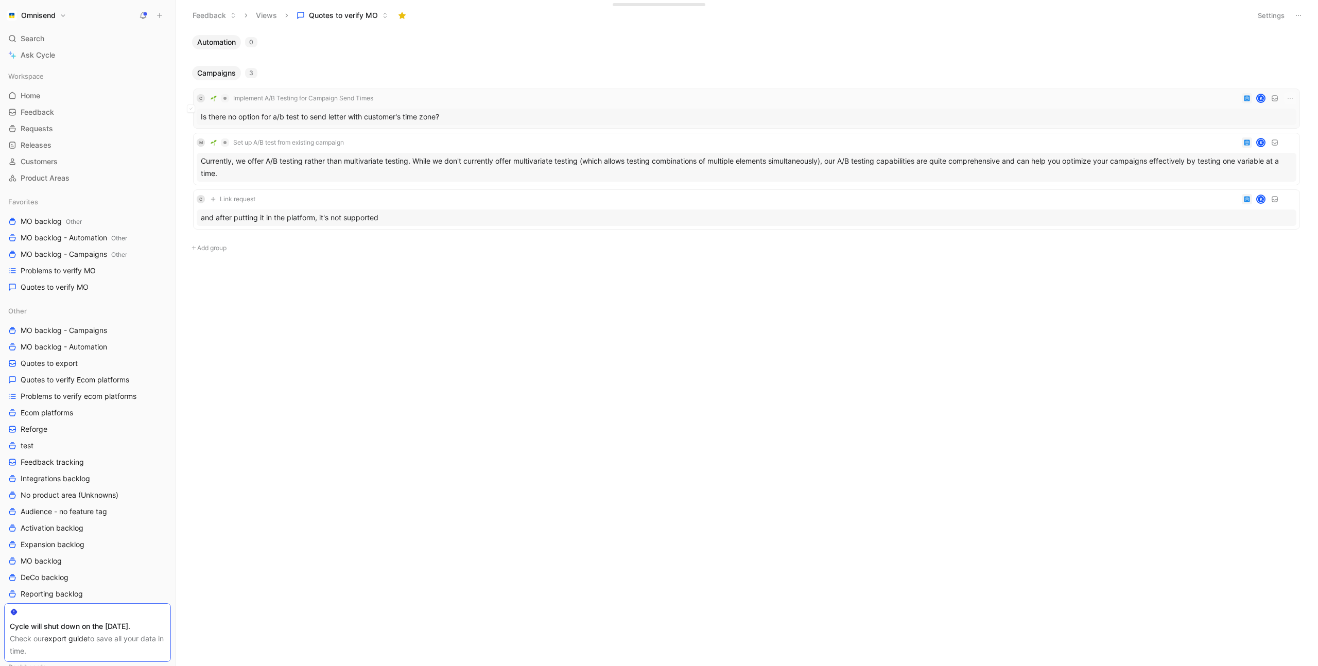
click at [508, 97] on div "C Implement A/B Testing for Campaign Send Times K" at bounding box center [747, 98] width 1100 height 12
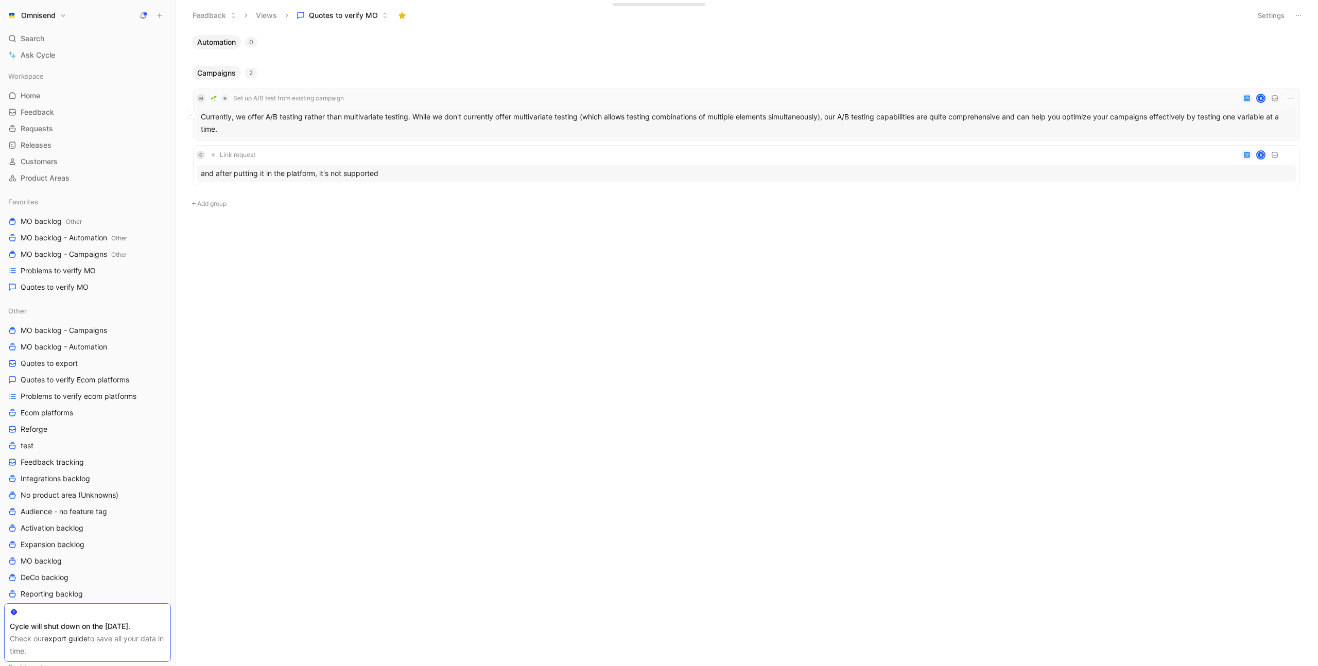
click at [430, 95] on div "M Set up A/B test from existing campaign K" at bounding box center [747, 98] width 1100 height 12
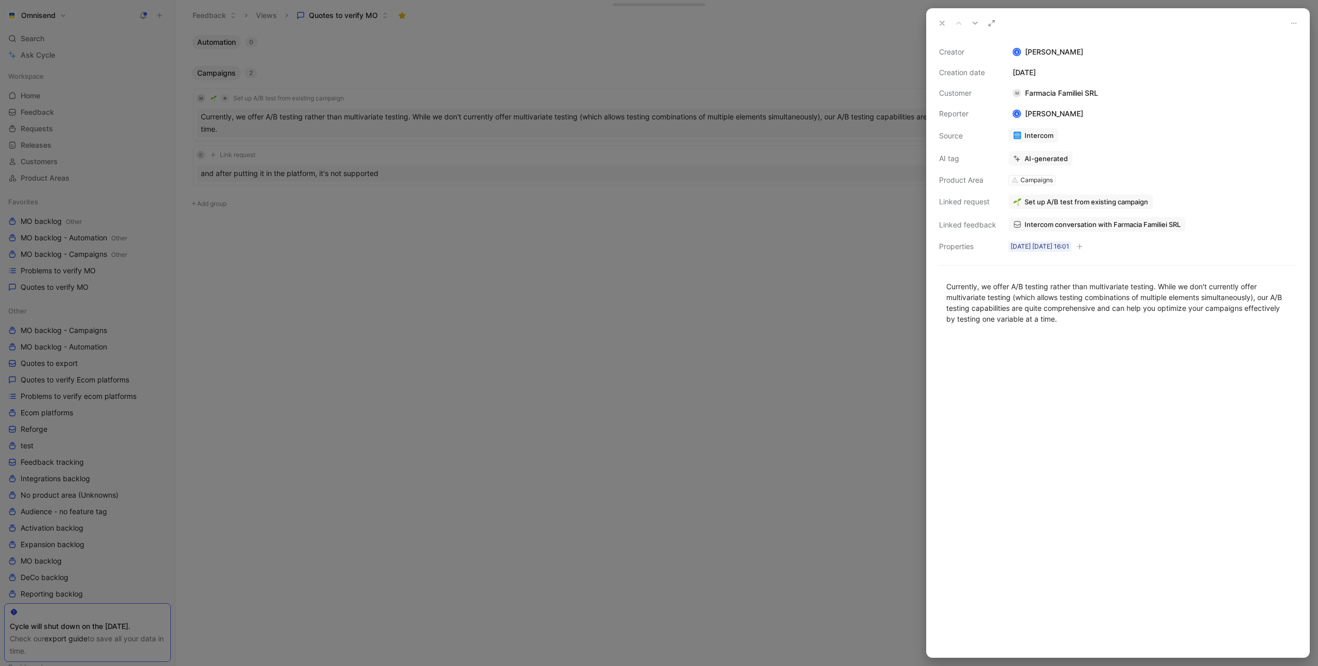
drag, startPoint x: 1094, startPoint y: 169, endPoint x: 1057, endPoint y: 162, distance: 37.3
click at [1091, 169] on div "Creator K [PERSON_NAME] Creation date [DATE] Customer M Farmacia Familiei SRL R…" at bounding box center [1118, 149] width 358 height 207
click at [1024, 141] on button "Verify" at bounding box center [1021, 140] width 36 height 14
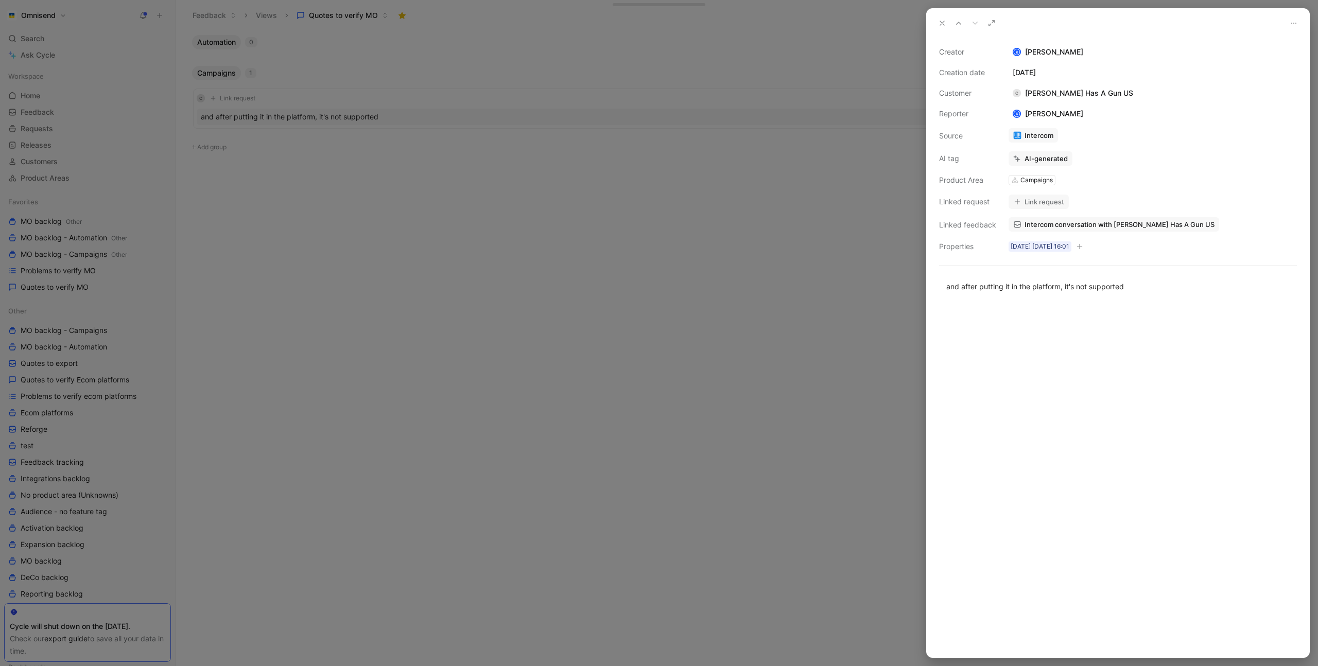
click at [451, 99] on div at bounding box center [659, 333] width 1318 height 666
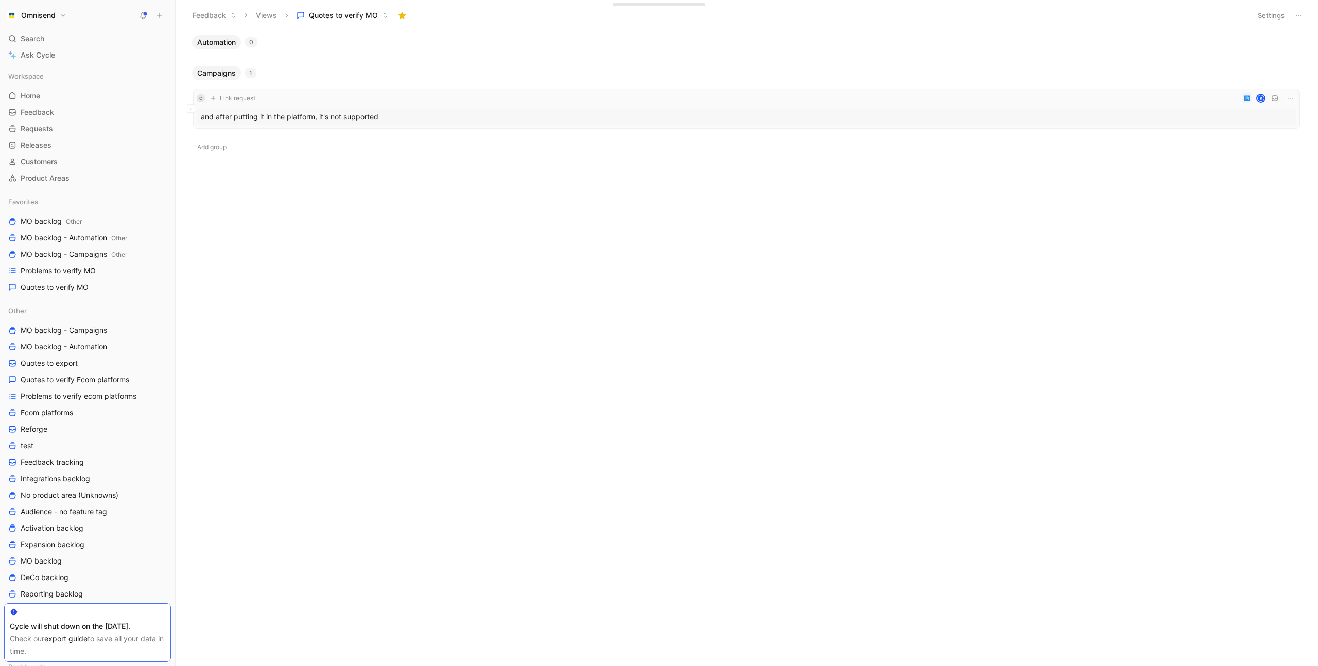
click at [455, 98] on div "C Link request K" at bounding box center [747, 98] width 1100 height 12
click at [1287, 97] on icon "button" at bounding box center [1290, 98] width 8 height 8
click at [1213, 150] on div "Delete" at bounding box center [1245, 149] width 94 height 12
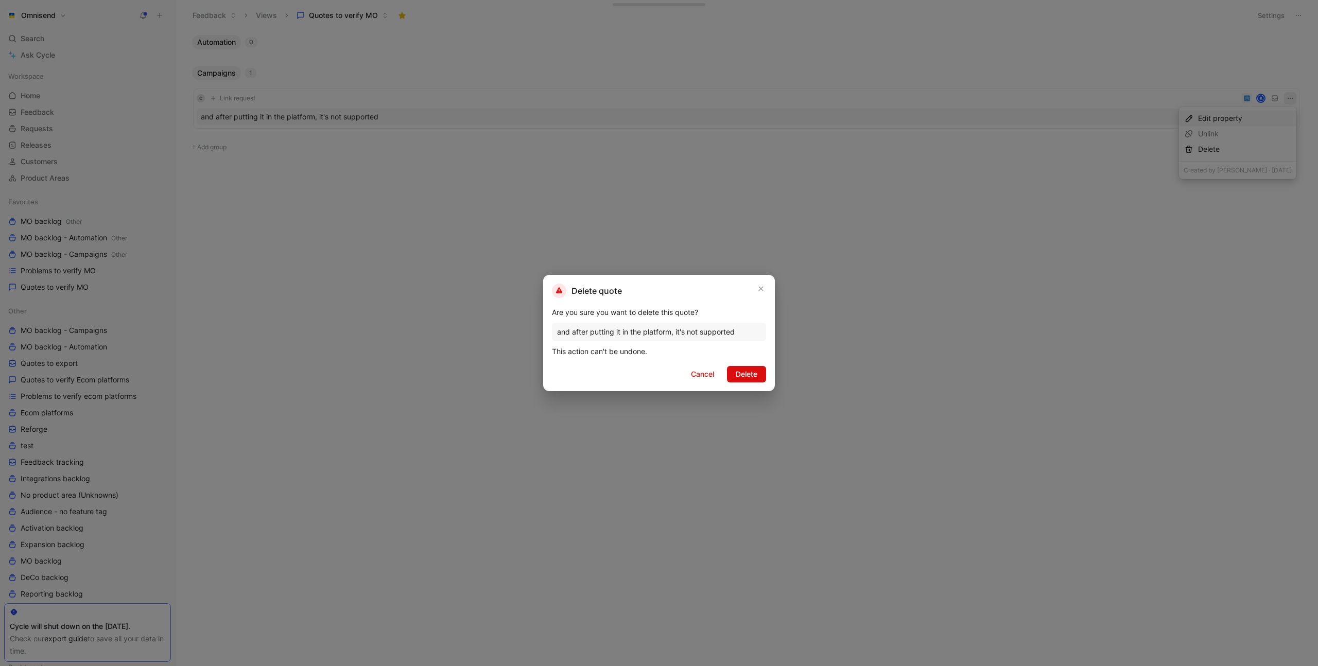
click at [754, 375] on span "Delete" at bounding box center [747, 374] width 22 height 12
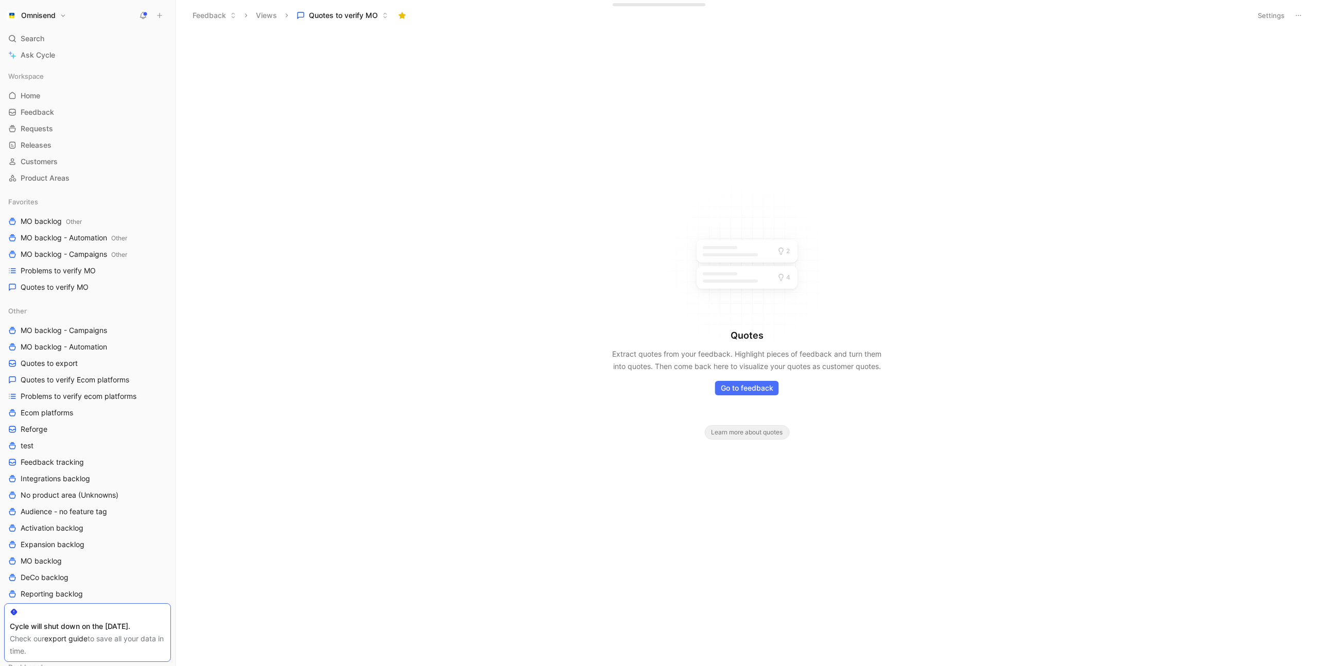
click at [350, 226] on div "Quotes Extract quotes from your feedback. Highlight pieces of feedback and turn…" at bounding box center [747, 349] width 1143 height 636
click at [83, 267] on span "Problems to verify MO" at bounding box center [58, 271] width 75 height 10
click at [85, 286] on span "Quotes to verify MO" at bounding box center [55, 287] width 68 height 10
click at [82, 236] on span "MO backlog - Automation Other" at bounding box center [74, 238] width 107 height 11
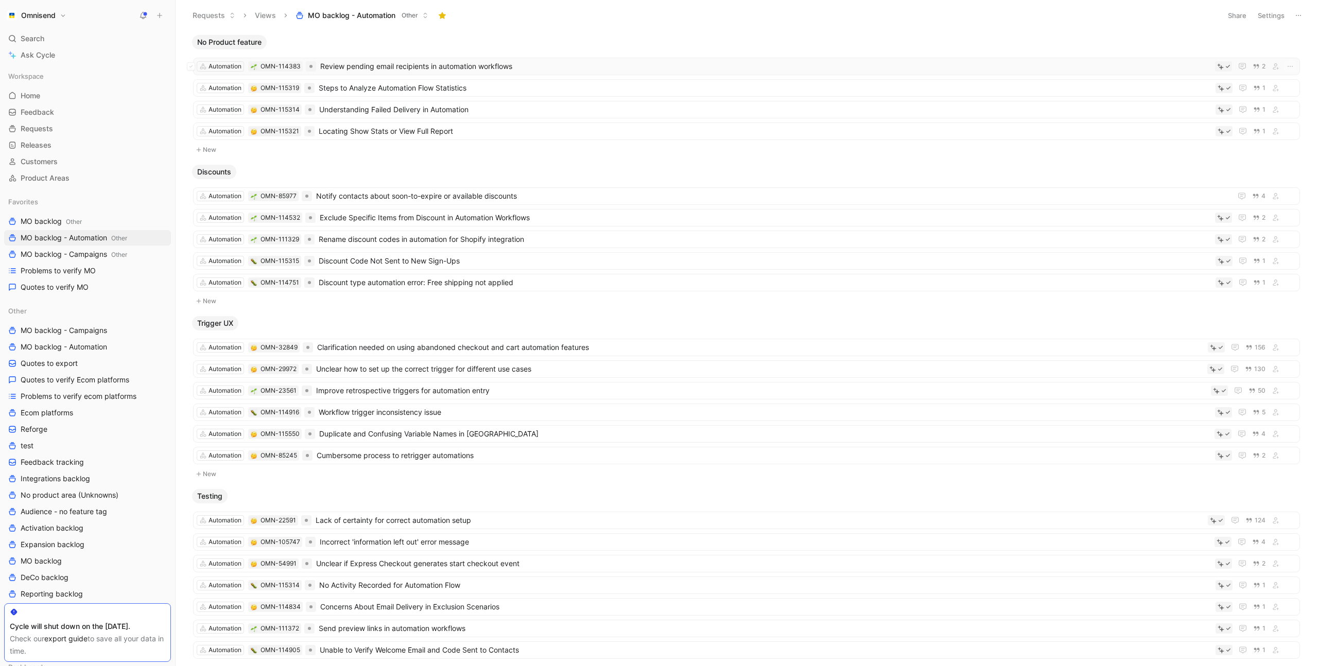
click at [524, 66] on span "Review pending email recipients in automation workflows" at bounding box center [765, 66] width 891 height 12
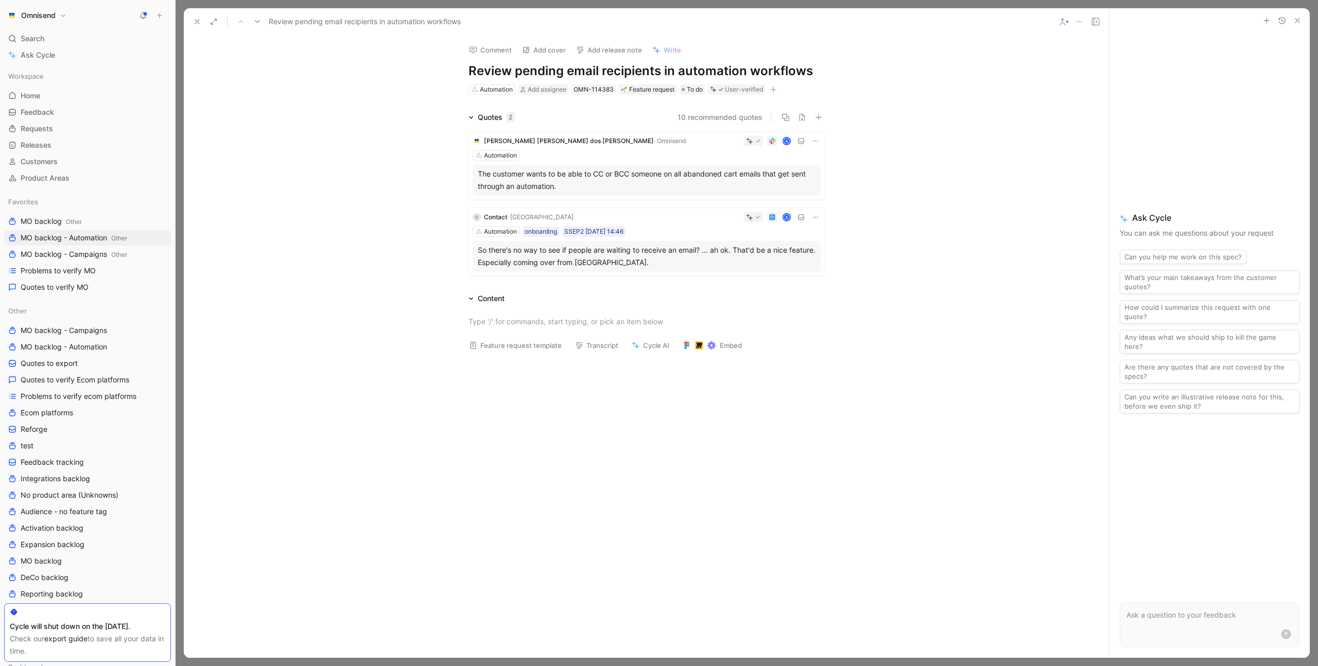
click at [779, 90] on button "button" at bounding box center [773, 89] width 10 height 10
type input "repo"
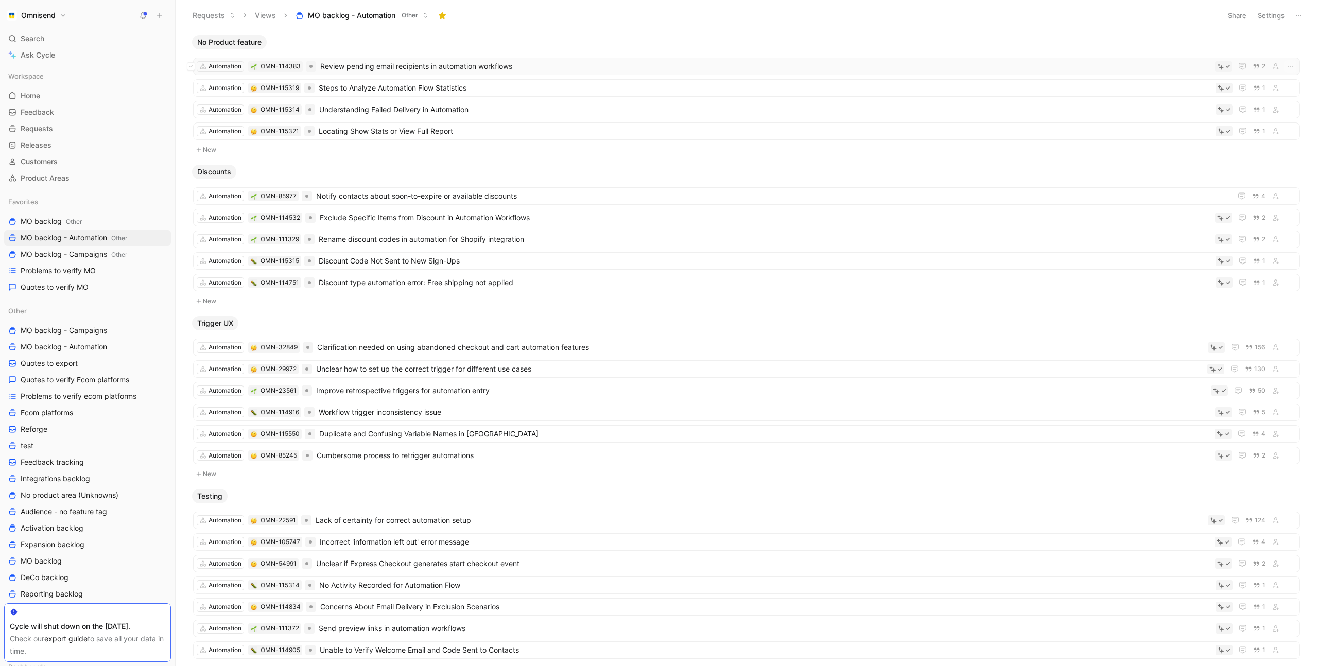
click at [616, 64] on span "Review pending email recipients in automation workflows" at bounding box center [765, 66] width 891 height 12
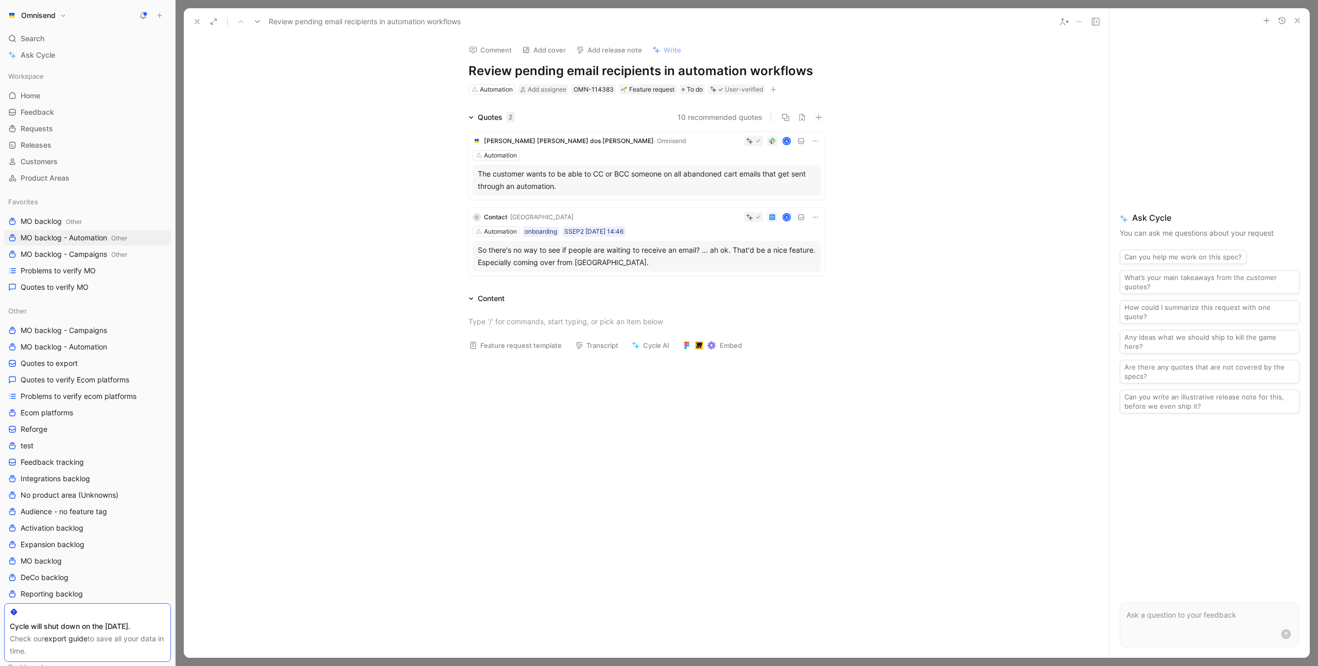
click at [774, 89] on icon "button" at bounding box center [773, 90] width 6 height 6
click at [706, 143] on span "Product feature" at bounding box center [680, 145] width 53 height 9
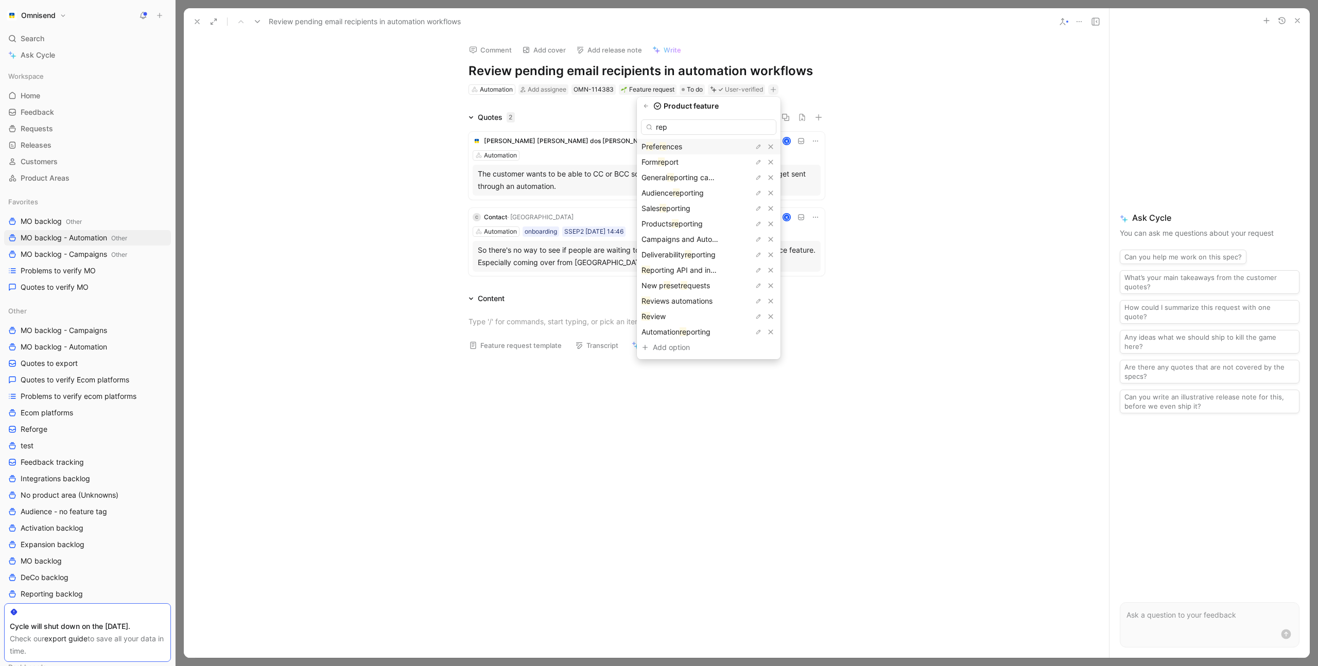
type input "repo"
click at [711, 269] on span "rting" at bounding box center [702, 270] width 15 height 9
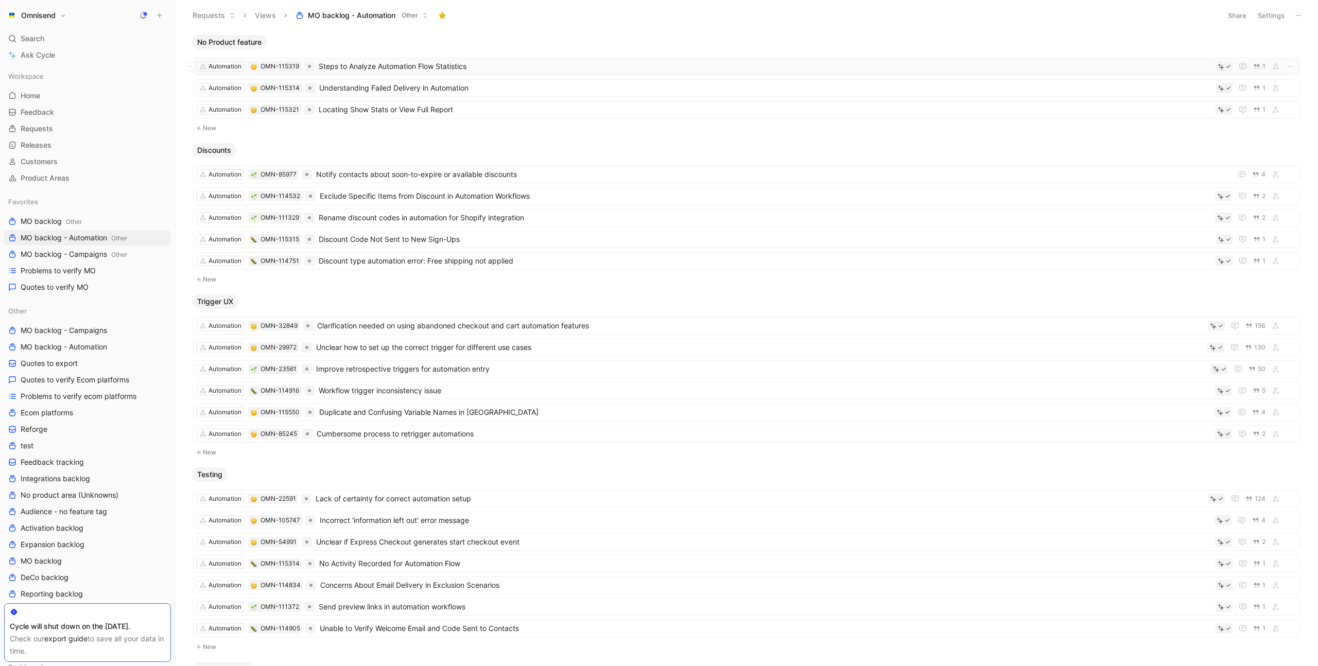
click at [490, 64] on span "Steps to Analyze Automation Flow Statistics" at bounding box center [765, 66] width 893 height 12
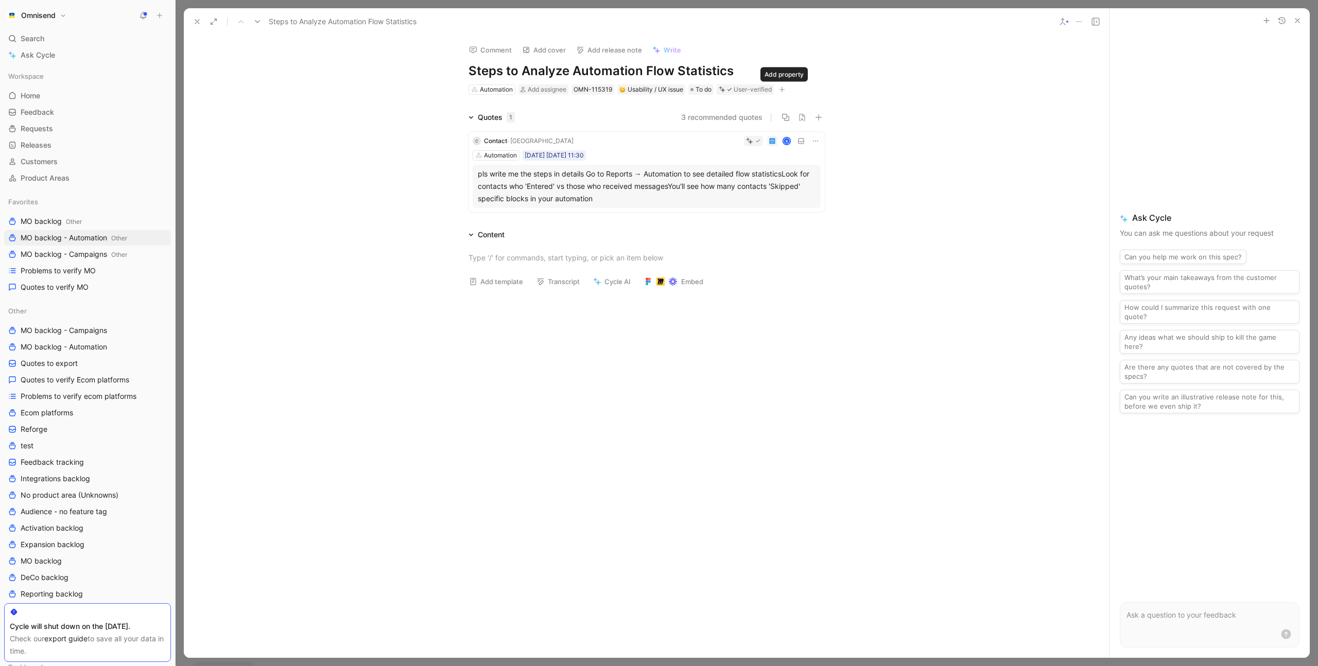
click at [783, 90] on icon "button" at bounding box center [782, 90] width 1 height 6
click at [716, 144] on span "Product feature" at bounding box center [689, 145] width 53 height 9
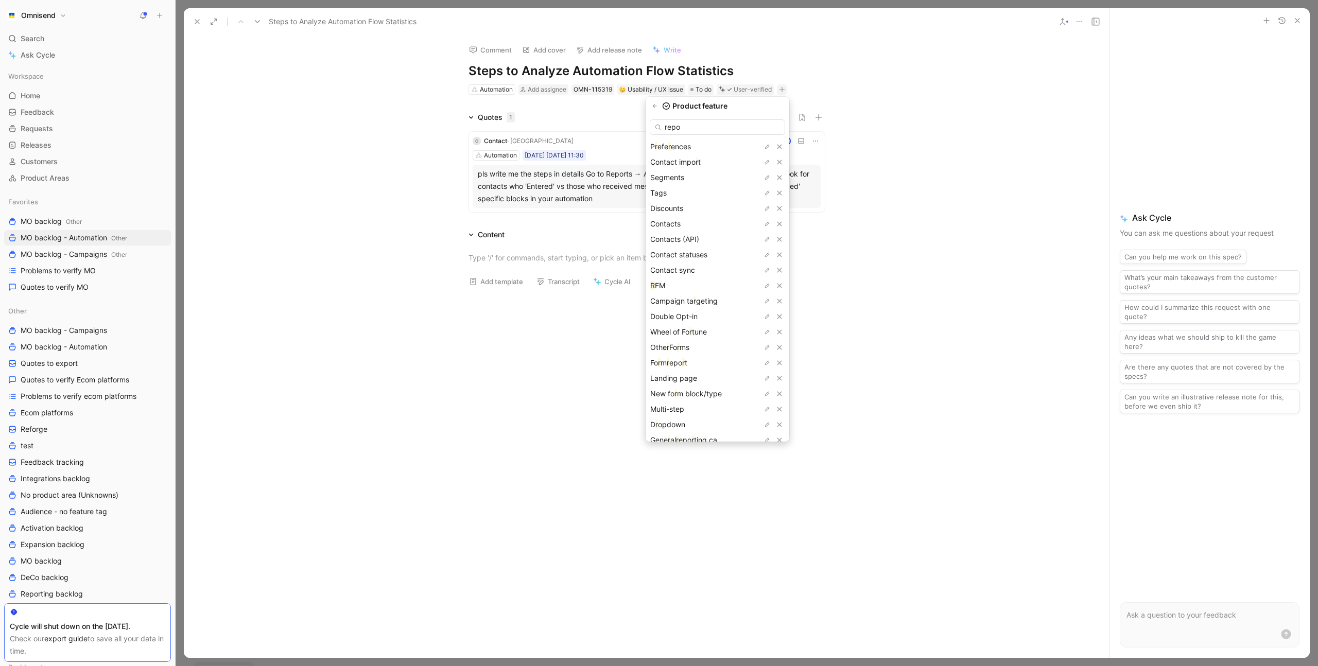
type input "repor"
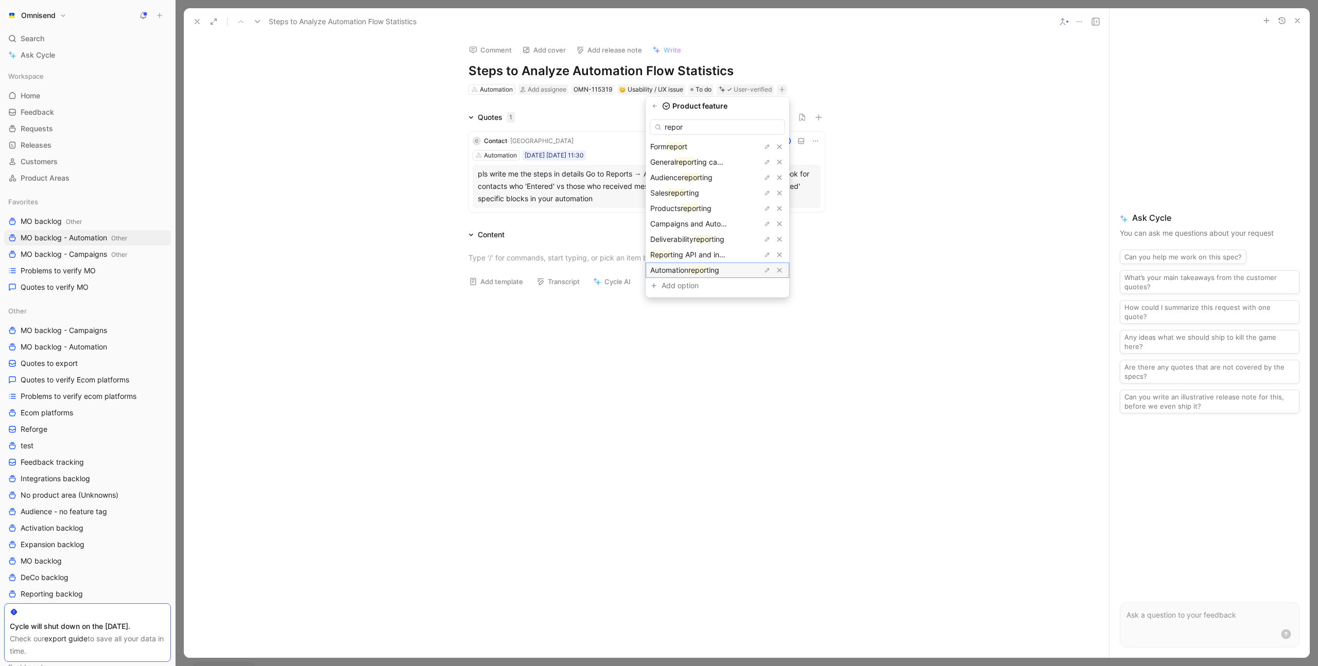
click at [719, 272] on span "ting" at bounding box center [713, 270] width 13 height 9
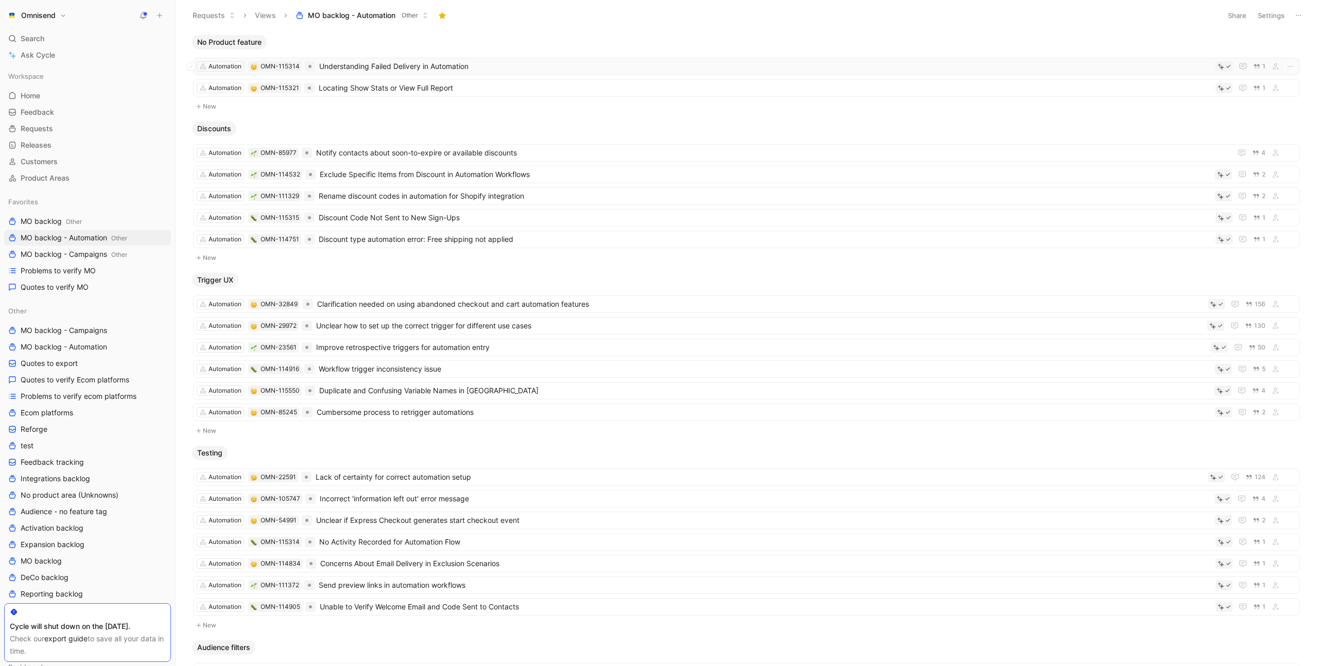
click at [550, 64] on span "Understanding Failed Delivery in Automation" at bounding box center [765, 66] width 892 height 12
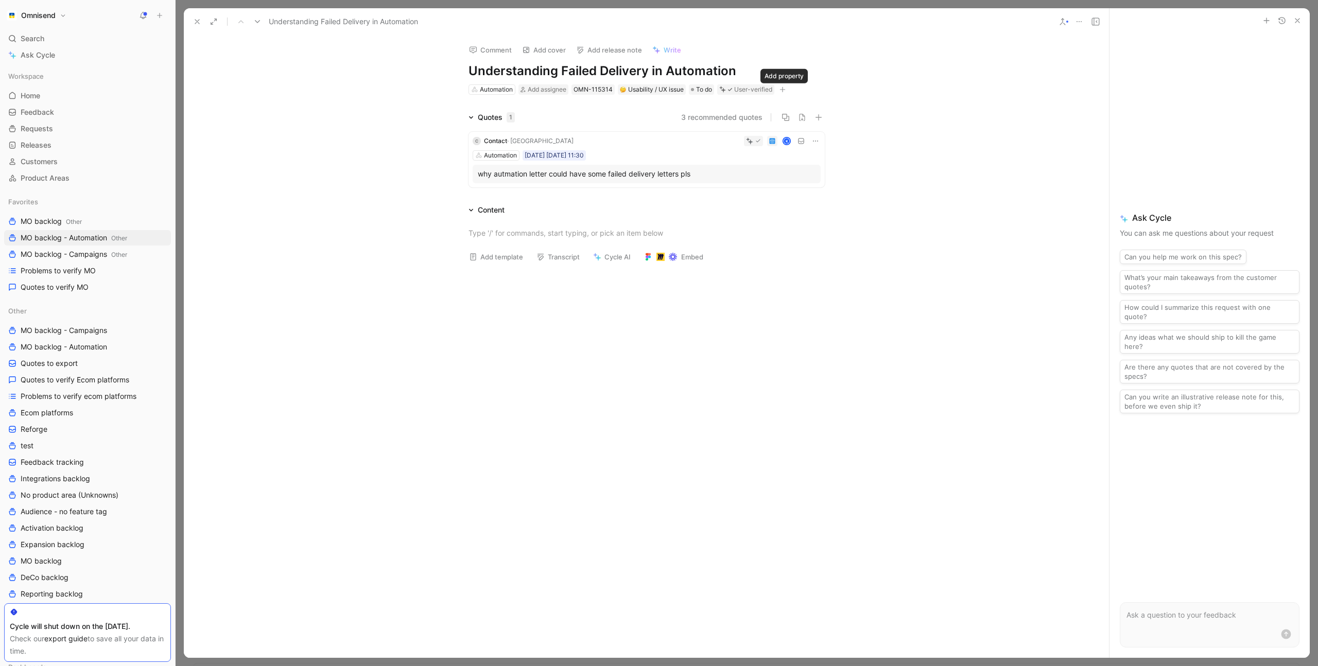
click at [786, 89] on icon "button" at bounding box center [783, 90] width 6 height 6
click at [712, 145] on span "Product feature" at bounding box center [689, 145] width 53 height 9
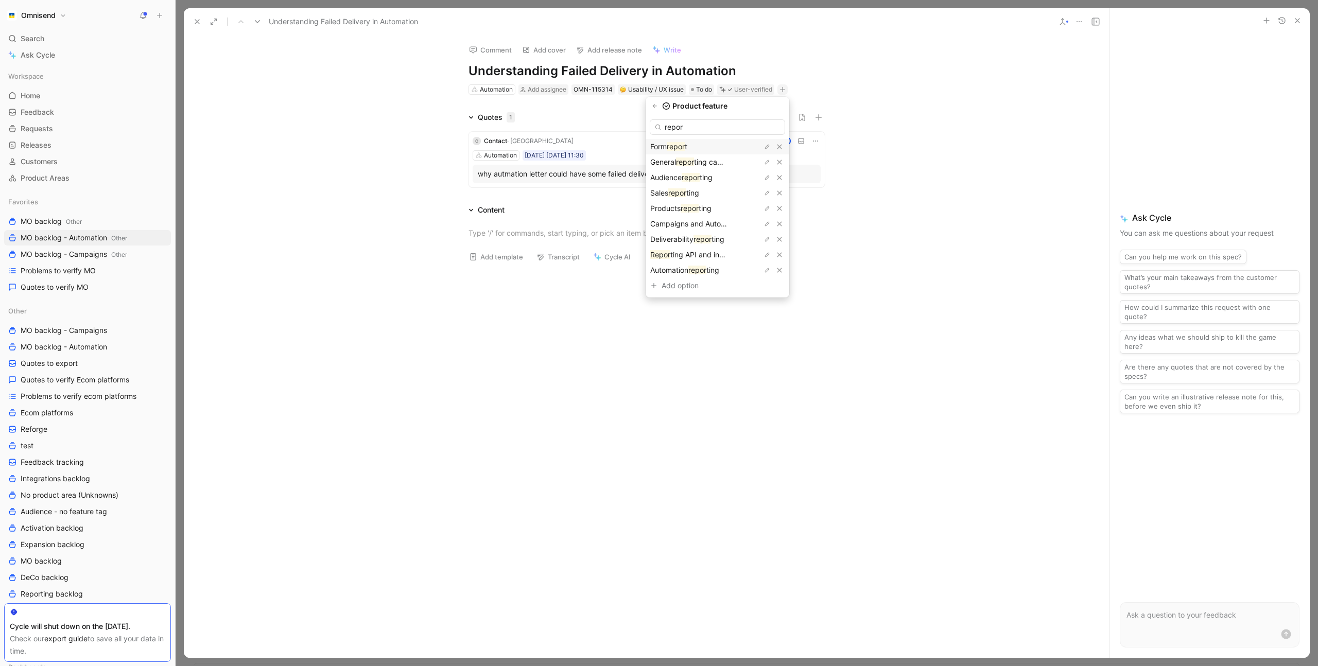
type input "repor"
click at [707, 268] on mark "repor" at bounding box center [698, 270] width 18 height 9
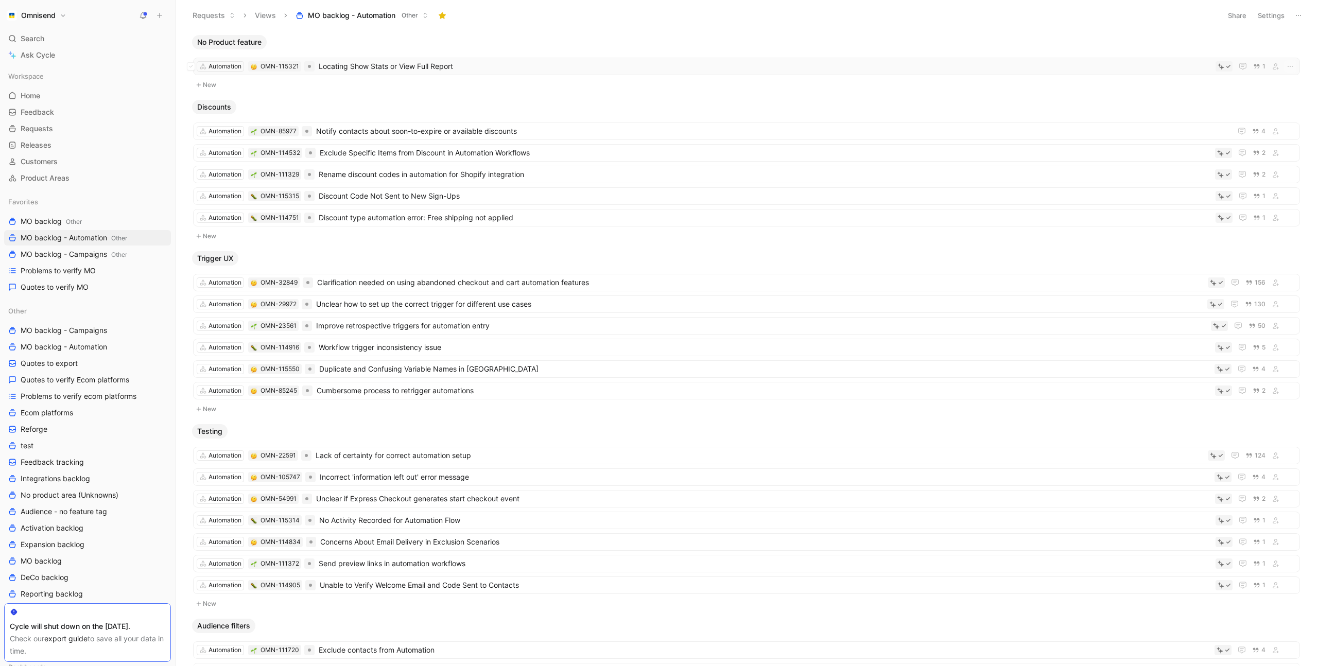
click at [522, 64] on span "Locating Show Stats or View Full Report" at bounding box center [765, 66] width 893 height 12
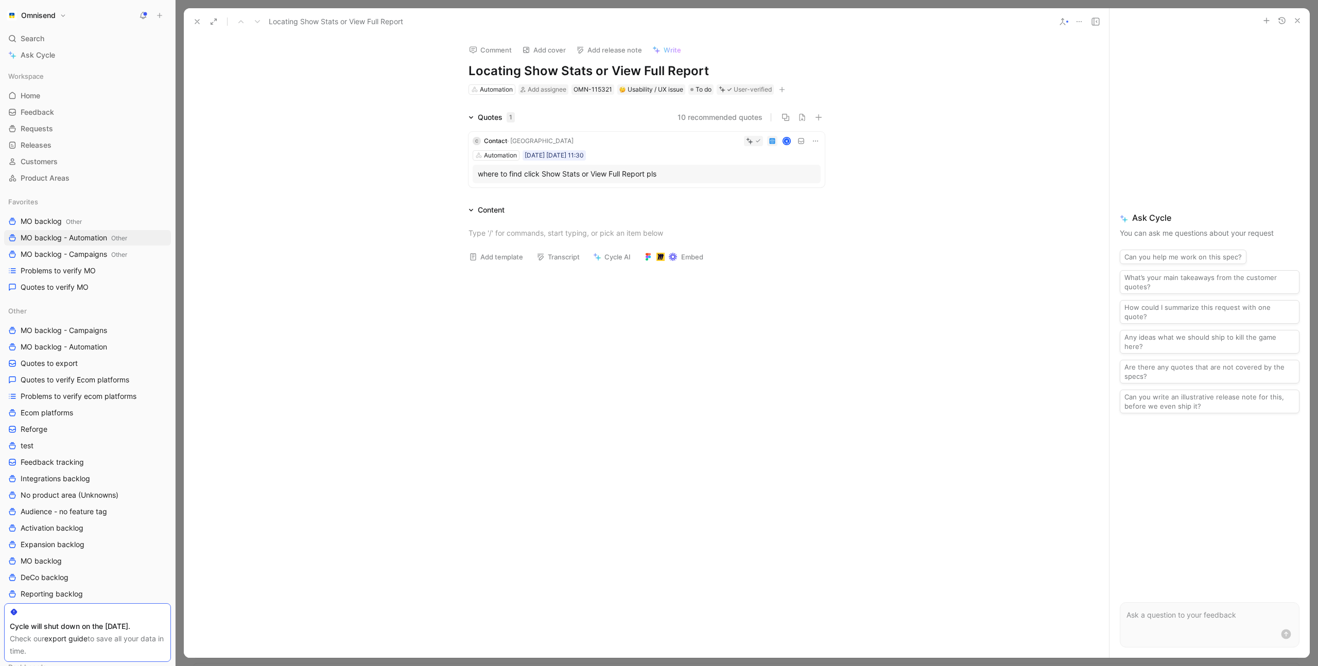
click at [785, 91] on icon "button" at bounding box center [782, 90] width 6 height 6
click at [716, 146] on span "Product feature" at bounding box center [689, 145] width 53 height 9
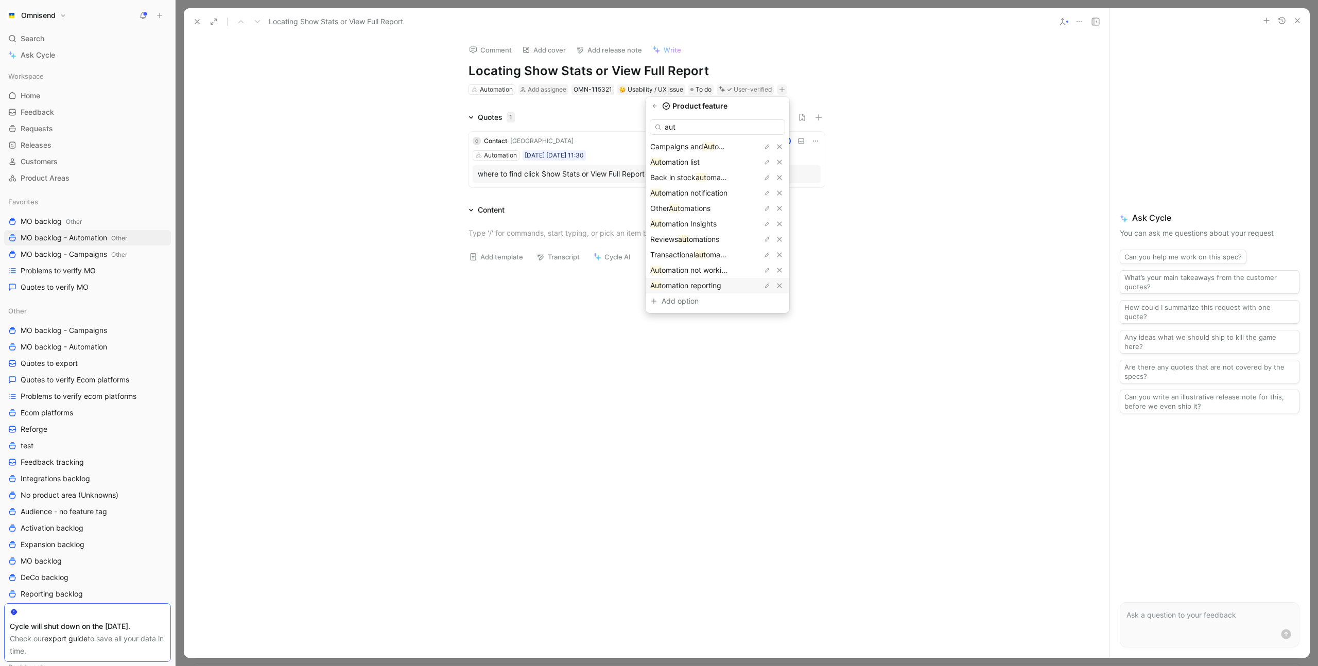
type input "aut"
click at [722, 286] on span "omation reporting" at bounding box center [692, 285] width 60 height 9
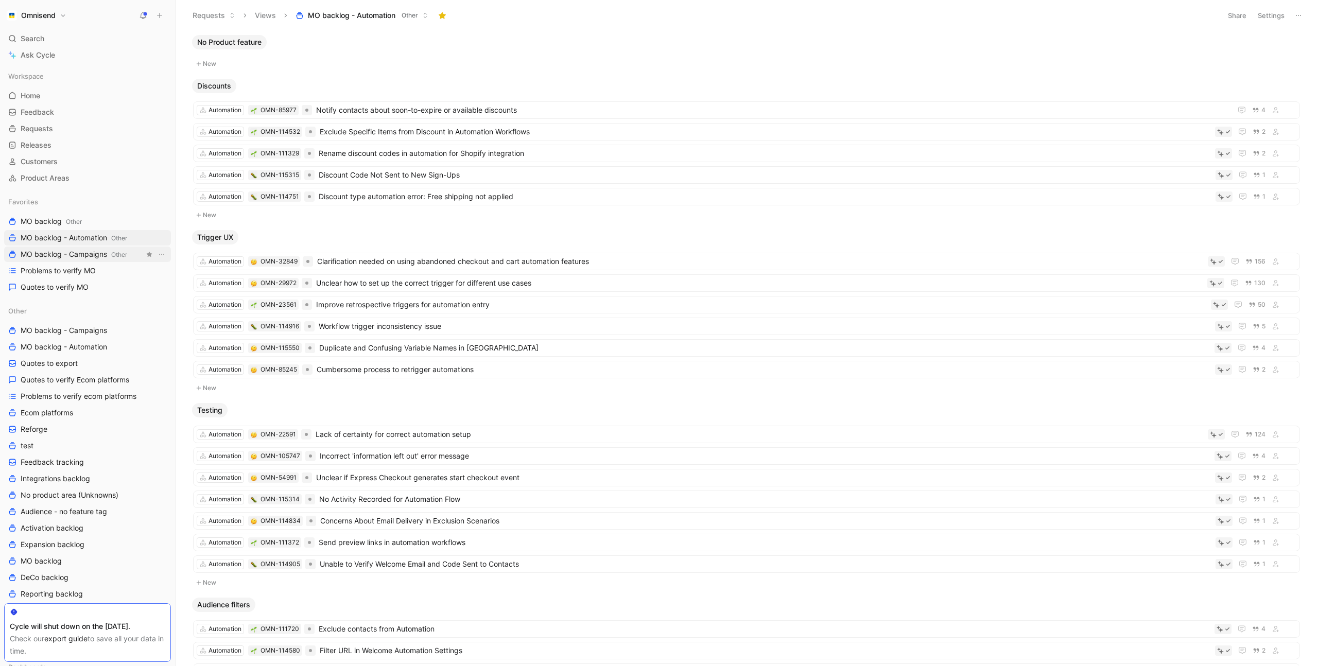
click at [95, 249] on span "MO backlog - Campaigns Other" at bounding box center [74, 254] width 107 height 11
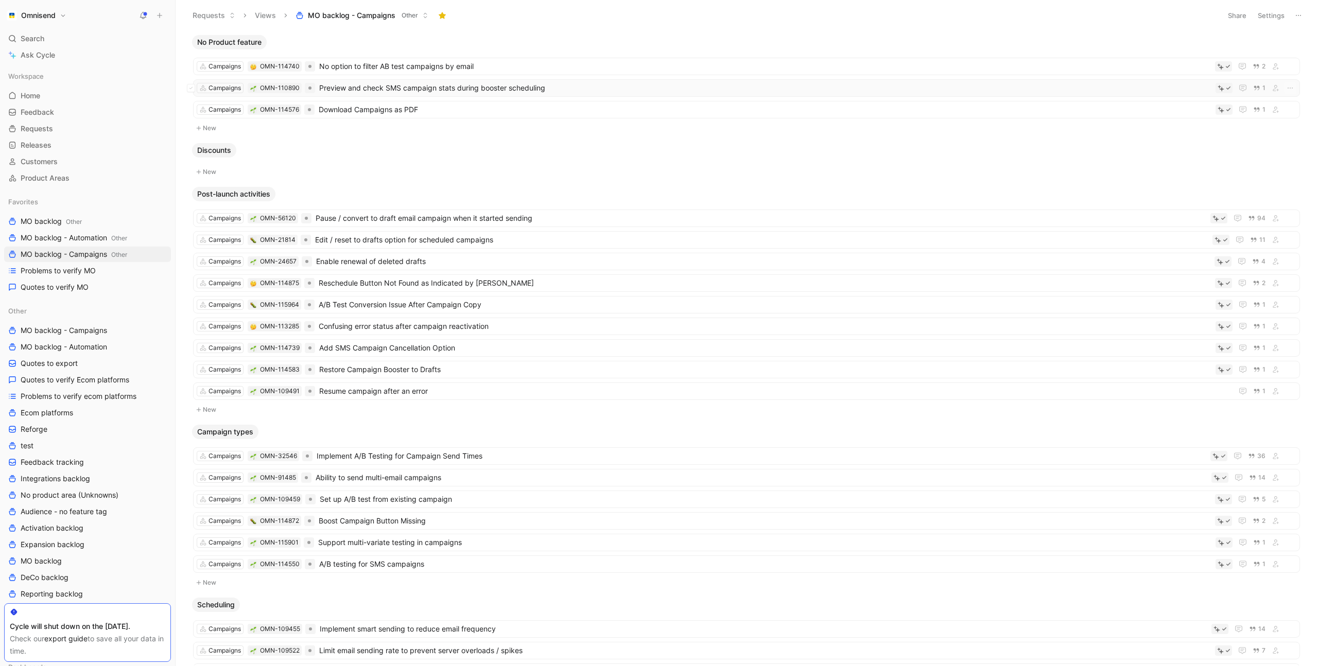
click at [556, 90] on span "Preview and check SMS campaign stats during booster scheduling" at bounding box center [765, 88] width 892 height 12
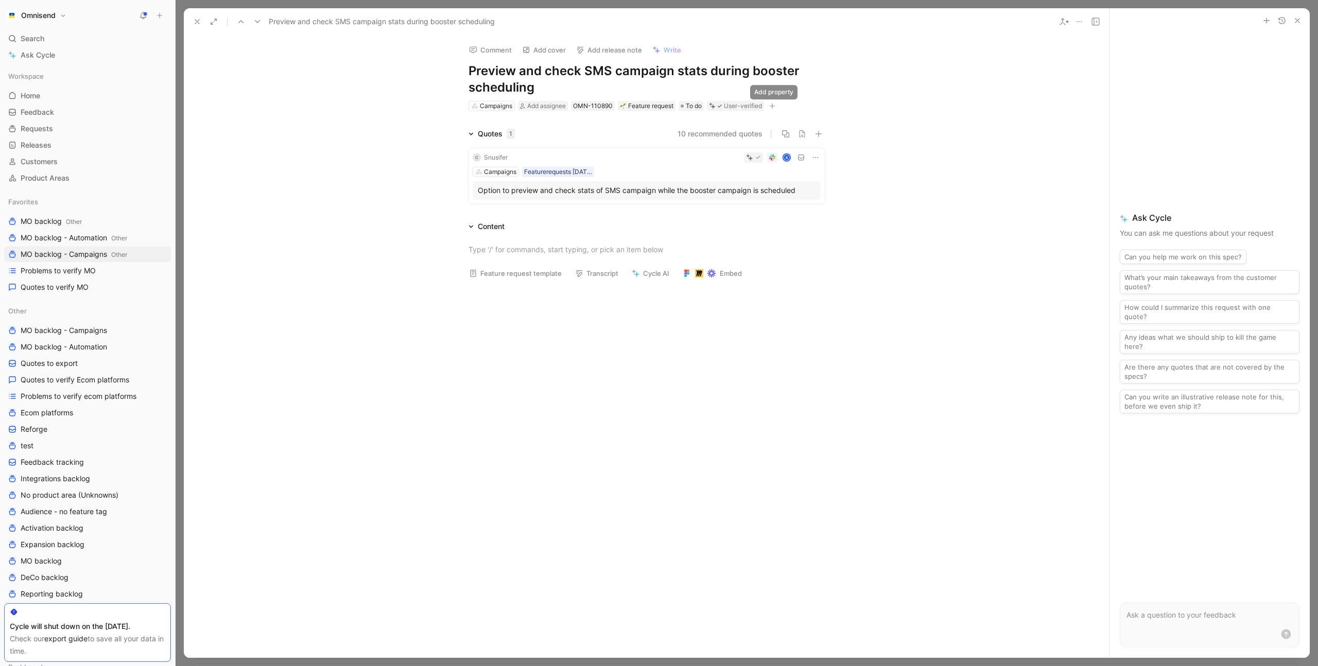
click at [773, 110] on button "button" at bounding box center [772, 106] width 10 height 10
click at [706, 162] on span "Product feature" at bounding box center [679, 162] width 53 height 9
type input "Campaign reporting"
click at [719, 162] on div "Campaign reporting" at bounding box center [705, 163] width 77 height 12
click at [705, 163] on mark "Campaign reporting" at bounding box center [673, 163] width 67 height 9
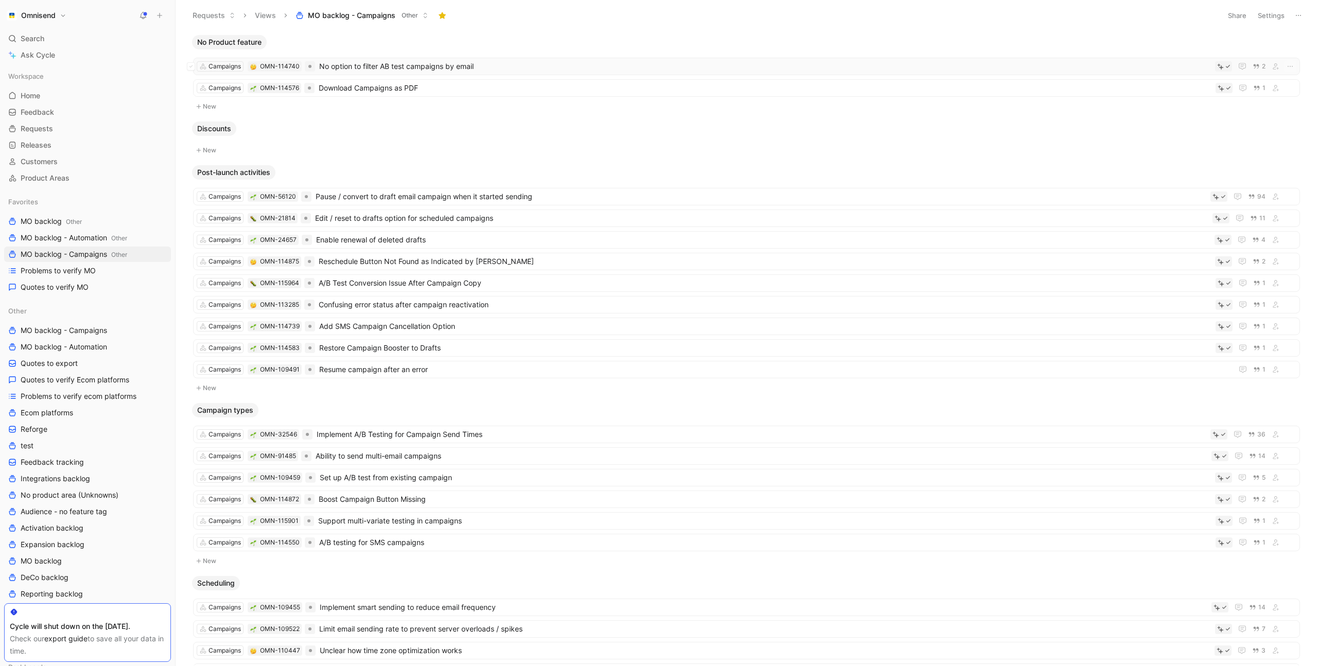
click at [507, 70] on span "No option to filter AB test campaigns by email" at bounding box center [765, 66] width 892 height 12
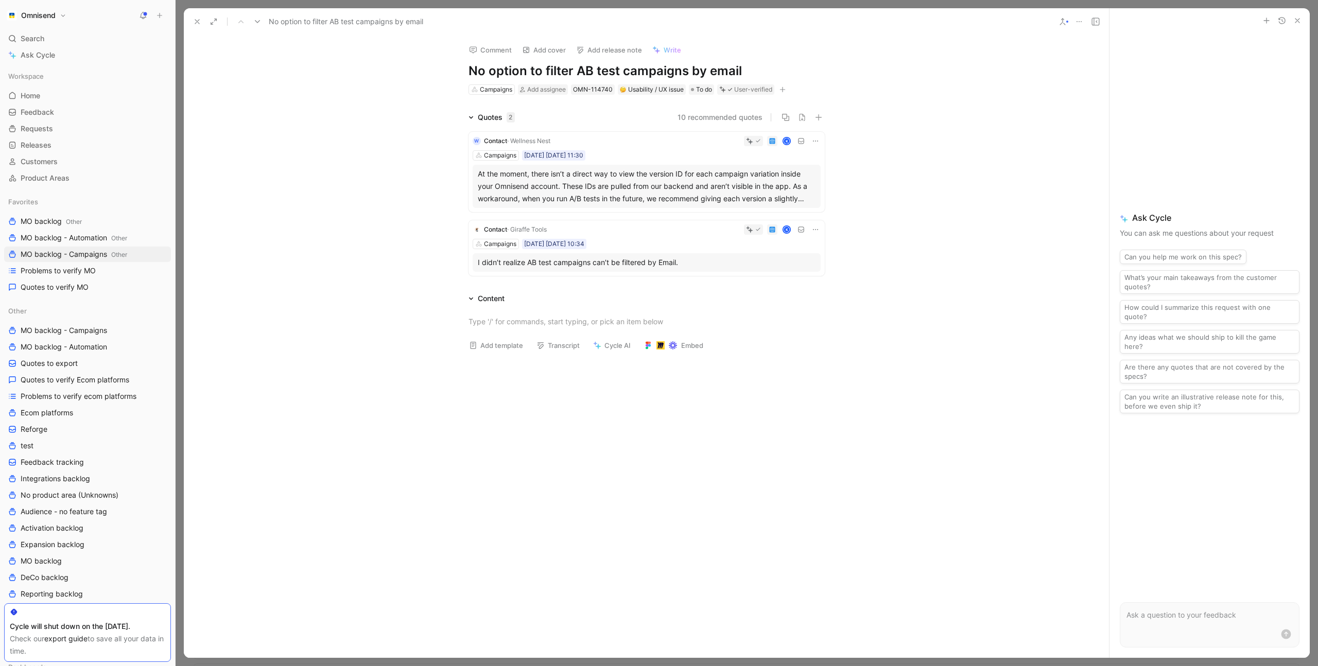
click at [785, 91] on icon "button" at bounding box center [783, 90] width 6 height 6
click at [719, 150] on div "Product feature" at bounding box center [723, 146] width 122 height 12
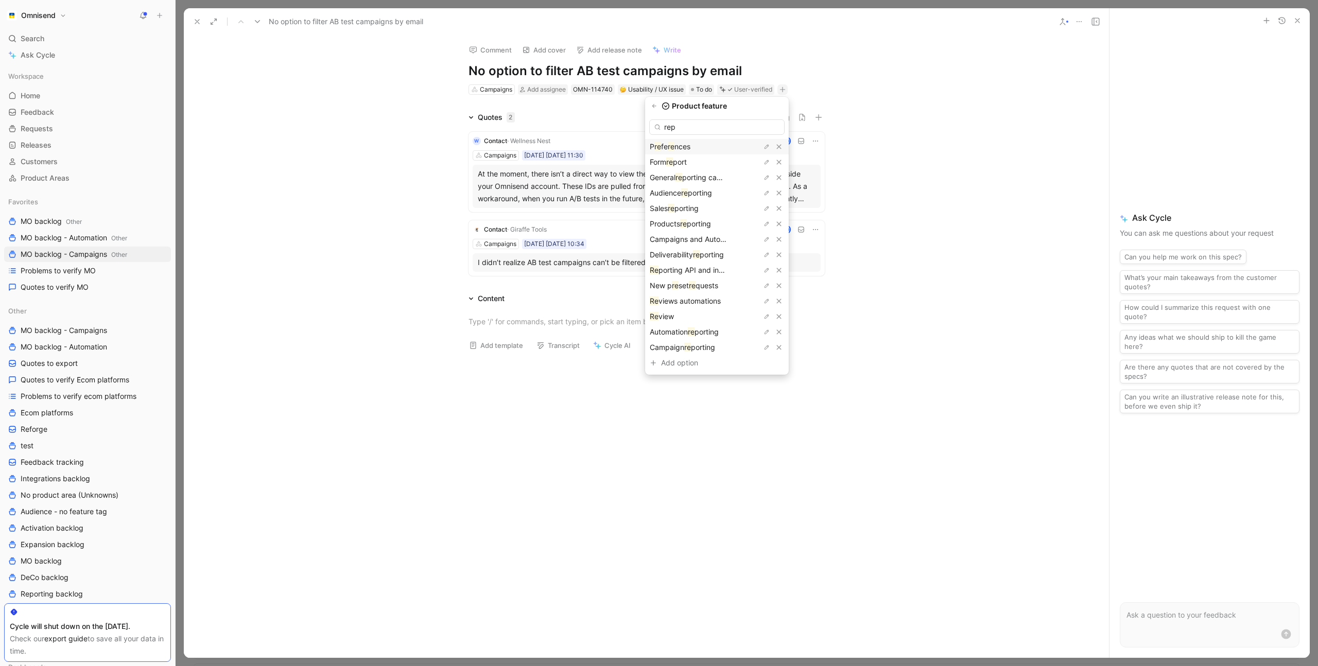
type input "repo"
click at [700, 285] on mark "repo" at bounding box center [691, 285] width 15 height 9
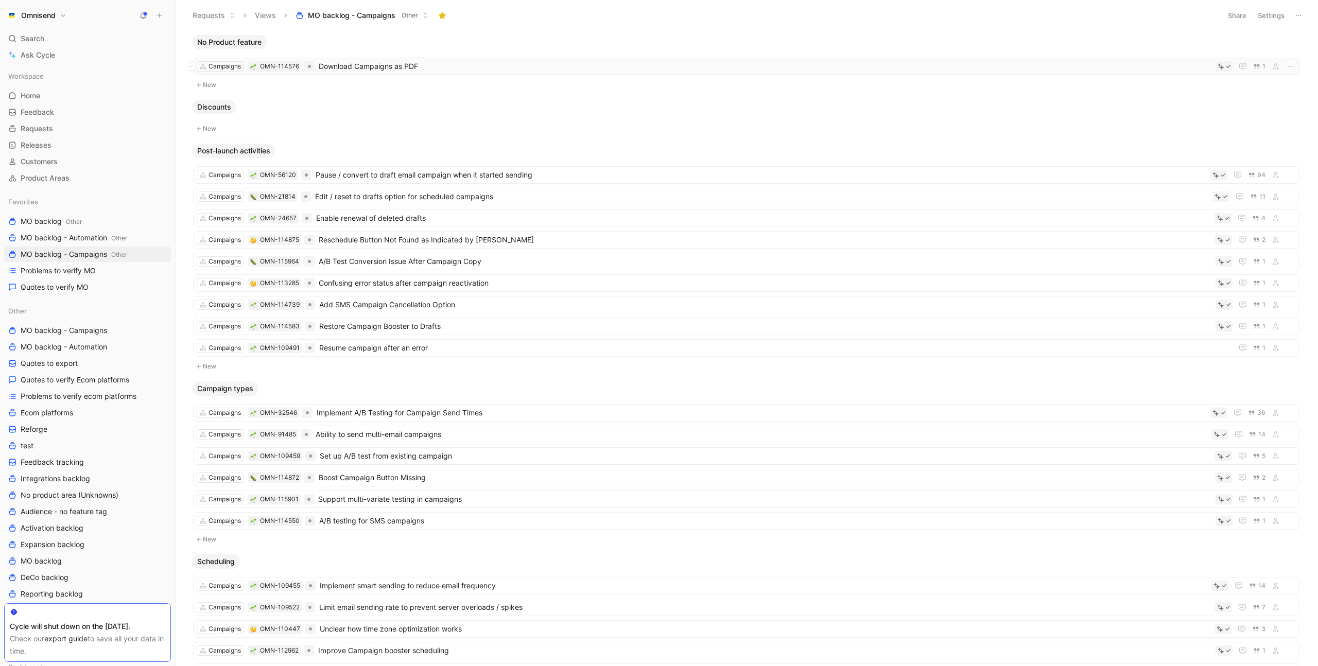
click at [459, 63] on span "Download Campaigns as PDF" at bounding box center [765, 66] width 893 height 12
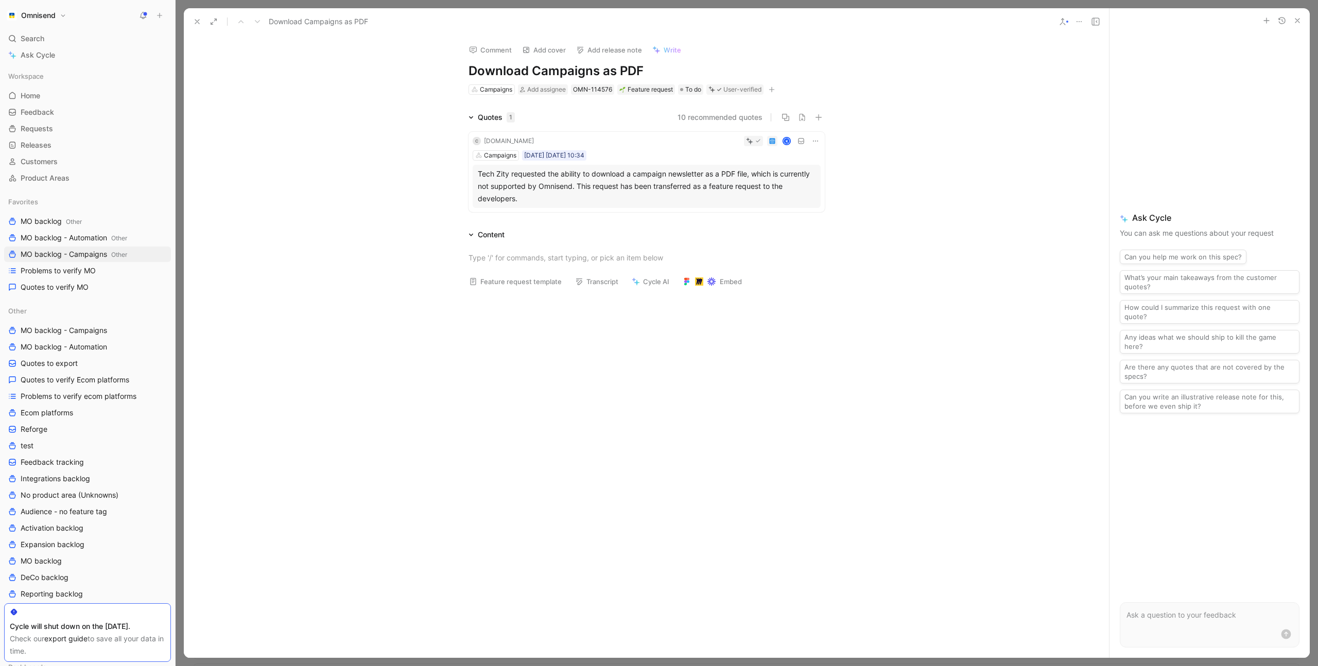
click at [772, 90] on icon "button" at bounding box center [772, 90] width 1 height 6
click at [691, 146] on span "Product feature" at bounding box center [679, 145] width 53 height 9
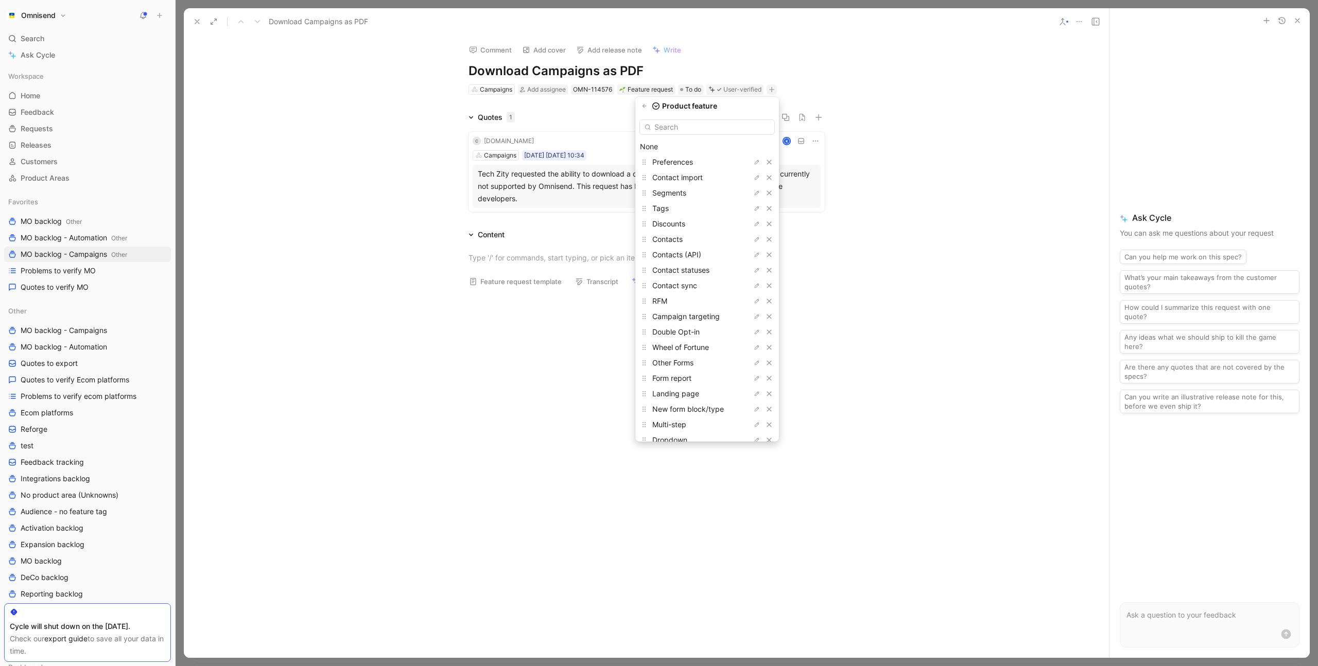
click at [698, 130] on input "text" at bounding box center [707, 126] width 135 height 15
type input "repo"
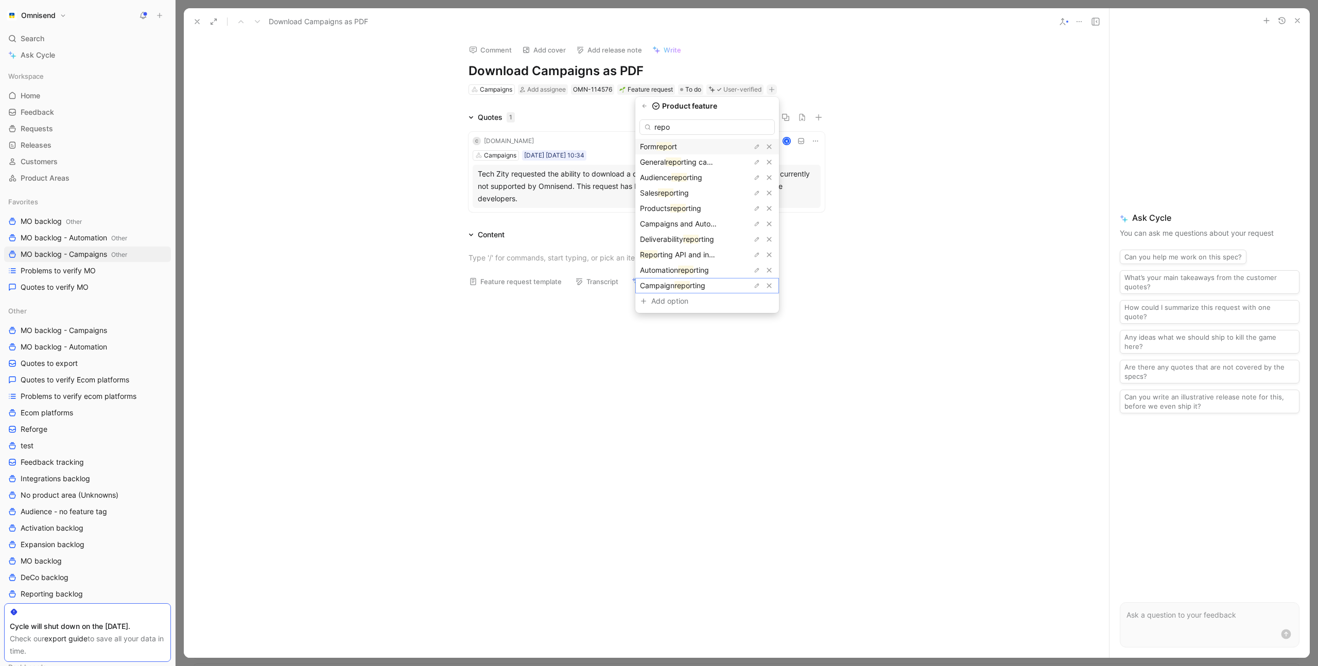
drag, startPoint x: 696, startPoint y: 287, endPoint x: 690, endPoint y: 286, distance: 6.9
click at [690, 287] on mark "repo" at bounding box center [682, 285] width 15 height 9
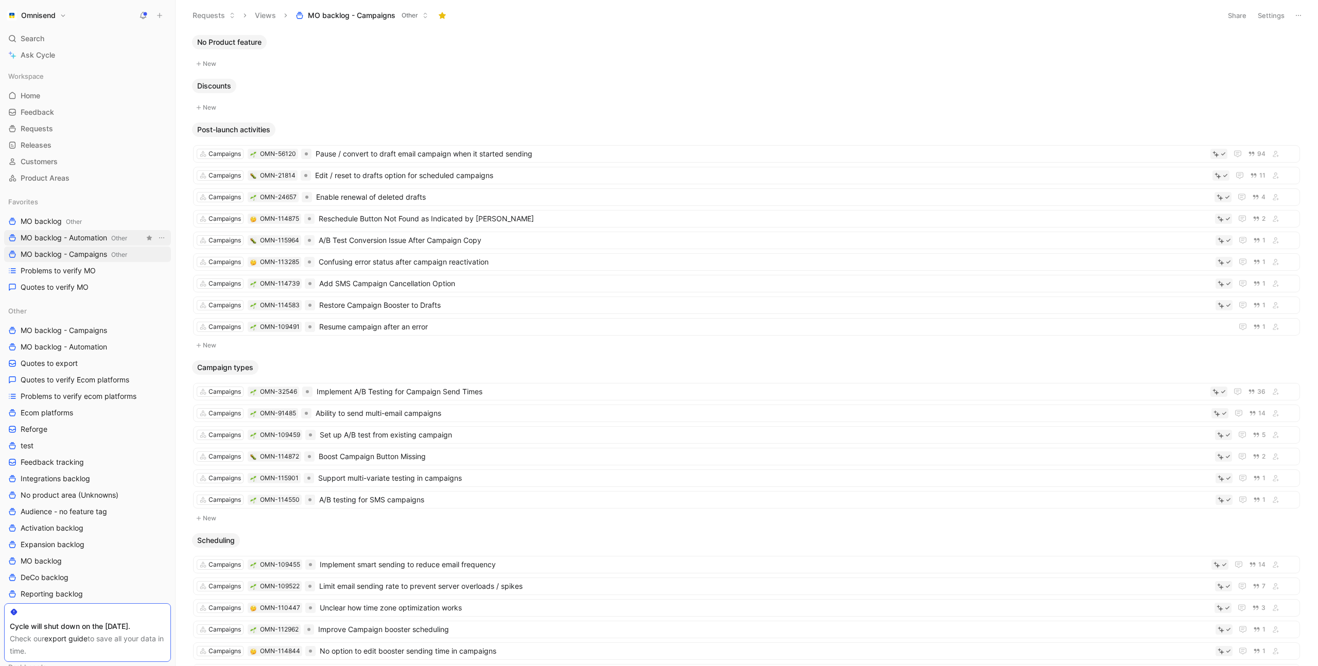
click at [84, 237] on span "MO backlog - Automation Other" at bounding box center [74, 238] width 107 height 11
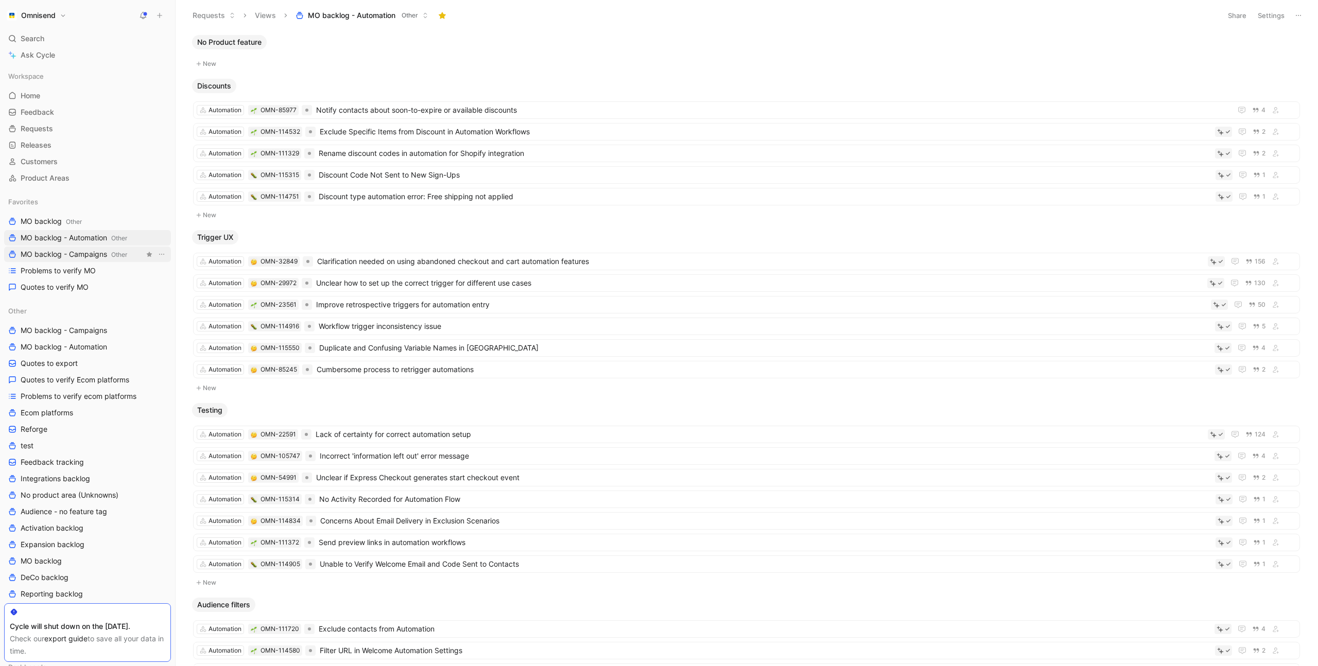
click at [77, 251] on span "MO backlog - Campaigns Other" at bounding box center [74, 254] width 107 height 11
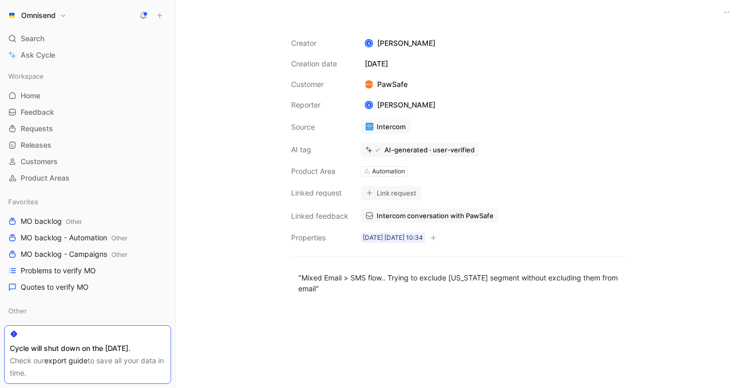
click at [390, 195] on button "Link request" at bounding box center [390, 193] width 60 height 14
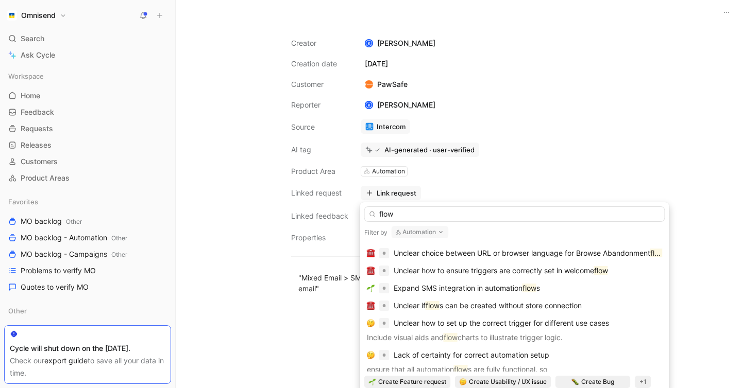
scroll to position [93, 0]
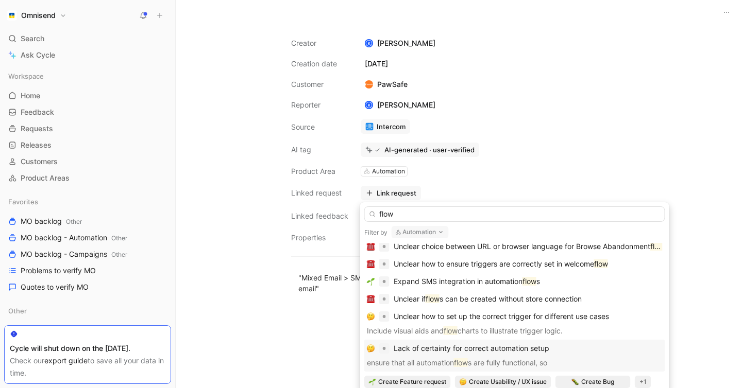
type input "flow"
click at [576, 346] on div "Lack of certainty for correct automation setup" at bounding box center [515, 348] width 296 height 12
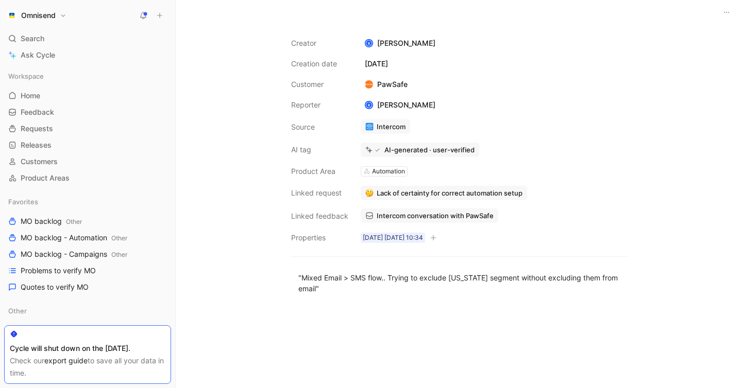
click at [448, 191] on span "Lack of certainty for correct automation setup" at bounding box center [449, 192] width 146 height 9
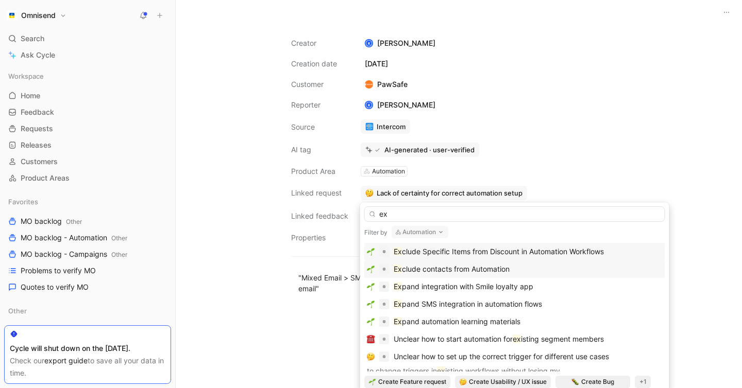
type input "ex"
click at [529, 267] on div "Ex clude contacts from Automation" at bounding box center [515, 269] width 296 height 12
